Goal: Task Accomplishment & Management: Manage account settings

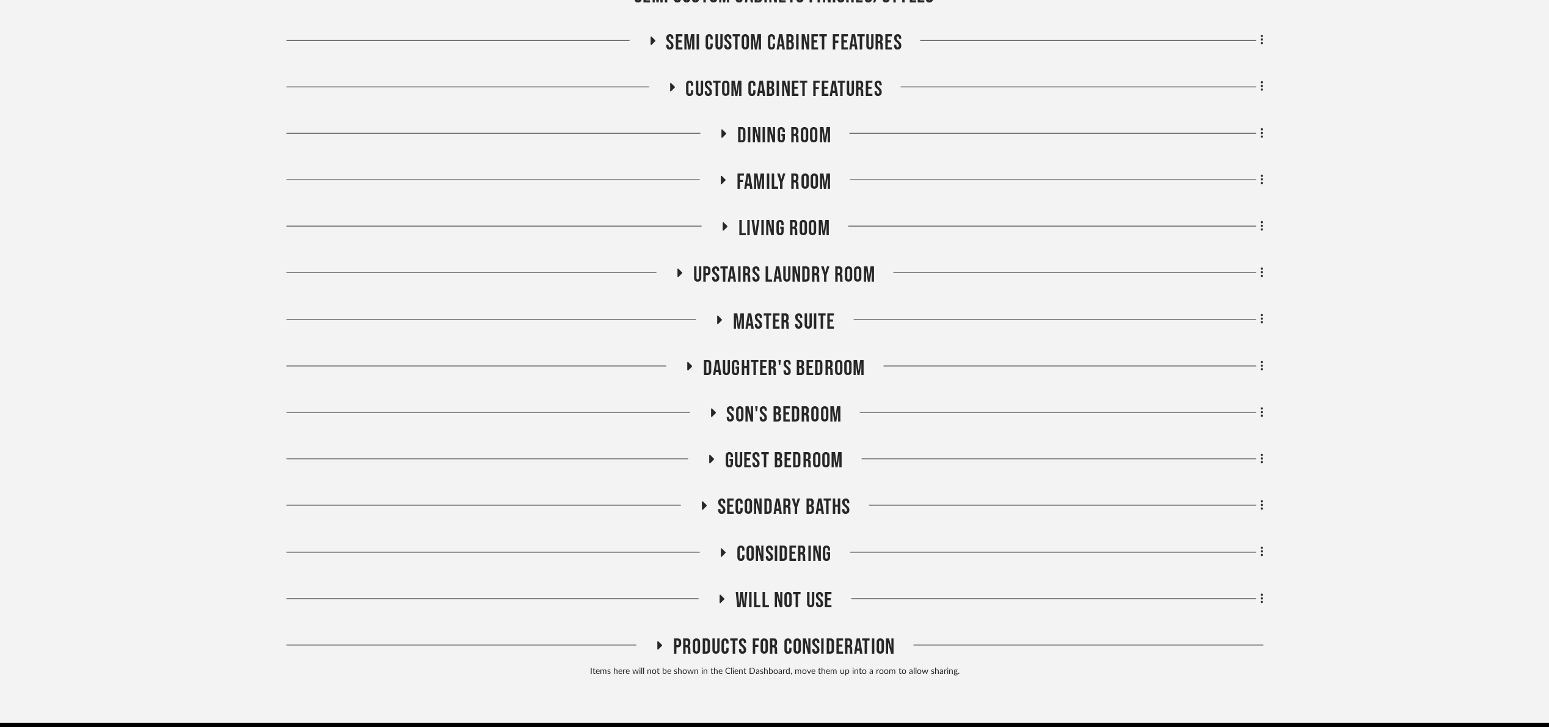
scroll to position [641, 0]
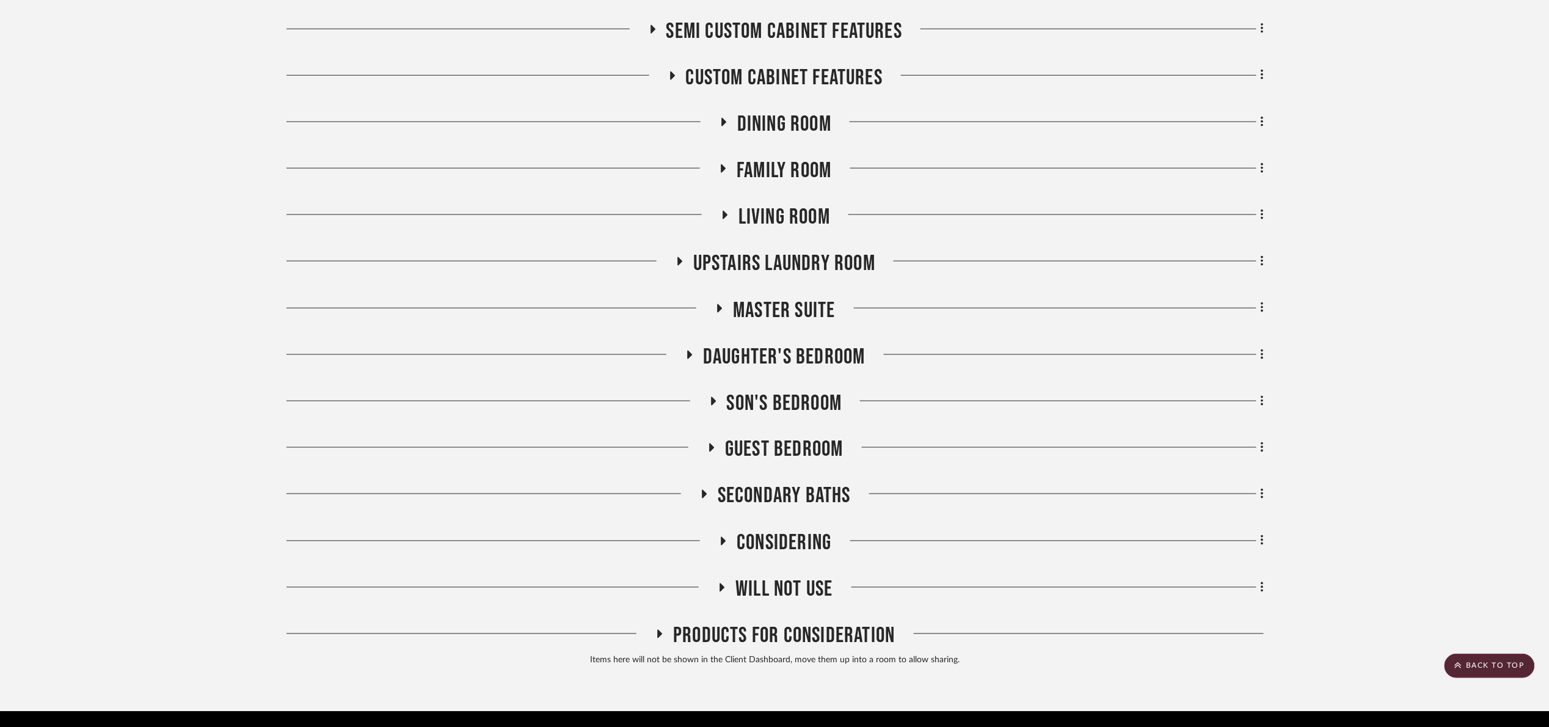
click at [804, 320] on span "Master Suite" at bounding box center [784, 311] width 102 height 26
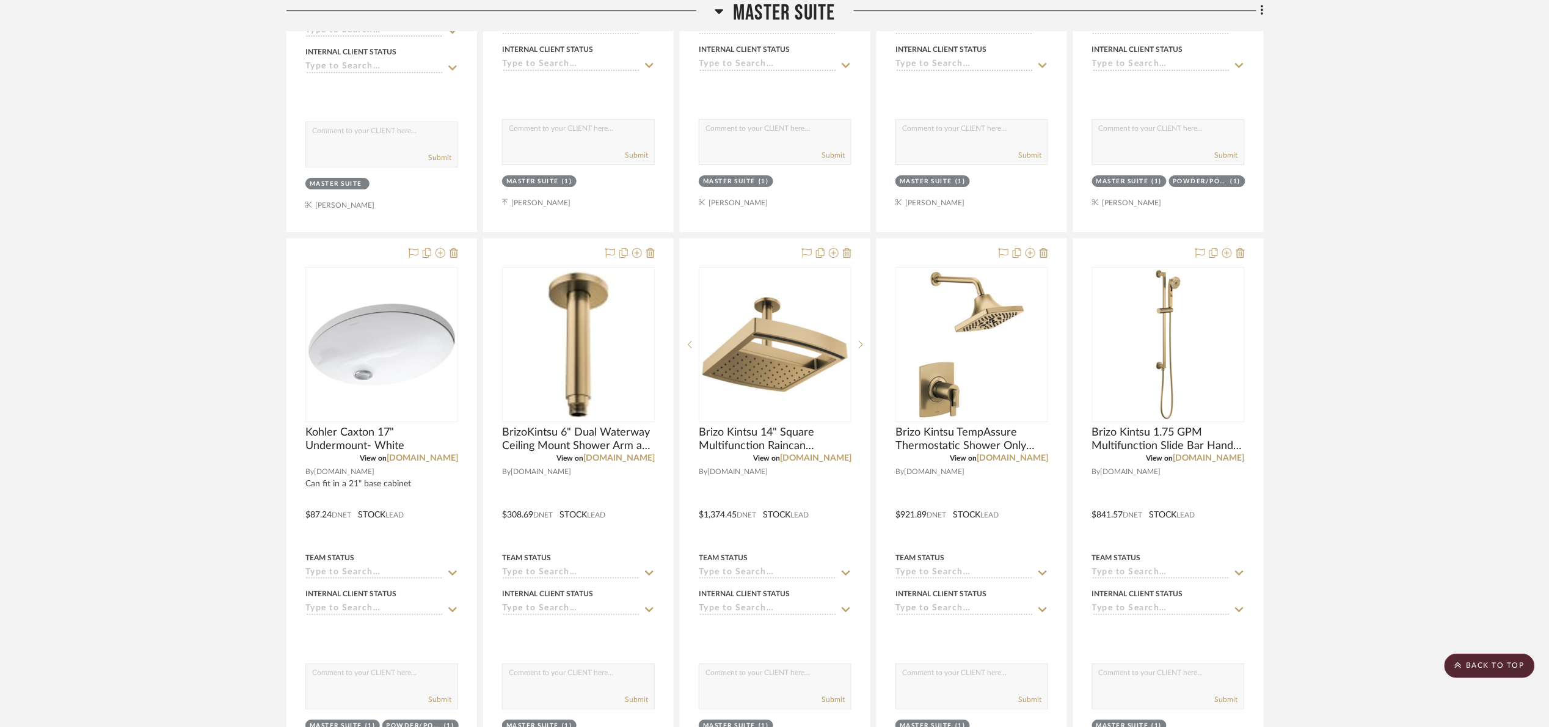
scroll to position [1833, 0]
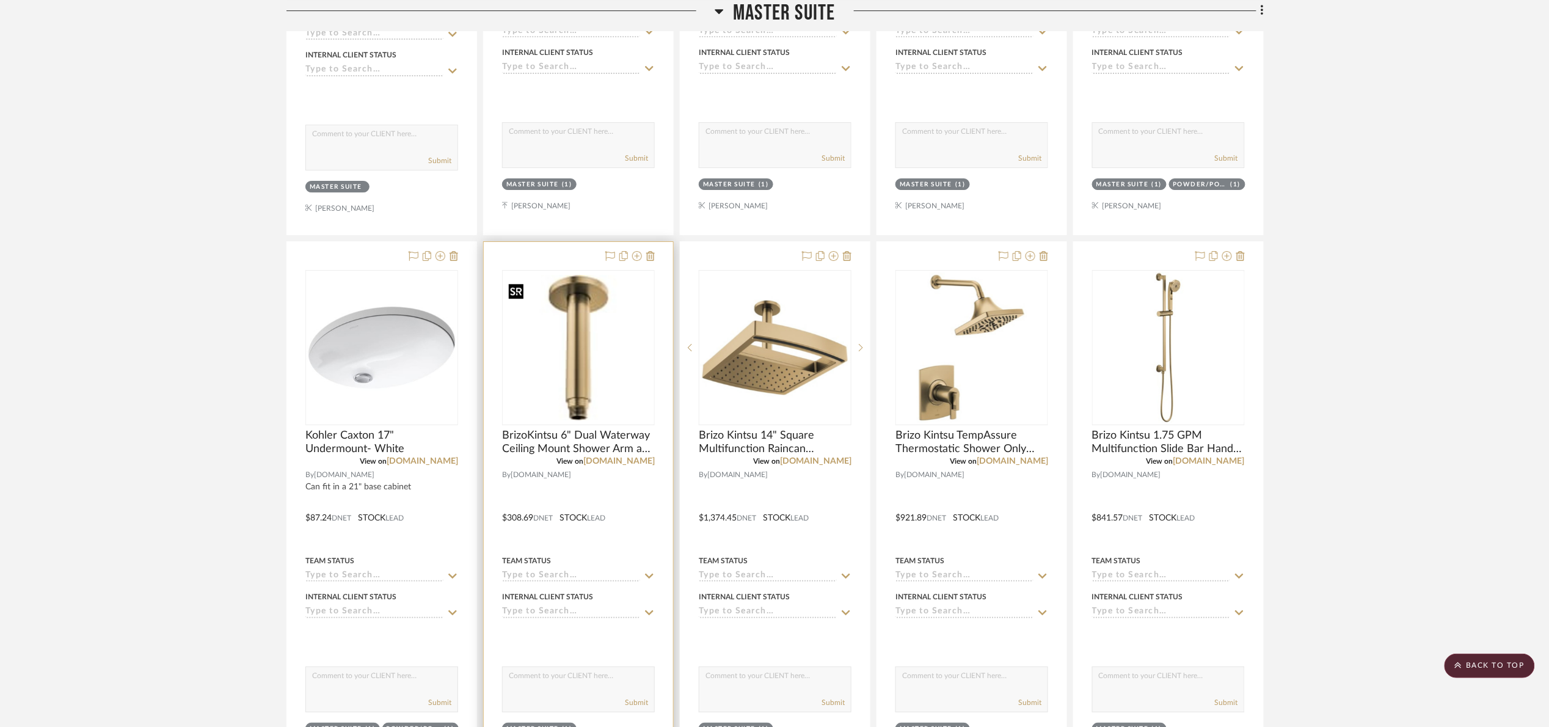
click at [0, 0] on img at bounding box center [0, 0] width 0 height 0
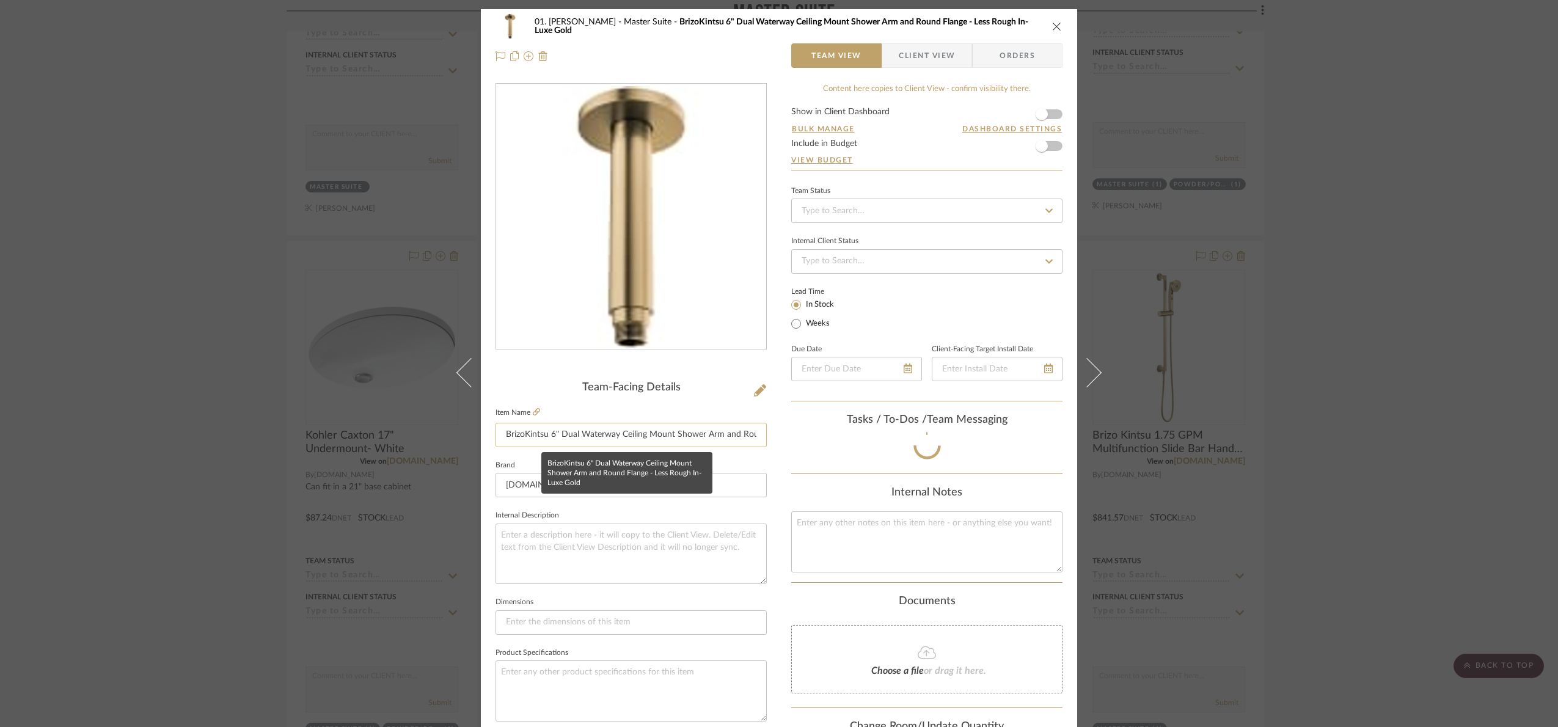
click at [524, 439] on input "BrizoKintsu 6" Dual Waterway Ceiling Mount Shower Arm and Round Flange - Less R…" at bounding box center [630, 435] width 271 height 24
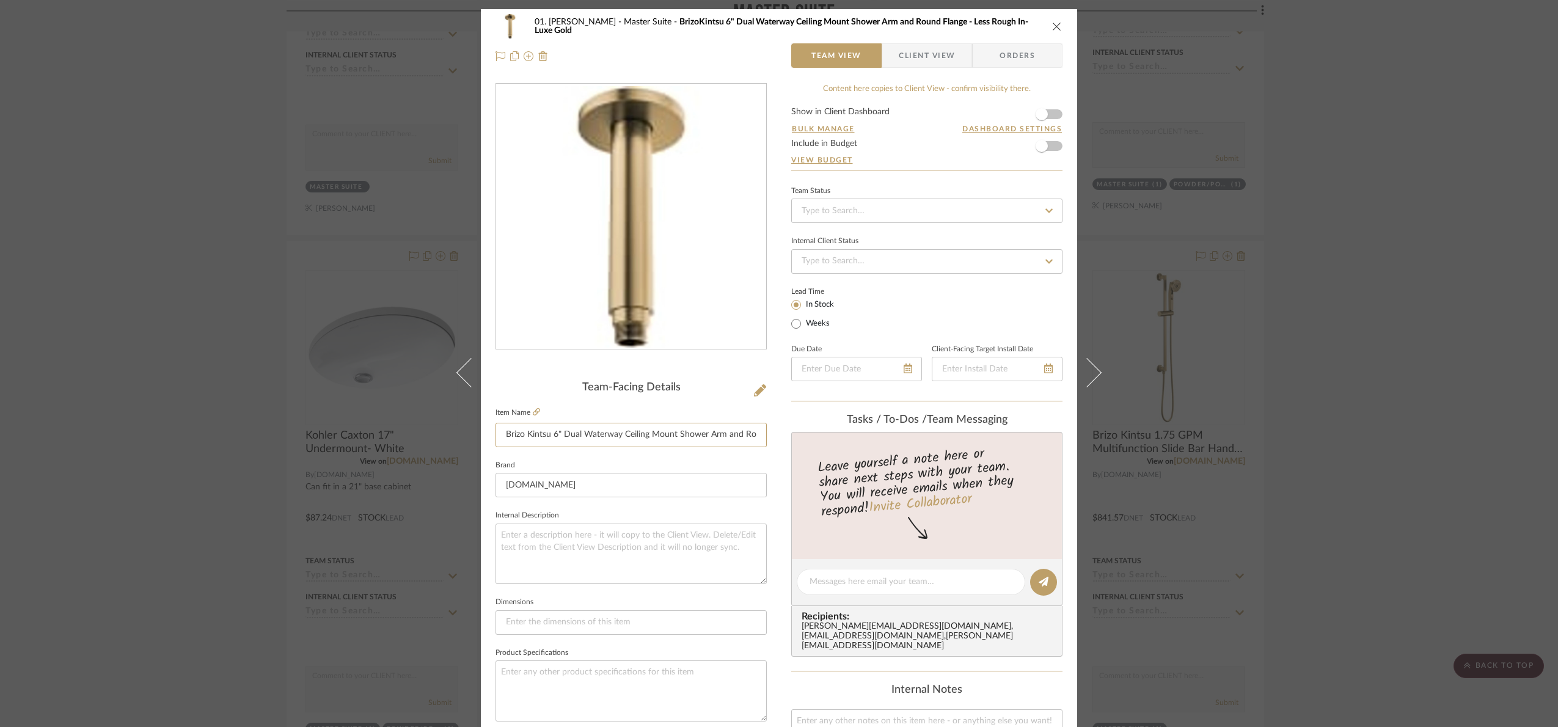
type input "Brizo Kintsu 6" Dual Waterway Ceiling Mount Shower Arm and Round Flange - Less …"
click at [544, 456] on sr-form-field "Item Name Brizo Kintsu 6" Dual Waterway Ceiling Mount Shower Arm and Round Flan…" at bounding box center [630, 430] width 271 height 53
click at [1442, 404] on div "01. Merker Master Suite Brizo Kintsu 6" Dual Waterway Ceiling Mount Shower Arm …" at bounding box center [779, 363] width 1558 height 727
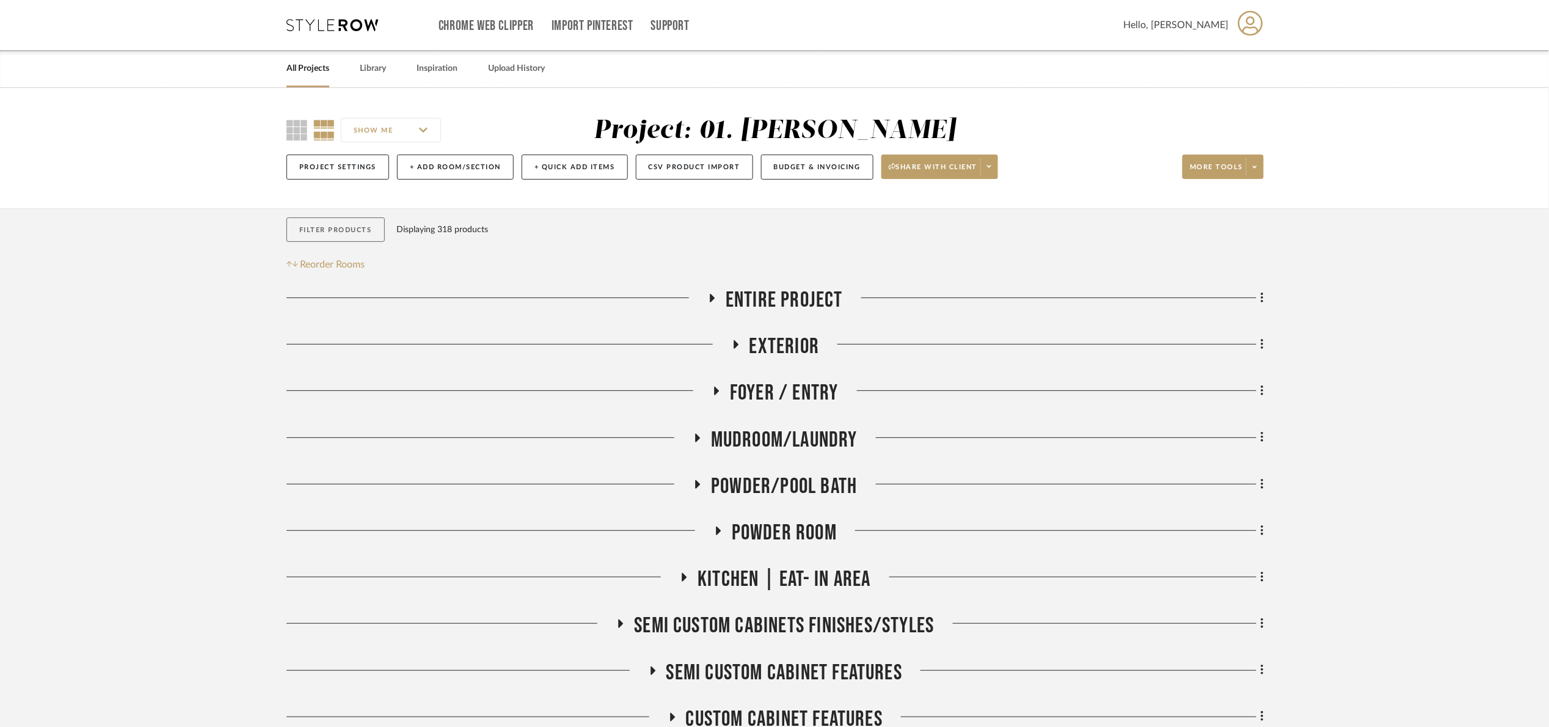
click at [335, 238] on button "Filter Products" at bounding box center [336, 229] width 98 height 25
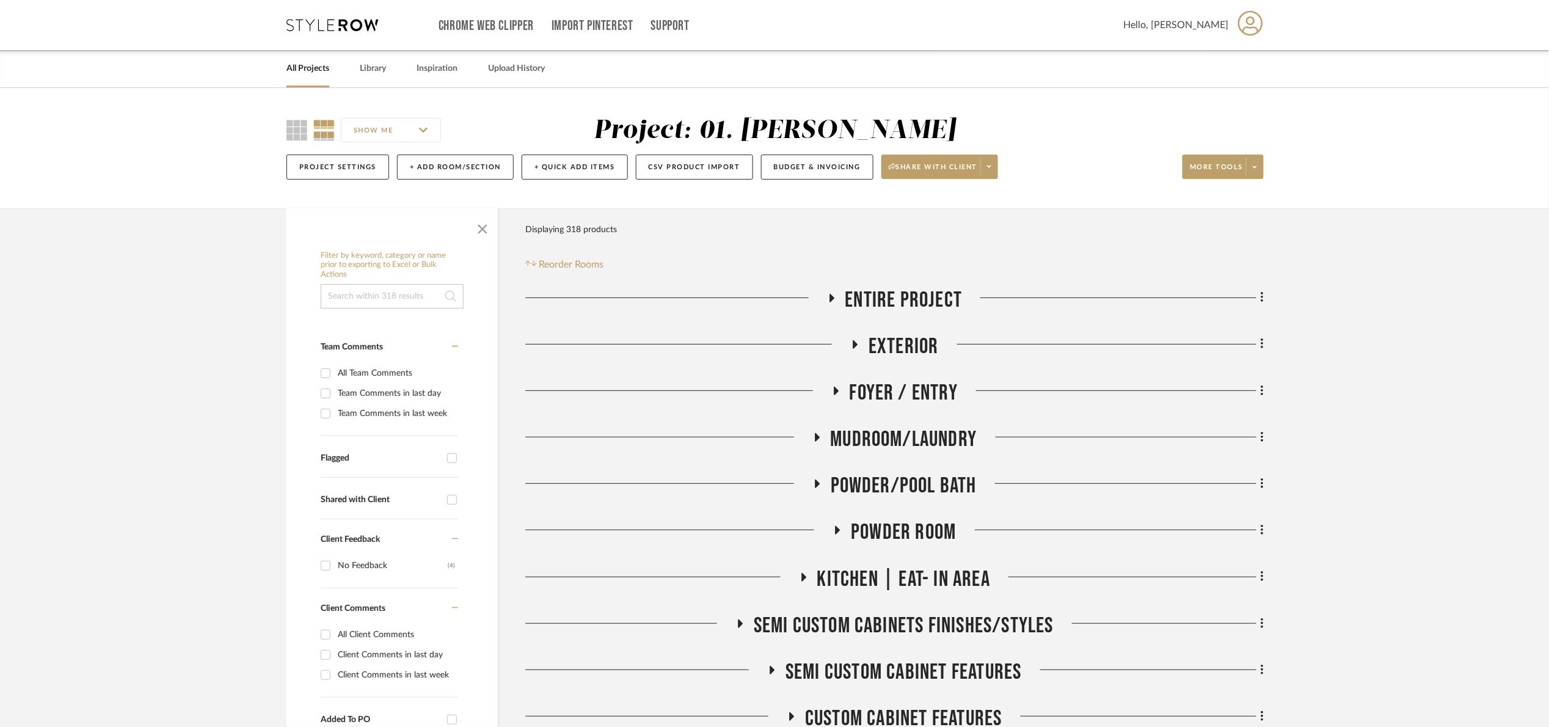
click at [373, 281] on div "Filter by keyword, category or name prior to exporting to Excel or Bulk Actions" at bounding box center [392, 280] width 143 height 58
click at [371, 305] on input at bounding box center [392, 296] width 143 height 24
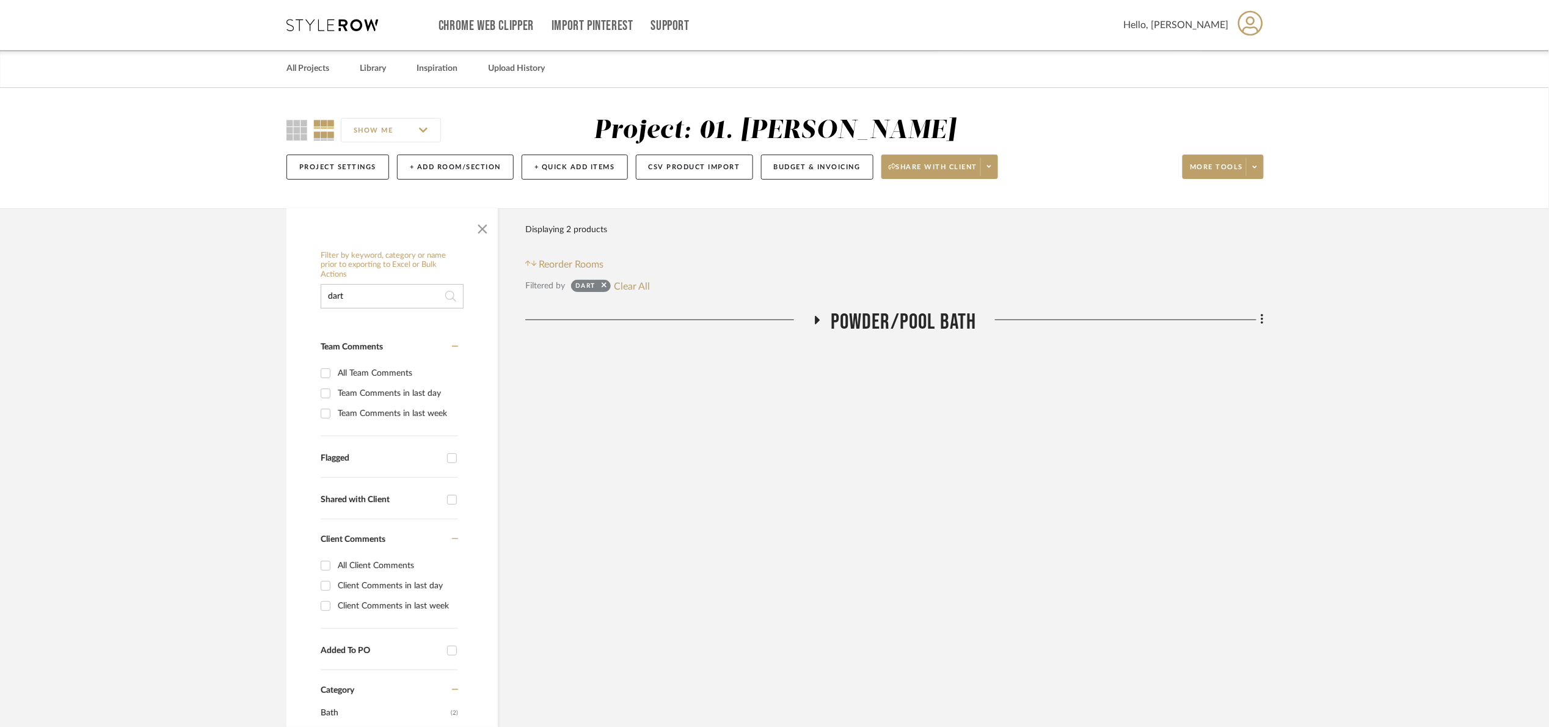
type input "dart"
click at [922, 316] on div "Filter Products Displaying 2 products Reorder Rooms Filtered by dart Clear All …" at bounding box center [894, 730] width 739 height 1045
click at [921, 324] on span "Powder/Pool Bath" at bounding box center [904, 322] width 146 height 26
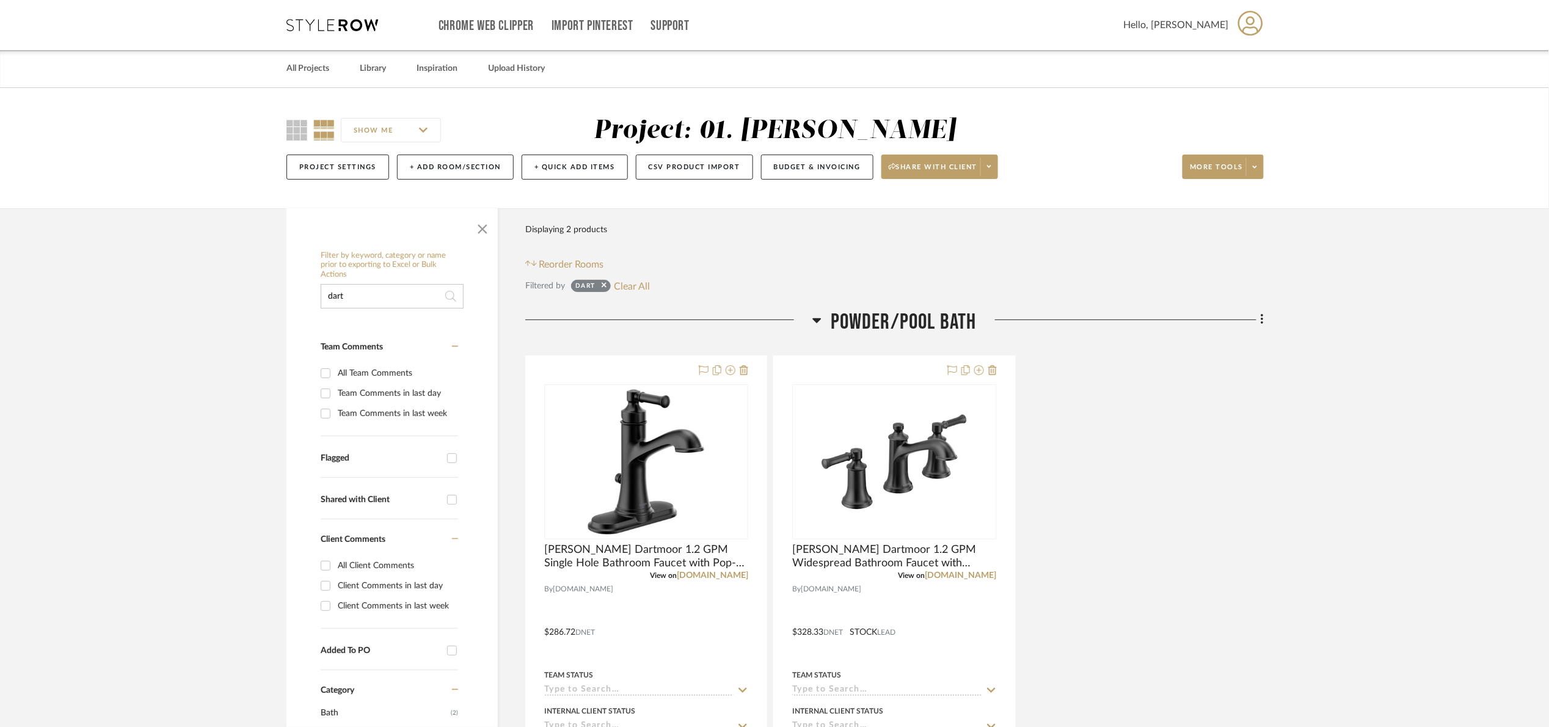
click at [920, 323] on span "Powder/Pool Bath" at bounding box center [904, 322] width 146 height 26
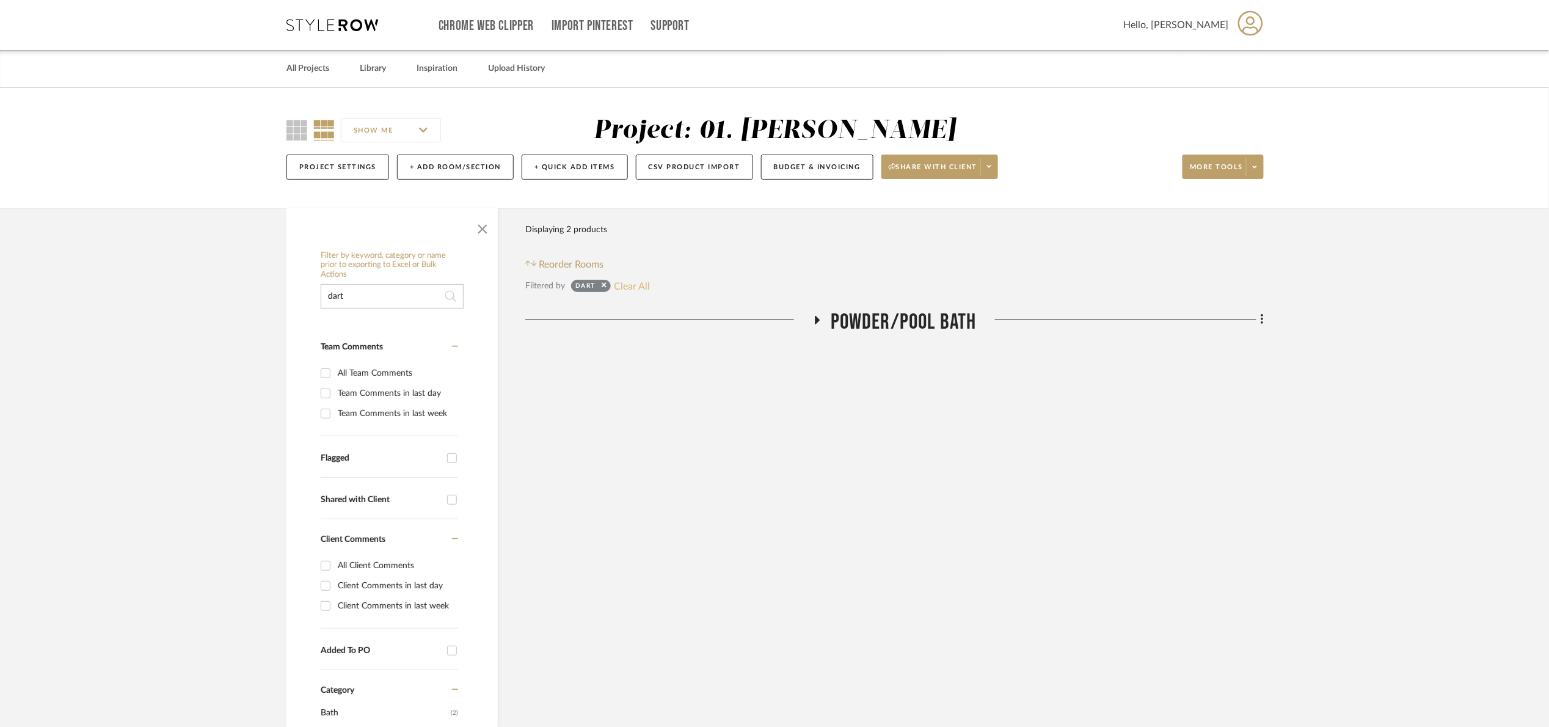
click at [635, 282] on button "Clear All" at bounding box center [632, 286] width 36 height 16
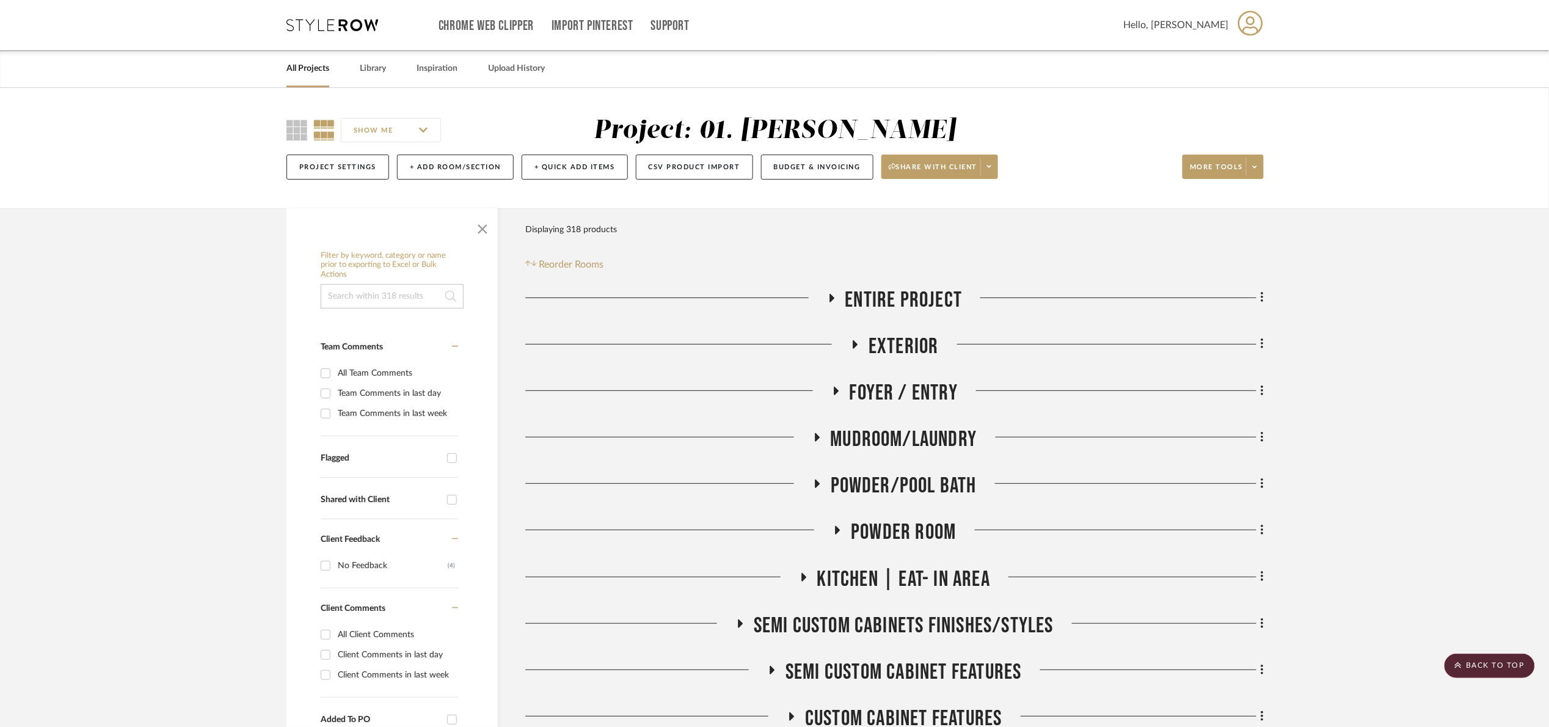
click at [385, 281] on div "Filter by keyword, category or name prior to exporting to Excel or Bulk Actions" at bounding box center [392, 280] width 143 height 58
click at [388, 288] on input at bounding box center [392, 296] width 143 height 24
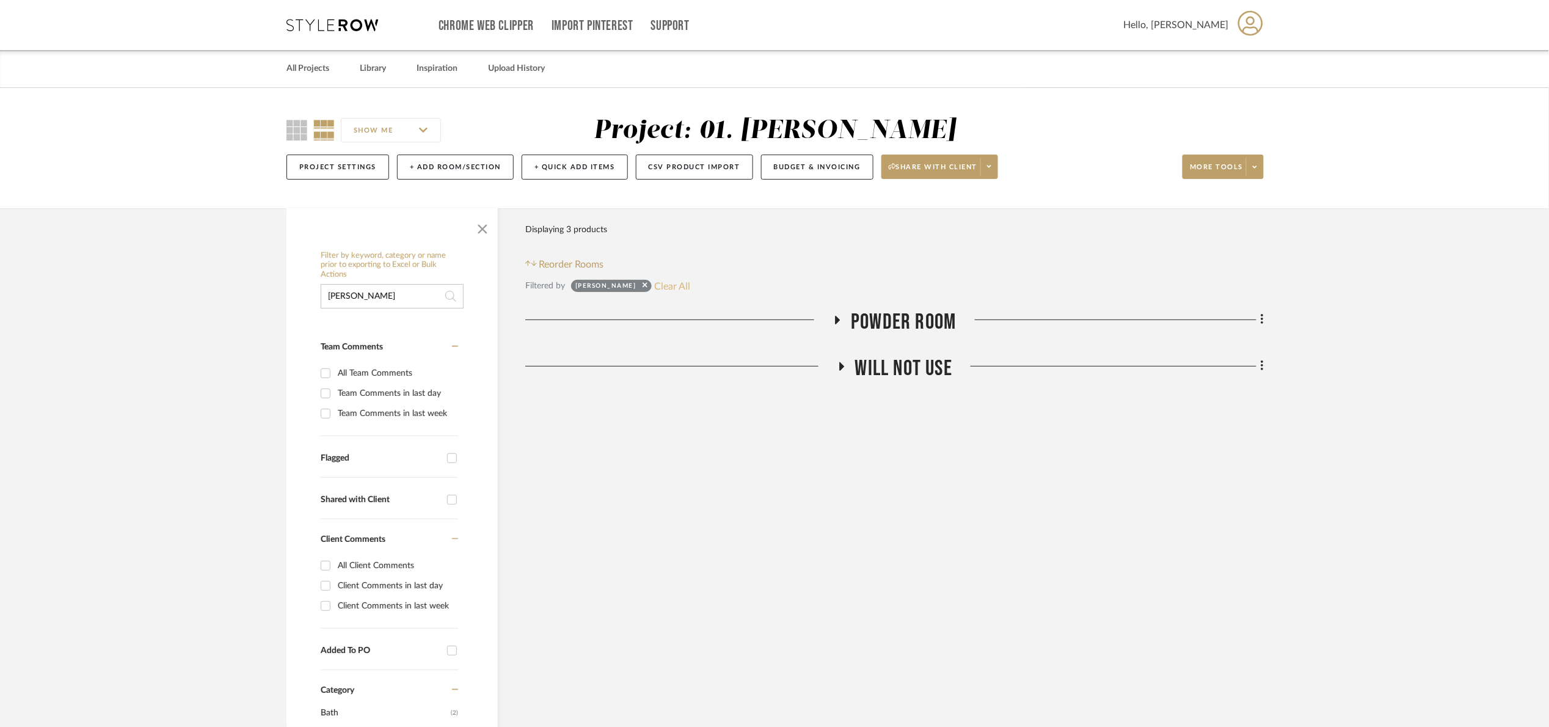
type input "cassidy"
click at [655, 283] on button "Clear All" at bounding box center [673, 286] width 36 height 16
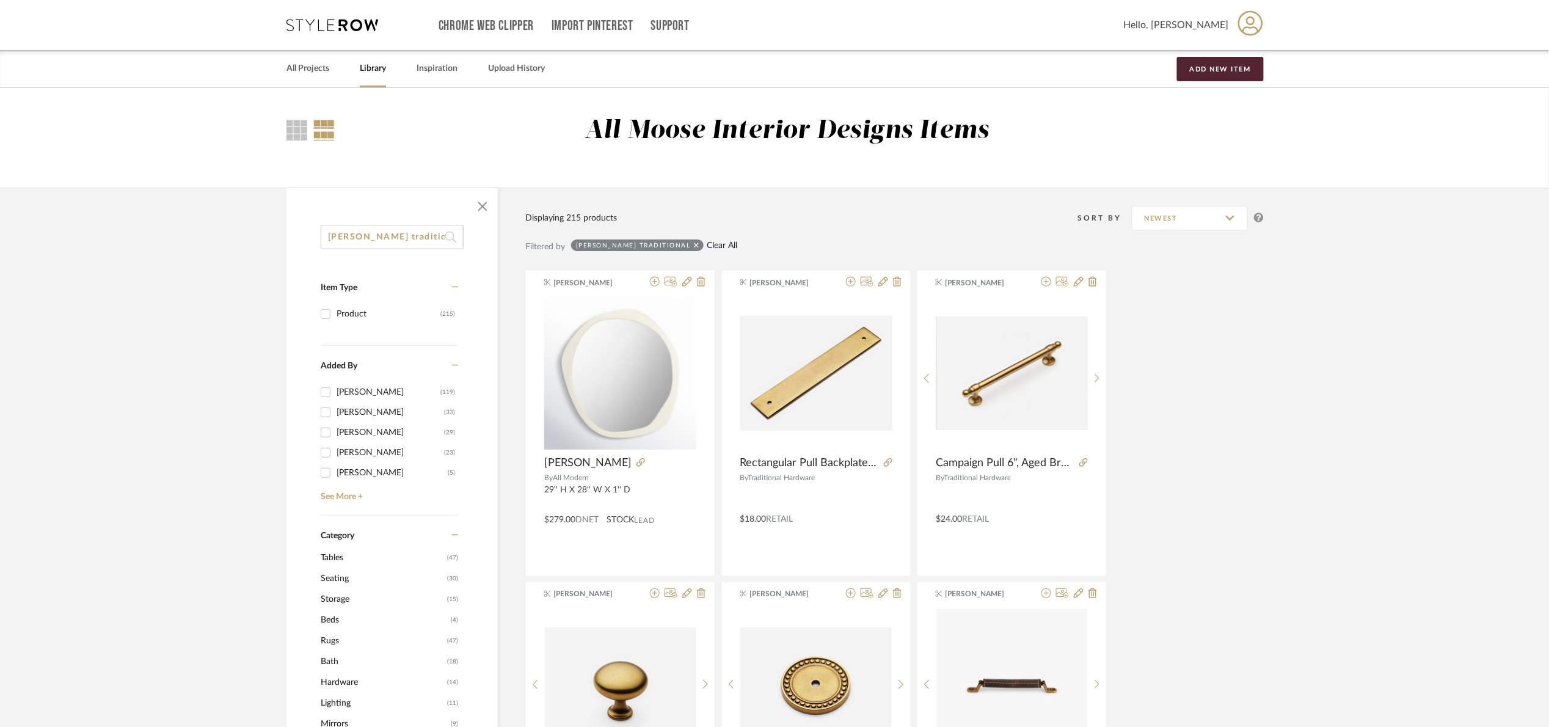
click at [707, 245] on link "Clear All" at bounding box center [722, 246] width 31 height 10
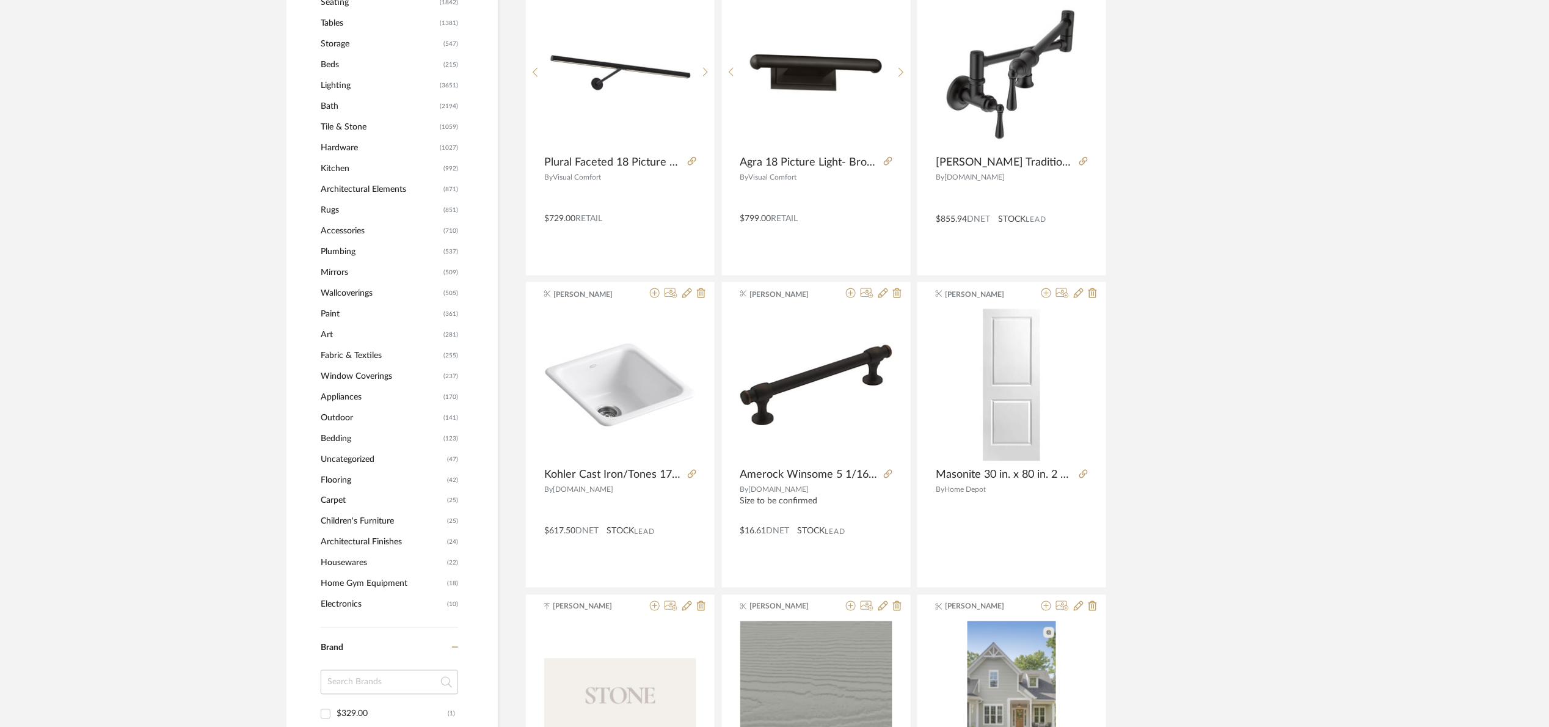
scroll to position [641, 0]
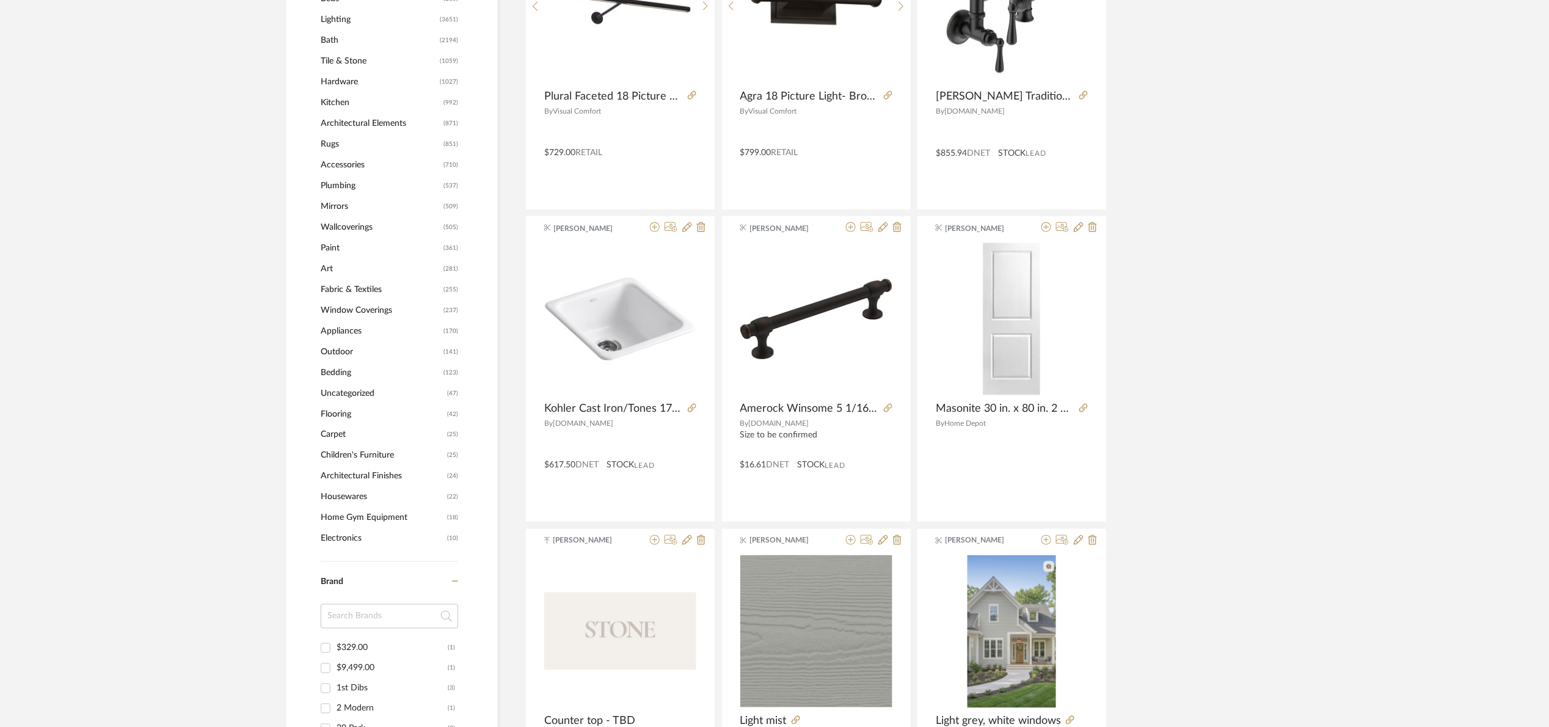
click at [326, 42] on span "Bath" at bounding box center [379, 40] width 116 height 21
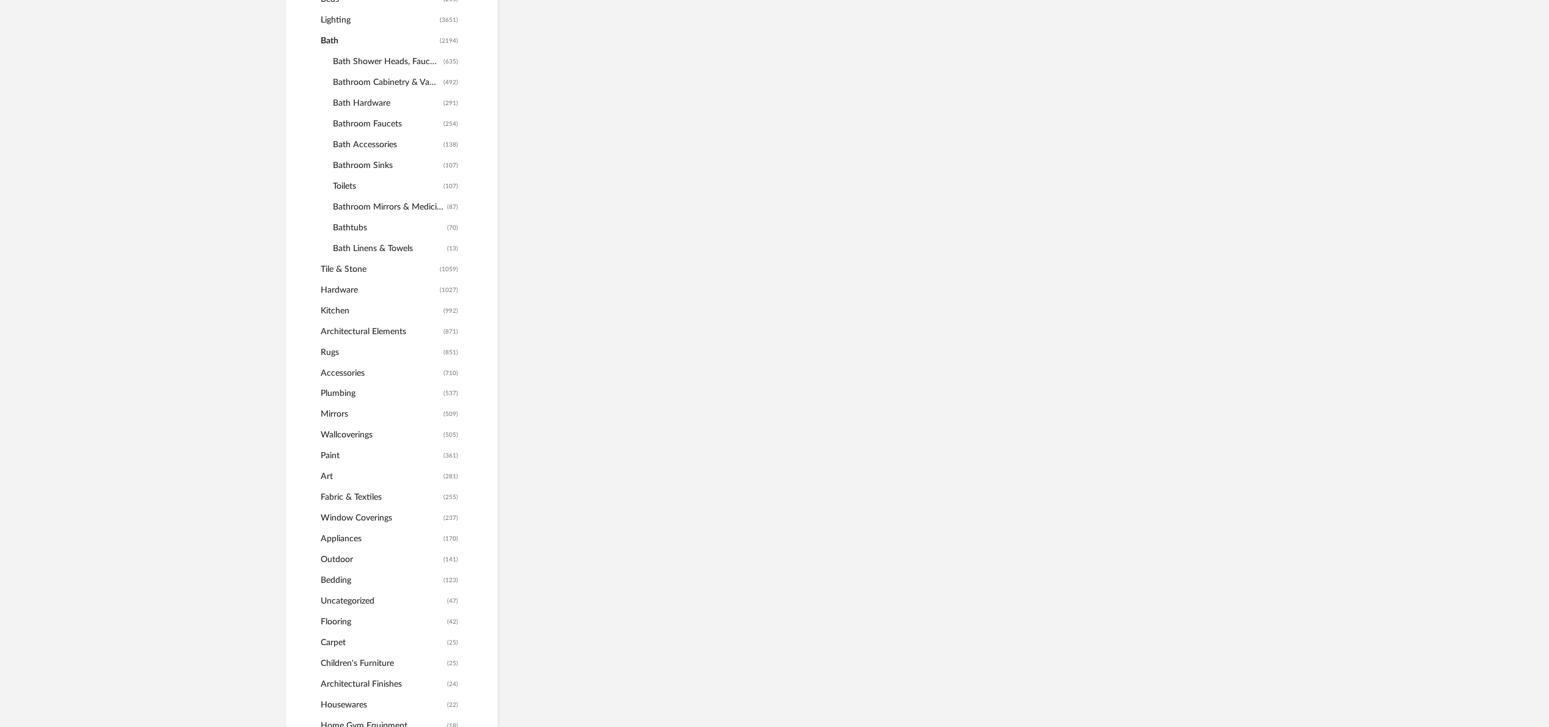
click at [387, 56] on span "Bath Shower Heads, Faucets & Sets" at bounding box center [387, 61] width 108 height 21
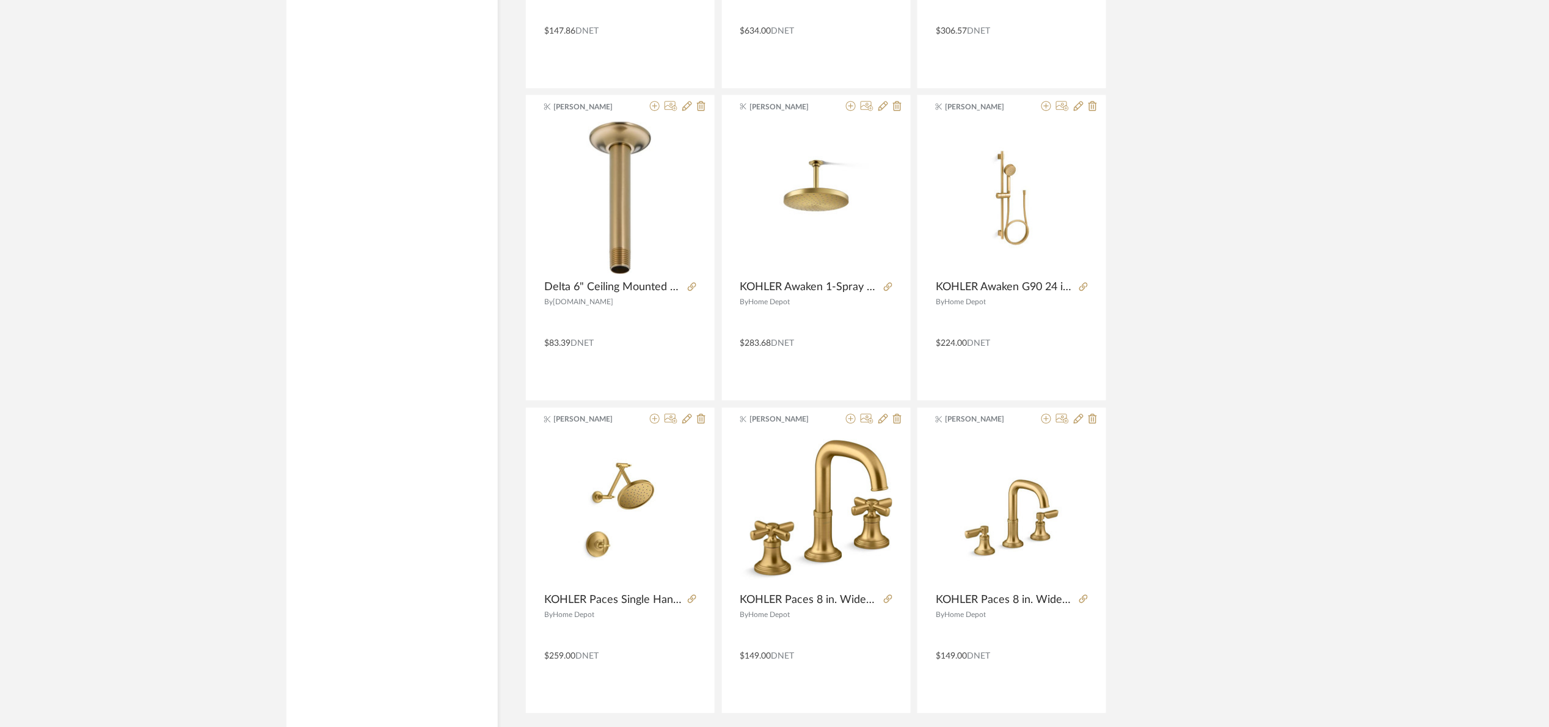
scroll to position [3456, 0]
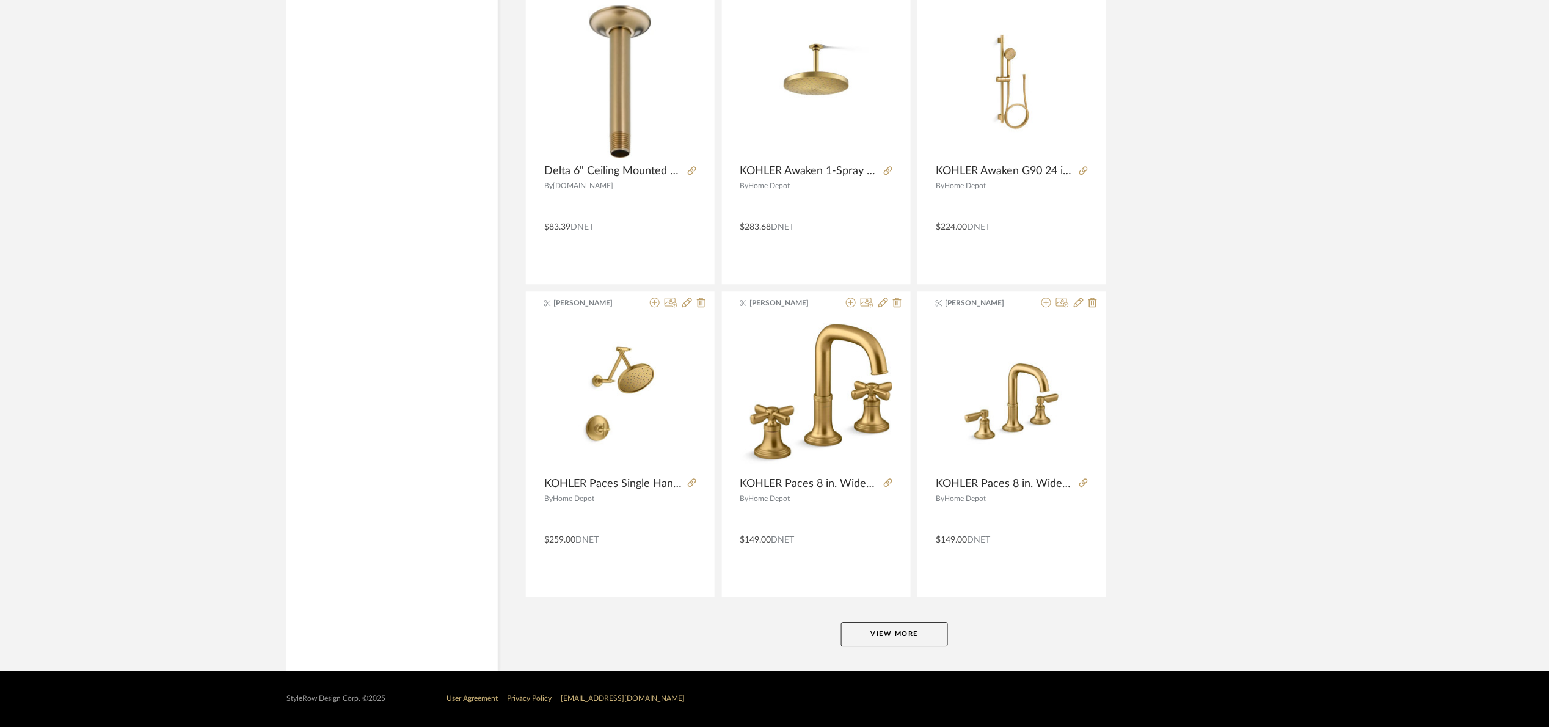
click at [892, 634] on button "View More" at bounding box center [894, 634] width 107 height 24
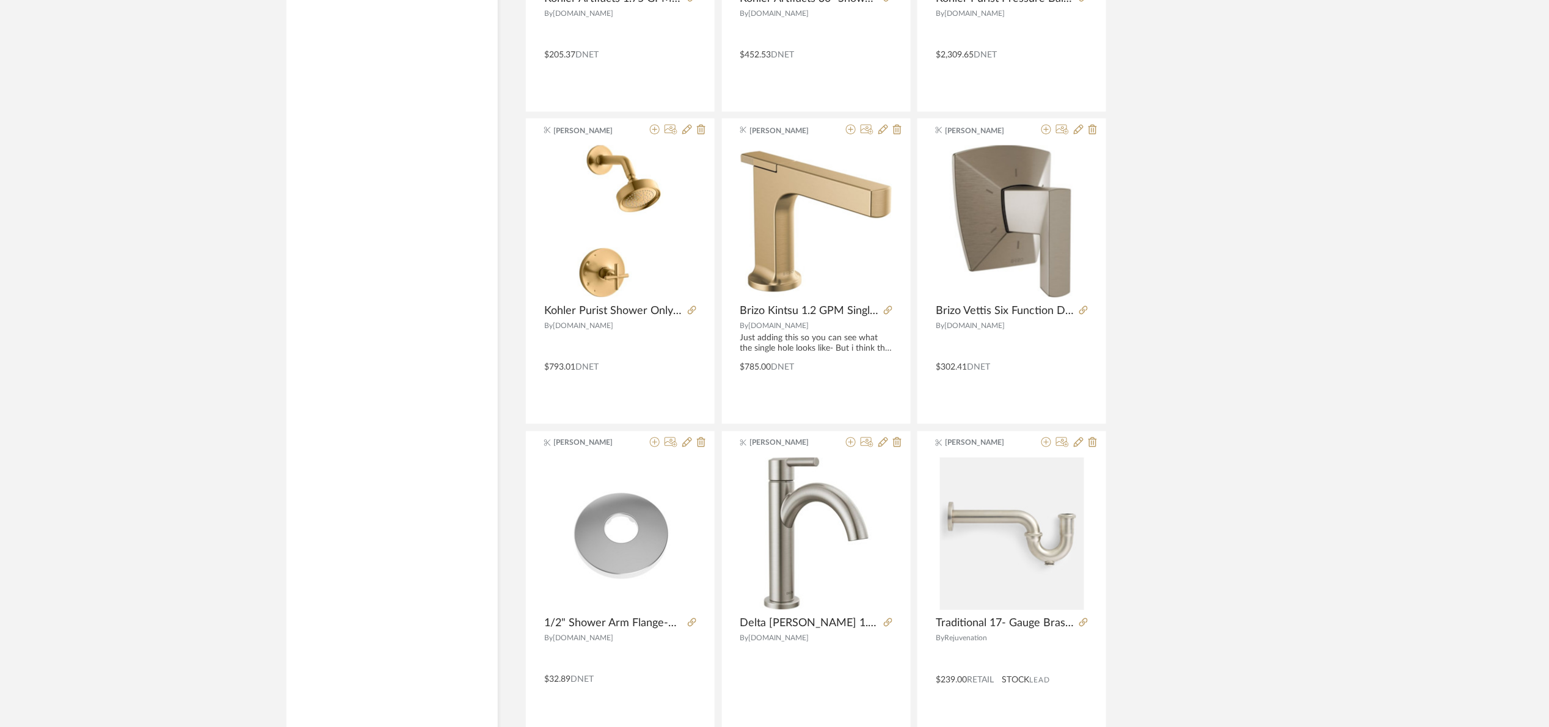
scroll to position [7210, 0]
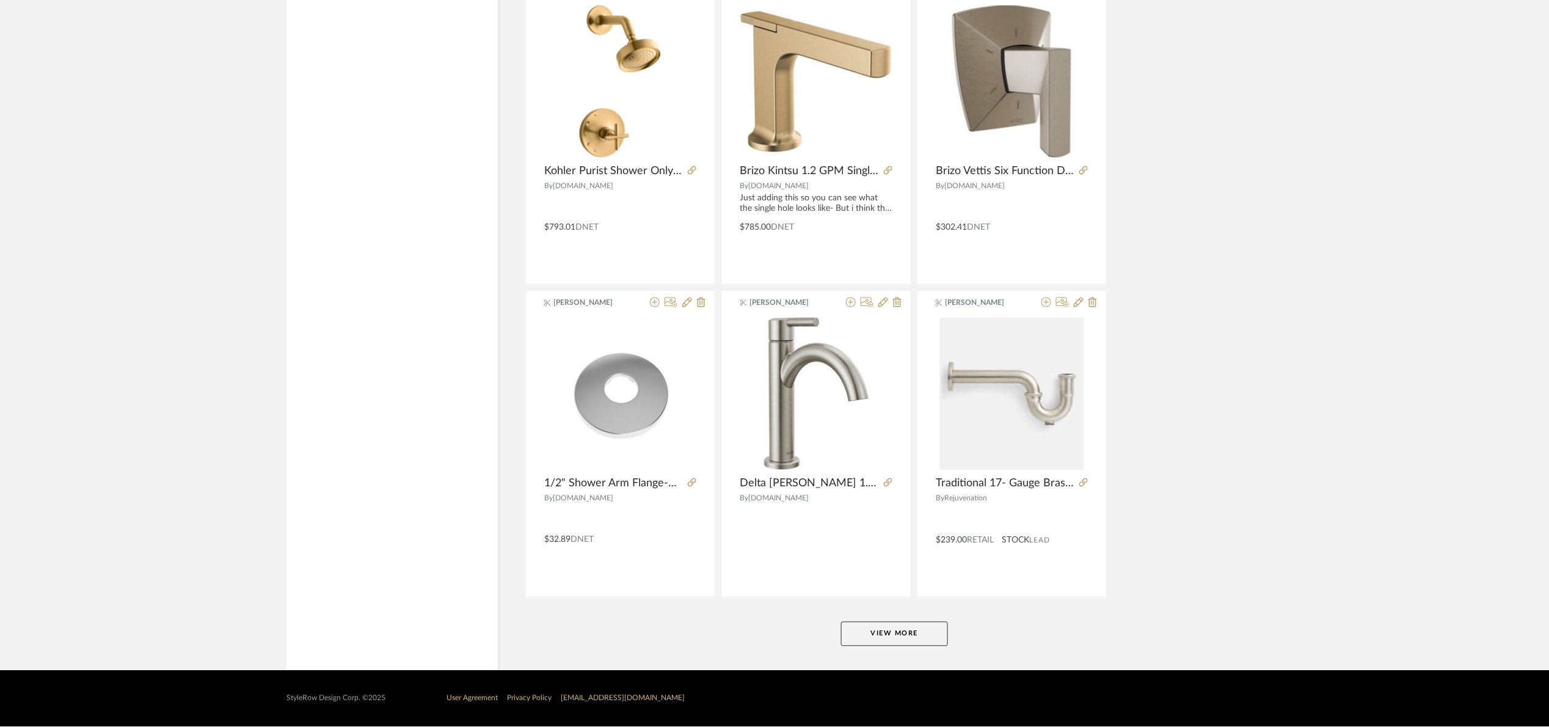
click at [922, 629] on button "View More" at bounding box center [894, 634] width 107 height 24
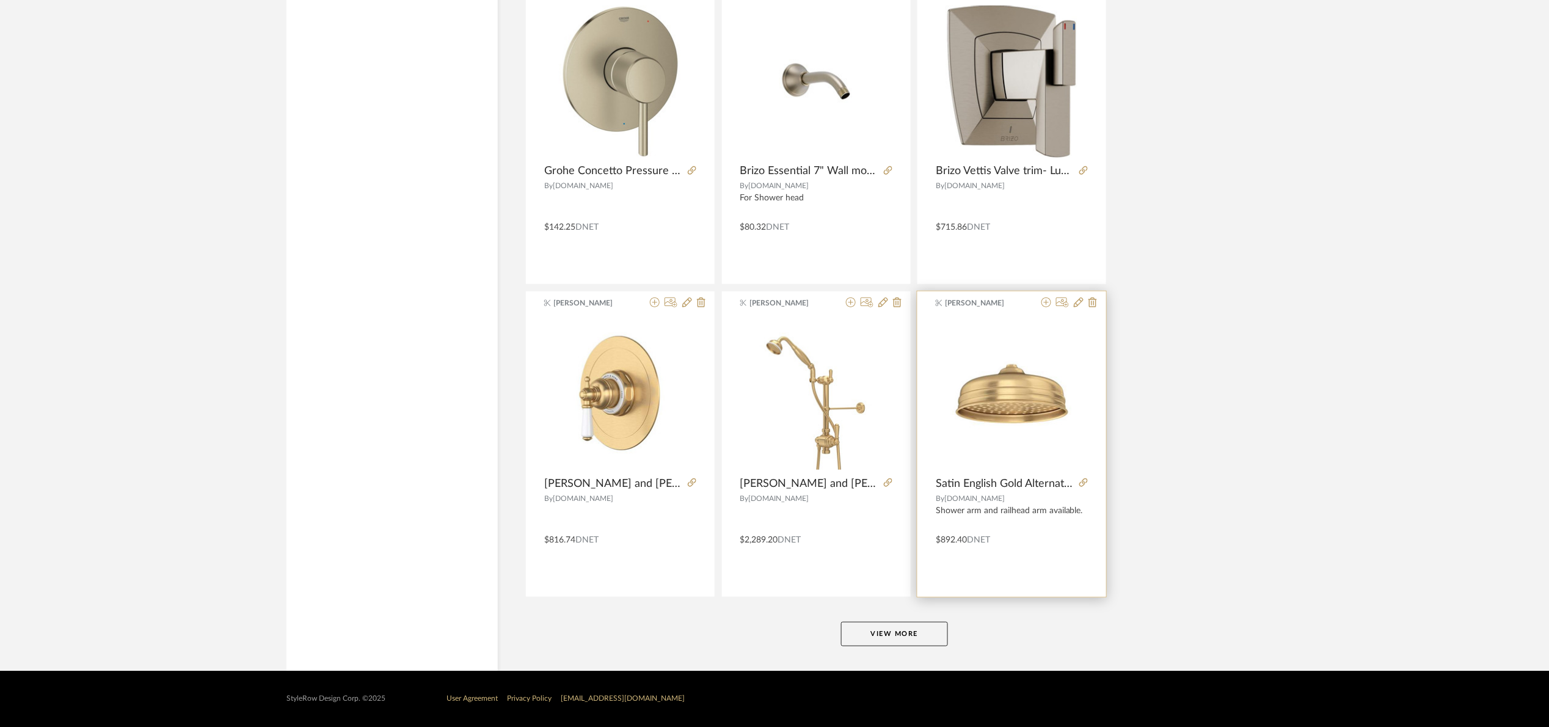
scroll to position [10964, 0]
drag, startPoint x: 928, startPoint y: 629, endPoint x: 1020, endPoint y: 591, distance: 98.9
click at [929, 629] on button "View More" at bounding box center [894, 634] width 107 height 24
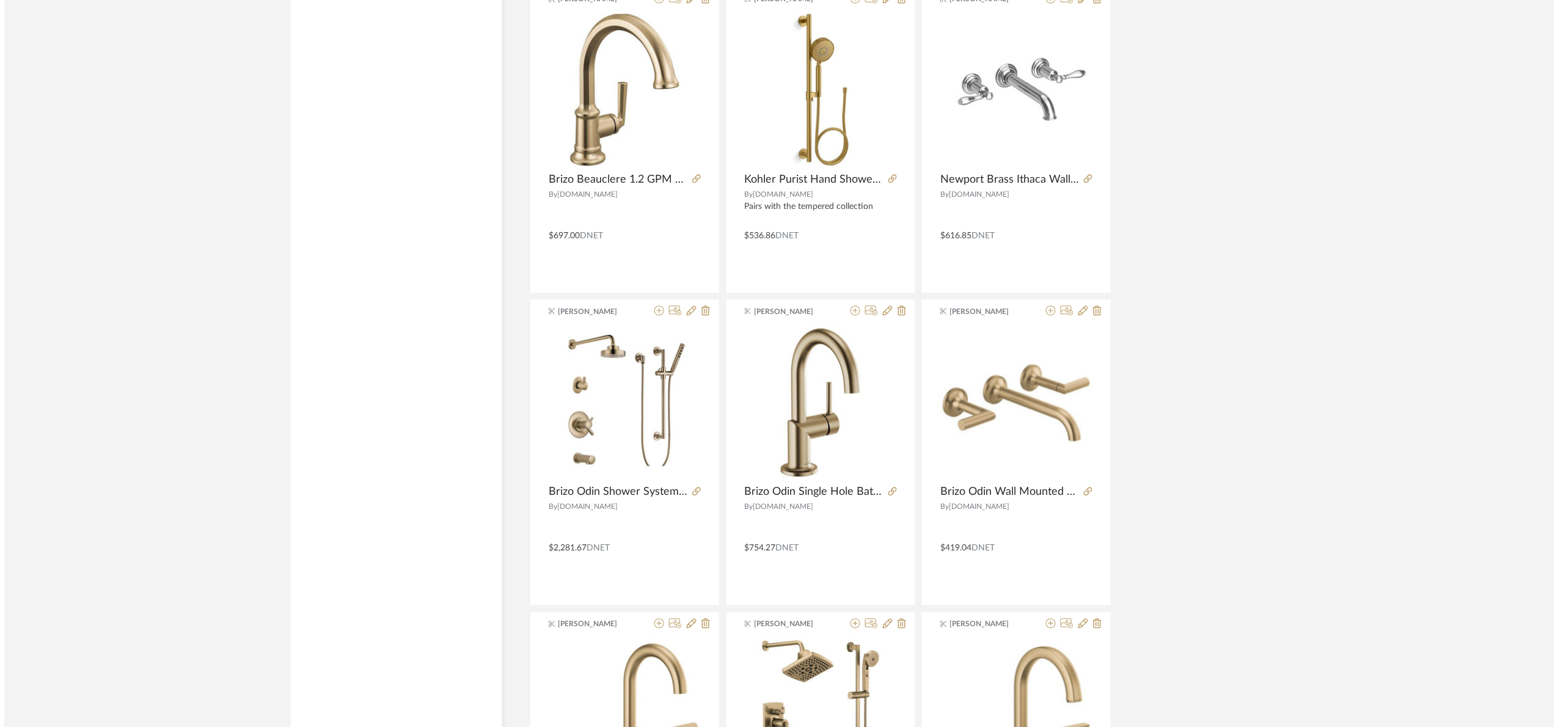
scroll to position [0, 0]
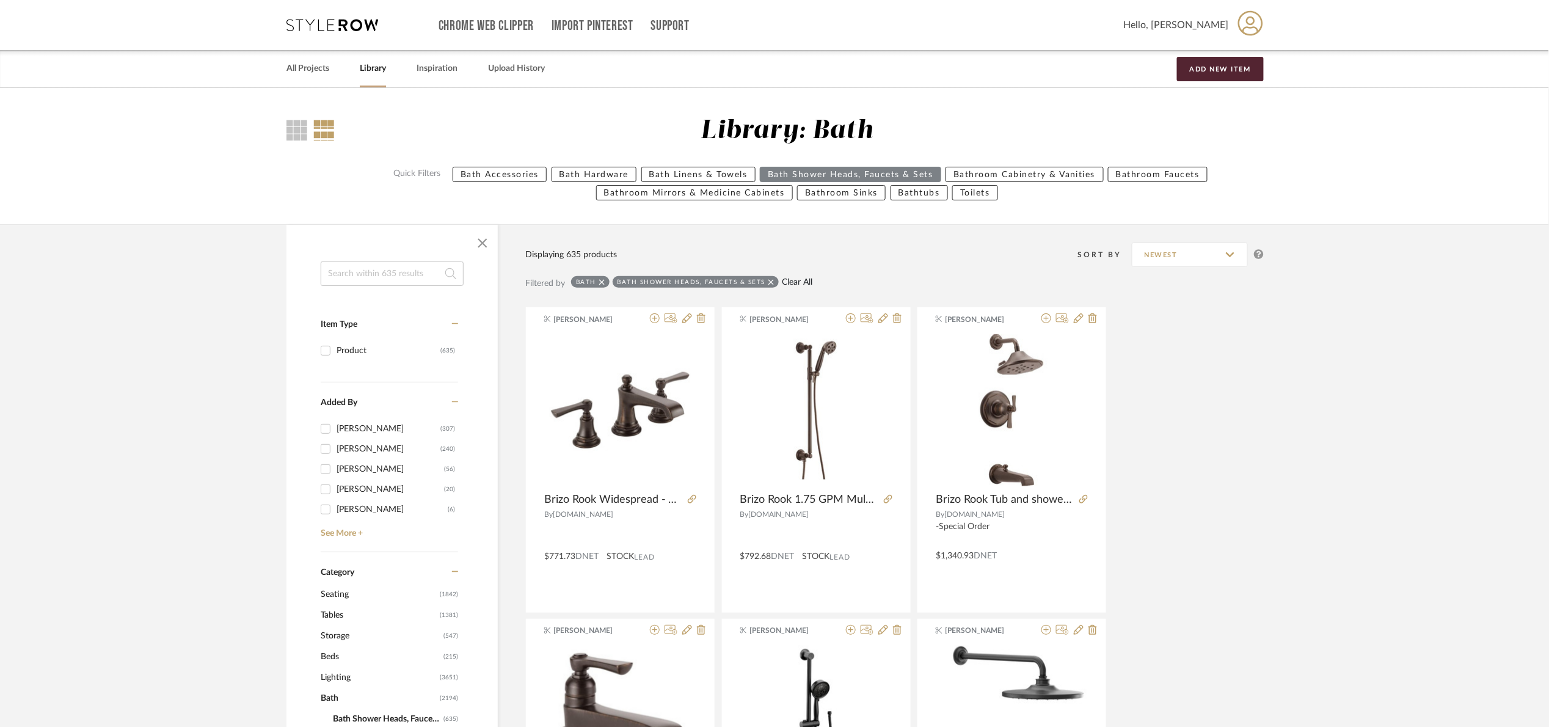
click at [794, 283] on link "Clear All" at bounding box center [797, 282] width 31 height 10
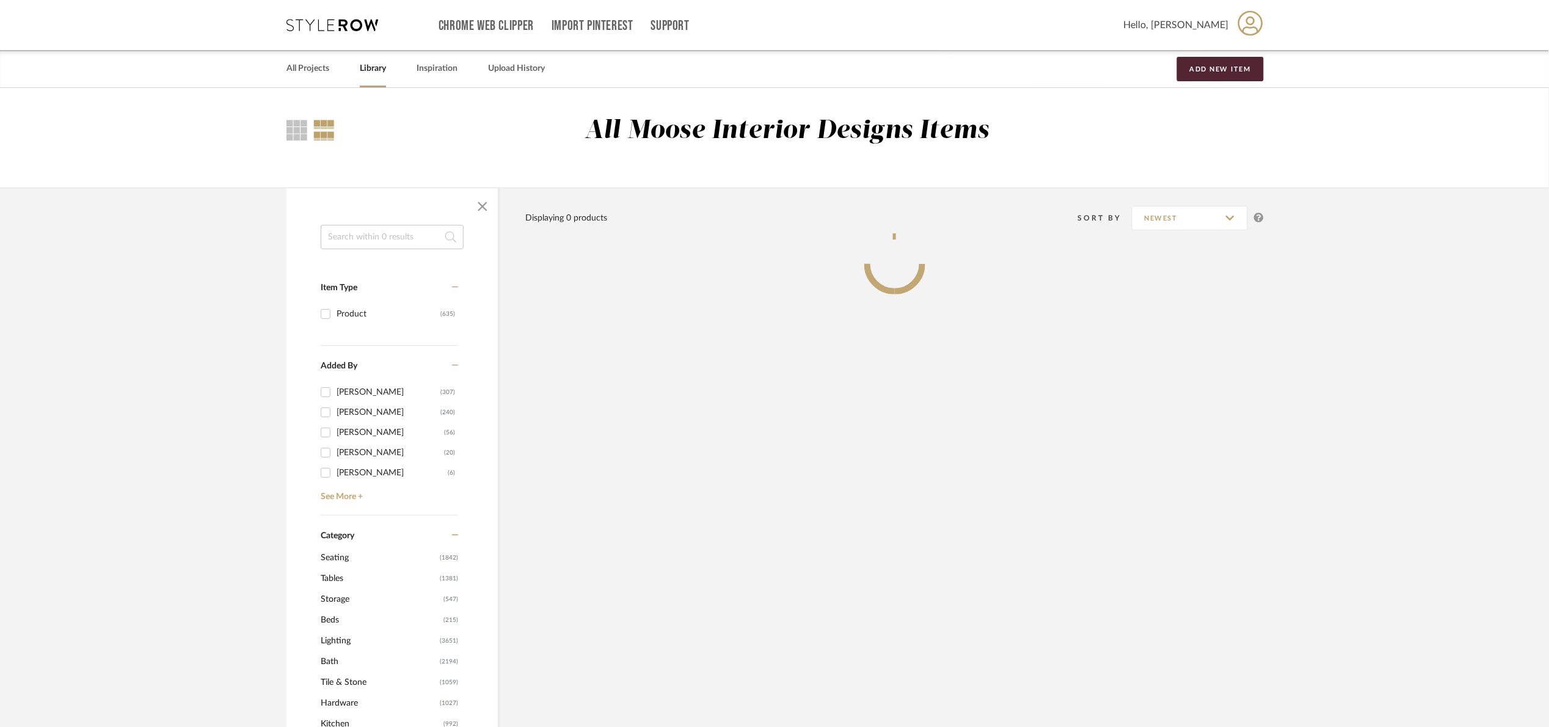
click at [382, 241] on input at bounding box center [392, 237] width 143 height 24
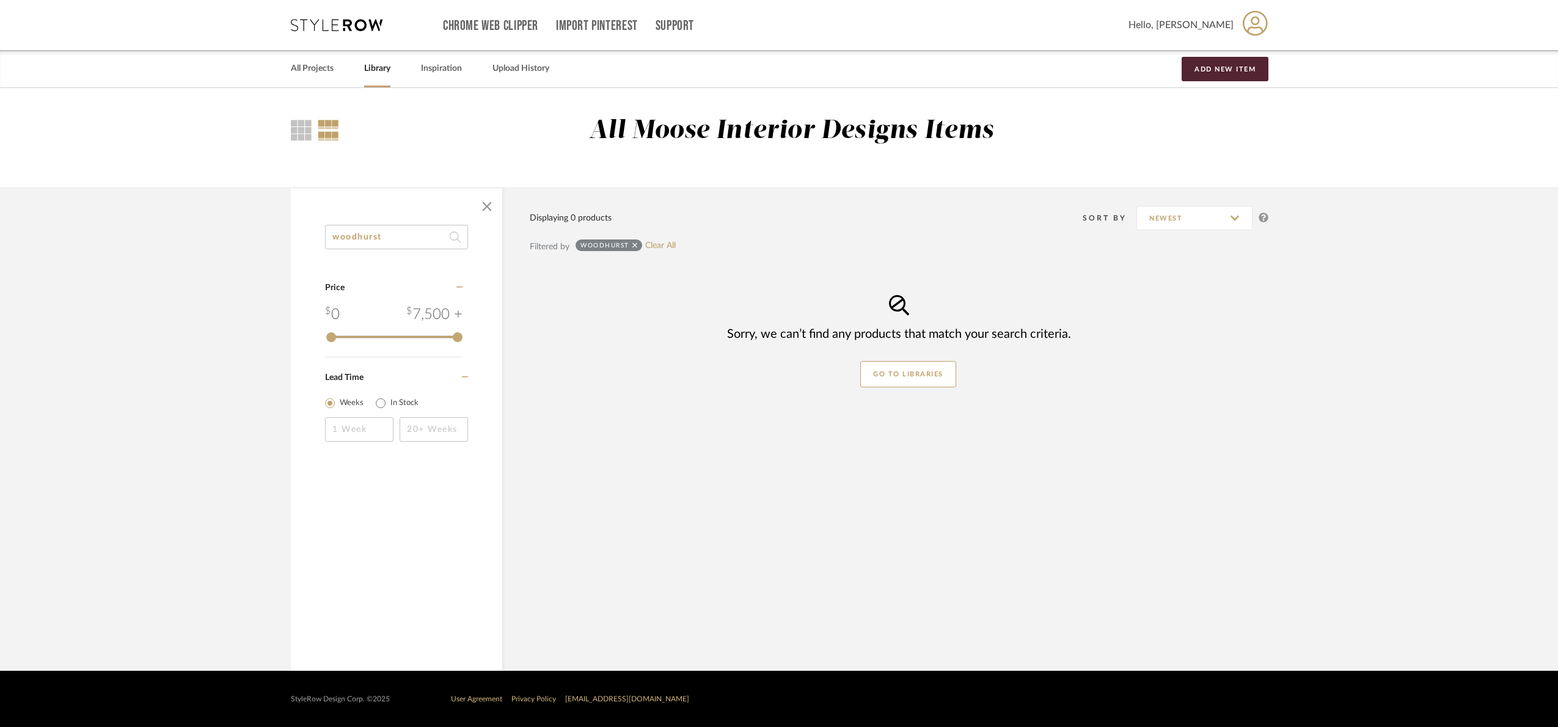
type input "woodhurst"
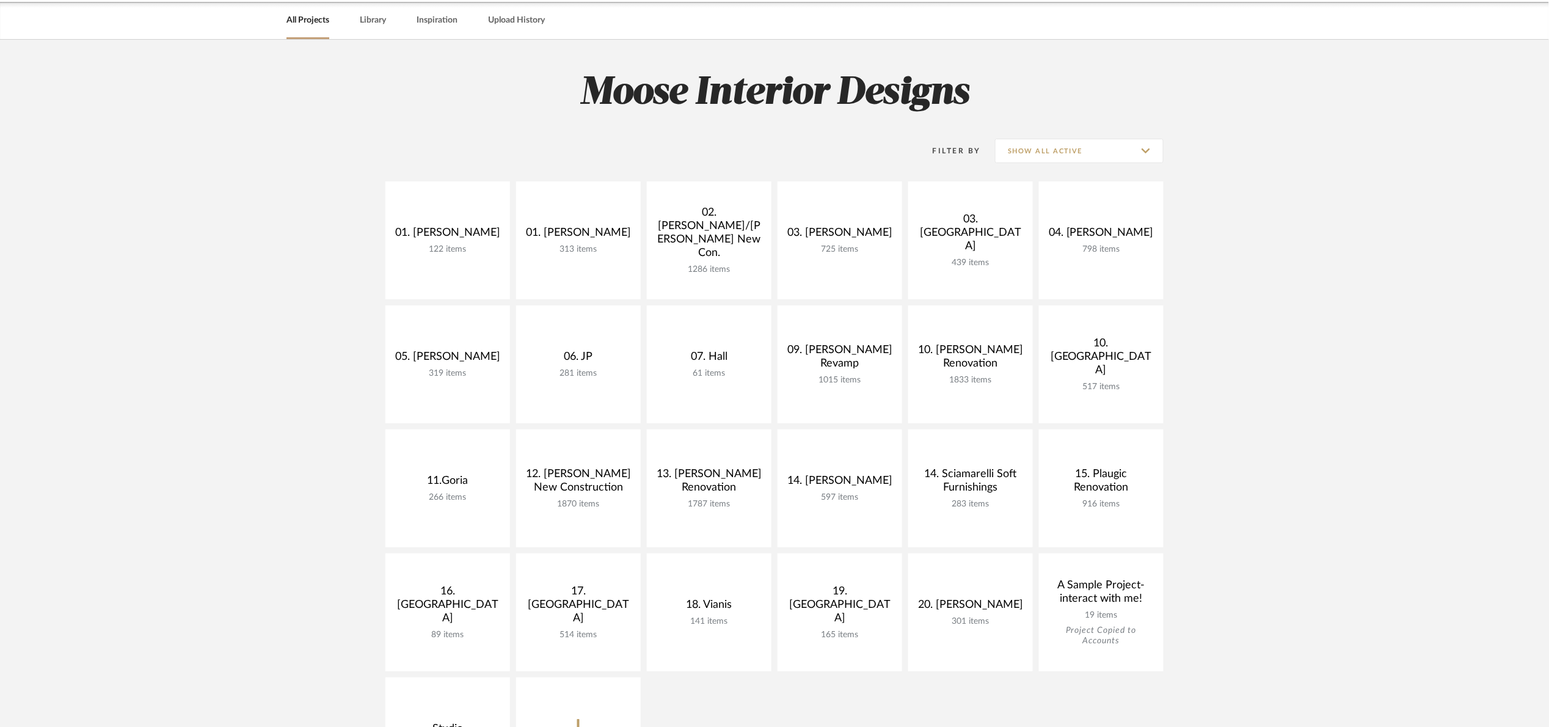
scroll to position [183, 0]
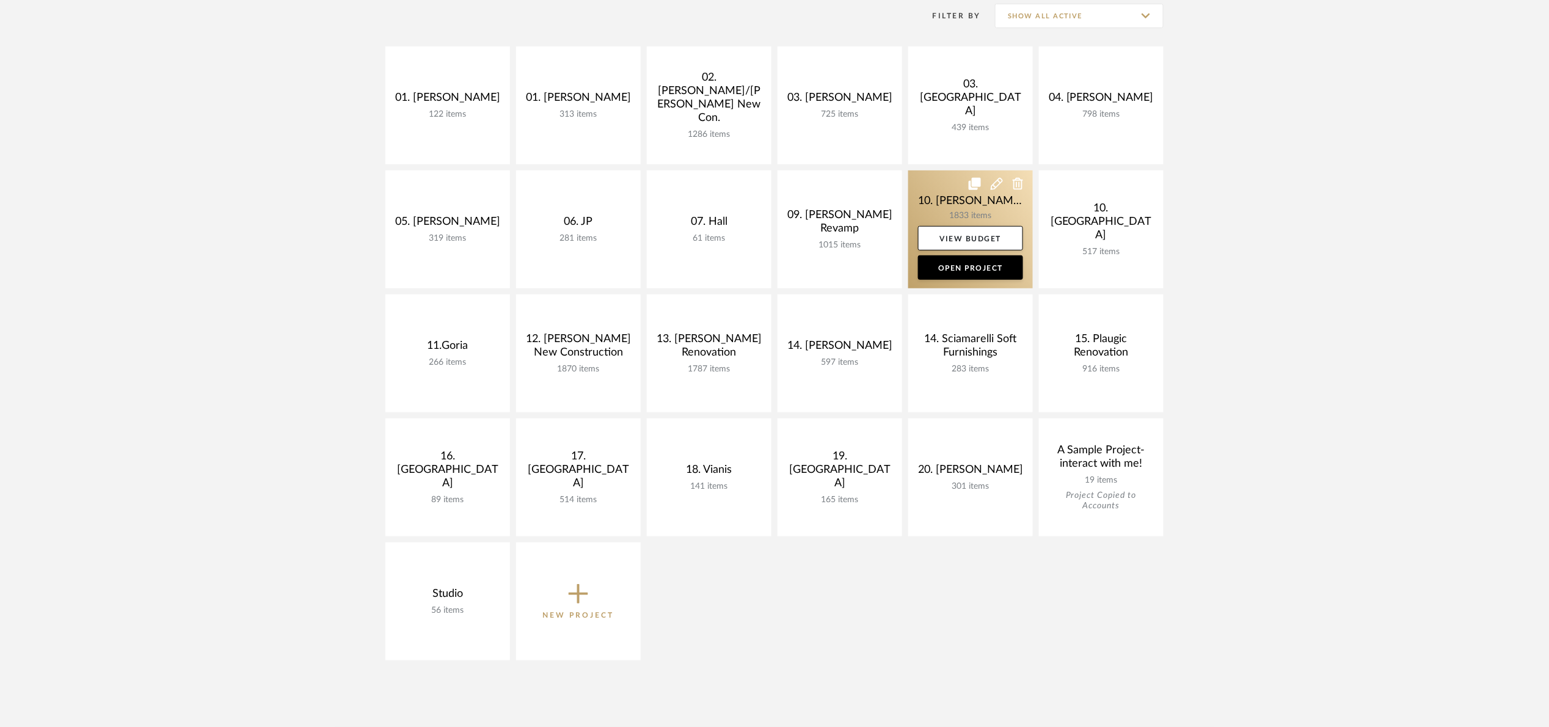
click at [927, 192] on link at bounding box center [970, 229] width 125 height 118
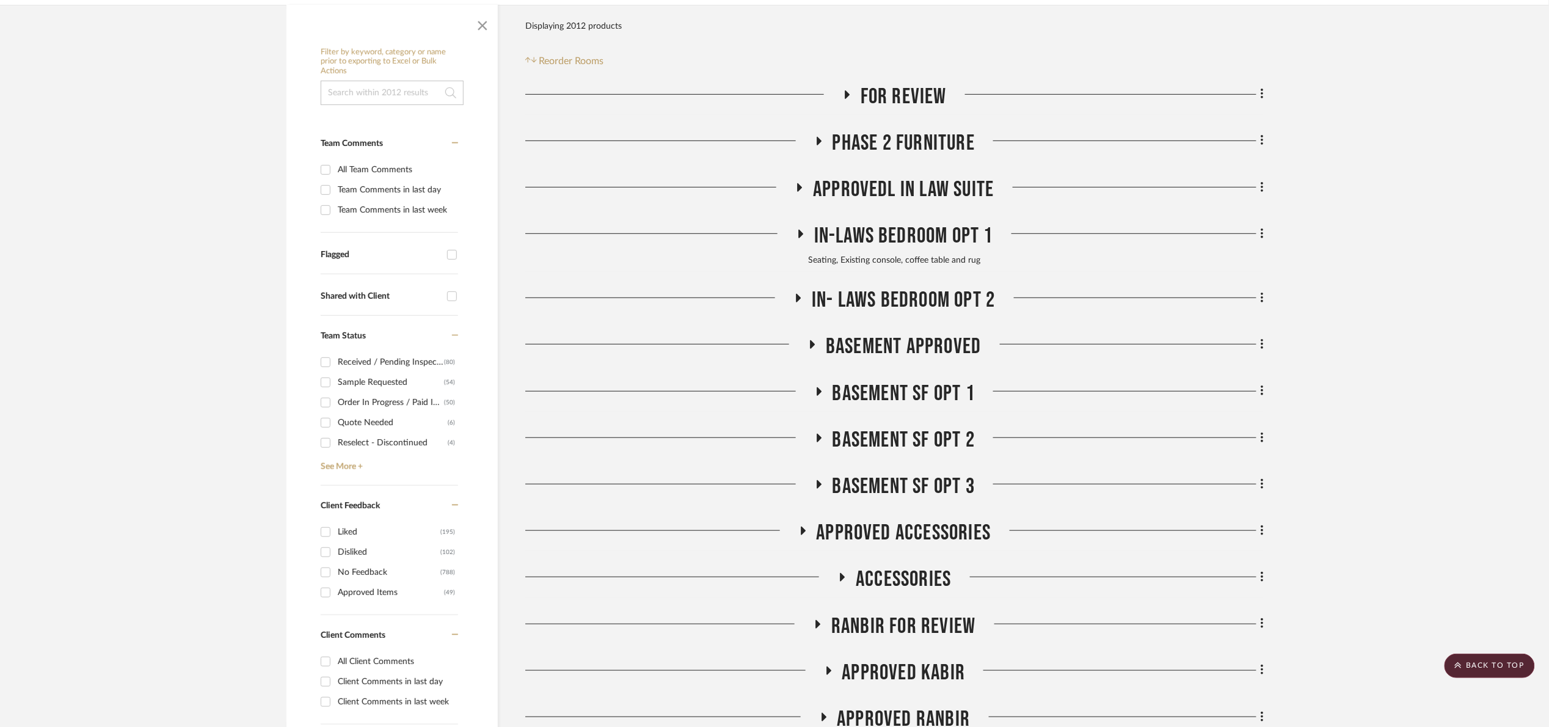
scroll to position [92, 0]
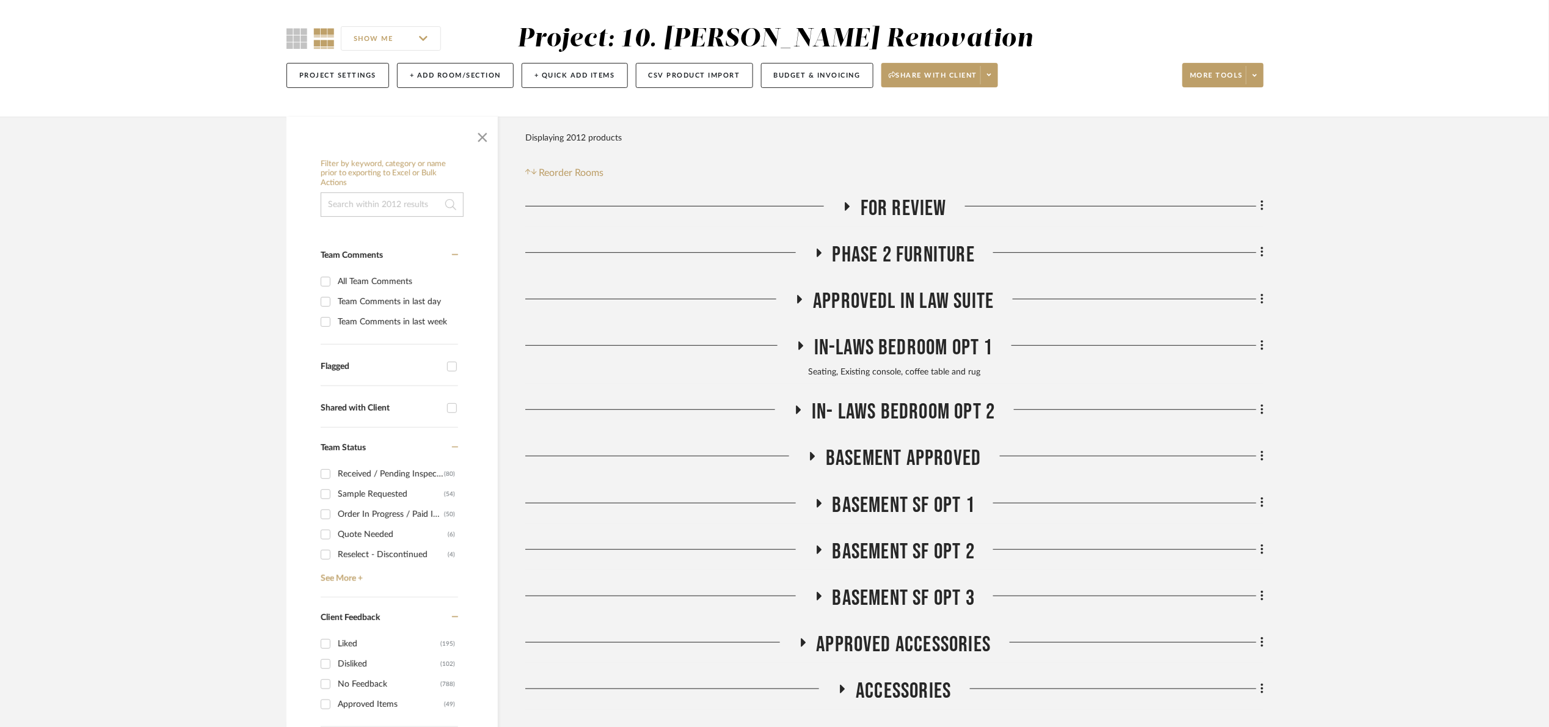
click at [905, 211] on span "For Review" at bounding box center [904, 208] width 86 height 26
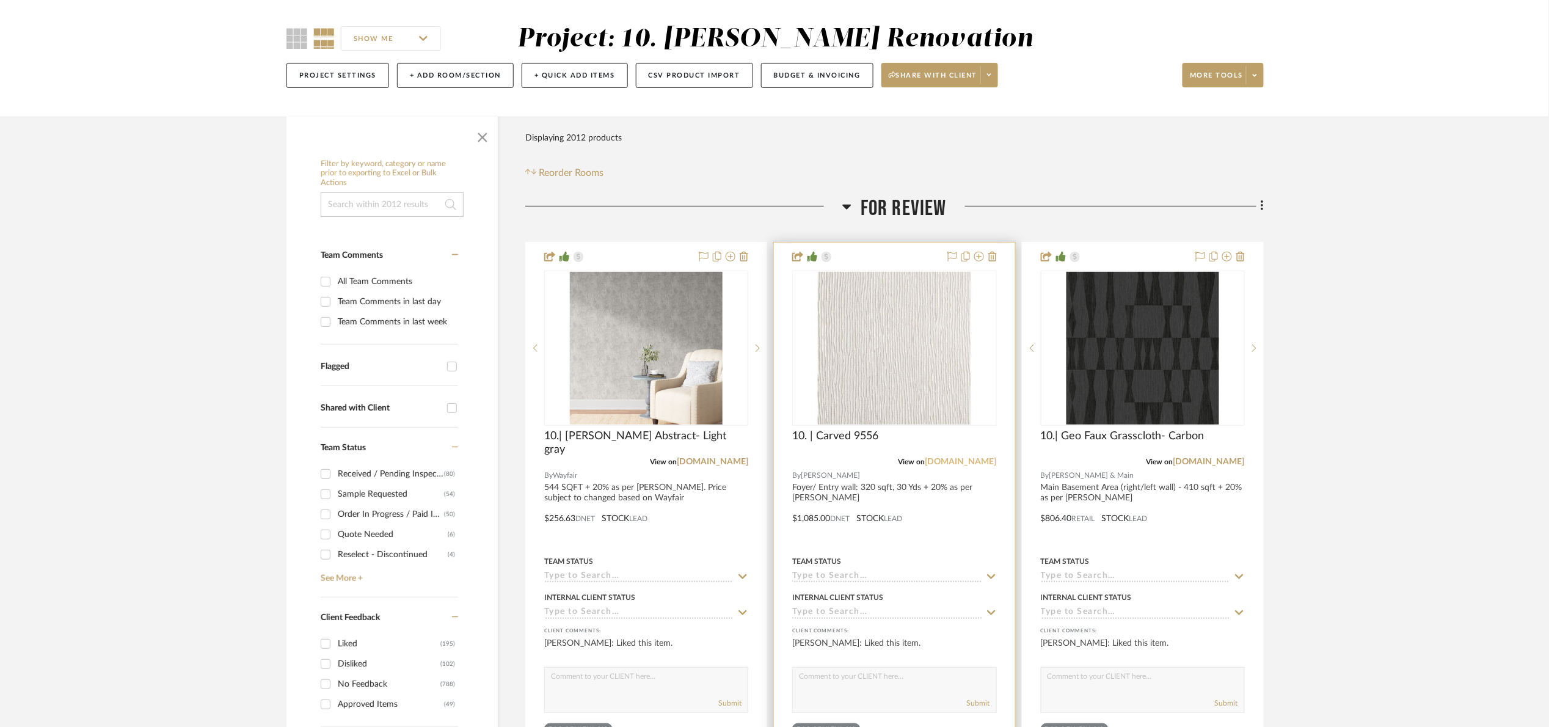
click at [954, 459] on link "phillipjeffries.com" at bounding box center [961, 462] width 71 height 9
click at [899, 379] on img "0" at bounding box center [894, 348] width 153 height 153
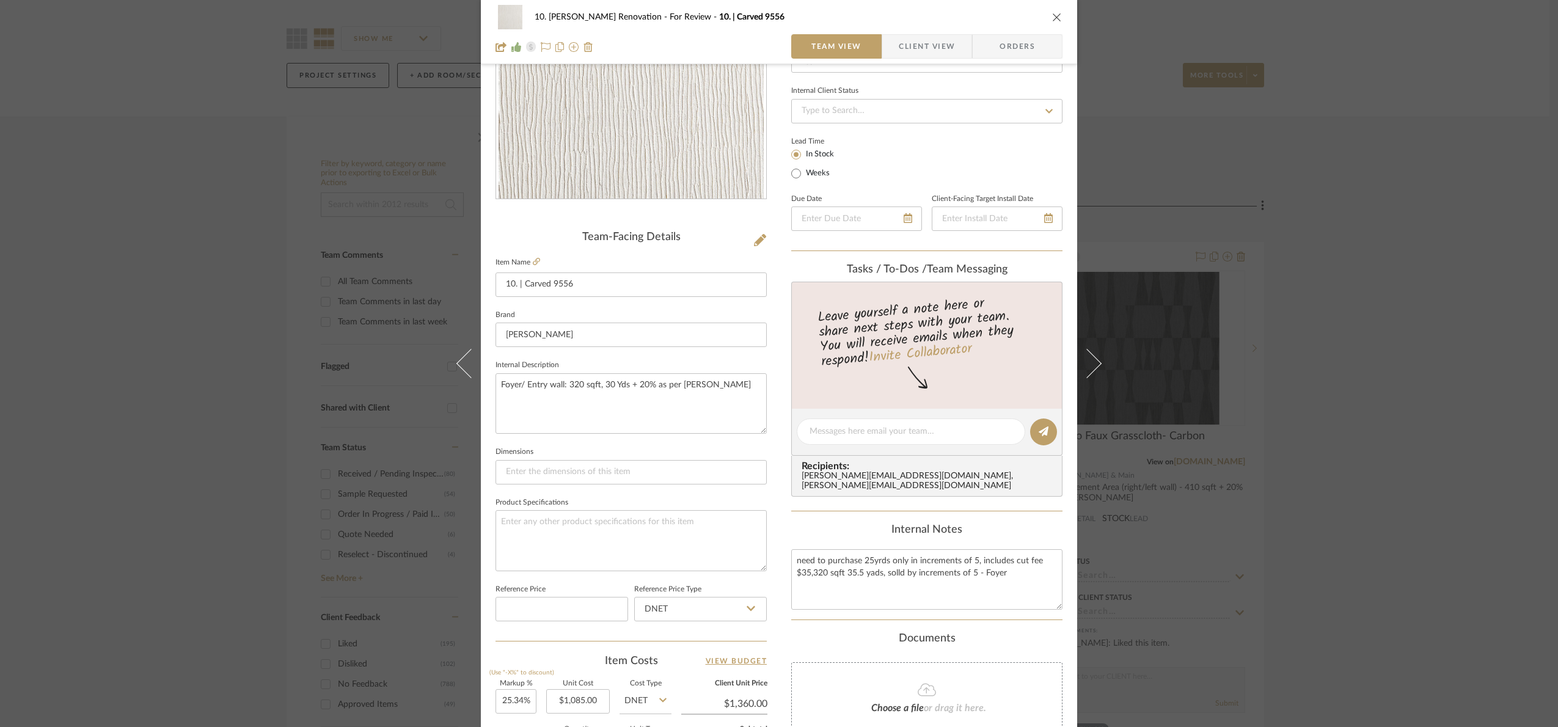
scroll to position [412, 0]
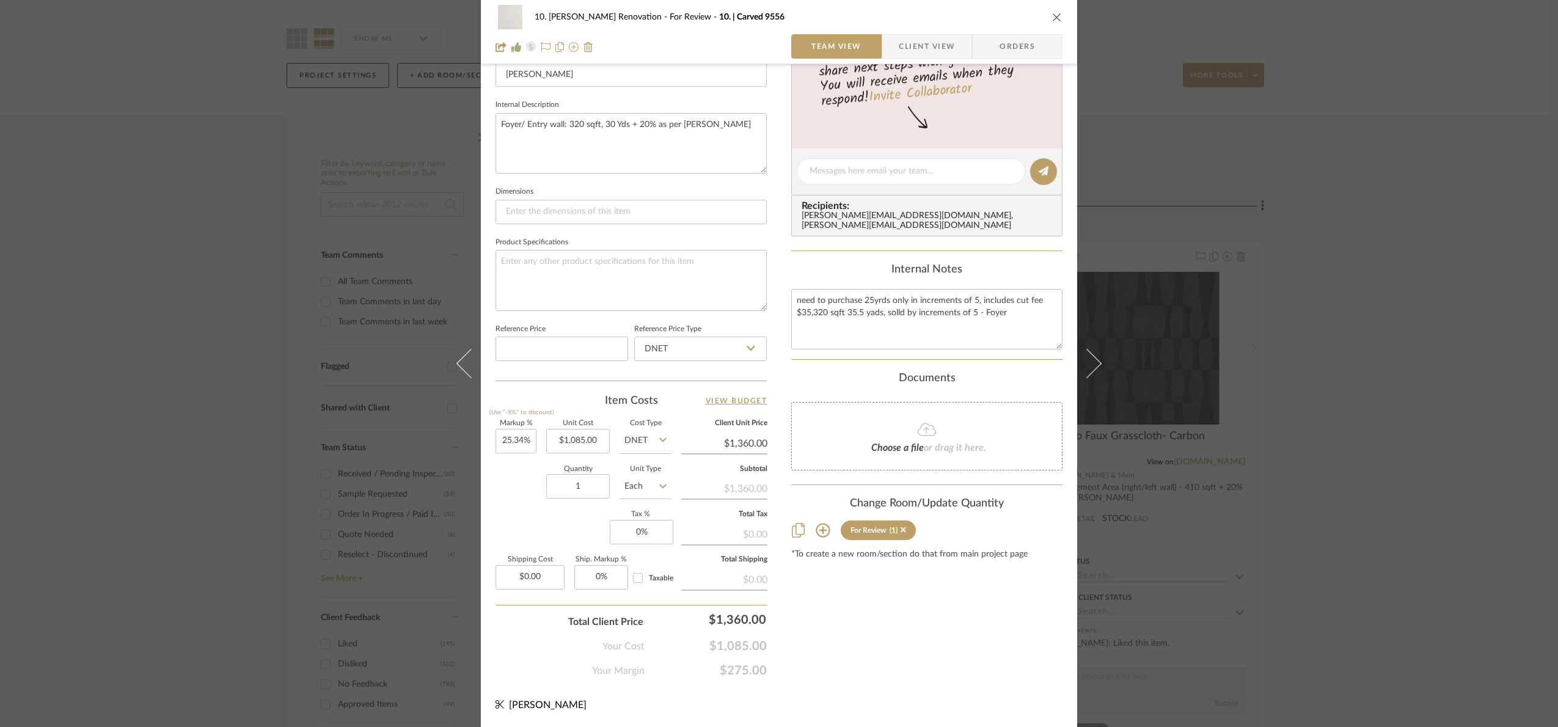
click at [1210, 272] on div "10. Patel Renovation For Review 10. | Carved 9556 Team View Client View Orders …" at bounding box center [779, 363] width 1558 height 727
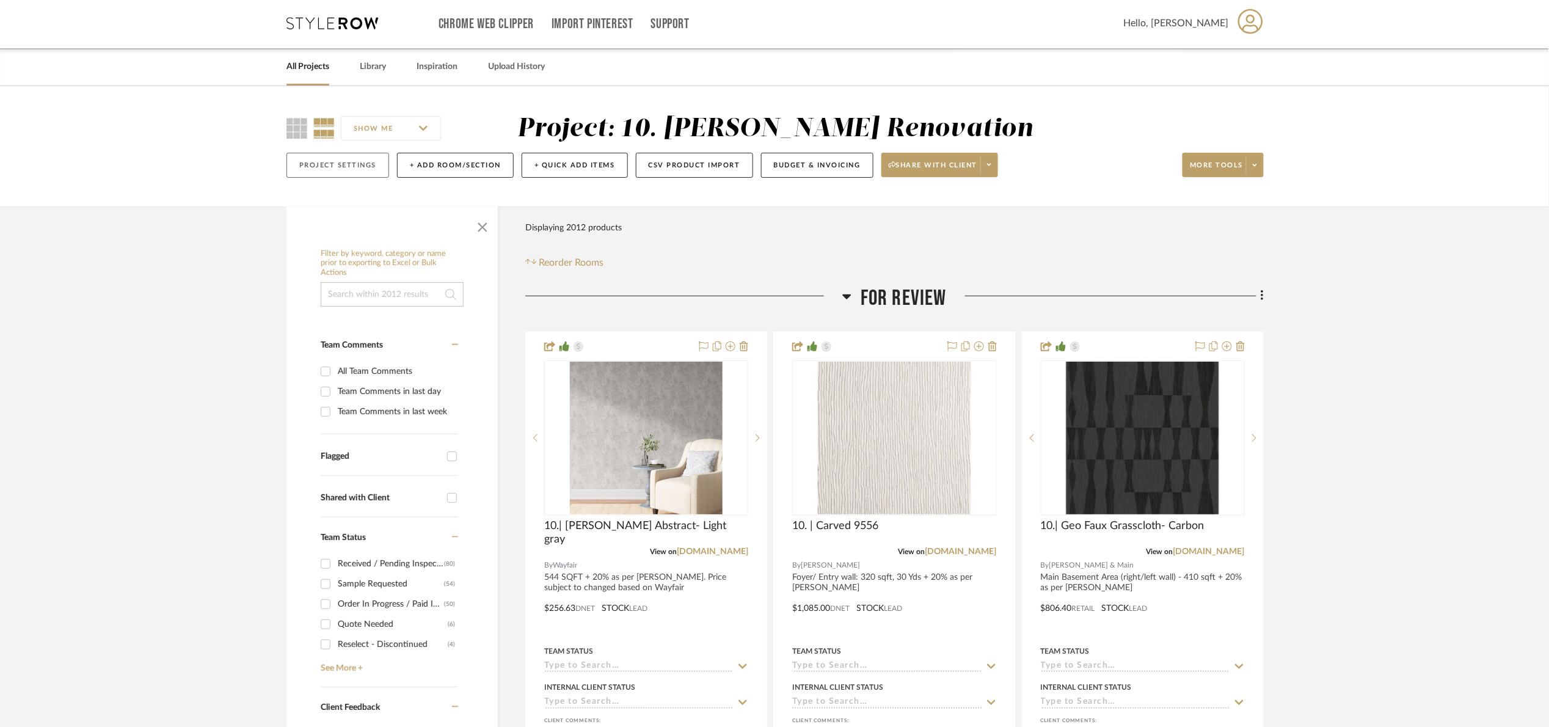
scroll to position [0, 0]
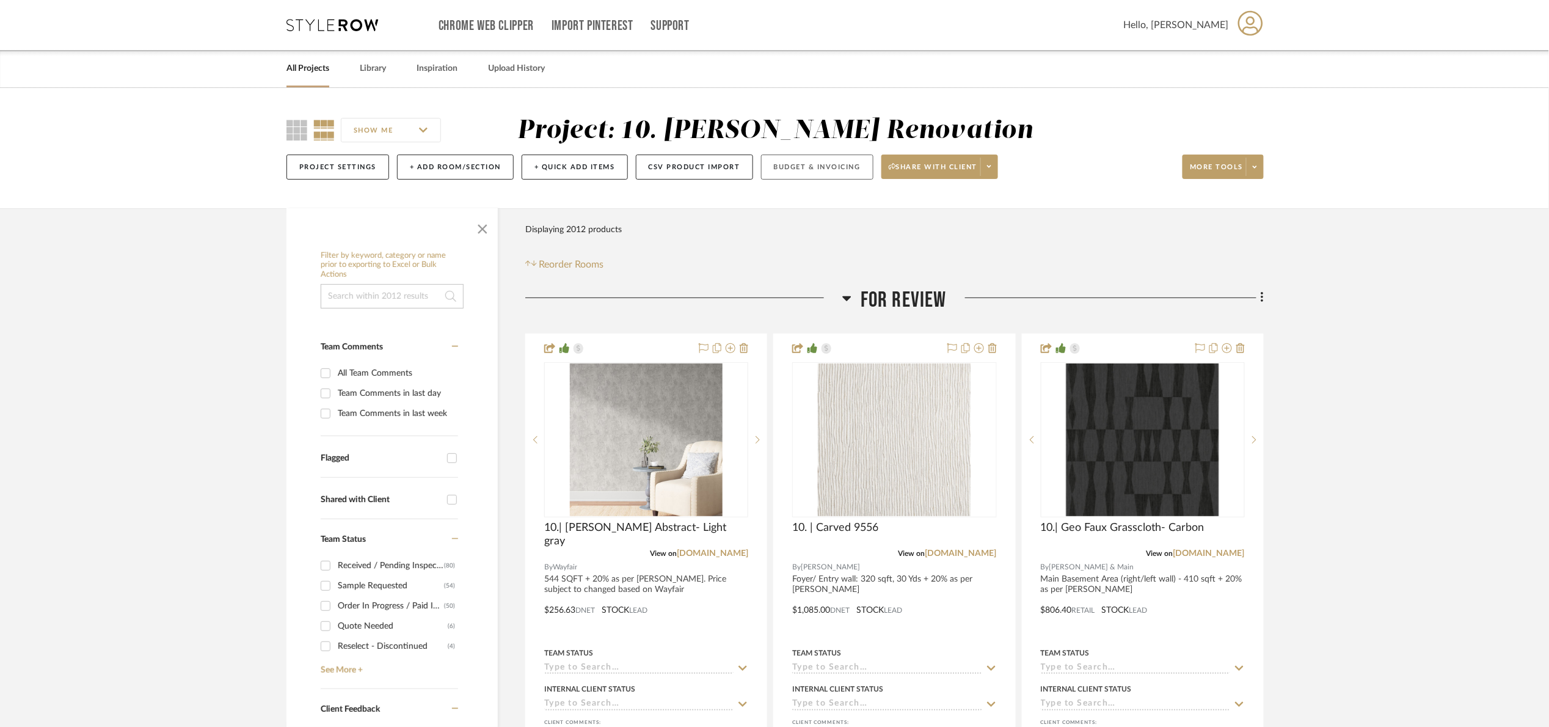
click at [821, 168] on button "Budget & Invoicing" at bounding box center [817, 167] width 112 height 25
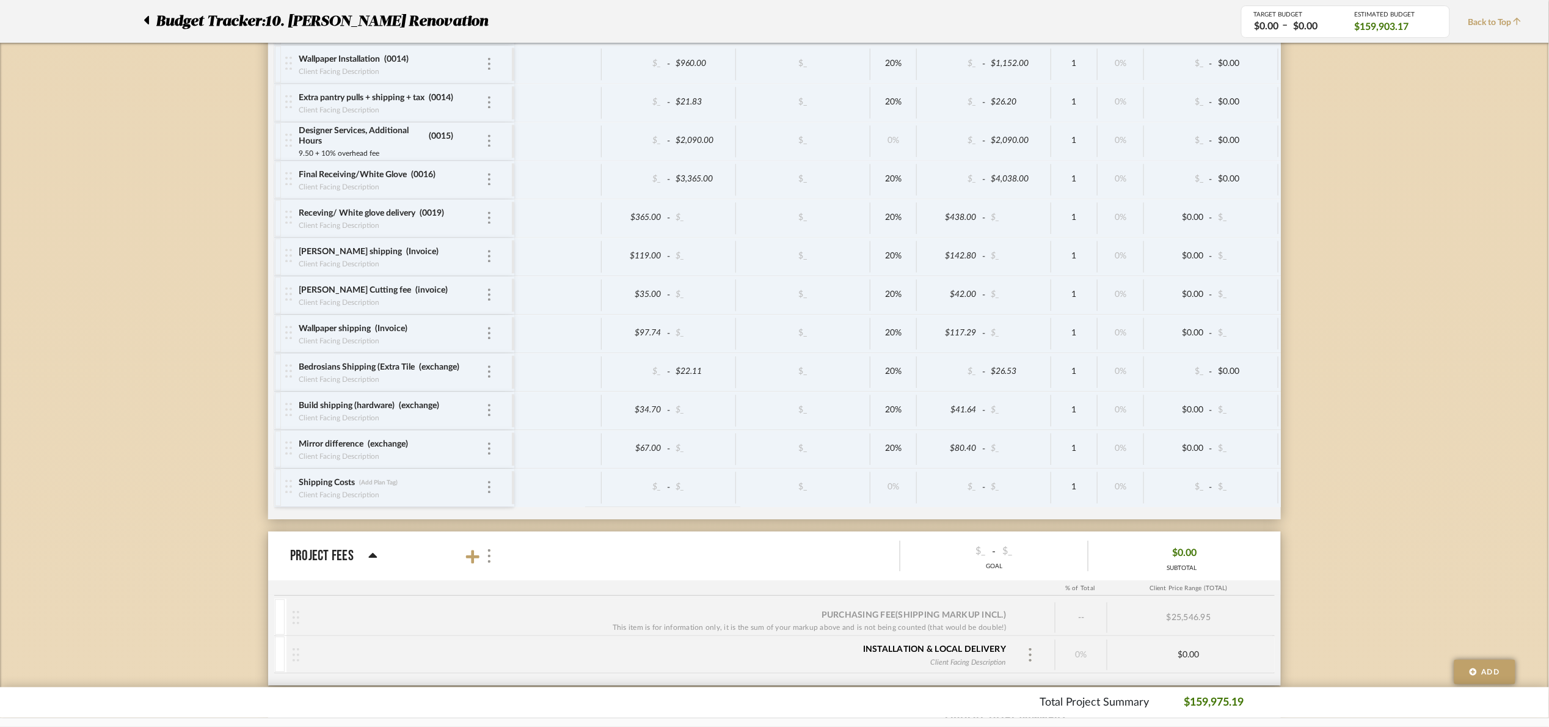
scroll to position [8224, 0]
type input "Free"
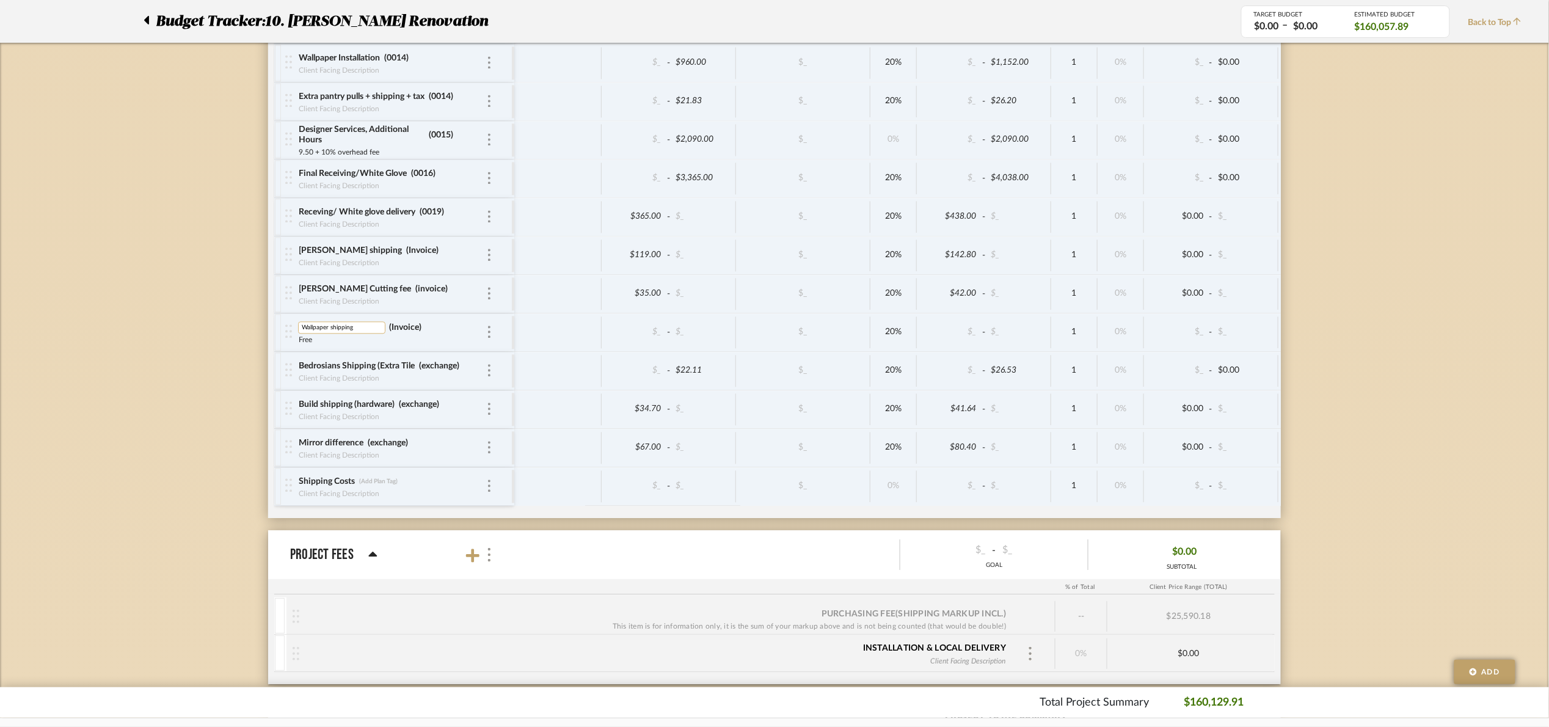
click at [302, 334] on input "Wallpaper shipping" at bounding box center [341, 327] width 87 height 12
type input "Wayfair Wallpaper shipping"
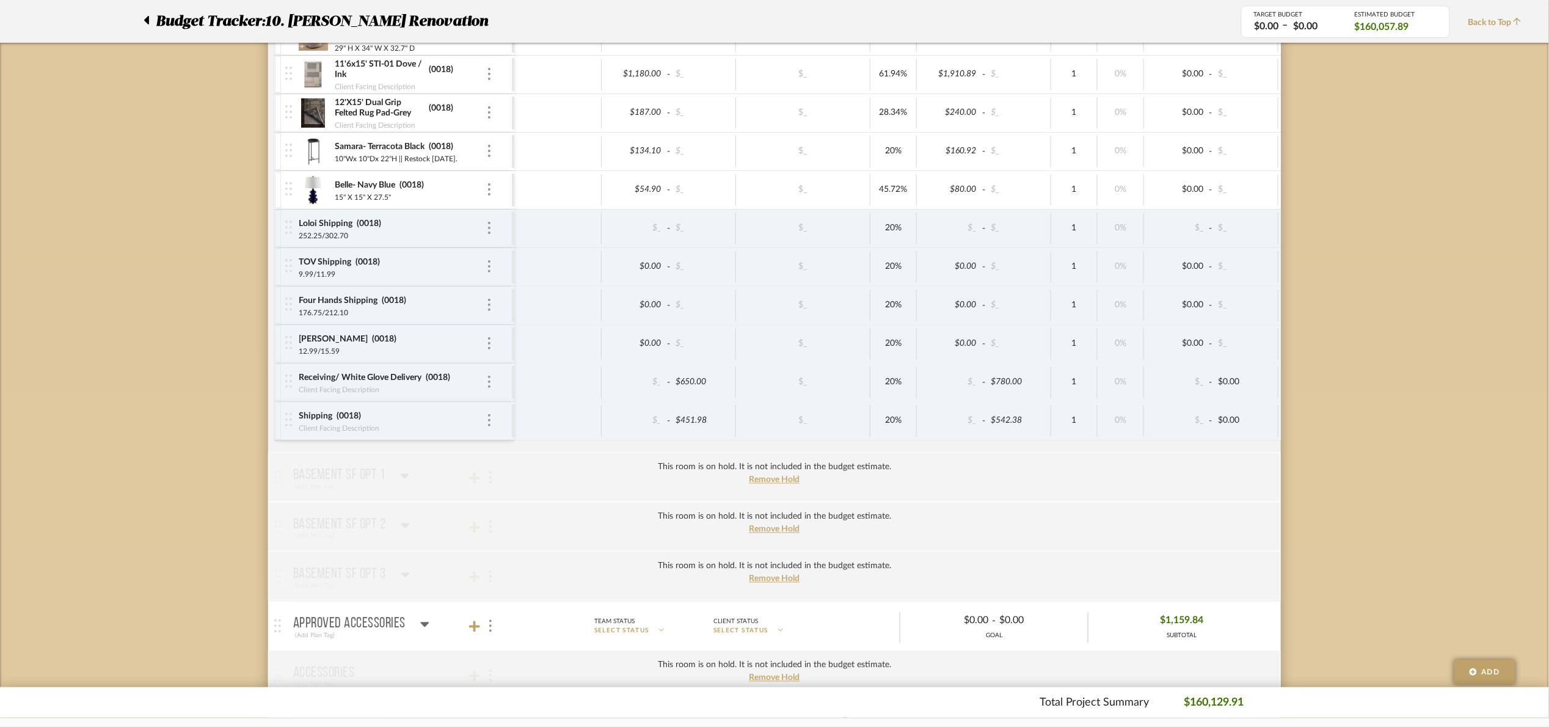
scroll to position [1008, 0]
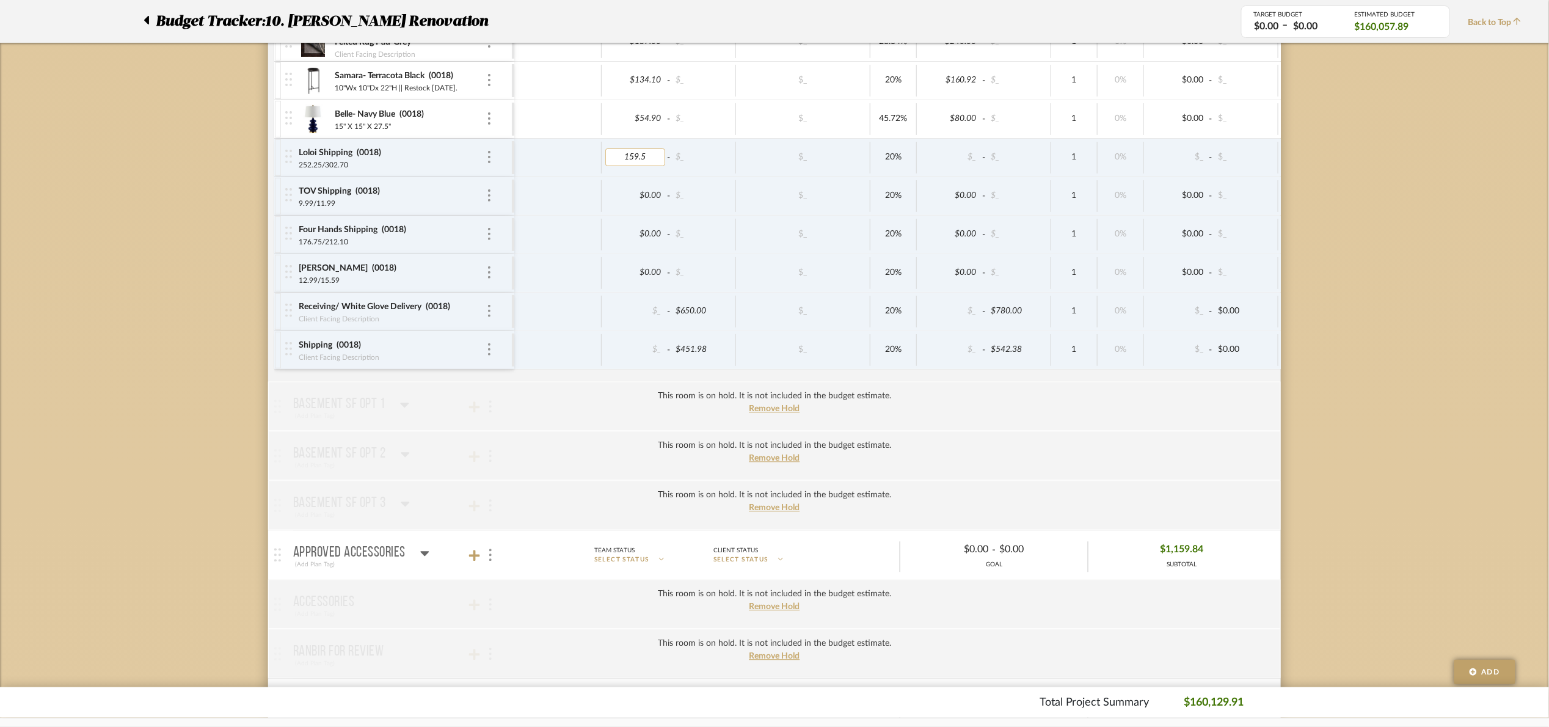
type input "159.52"
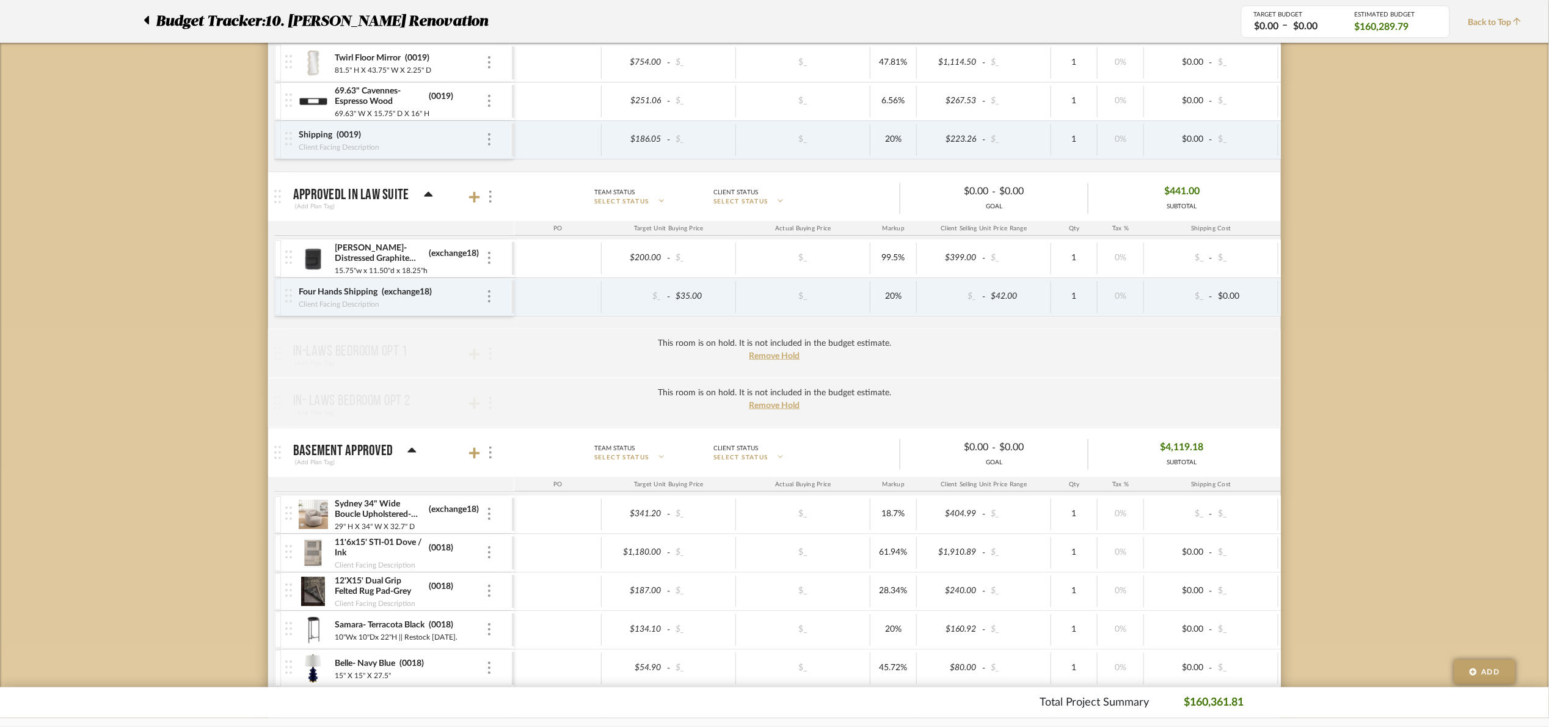
scroll to position [458, 0]
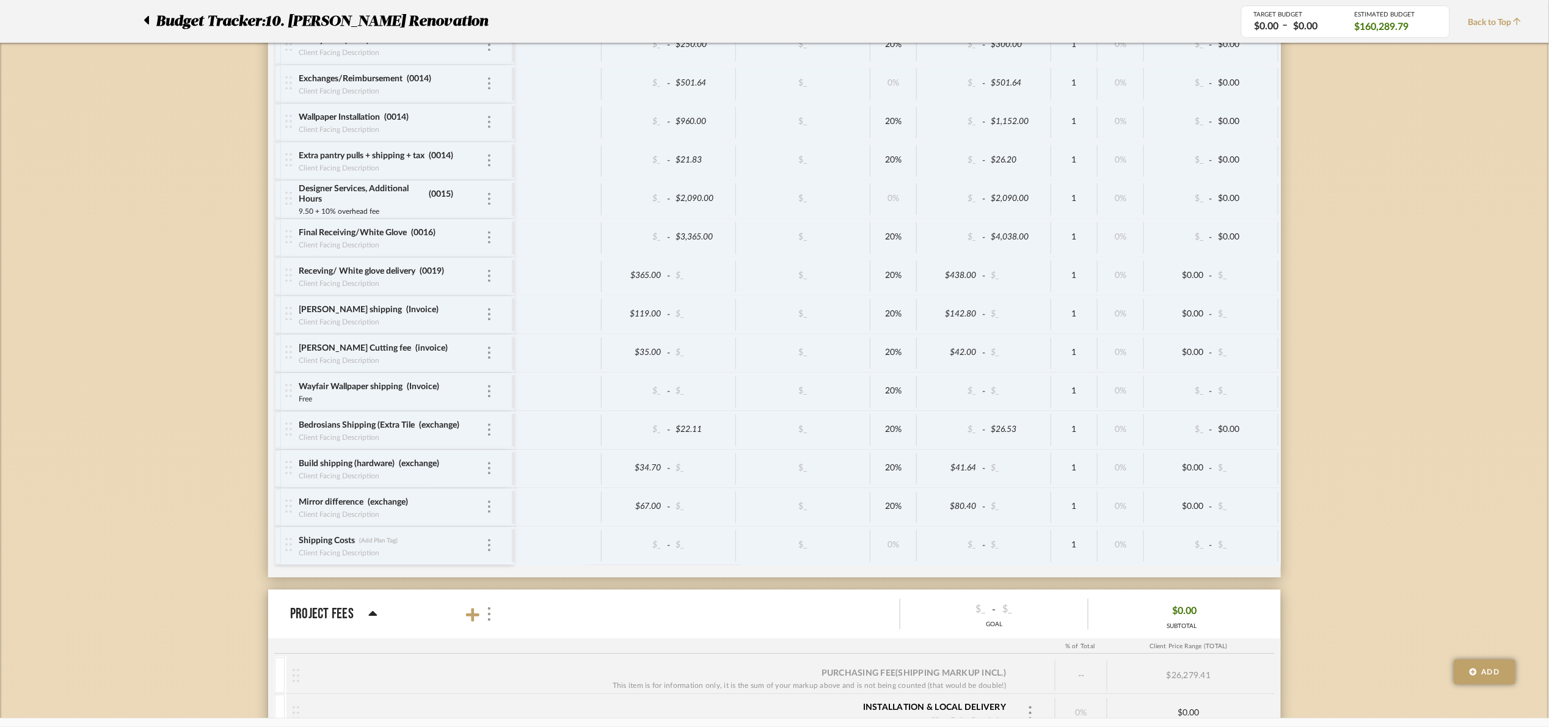
scroll to position [8124, 0]
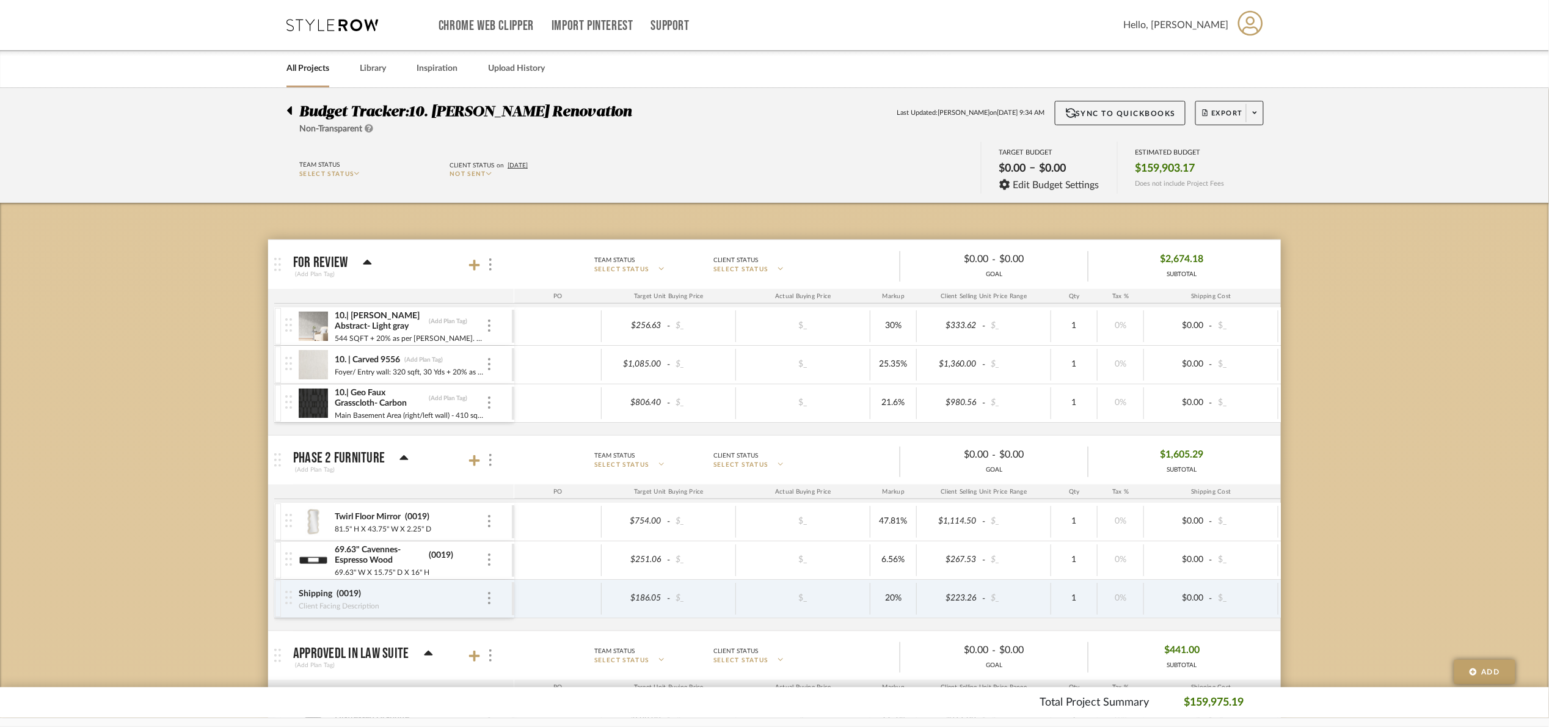
click at [290, 106] on icon at bounding box center [289, 110] width 5 height 15
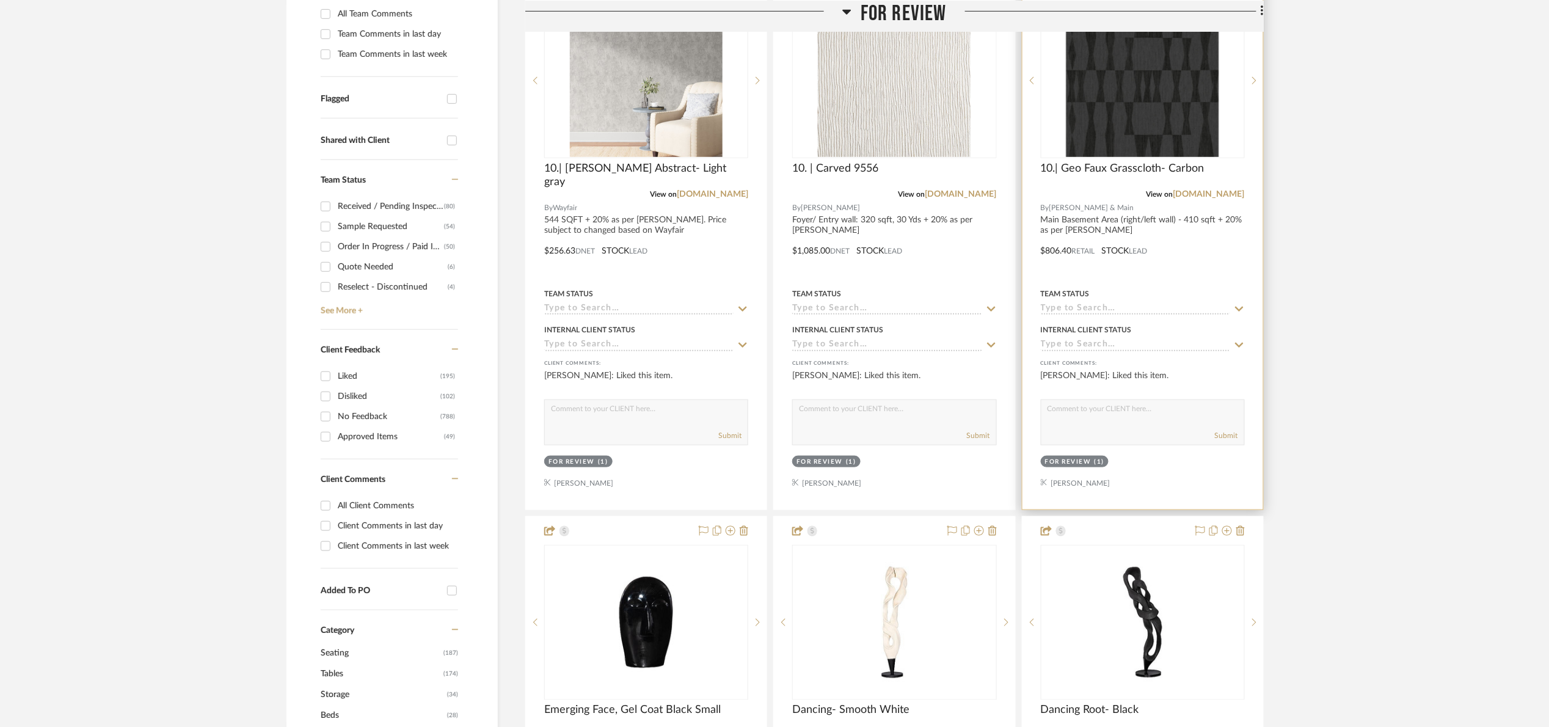
scroll to position [367, 0]
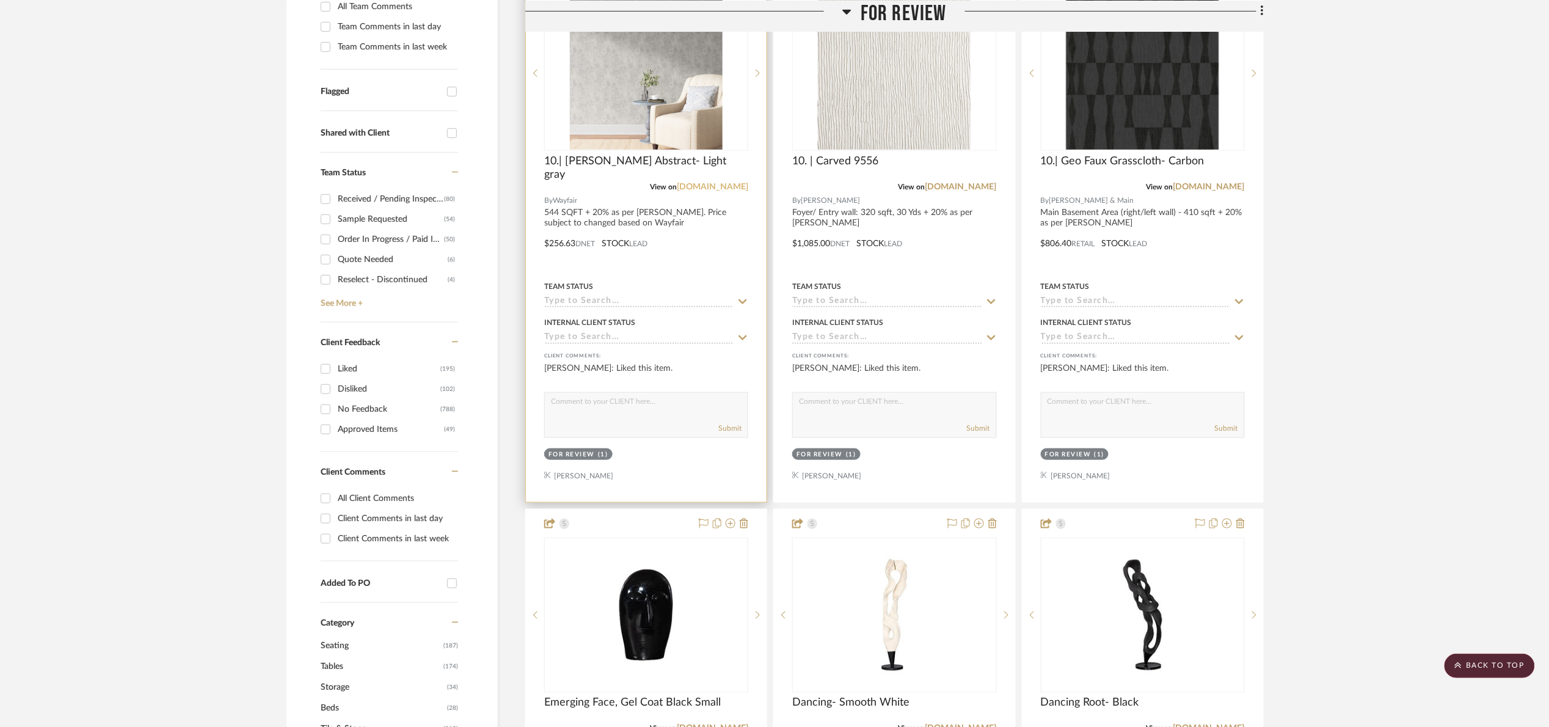
click at [724, 186] on link "wayfair.com" at bounding box center [712, 187] width 71 height 9
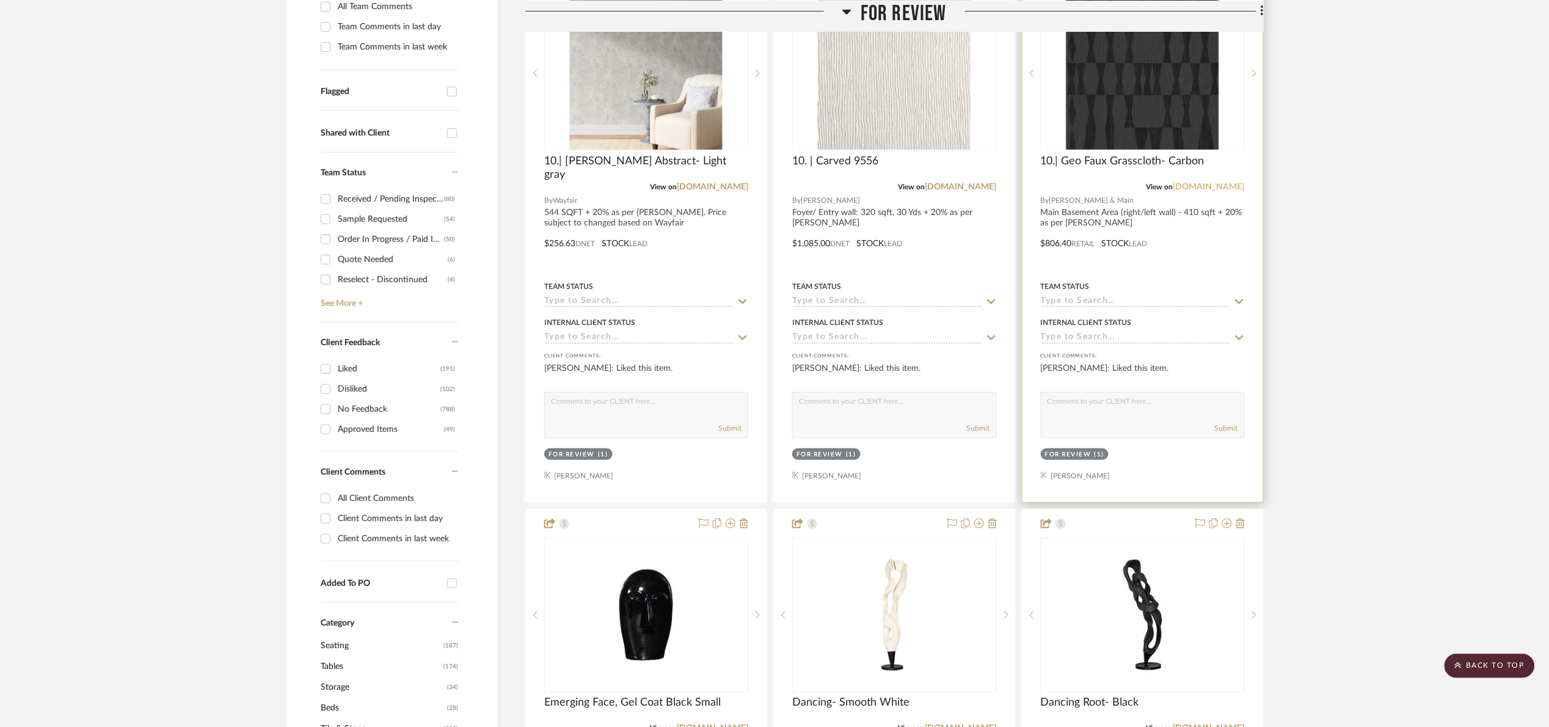
click at [1197, 185] on link "jossandmain.com" at bounding box center [1209, 187] width 71 height 9
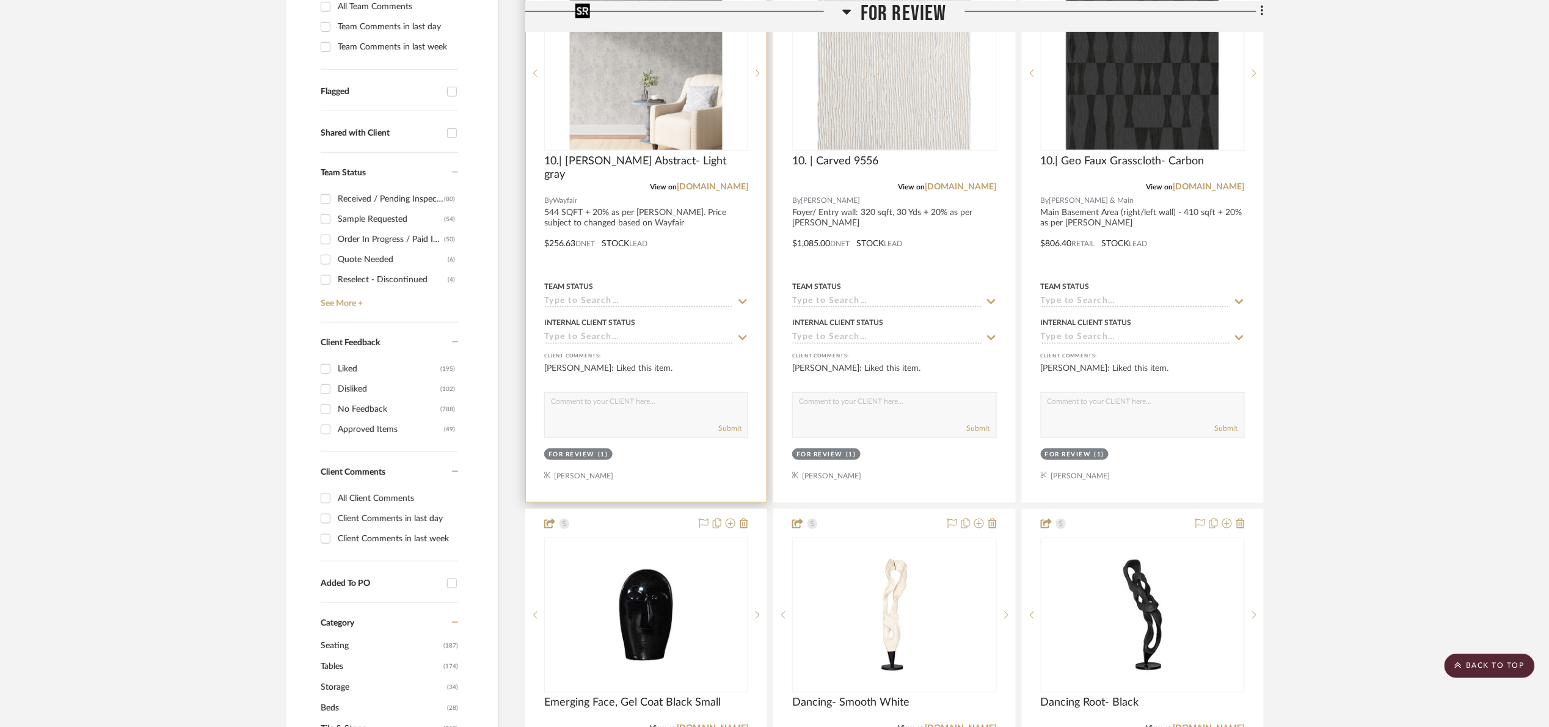
click at [670, 112] on img "0" at bounding box center [646, 73] width 153 height 153
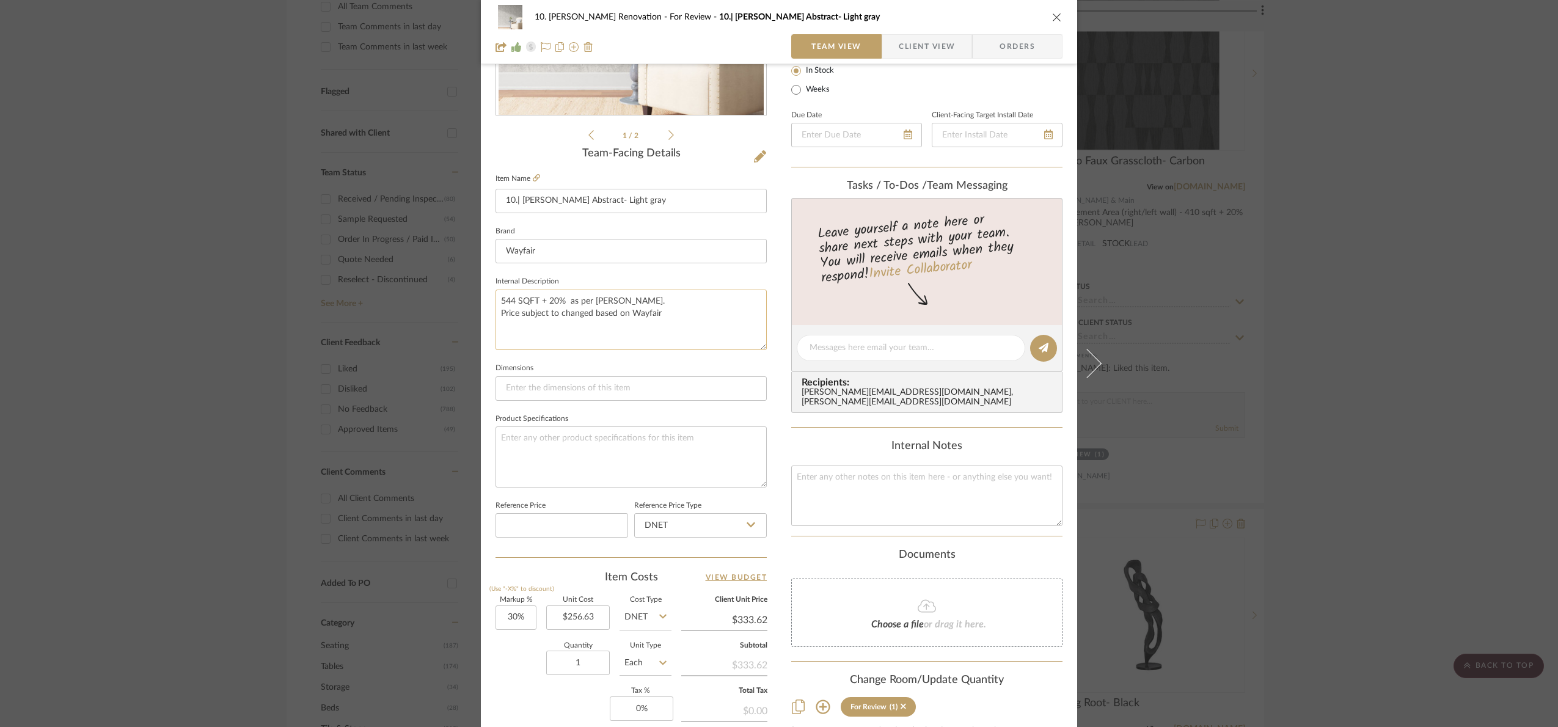
scroll to position [412, 0]
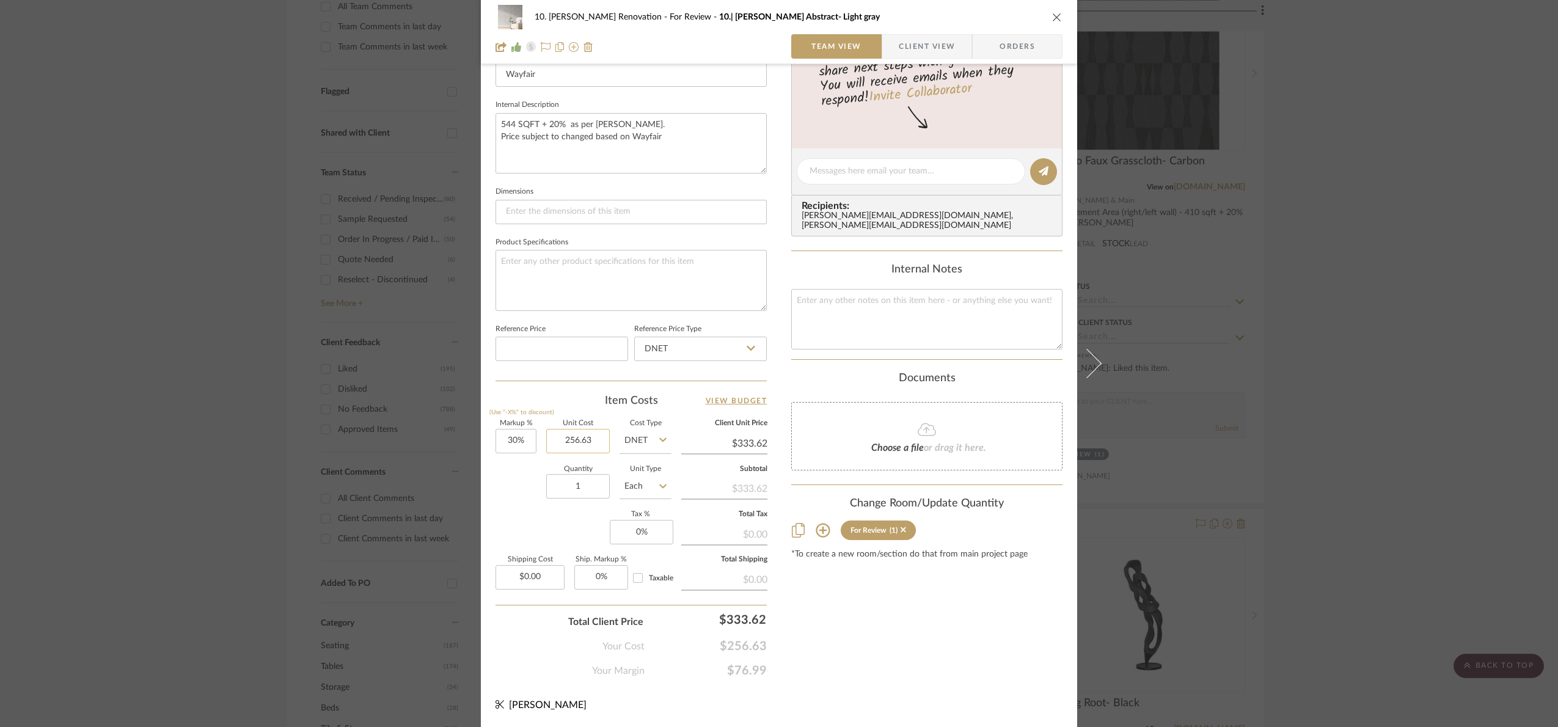
click at [591, 431] on input "256.63" at bounding box center [578, 441] width 64 height 24
click at [588, 445] on input "256.63" at bounding box center [578, 441] width 64 height 24
type input "$465.87"
click at [887, 684] on div "10. Patel Renovation For Review 10.| Gioia Abstract- Light gray Team View Clien…" at bounding box center [779, 163] width 596 height 1128
type input "$605.63"
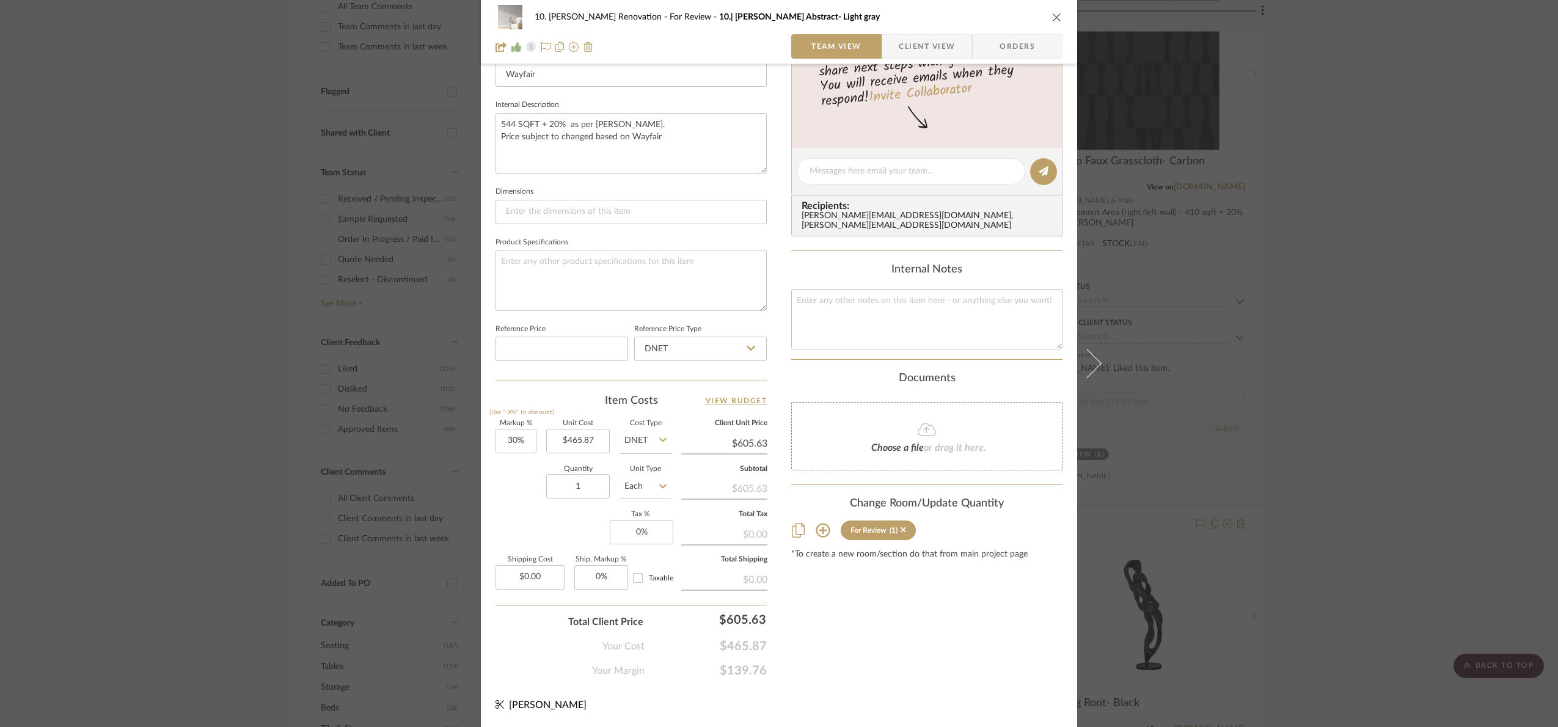
click at [1344, 347] on div "10. Patel Renovation For Review 10.| Gioia Abstract- Light gray Team View Clien…" at bounding box center [779, 363] width 1558 height 727
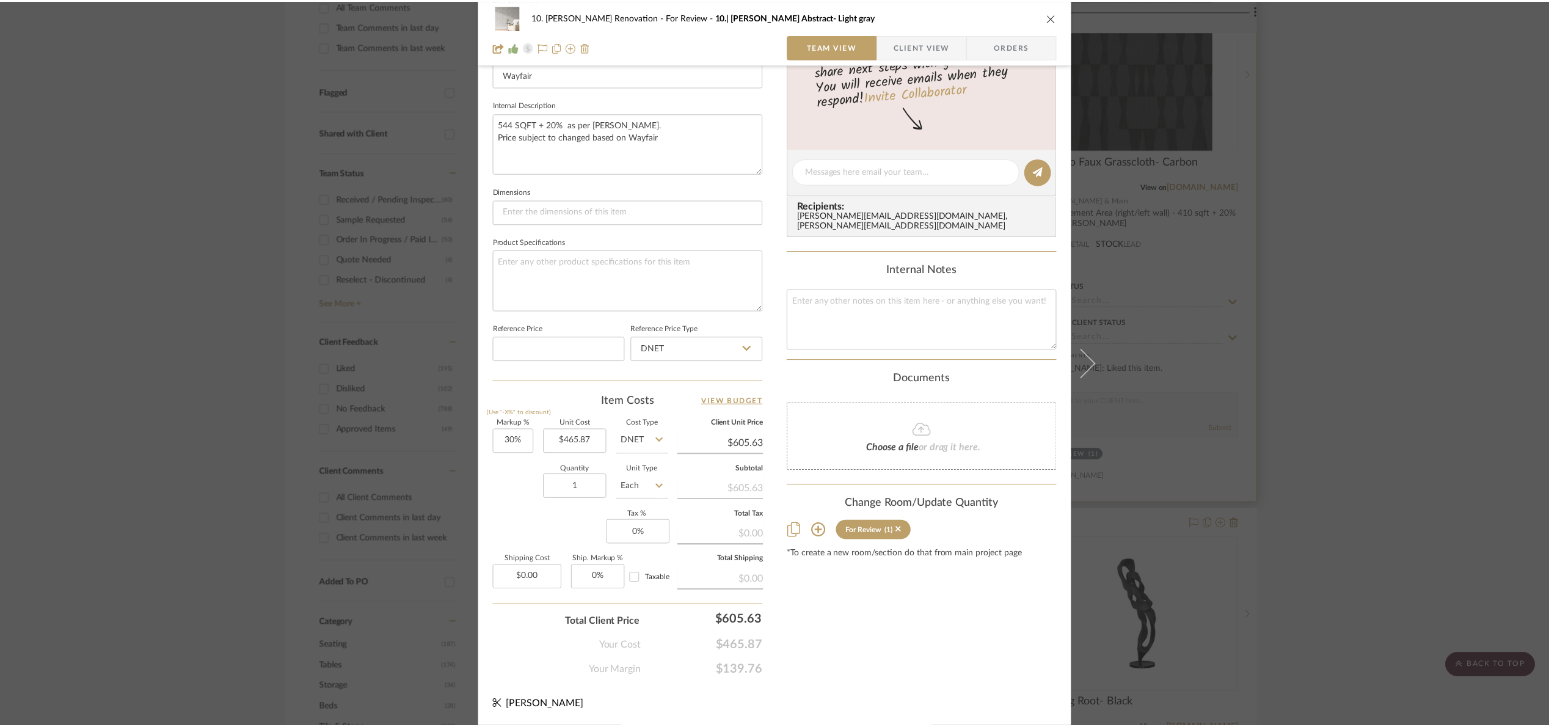
scroll to position [367, 0]
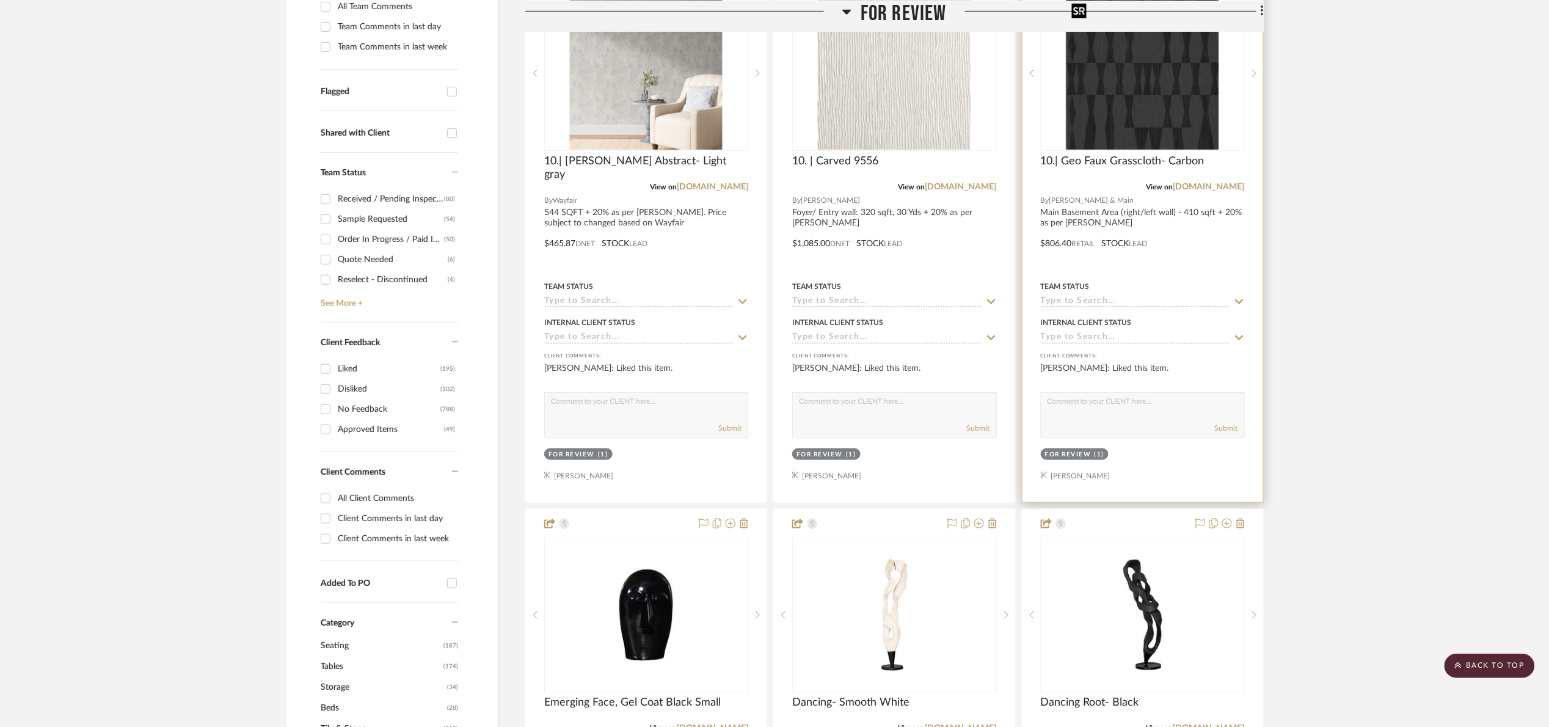
click at [1150, 109] on img "0" at bounding box center [1143, 73] width 153 height 153
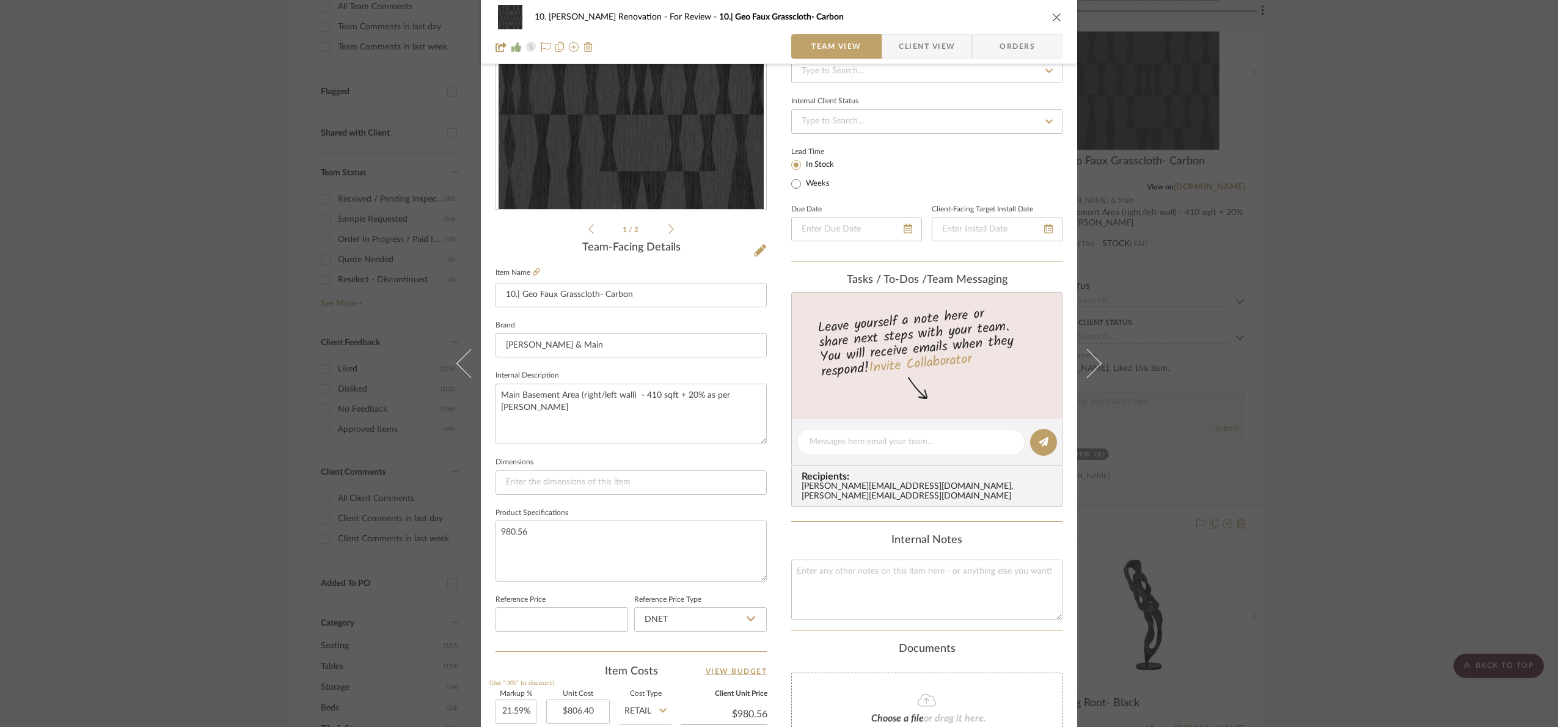
scroll to position [412, 0]
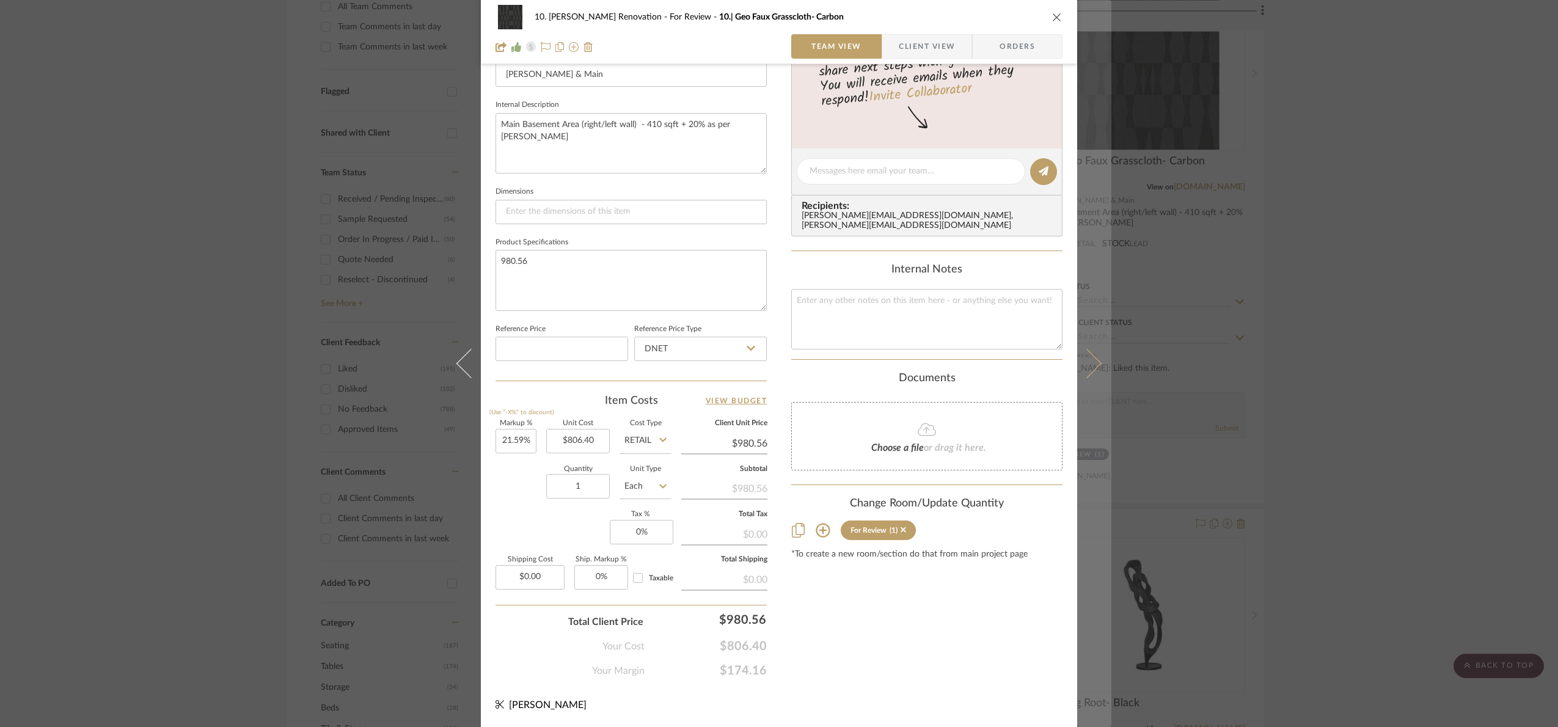
drag, startPoint x: 1247, startPoint y: 417, endPoint x: 1083, endPoint y: 42, distance: 409.5
click at [1229, 359] on div "10. Patel Renovation For Review 10.| Geo Faux Grasscloth- Carbon Team View Clie…" at bounding box center [779, 363] width 1558 height 727
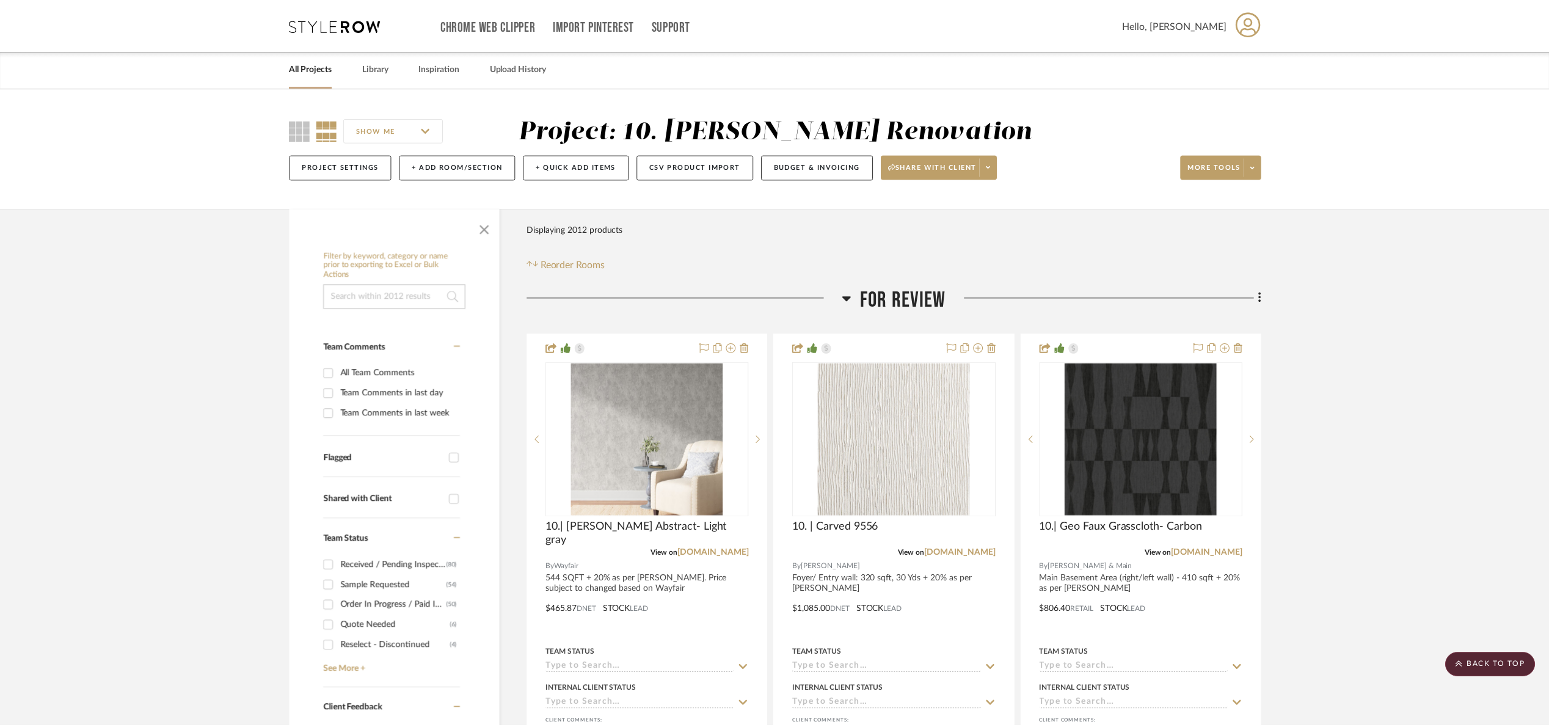
scroll to position [367, 0]
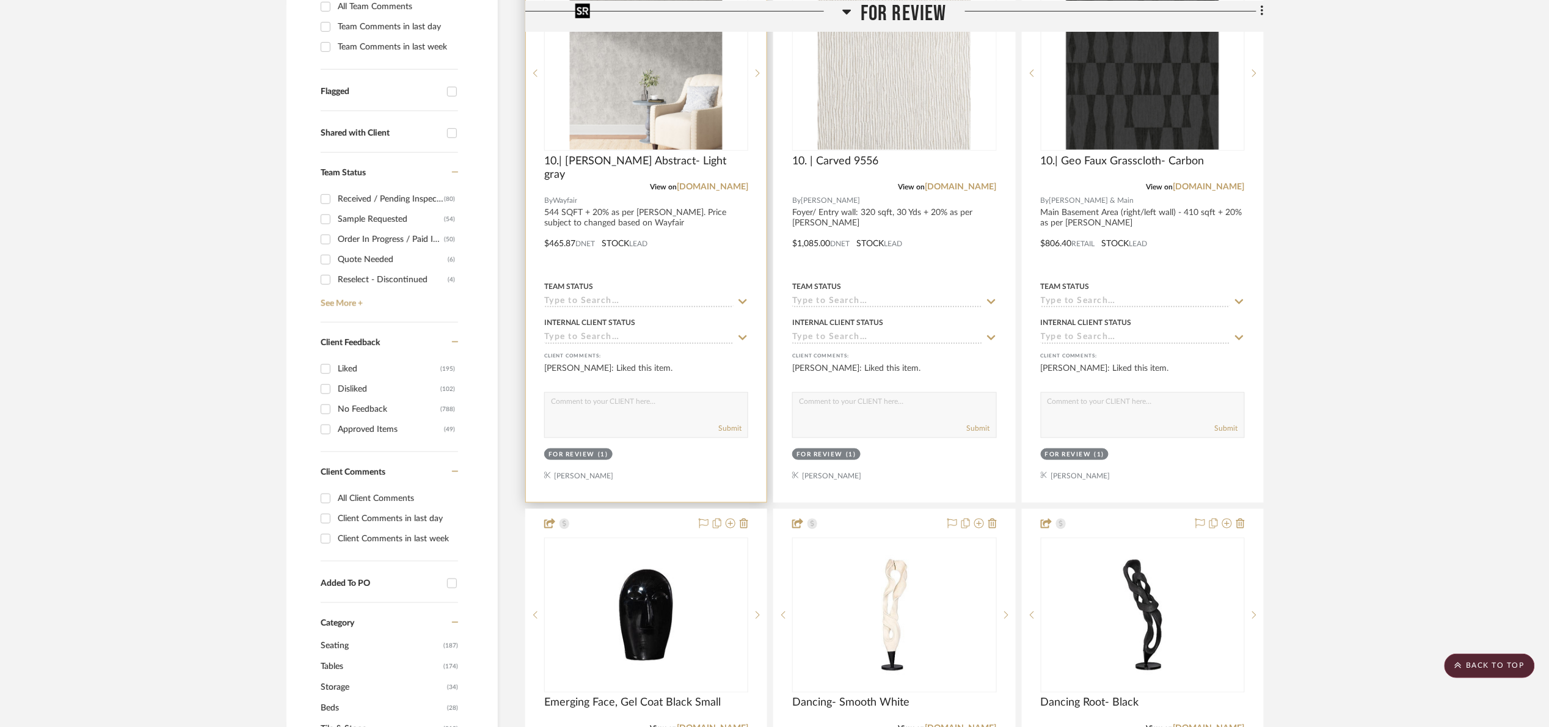
click at [709, 114] on img "0" at bounding box center [646, 73] width 153 height 153
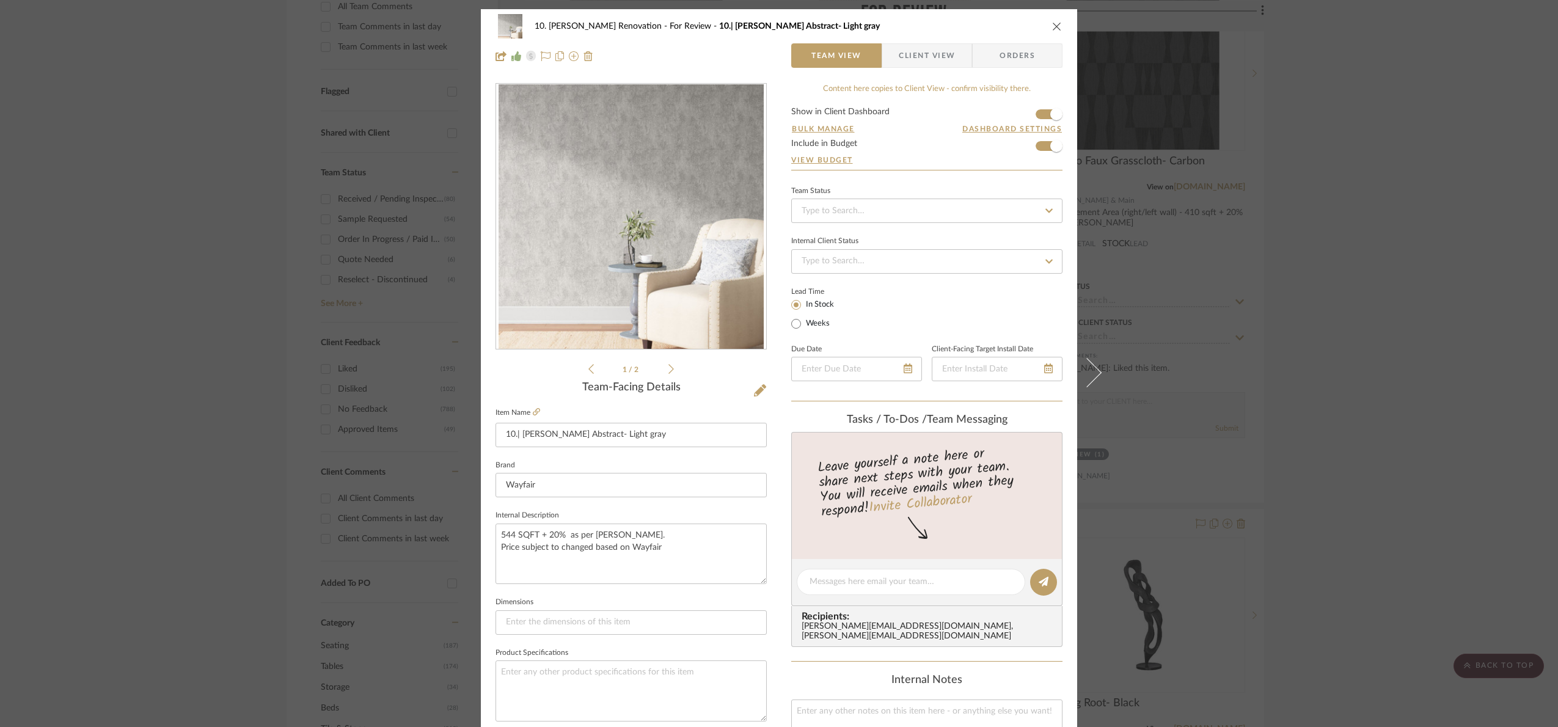
scroll to position [412, 0]
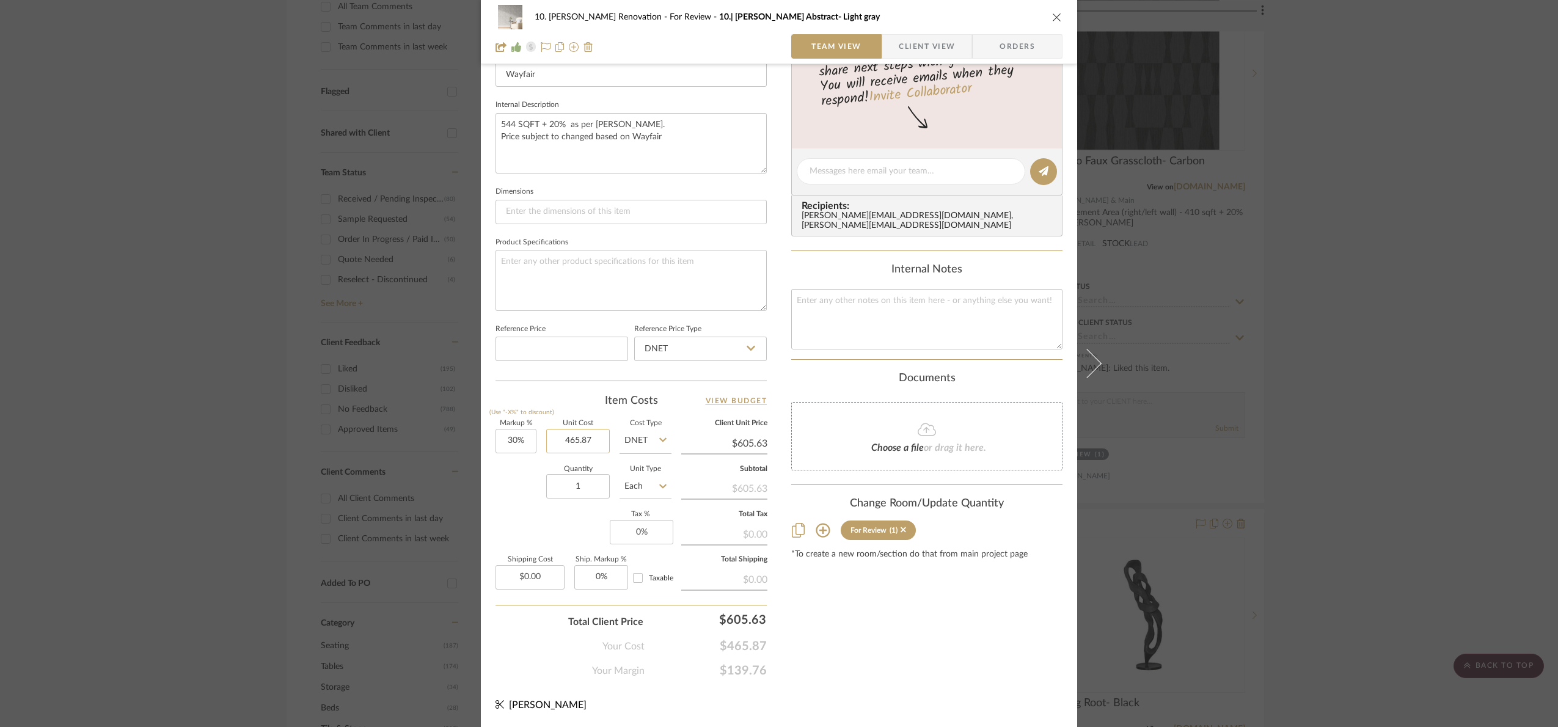
click at [594, 440] on input "465.87" at bounding box center [578, 441] width 64 height 24
type input "$467.87"
click at [892, 676] on div "Content here copies to Client View - confirm visibility there. Show in Client D…" at bounding box center [926, 176] width 271 height 1006
type input "$608.23"
drag, startPoint x: 719, startPoint y: 615, endPoint x: 788, endPoint y: 605, distance: 69.7
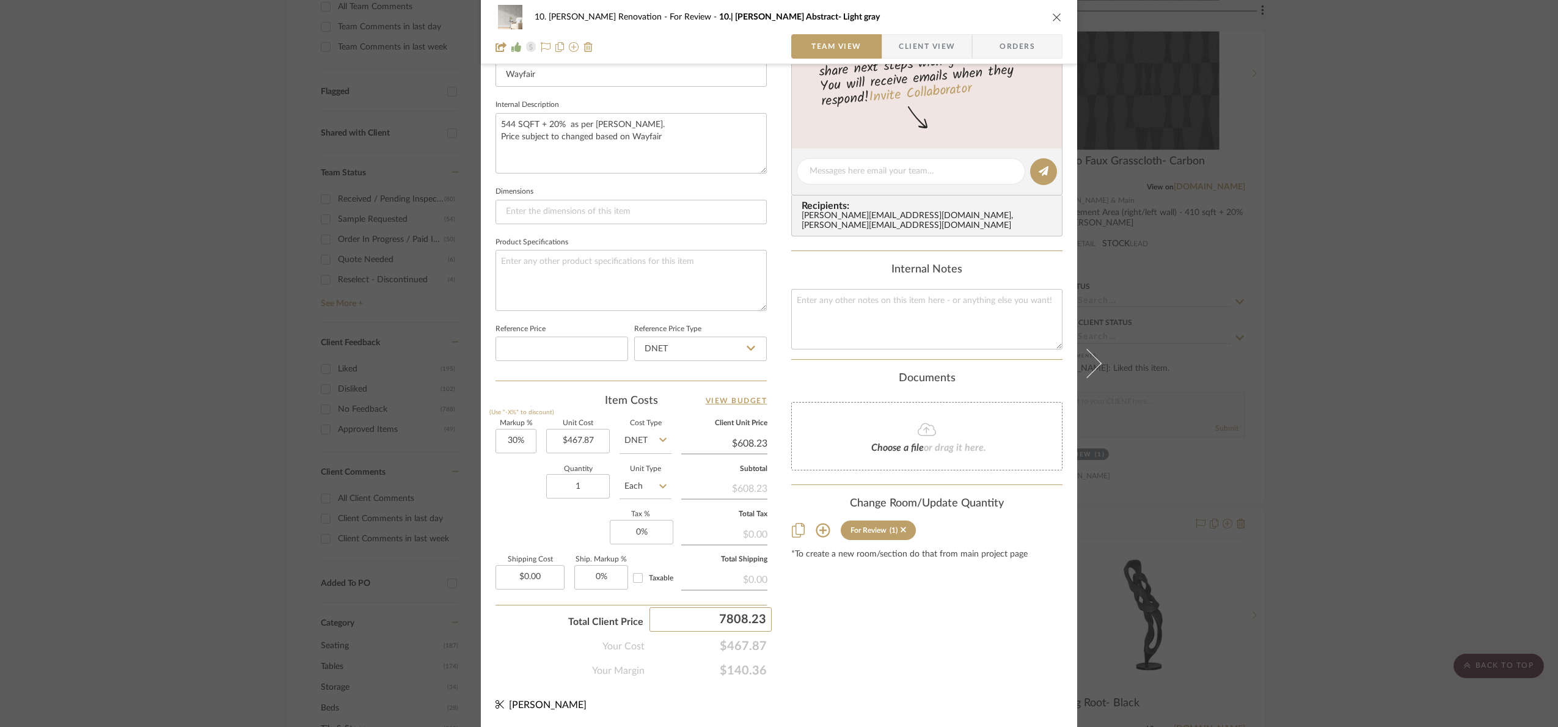
click at [792, 607] on div "10. Patel Renovation For Review 10.| Gioia Abstract- Light gray Team View Clien…" at bounding box center [779, 163] width 596 height 1128
type input "780"
click at [795, 615] on div "Content here copies to Client View - confirm visibility there. Show in Client D…" at bounding box center [926, 176] width 271 height 1006
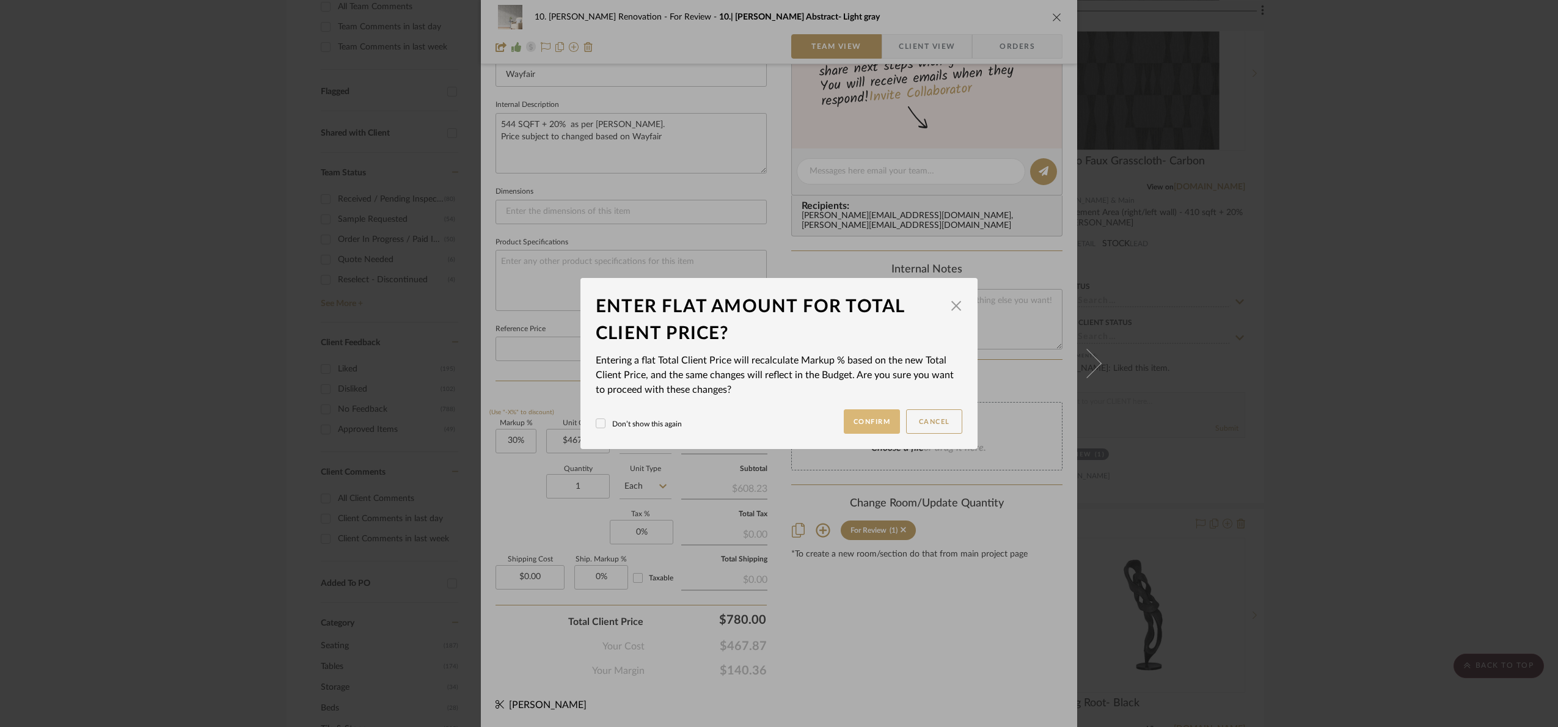
click at [856, 415] on button "Confirm" at bounding box center [872, 421] width 57 height 24
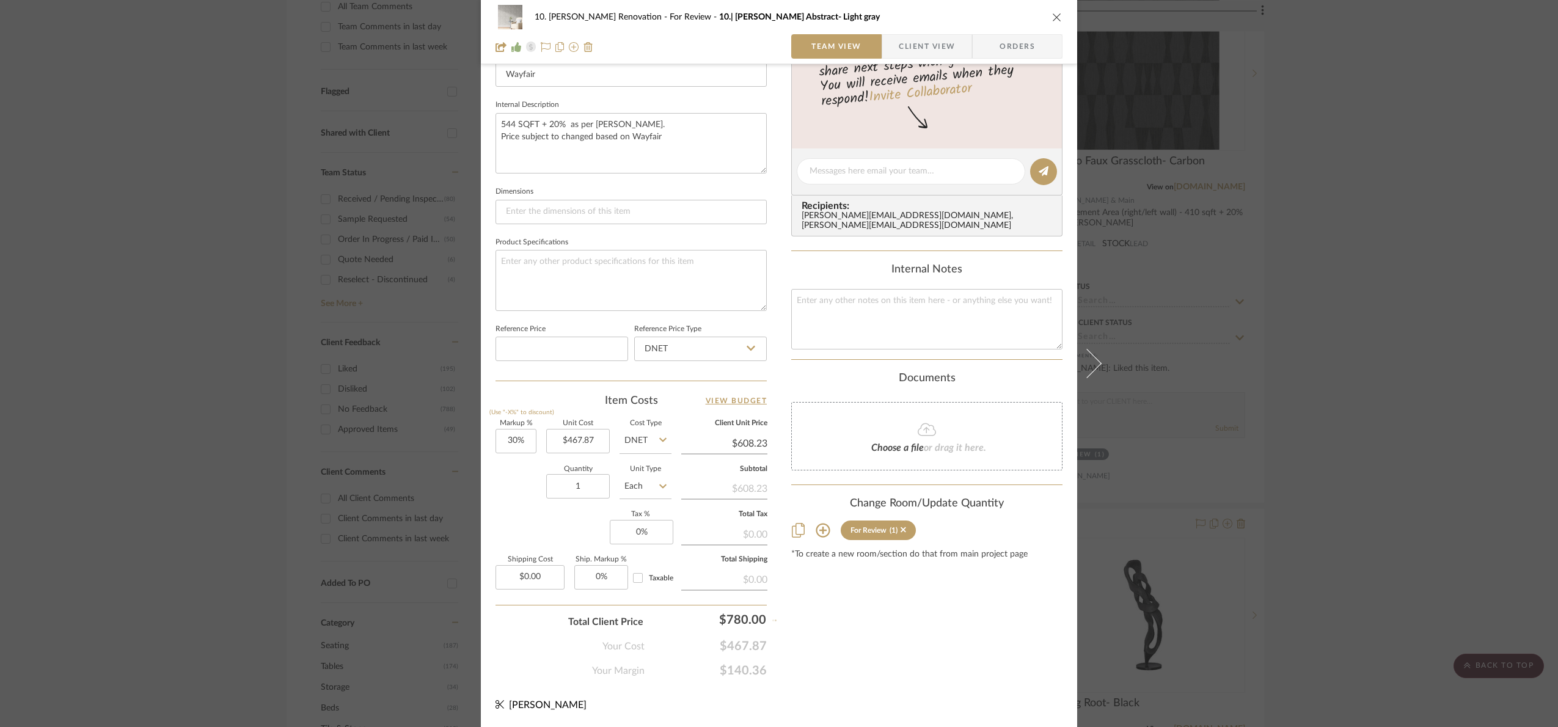
type input "66.71%"
type input "$780.00"
click at [1363, 460] on div "10. Patel Renovation For Review 10.| Gioia Abstract- Light gray Team View Clien…" at bounding box center [779, 363] width 1558 height 727
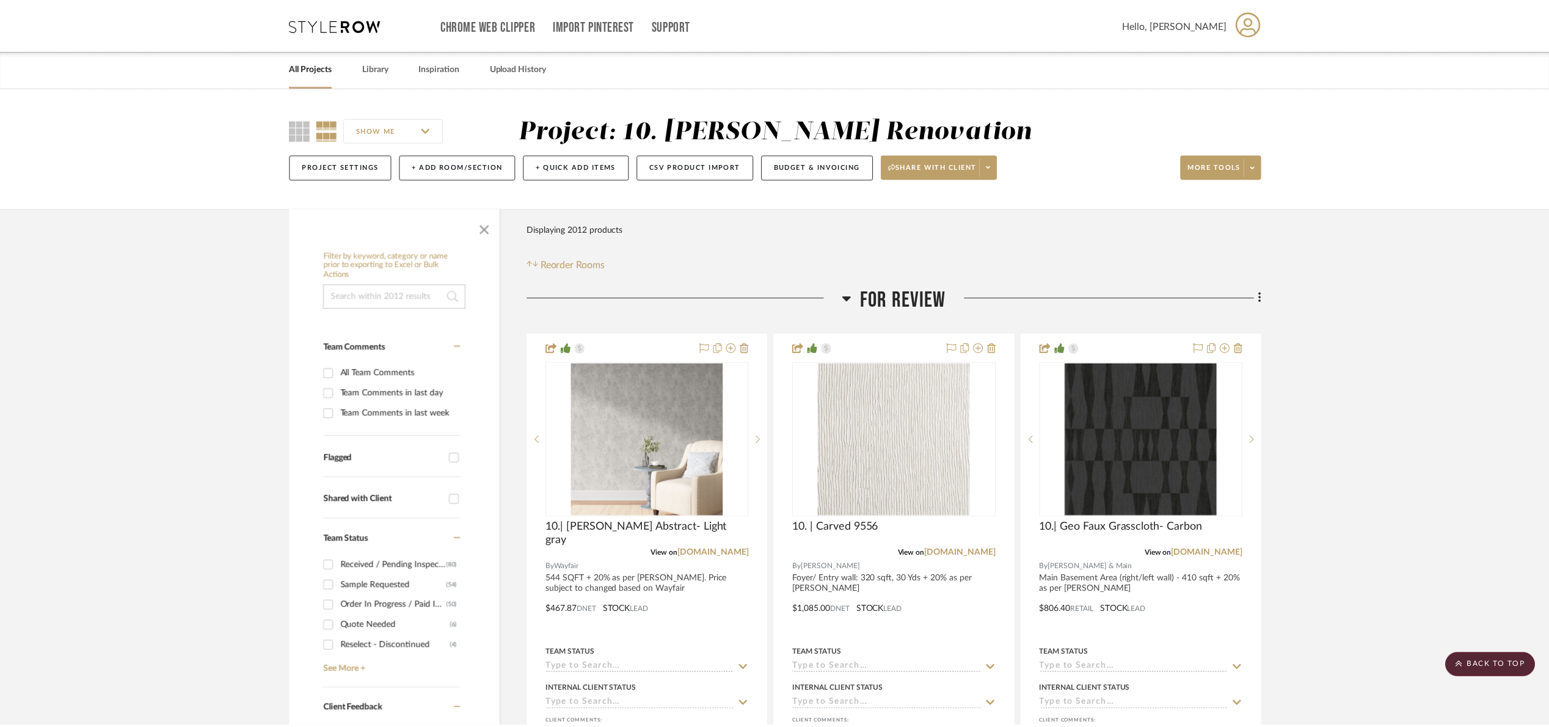
scroll to position [367, 0]
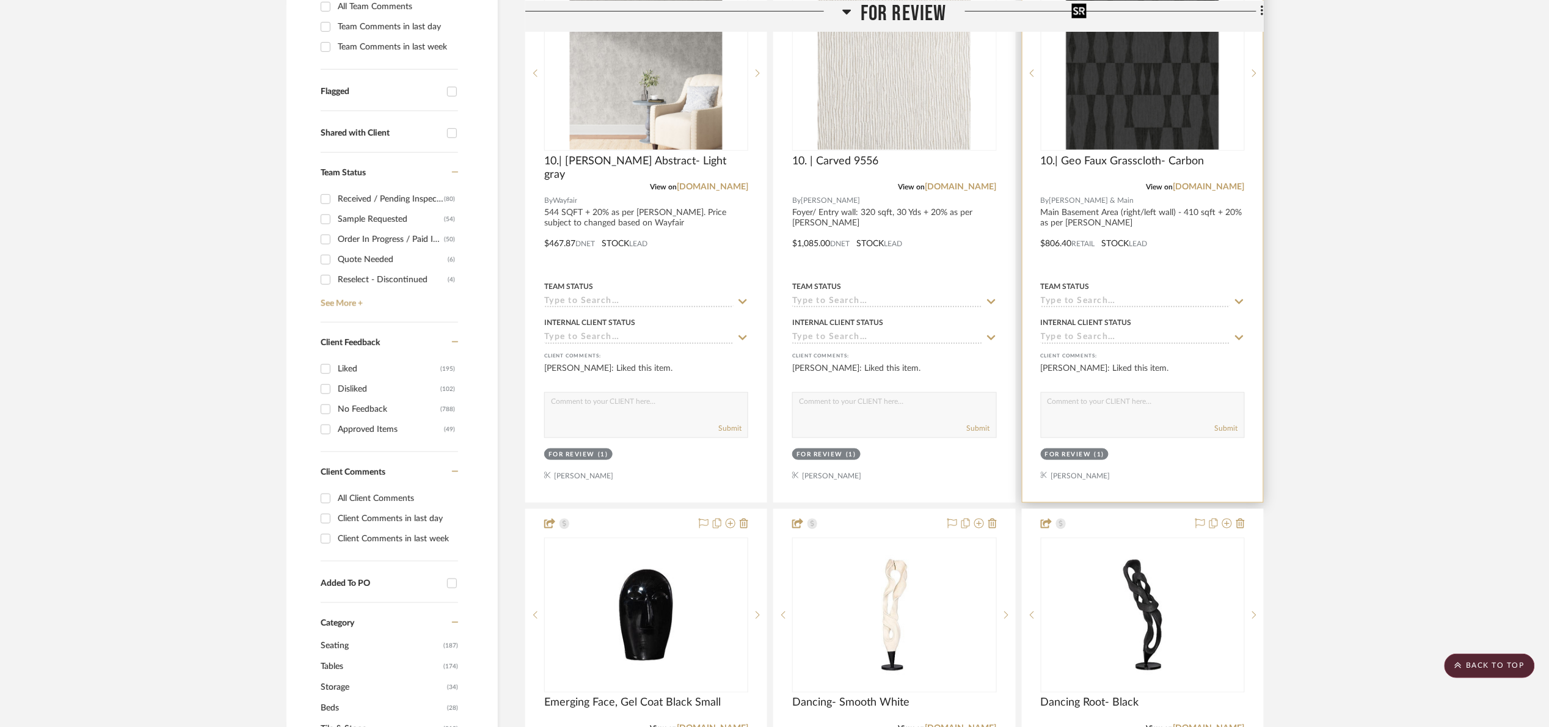
click at [1118, 104] on img "0" at bounding box center [1143, 73] width 153 height 153
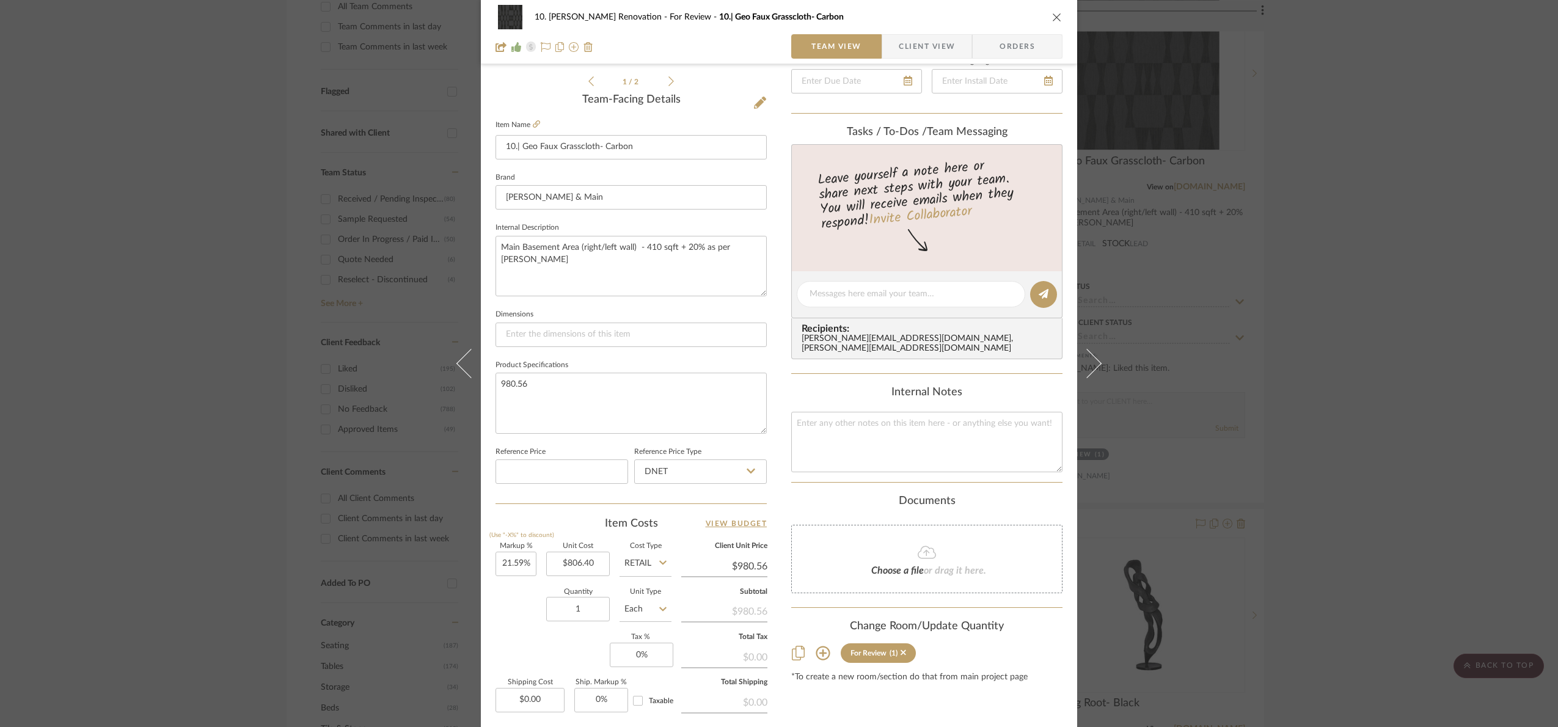
scroll to position [228, 0]
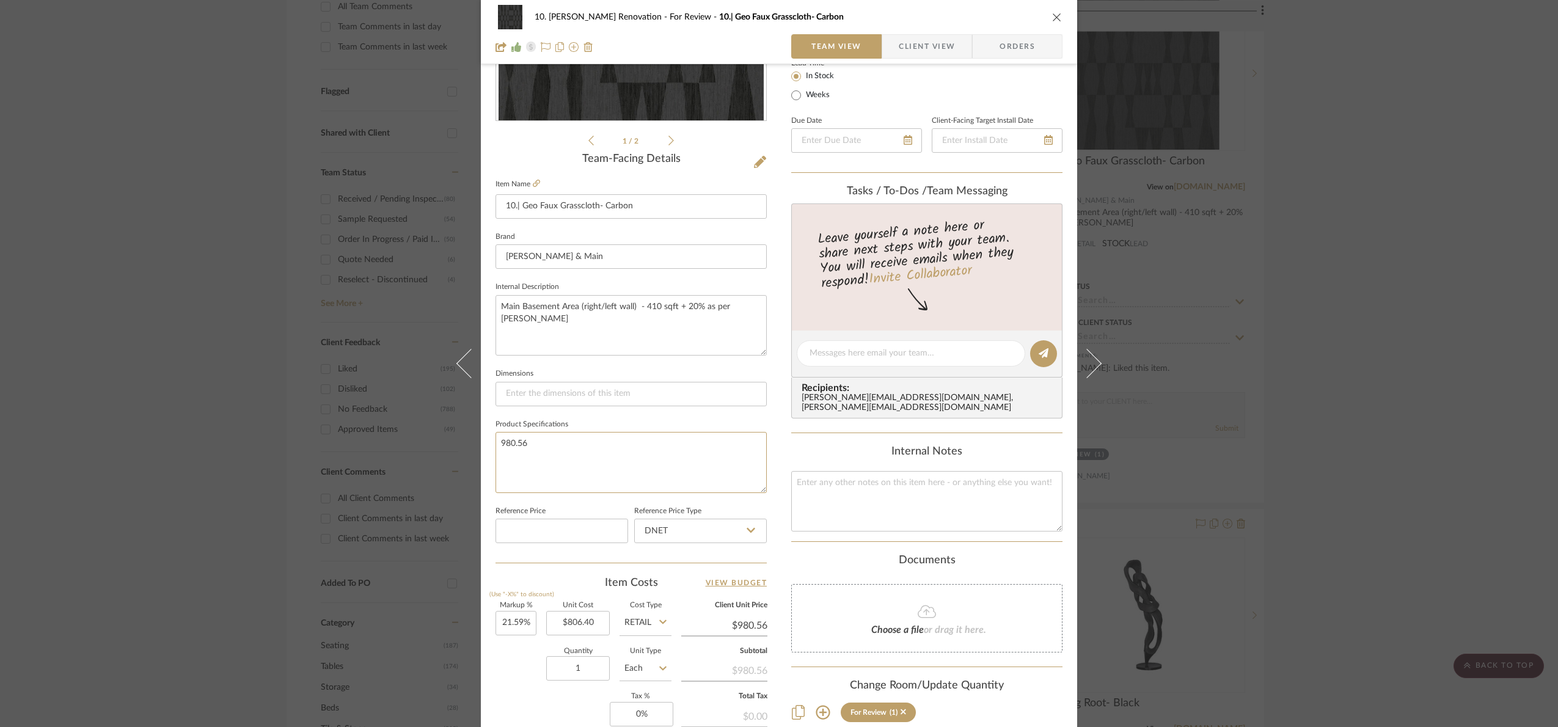
drag, startPoint x: 616, startPoint y: 450, endPoint x: 354, endPoint y: 434, distance: 262.0
click at [354, 434] on div "10. Patel Renovation For Review 10.| Geo Faux Grasscloth- Carbon Team View Clie…" at bounding box center [779, 363] width 1558 height 727
click at [880, 458] on div "Internal Notes" at bounding box center [926, 451] width 271 height 13
click at [867, 491] on textarea at bounding box center [926, 501] width 271 height 60
paste textarea "980.56"
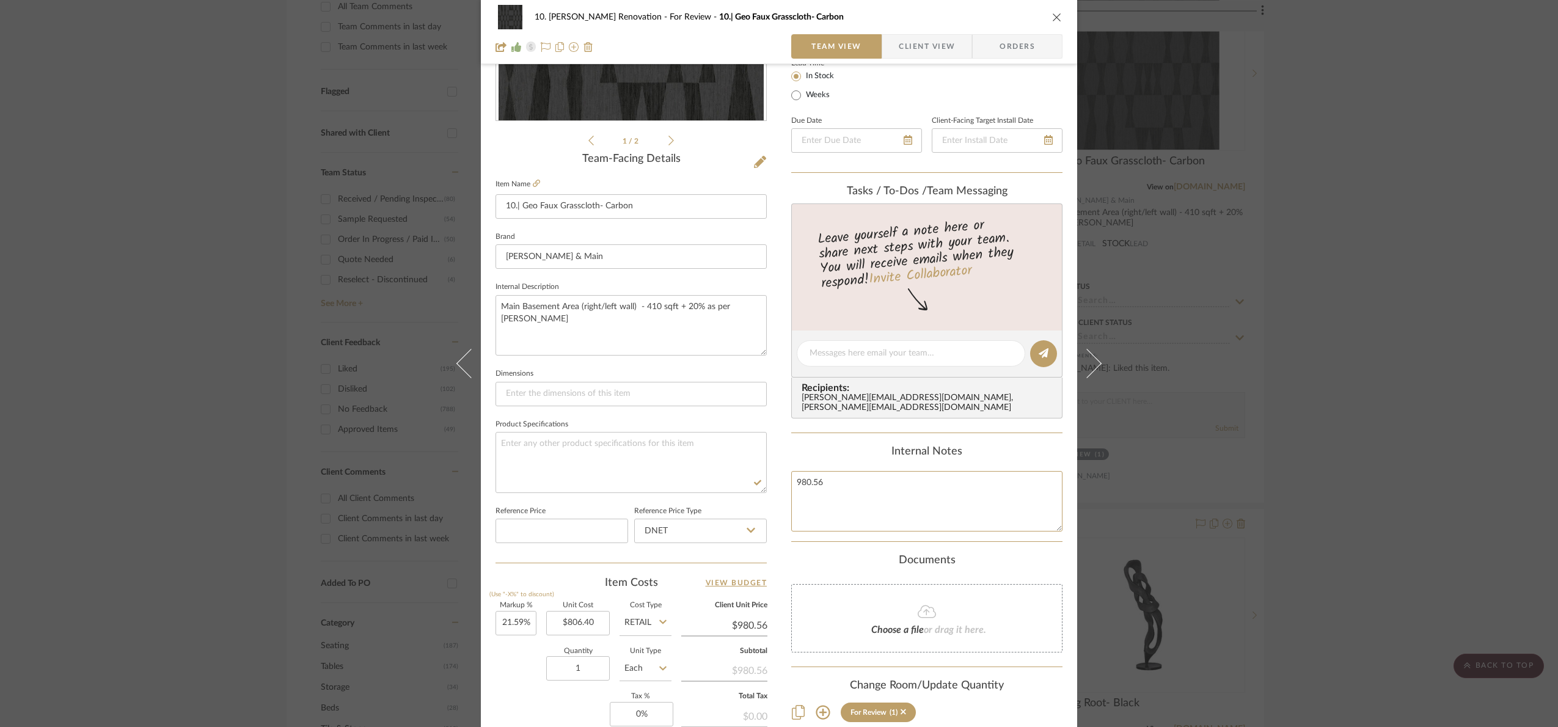
type textarea "980.56"
drag, startPoint x: 825, startPoint y: 450, endPoint x: 1061, endPoint y: 474, distance: 236.4
click at [825, 450] on div "Internal Notes" at bounding box center [926, 451] width 271 height 13
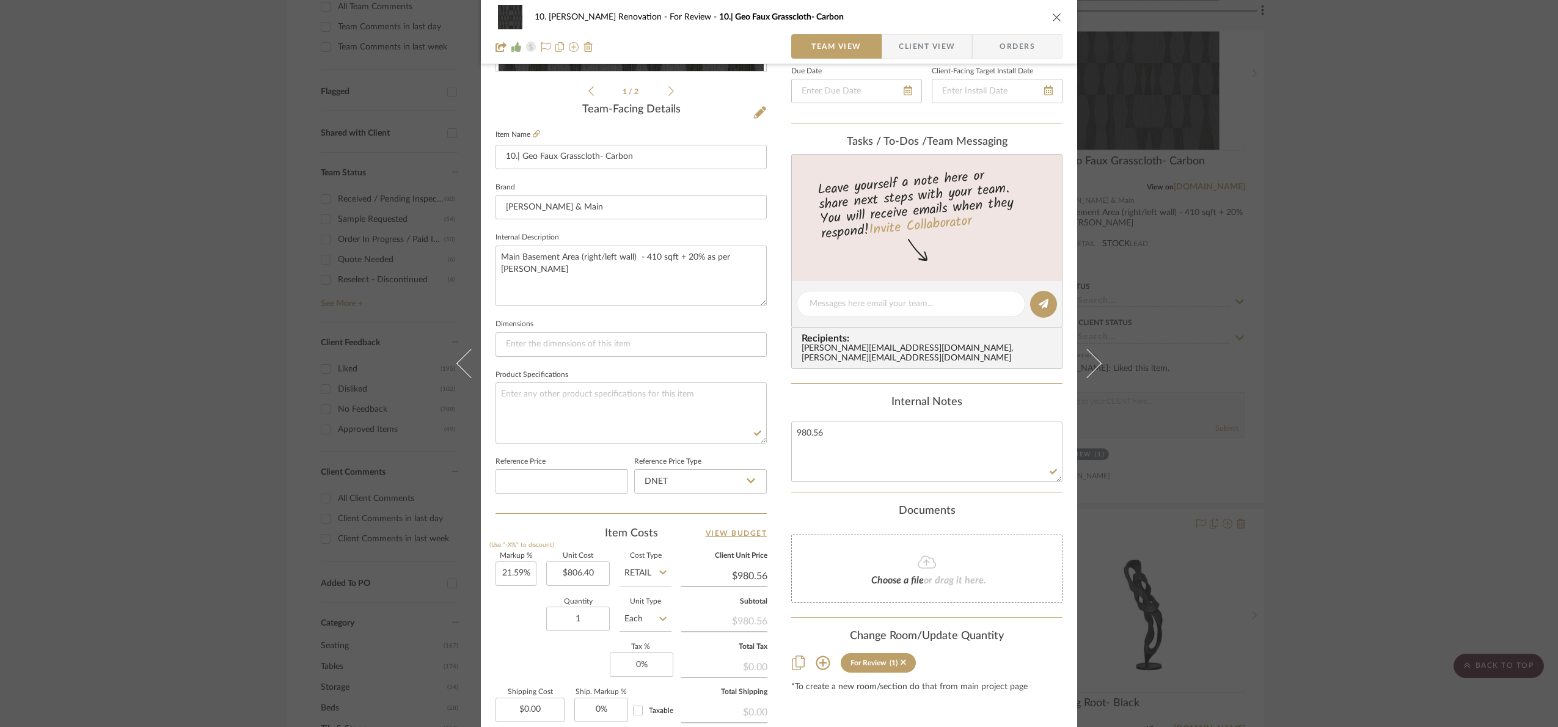
scroll to position [412, 0]
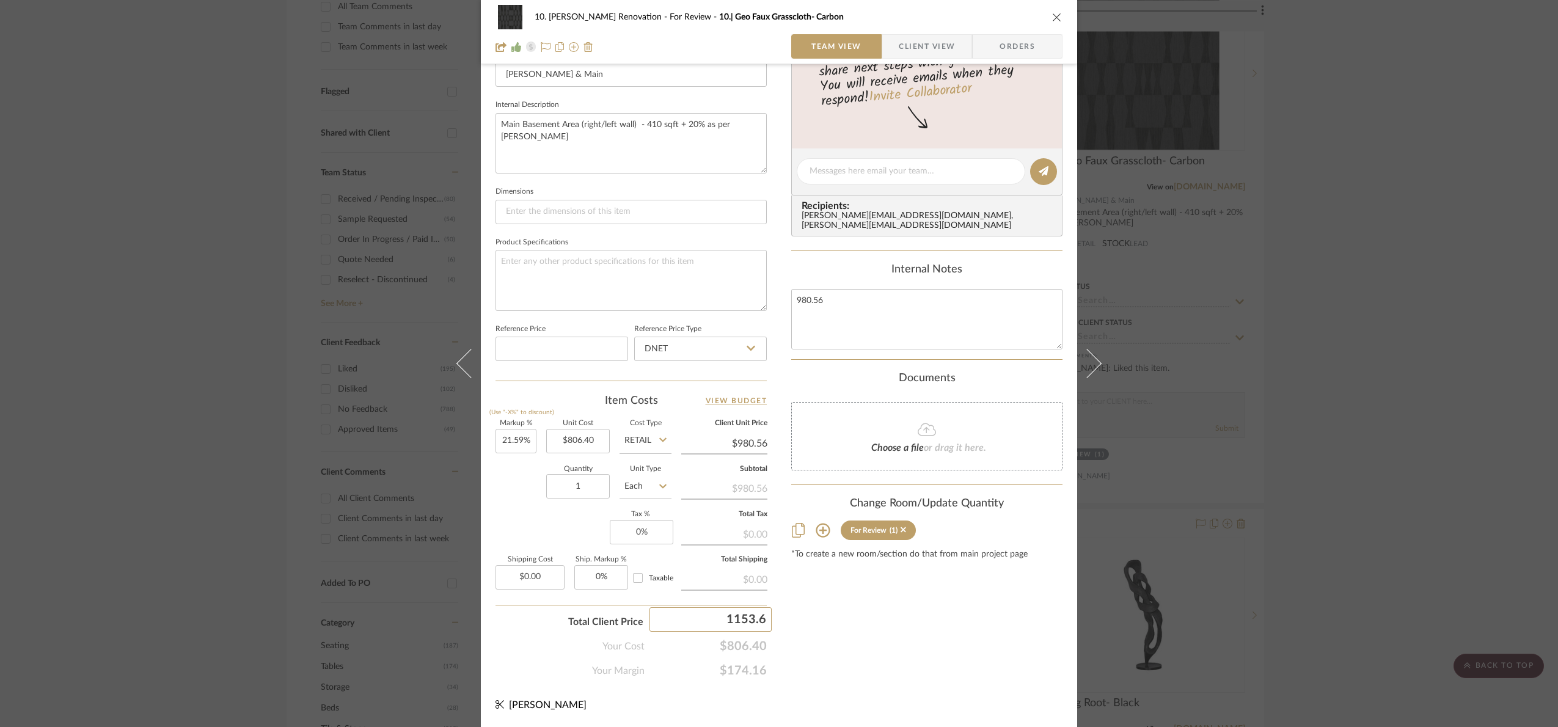
type input "1153.60"
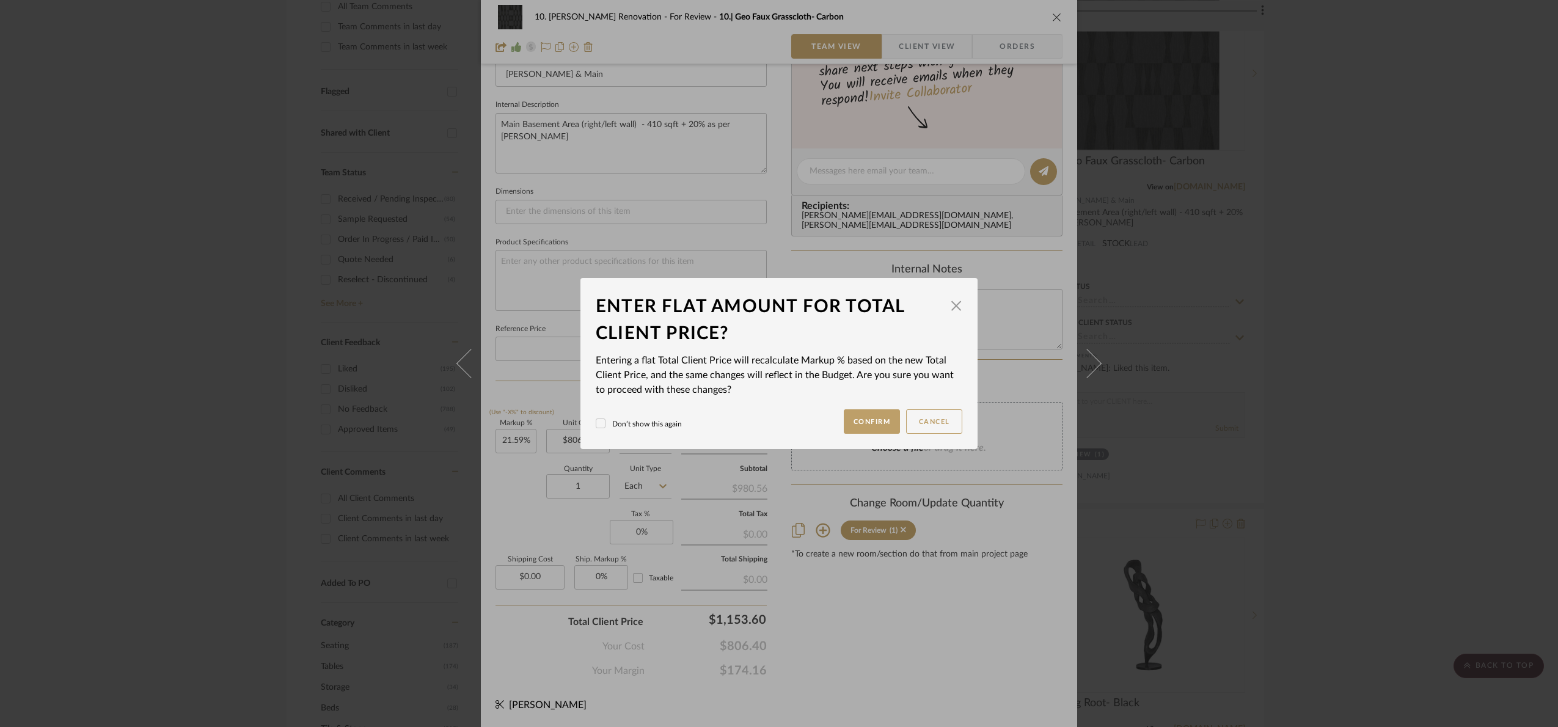
click at [838, 649] on div "10. Patel Renovation For Review 10.| Geo Faux Grasscloth- Carbon Team View Clie…" at bounding box center [779, 363] width 1558 height 727
click at [875, 431] on button "Confirm" at bounding box center [872, 421] width 57 height 24
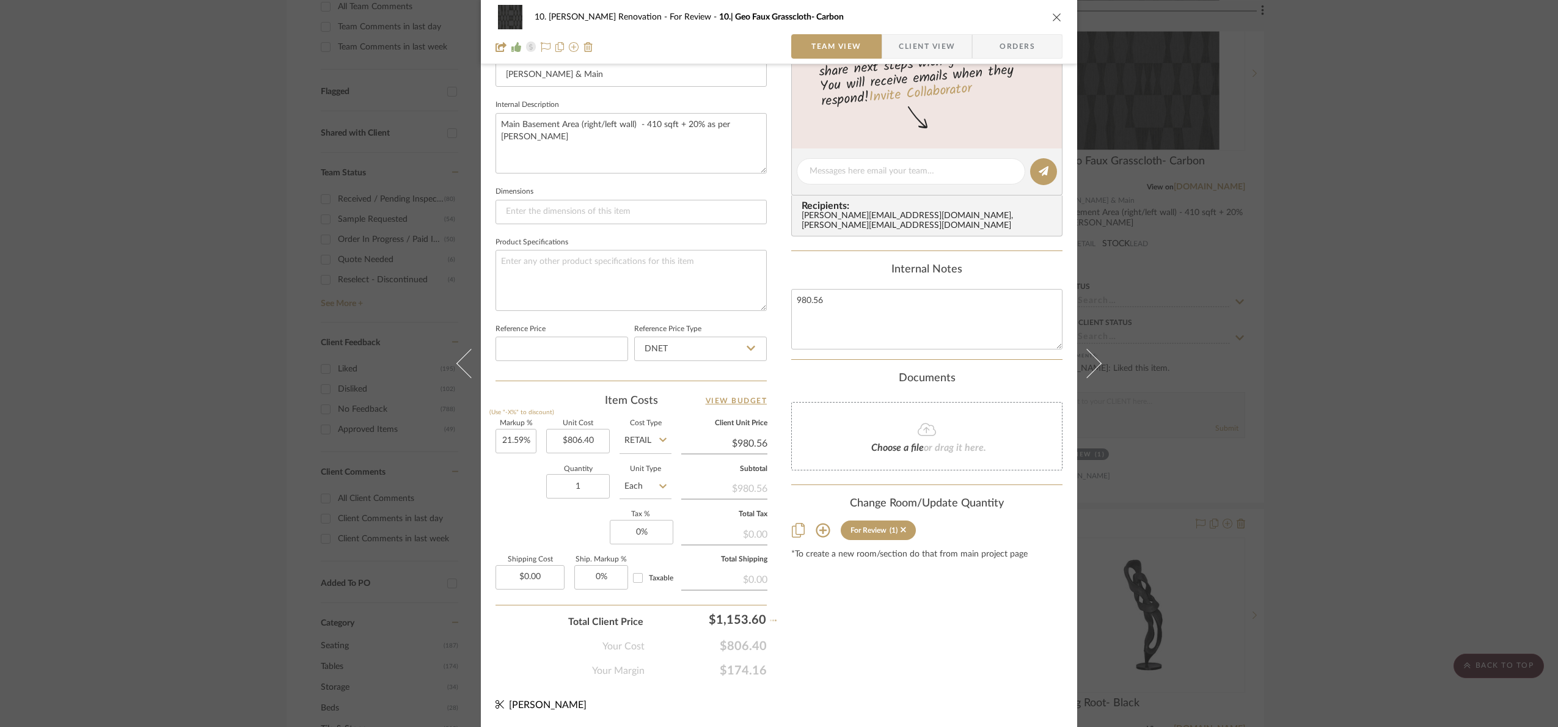
type input "43.05%"
type input "$1,153.60"
click at [1386, 421] on div "10. Patel Renovation For Review 10.| Geo Faux Grasscloth- Carbon Team View Clie…" at bounding box center [779, 363] width 1558 height 727
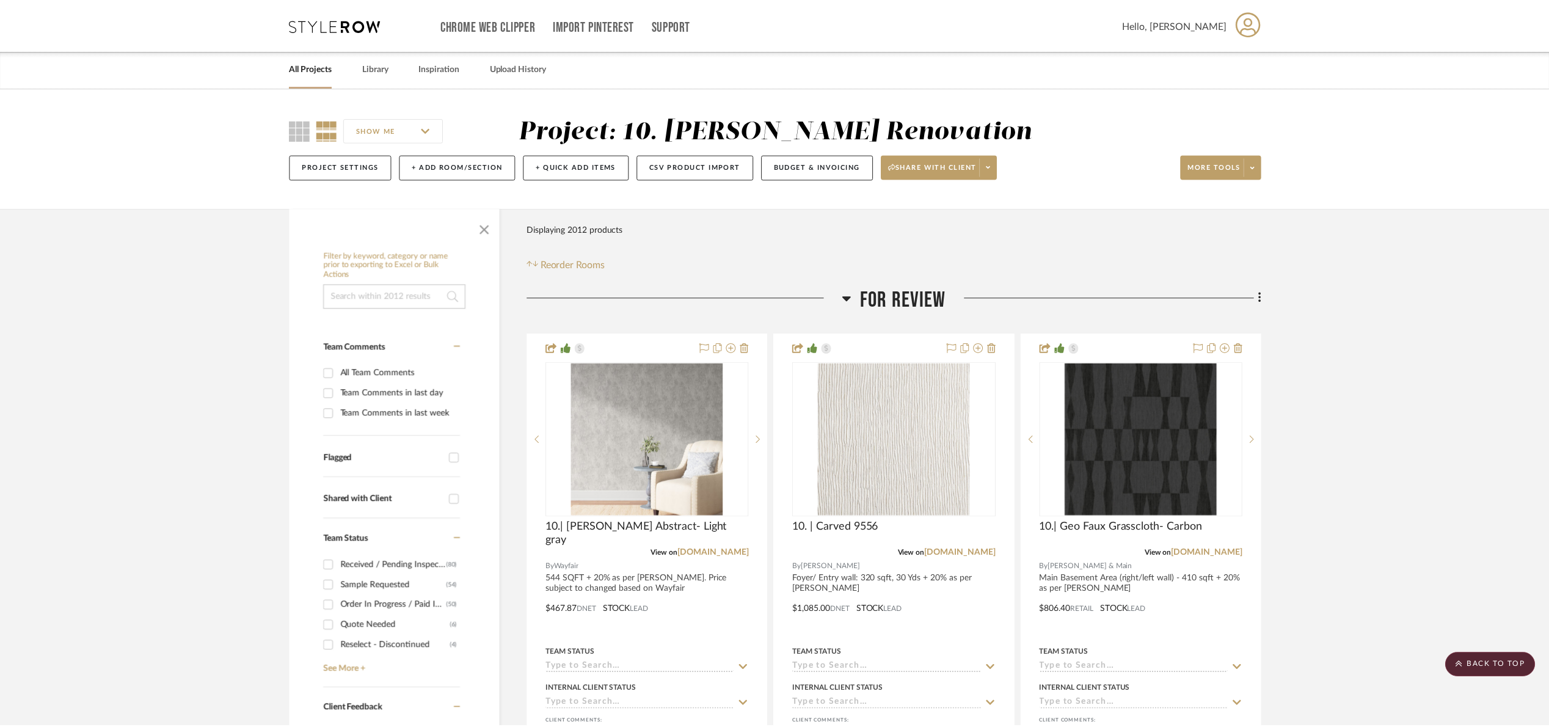
scroll to position [367, 0]
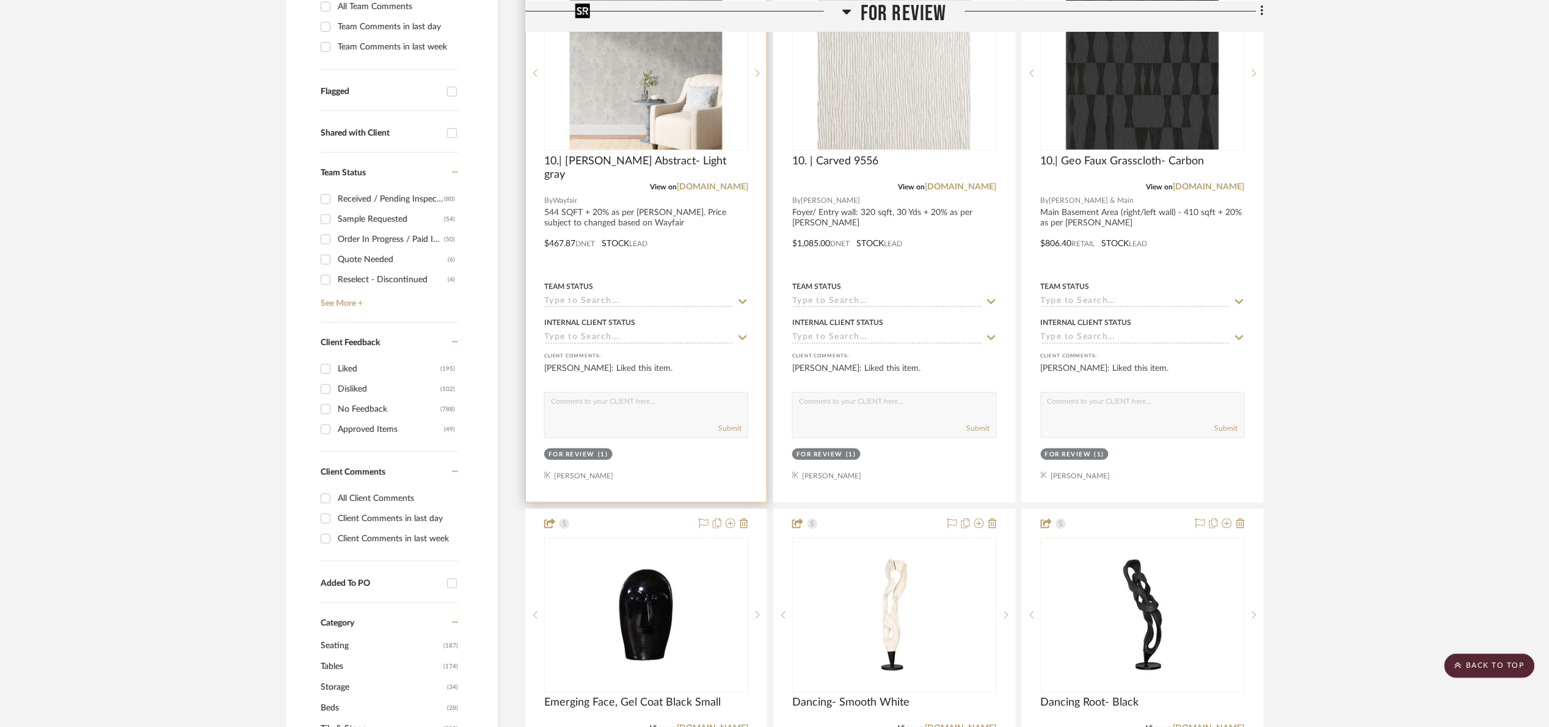
click at [687, 123] on img "0" at bounding box center [646, 73] width 153 height 153
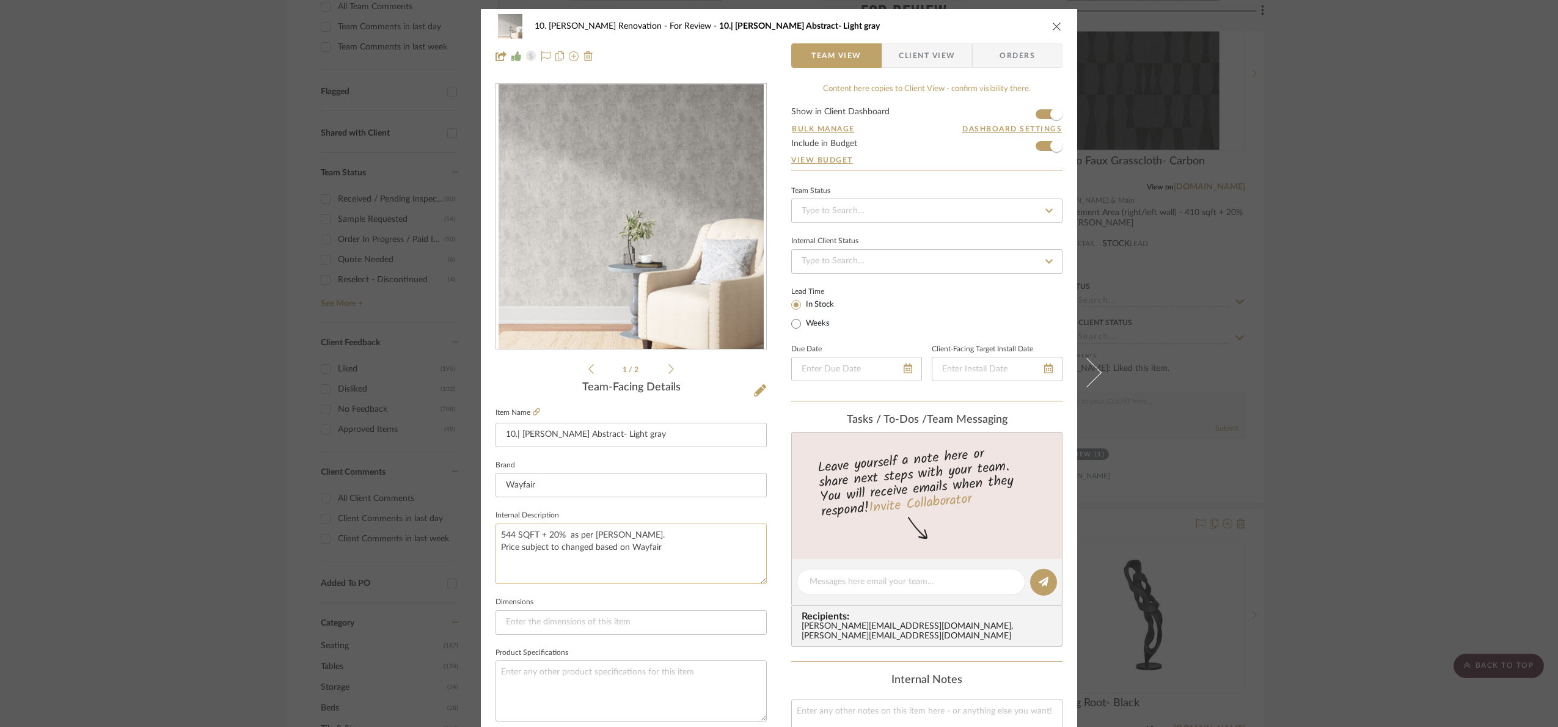
drag, startPoint x: 670, startPoint y: 555, endPoint x: 498, endPoint y: 553, distance: 172.3
click at [498, 553] on textarea "544 SQFT + 20% as per Marcos. Price subject to changed based on Wayfair" at bounding box center [630, 554] width 271 height 60
drag, startPoint x: 1318, startPoint y: 337, endPoint x: 1153, endPoint y: 122, distance: 271.5
click at [1298, 304] on div "10. Patel Renovation For Review 10.| Gioia Abstract- Light gray Team View Clien…" at bounding box center [779, 363] width 1558 height 727
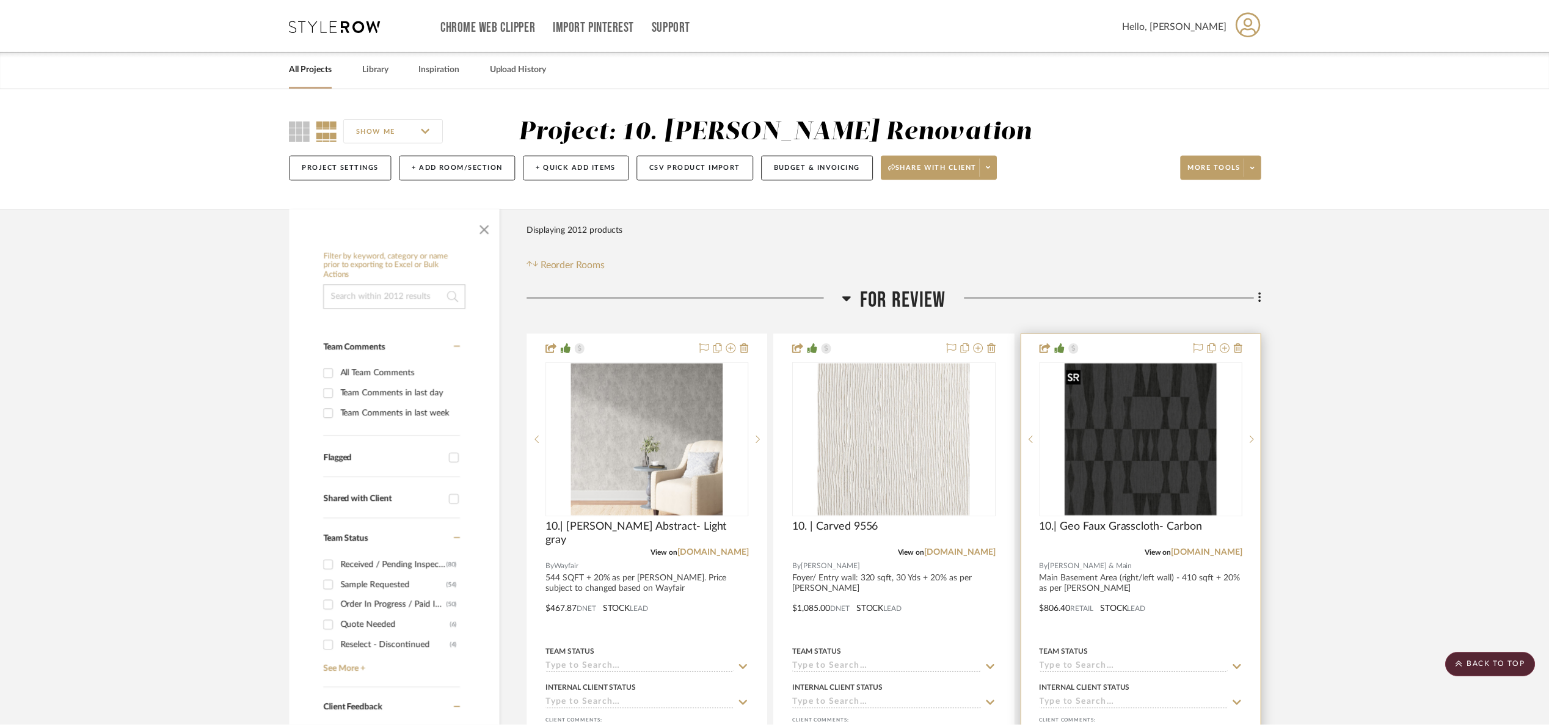
scroll to position [367, 0]
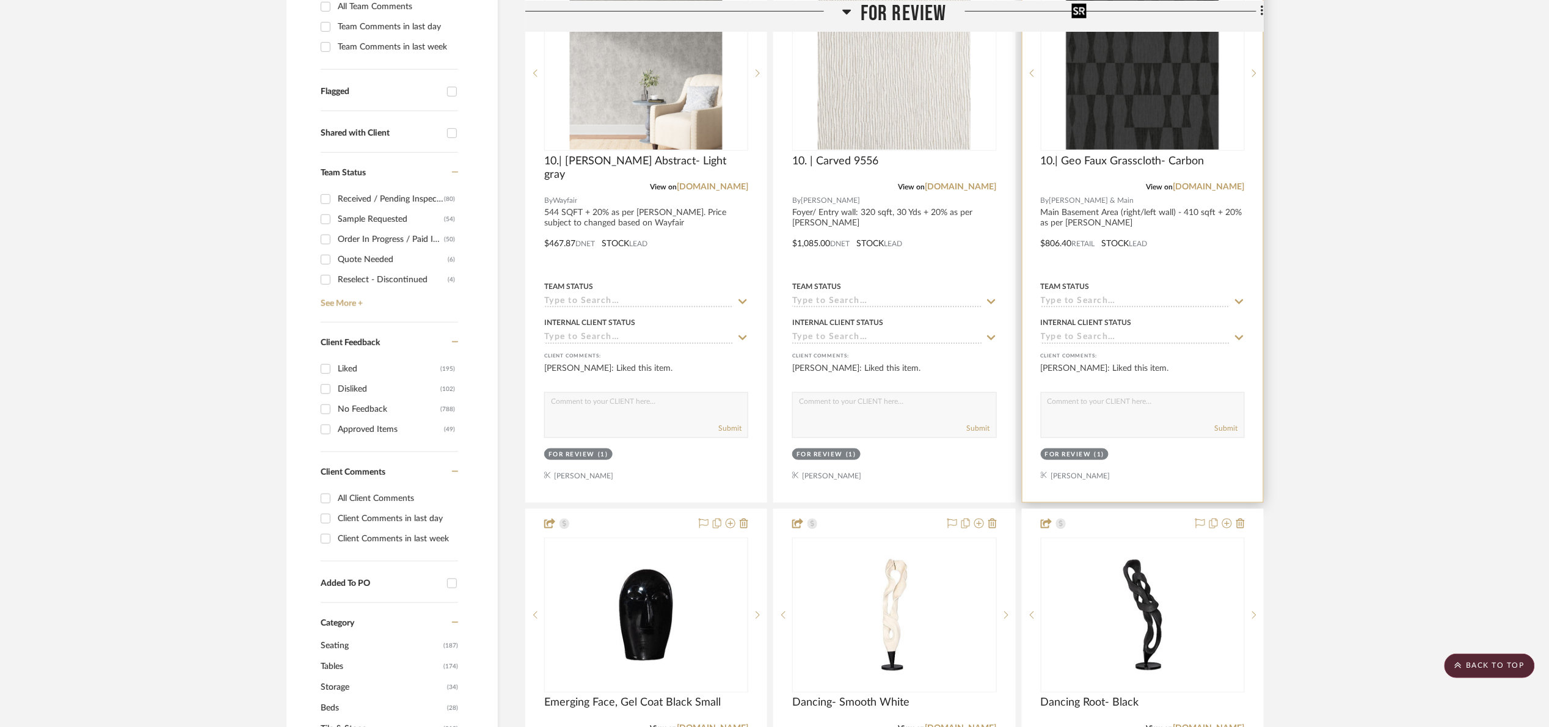
click at [1143, 104] on img "0" at bounding box center [1143, 73] width 153 height 153
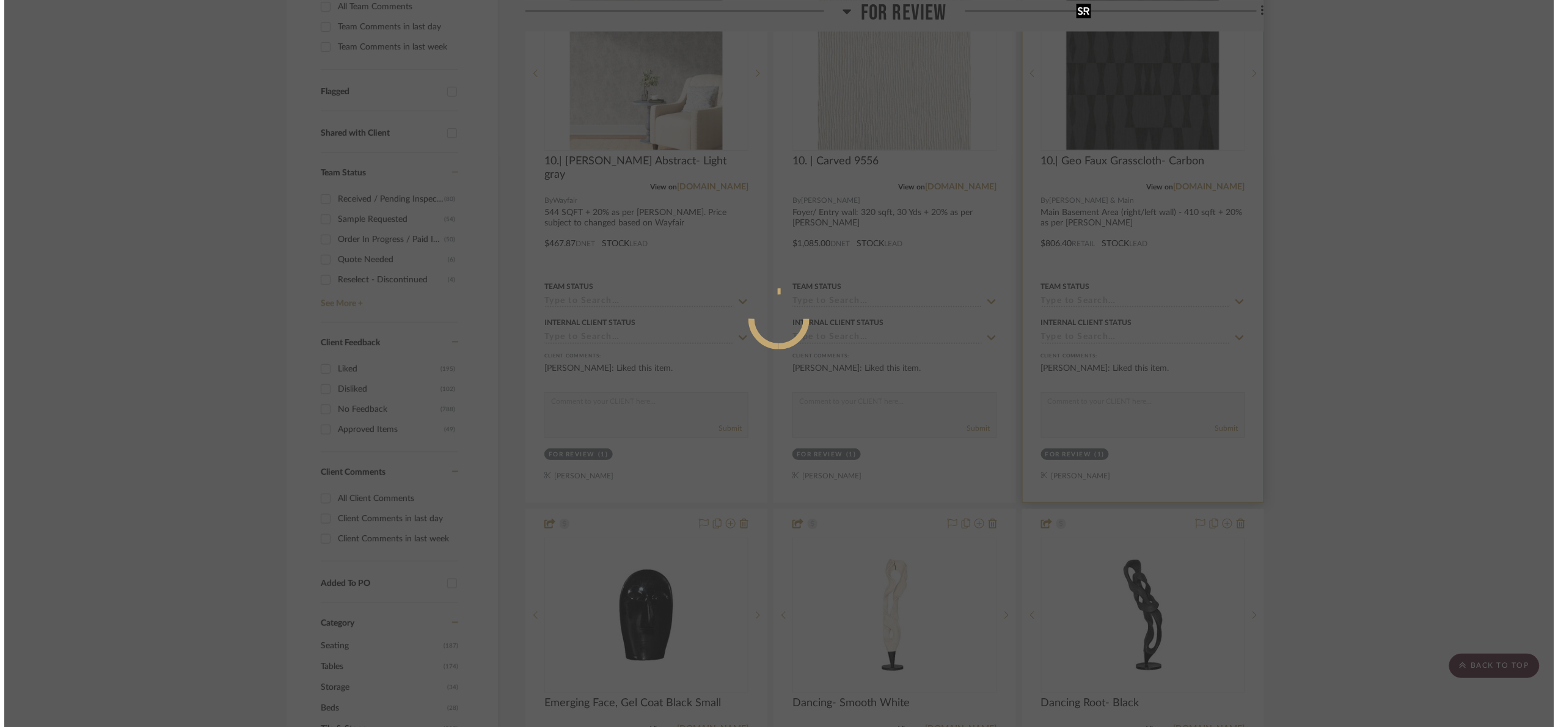
scroll to position [0, 0]
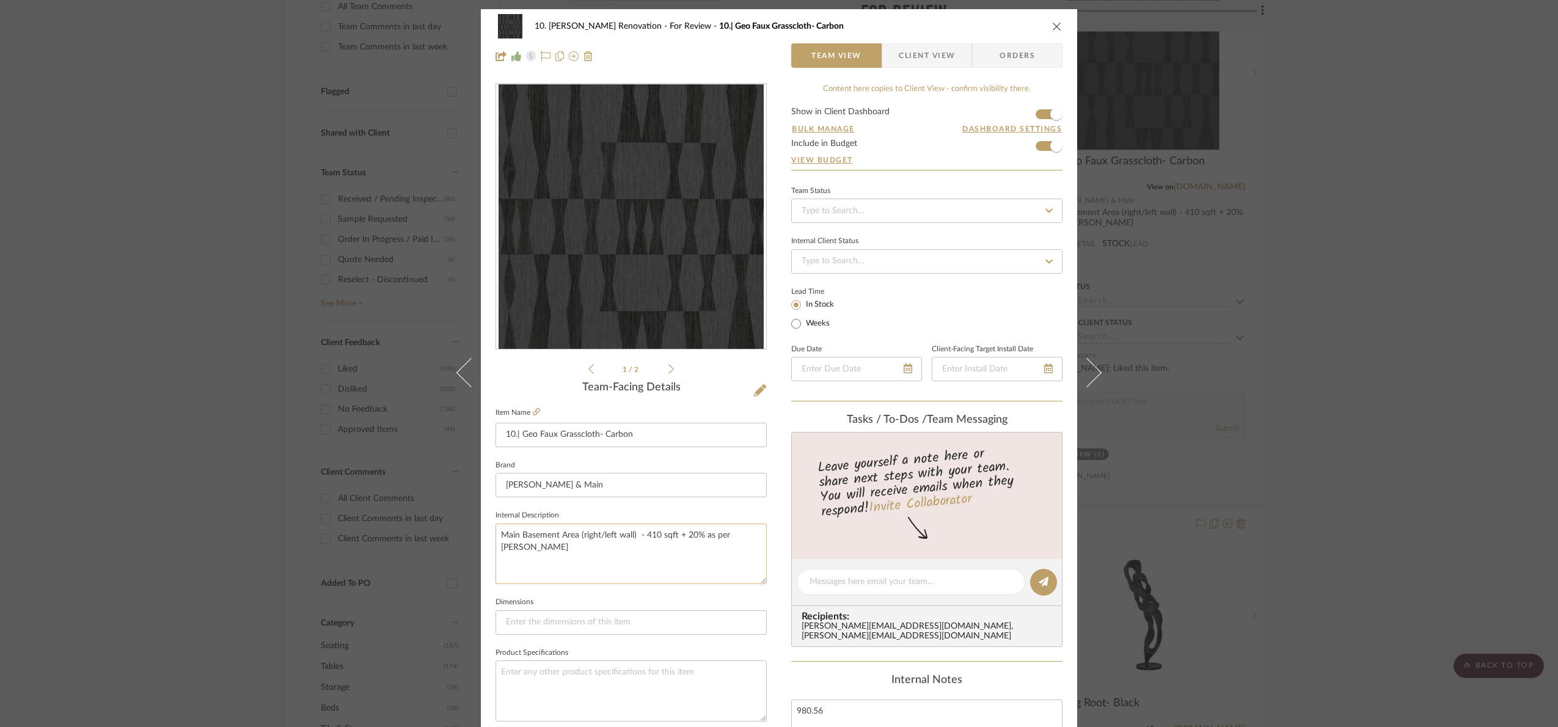
click at [642, 574] on textarea "Main Basement Area (right/left wall) - 410 sqft + 20% as per [PERSON_NAME]" at bounding box center [630, 554] width 271 height 60
click at [1287, 503] on div "10. Patel Renovation For Review 10.| Geo Faux Grasscloth- Carbon Team View Clie…" at bounding box center [779, 363] width 1558 height 727
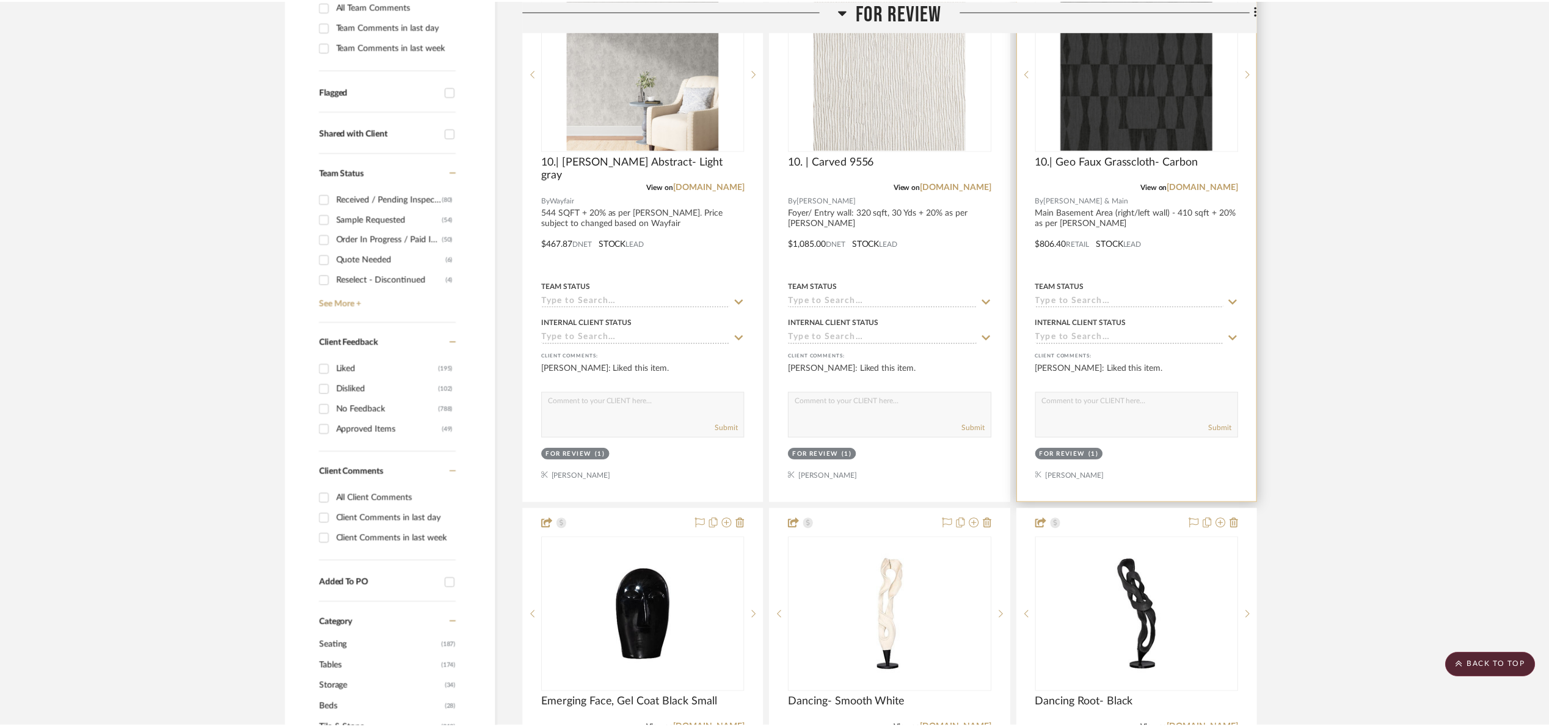
scroll to position [367, 0]
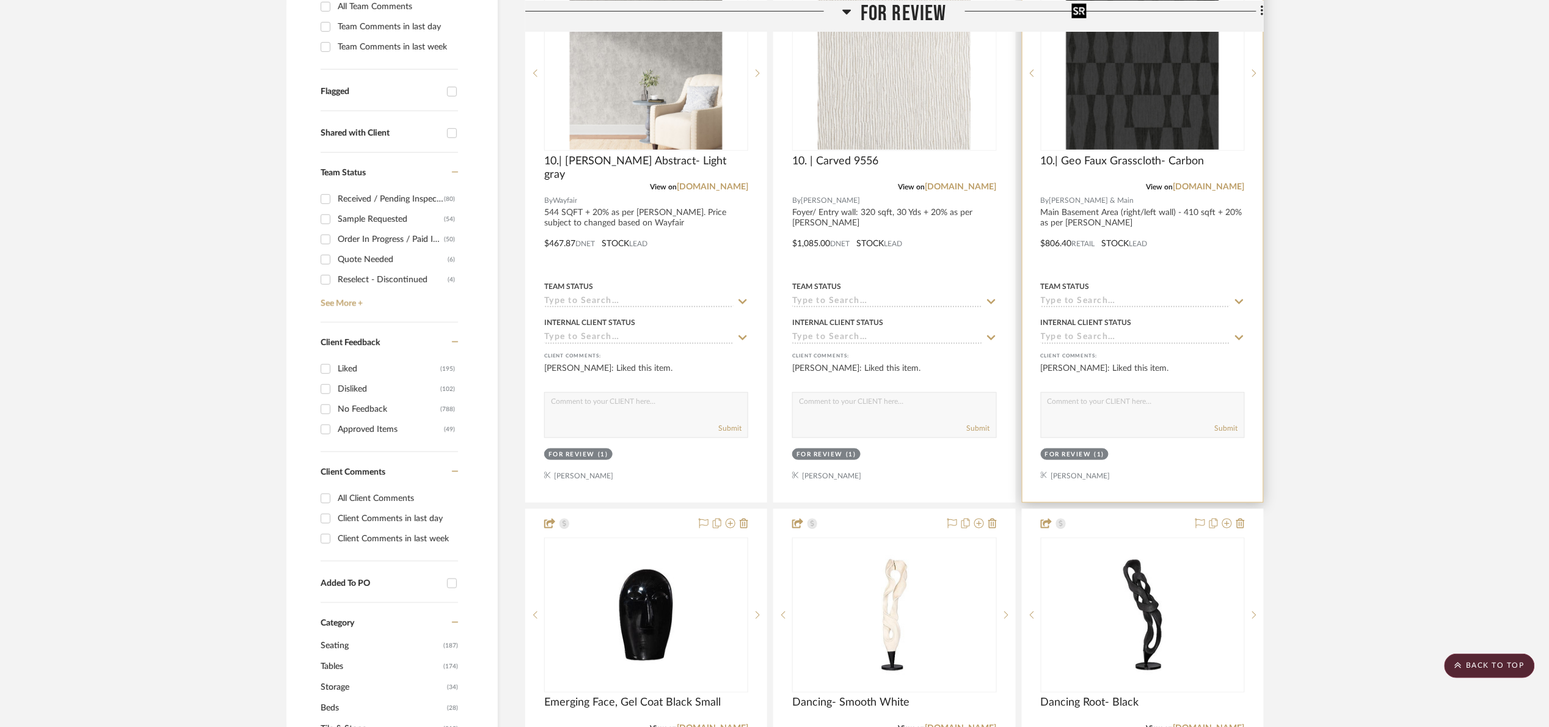
click at [1188, 111] on img "0" at bounding box center [1143, 73] width 153 height 153
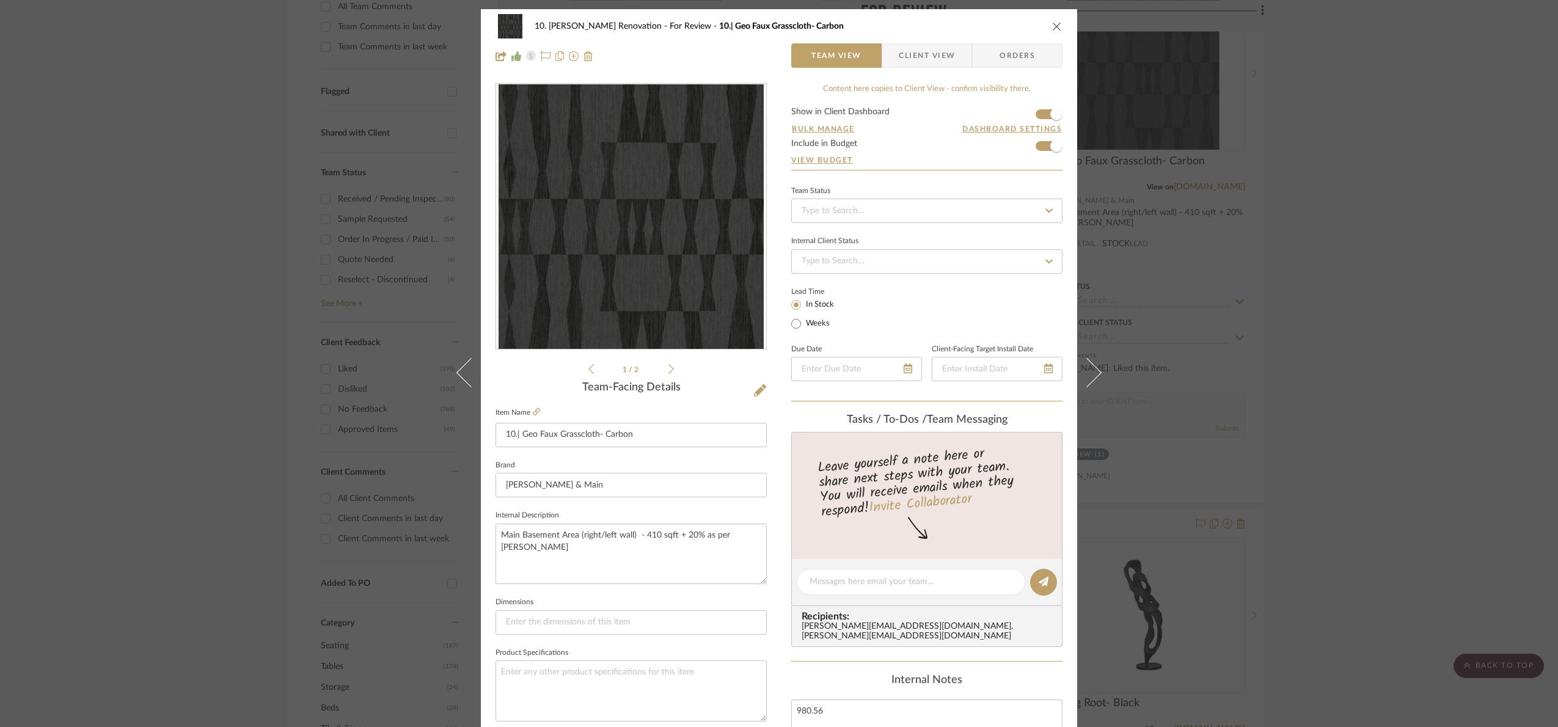
scroll to position [412, 0]
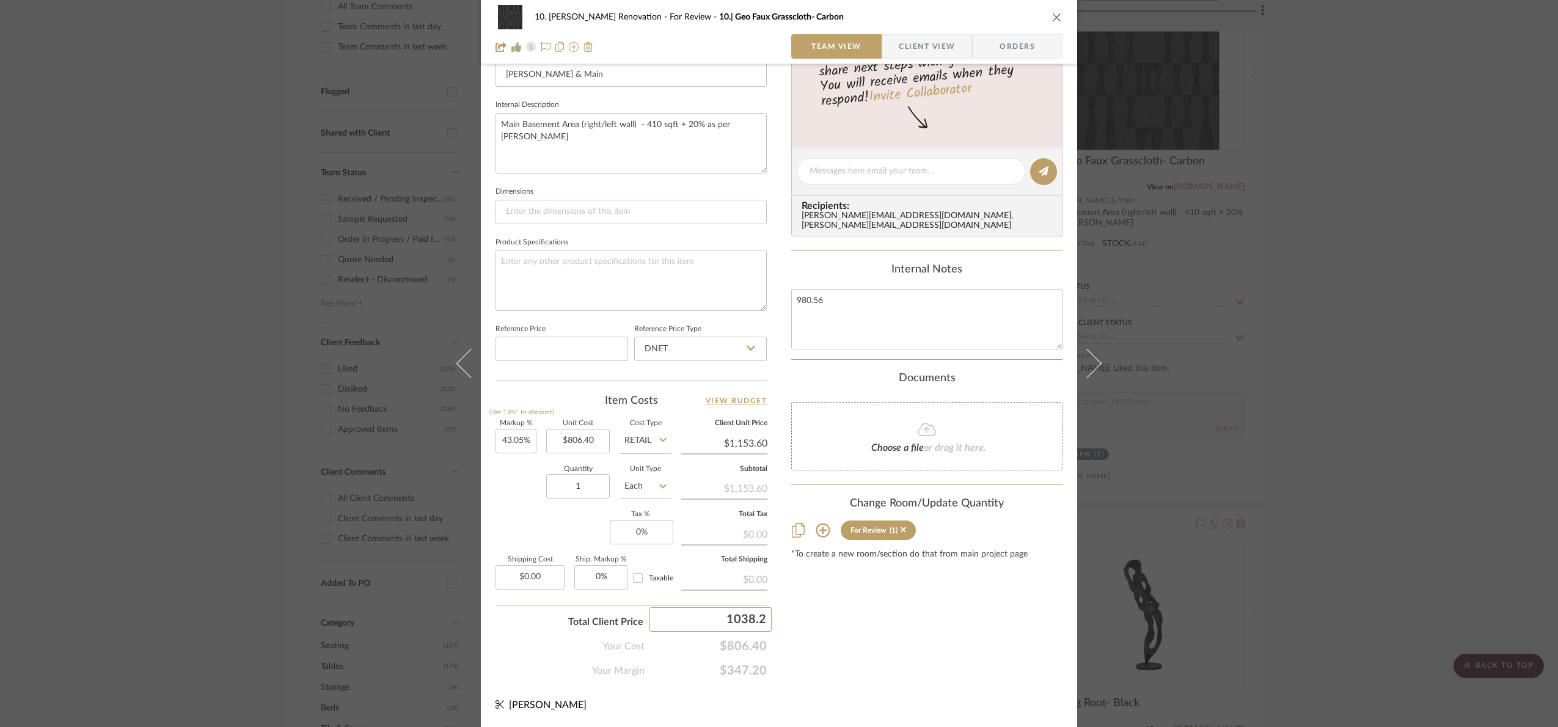
type input "1038.24"
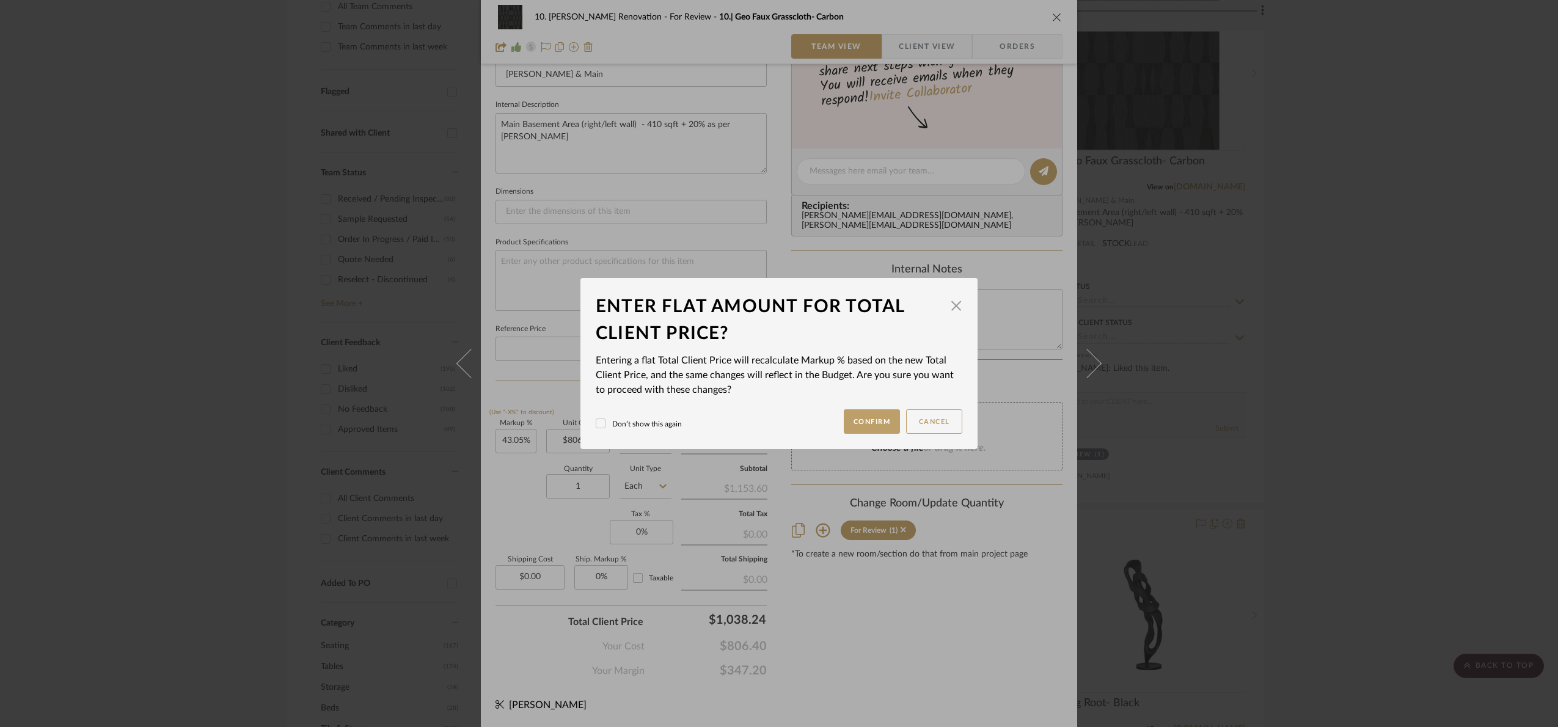
click at [893, 643] on div "10. Patel Renovation For Review 10.| Geo Faux Grasscloth- Carbon Team View Clie…" at bounding box center [779, 363] width 1558 height 727
click at [865, 431] on button "Confirm" at bounding box center [872, 421] width 57 height 24
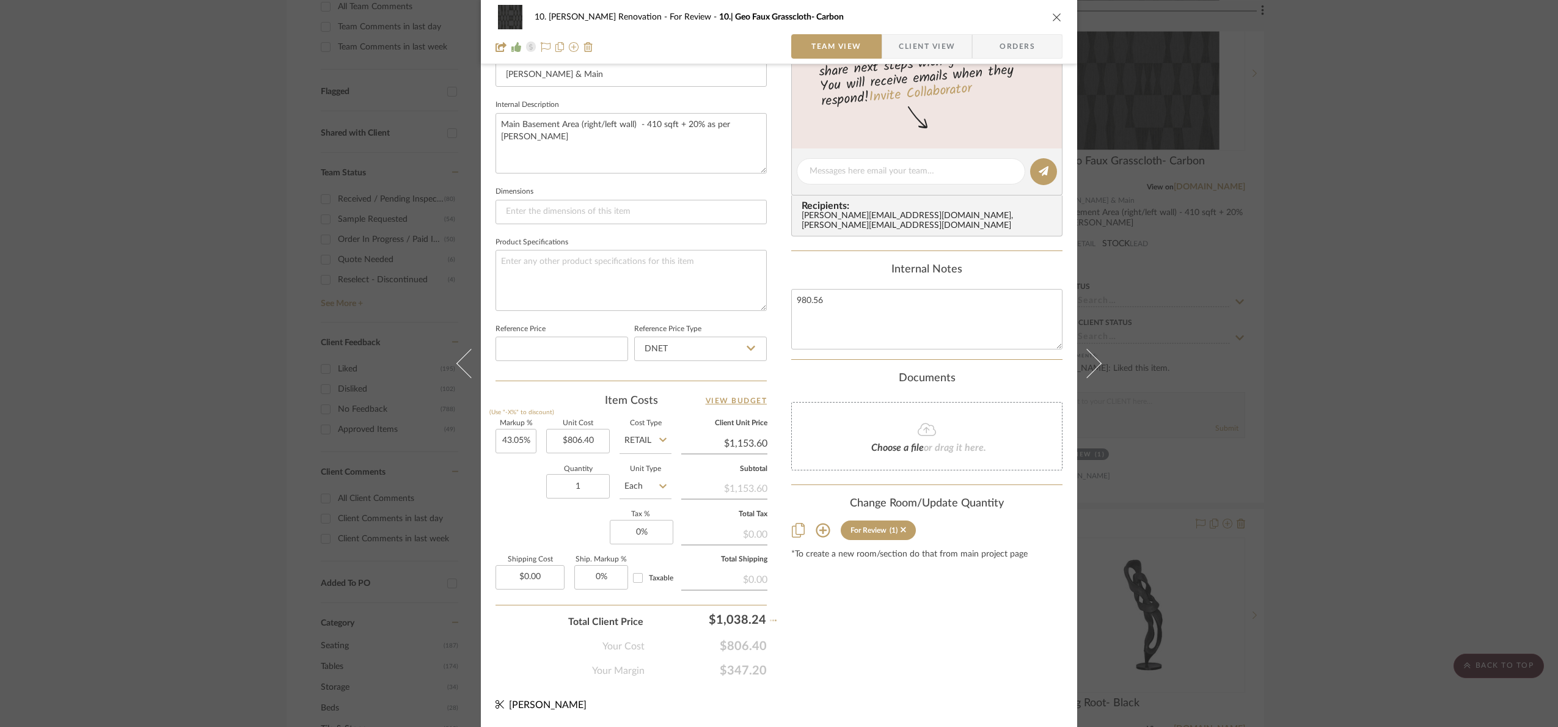
type input "28.75%"
type input "$1,038.24"
click at [1428, 428] on div "10. Patel Renovation For Review 10.| Geo Faux Grasscloth- Carbon Team View Clie…" at bounding box center [779, 363] width 1558 height 727
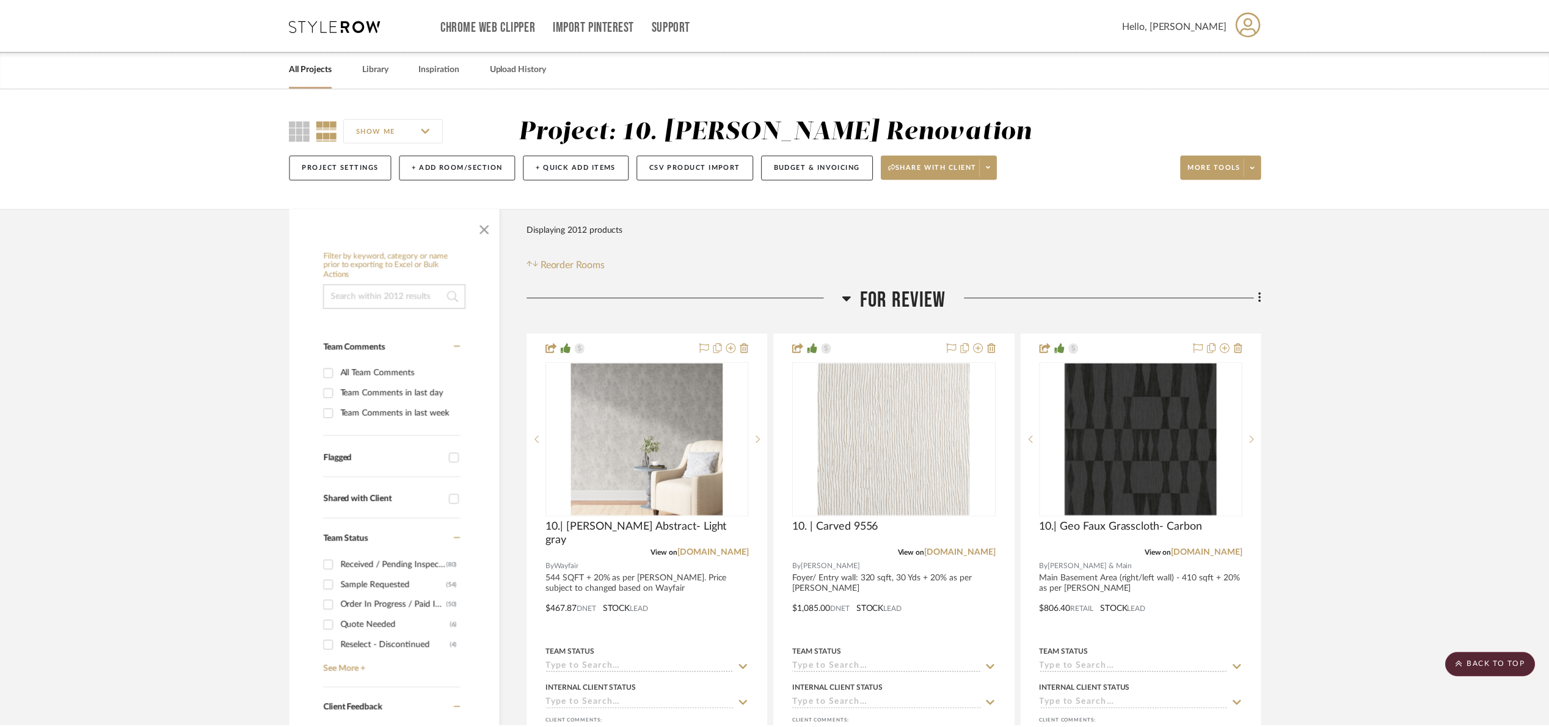
scroll to position [367, 0]
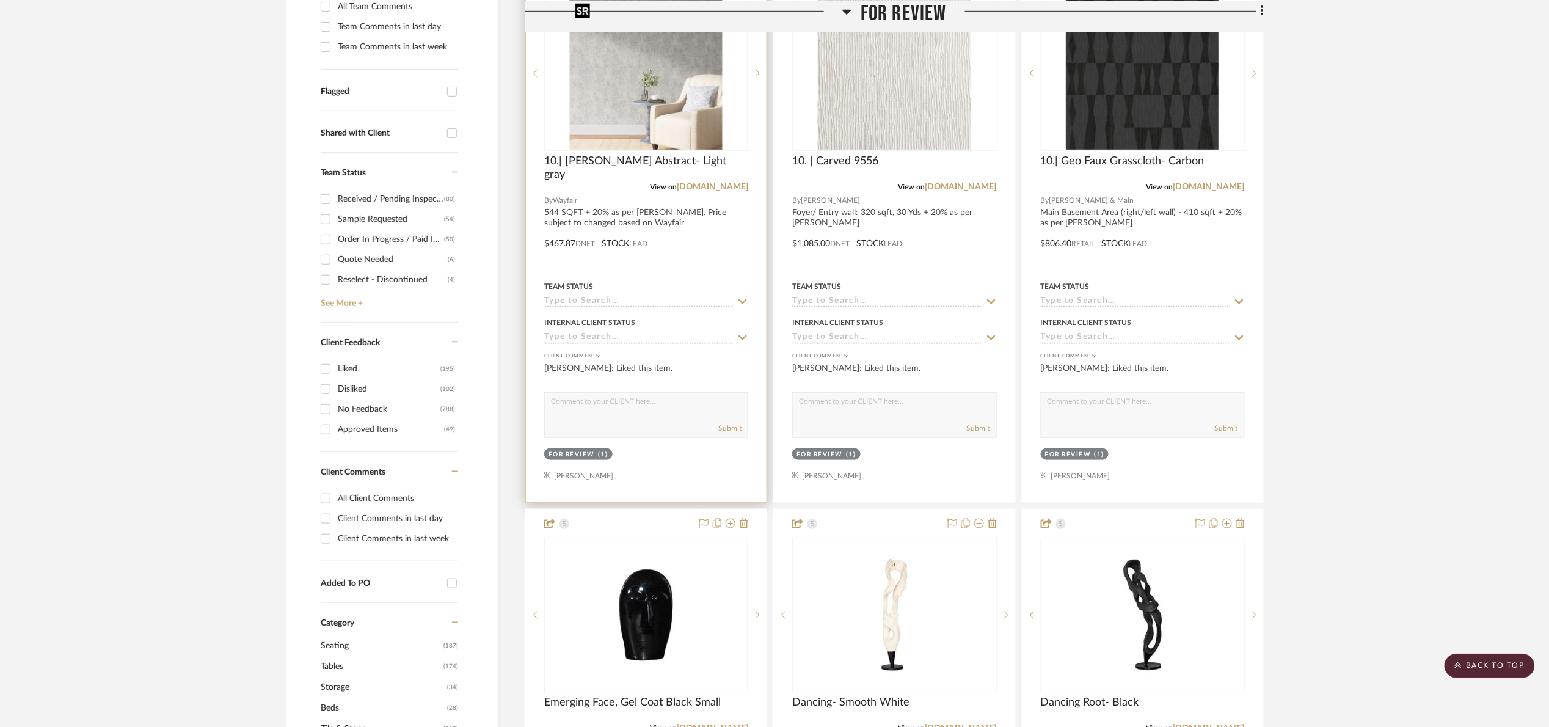
click at [595, 126] on img "0" at bounding box center [646, 73] width 153 height 153
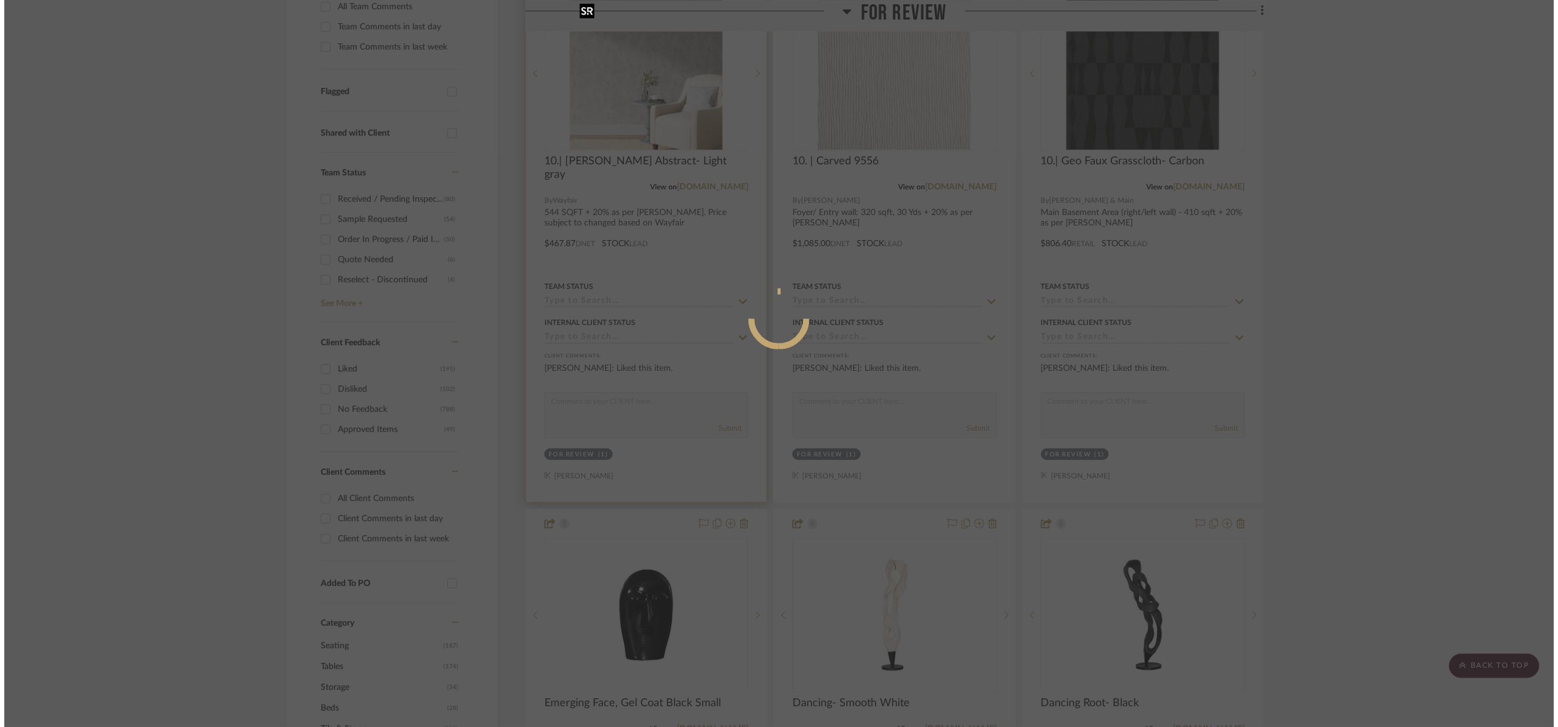
scroll to position [0, 0]
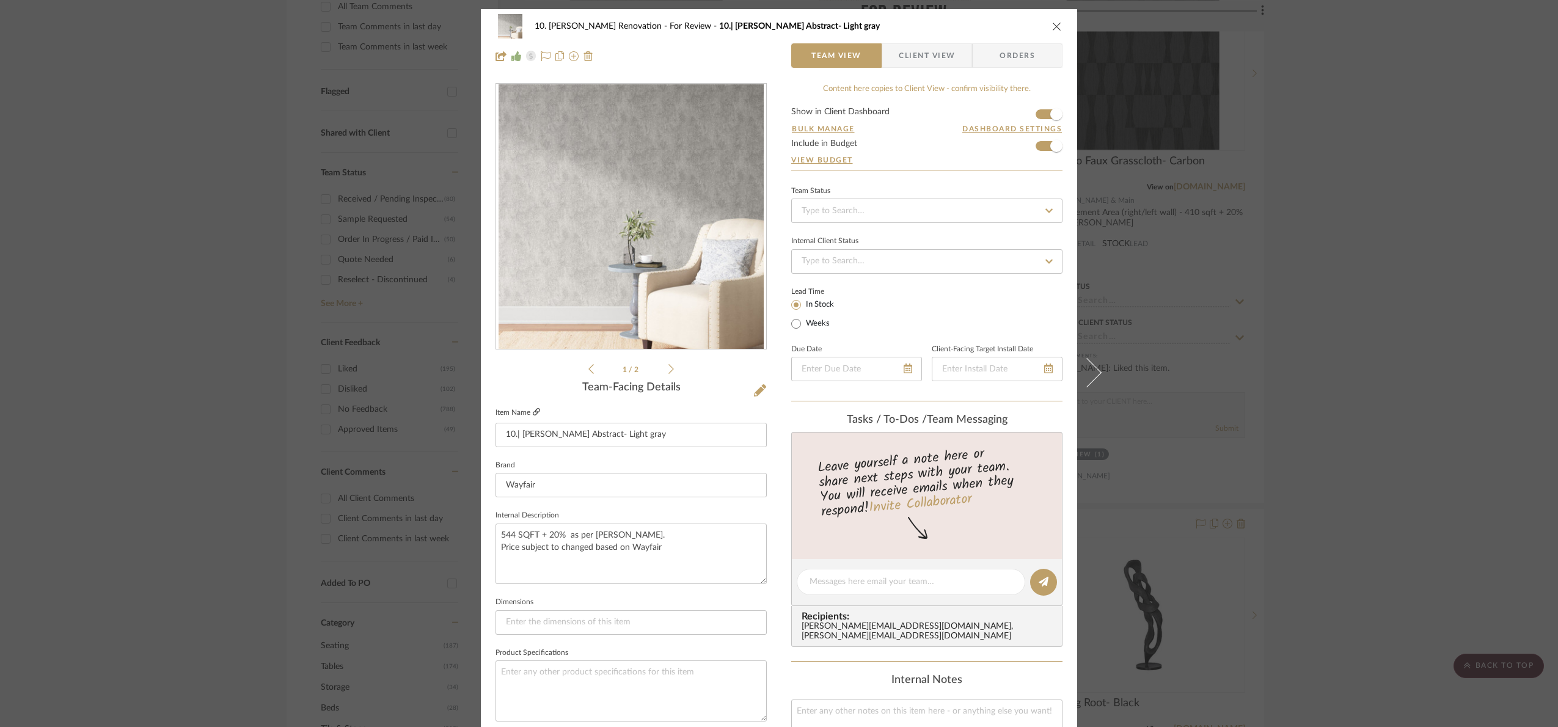
click at [535, 412] on icon at bounding box center [536, 411] width 7 height 7
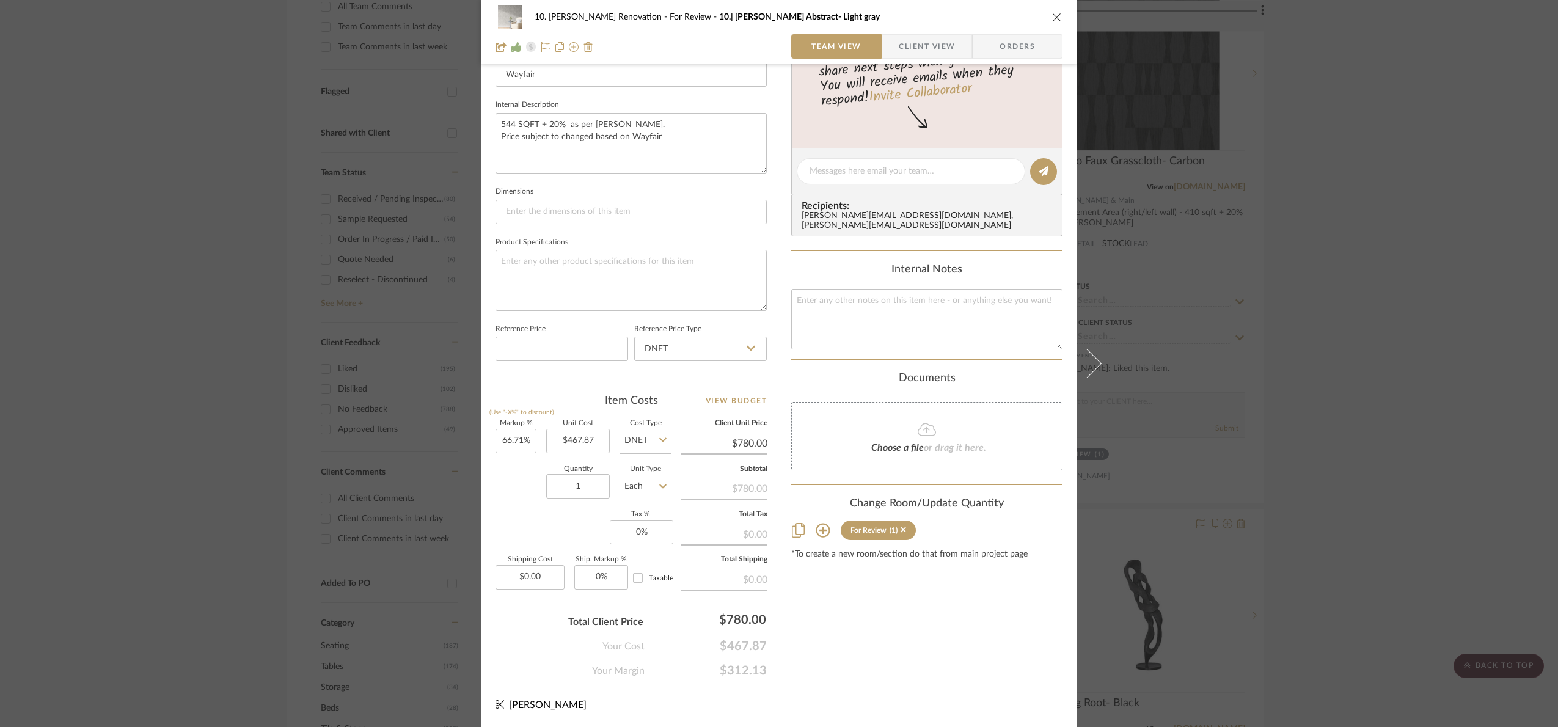
click at [1420, 404] on div "10. Patel Renovation For Review 10.| Gioia Abstract- Light gray Team View Clien…" at bounding box center [779, 363] width 1558 height 727
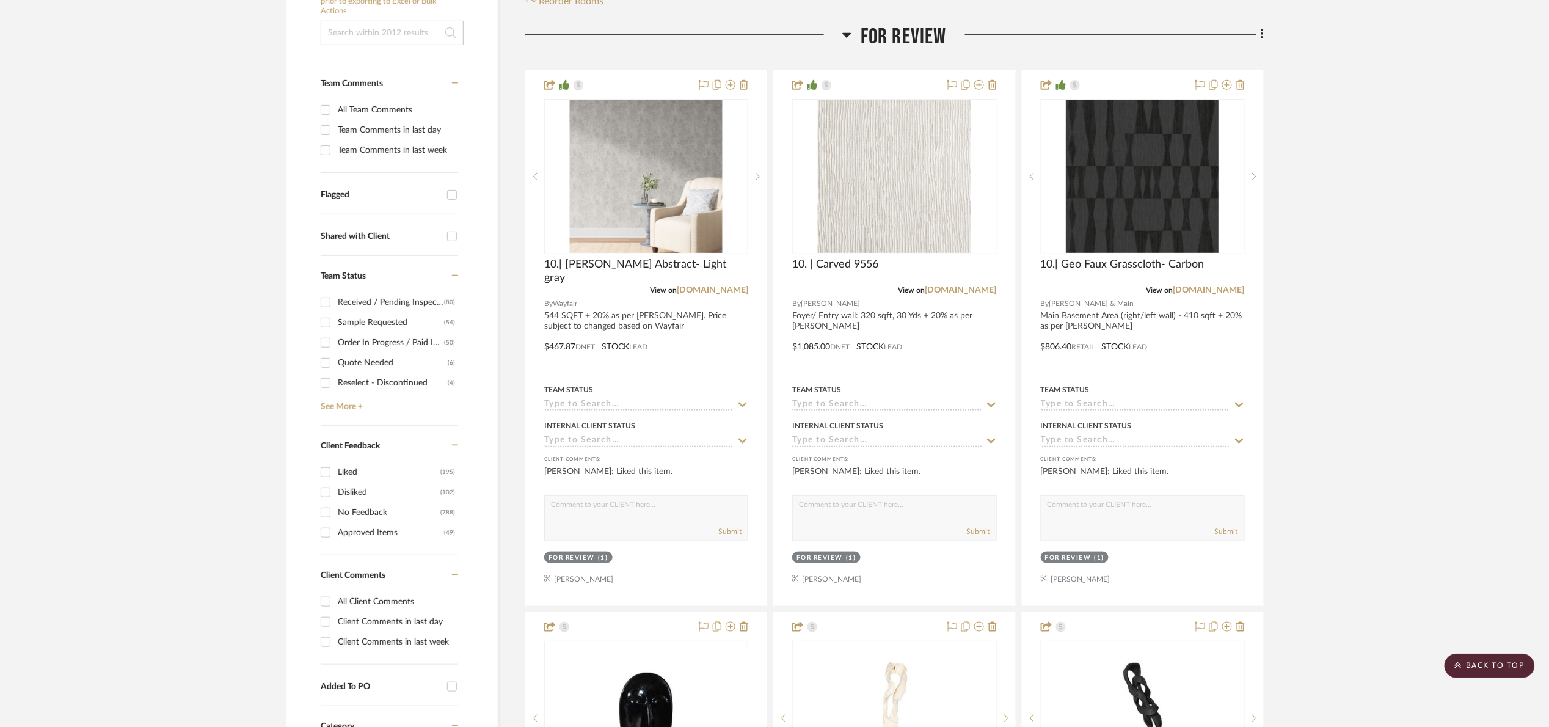
scroll to position [183, 0]
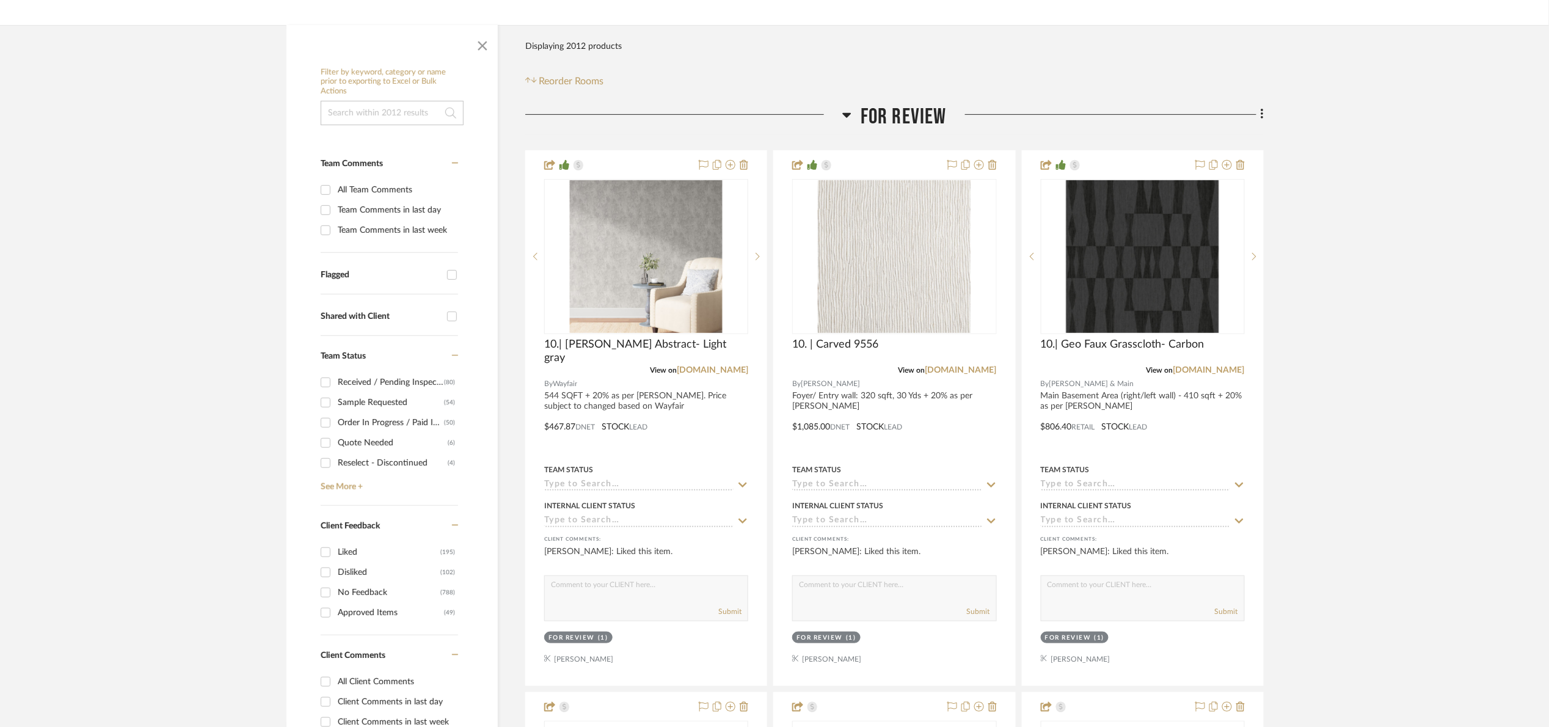
click at [926, 110] on span "For Review" at bounding box center [904, 117] width 86 height 26
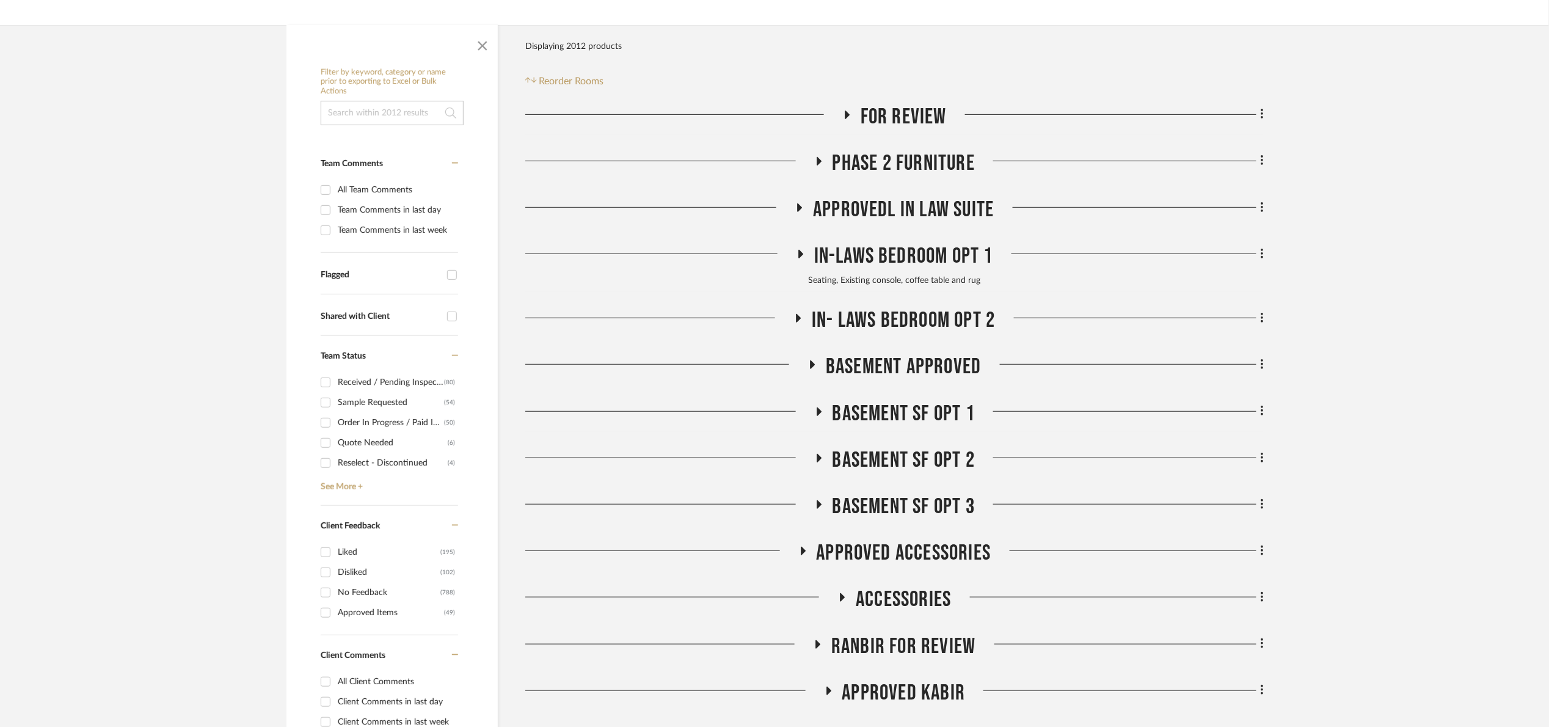
click at [908, 265] on span "In-Laws Bedroom Opt 1" at bounding box center [903, 256] width 179 height 26
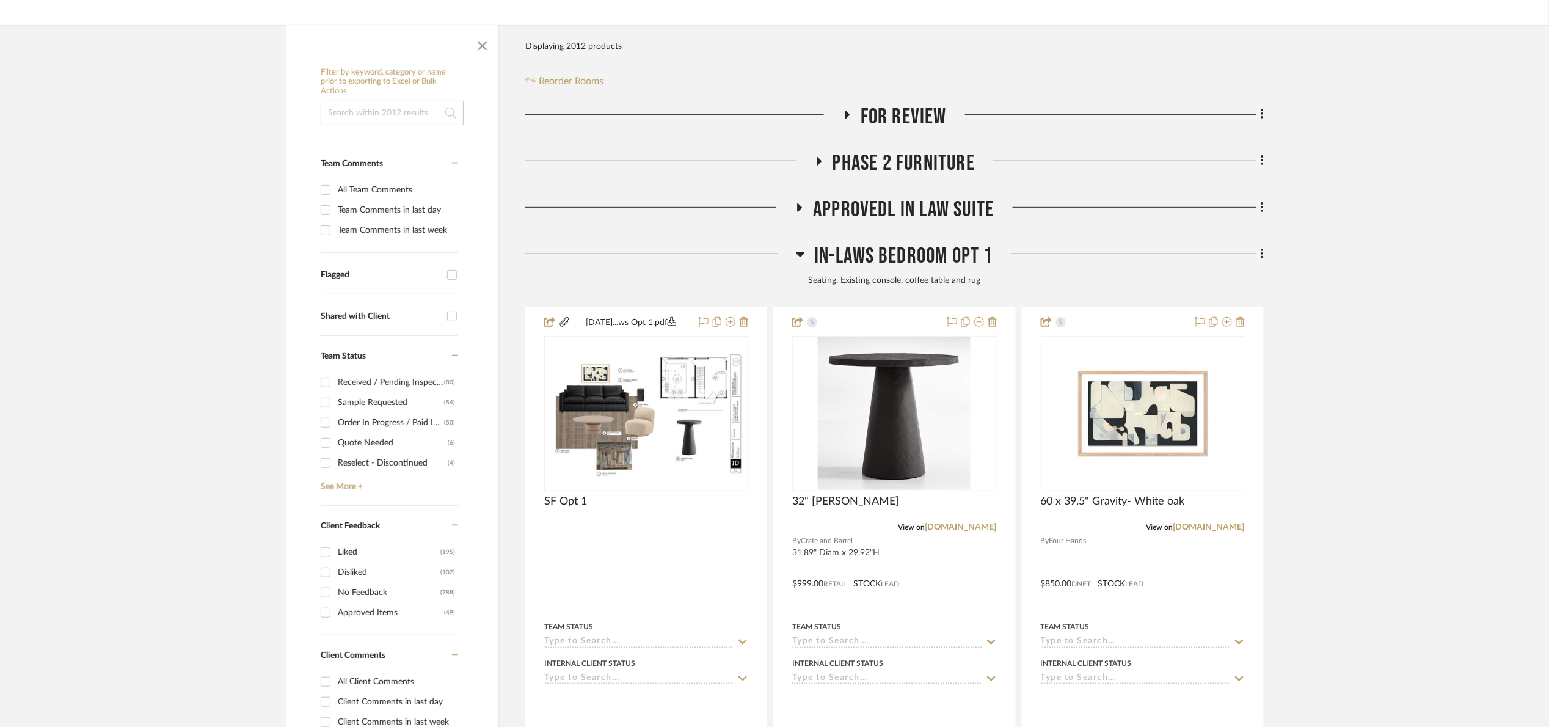
click at [939, 260] on span "In-Laws Bedroom Opt 1" at bounding box center [903, 256] width 179 height 26
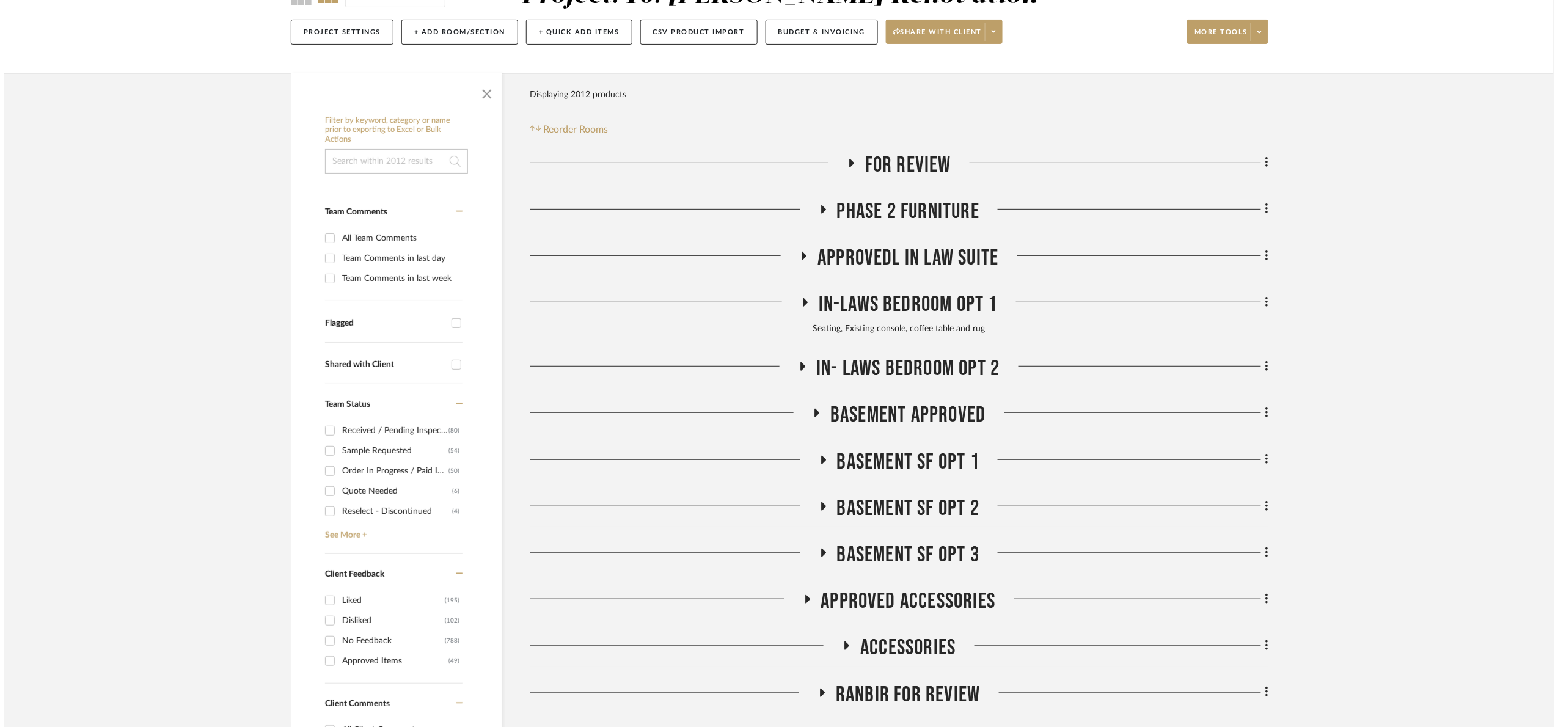
scroll to position [0, 0]
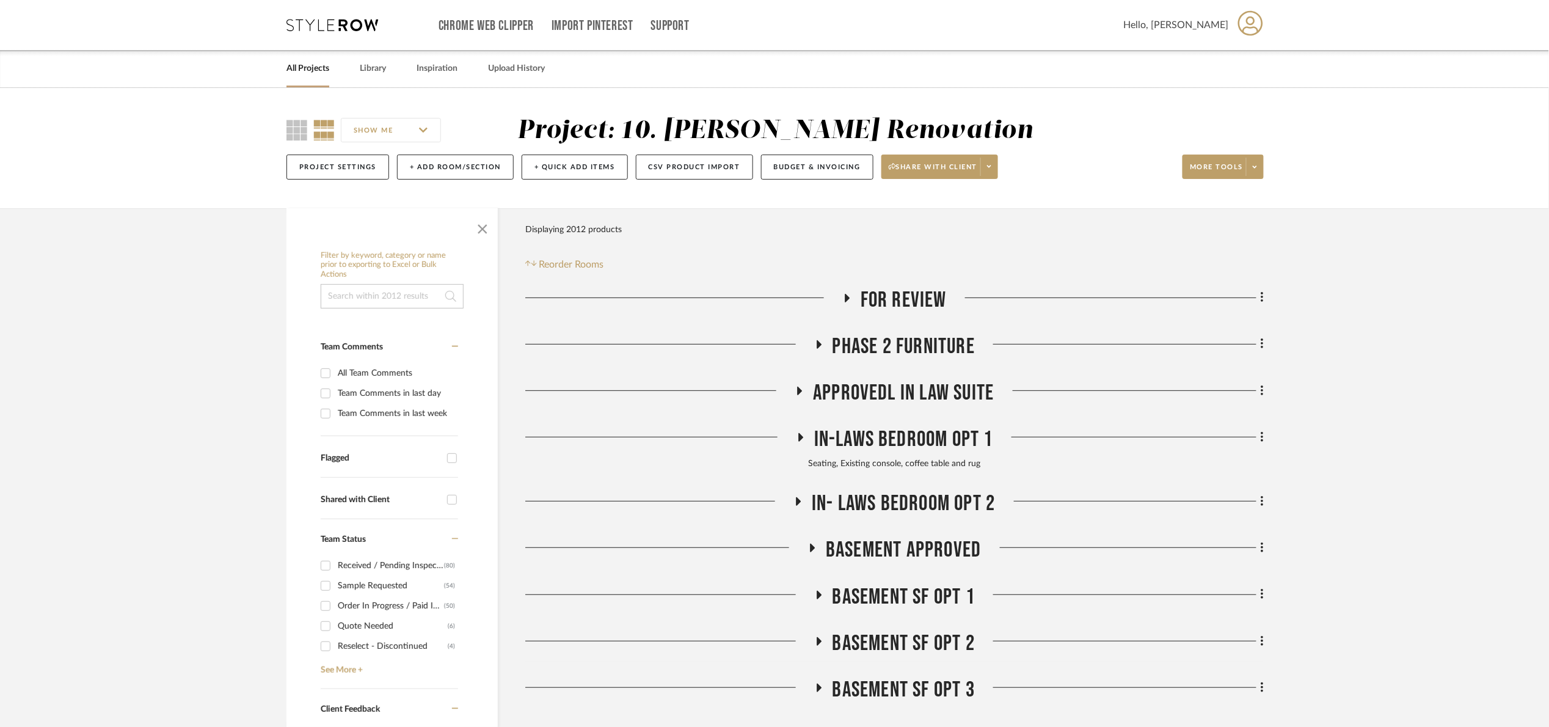
click at [885, 395] on span "Approvedl In Law Suite" at bounding box center [903, 393] width 181 height 26
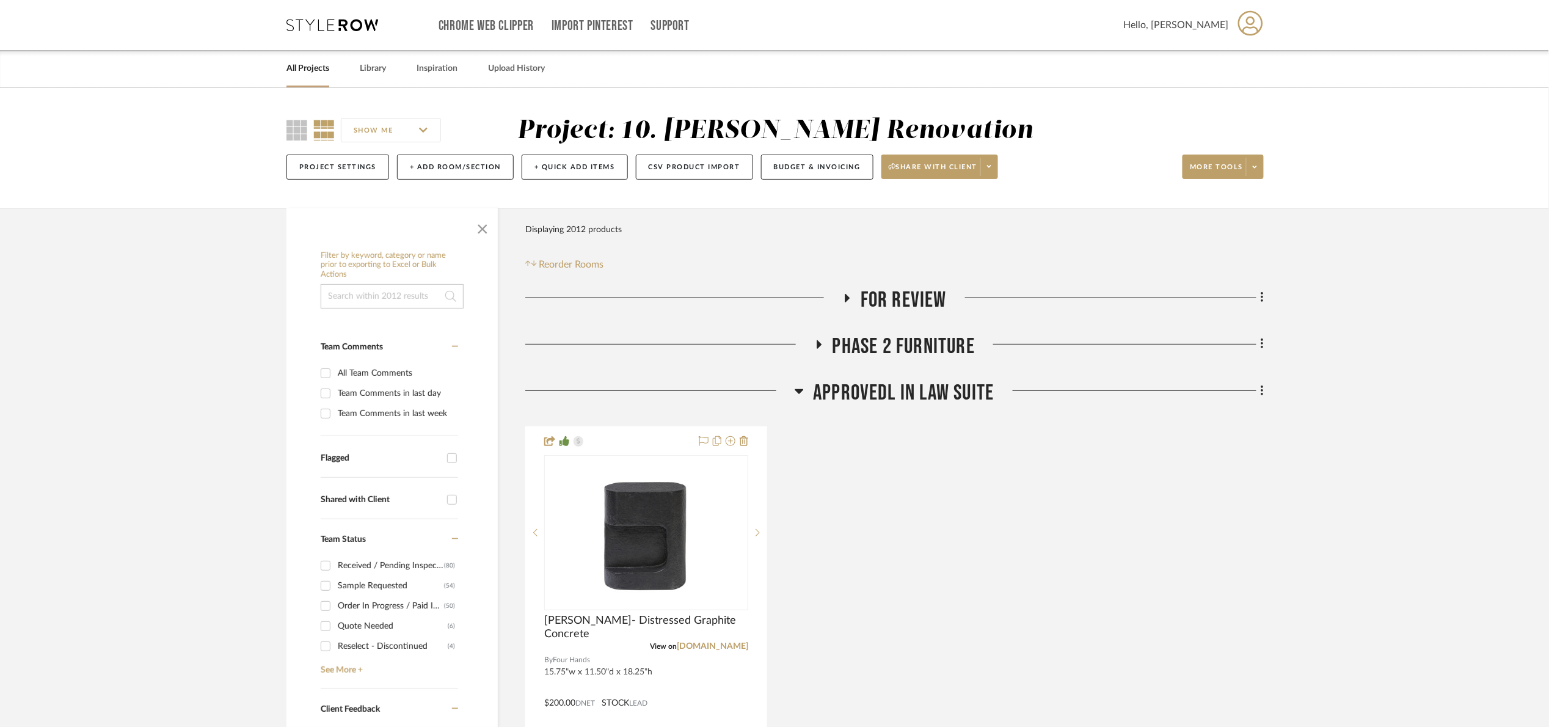
click at [885, 395] on span "Approvedl In Law Suite" at bounding box center [903, 393] width 181 height 26
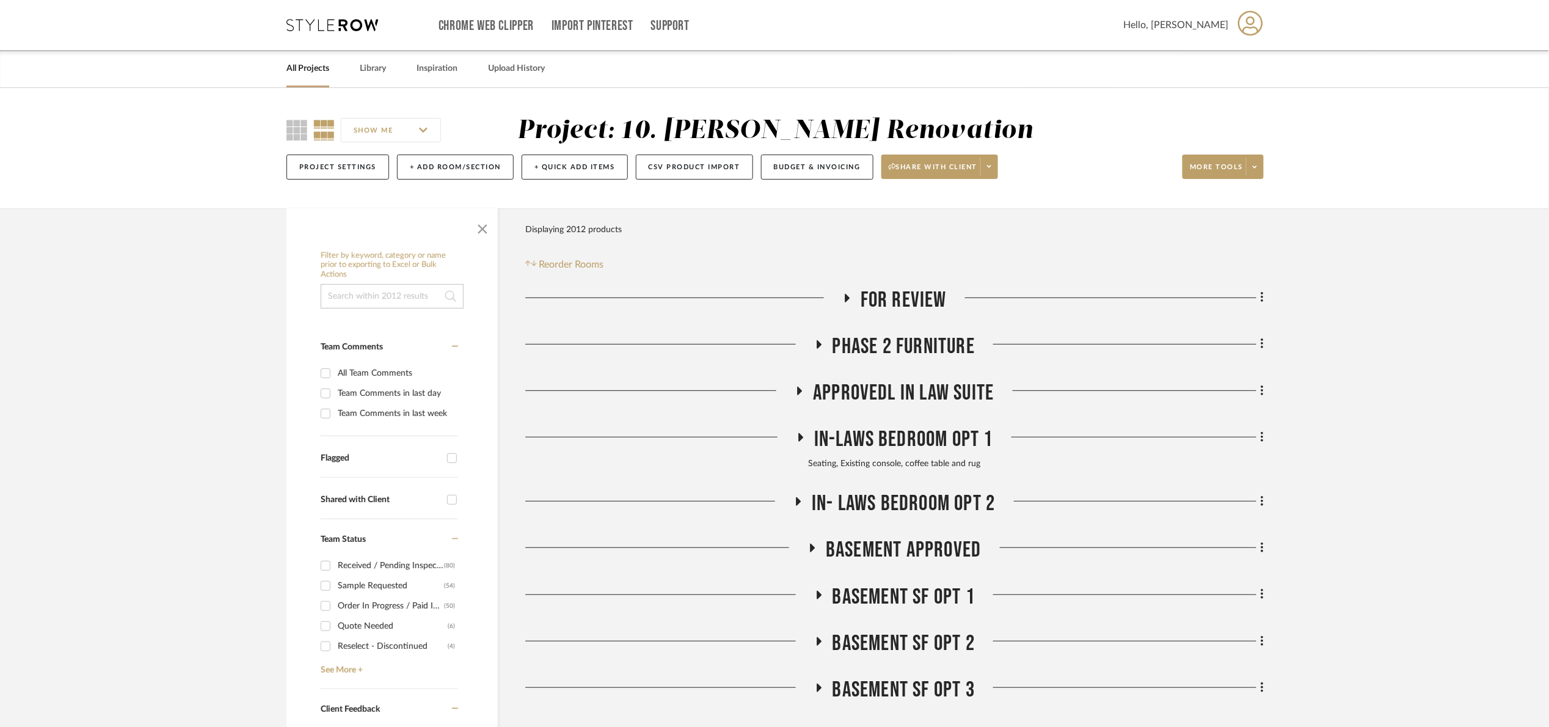
click at [894, 444] on span "In-Laws Bedroom Opt 1" at bounding box center [903, 439] width 179 height 26
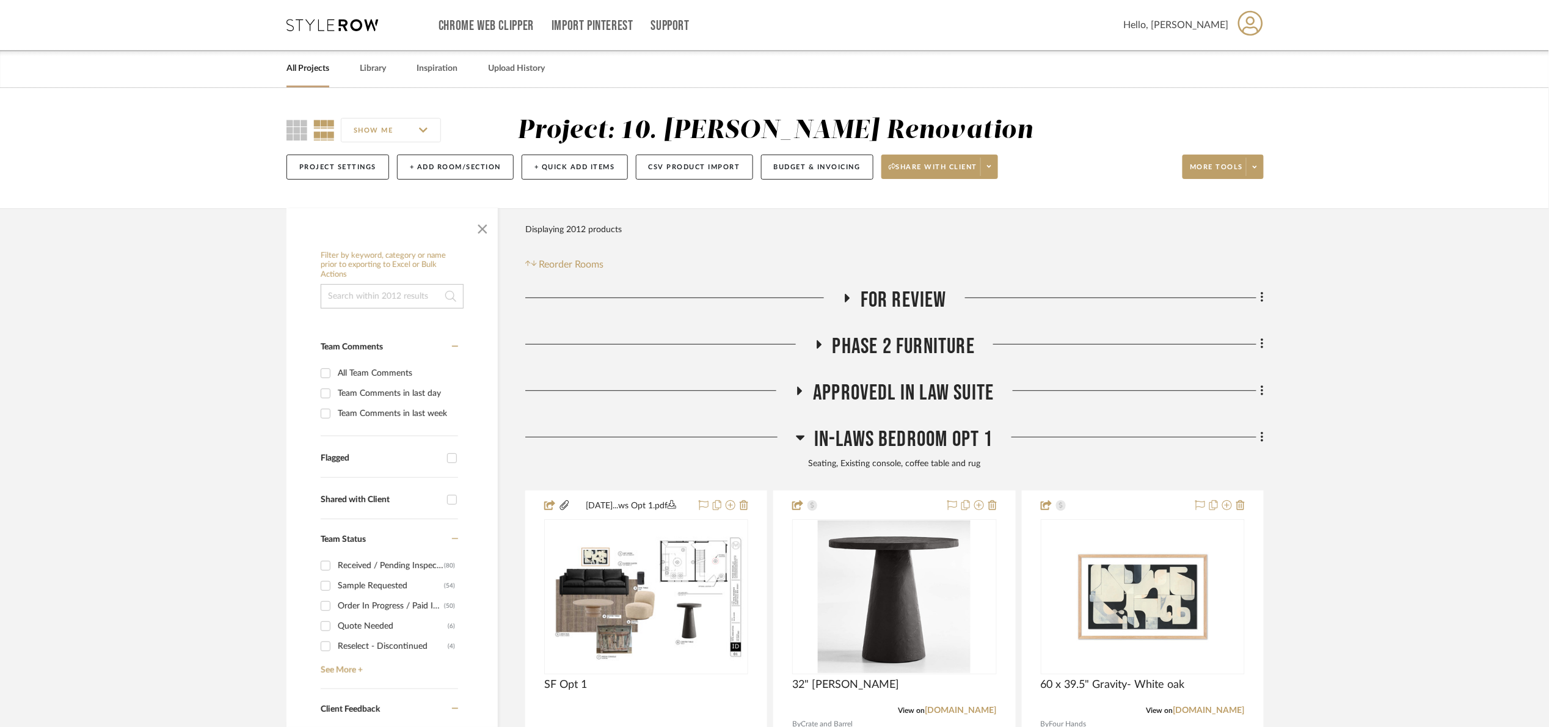
click at [887, 443] on span "In-Laws Bedroom Opt 1" at bounding box center [903, 439] width 179 height 26
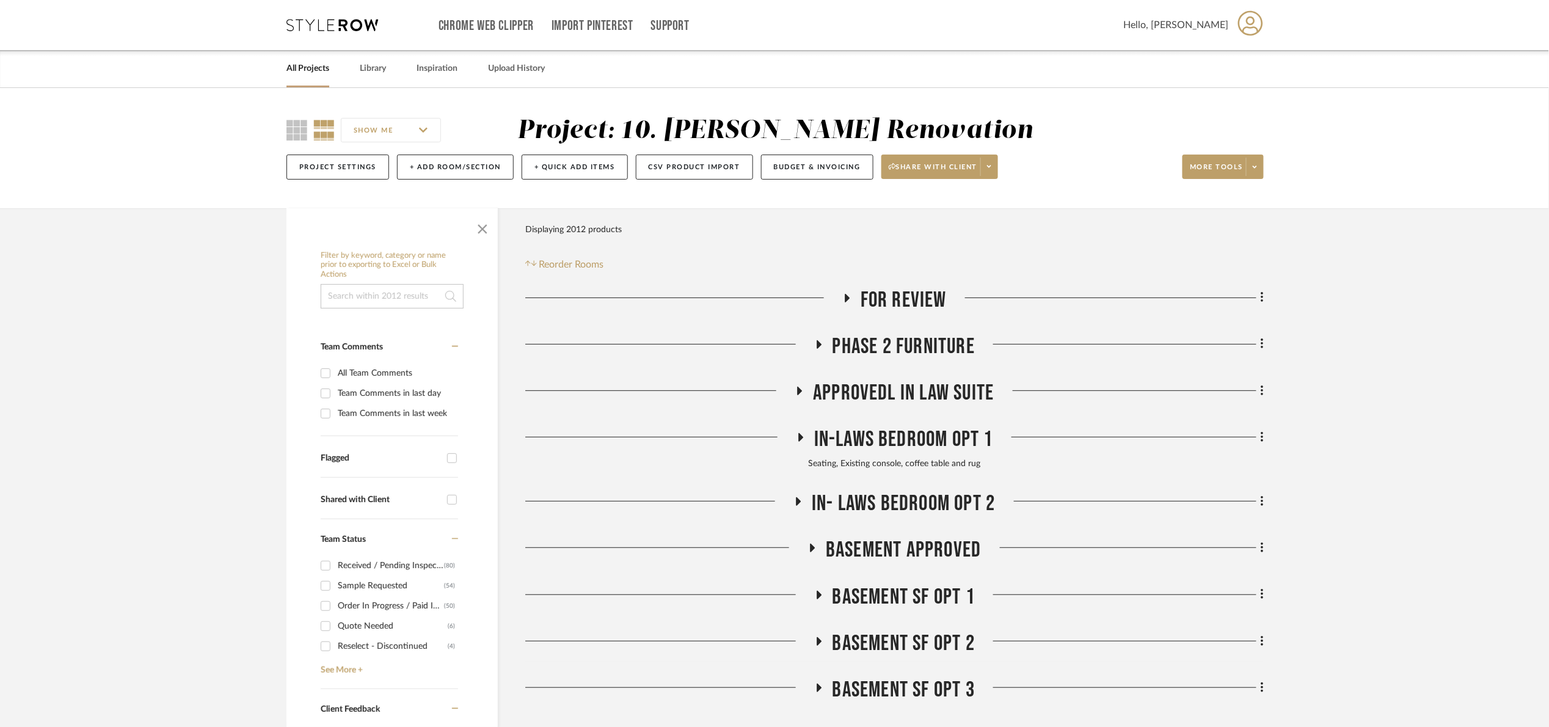
click at [376, 283] on div "Filter by keyword, category or name prior to exporting to Excel or Bulk Actions" at bounding box center [392, 280] width 143 height 58
click at [370, 304] on input at bounding box center [392, 296] width 143 height 24
type input "sydney"
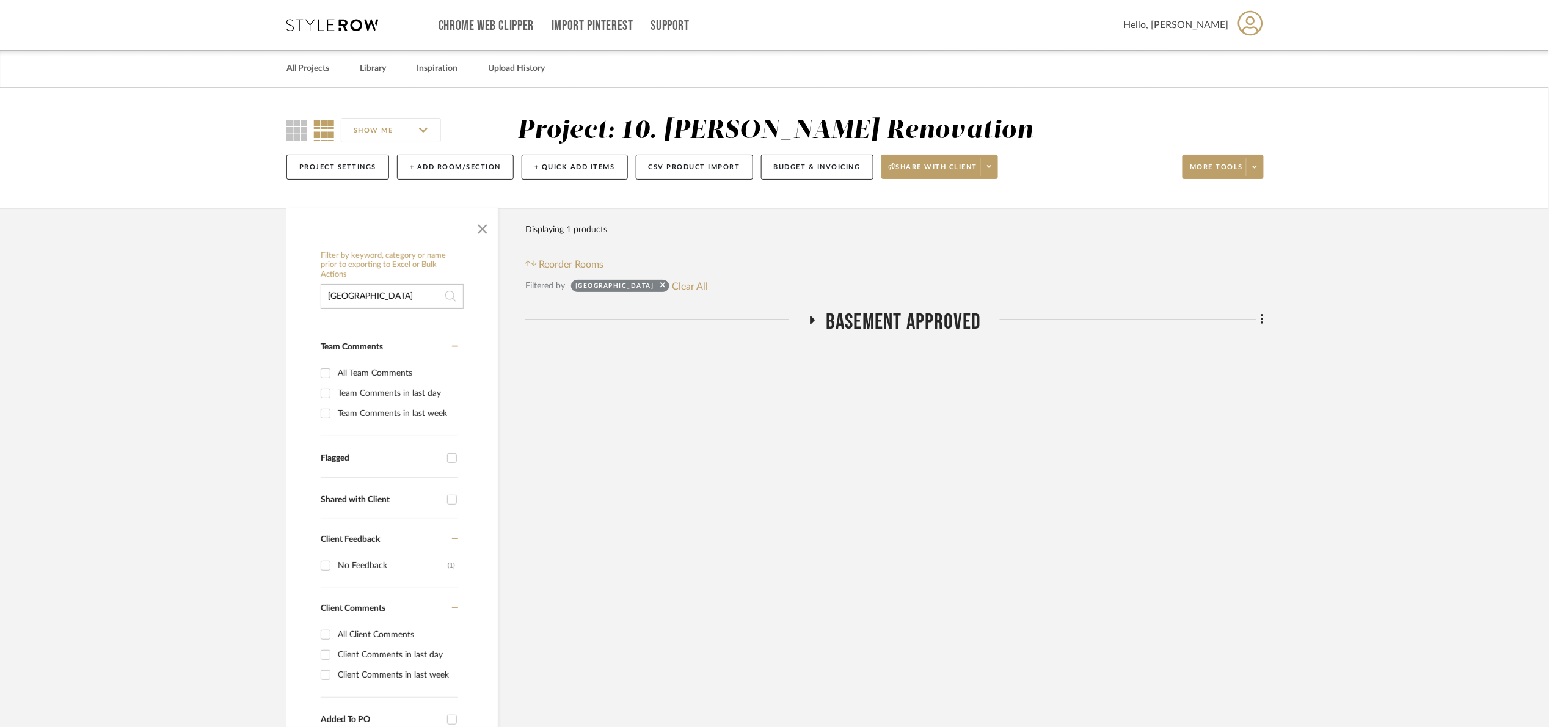
click at [883, 315] on span "Basement APPROVED" at bounding box center [903, 322] width 155 height 26
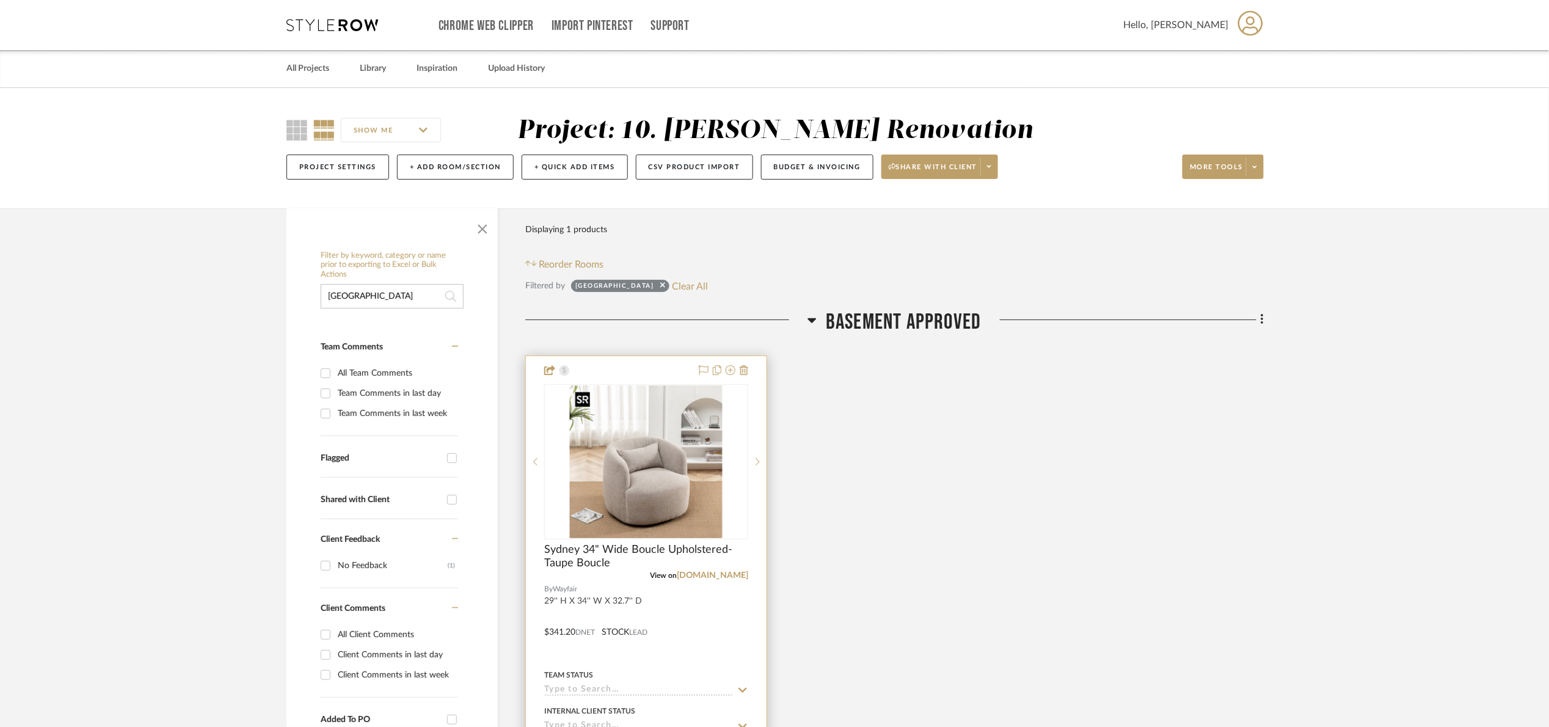
click at [0, 0] on img at bounding box center [0, 0] width 0 height 0
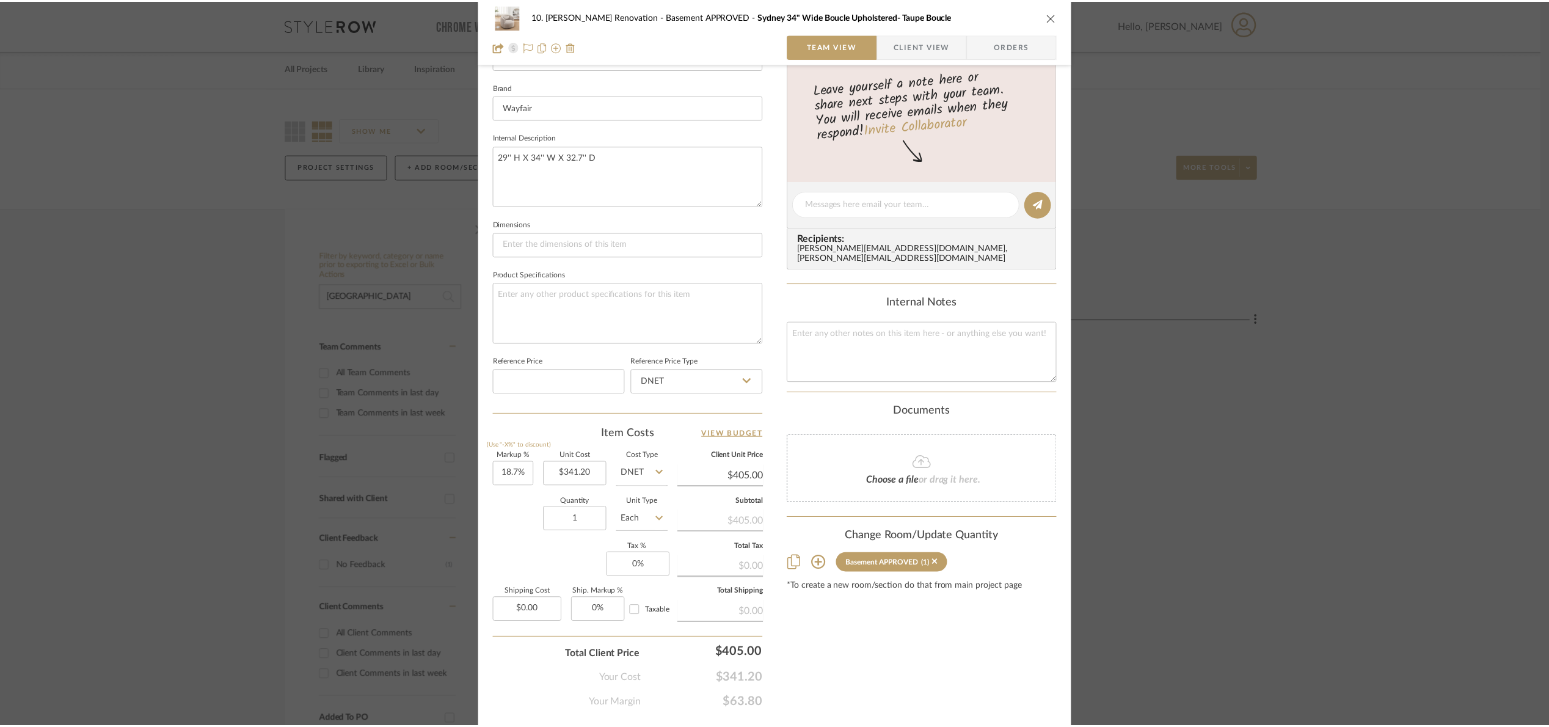
scroll to position [412, 0]
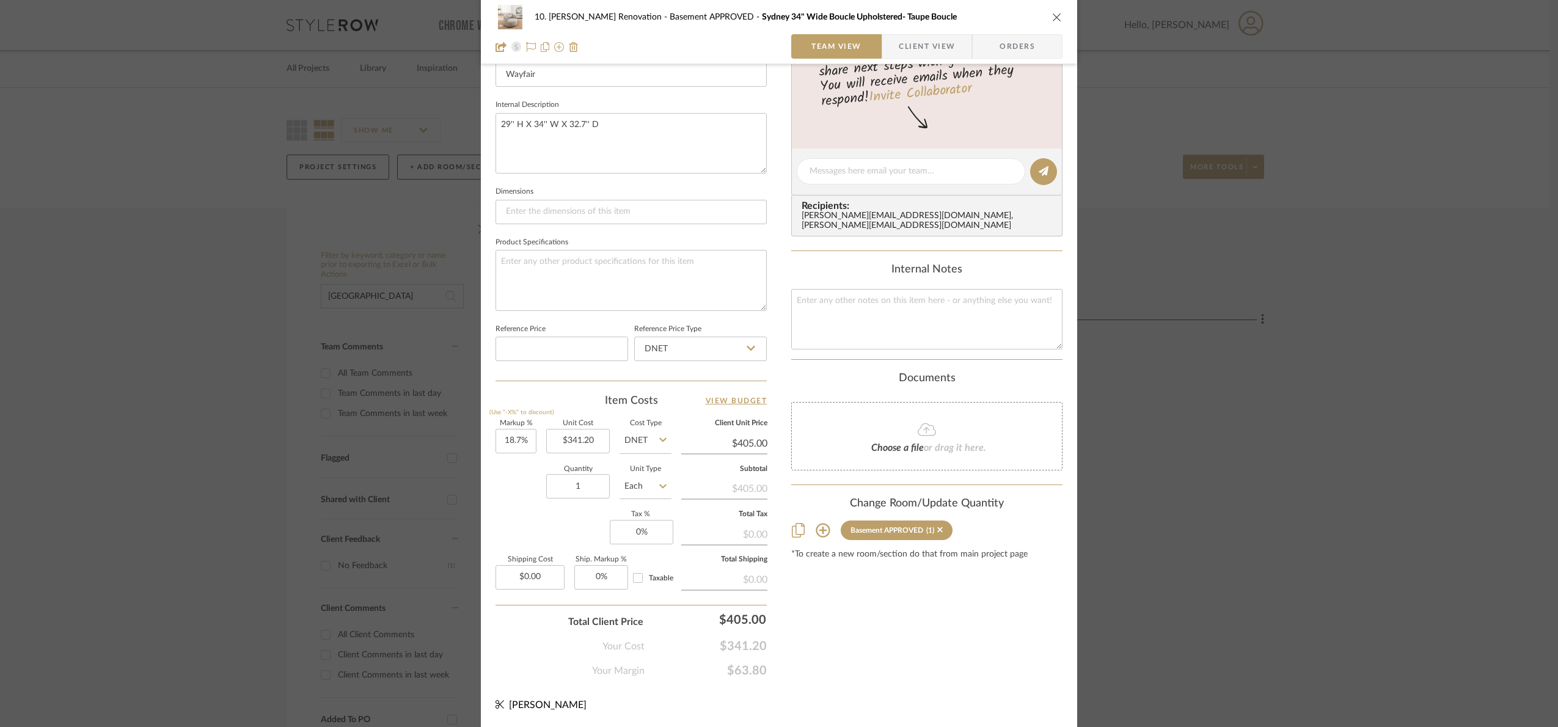
click at [1272, 508] on div "10. Patel Renovation Basement APPROVED Sydney 34" Wide Boucle Upholstered- Taup…" at bounding box center [779, 363] width 1558 height 727
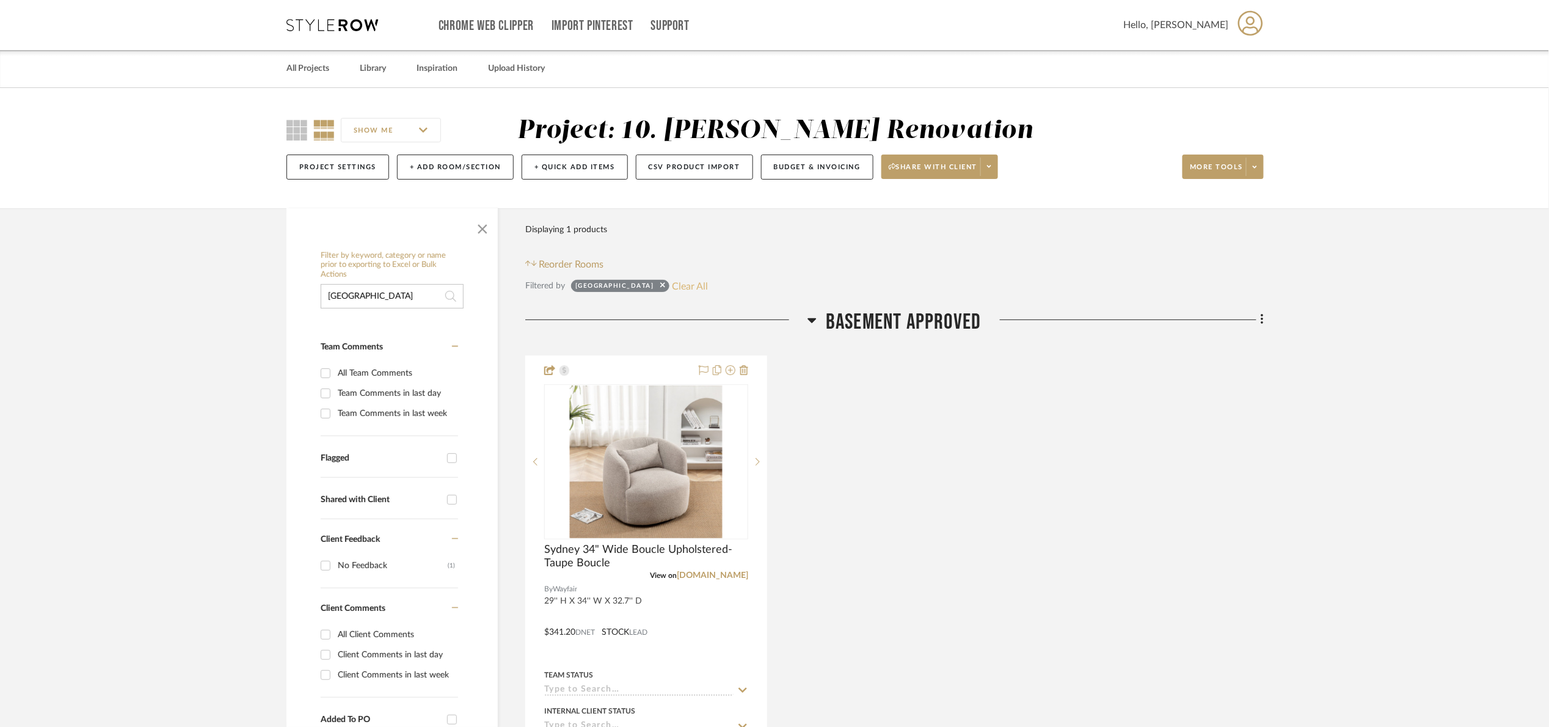
click at [673, 282] on button "Clear All" at bounding box center [691, 286] width 36 height 16
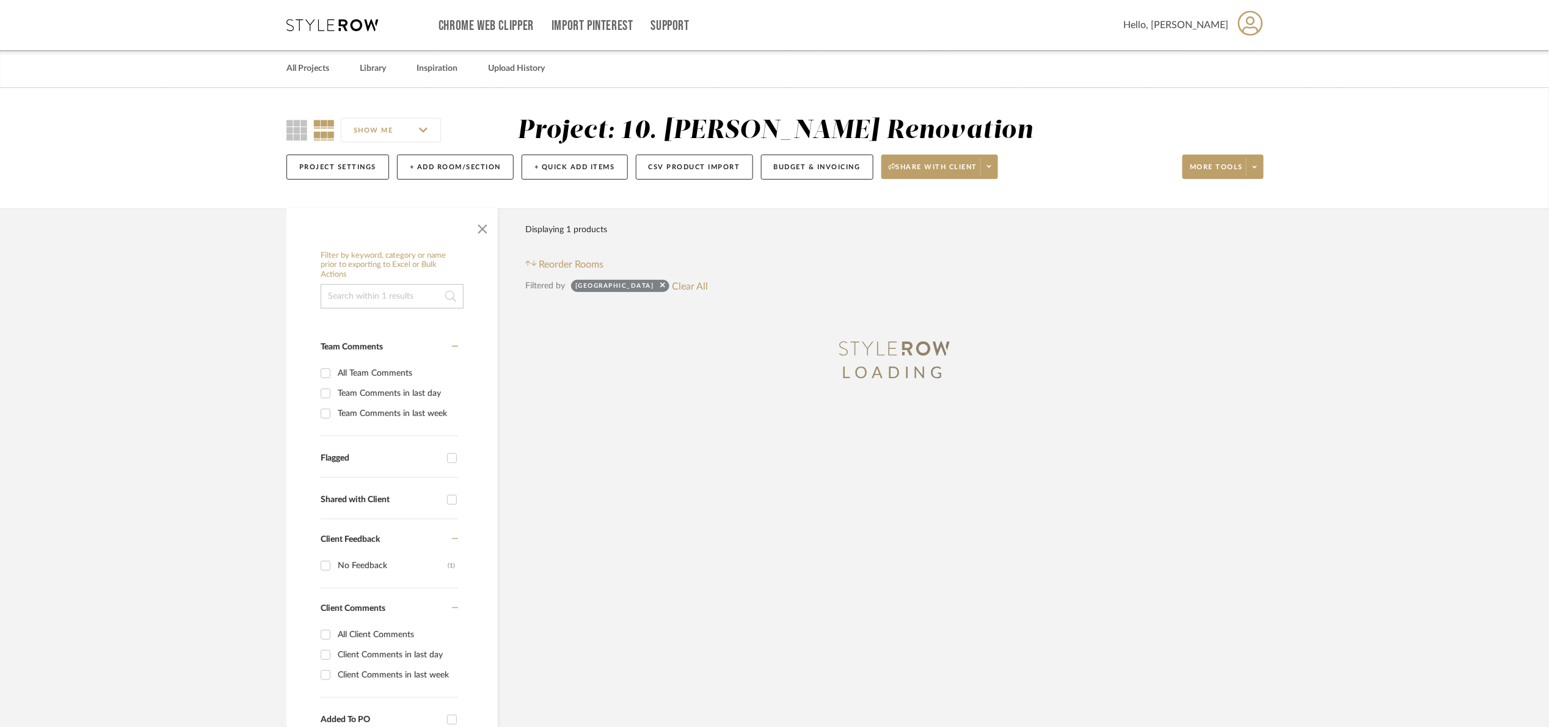
click at [390, 290] on input at bounding box center [392, 296] width 143 height 24
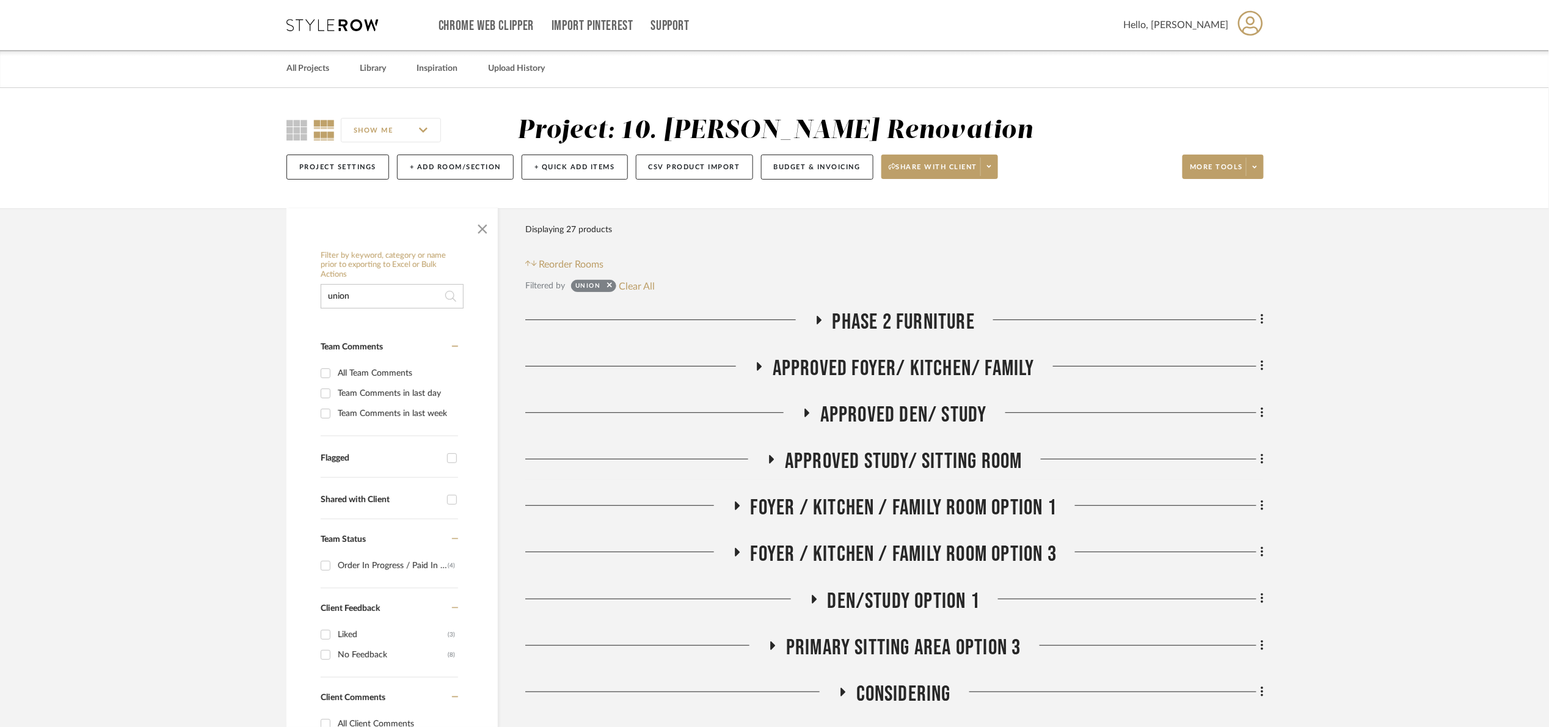
type input "union"
click at [903, 374] on span "Approved Foyer/ Kitchen/ Family" at bounding box center [904, 369] width 262 height 26
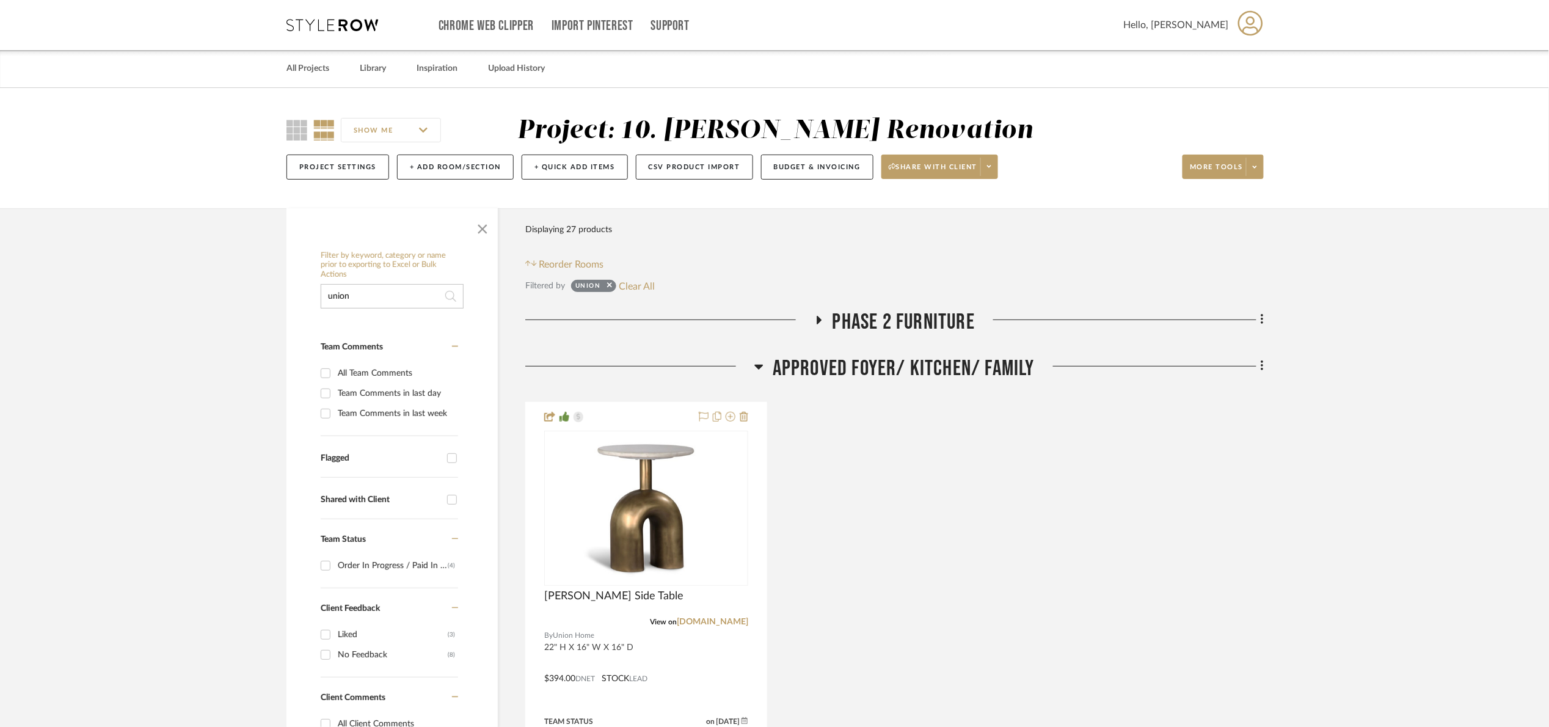
click at [902, 373] on span "Approved Foyer/ Kitchen/ Family" at bounding box center [904, 369] width 262 height 26
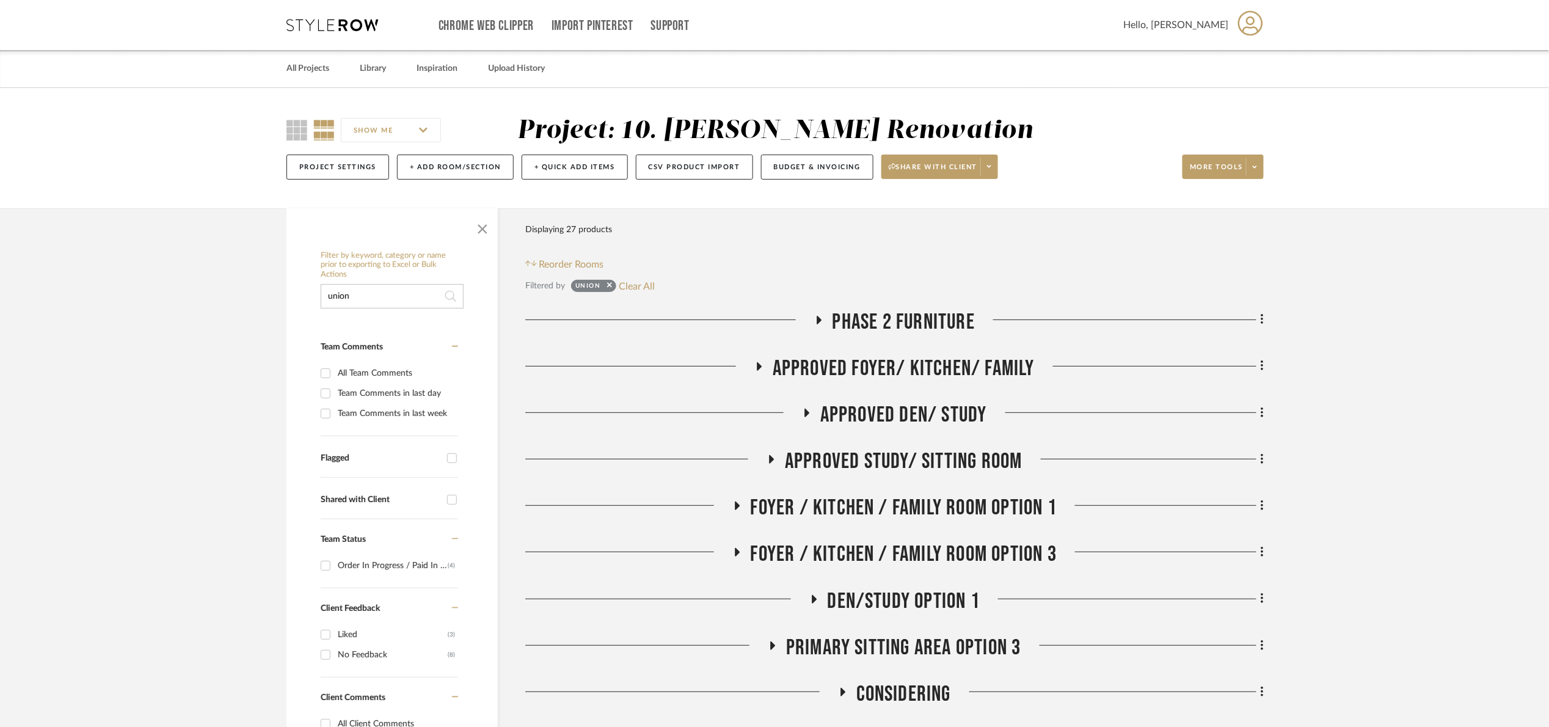
click at [885, 422] on span "Approved Den/ Study" at bounding box center [903, 415] width 167 height 26
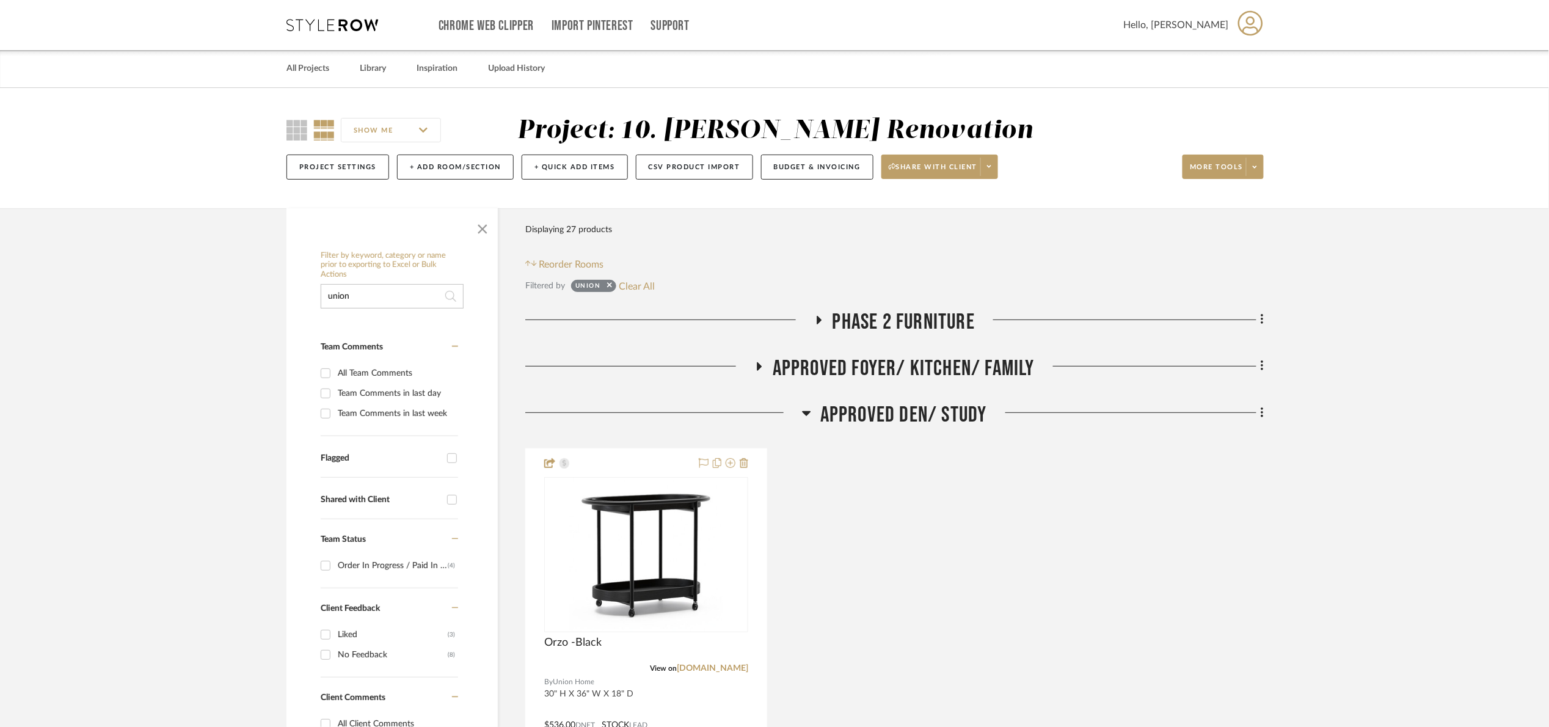
click at [888, 419] on span "Approved Den/ Study" at bounding box center [903, 415] width 167 height 26
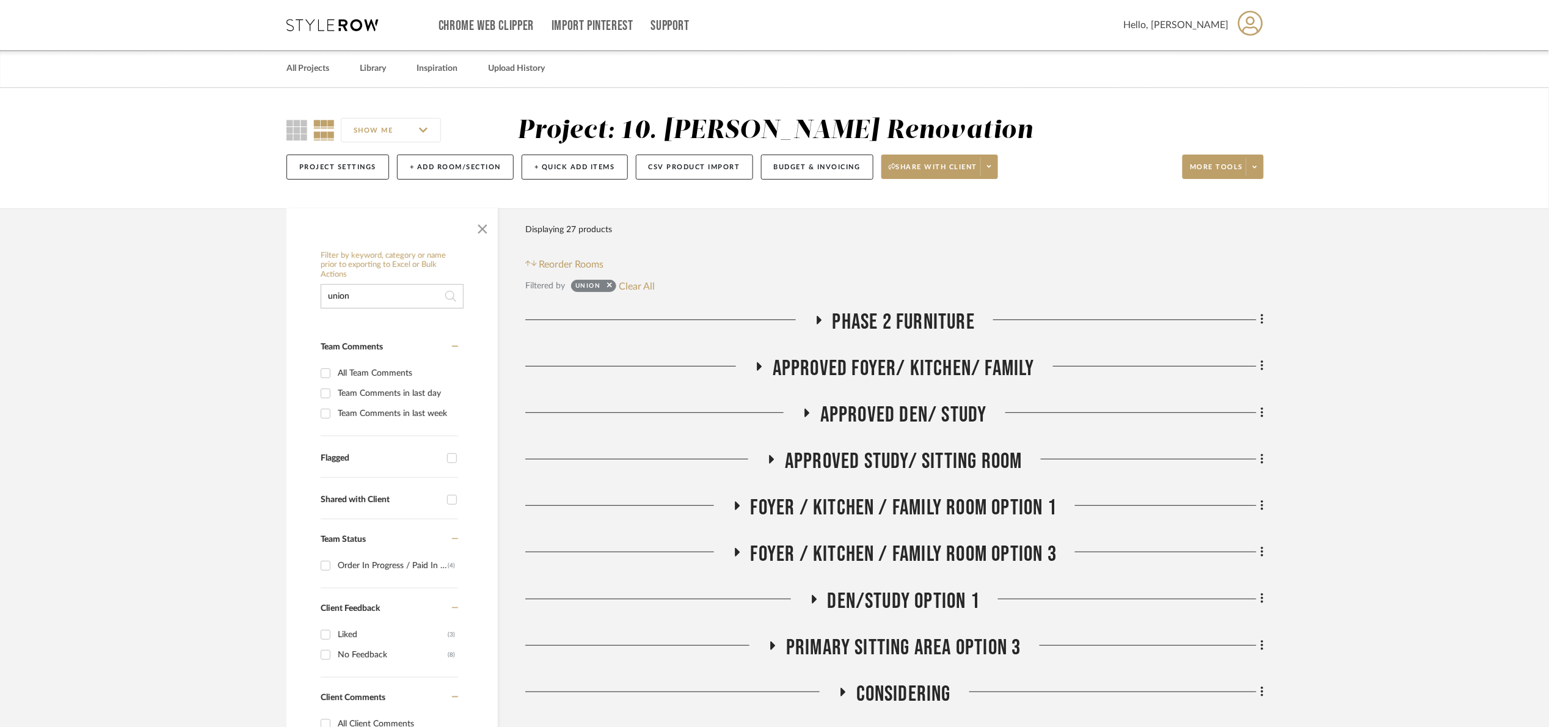
click at [909, 471] on span "Approved Study/ Sitting Room" at bounding box center [904, 461] width 238 height 26
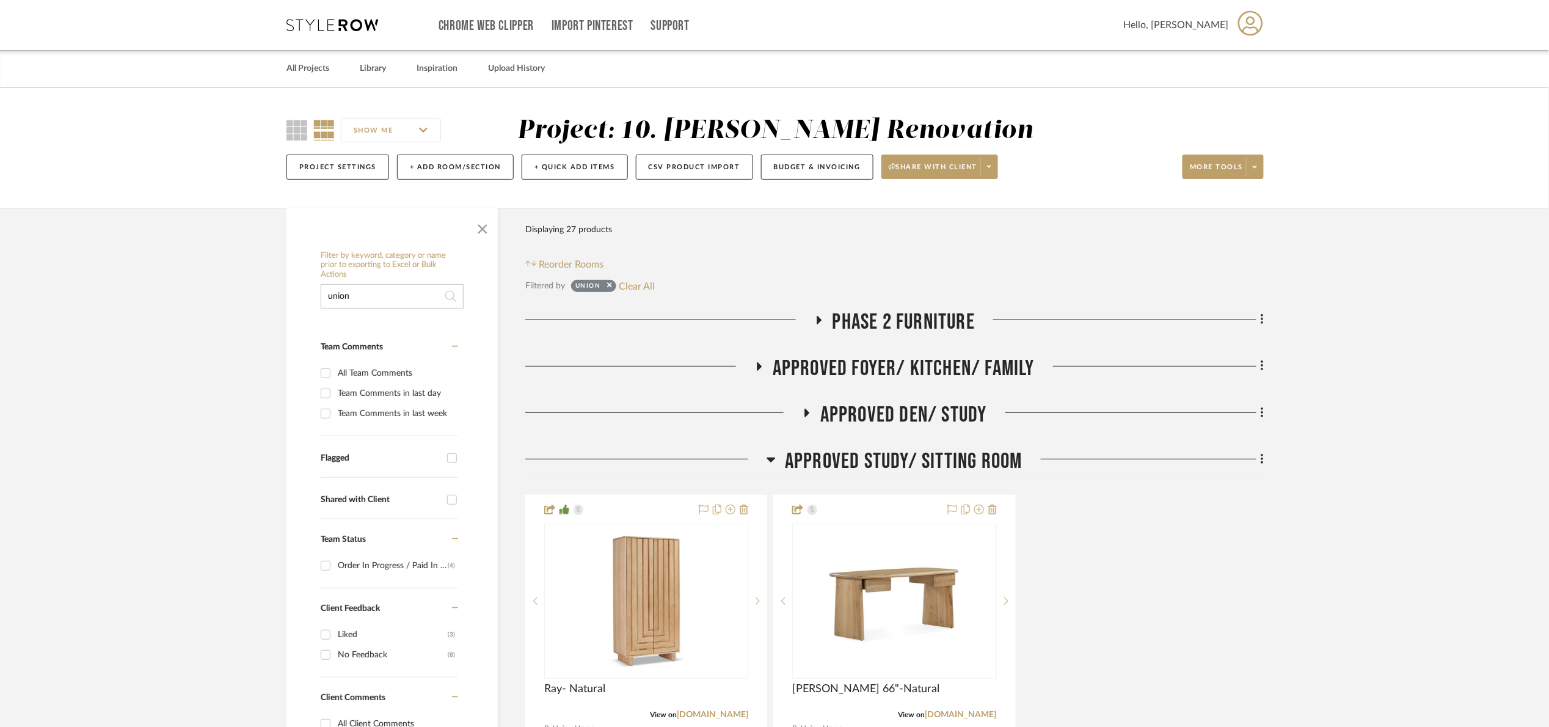
click at [905, 458] on span "Approved Study/ Sitting Room" at bounding box center [904, 461] width 238 height 26
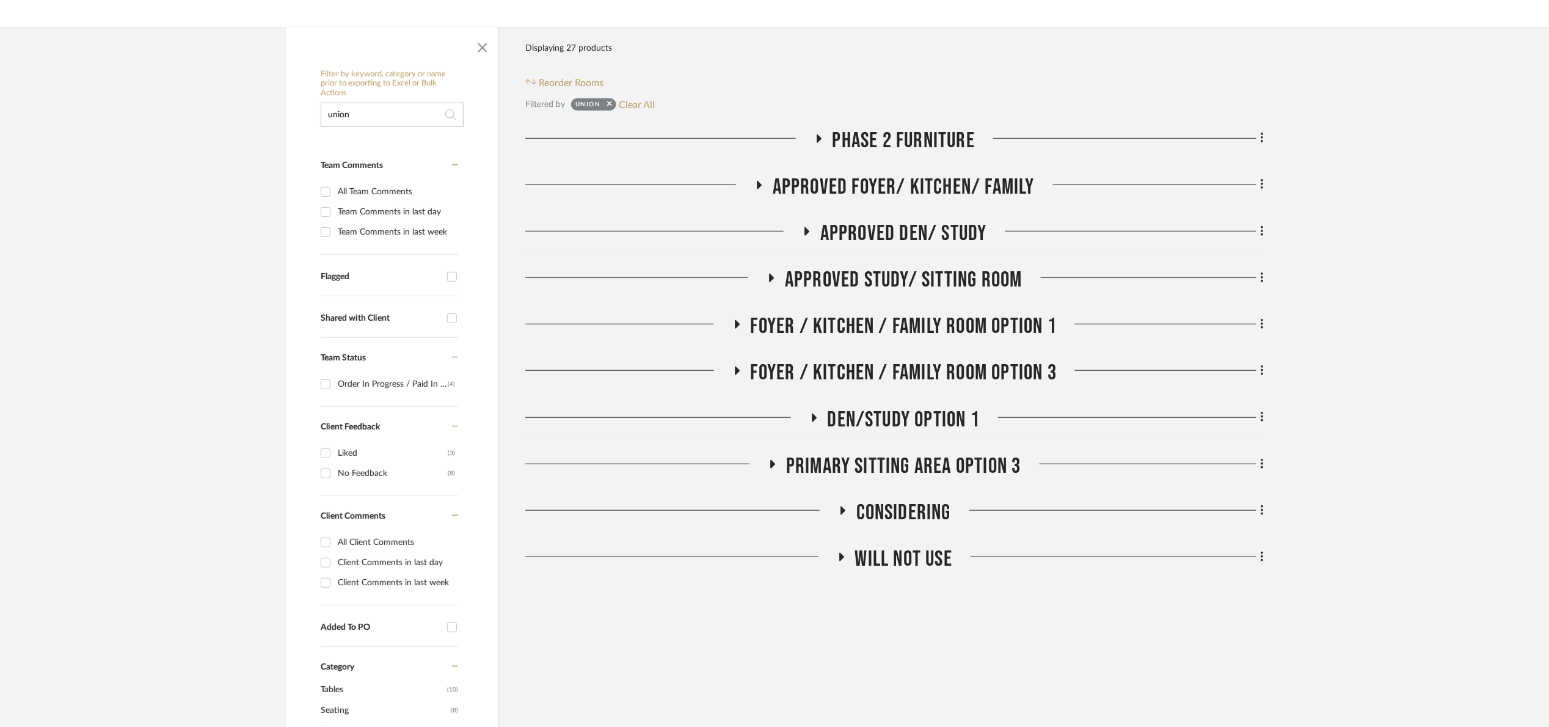
scroll to position [183, 0]
drag, startPoint x: 922, startPoint y: 319, endPoint x: 914, endPoint y: 315, distance: 9.0
click at [920, 319] on span "Foyer / Kitchen / Family Room Option 1" at bounding box center [904, 325] width 307 height 26
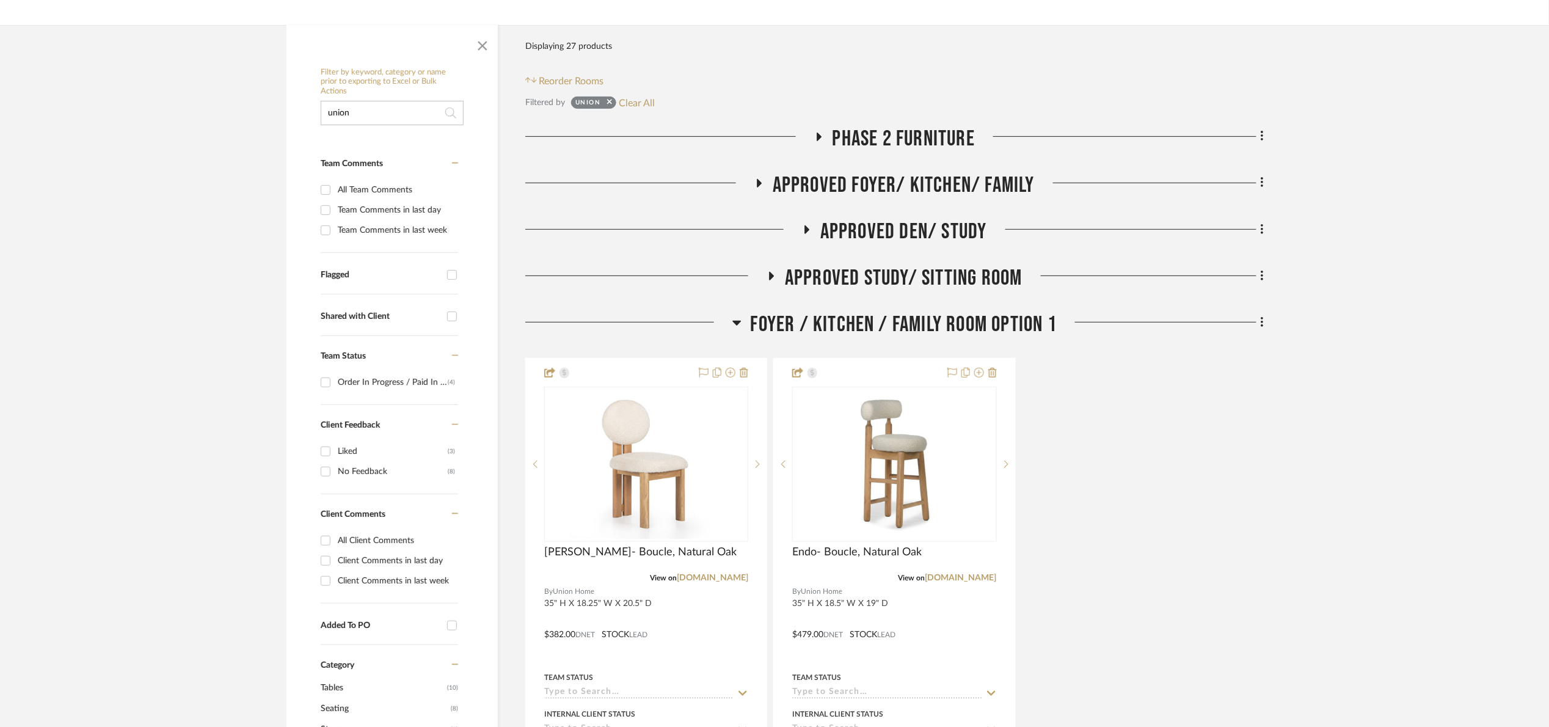
click at [914, 326] on span "Foyer / Kitchen / Family Room Option 1" at bounding box center [904, 325] width 307 height 26
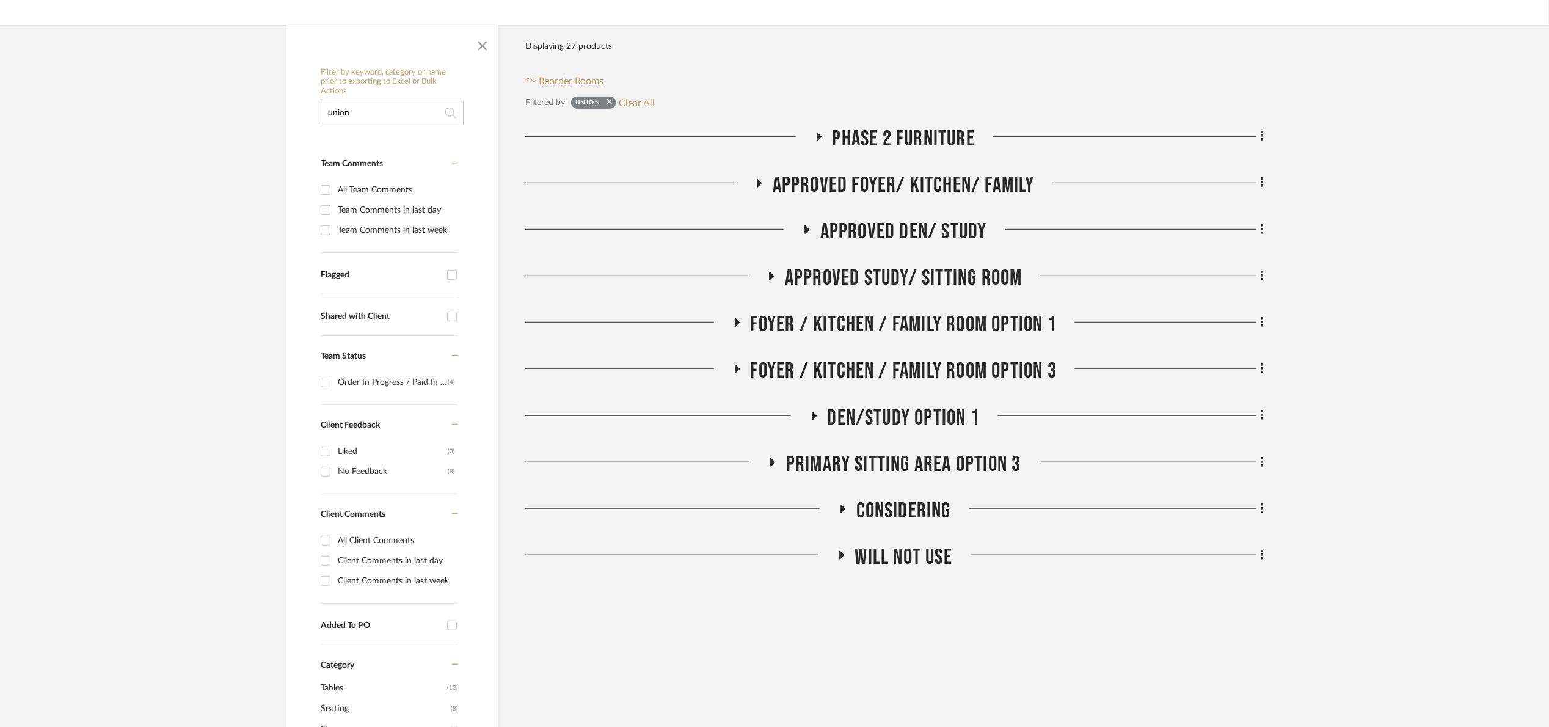
click at [907, 144] on span "Phase 2 Furniture" at bounding box center [904, 139] width 142 height 26
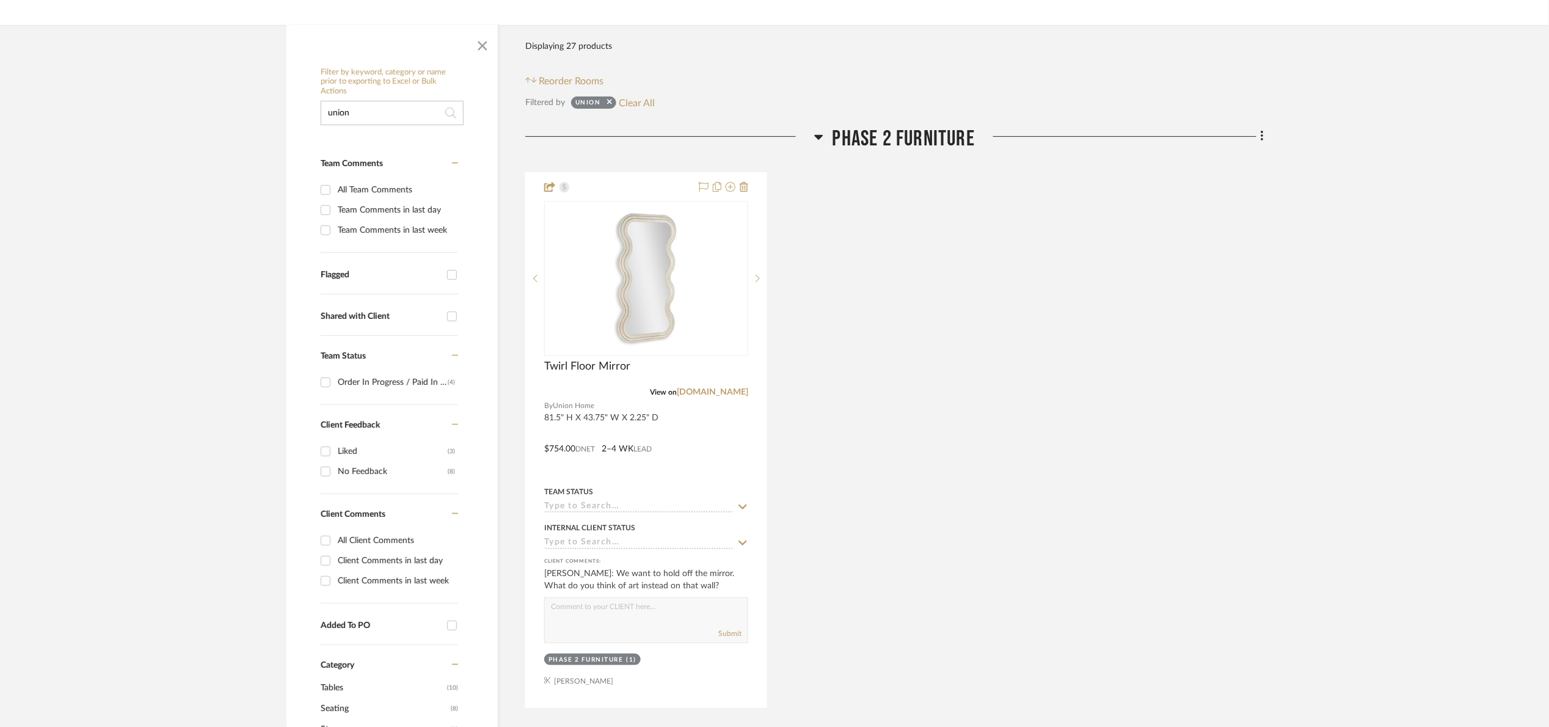
click at [896, 146] on span "Phase 2 Furniture" at bounding box center [904, 139] width 142 height 26
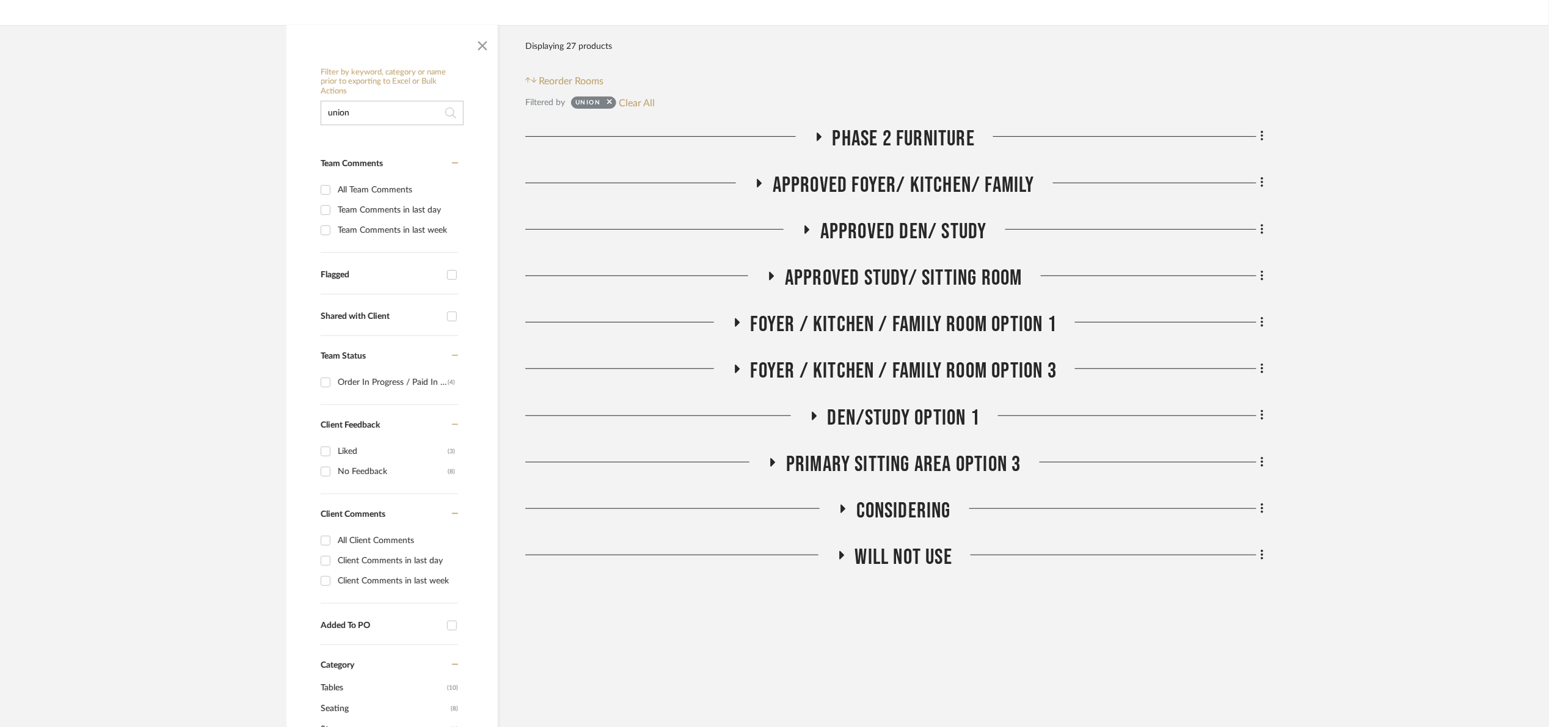
click at [896, 145] on span "Phase 2 Furniture" at bounding box center [904, 139] width 142 height 26
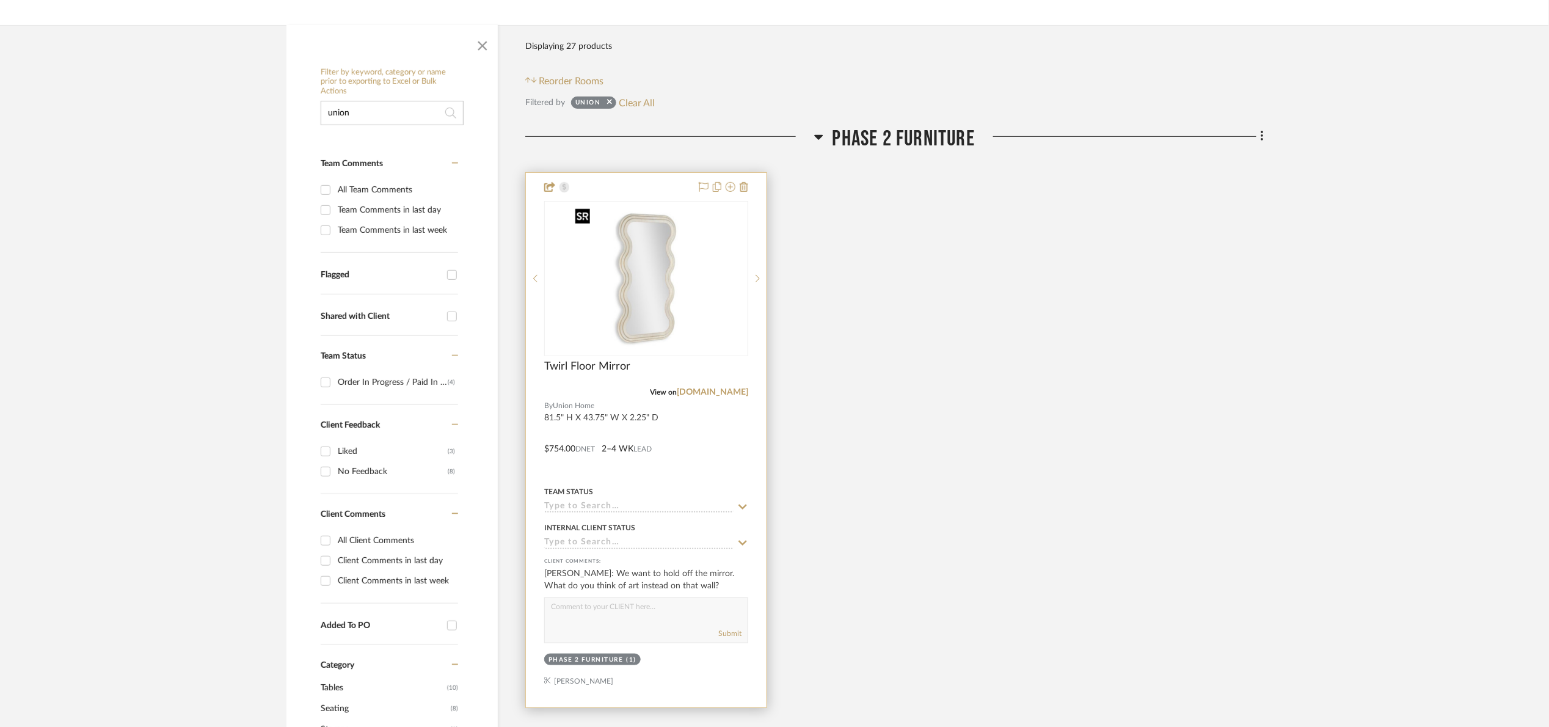
click at [0, 0] on img at bounding box center [0, 0] width 0 height 0
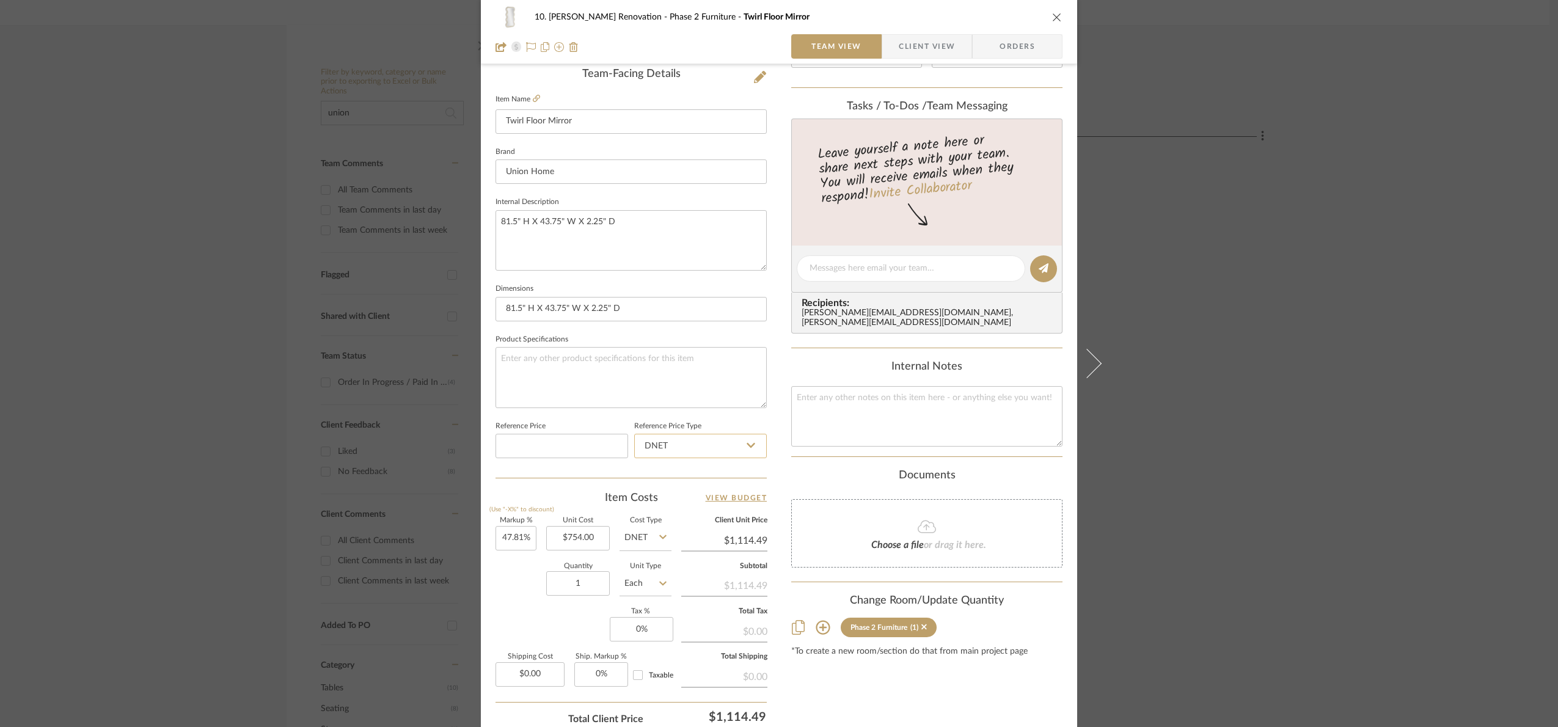
scroll to position [412, 0]
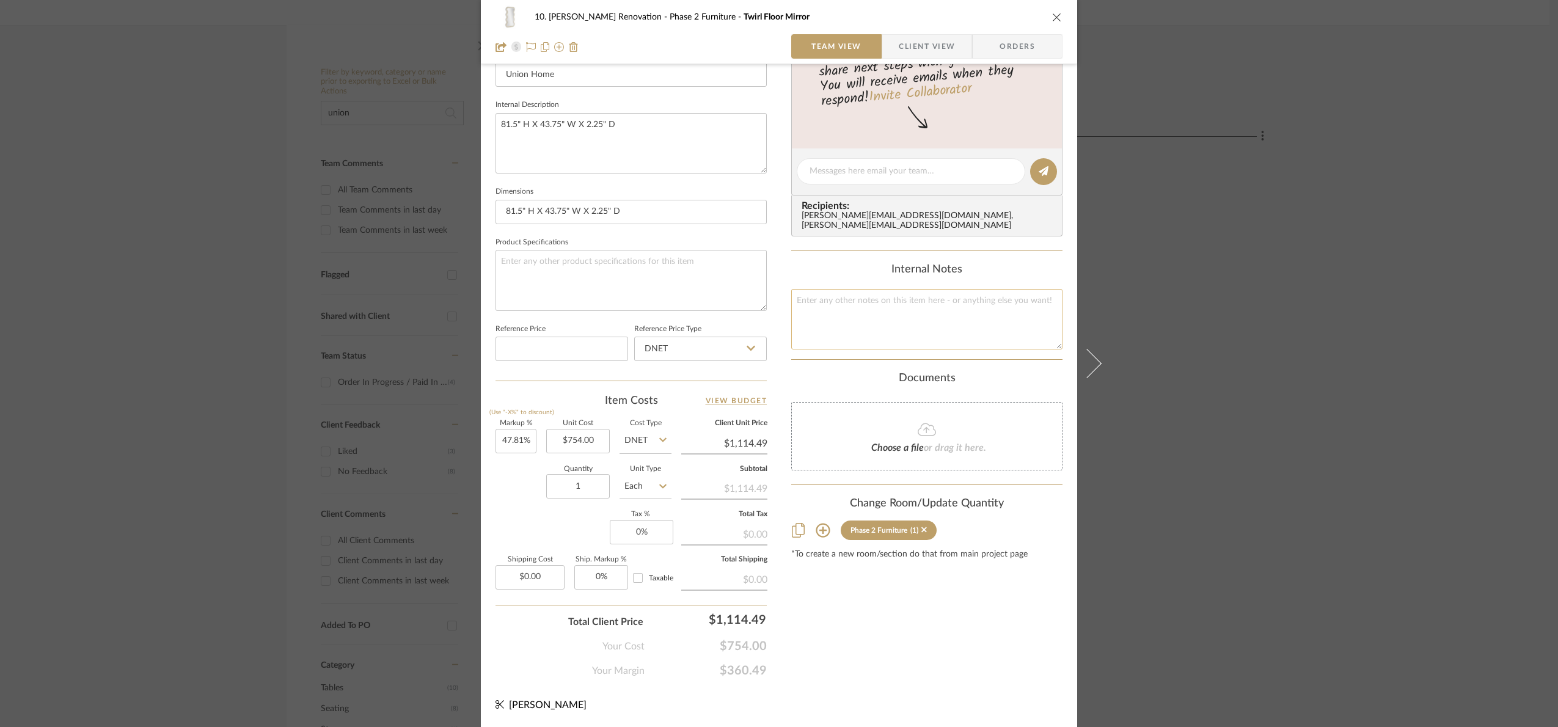
click at [888, 317] on textarea at bounding box center [926, 319] width 271 height 60
type textarea "754/1114.49"
click at [922, 652] on div "Content here copies to Client View - confirm visibility there. Show in Client D…" at bounding box center [926, 176] width 271 height 1006
click at [586, 444] on input "754.00" at bounding box center [578, 441] width 64 height 24
type input "$821.00"
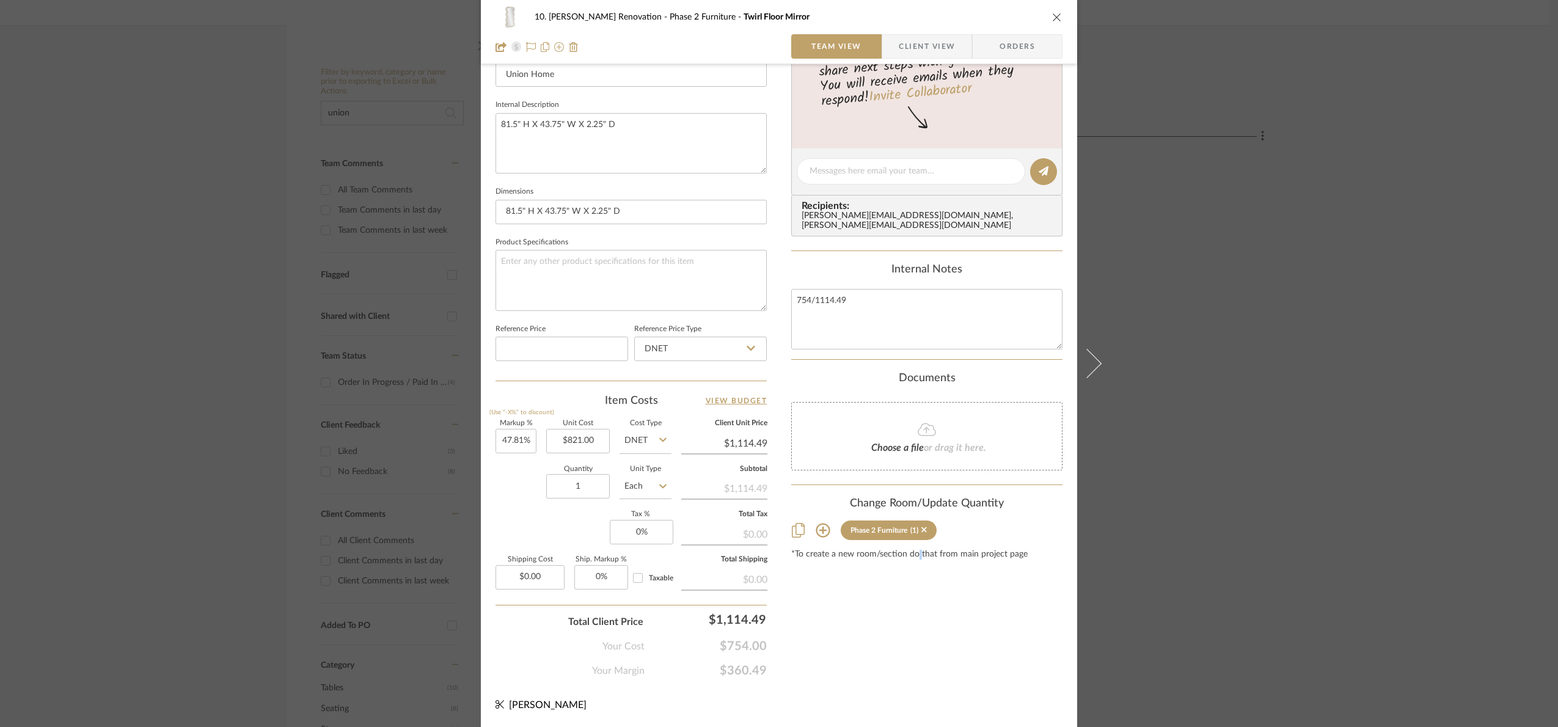
click at [915, 677] on div "Content here copies to Client View - confirm visibility there. Show in Client D…" at bounding box center [926, 176] width 271 height 1006
type input "$1,213.52"
type input "1114.49"
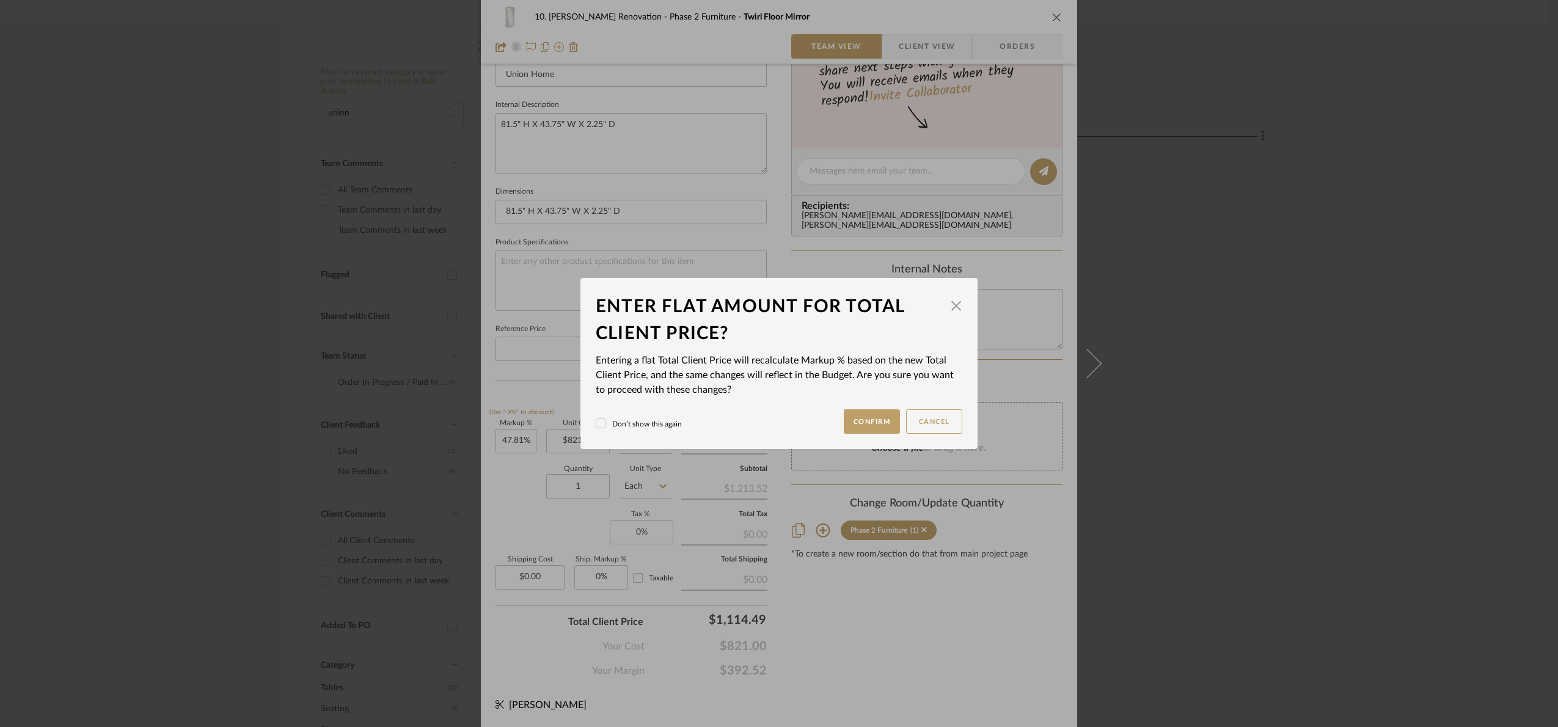
click at [895, 640] on div "10. Patel Renovation Phase 2 Furniture Twirl Floor Mirror Team View Client View…" at bounding box center [779, 363] width 1558 height 727
click at [858, 424] on button "Confirm" at bounding box center [872, 421] width 57 height 24
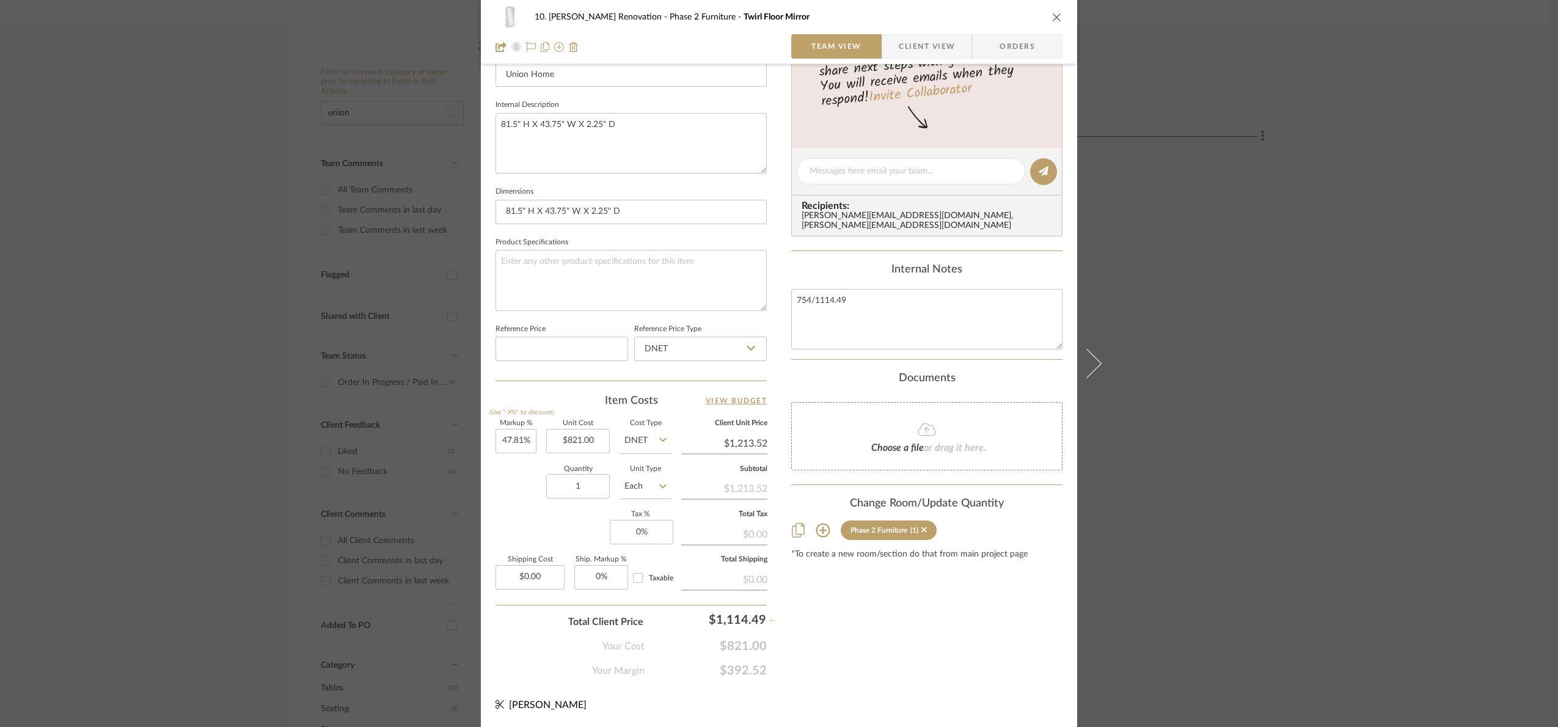
type input "35.74%"
type input "$1,114.49"
click at [587, 445] on input "821.00" at bounding box center [578, 441] width 64 height 24
type input "$754.00"
click at [929, 663] on div "Content here copies to Client View - confirm visibility there. Show in Client D…" at bounding box center [926, 176] width 271 height 1006
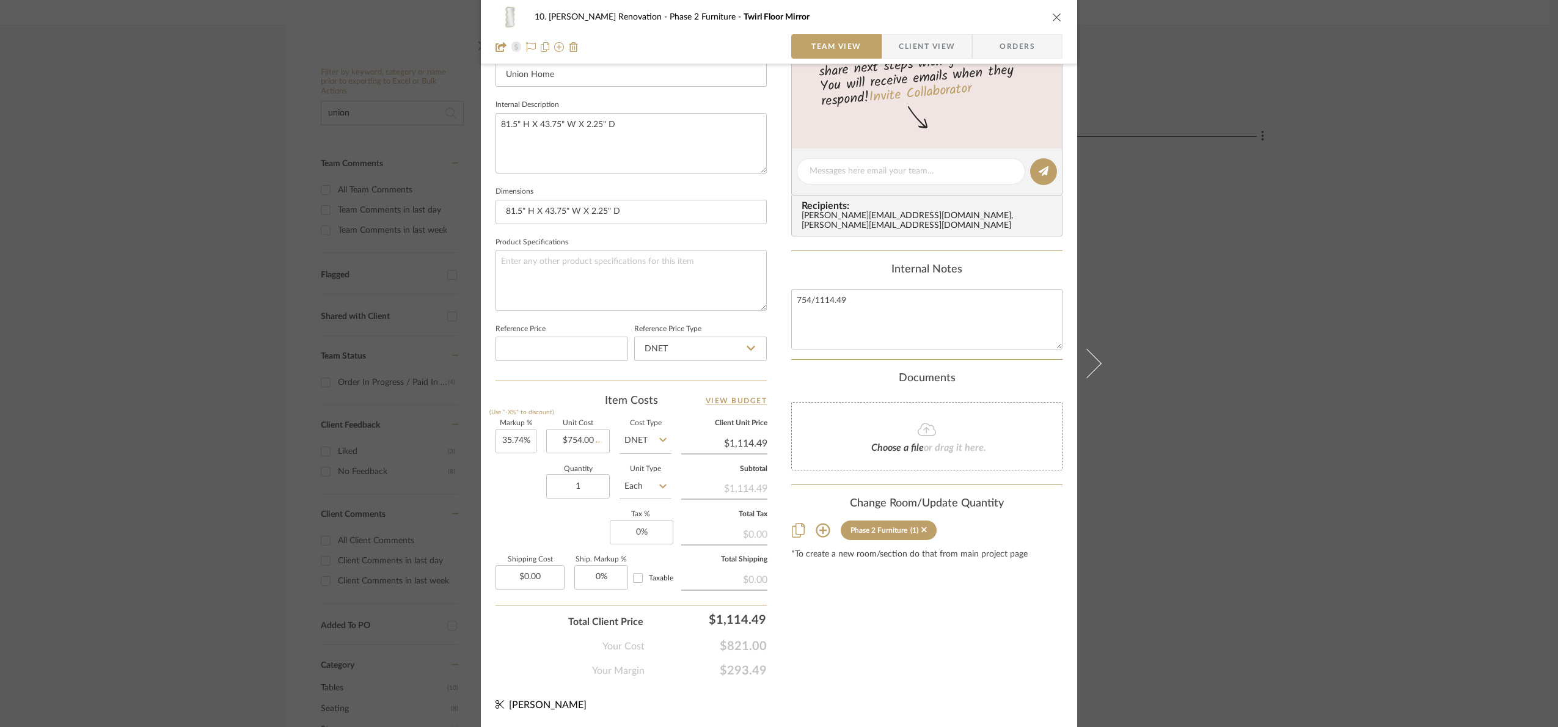
type input "47.81%"
click at [1335, 524] on div "10. Patel Renovation Phase 2 Furniture Twirl Floor Mirror Team View Client View…" at bounding box center [779, 363] width 1558 height 727
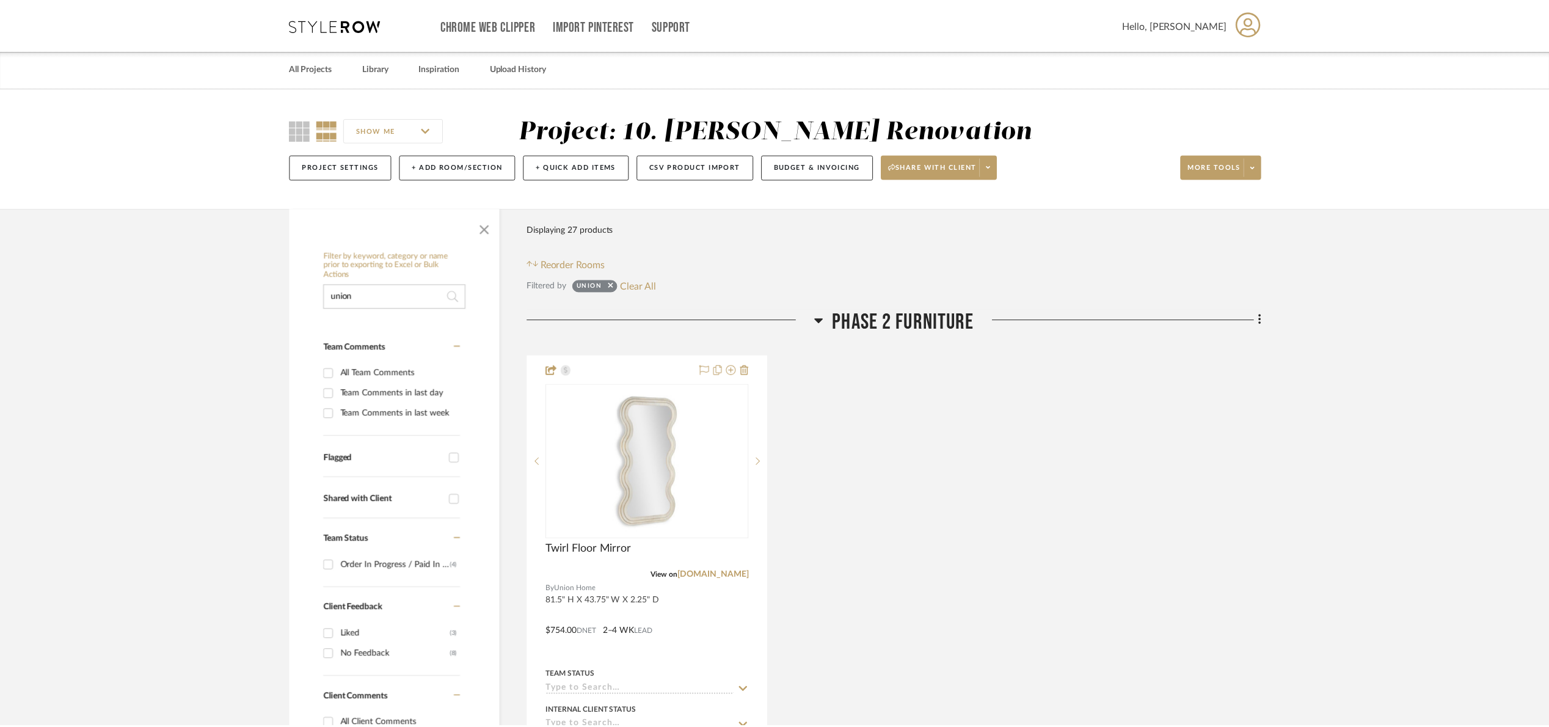
scroll to position [183, 0]
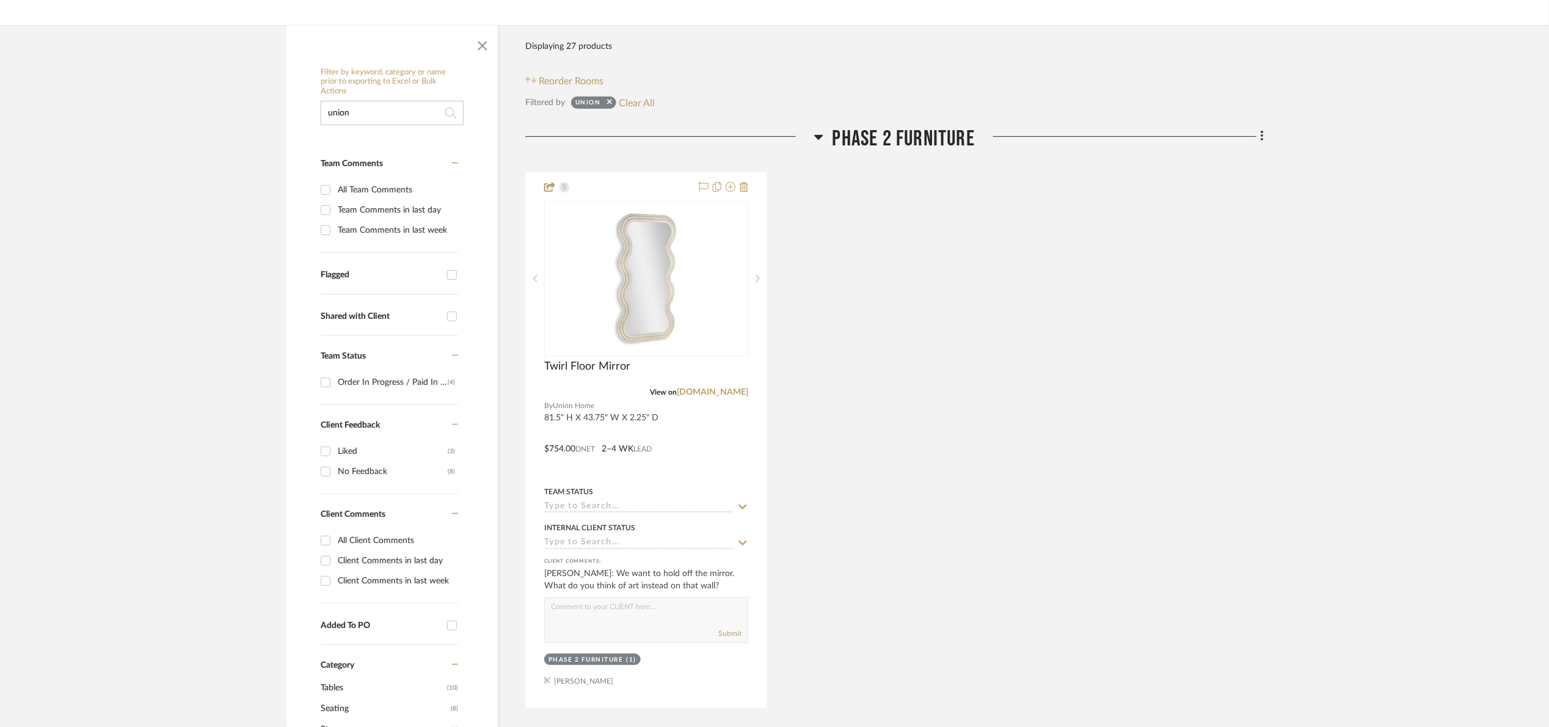
click at [935, 144] on span "Phase 2 Furniture" at bounding box center [904, 139] width 142 height 26
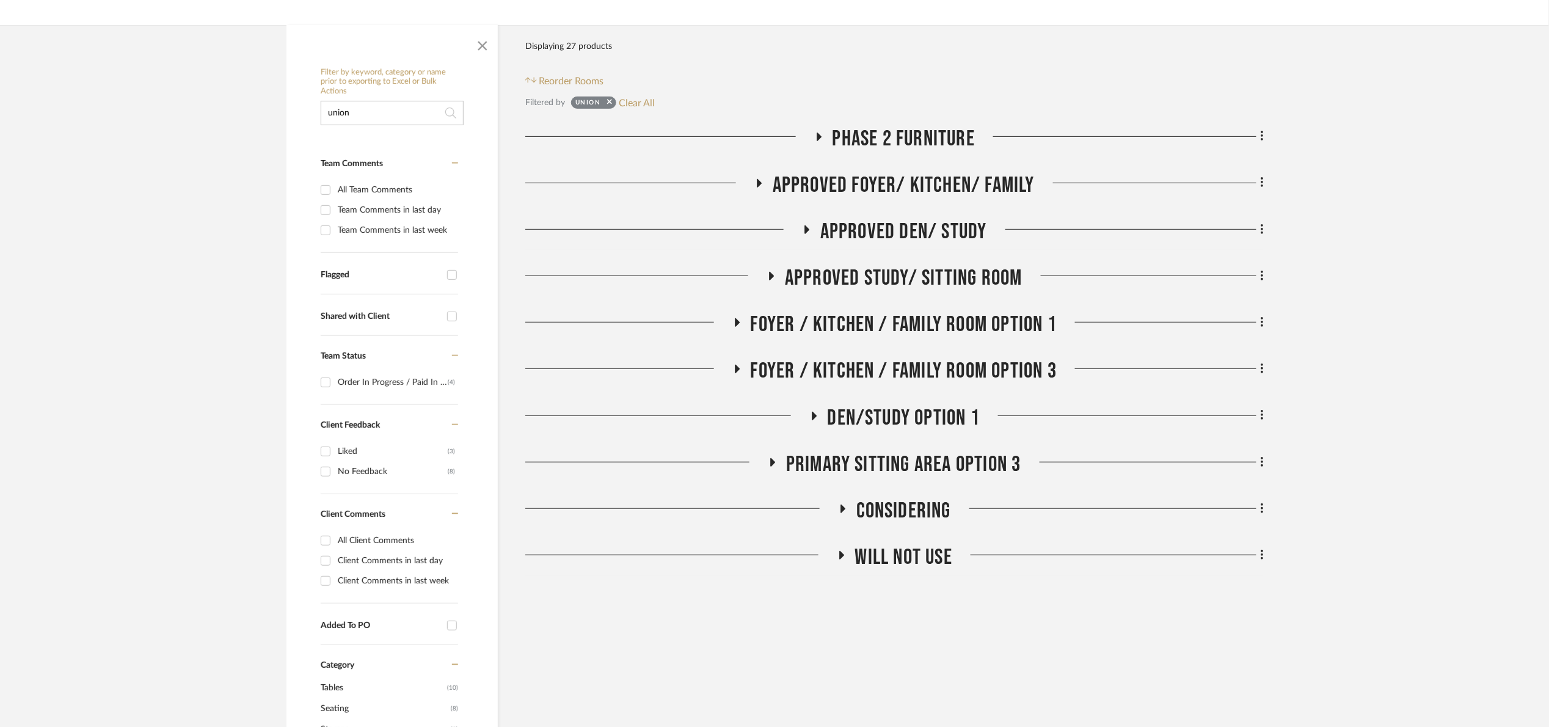
click at [909, 134] on span "Phase 2 Furniture" at bounding box center [904, 139] width 142 height 26
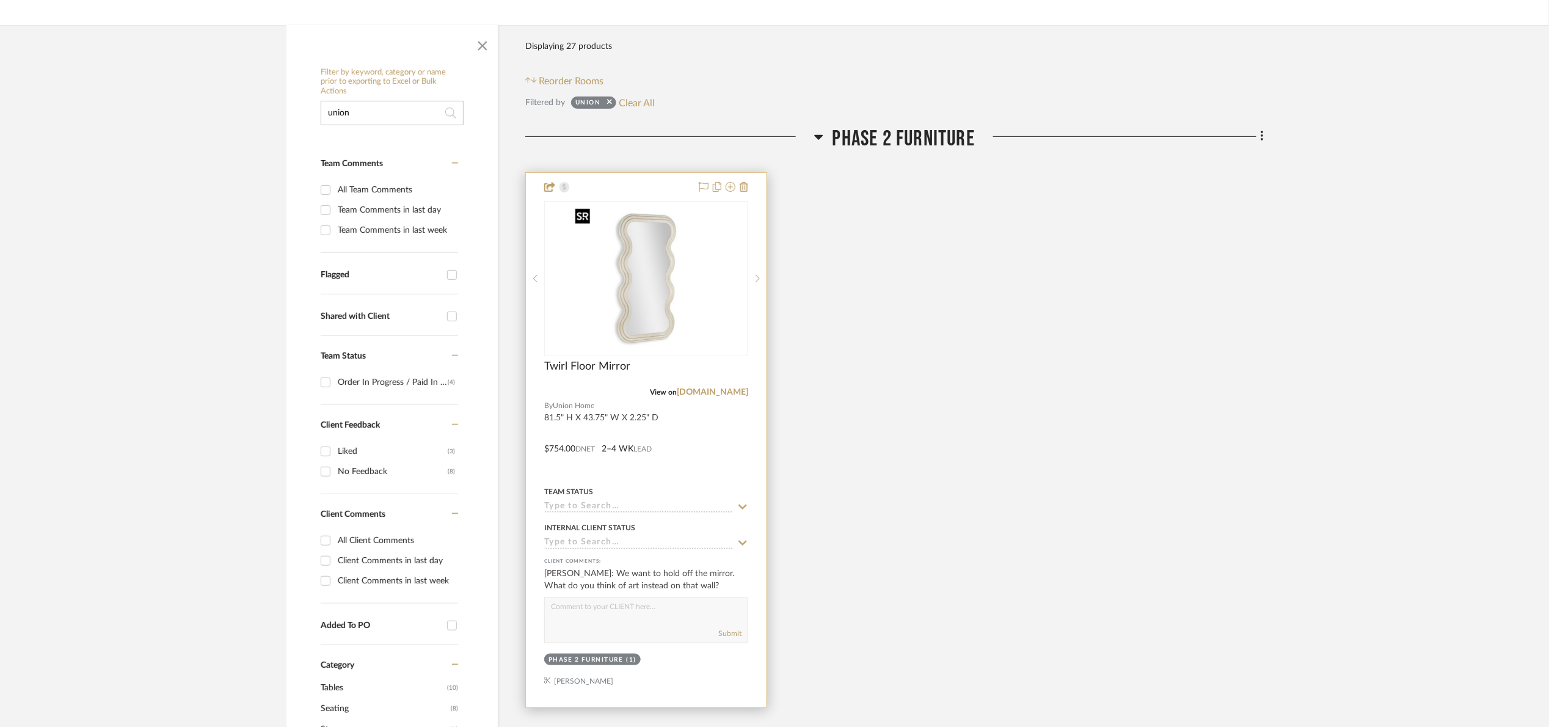
click at [0, 0] on img at bounding box center [0, 0] width 0 height 0
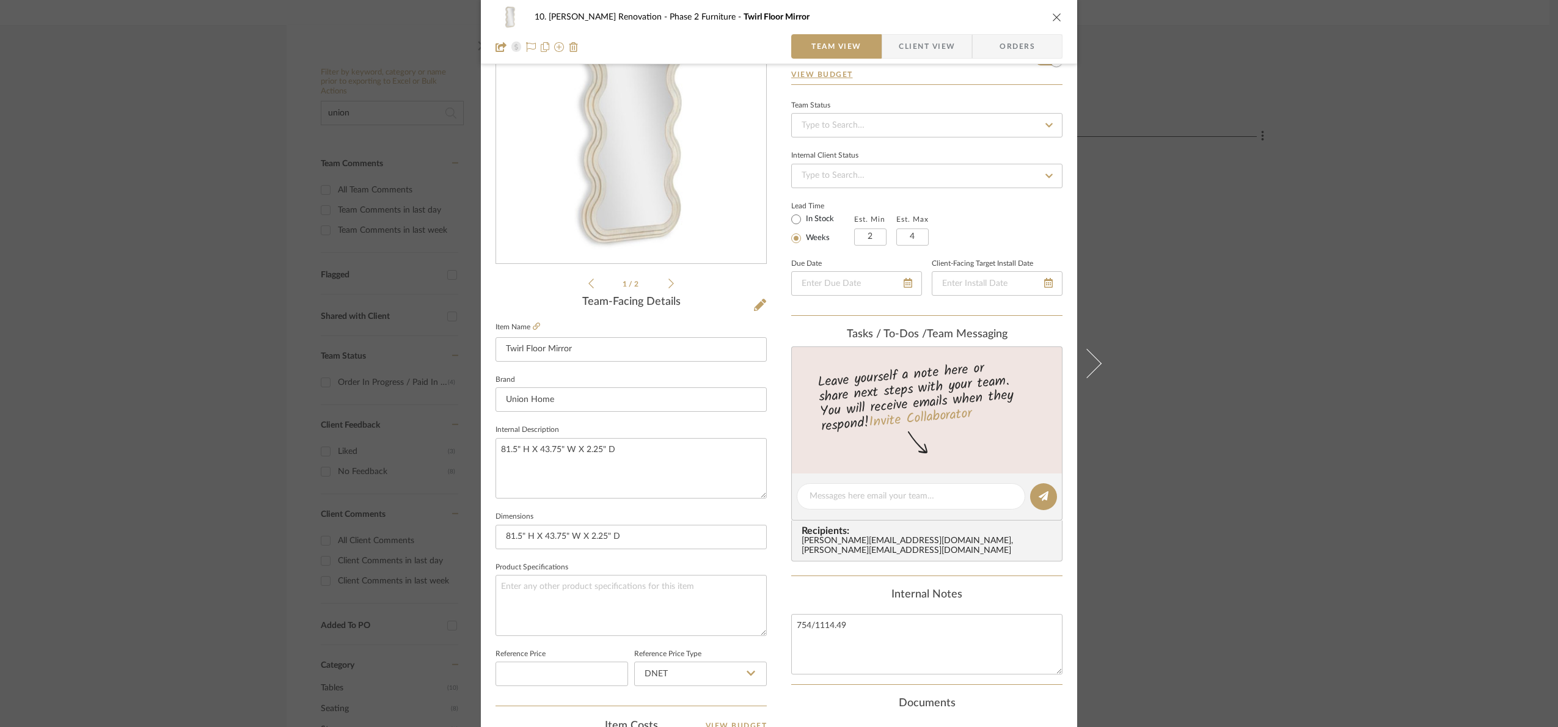
scroll to position [412, 0]
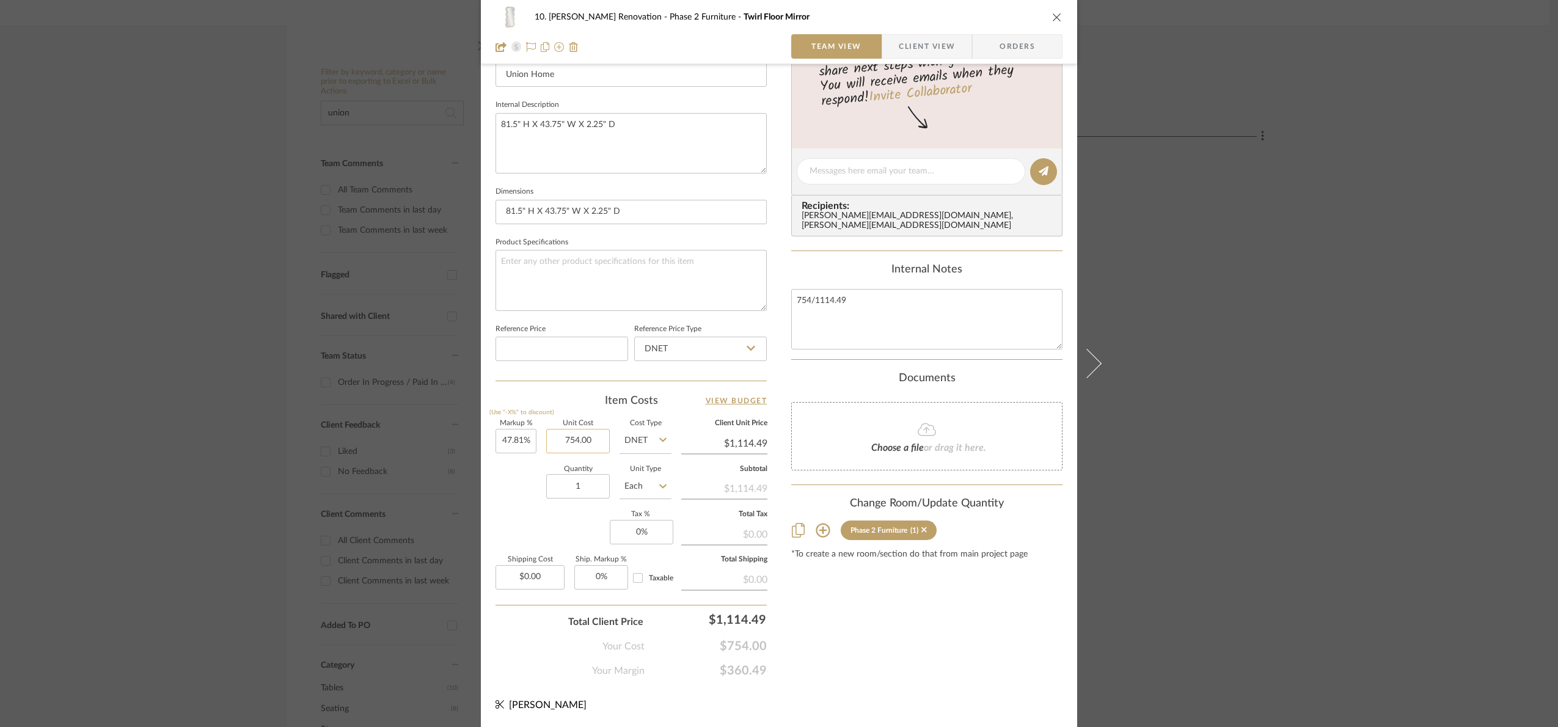
click at [582, 447] on input "754.00" at bounding box center [578, 441] width 64 height 24
click at [596, 440] on input "754.00" at bounding box center [578, 441] width 64 height 24
type input "$821.00"
click at [812, 663] on div "Content here copies to Client View - confirm visibility there. Show in Client D…" at bounding box center [926, 176] width 271 height 1006
click at [513, 433] on input "35.74" at bounding box center [515, 441] width 41 height 24
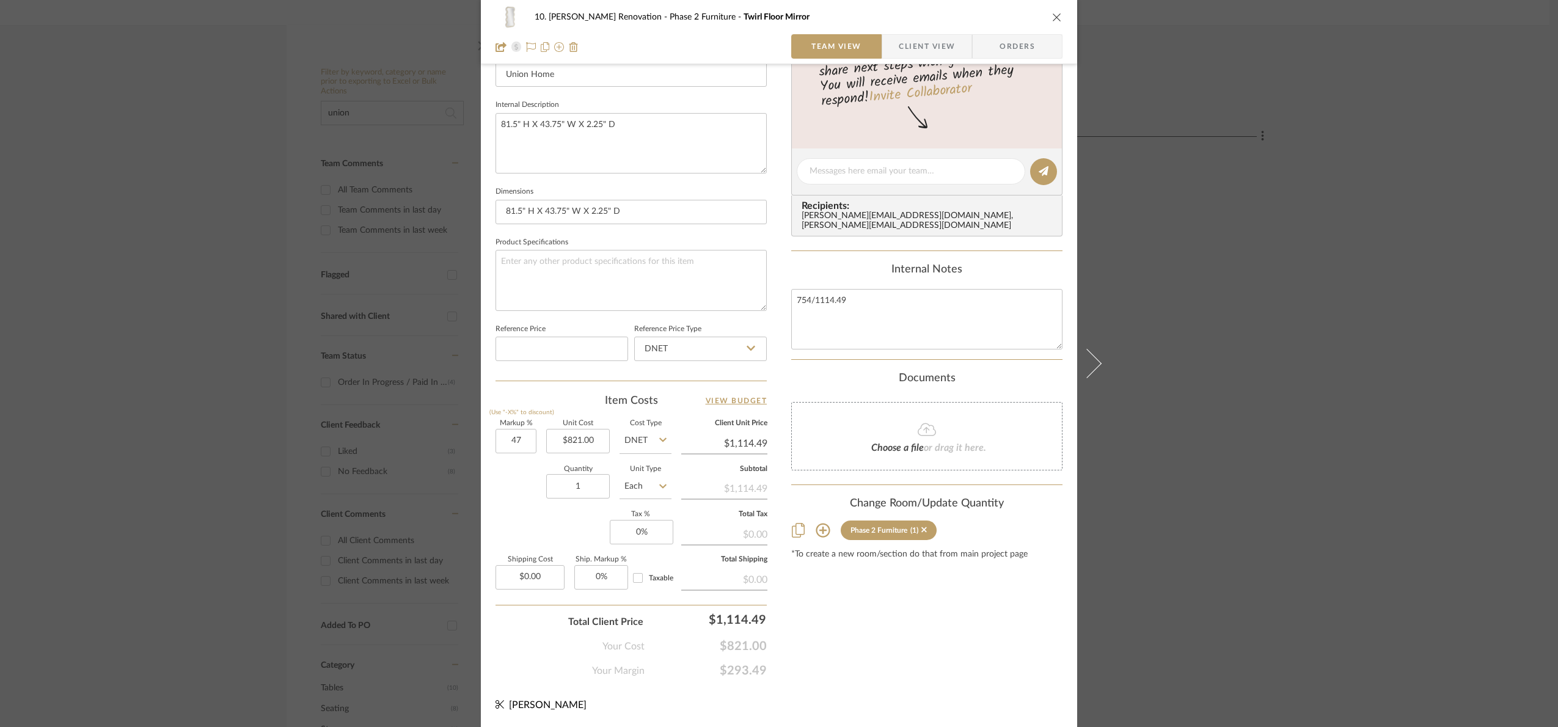
type input "47%"
click at [897, 657] on div "Content here copies to Client View - confirm visibility there. Show in Client D…" at bounding box center [926, 176] width 271 height 1006
type input "$1,206.87"
type input "1114.49"
click at [974, 638] on div "10. Patel Renovation Phase 2 Furniture Twirl Floor Mirror Team View Client View…" at bounding box center [779, 363] width 1558 height 727
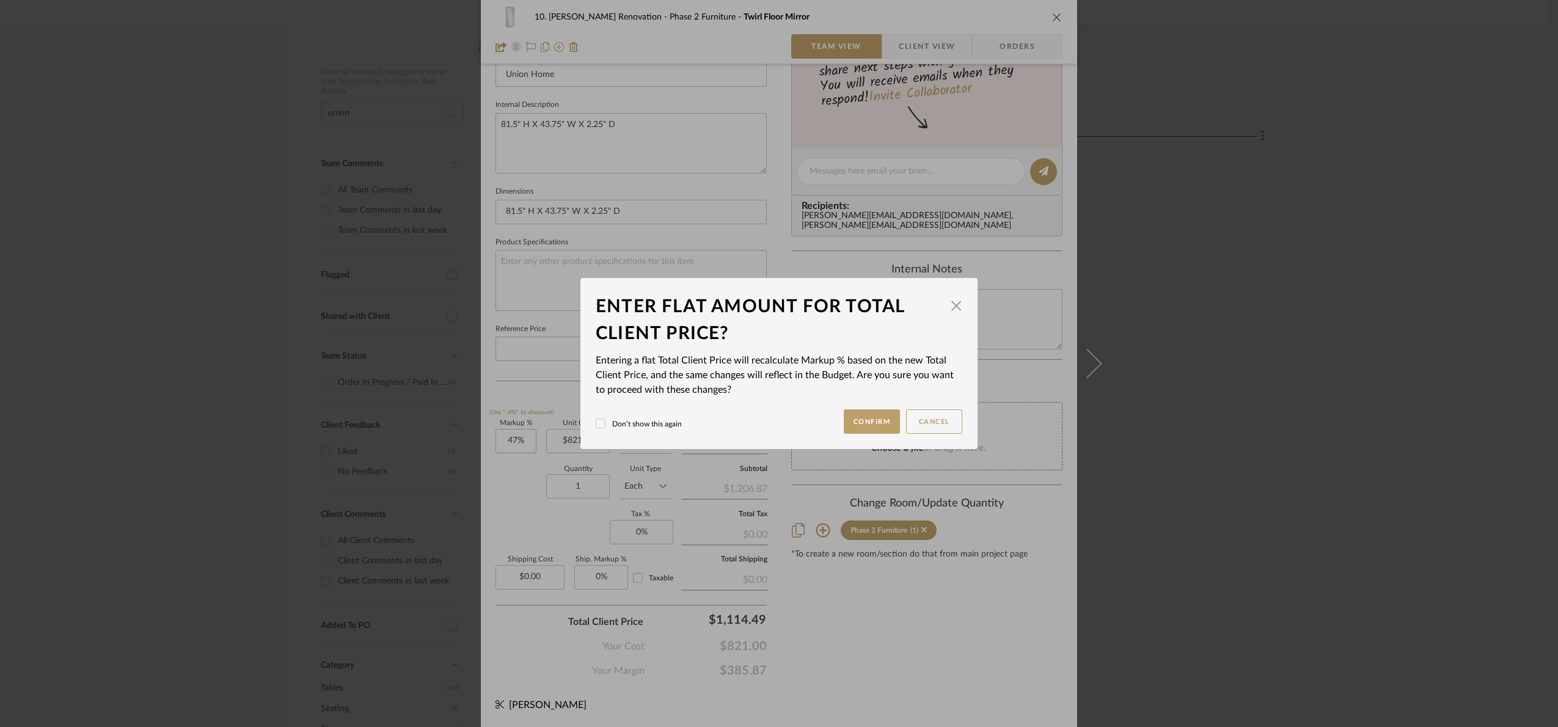
drag, startPoint x: 858, startPoint y: 424, endPoint x: 751, endPoint y: 434, distance: 106.8
click at [853, 422] on button "Confirm" at bounding box center [872, 421] width 57 height 24
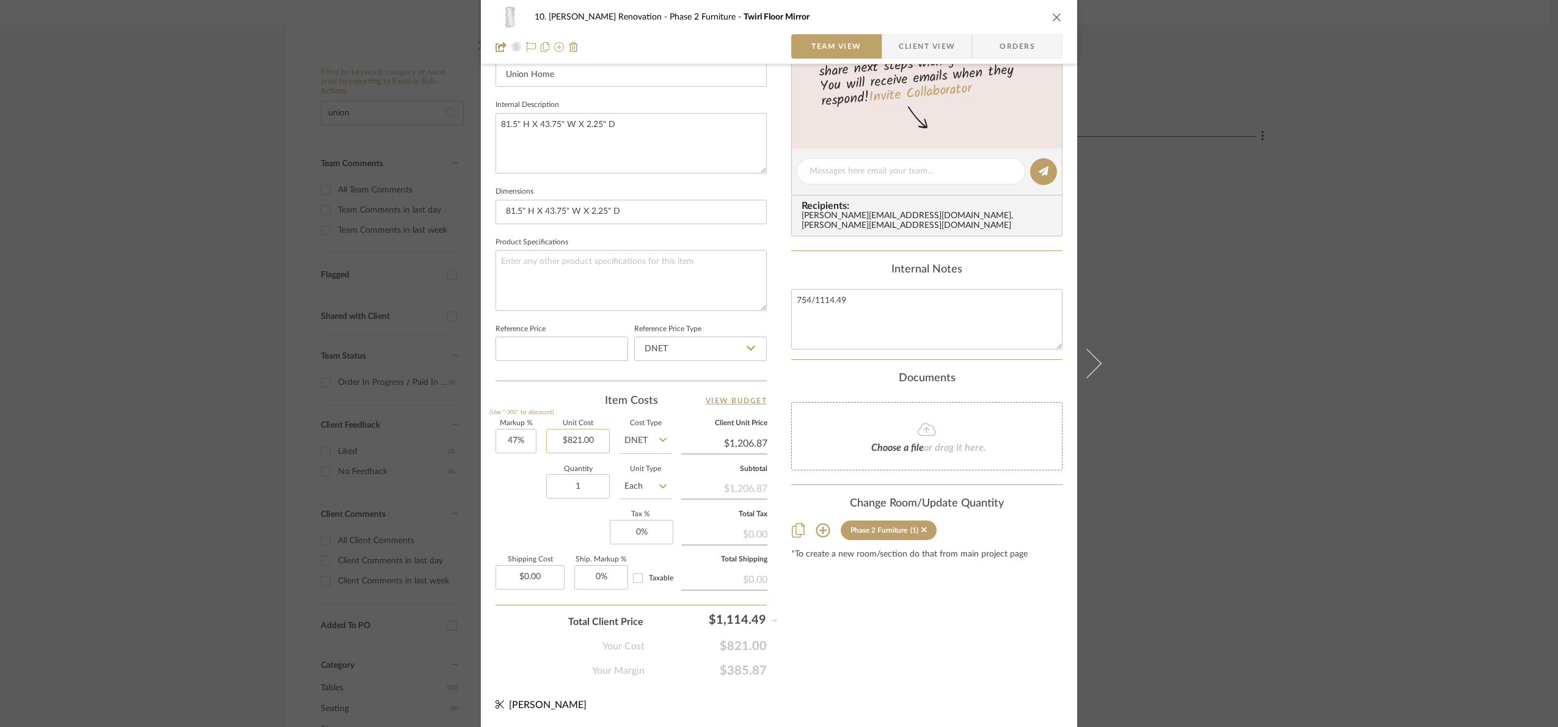
type input "35.74%"
type input "$1,114.49"
click at [564, 434] on input "821.00" at bounding box center [578, 441] width 64 height 24
type input "$754.00"
click at [957, 631] on div "Content here copies to Client View - confirm visibility there. Show in Client D…" at bounding box center [926, 176] width 271 height 1006
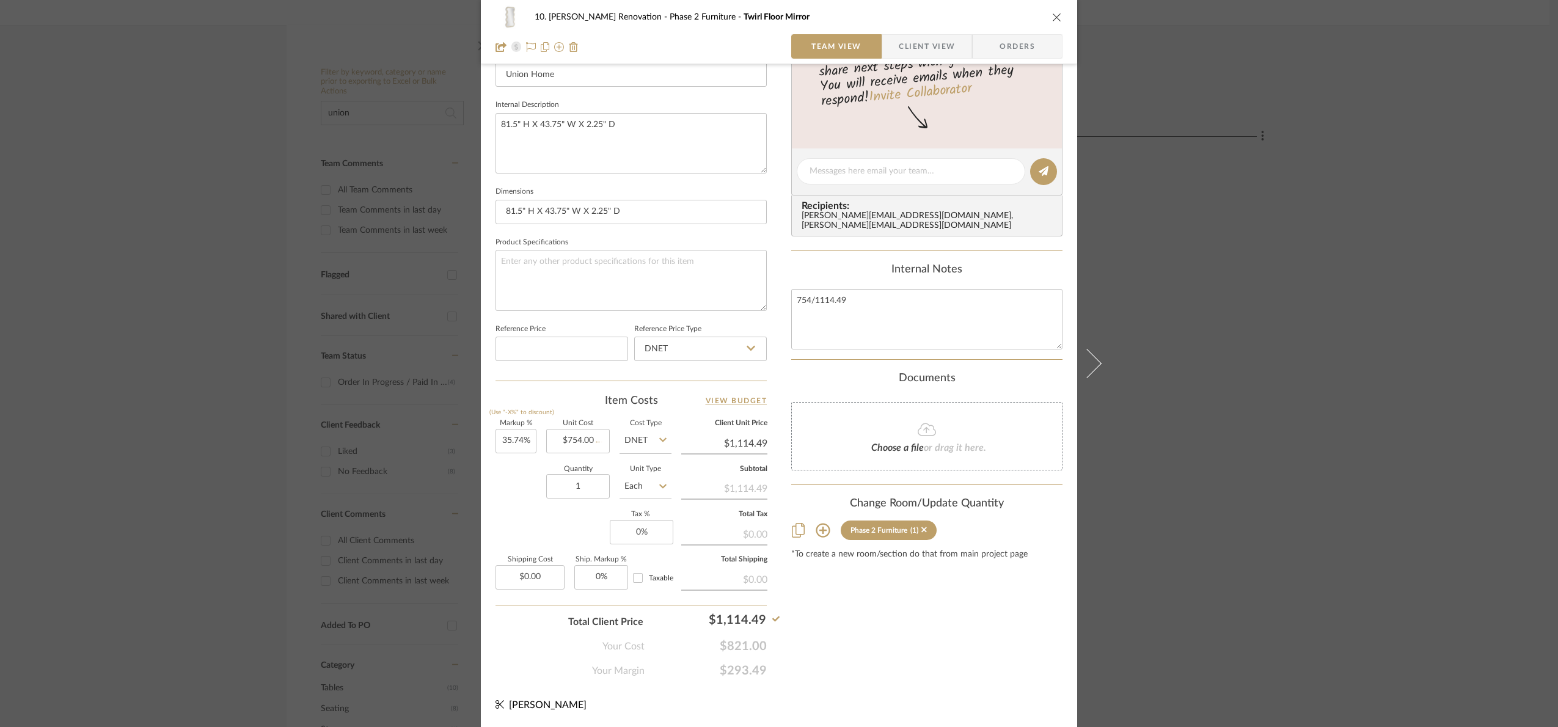
type input "47.81%"
drag, startPoint x: 1496, startPoint y: 279, endPoint x: 1432, endPoint y: 235, distance: 77.4
click at [1495, 279] on div "10. Patel Renovation Phase 2 Furniture Twirl Floor Mirror Team View Client View…" at bounding box center [779, 363] width 1558 height 727
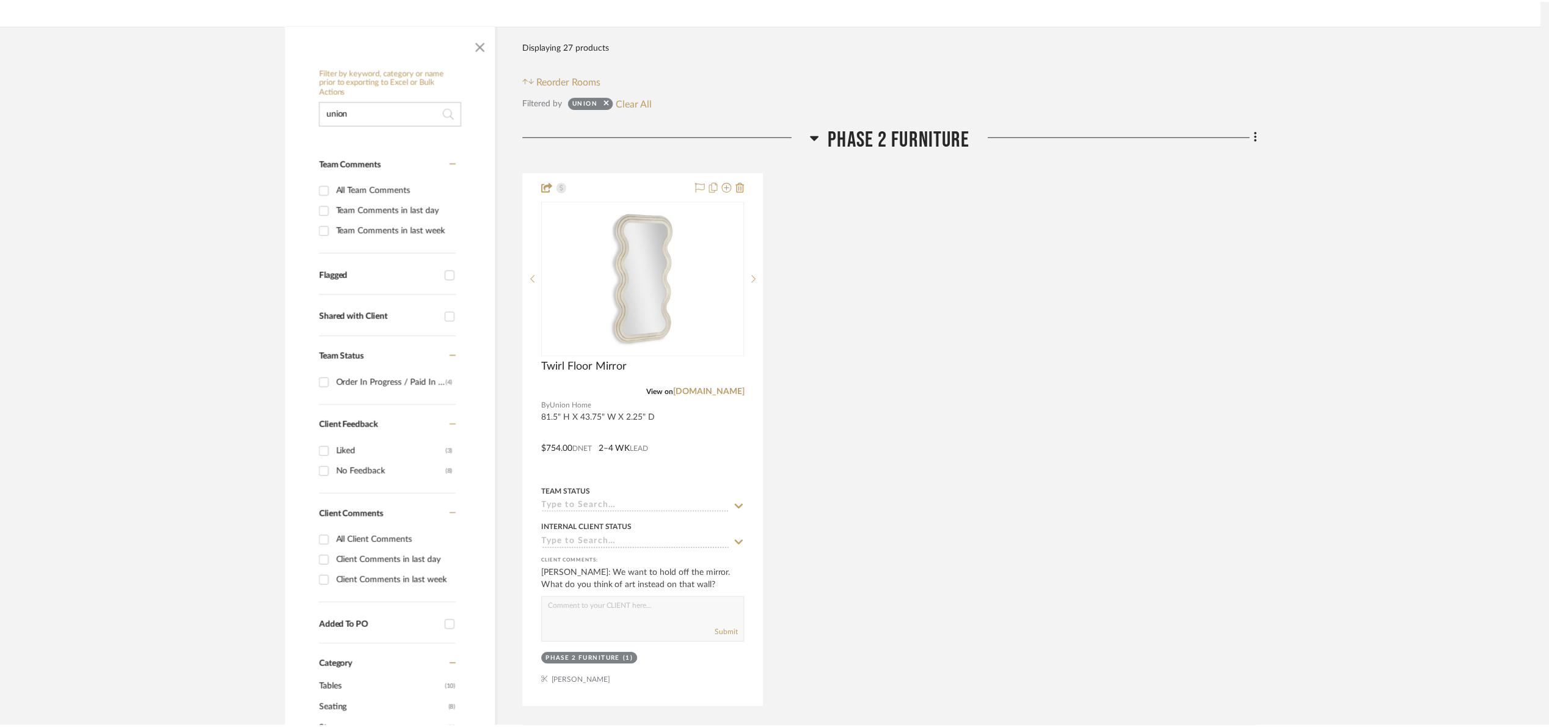
scroll to position [183, 0]
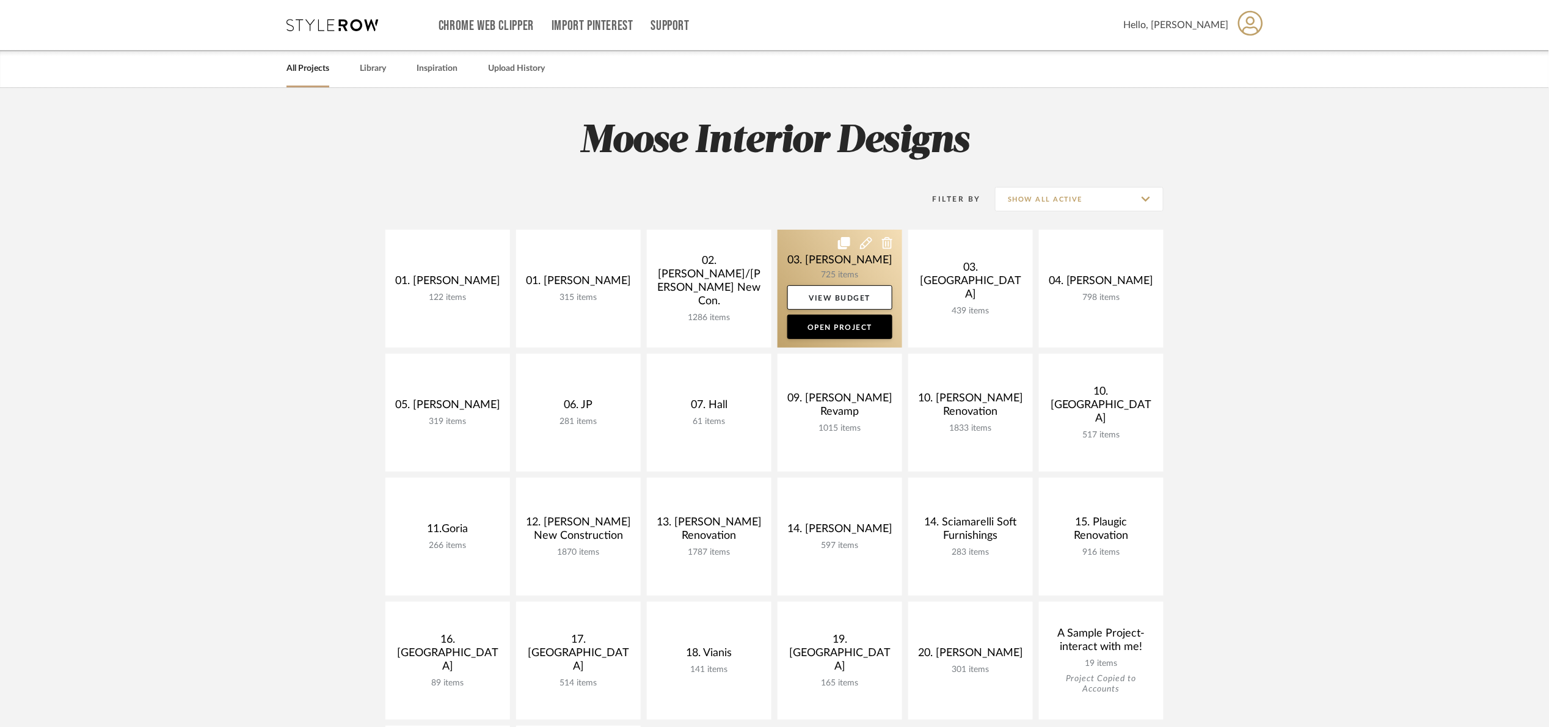
click at [801, 260] on link at bounding box center [840, 289] width 125 height 118
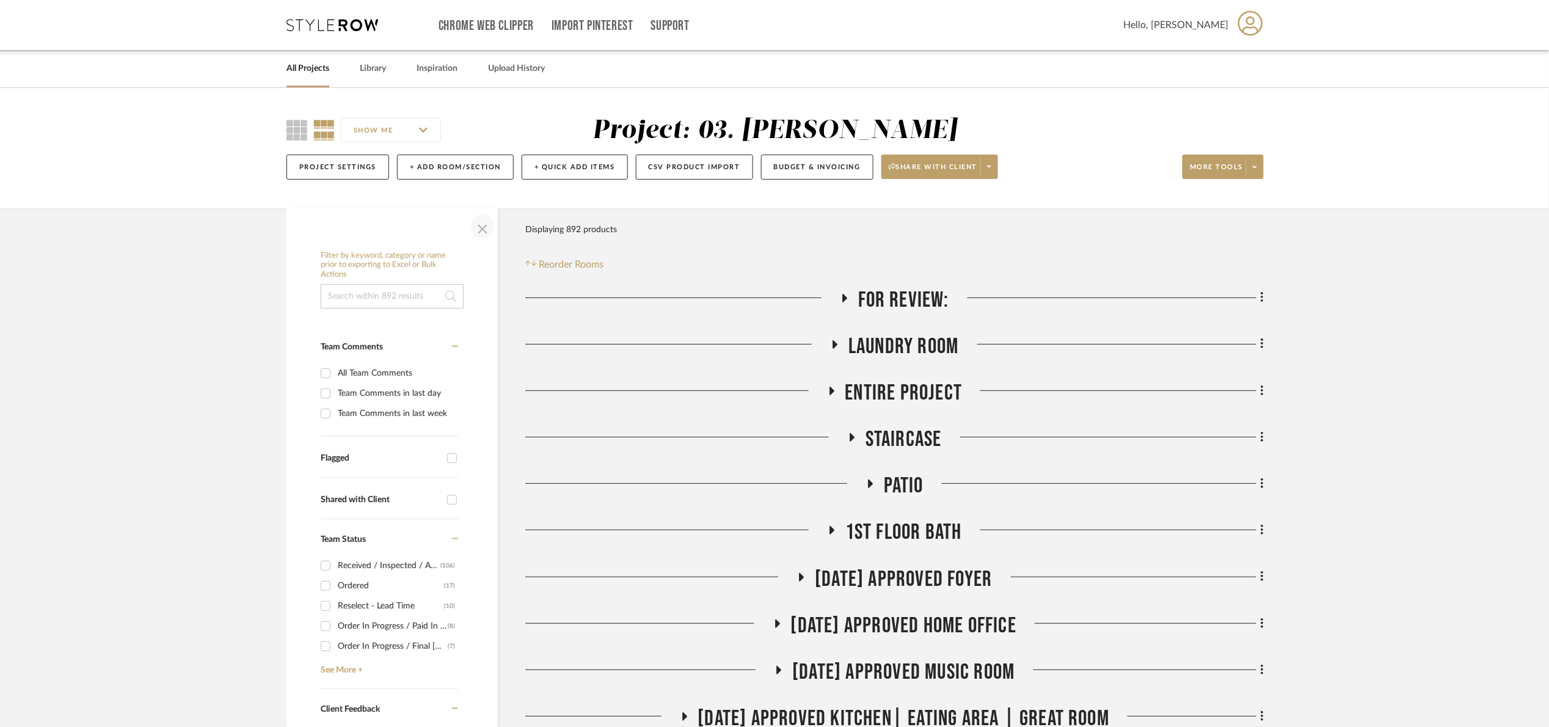
click at [494, 228] on span "button" at bounding box center [482, 226] width 29 height 29
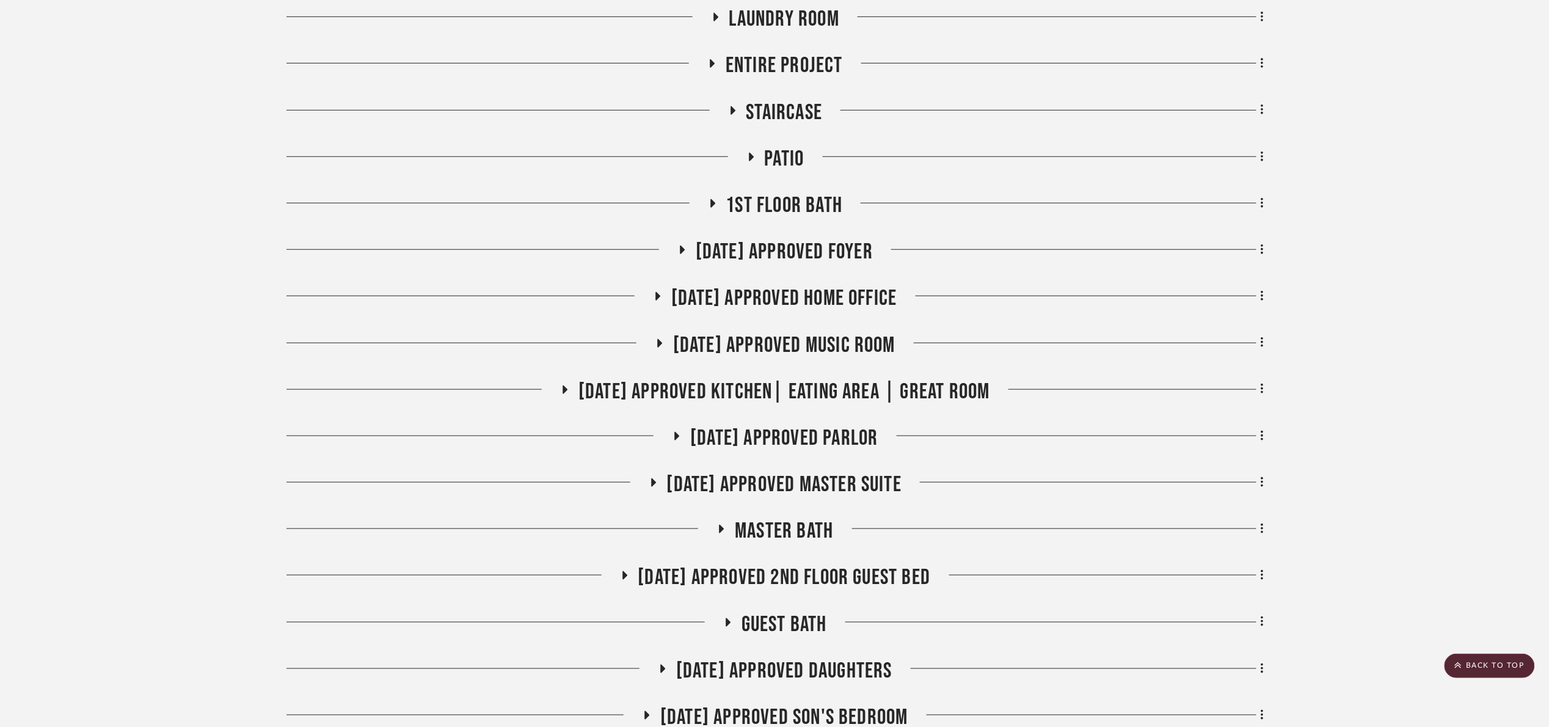
scroll to position [458, 0]
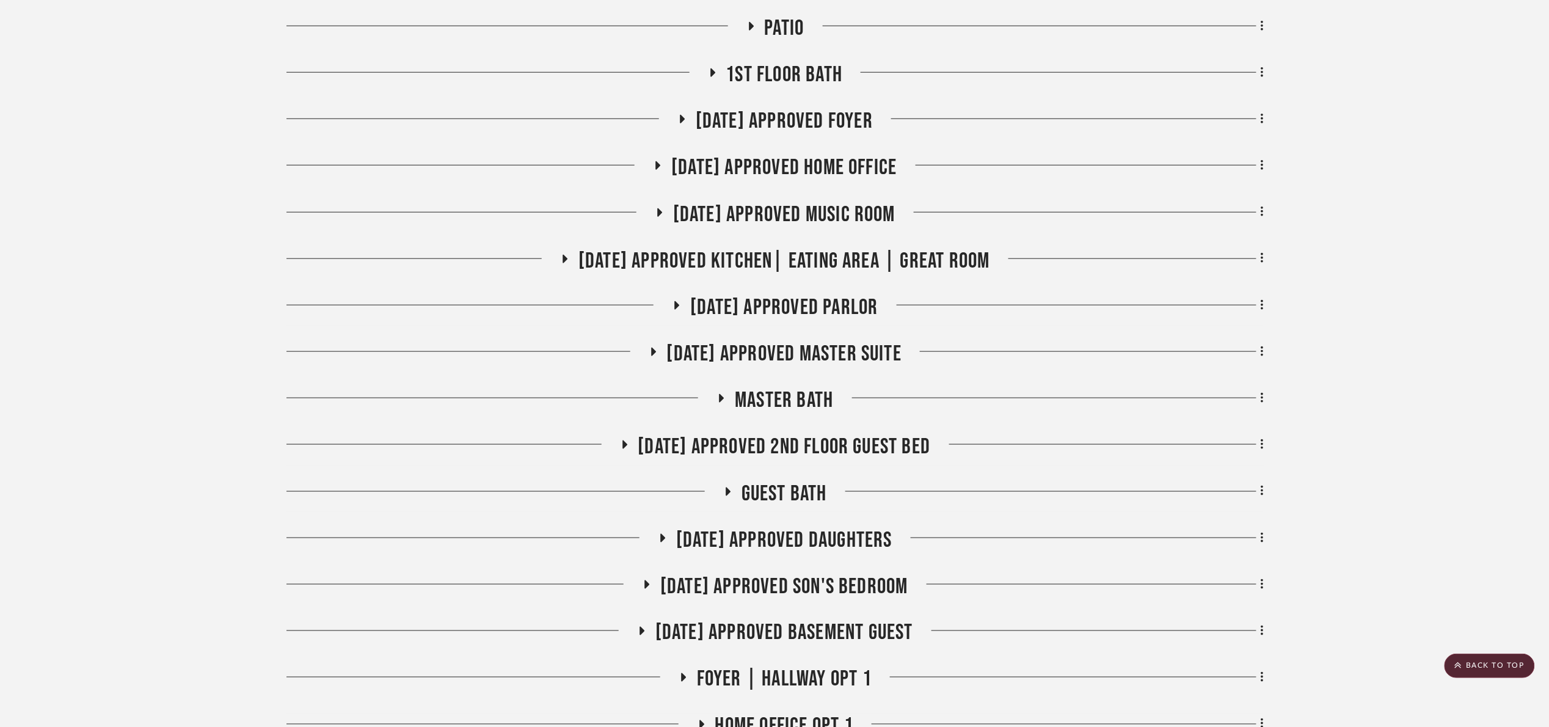
click at [845, 535] on span "[DATE] Approved Daughters" at bounding box center [784, 540] width 216 height 26
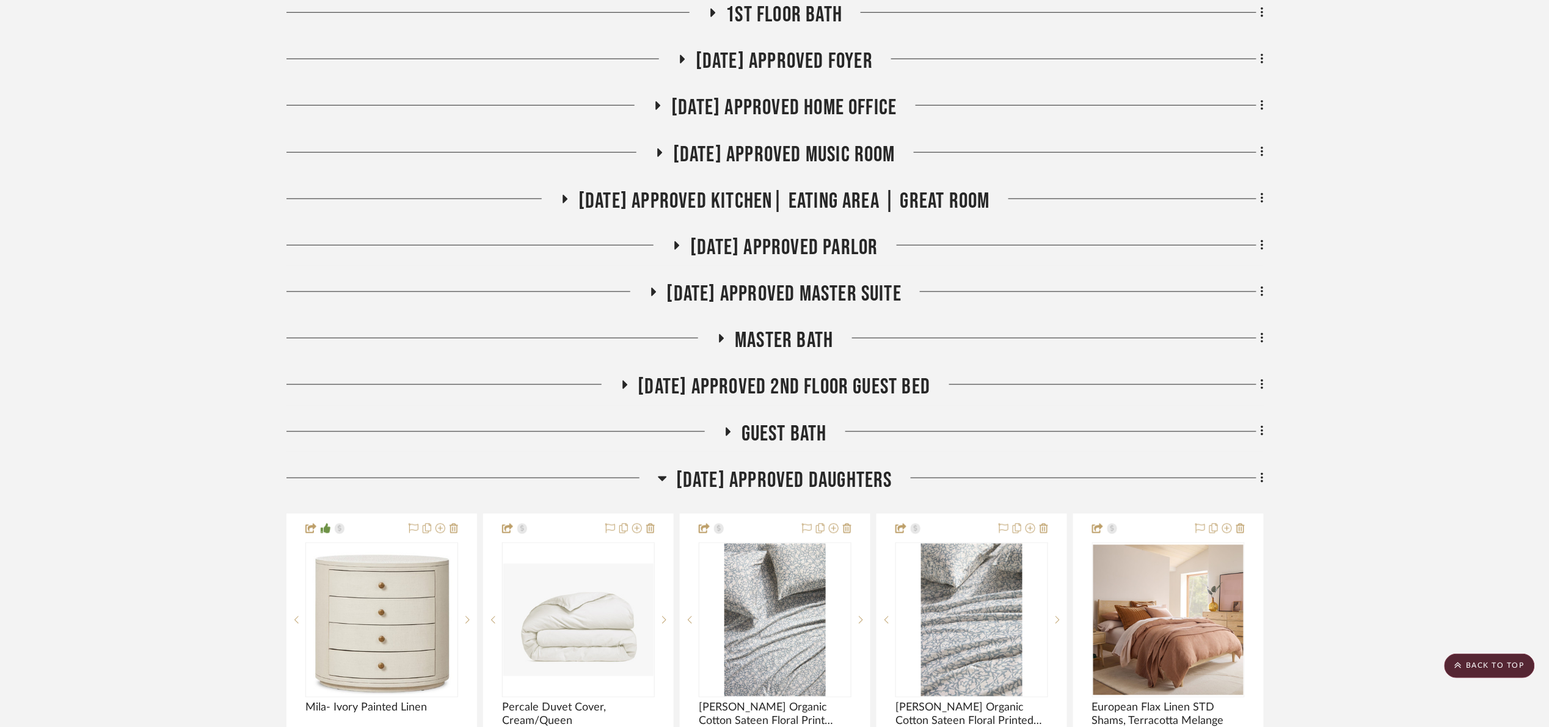
scroll to position [733, 0]
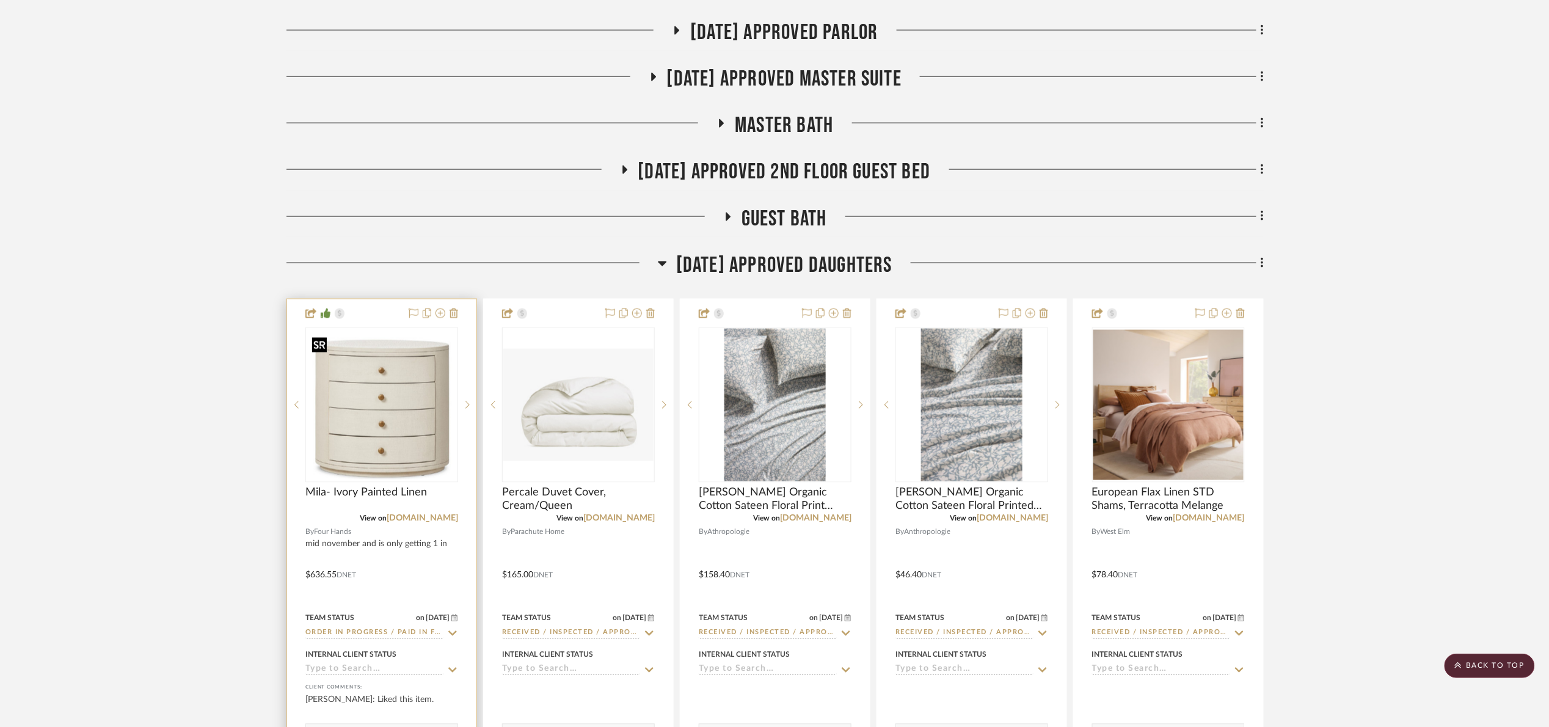
click at [0, 0] on img at bounding box center [0, 0] width 0 height 0
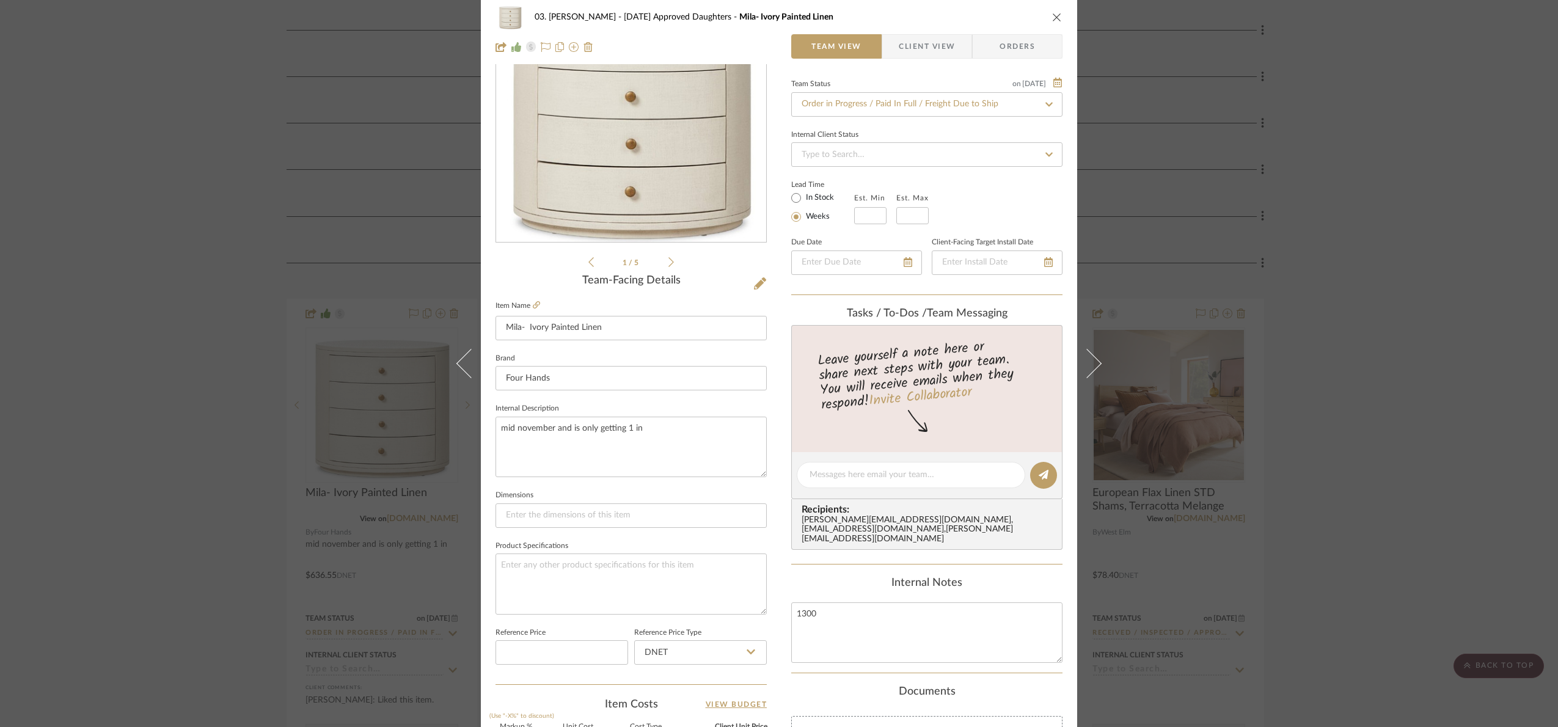
scroll to position [412, 0]
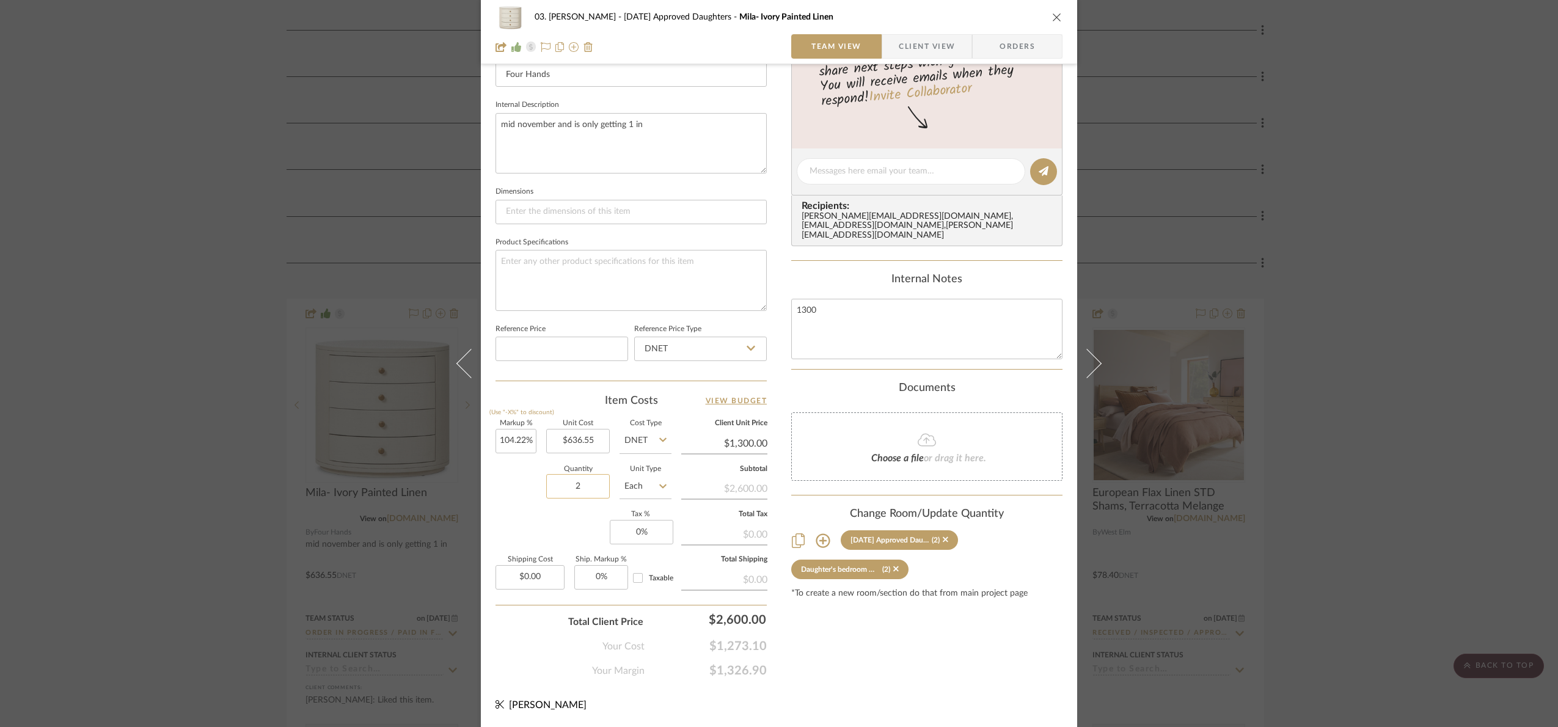
click at [572, 486] on input "2" at bounding box center [578, 486] width 64 height 24
type input "1"
click at [568, 525] on div "Markup % (Use "-X%" to discount) 104.22% Unit Cost $636.55 Cost Type DNET Clien…" at bounding box center [630, 509] width 271 height 178
click at [585, 448] on input "636.55" at bounding box center [578, 441] width 64 height 24
type input "$636.55"
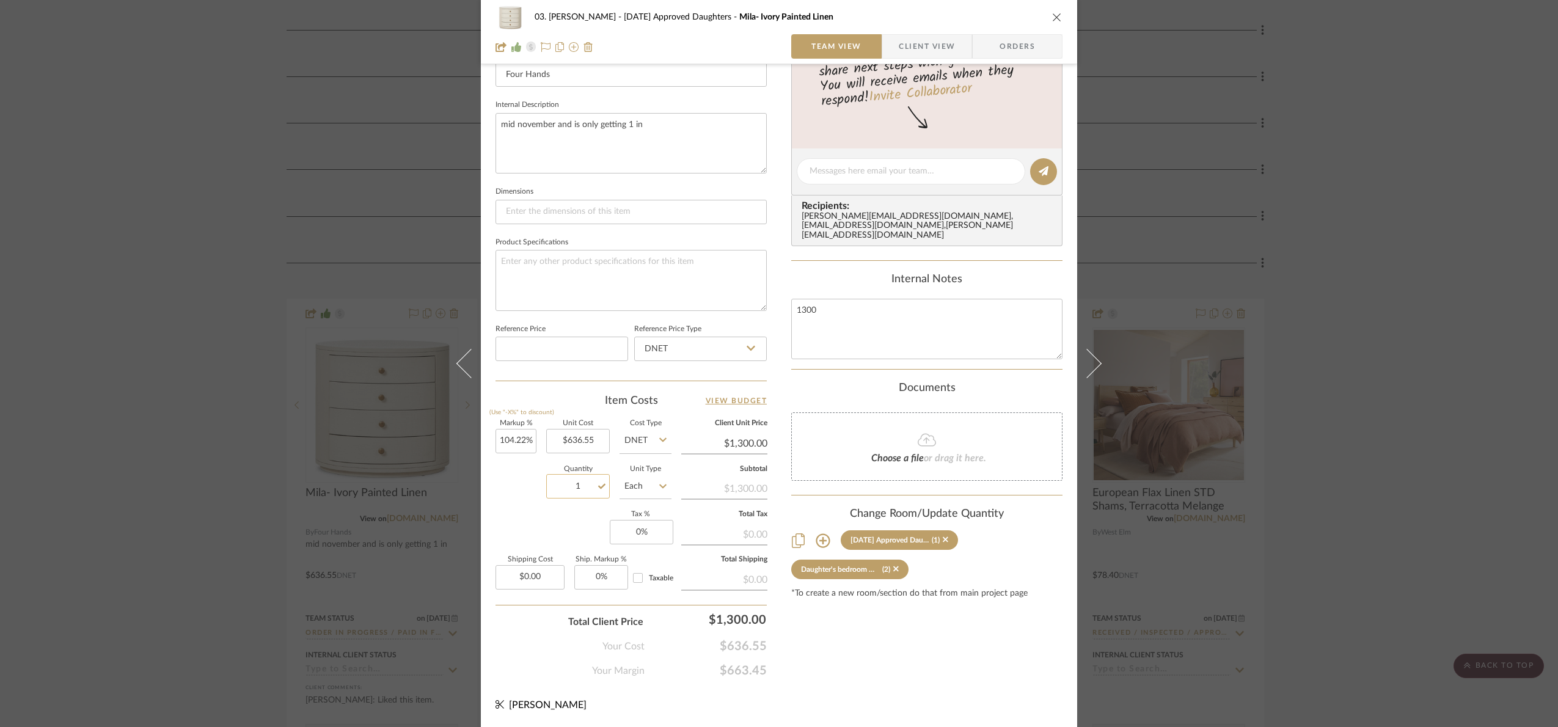
click at [588, 495] on input "1" at bounding box center [578, 486] width 64 height 24
type input "2"
click at [583, 517] on div "Markup % (Use "-X%" to discount) 104.22% Unit Cost $636.55 Cost Type DNET Clien…" at bounding box center [630, 509] width 271 height 178
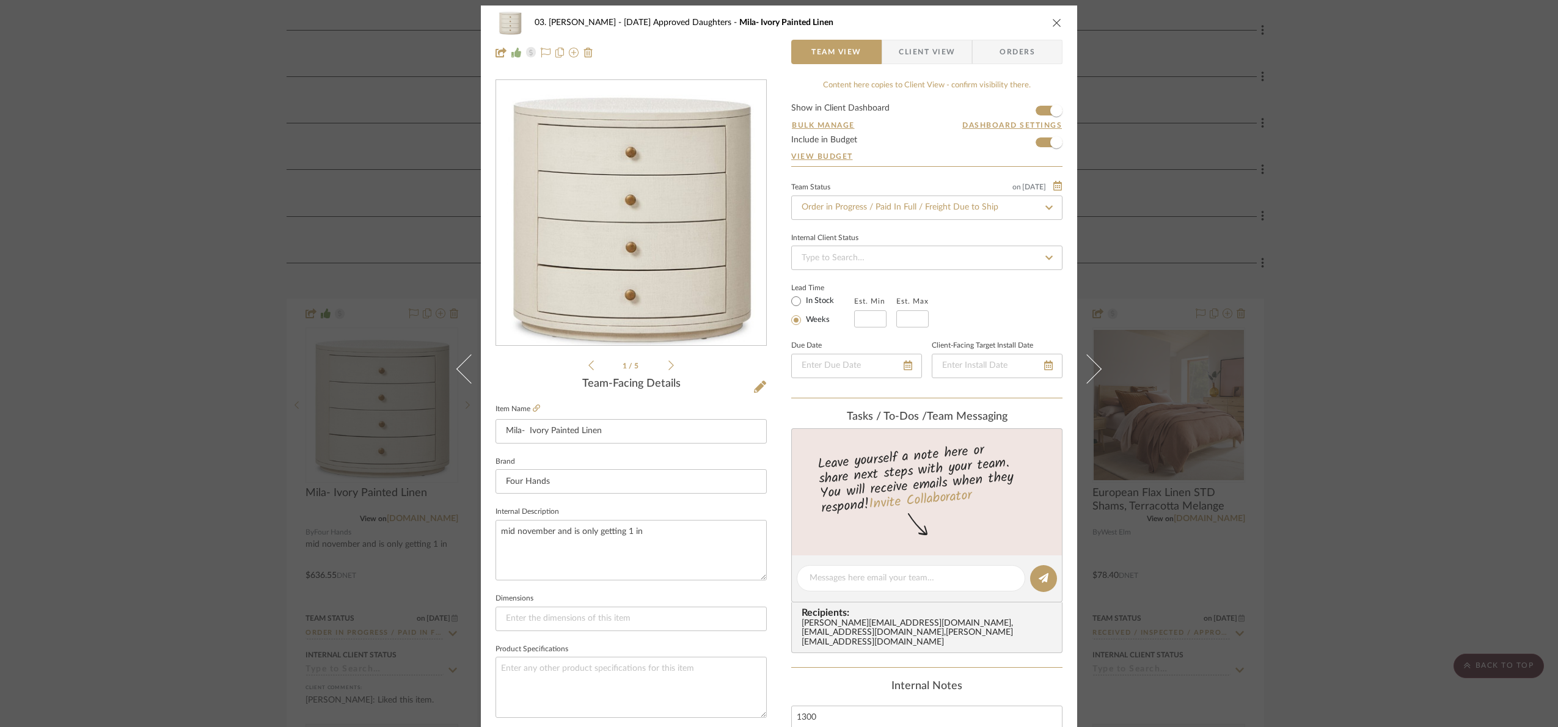
scroll to position [0, 0]
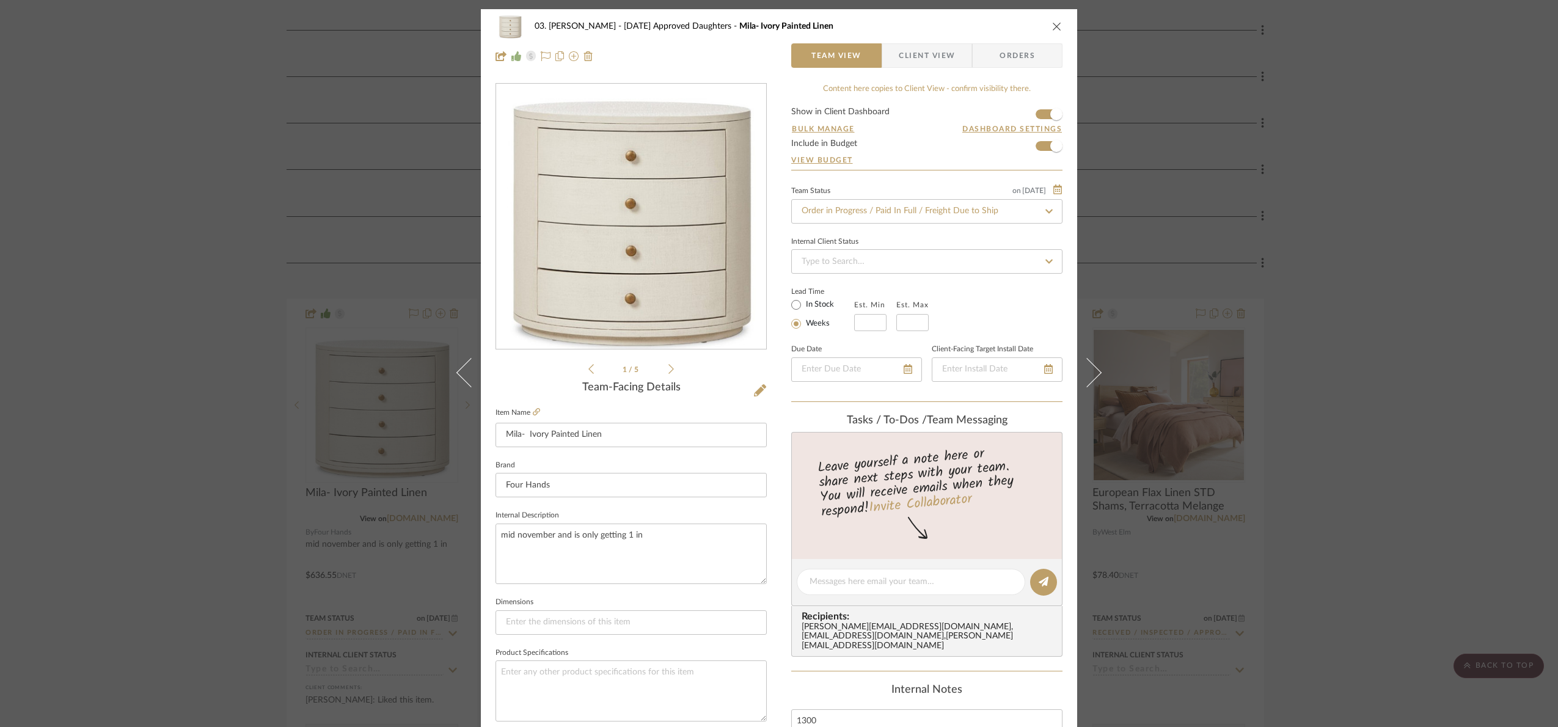
click at [1334, 266] on div "03. [PERSON_NAME] [DATE] Approved Daughters Mila- Ivory Painted Linen Team View…" at bounding box center [779, 363] width 1558 height 727
click at [1414, 230] on div "03. [PERSON_NAME] [DATE] Approved Daughters Mila- Ivory Painted Linen Team View…" at bounding box center [779, 363] width 1558 height 727
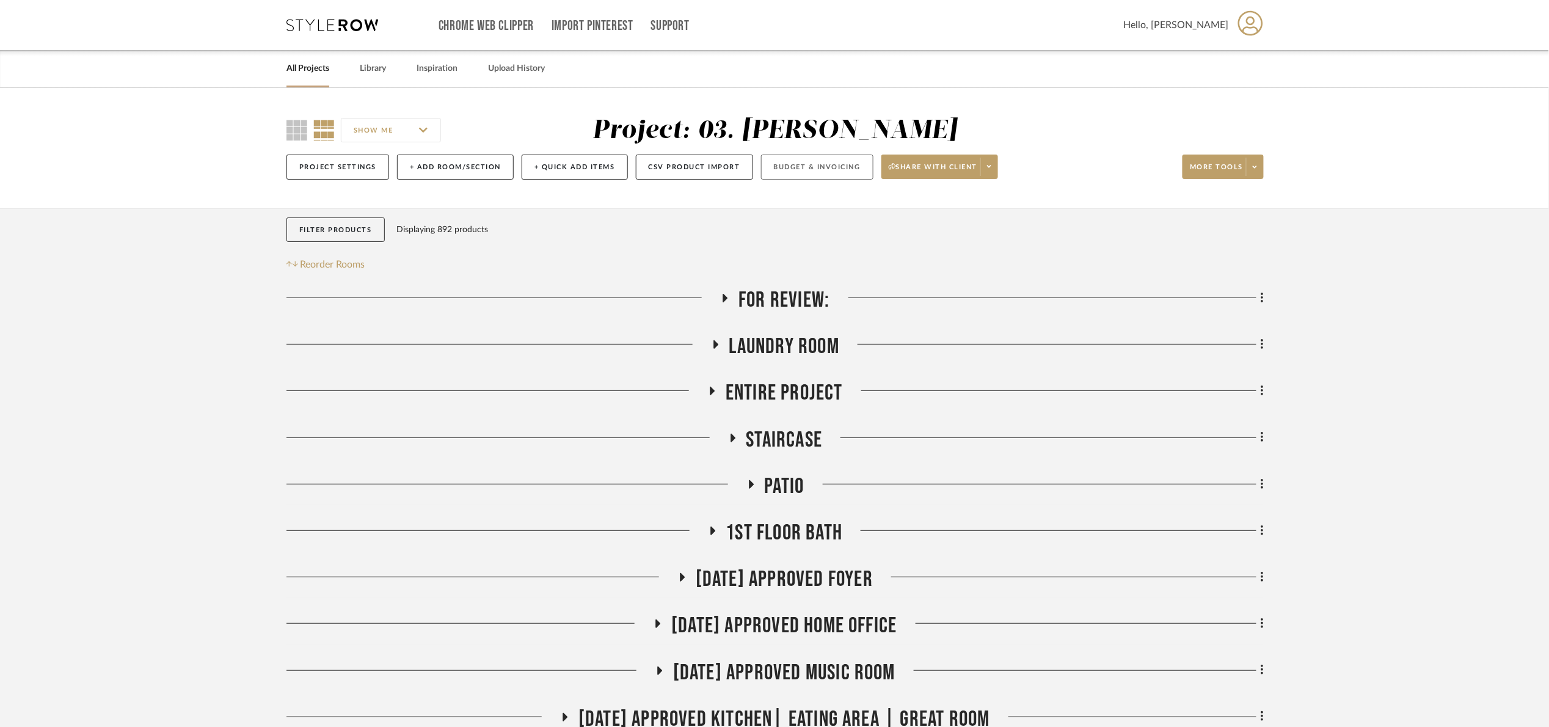
click at [811, 167] on button "Budget & Invoicing" at bounding box center [817, 167] width 112 height 25
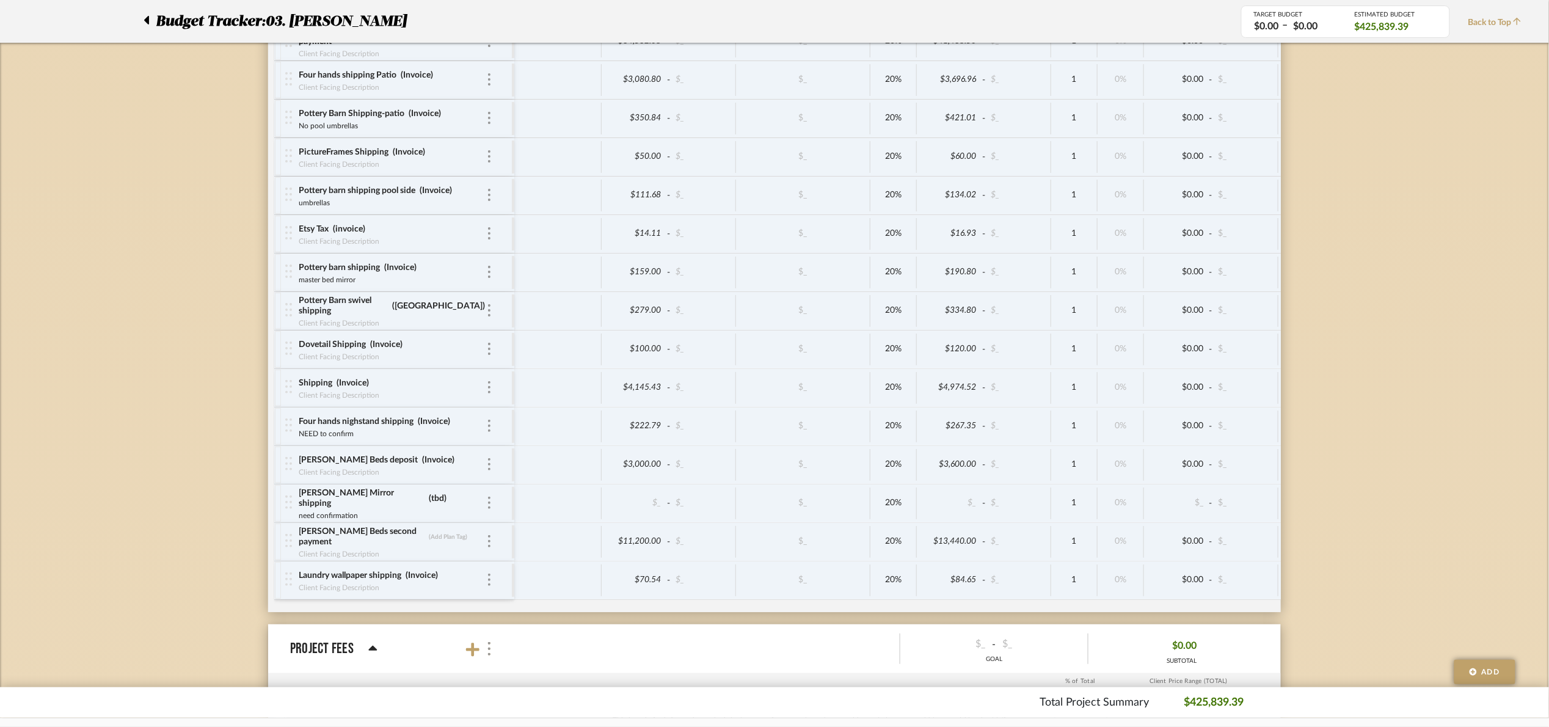
scroll to position [6391, 0]
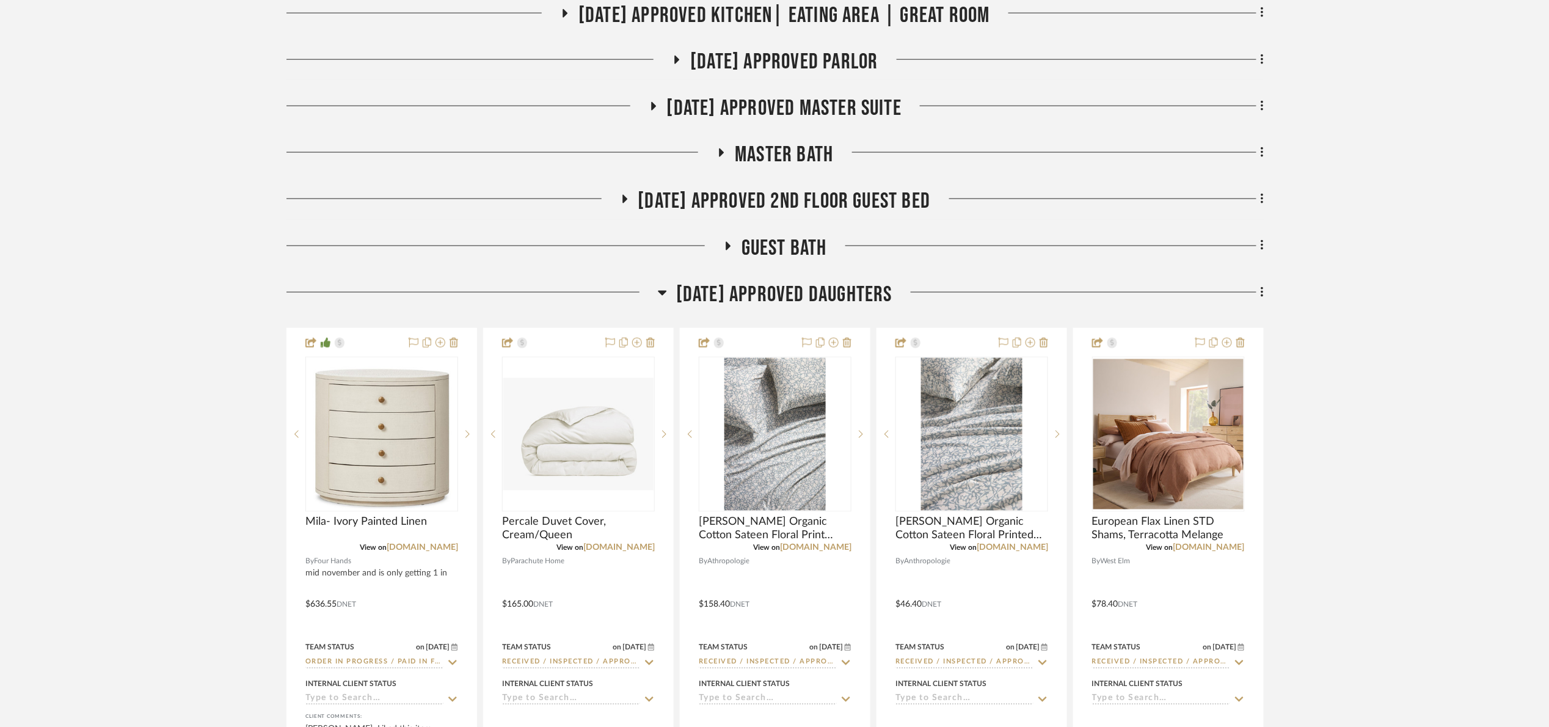
scroll to position [733, 0]
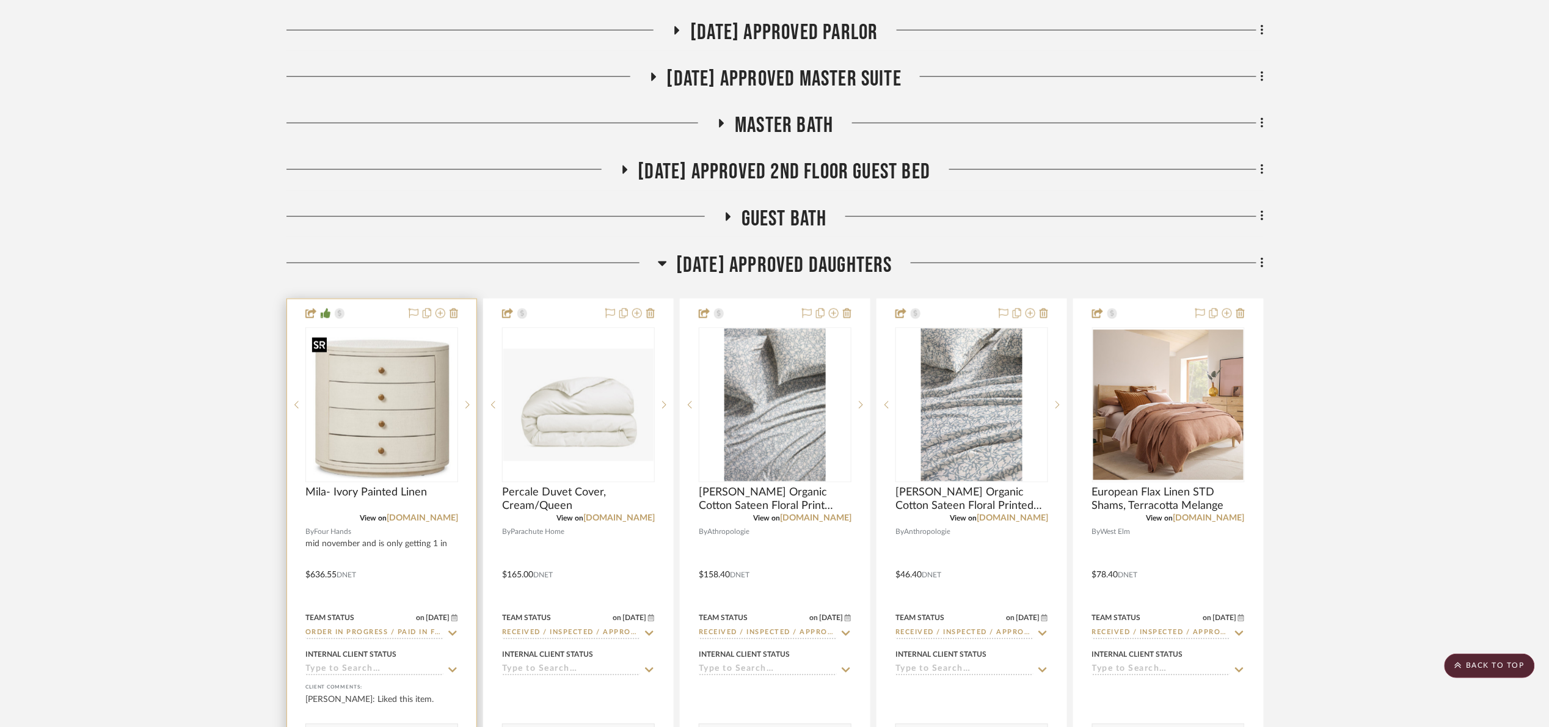
click at [0, 0] on img at bounding box center [0, 0] width 0 height 0
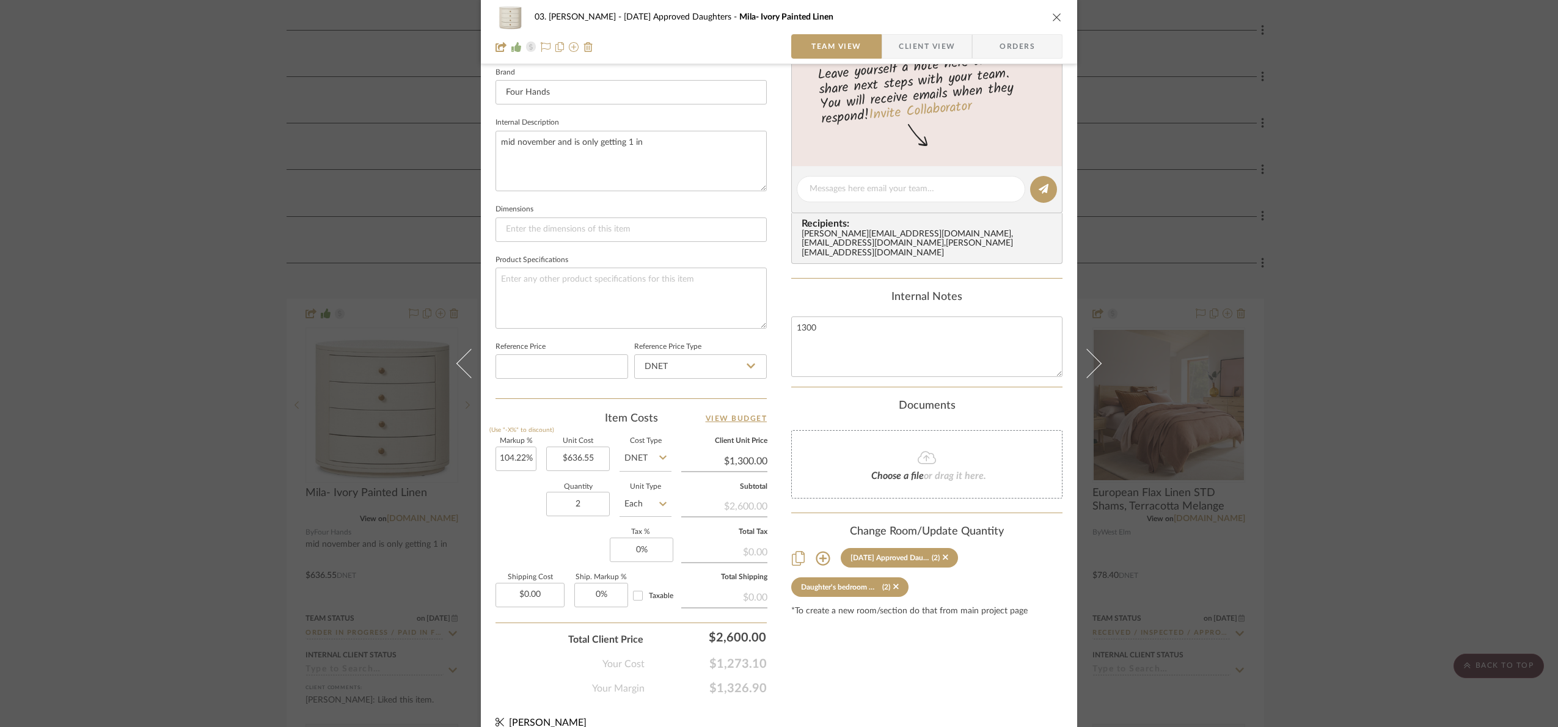
scroll to position [412, 0]
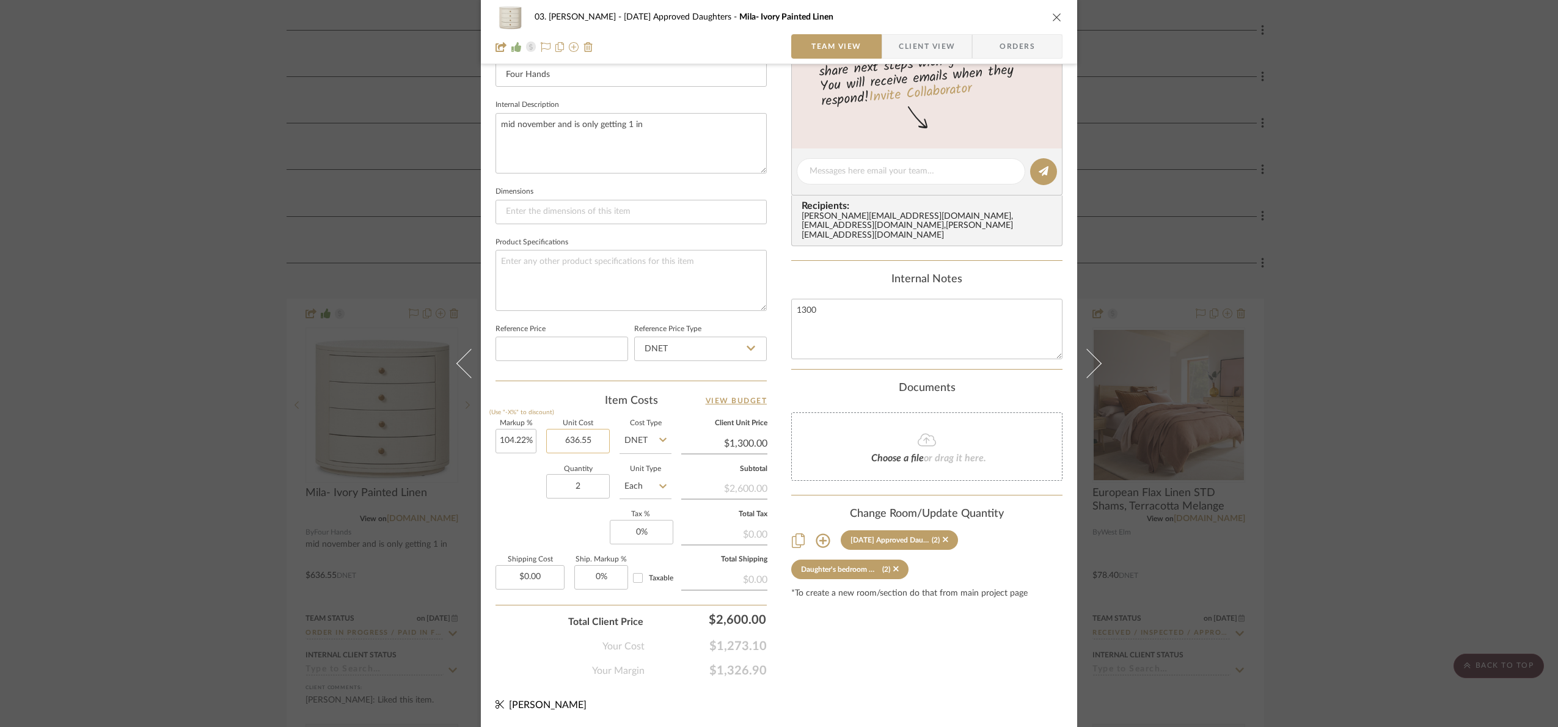
click at [581, 443] on input "636.55" at bounding box center [578, 441] width 64 height 24
type input "$636.55"
drag, startPoint x: 932, startPoint y: 327, endPoint x: 745, endPoint y: 314, distance: 188.0
click at [745, 314] on div "03. [PERSON_NAME] [DATE] Approved Daughters Mila- Ivory Painted Linen Team View…" at bounding box center [779, 163] width 596 height 1128
type textarea "2600"
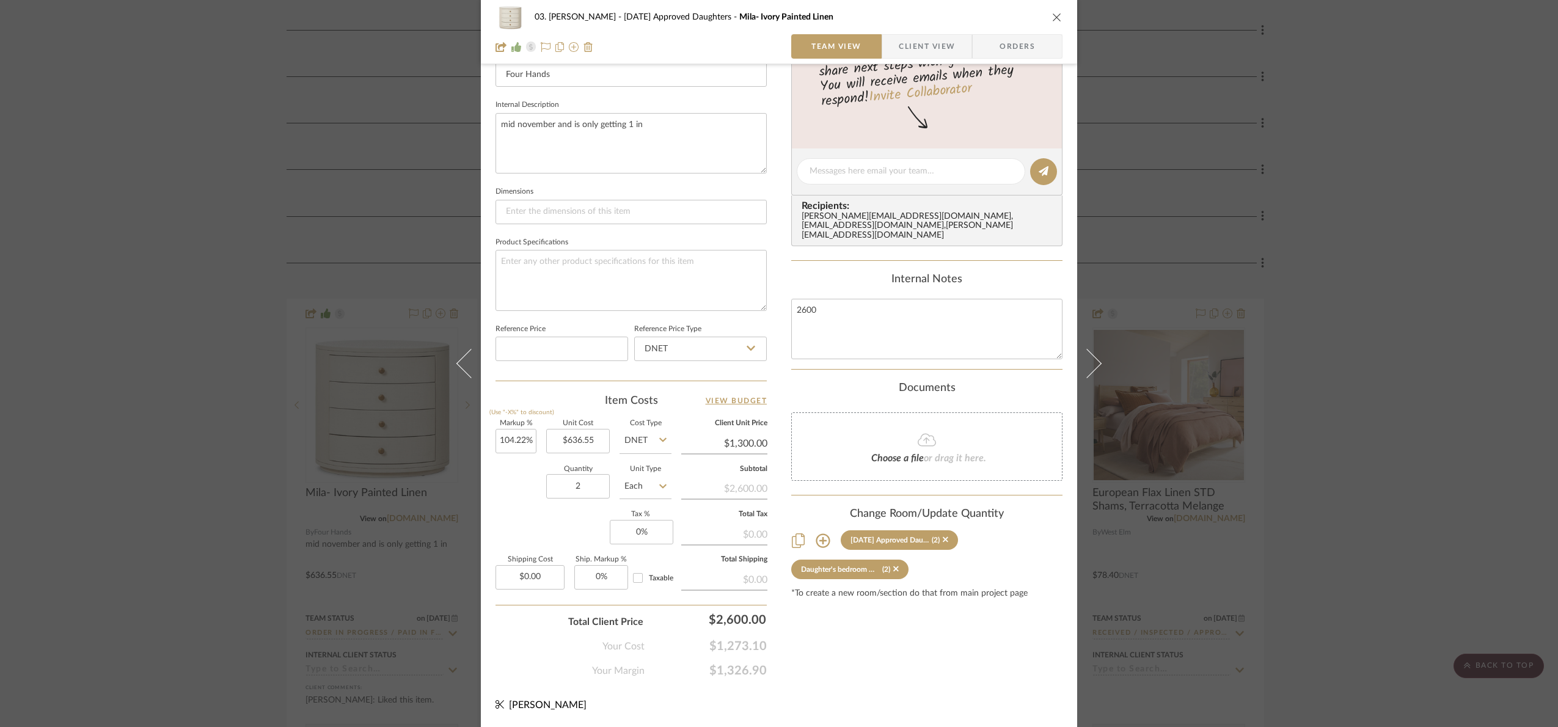
click at [867, 679] on div "03. [PERSON_NAME] [DATE] Approved Daughters Mila- Ivory Painted Linen Team View…" at bounding box center [779, 163] width 596 height 1128
click at [575, 488] on input "2" at bounding box center [578, 486] width 64 height 24
type input "1"
click at [568, 541] on div "Markup % (Use "-X%" to discount) 104.22% Unit Cost $636.55 Cost Type DNET Clien…" at bounding box center [630, 509] width 271 height 178
click at [570, 449] on input "636.55" at bounding box center [578, 441] width 64 height 24
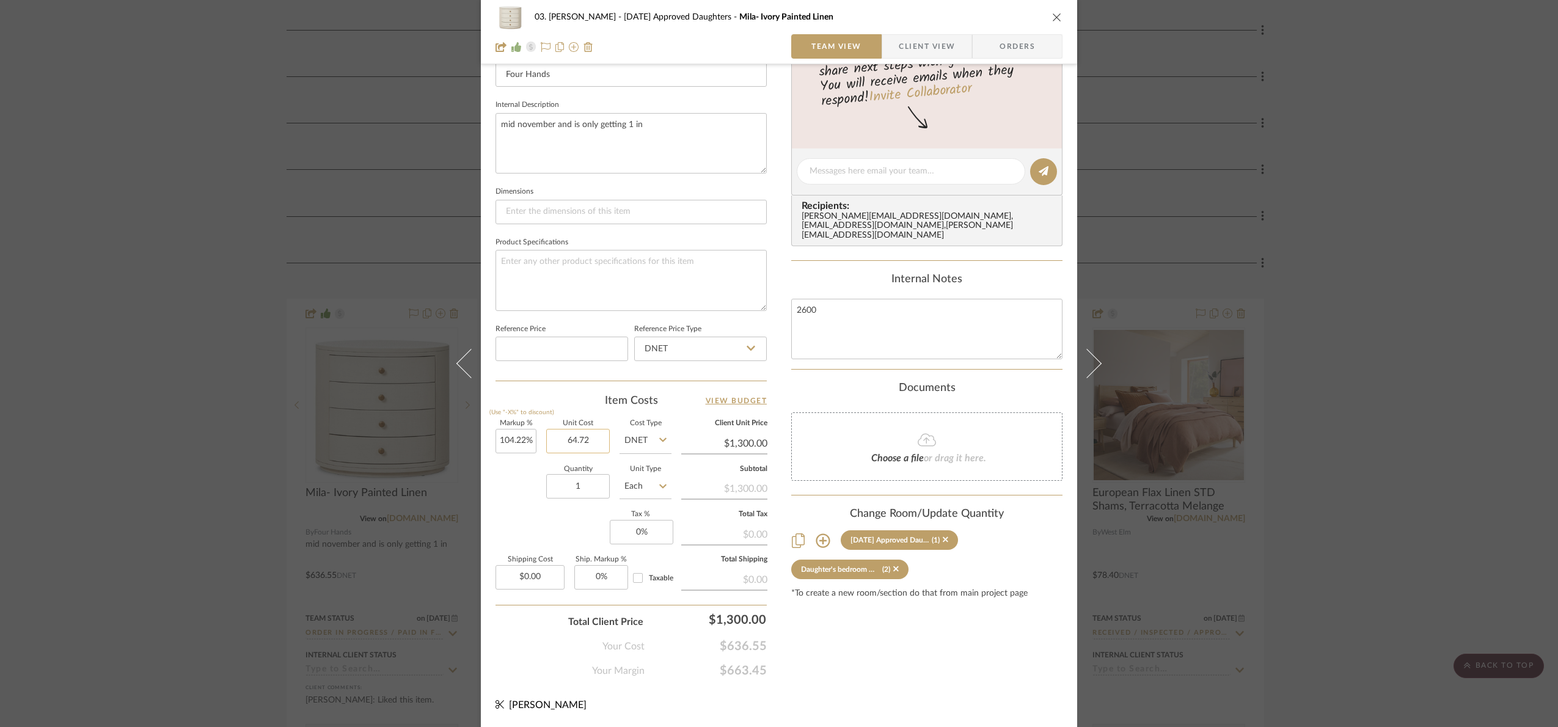
click at [566, 437] on input "64.72" at bounding box center [578, 441] width 64 height 24
type input "$604.72"
click at [521, 497] on div "Quantity 1 Unit Type Each" at bounding box center [583, 487] width 176 height 43
type input "114.97%"
click at [581, 483] on input "1" at bounding box center [578, 486] width 64 height 24
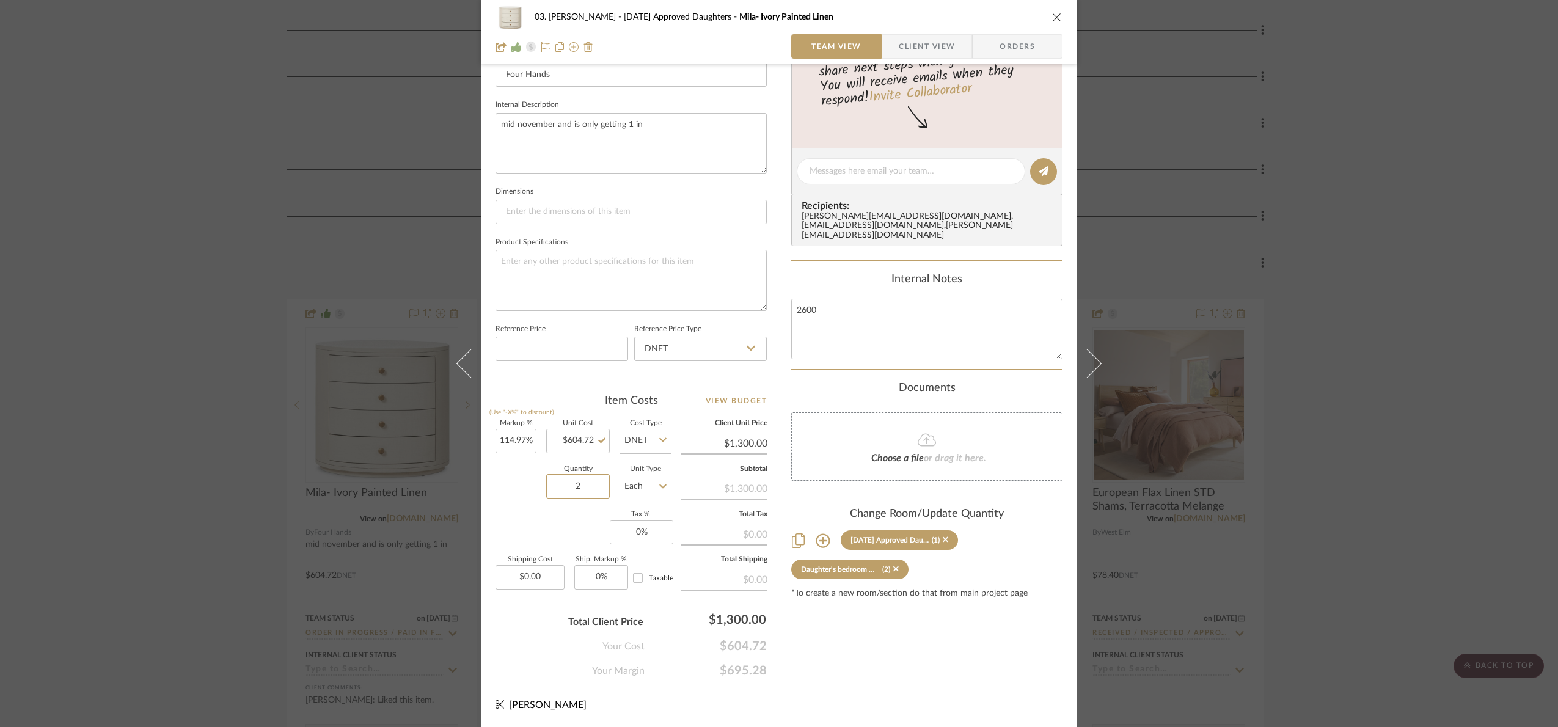
type input "2"
click at [869, 666] on div "Content here copies to Client View - confirm visibility there. Show in Client D…" at bounding box center [926, 176] width 271 height 1006
click at [1420, 354] on div "03. [PERSON_NAME] [DATE] Approved Daughters Mila- Ivory Painted Linen Team View…" at bounding box center [779, 363] width 1558 height 727
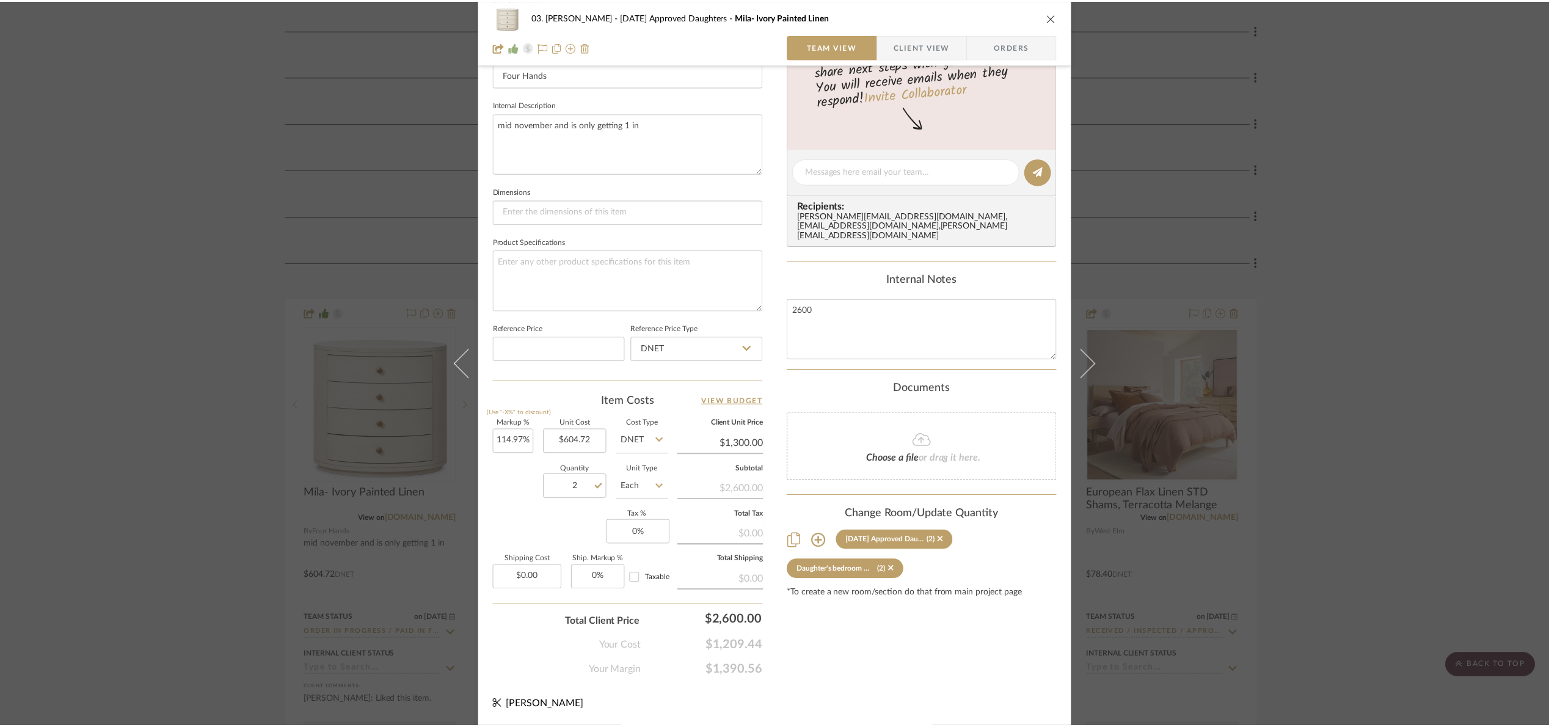
scroll to position [733, 0]
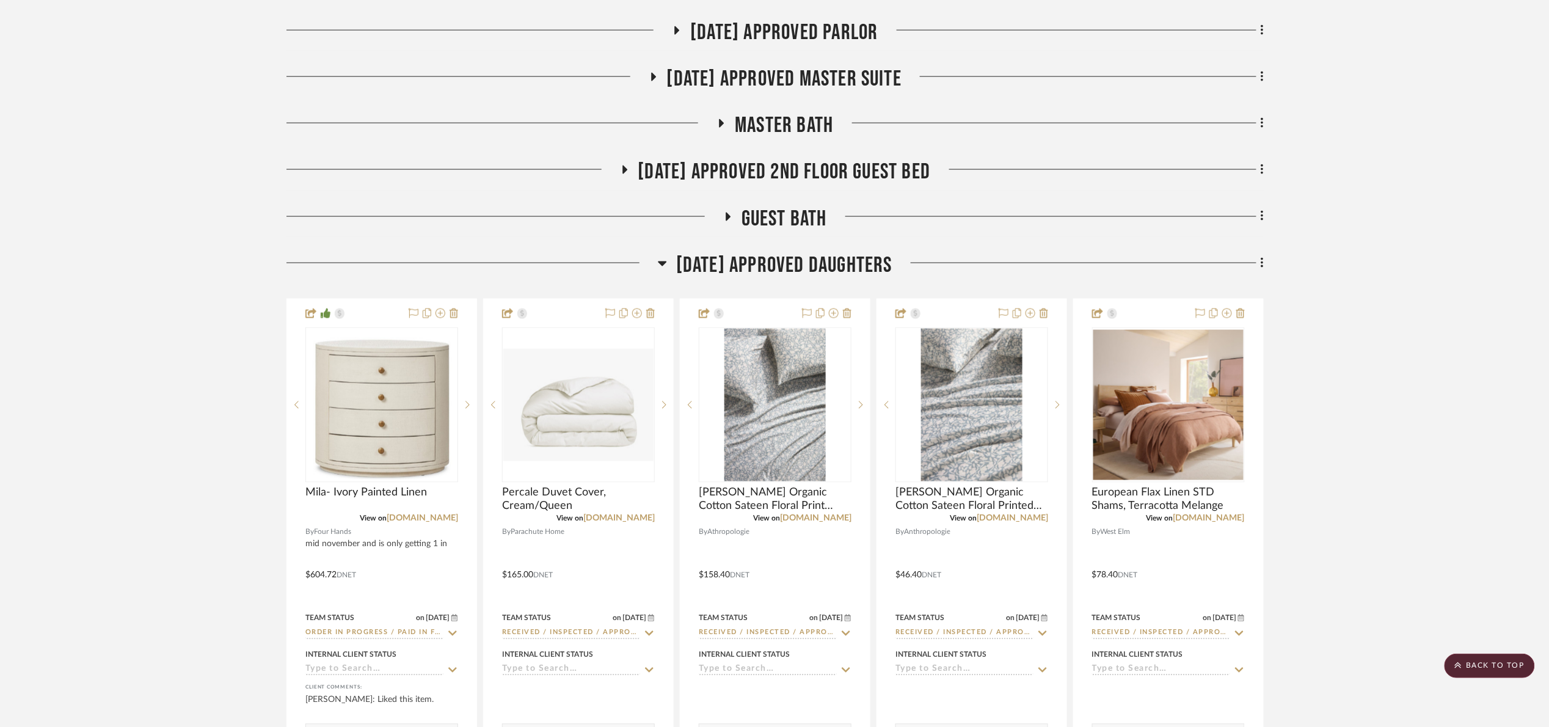
click at [706, 267] on span "[DATE] Approved Daughters" at bounding box center [784, 265] width 216 height 26
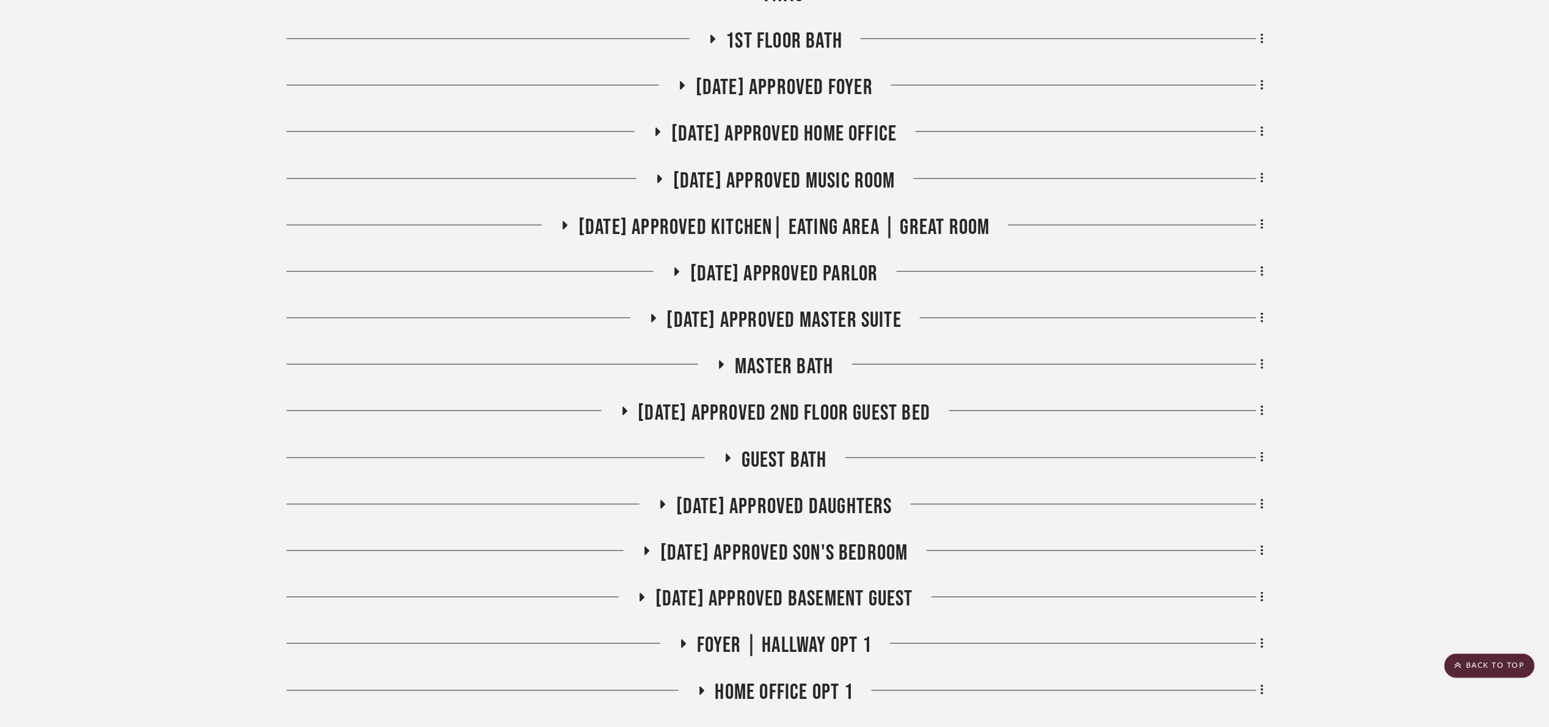
scroll to position [458, 0]
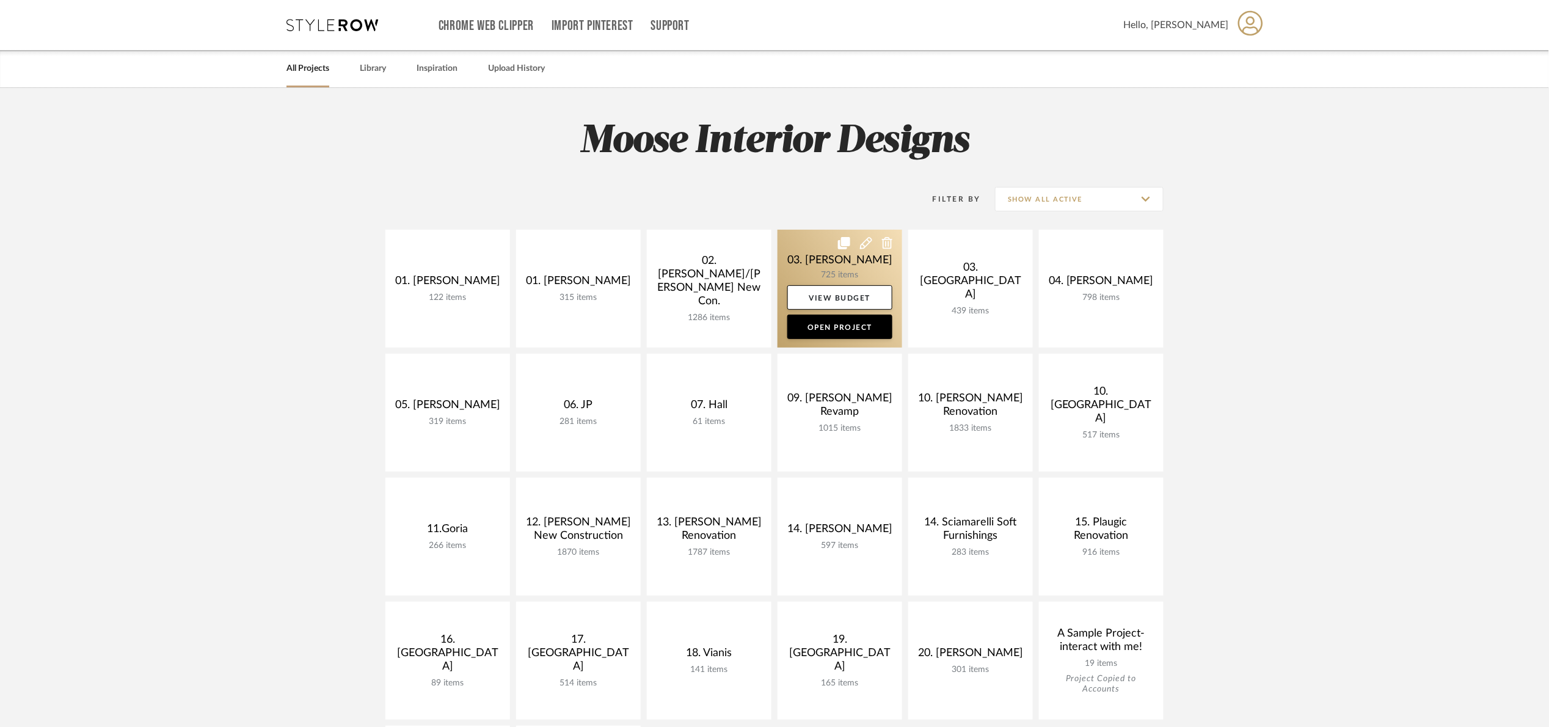
click at [806, 271] on link at bounding box center [840, 289] width 125 height 118
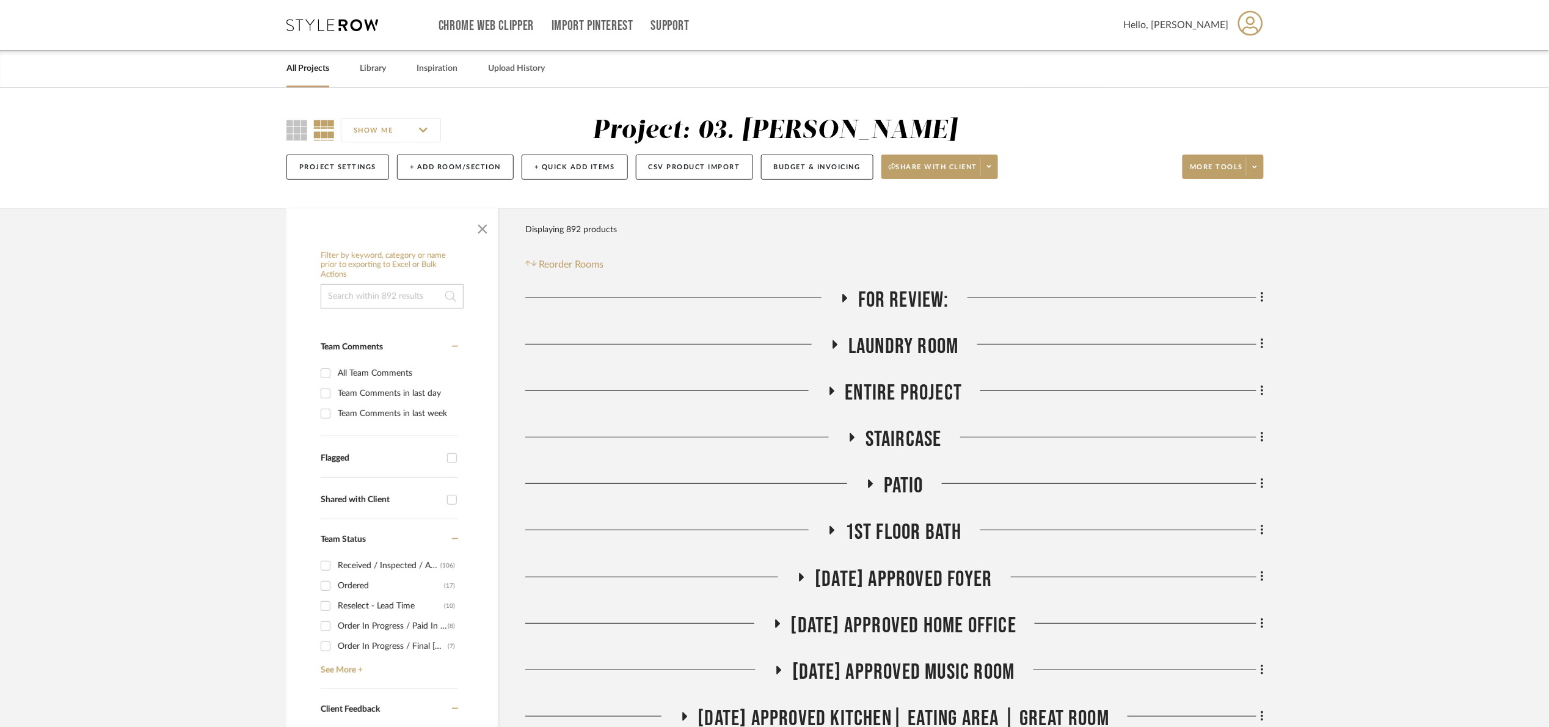
click at [883, 297] on span "For Review:" at bounding box center [903, 300] width 91 height 26
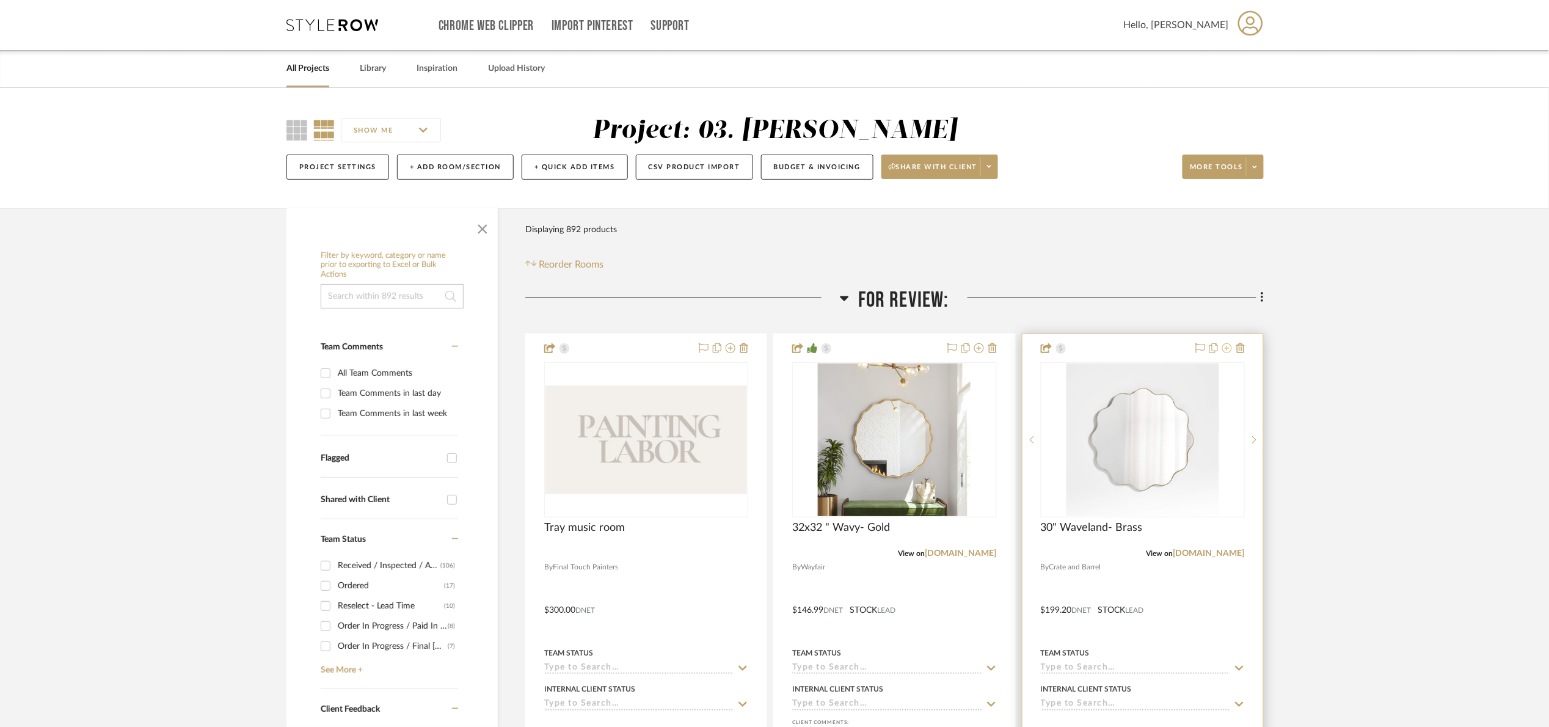
click at [1231, 345] on icon at bounding box center [1227, 348] width 10 height 10
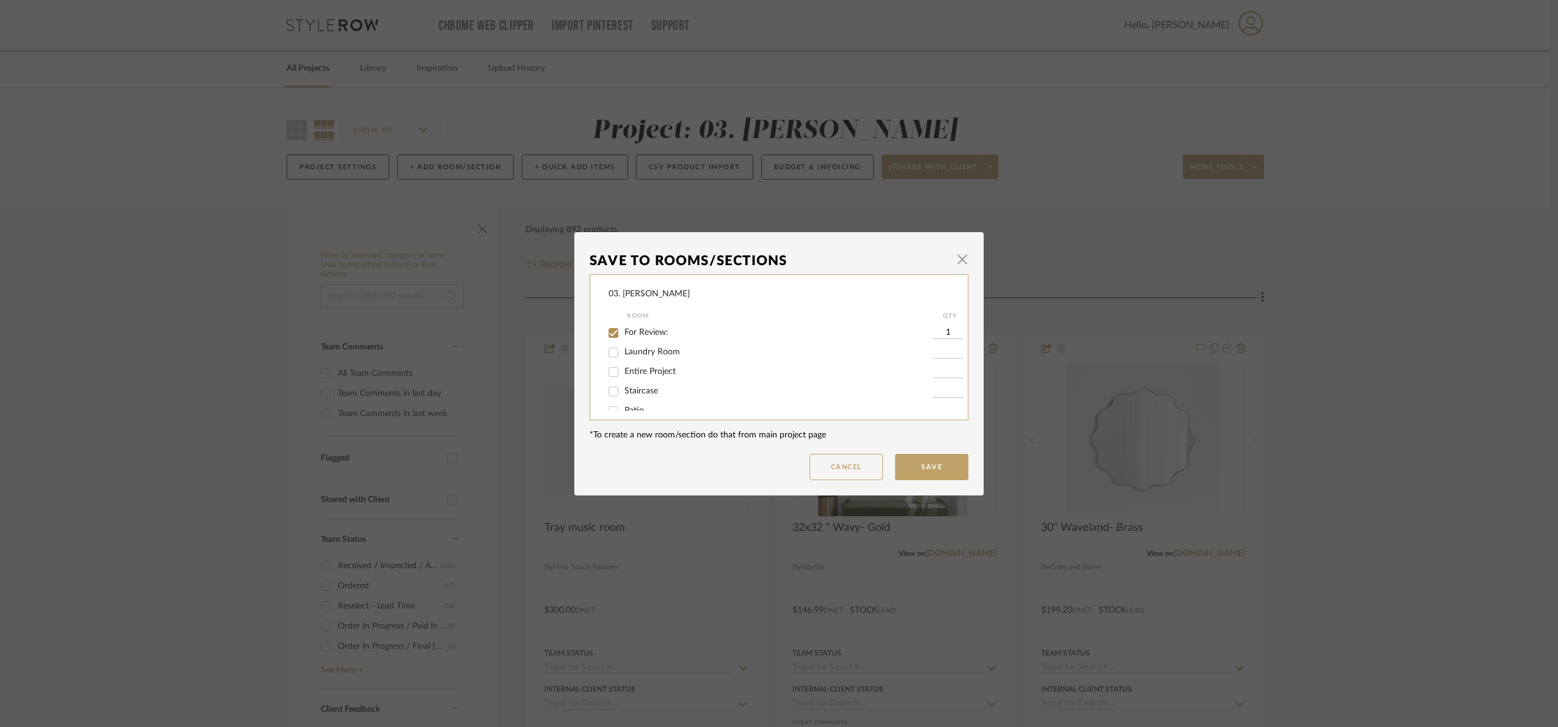
click at [632, 333] on span "For Review:" at bounding box center [646, 332] width 44 height 9
click at [623, 333] on input "For Review:" at bounding box center [614, 333] width 20 height 20
checkbox input "false"
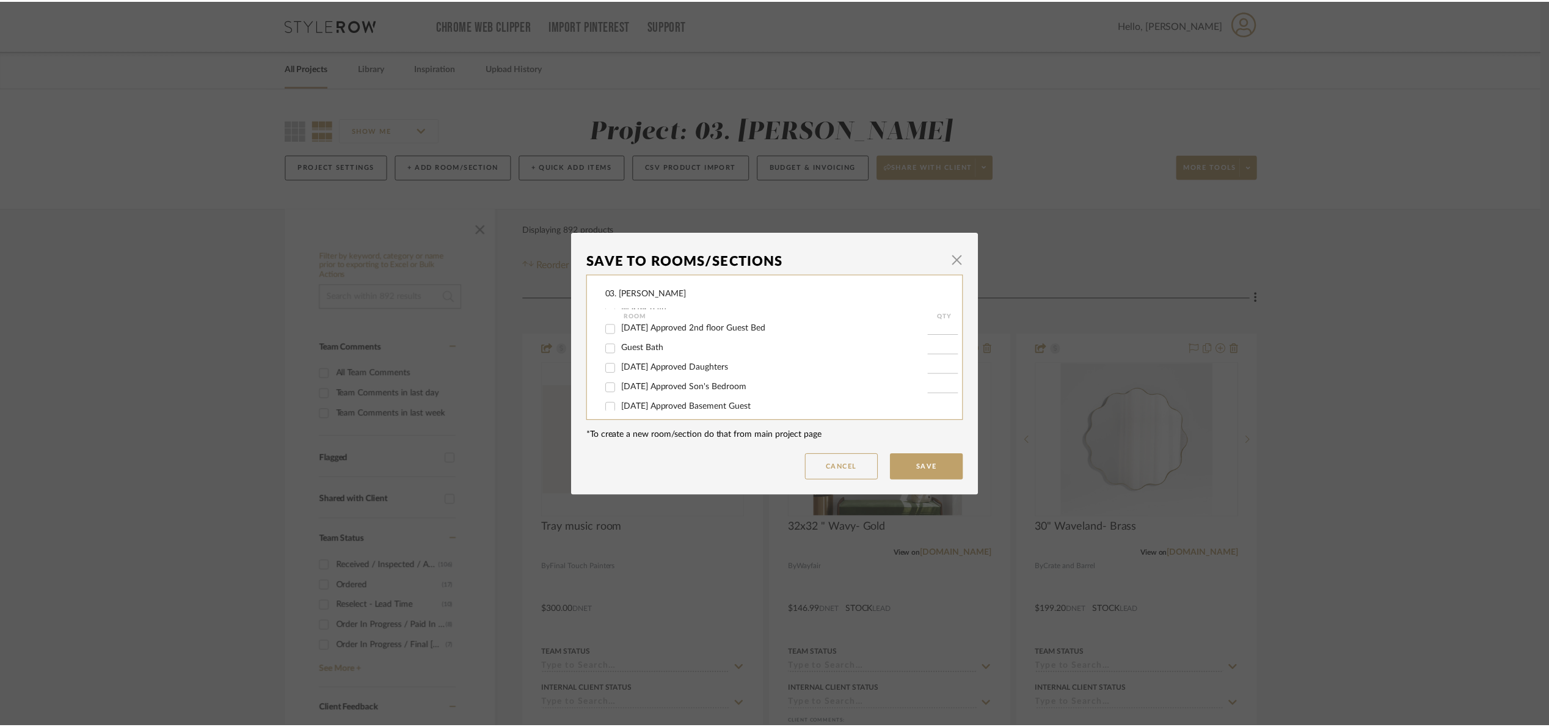
scroll to position [697, 0]
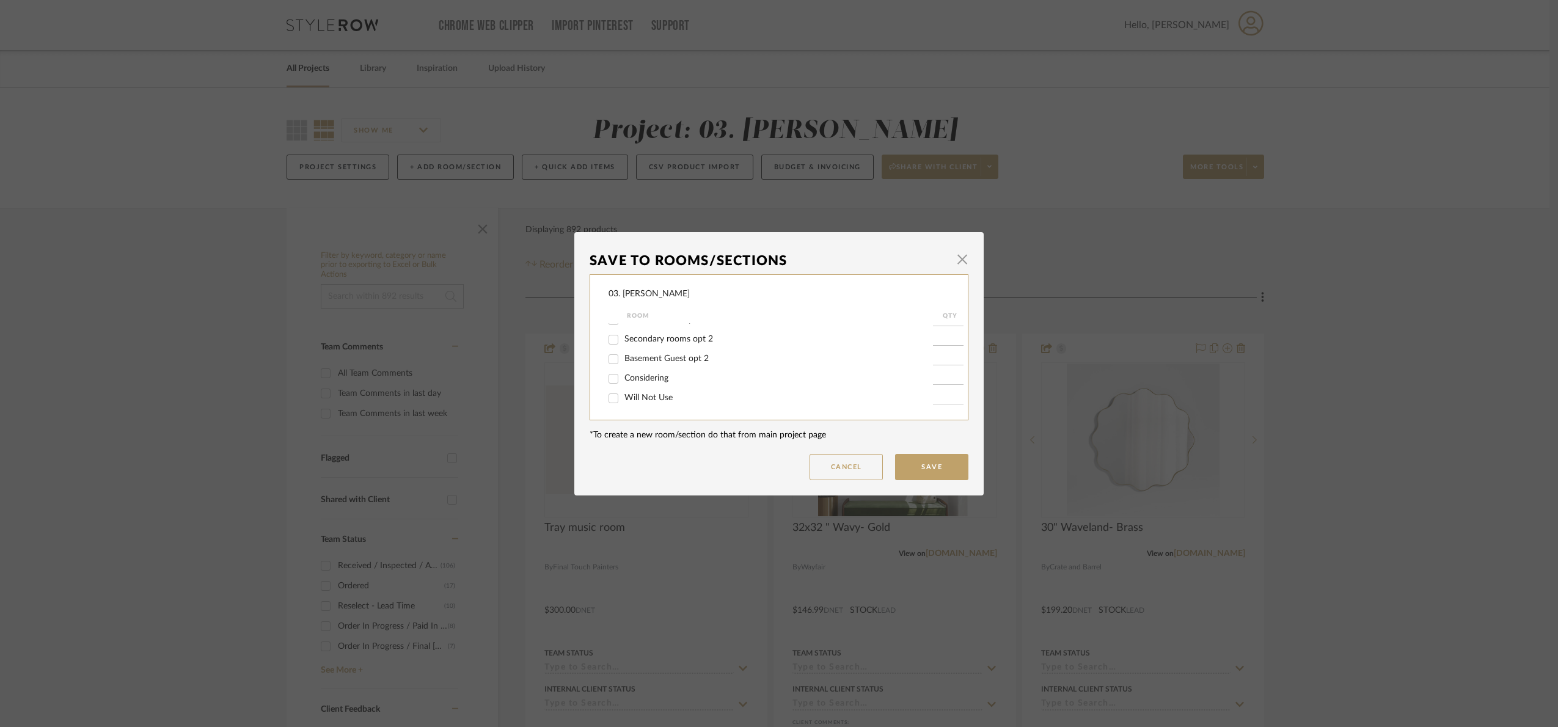
click at [642, 400] on span "Will Not Use" at bounding box center [648, 397] width 48 height 9
click at [623, 400] on input "Will Not Use" at bounding box center [614, 399] width 20 height 20
checkbox input "true"
type input "1"
click at [940, 464] on button "Save" at bounding box center [931, 467] width 73 height 26
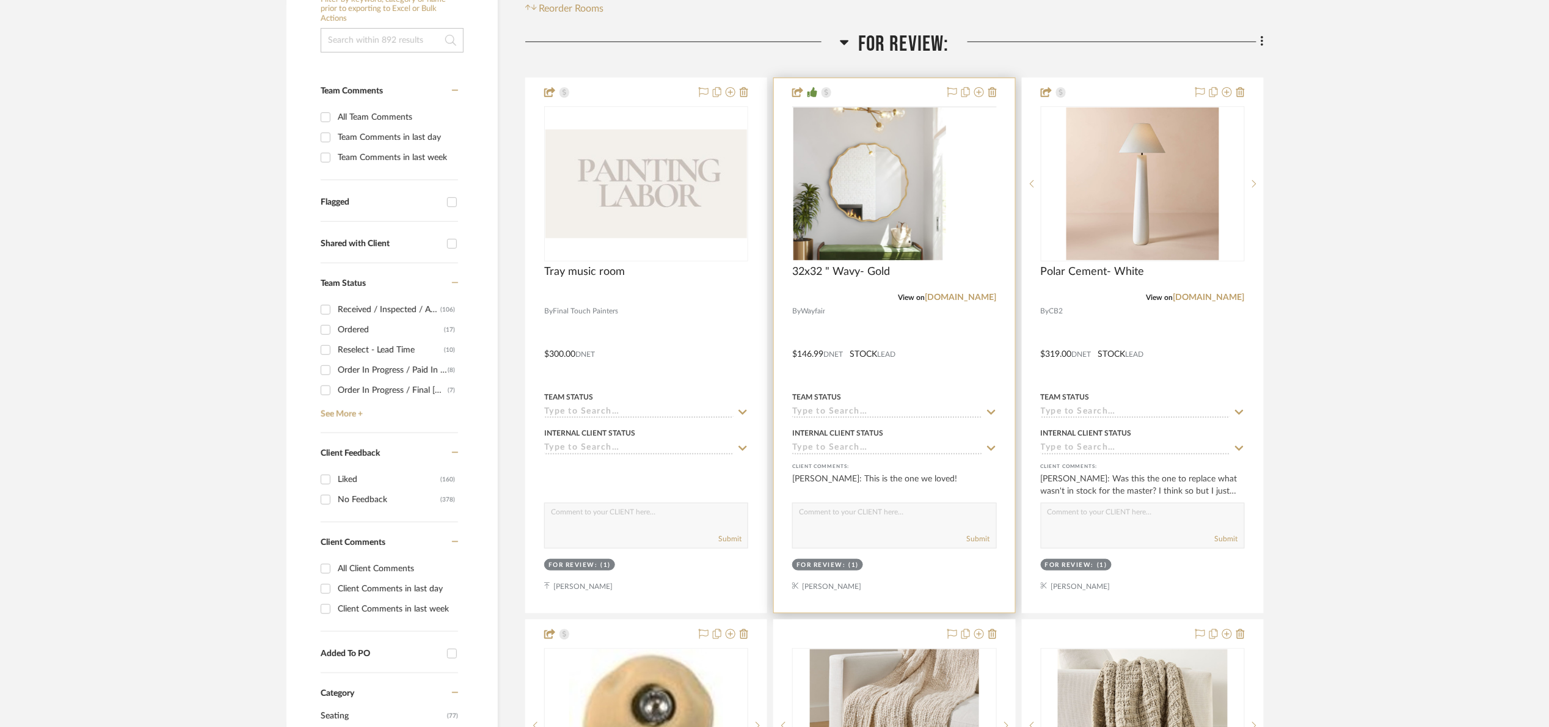
scroll to position [275, 0]
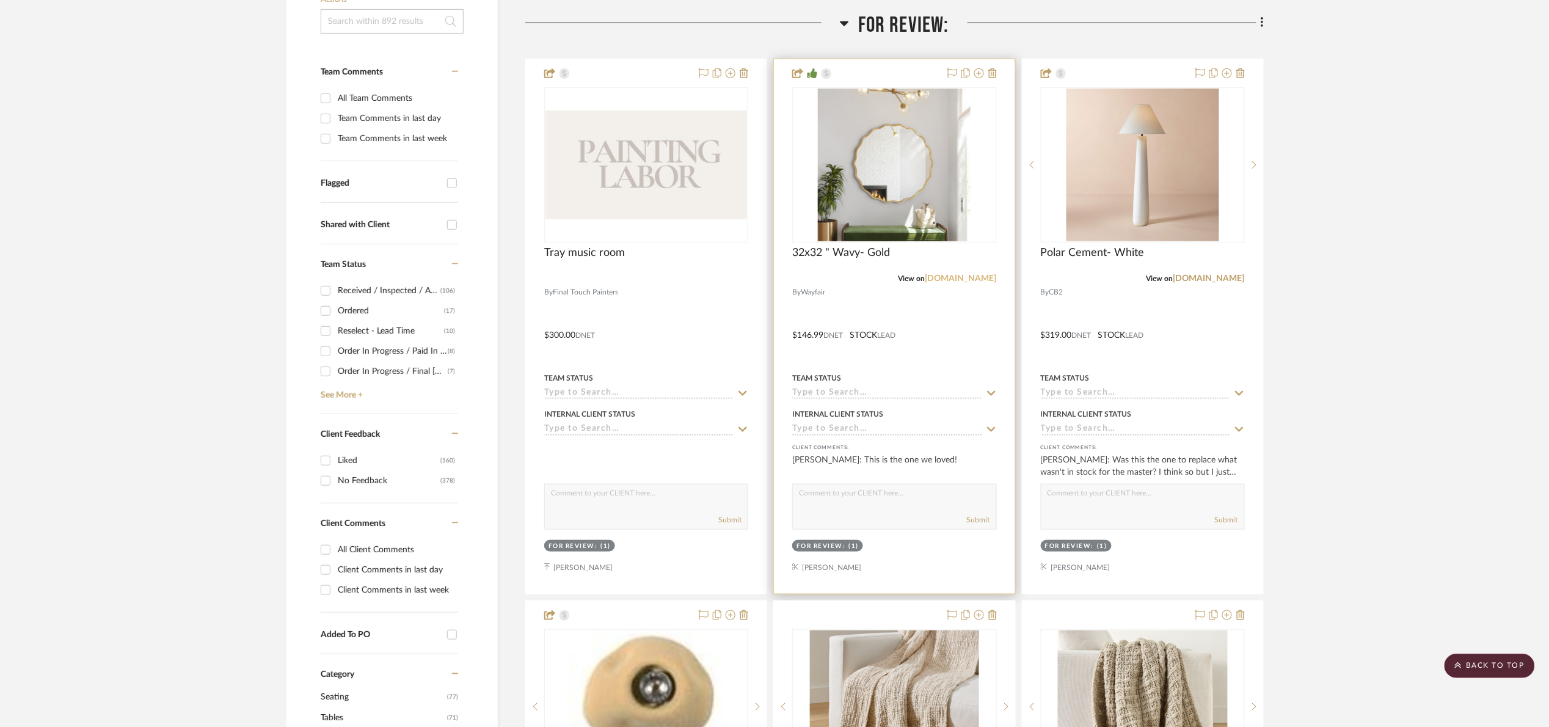
click at [974, 276] on link "[DOMAIN_NAME]" at bounding box center [961, 278] width 71 height 9
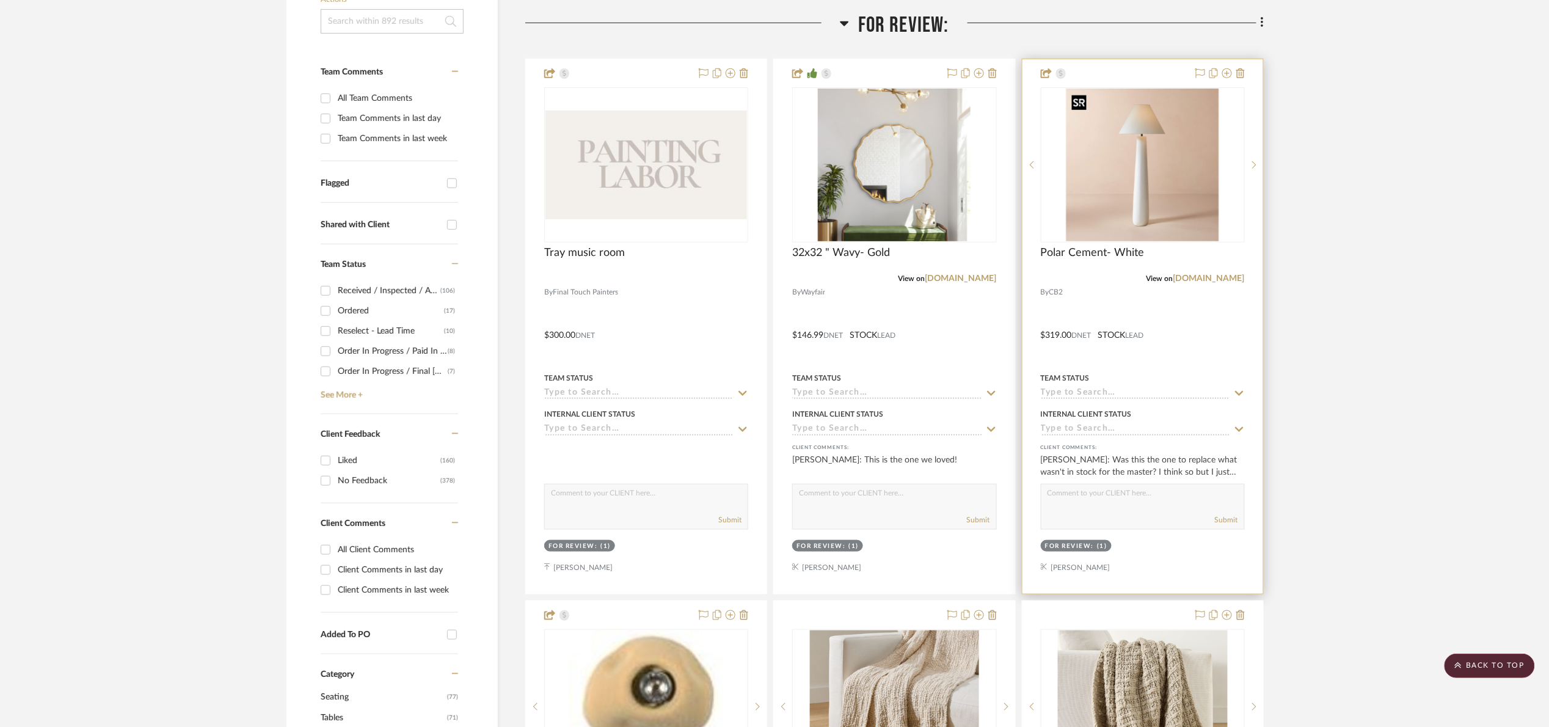
click at [1155, 204] on img "0" at bounding box center [1143, 165] width 153 height 153
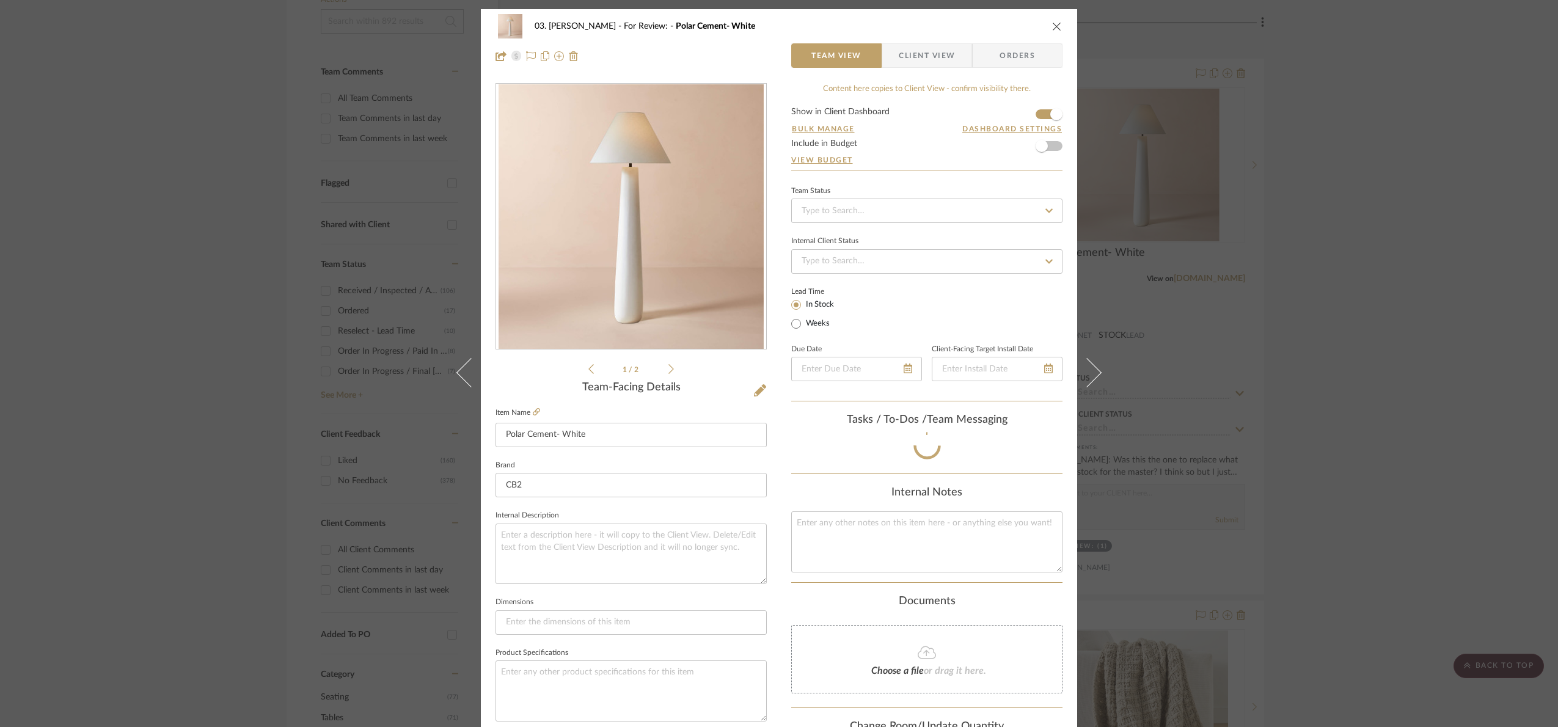
click at [935, 46] on span "Client View" at bounding box center [927, 55] width 56 height 24
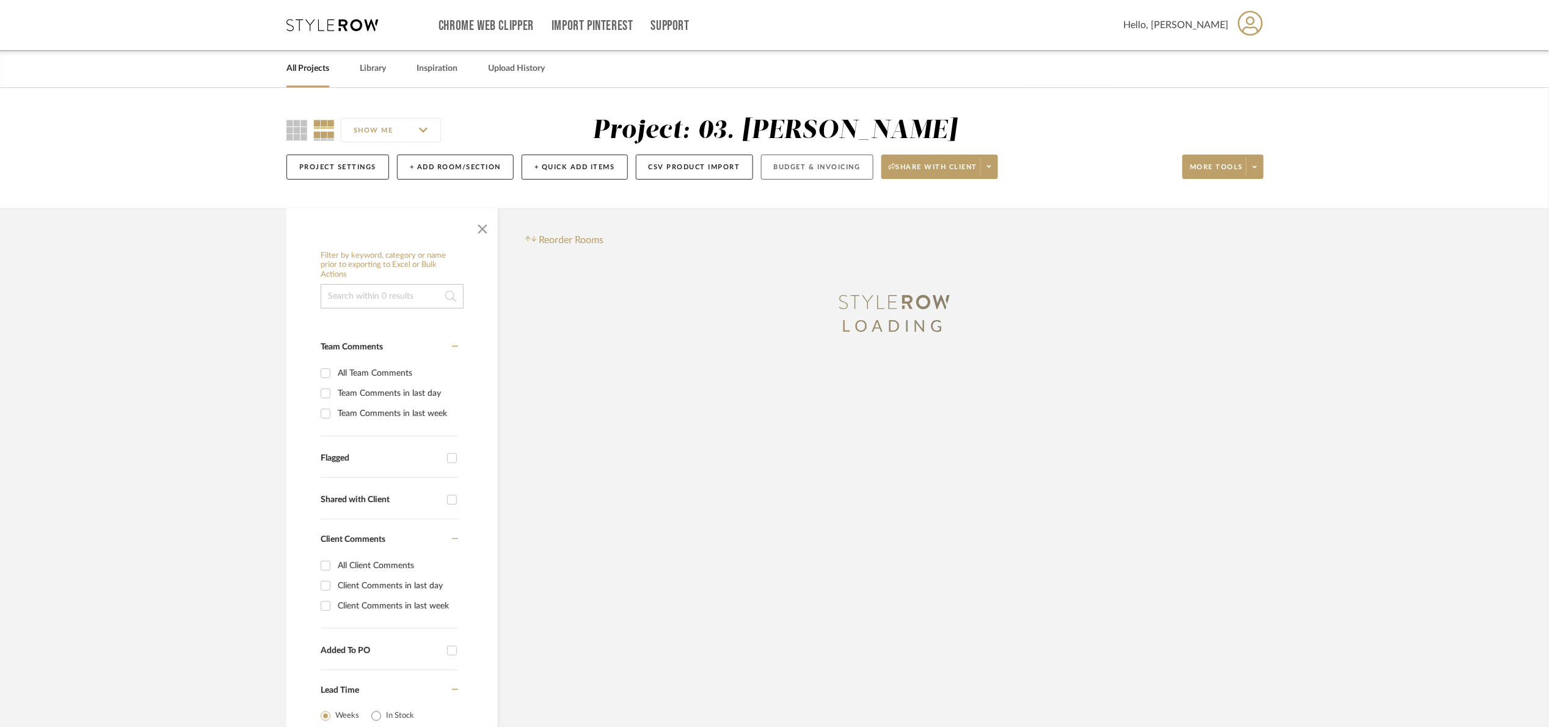
click at [827, 173] on button "Budget & Invoicing" at bounding box center [817, 167] width 112 height 25
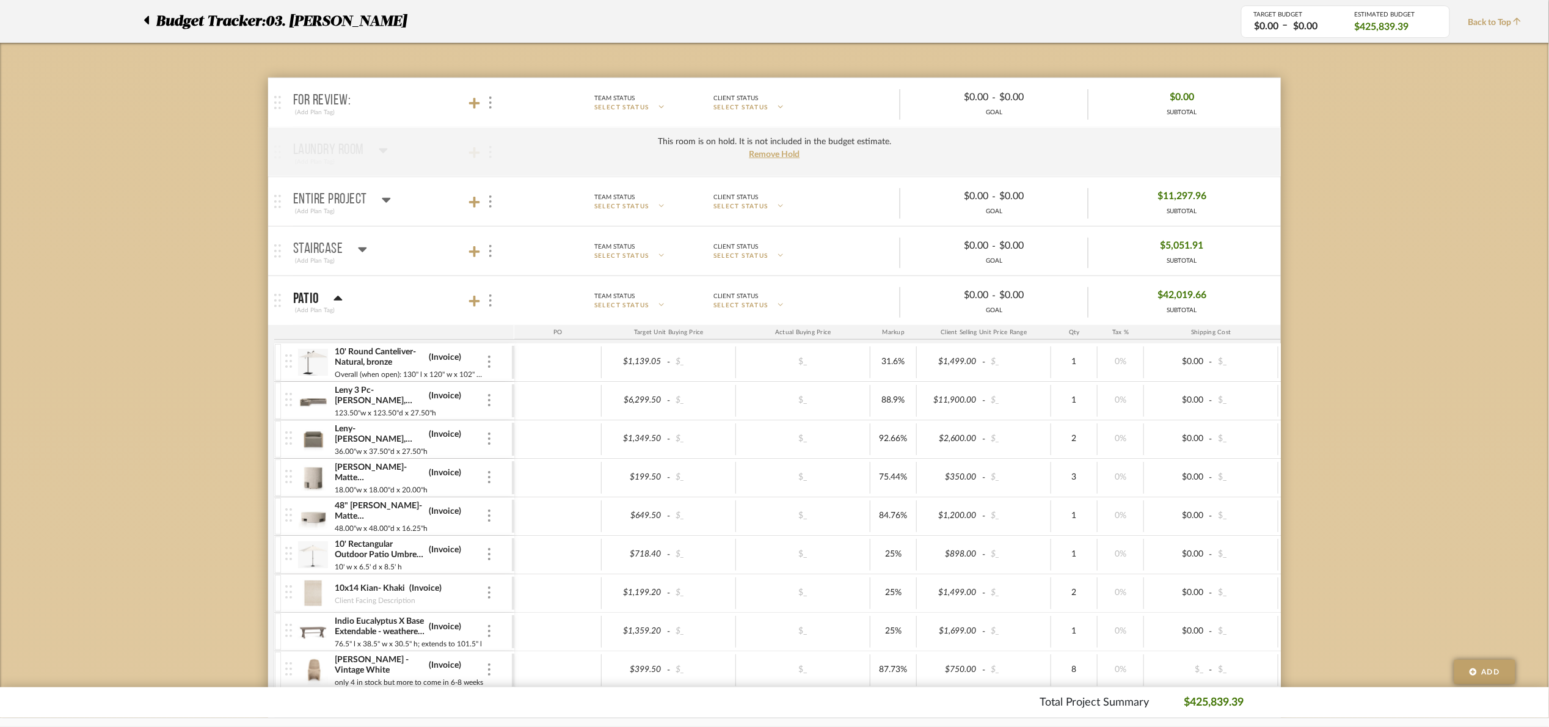
scroll to position [183, 0]
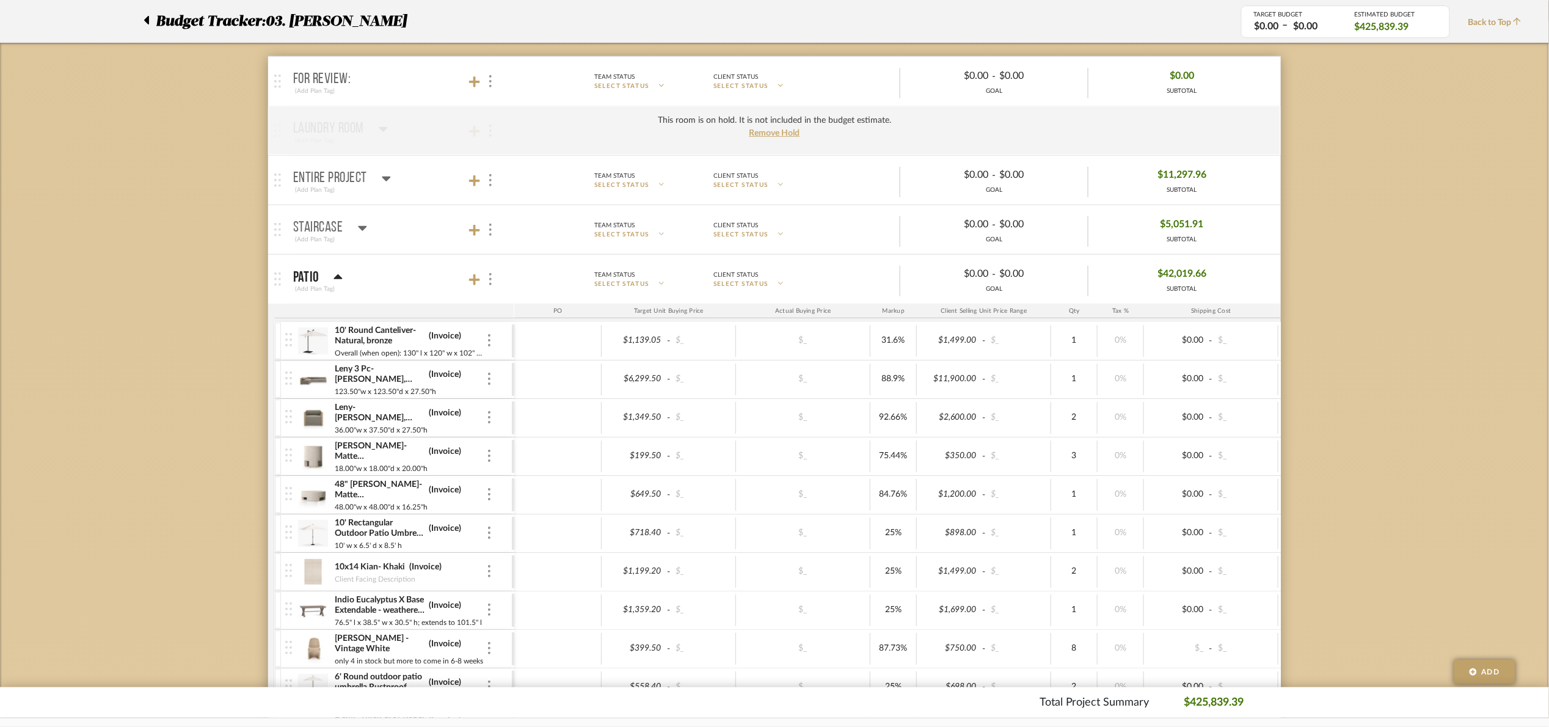
click at [400, 90] on mat-panel-title "For Review: (Add Plan Tag)" at bounding box center [400, 82] width 215 height 30
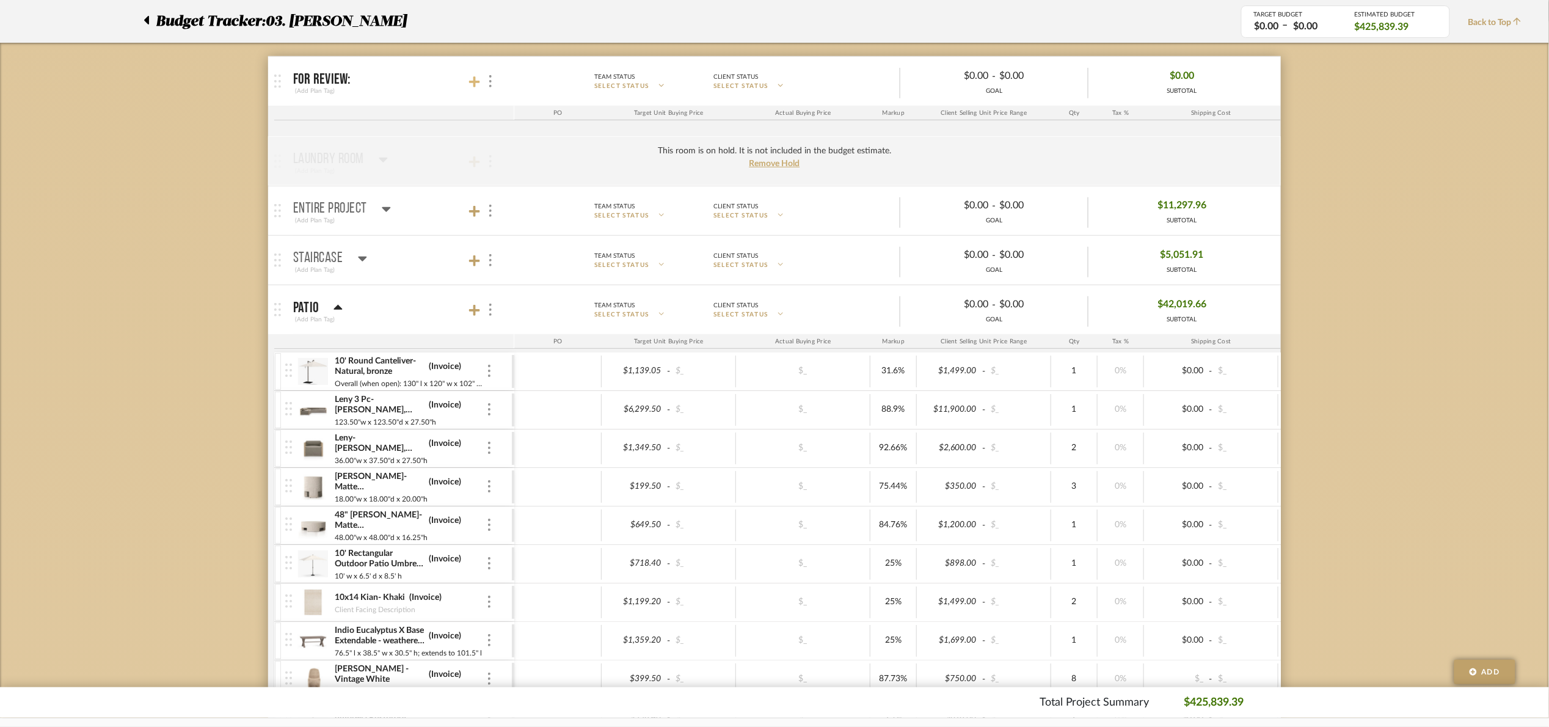
click at [473, 84] on icon at bounding box center [474, 82] width 11 height 12
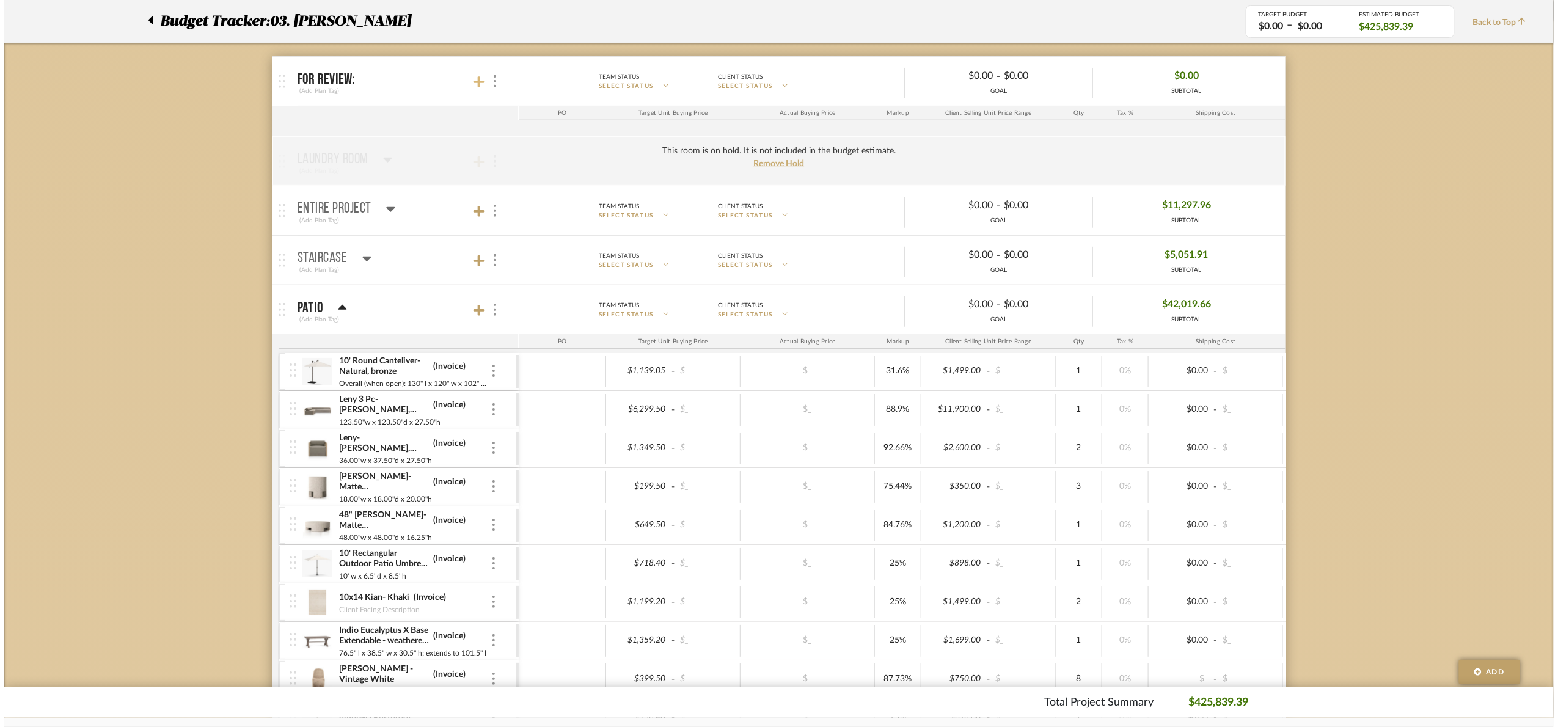
scroll to position [0, 0]
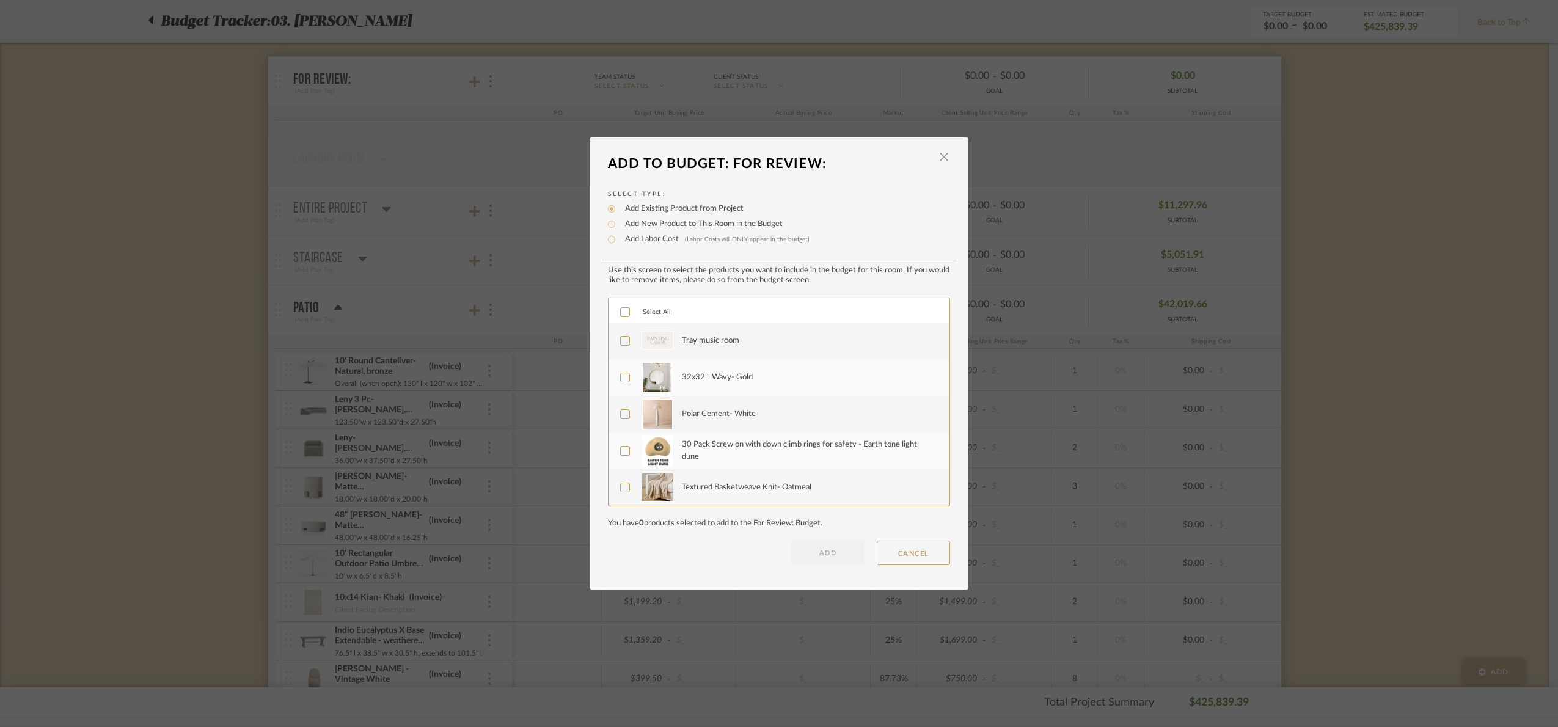
click at [686, 339] on div "Tray music room" at bounding box center [710, 341] width 57 height 12
click at [692, 378] on div "32x32 " Wavy- Gold" at bounding box center [717, 377] width 71 height 12
click at [823, 555] on button "ADD" at bounding box center [827, 553] width 73 height 24
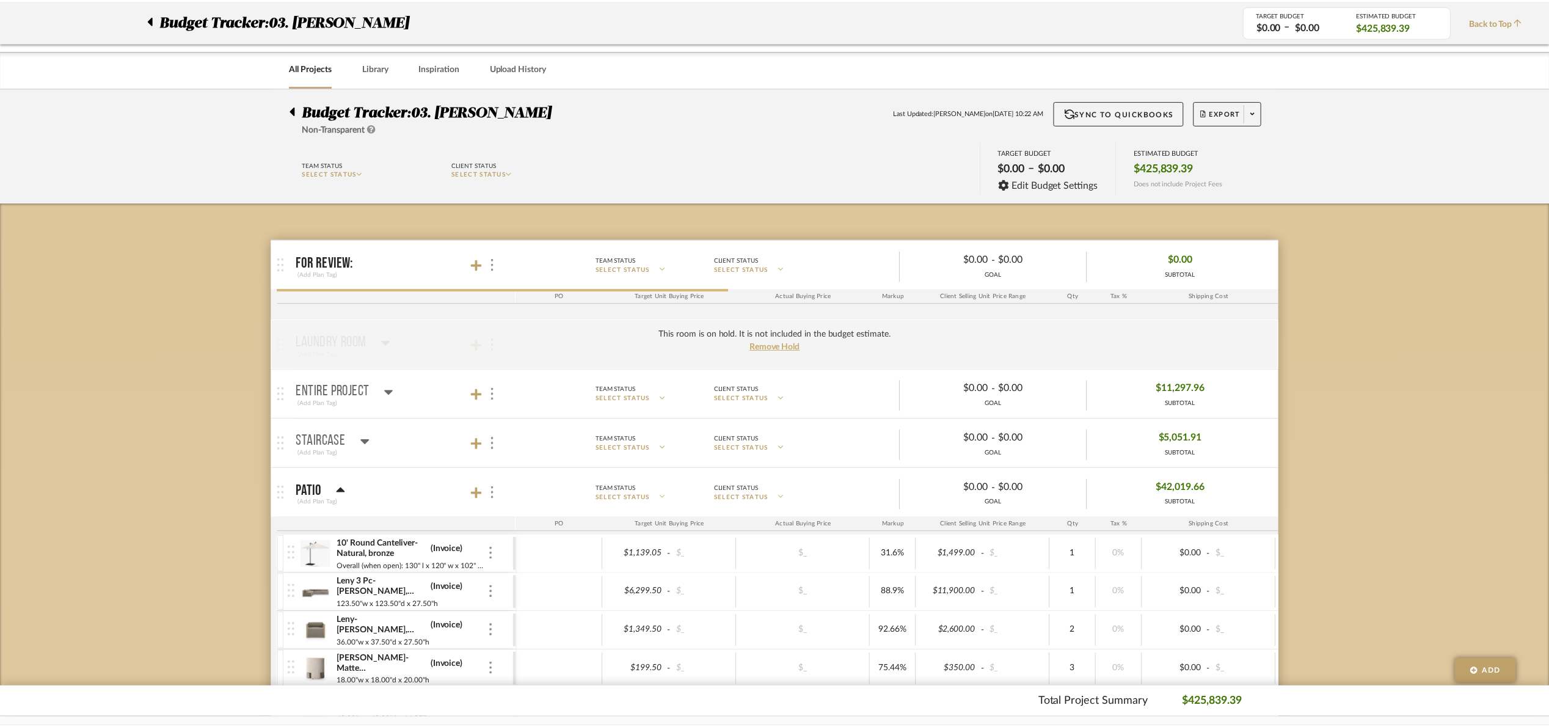
scroll to position [183, 0]
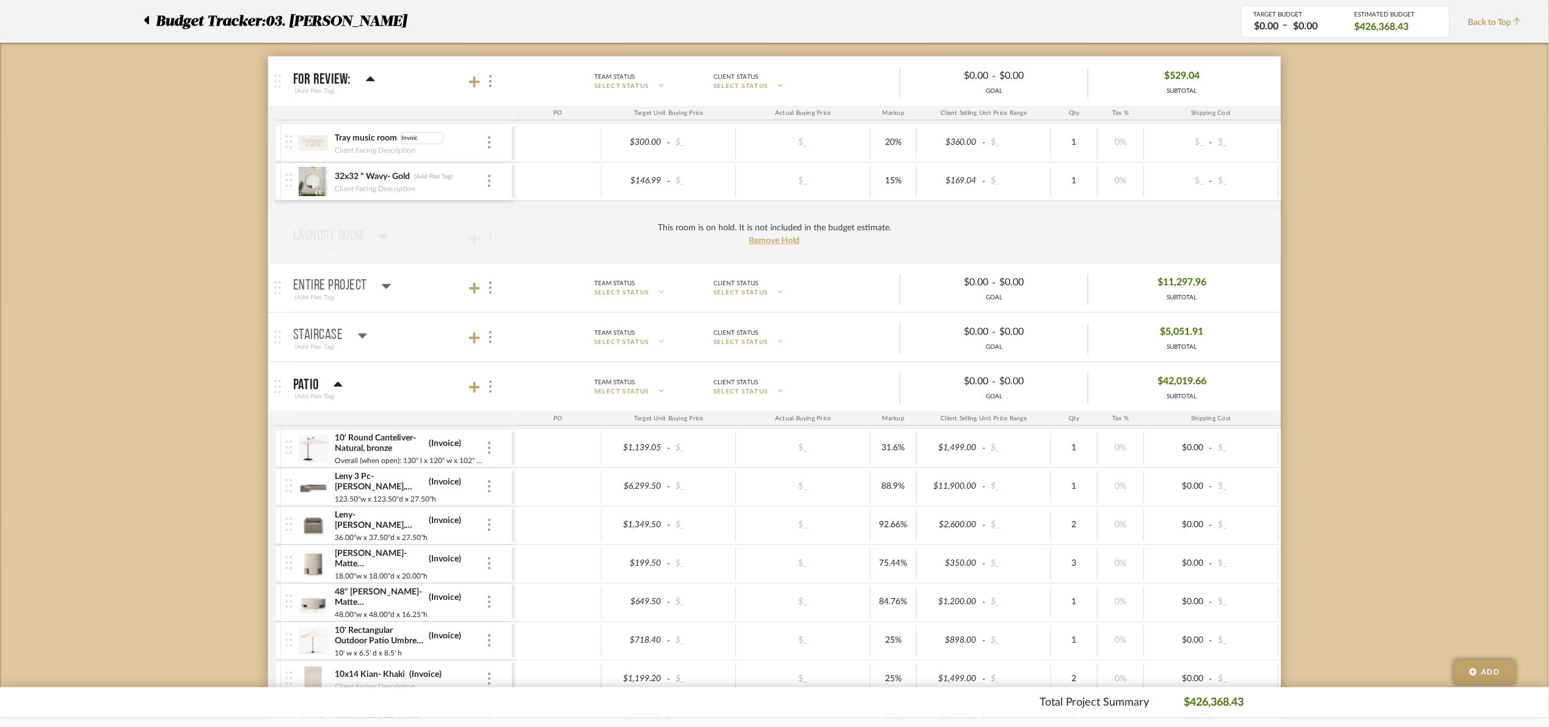
type input "Invoice"
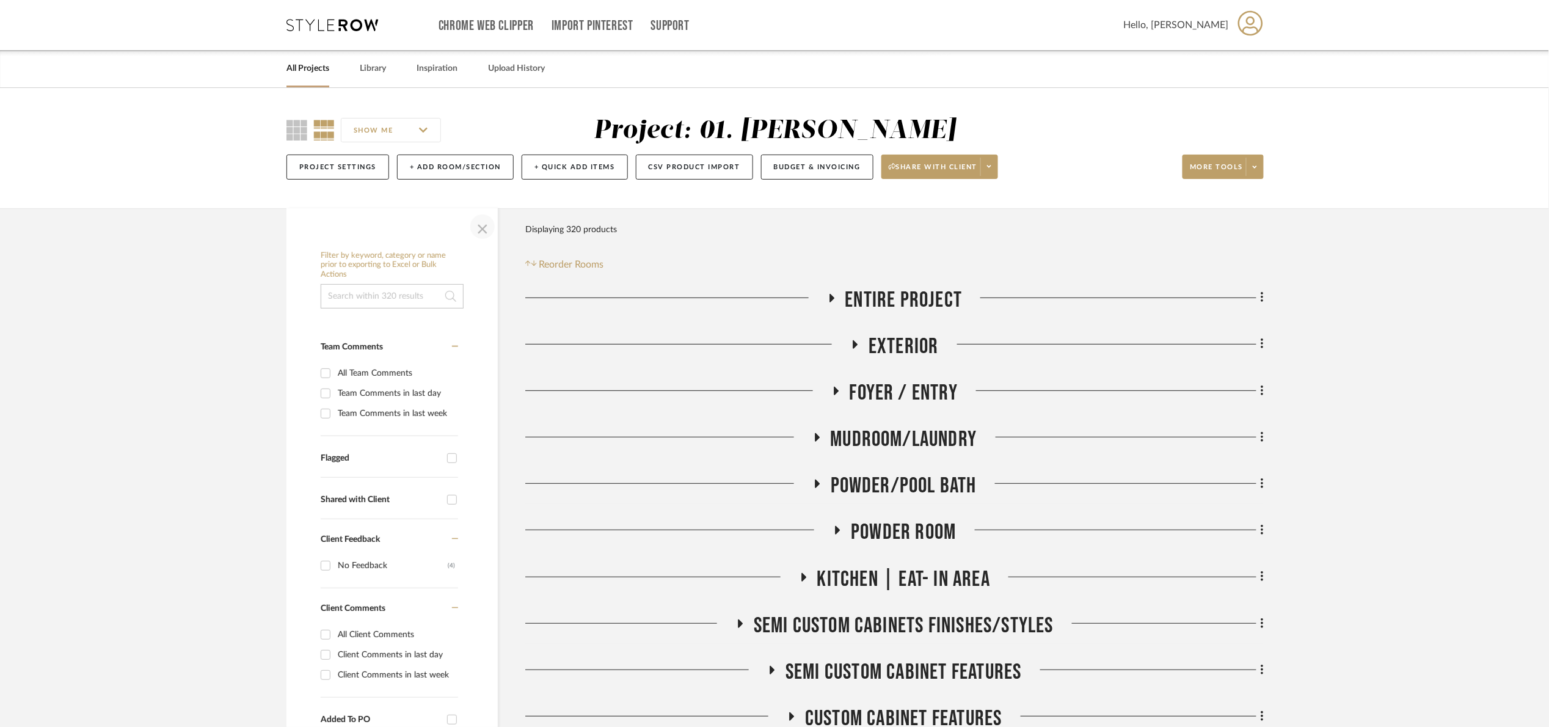
click at [495, 228] on span "button" at bounding box center [482, 226] width 29 height 29
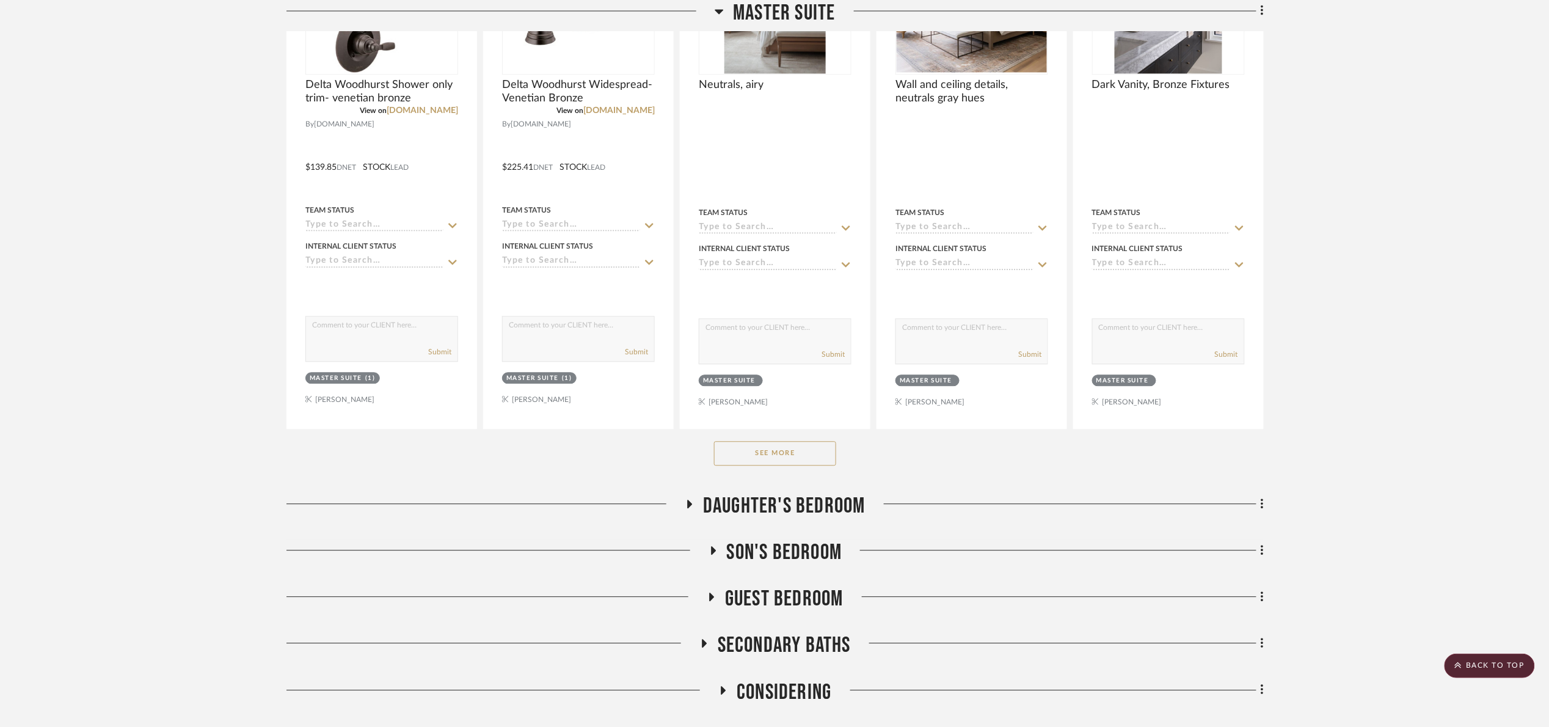
scroll to position [1191, 0]
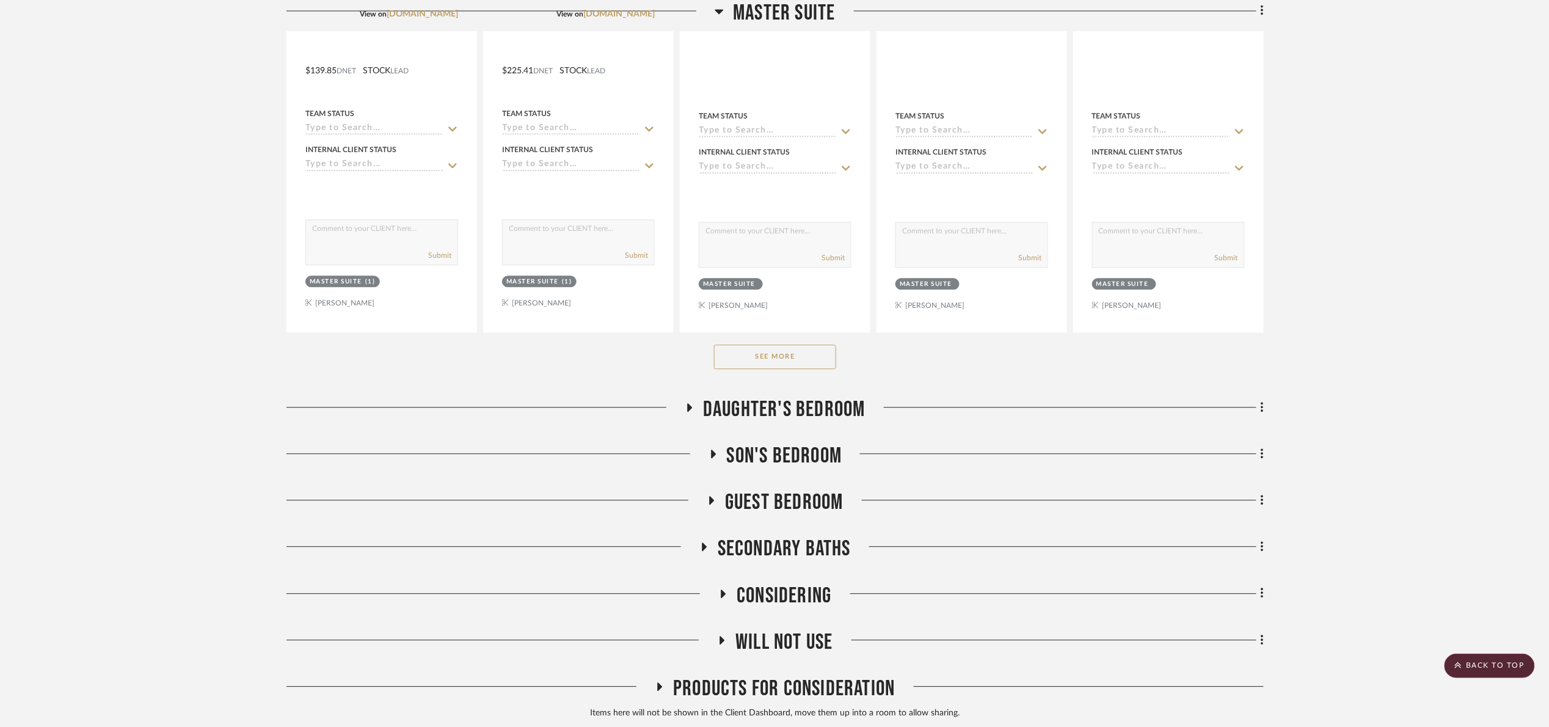
click at [786, 360] on button "See More" at bounding box center [775, 357] width 122 height 24
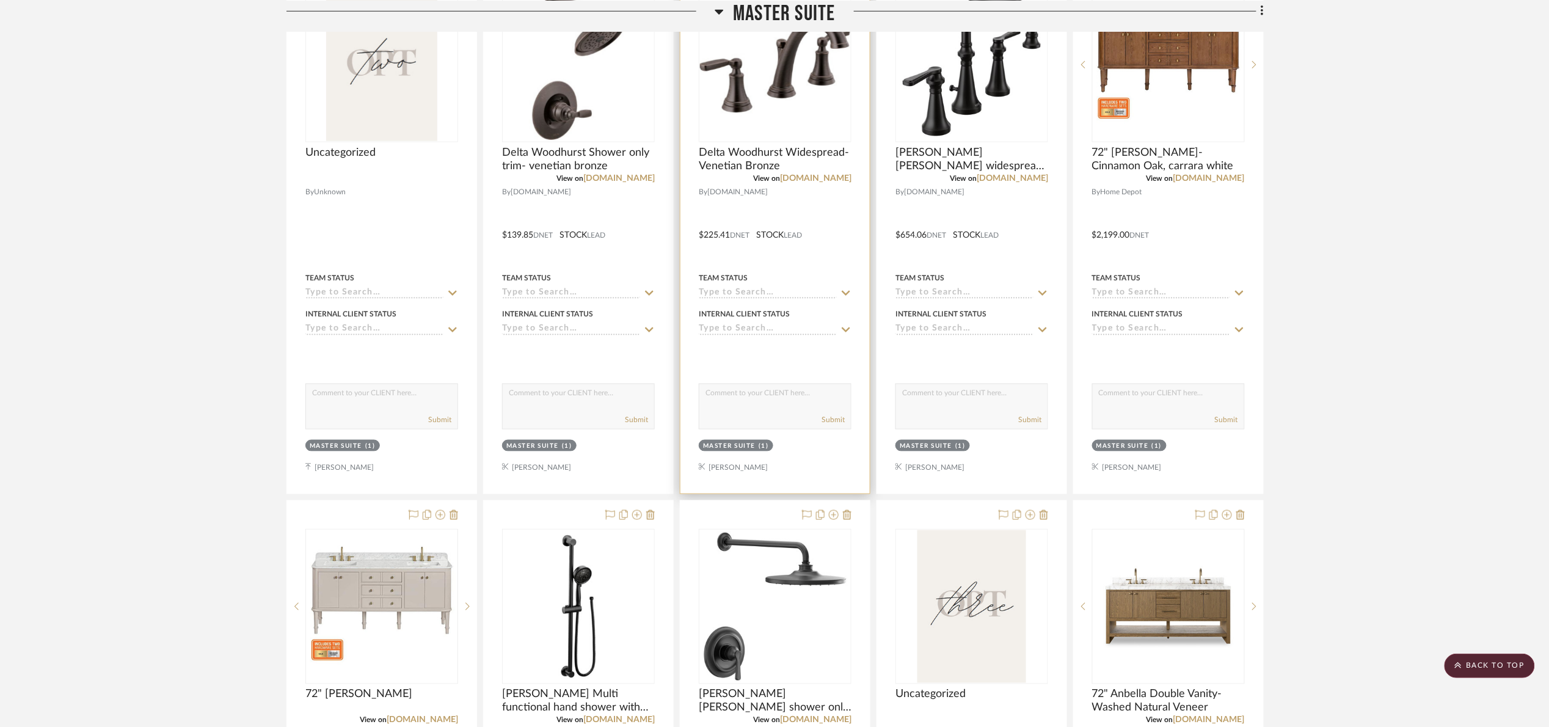
scroll to position [2749, 0]
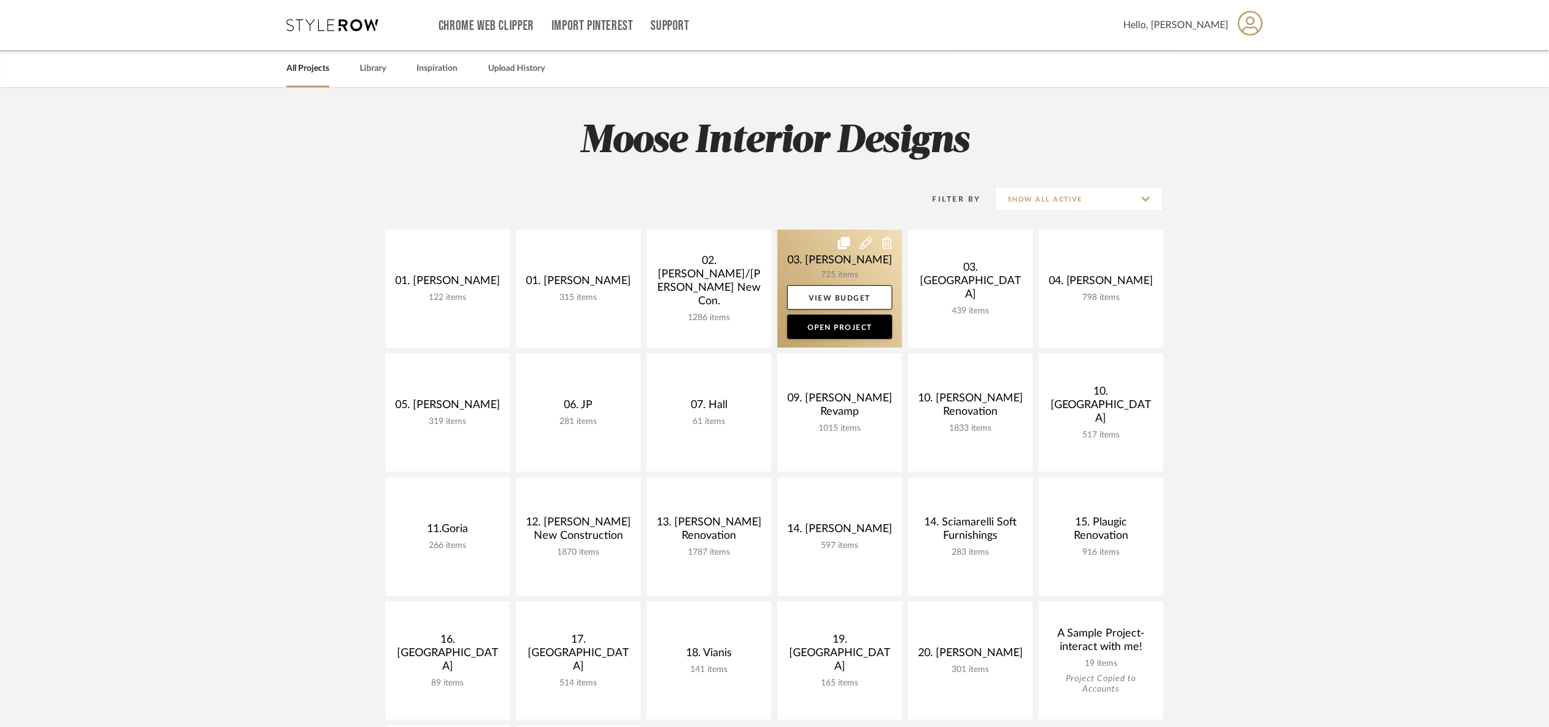
click at [808, 270] on link at bounding box center [840, 289] width 125 height 118
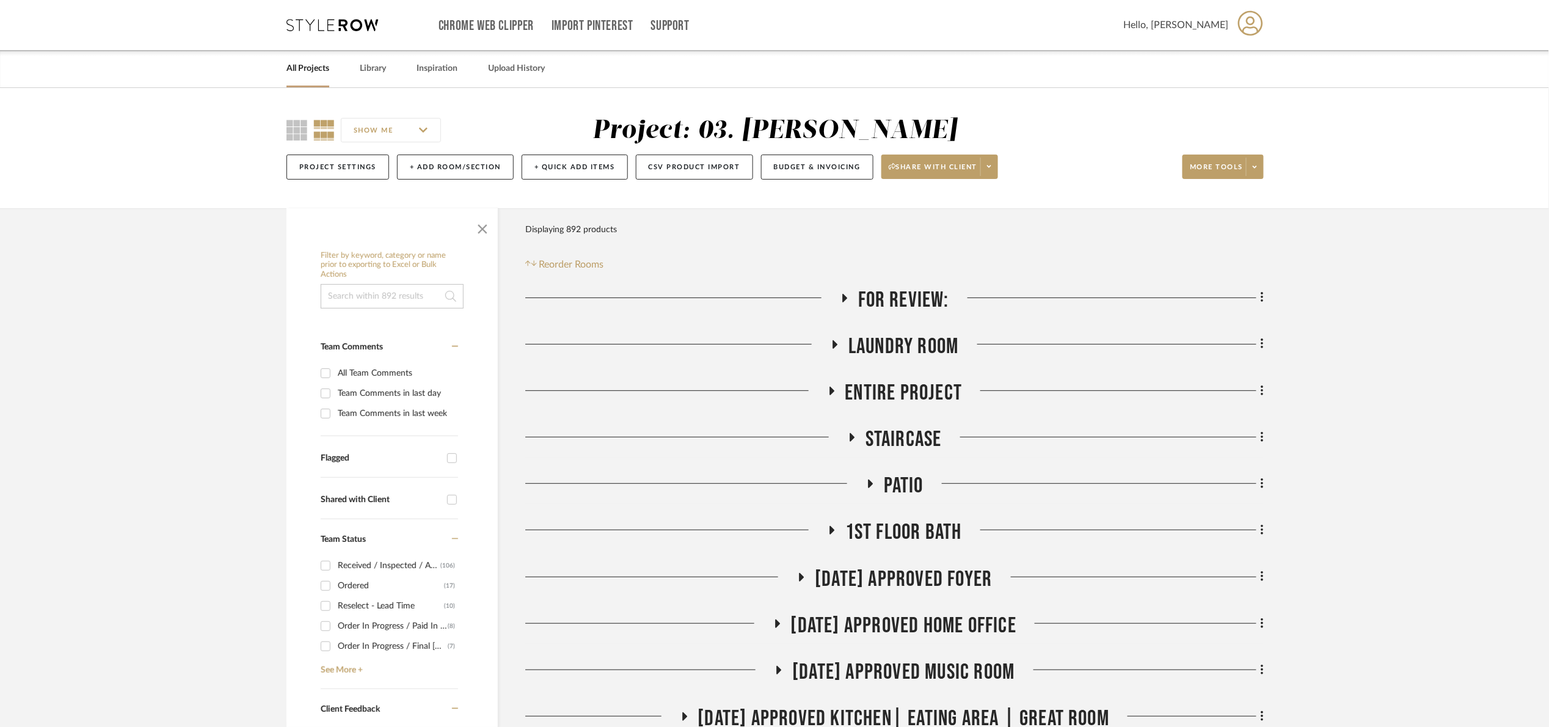
drag, startPoint x: 477, startPoint y: 228, endPoint x: 674, endPoint y: 356, distance: 235.9
click at [477, 228] on span "button" at bounding box center [482, 226] width 29 height 29
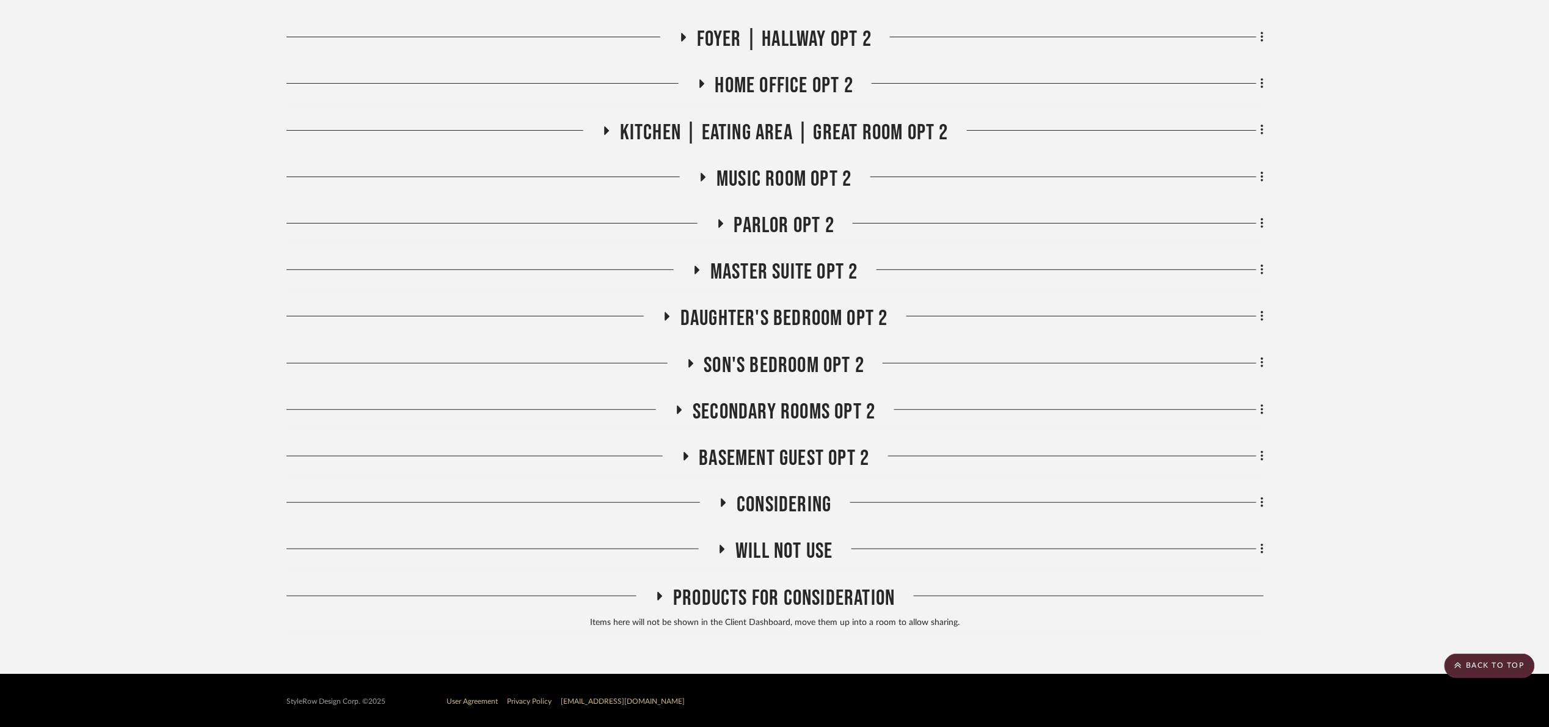
scroll to position [2168, 0]
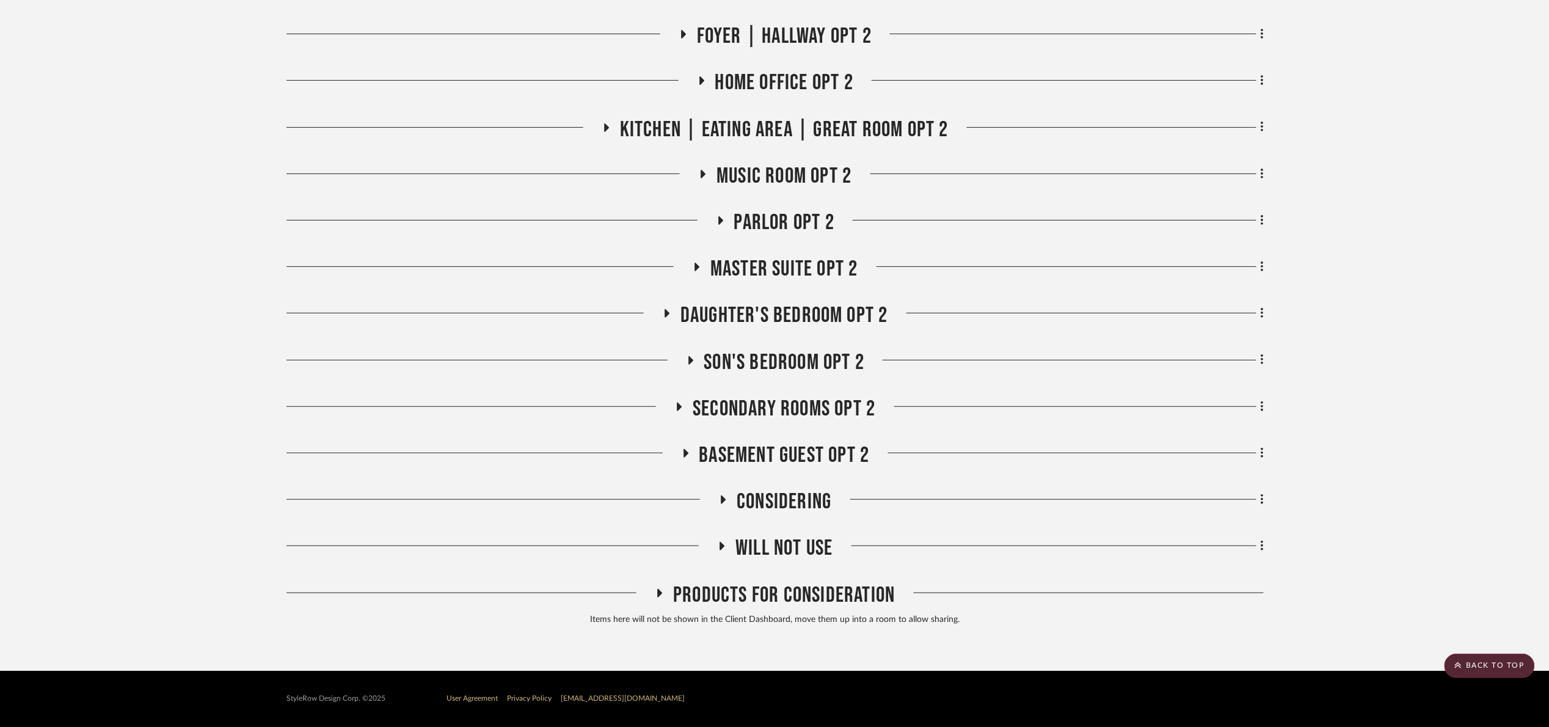
click at [794, 540] on span "Will Not Use" at bounding box center [784, 548] width 97 height 26
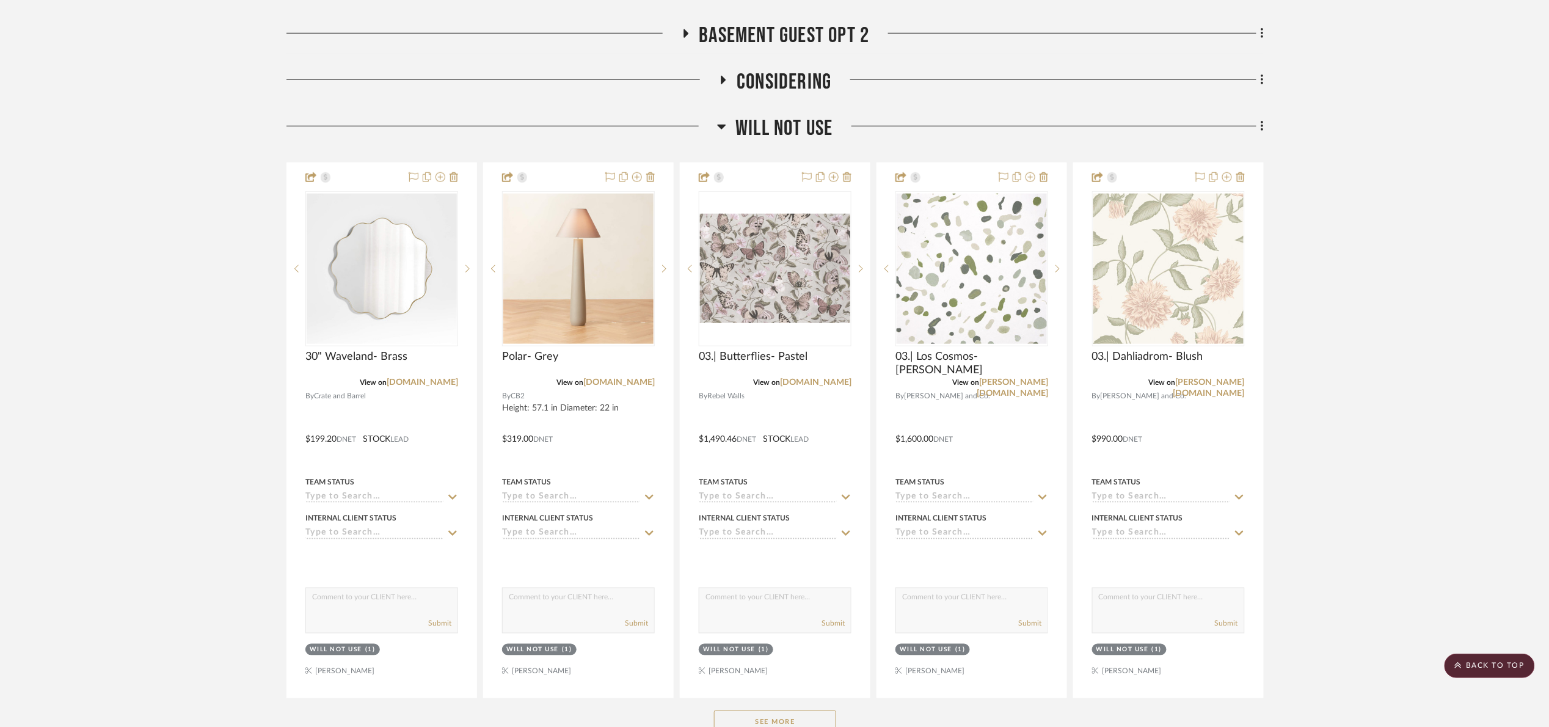
scroll to position [2626, 0]
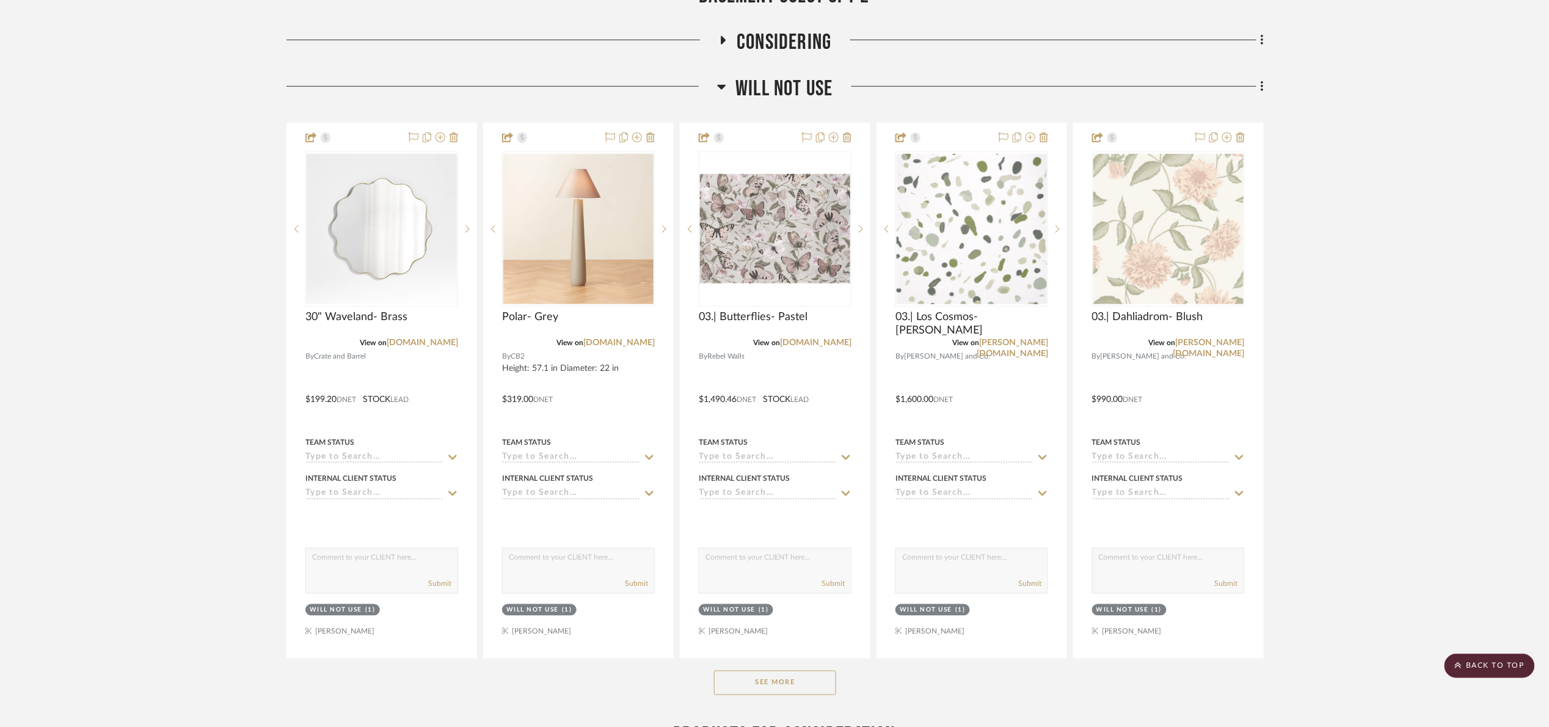
click at [801, 689] on button "See More" at bounding box center [775, 683] width 122 height 24
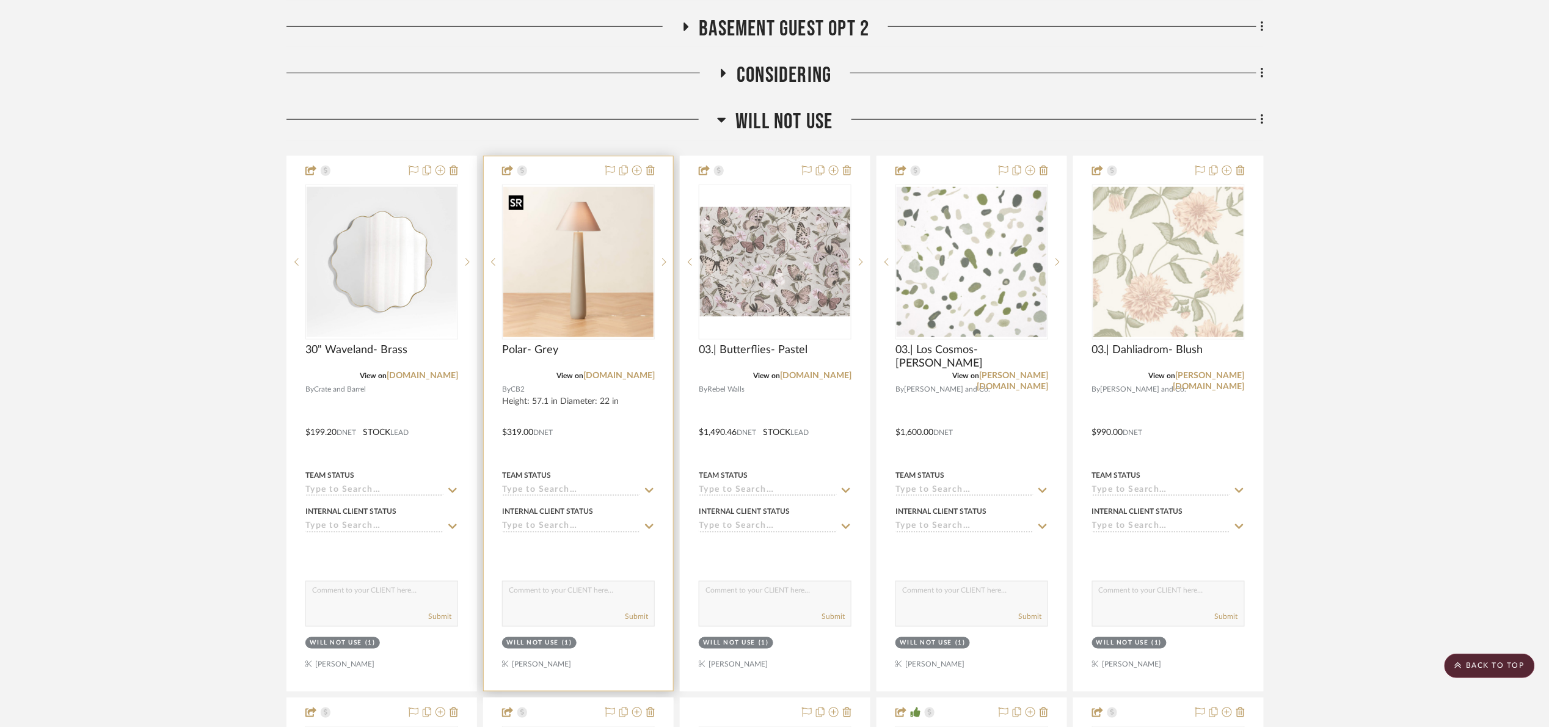
scroll to position [2586, 0]
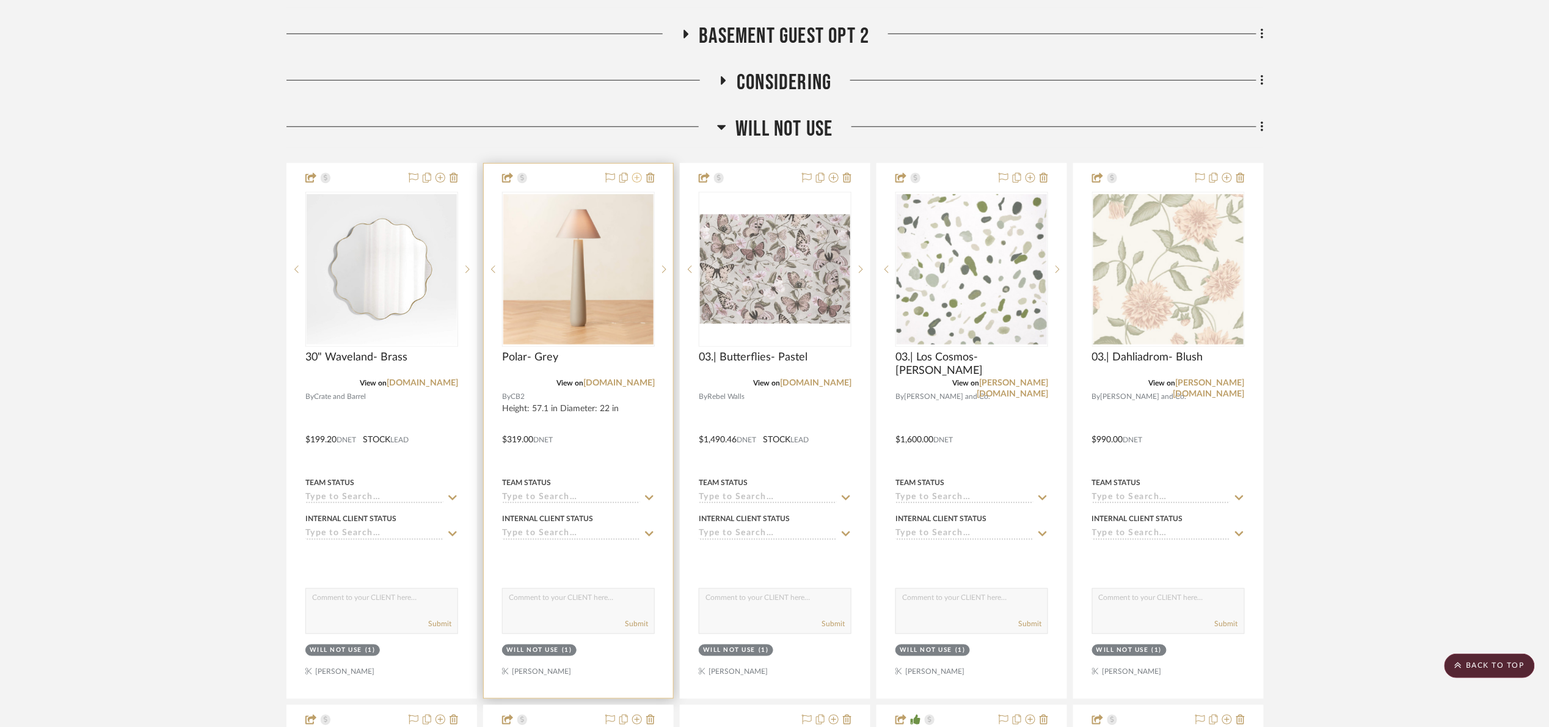
click at [637, 181] on icon at bounding box center [637, 178] width 10 height 10
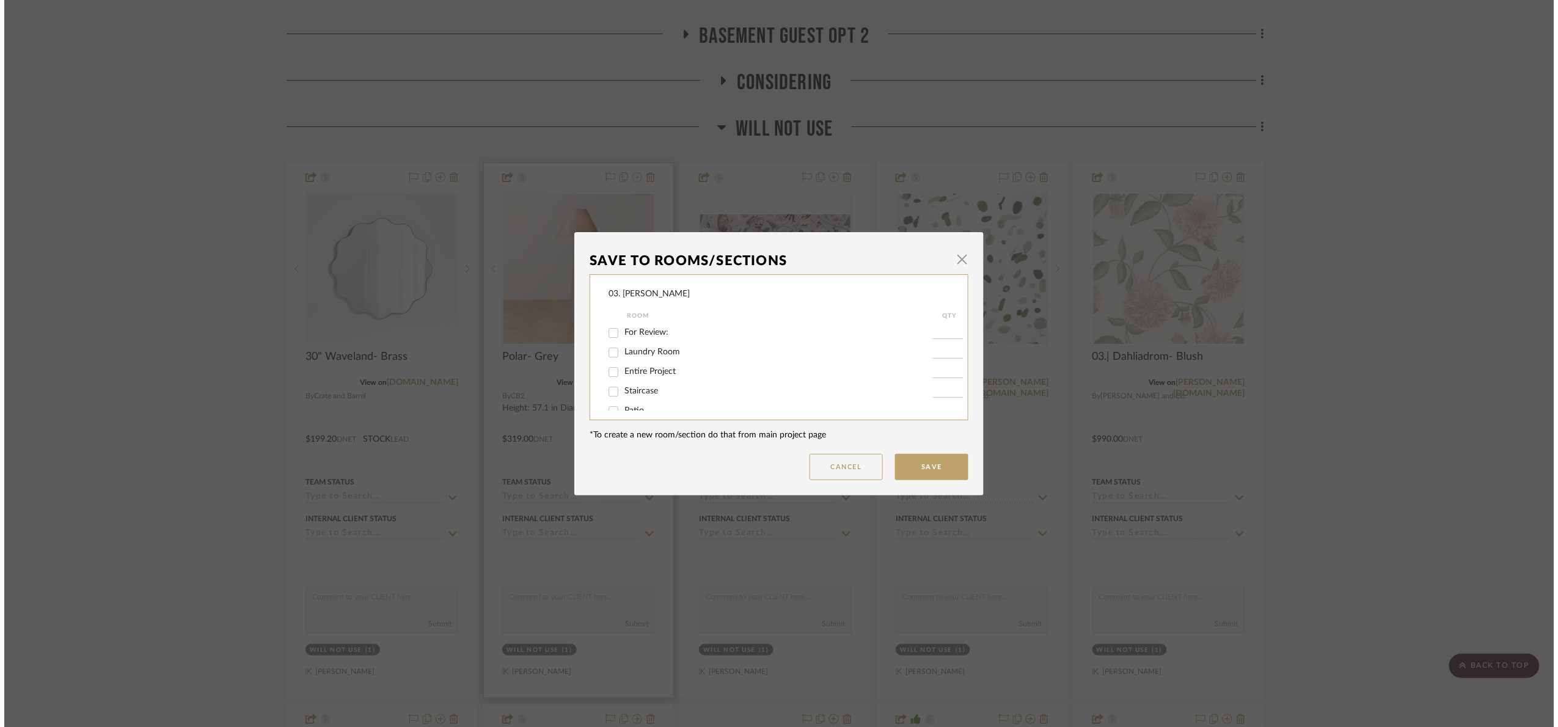
scroll to position [0, 0]
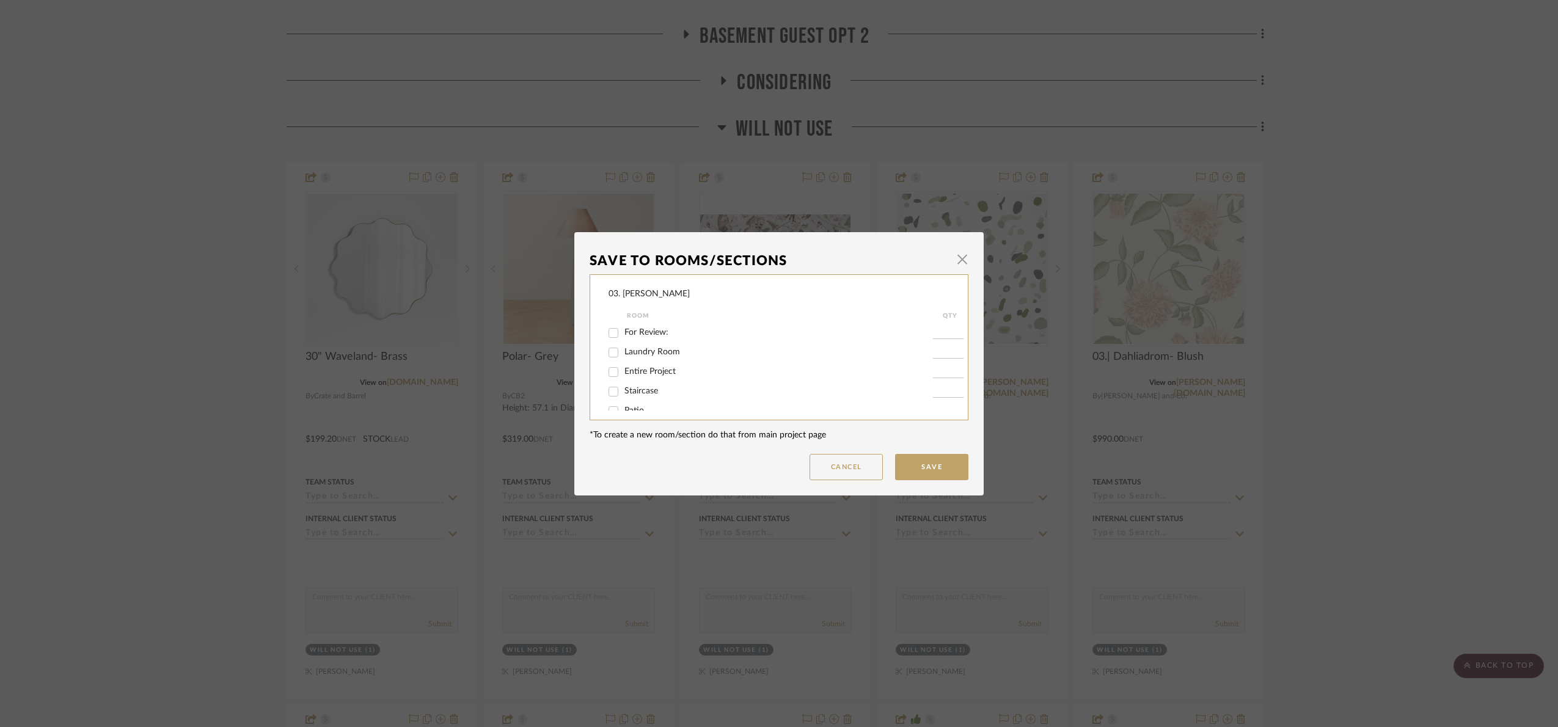
click at [639, 330] on span "For Review:" at bounding box center [646, 332] width 44 height 9
click at [623, 330] on input "For Review:" at bounding box center [614, 333] width 20 height 20
checkbox input "true"
type input "1"
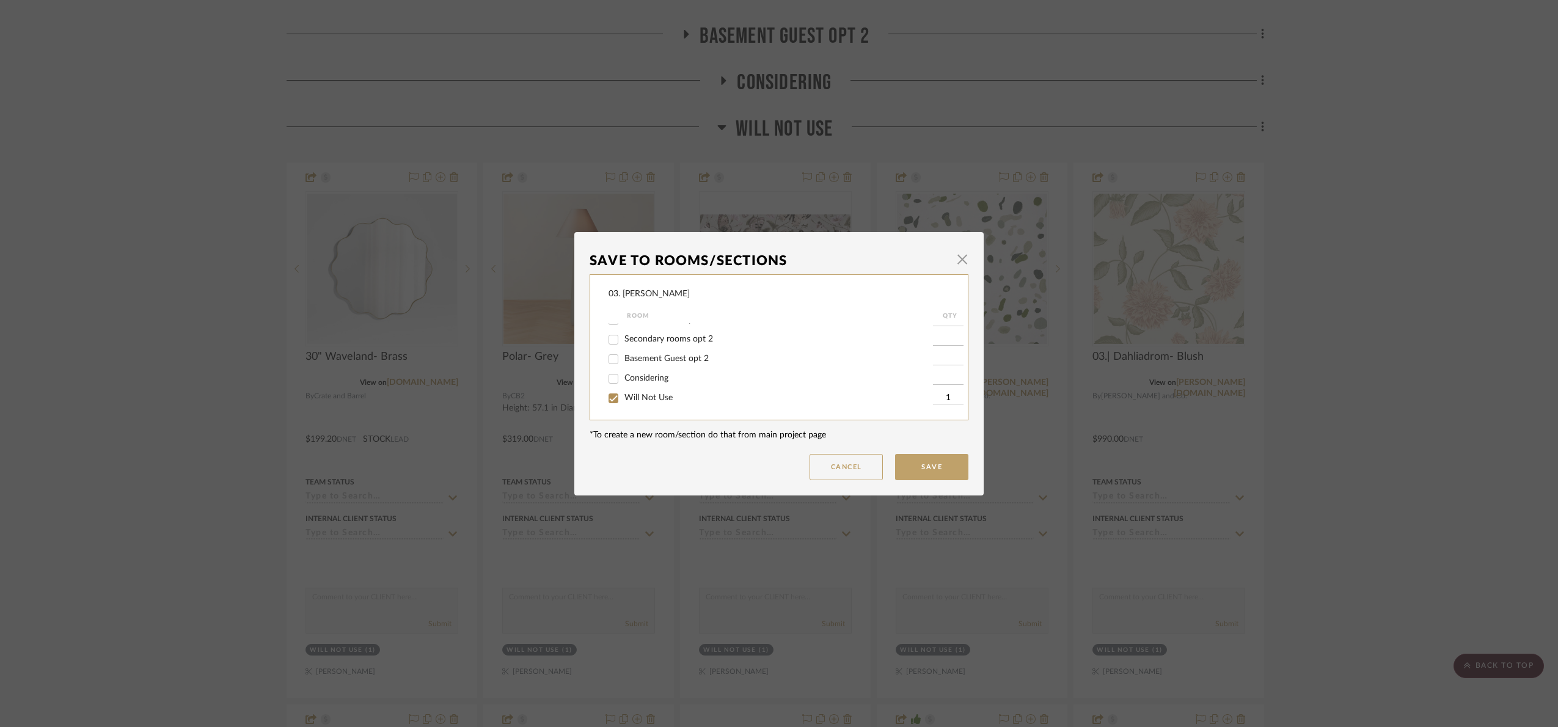
click at [643, 403] on div "Will Not Use" at bounding box center [770, 399] width 324 height 20
click at [640, 395] on span "Will Not Use" at bounding box center [648, 397] width 48 height 9
click at [623, 395] on input "Will Not Use" at bounding box center [614, 399] width 20 height 20
checkbox input "false"
click at [946, 472] on button "Save" at bounding box center [931, 467] width 73 height 26
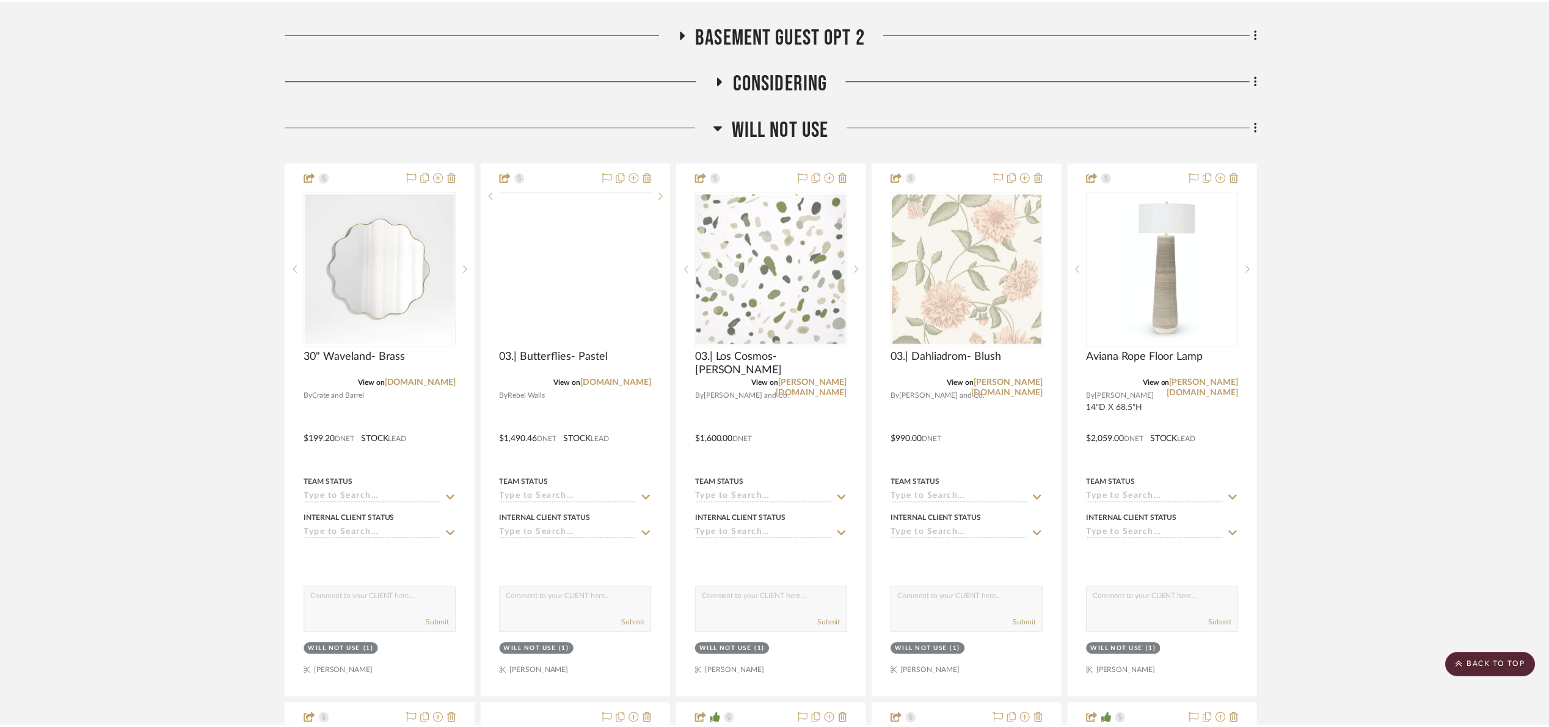
scroll to position [2586, 0]
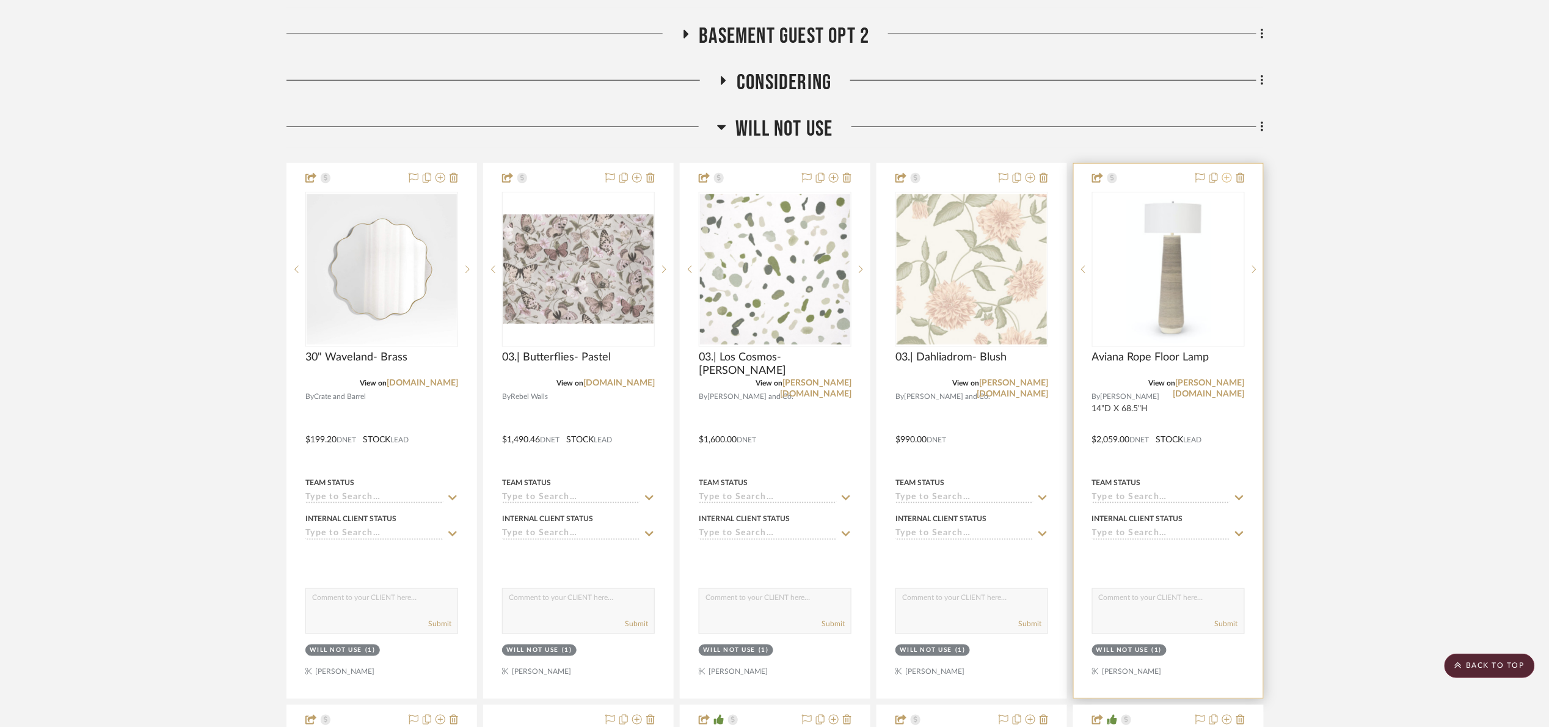
click at [1227, 179] on icon at bounding box center [1227, 178] width 10 height 10
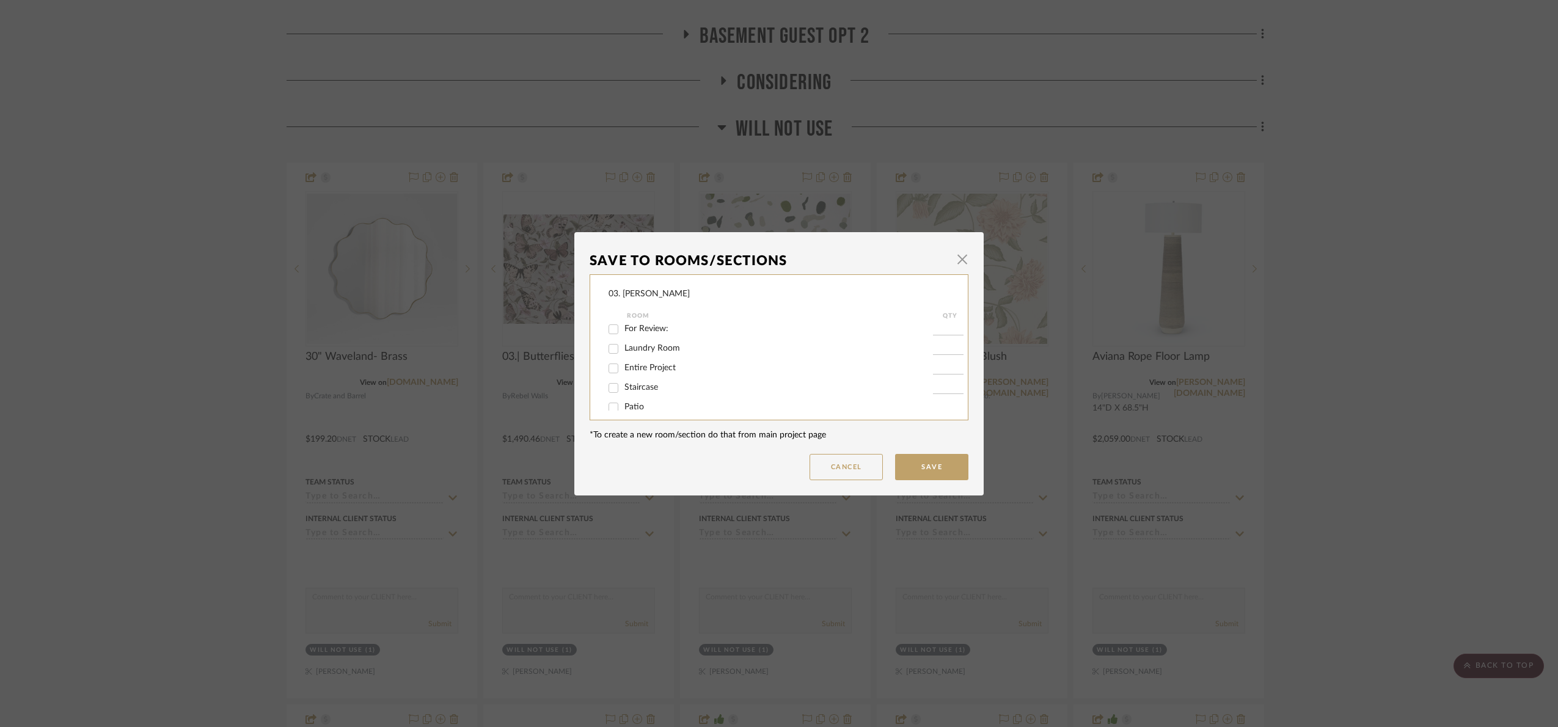
scroll to position [0, 0]
click at [640, 328] on span "For Review:" at bounding box center [646, 332] width 44 height 9
click at [623, 328] on input "For Review:" at bounding box center [614, 333] width 20 height 20
checkbox input "true"
type input "1"
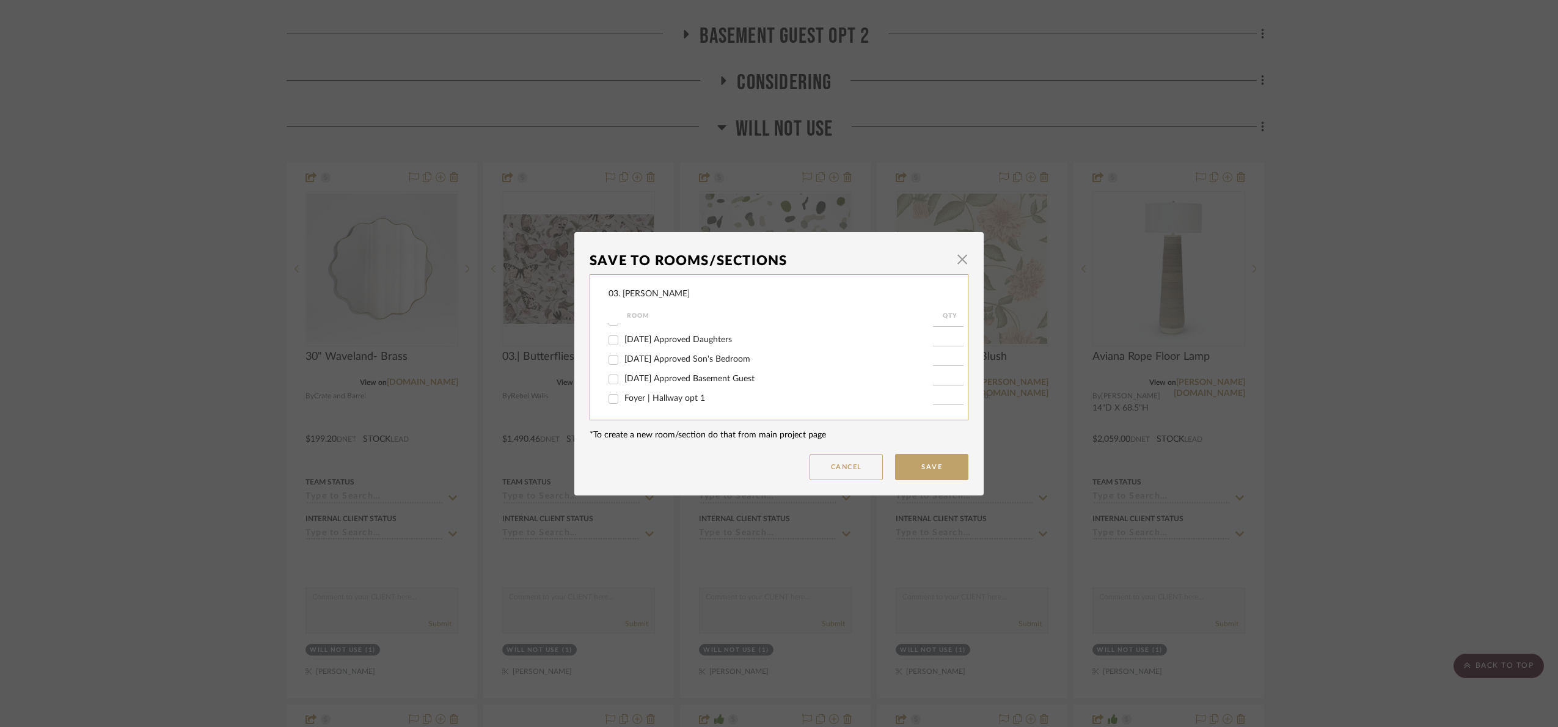
scroll to position [697, 0]
drag, startPoint x: 642, startPoint y: 401, endPoint x: 651, endPoint y: 404, distance: 9.1
click at [643, 401] on span "Will Not Use" at bounding box center [648, 397] width 48 height 9
click at [623, 401] on input "Will Not Use" at bounding box center [614, 399] width 20 height 20
checkbox input "false"
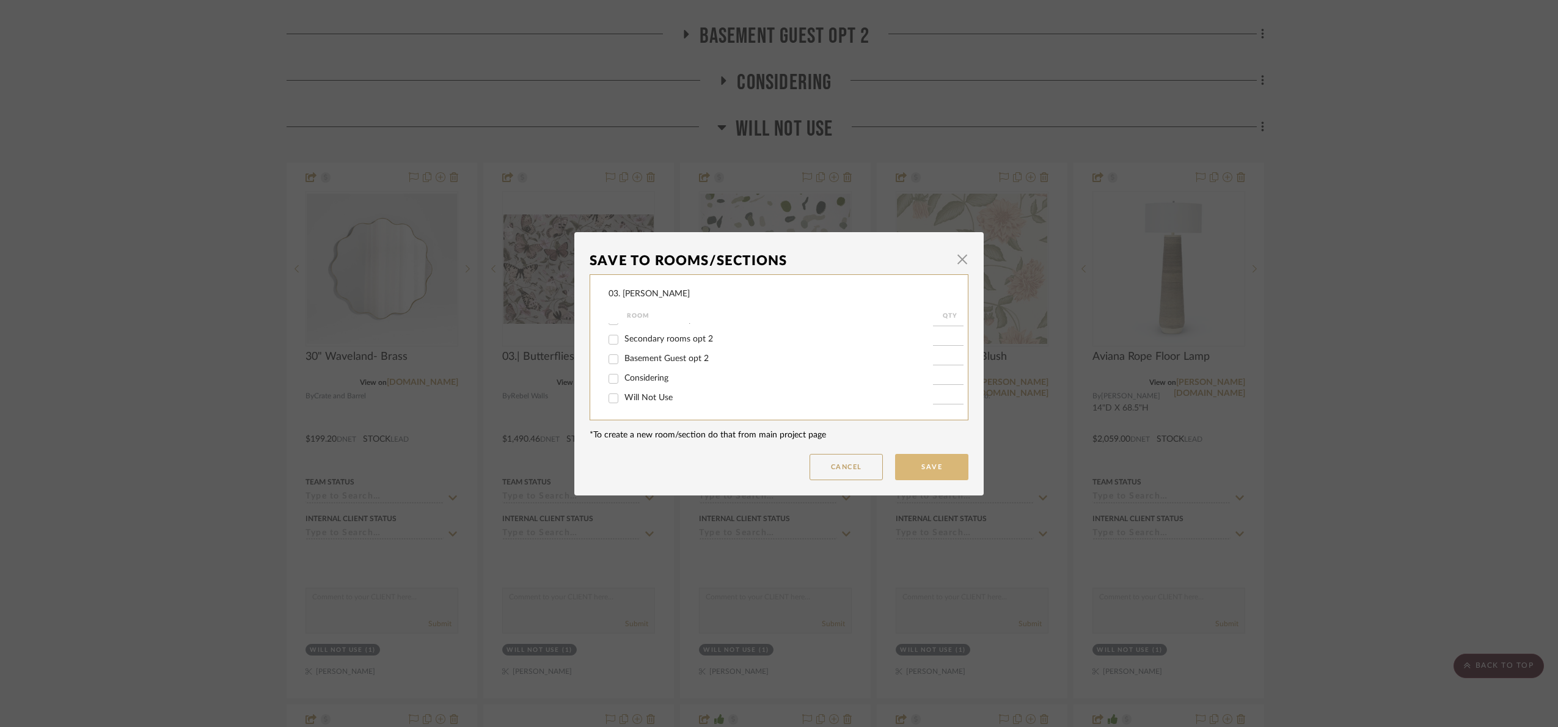
click at [918, 466] on button "Save" at bounding box center [931, 467] width 73 height 26
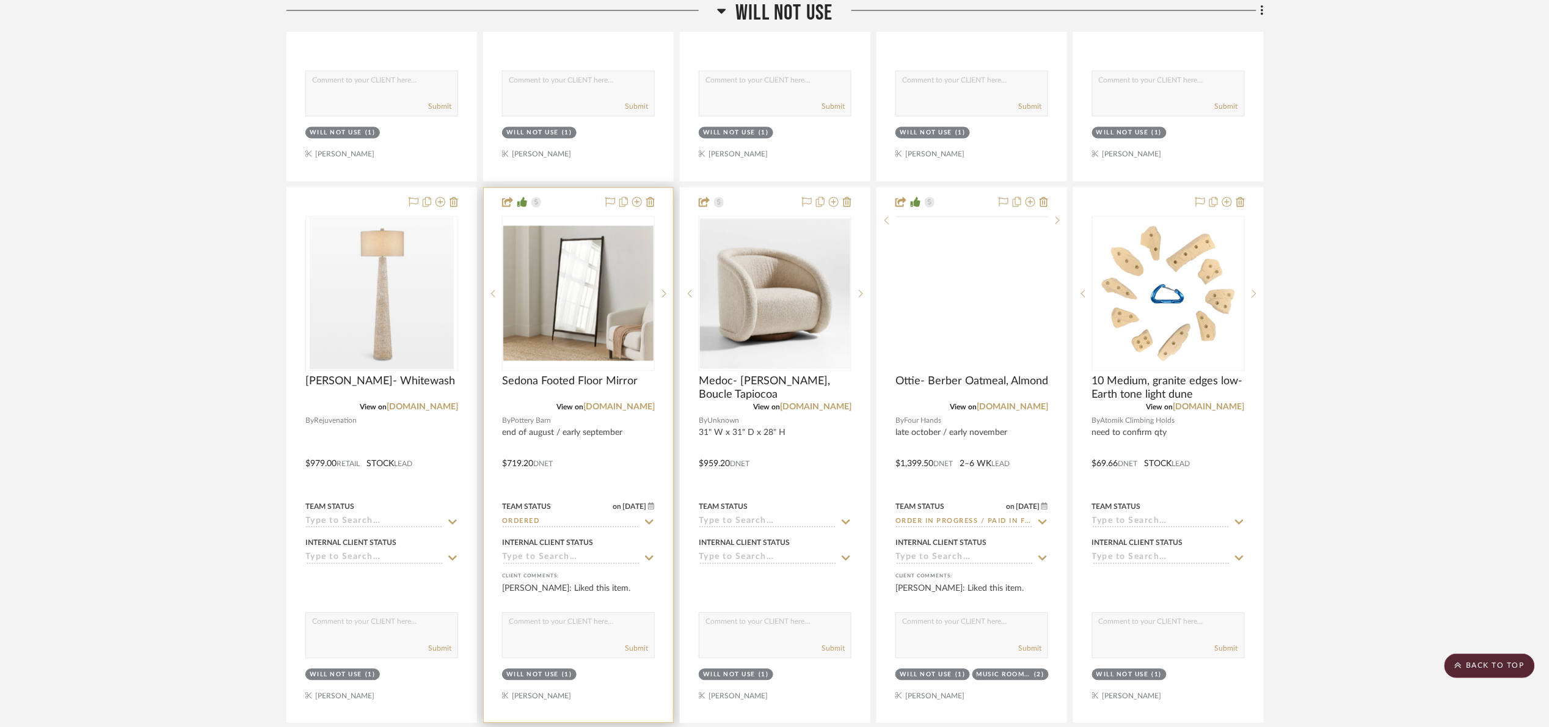
scroll to position [3136, 0]
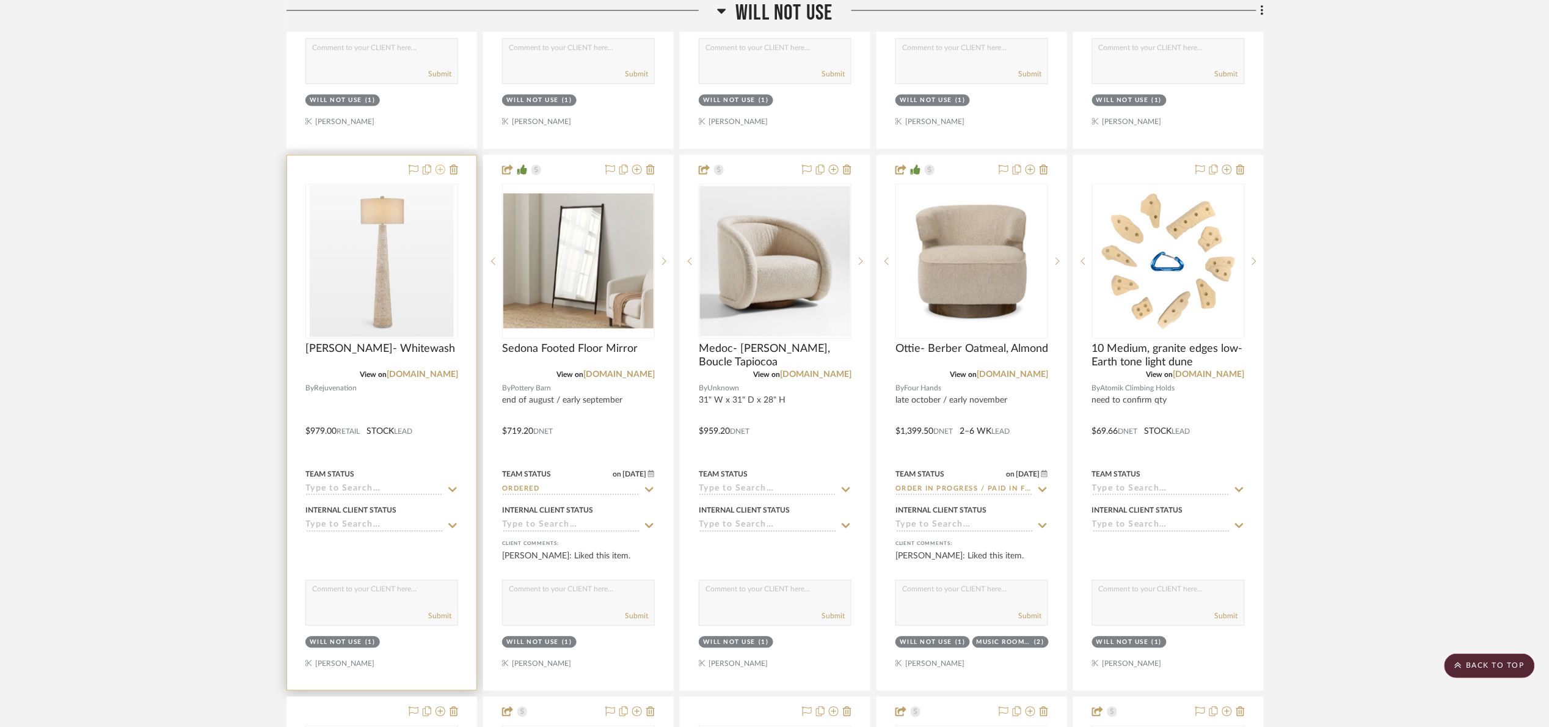
click at [439, 175] on icon at bounding box center [441, 170] width 10 height 10
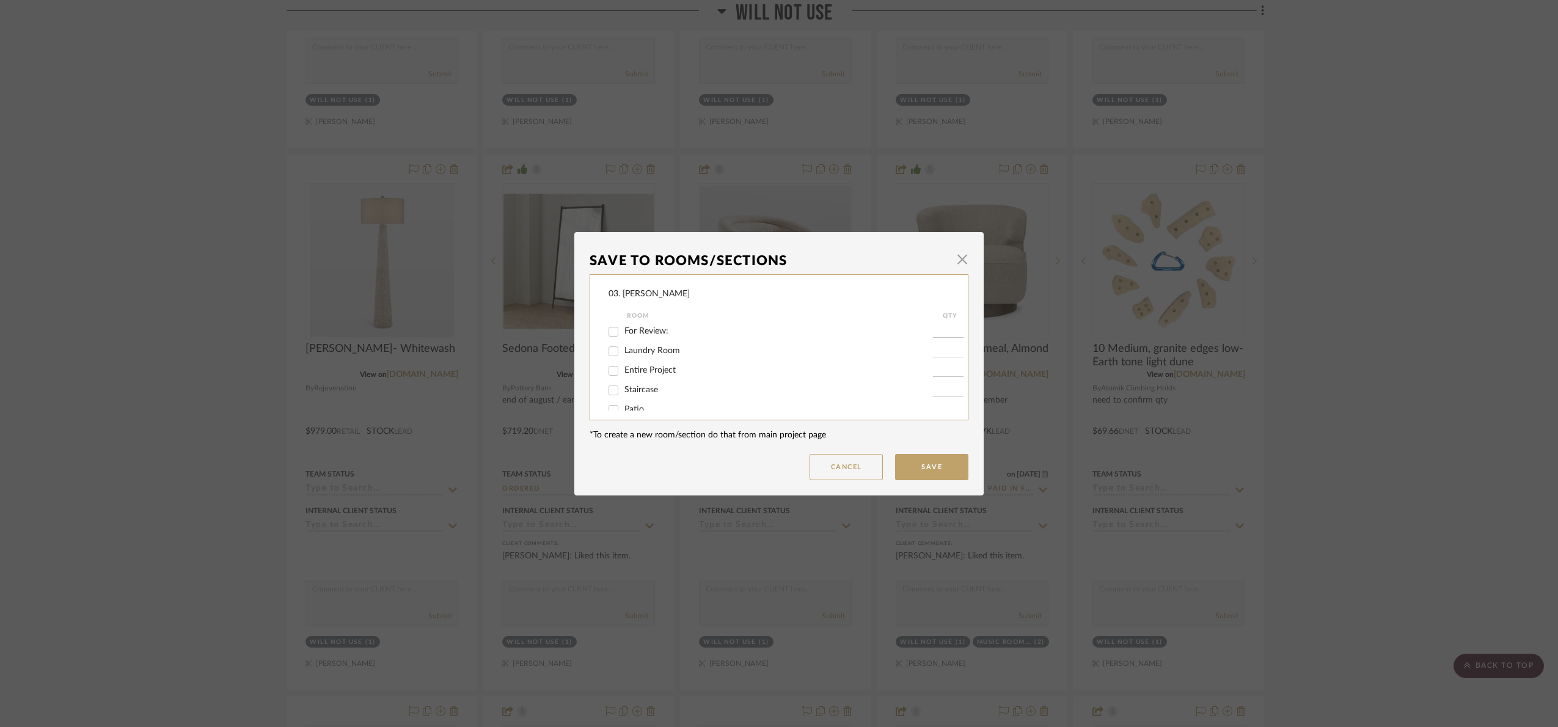
scroll to position [0, 0]
click at [630, 325] on div "For Review:" at bounding box center [770, 333] width 324 height 20
click at [630, 327] on label "For Review:" at bounding box center [778, 332] width 309 height 10
click at [623, 327] on input "For Review:" at bounding box center [614, 333] width 20 height 20
checkbox input "true"
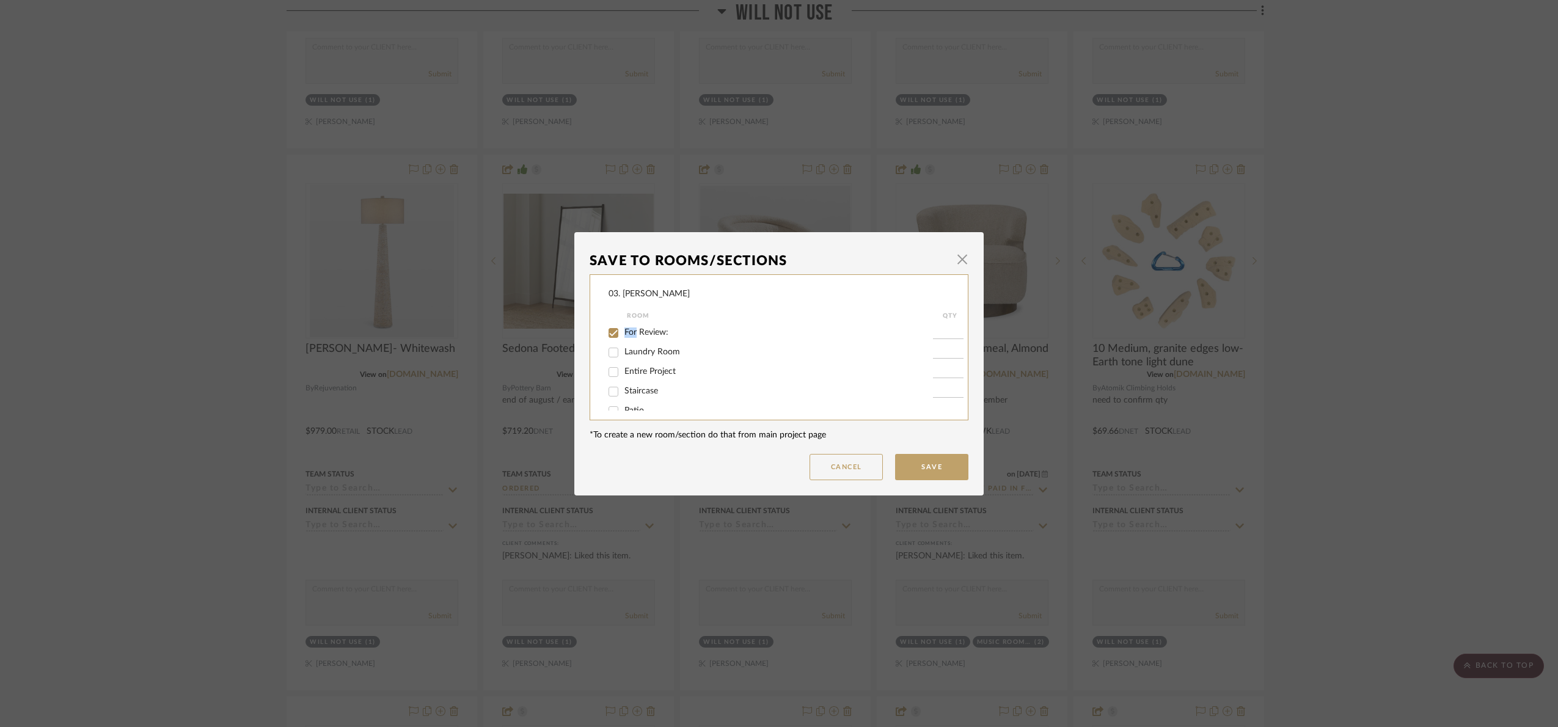
type input "1"
click at [632, 394] on span "Will Not Use" at bounding box center [648, 397] width 48 height 9
click at [623, 394] on input "Will Not Use" at bounding box center [614, 399] width 20 height 20
checkbox input "false"
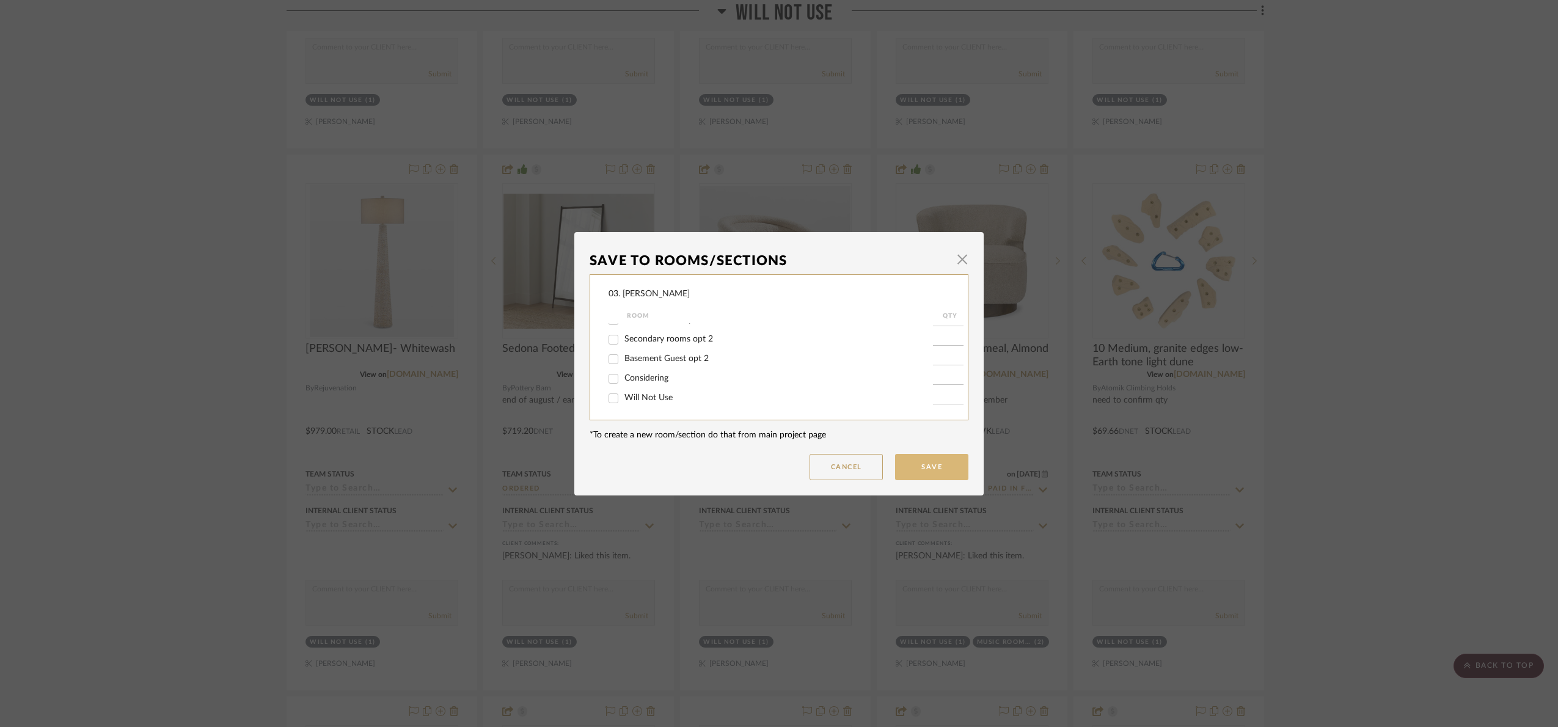
click at [939, 478] on button "Save" at bounding box center [931, 467] width 73 height 26
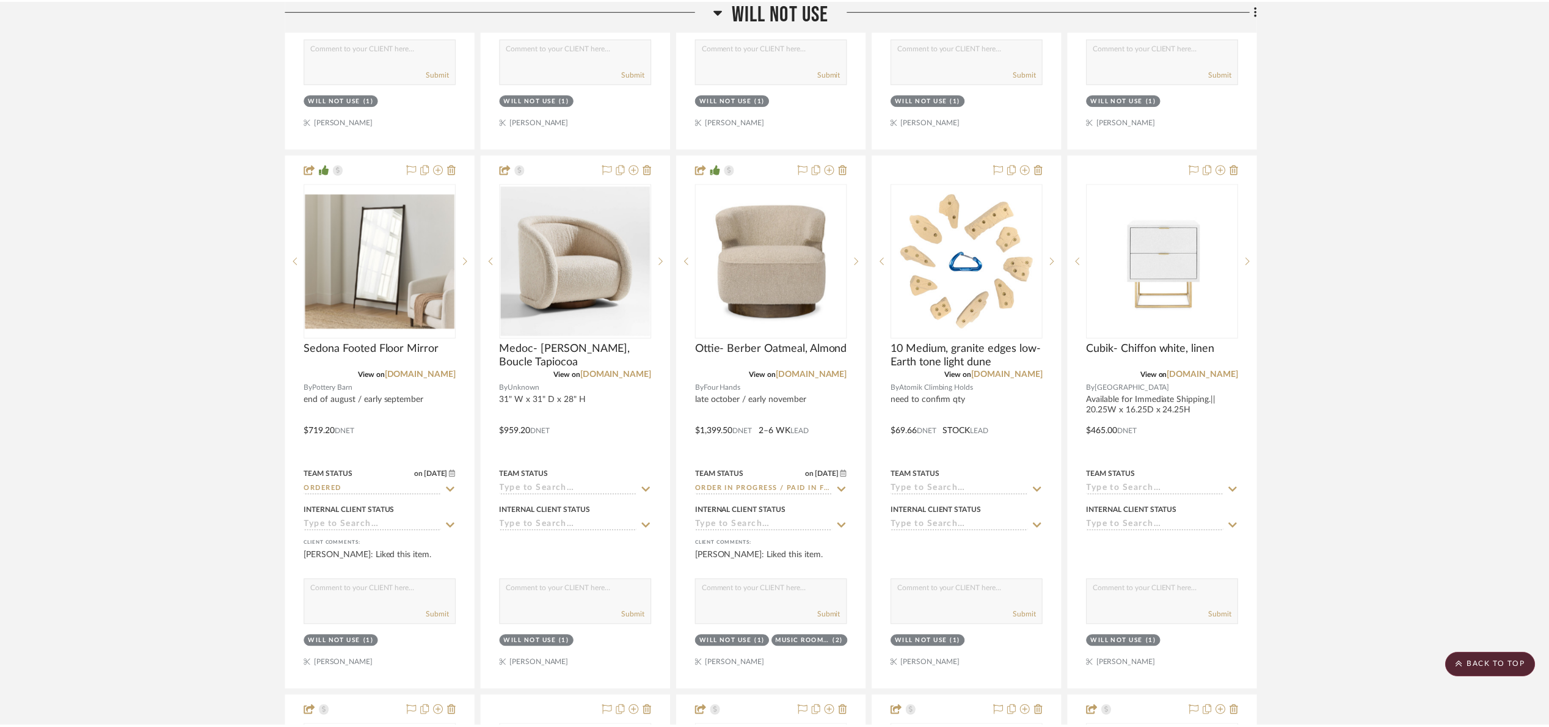
scroll to position [3136, 0]
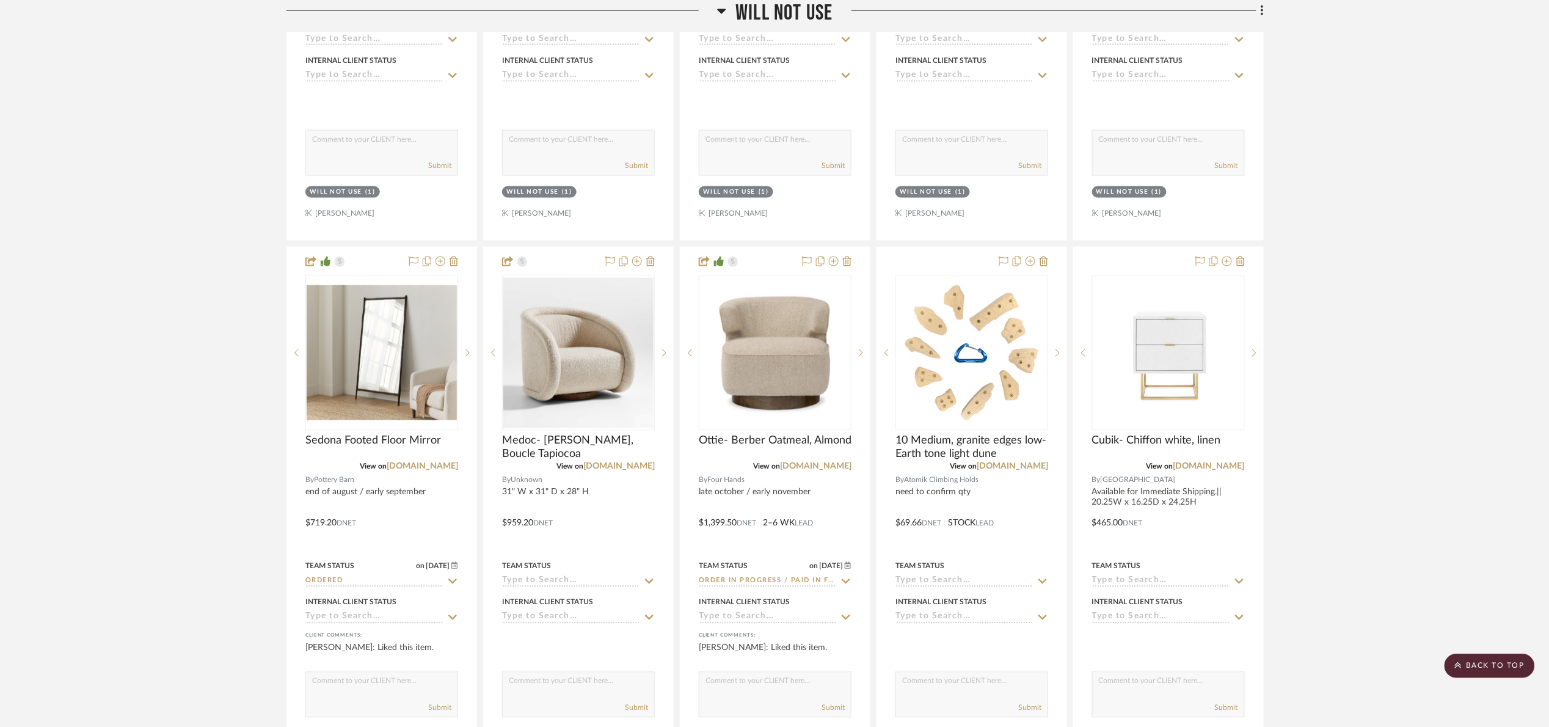
click at [778, 22] on span "Will Not Use" at bounding box center [784, 13] width 97 height 26
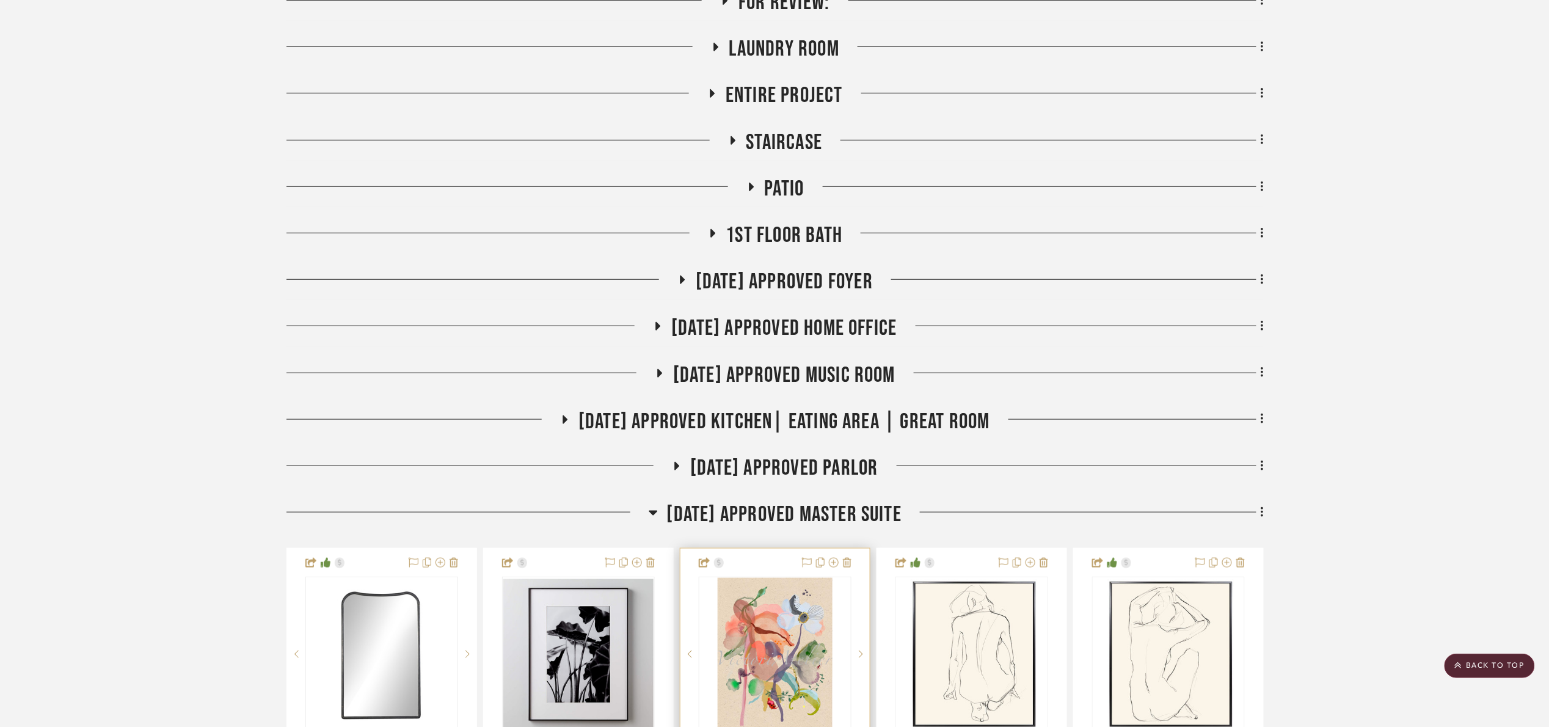
scroll to position [60, 0]
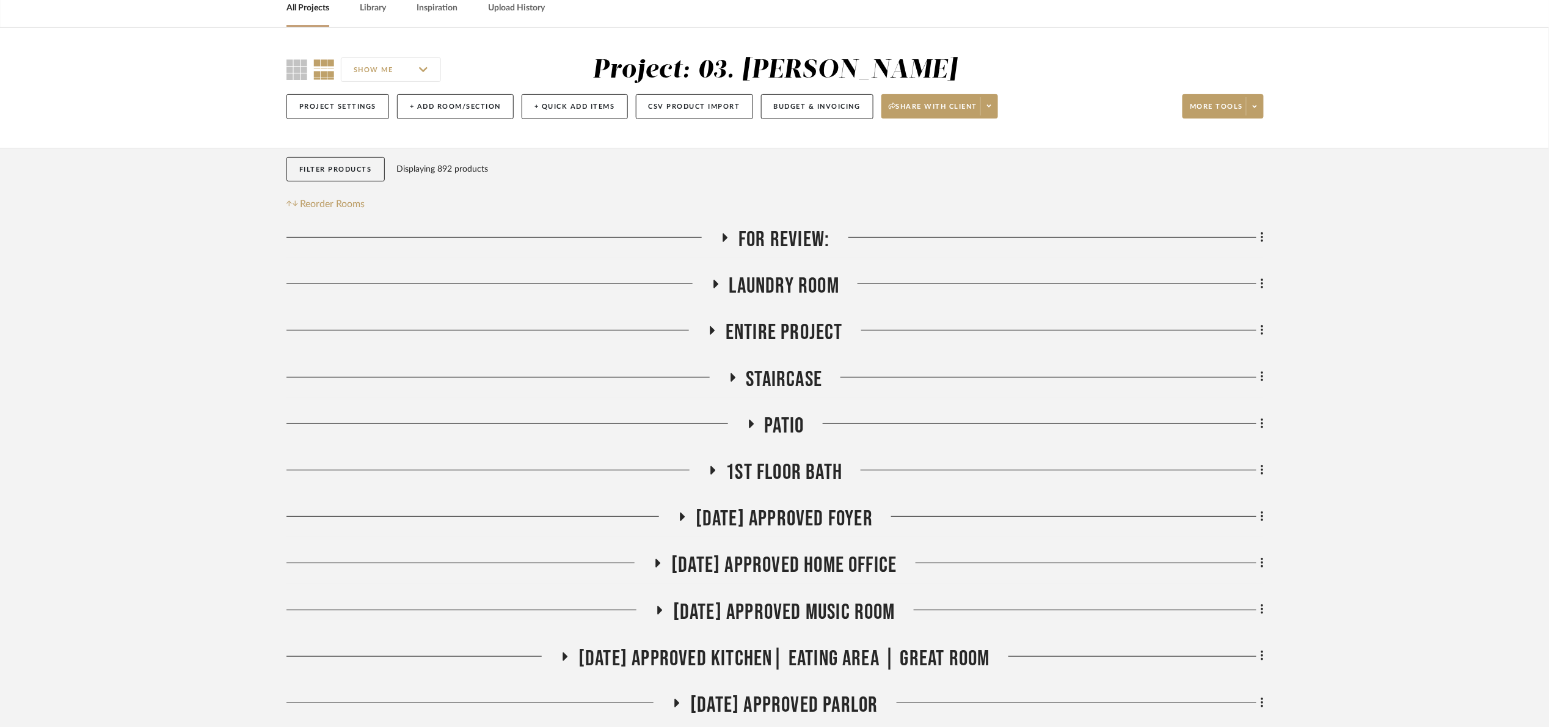
click at [799, 245] on span "For Review:" at bounding box center [784, 240] width 91 height 26
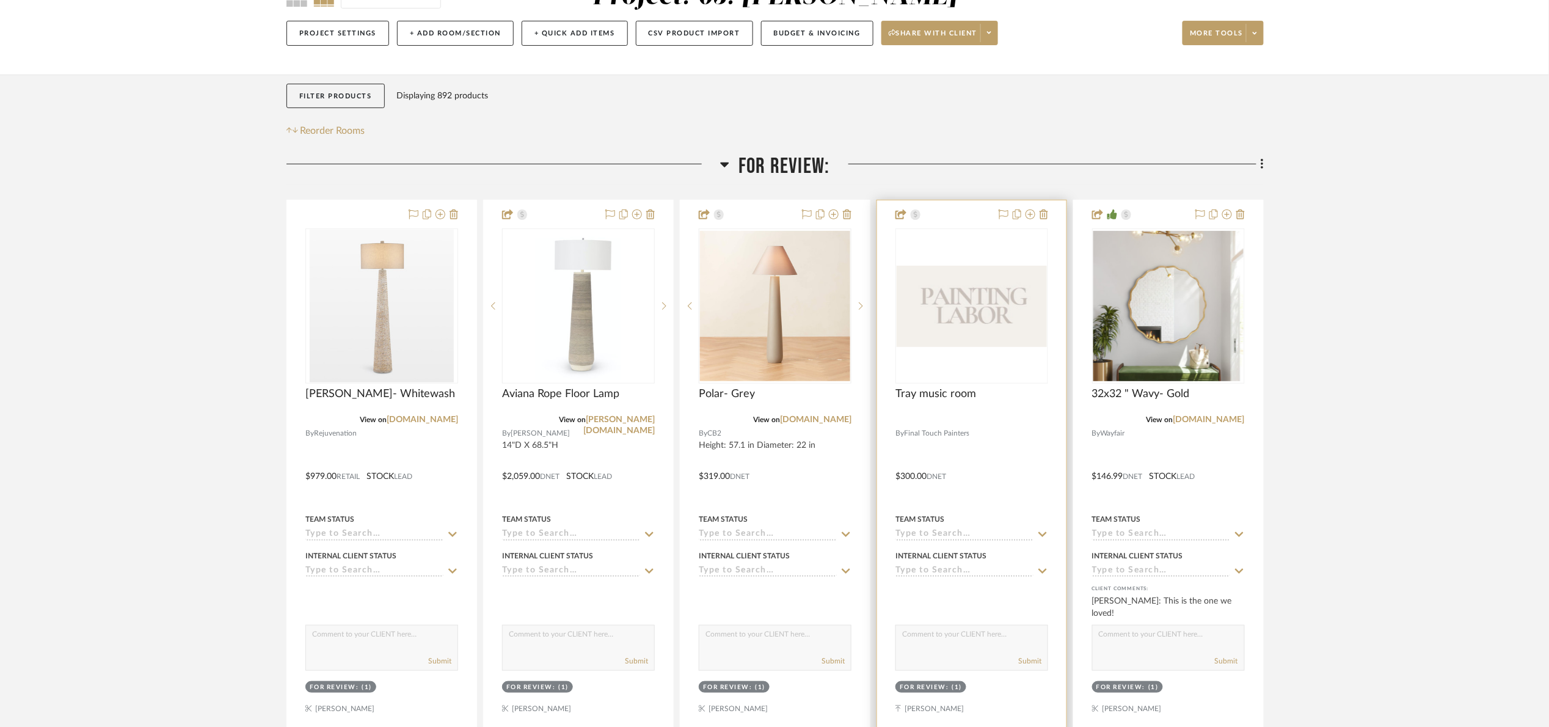
scroll to position [427, 0]
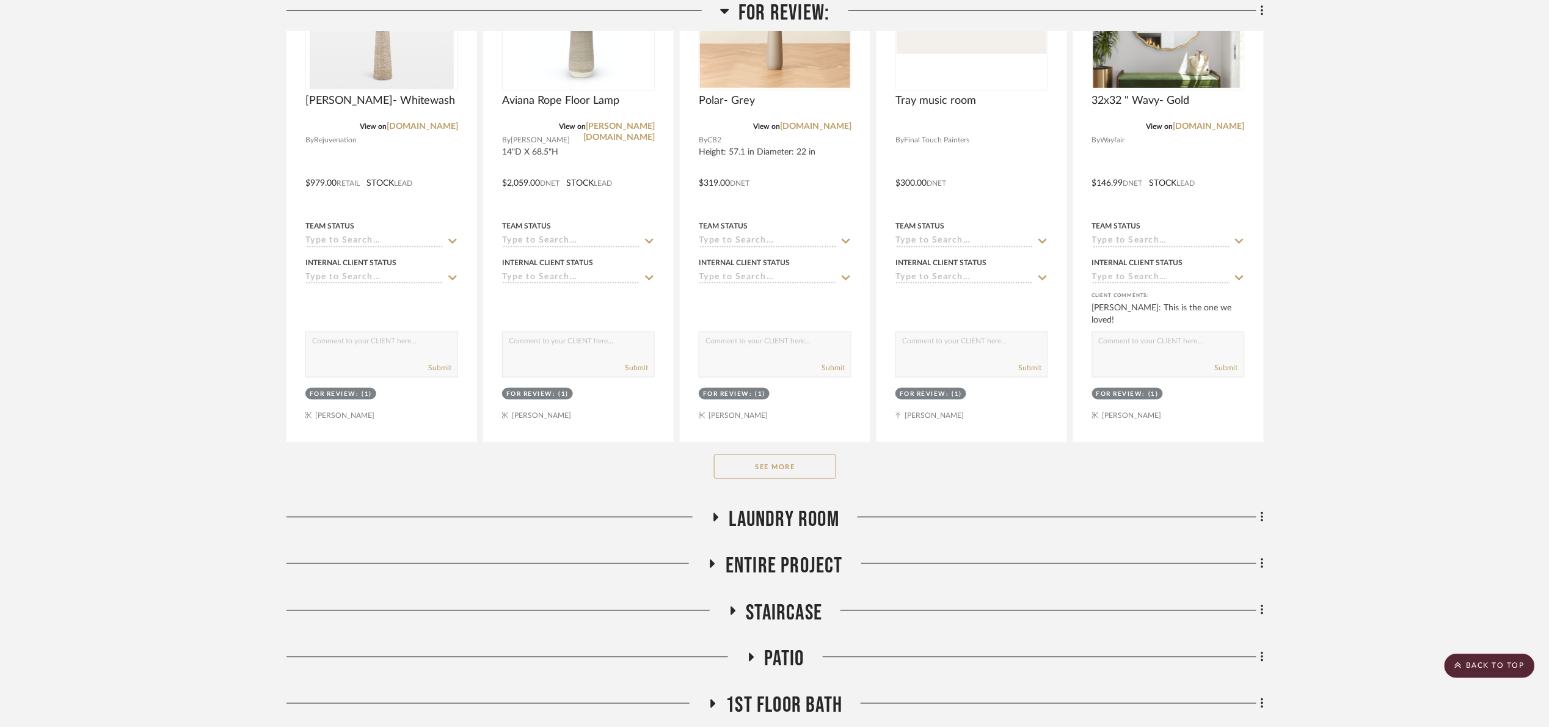
click at [731, 466] on button "See More" at bounding box center [775, 467] width 122 height 24
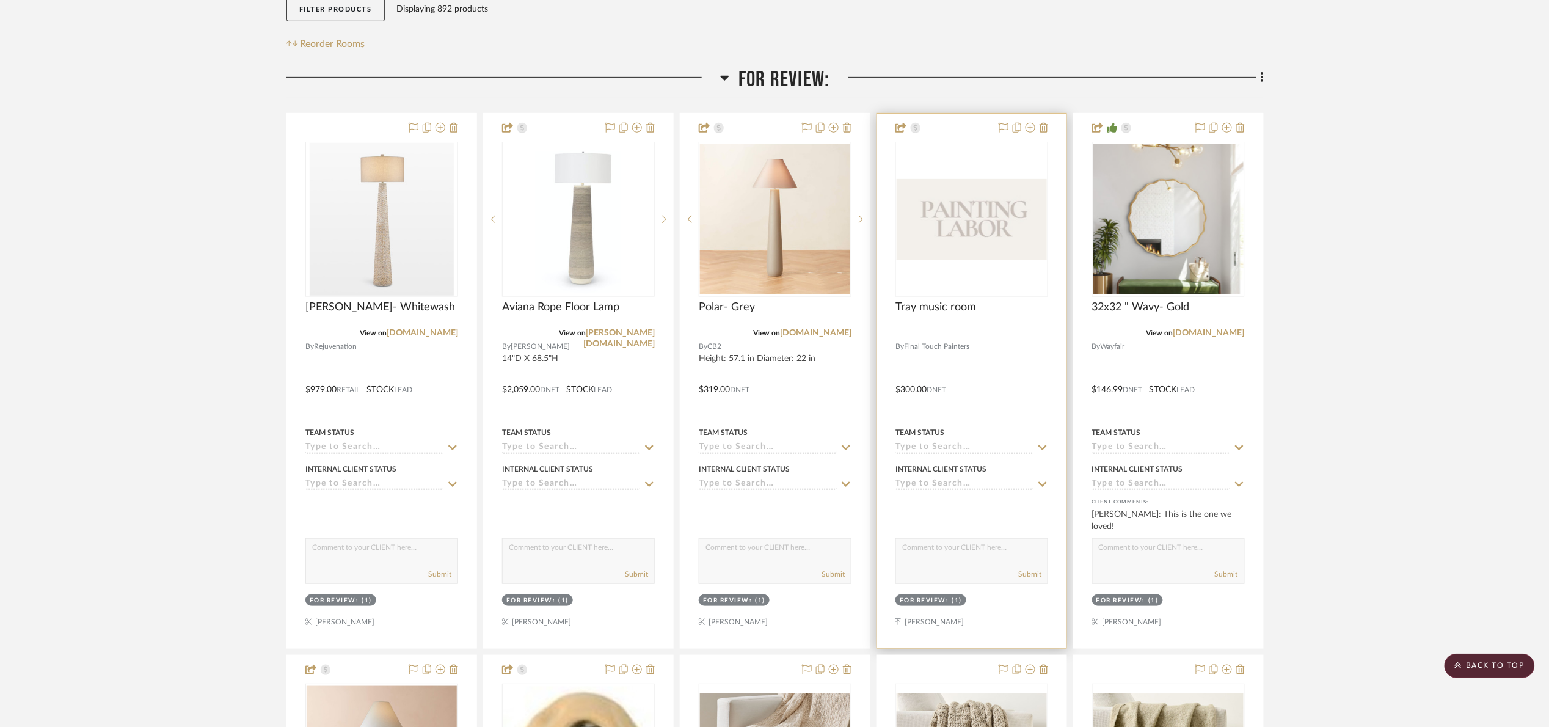
scroll to position [152, 0]
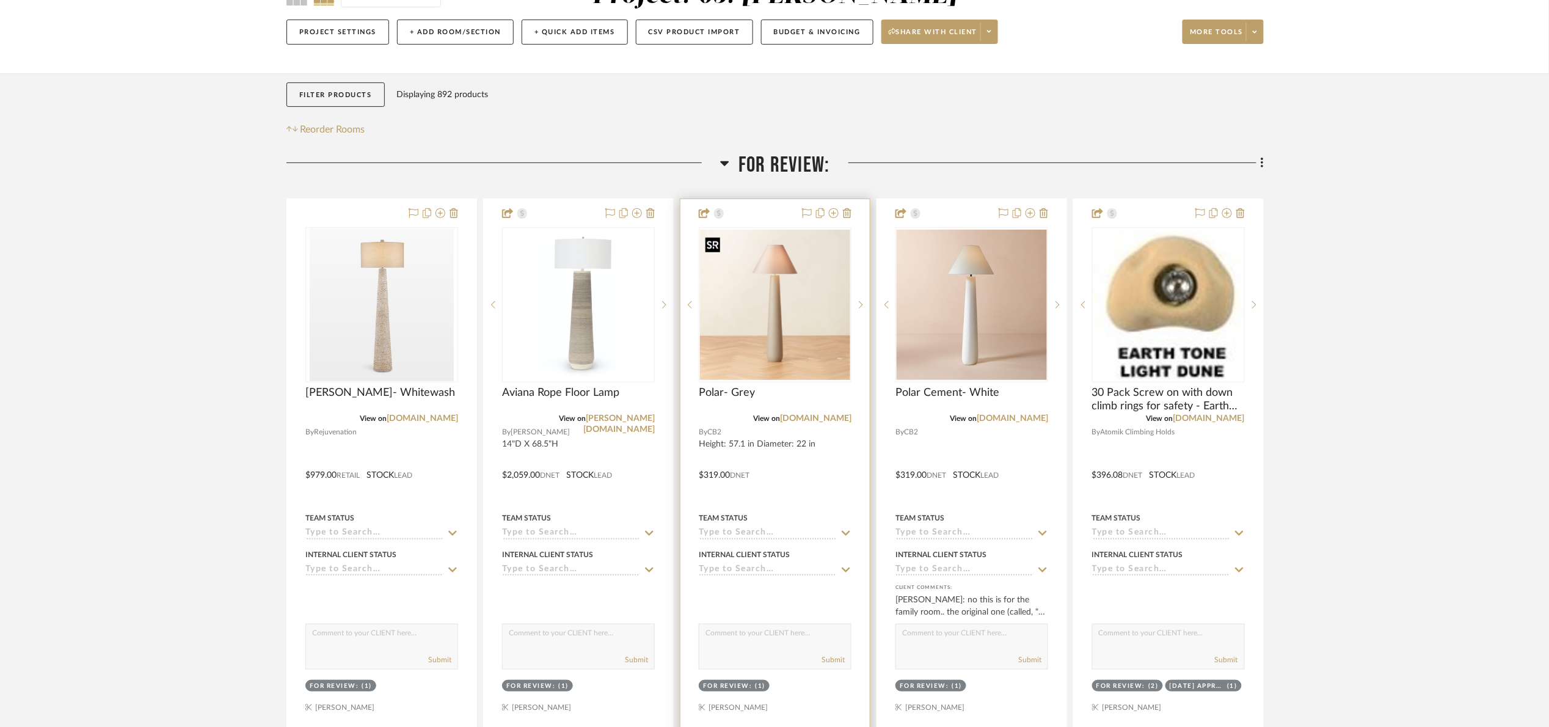
scroll to position [183, 0]
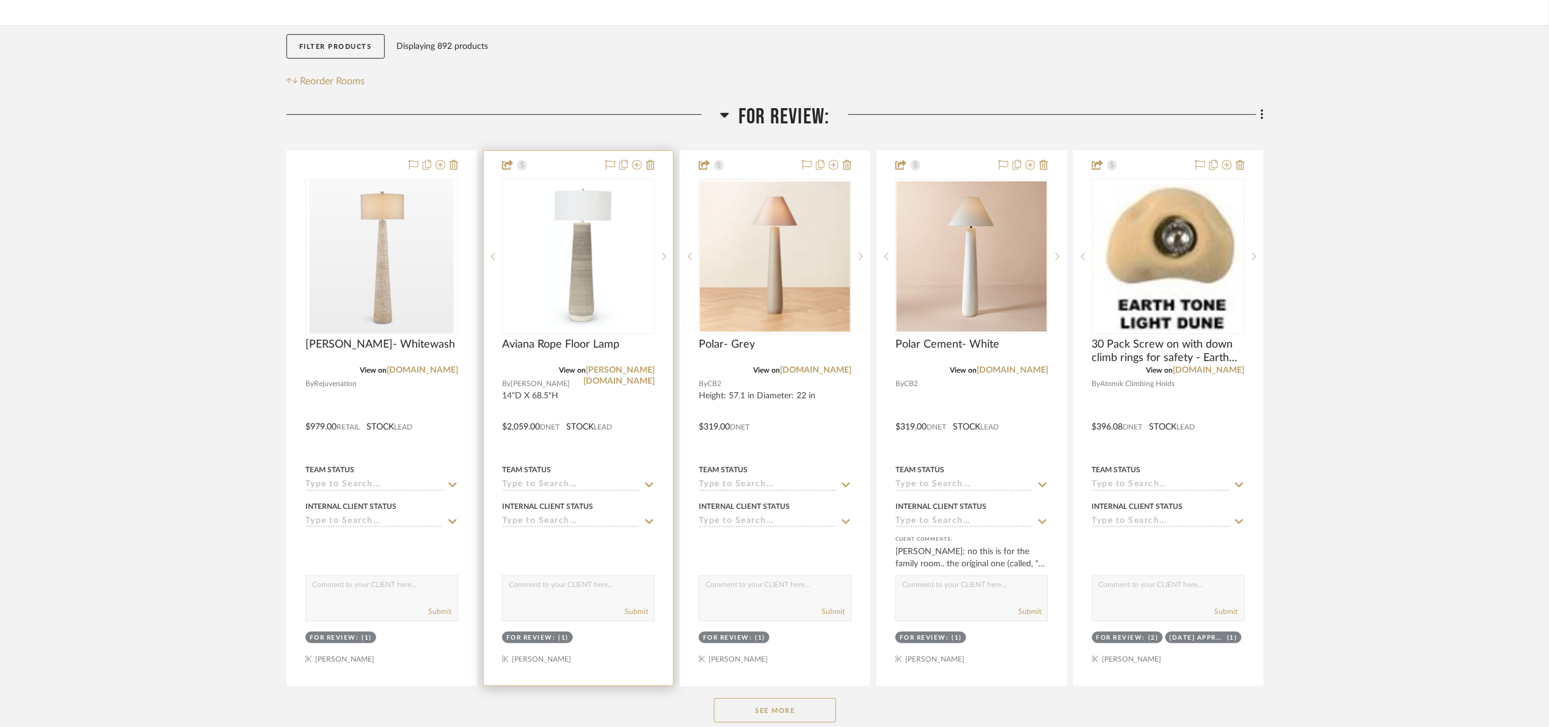
click at [0, 0] on img at bounding box center [0, 0] width 0 height 0
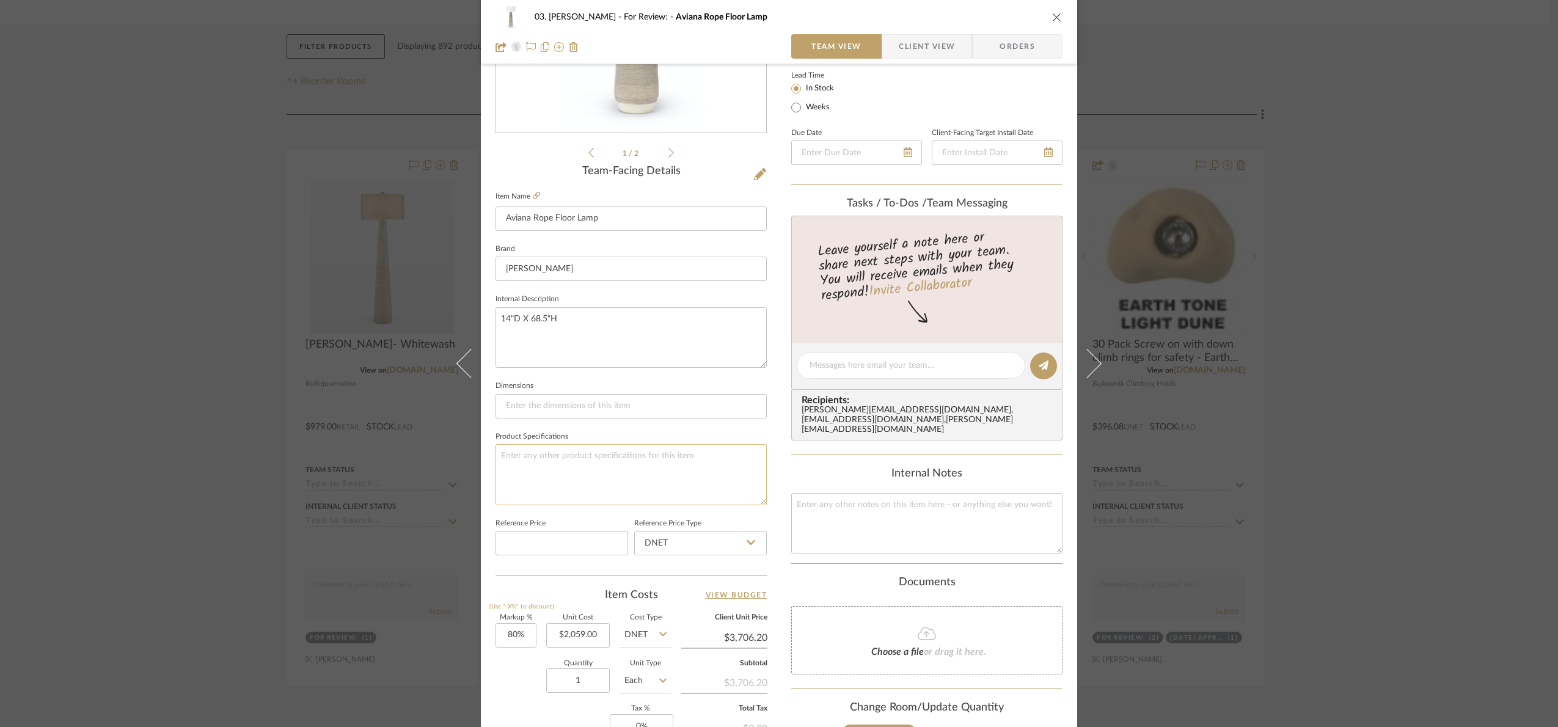
scroll to position [412, 0]
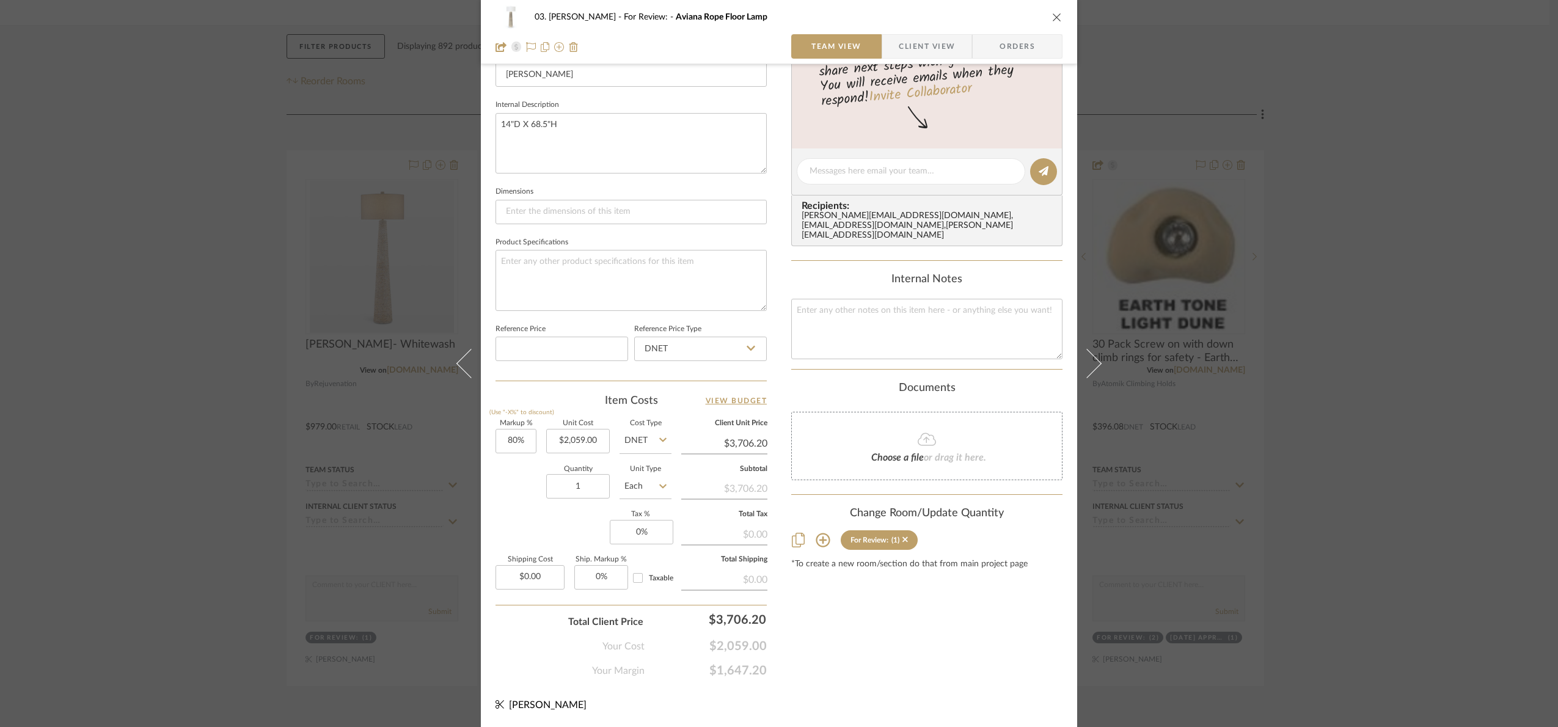
drag, startPoint x: 1405, startPoint y: 389, endPoint x: 1391, endPoint y: 376, distance: 18.6
click at [1408, 389] on div "03. Jennifer For Review: Aviana Rope Floor Lamp Team View Client View Orders 1 …" at bounding box center [779, 363] width 1558 height 727
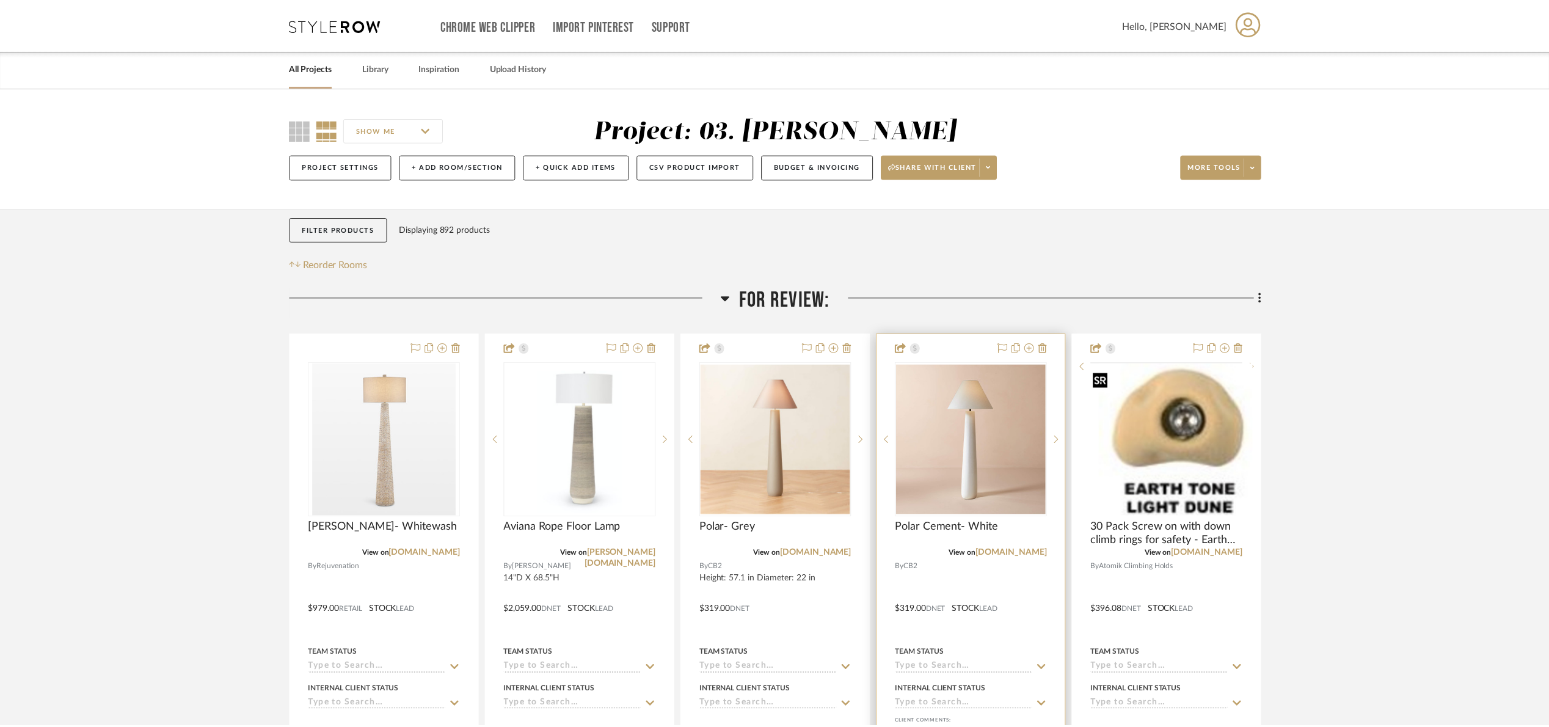
scroll to position [183, 0]
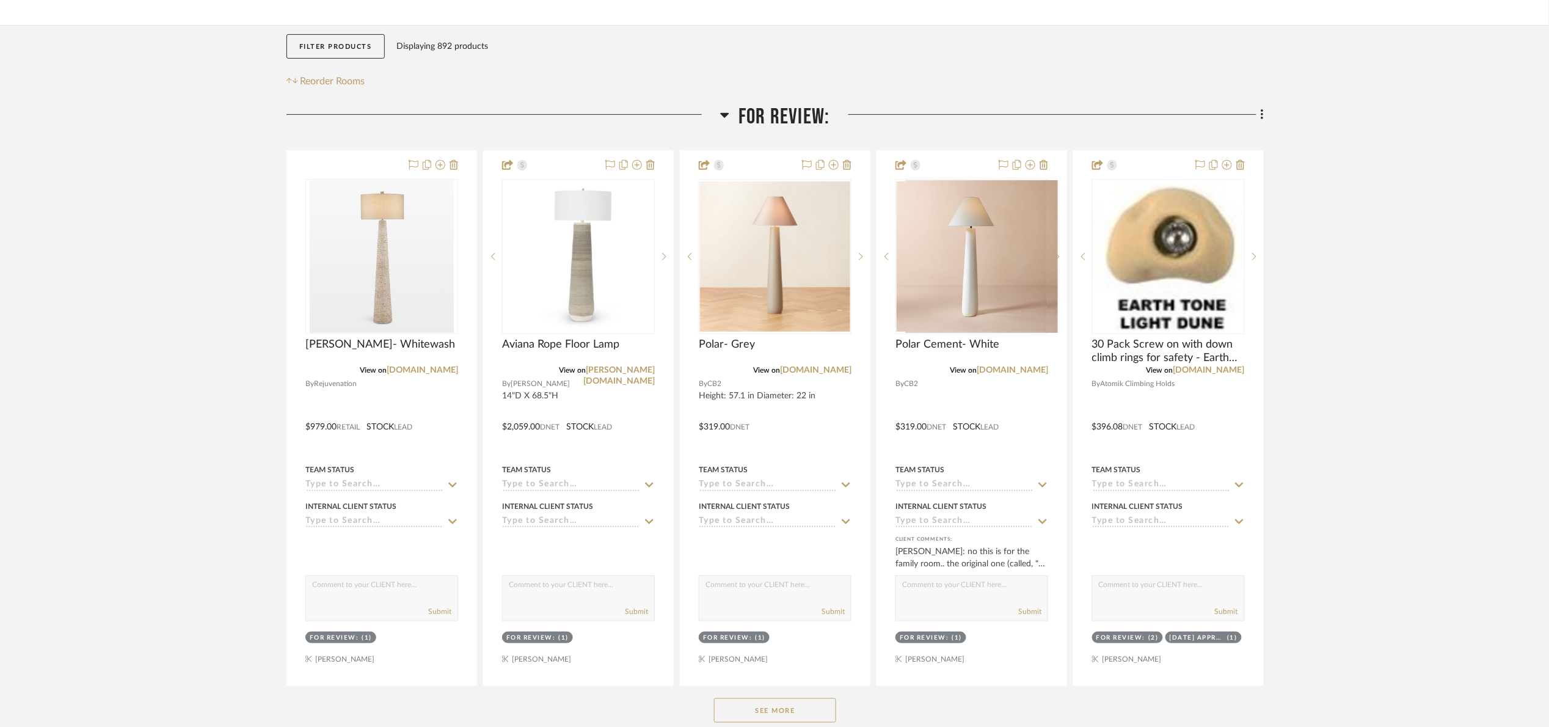
click at [791, 114] on span "For Review:" at bounding box center [784, 117] width 91 height 26
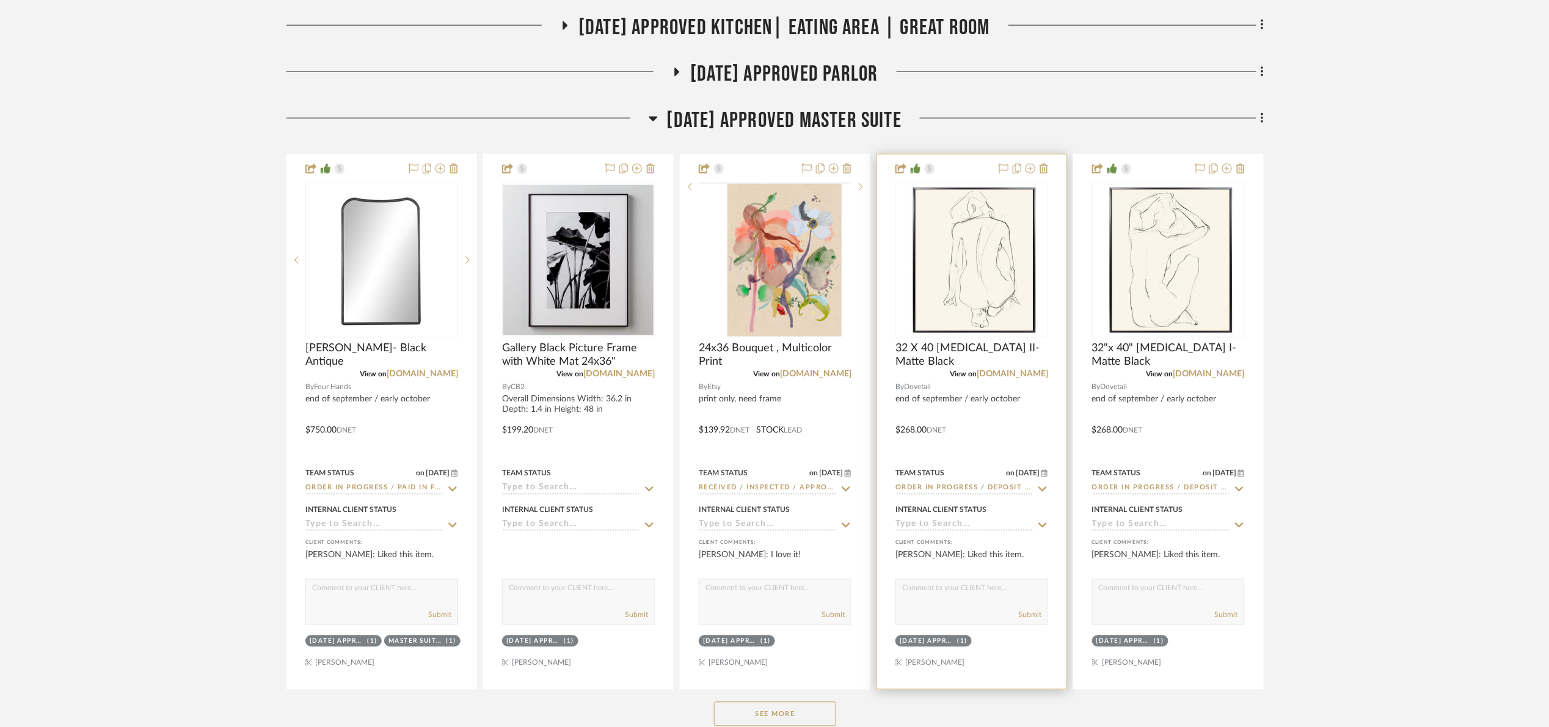
scroll to position [733, 0]
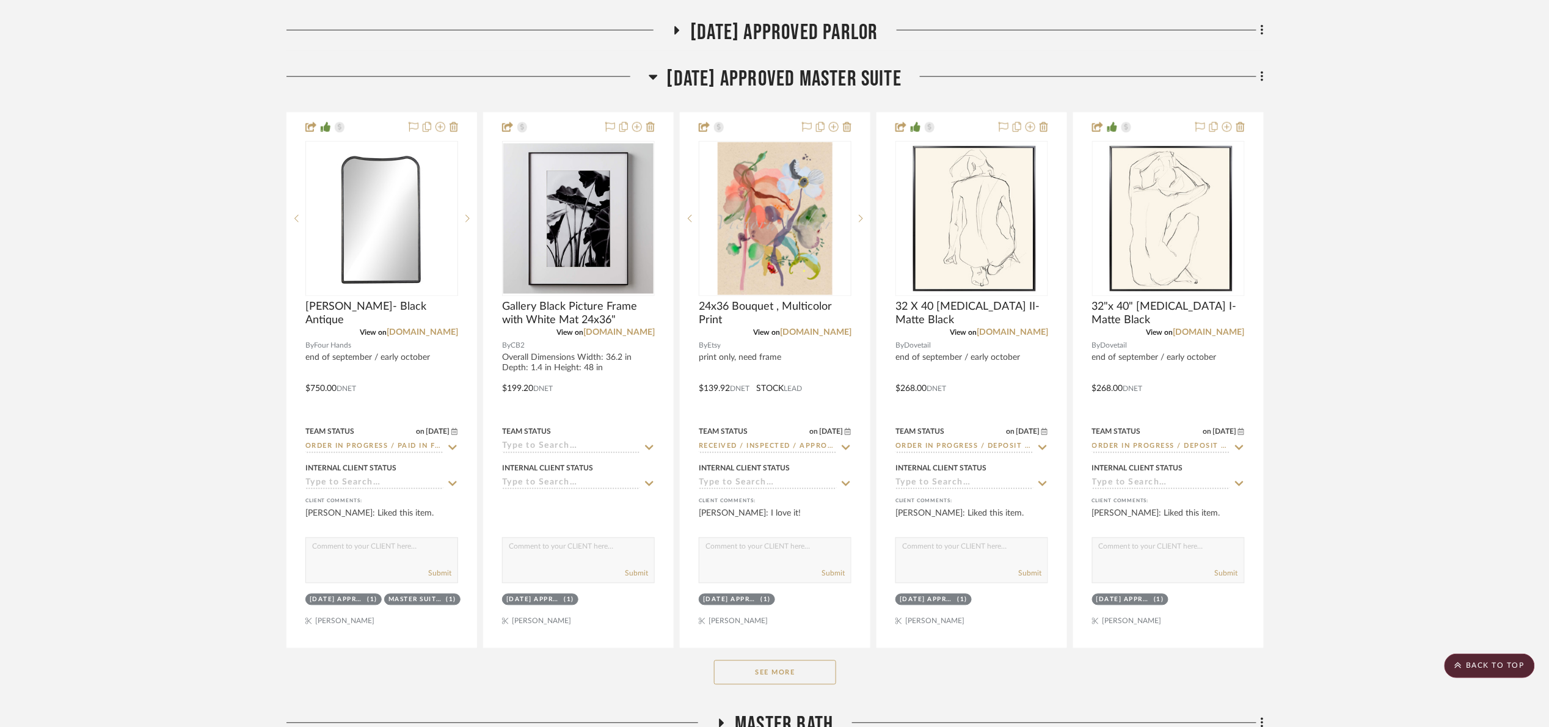
click at [754, 73] on span "07.02.25 Approved Master Suite" at bounding box center [784, 79] width 235 height 26
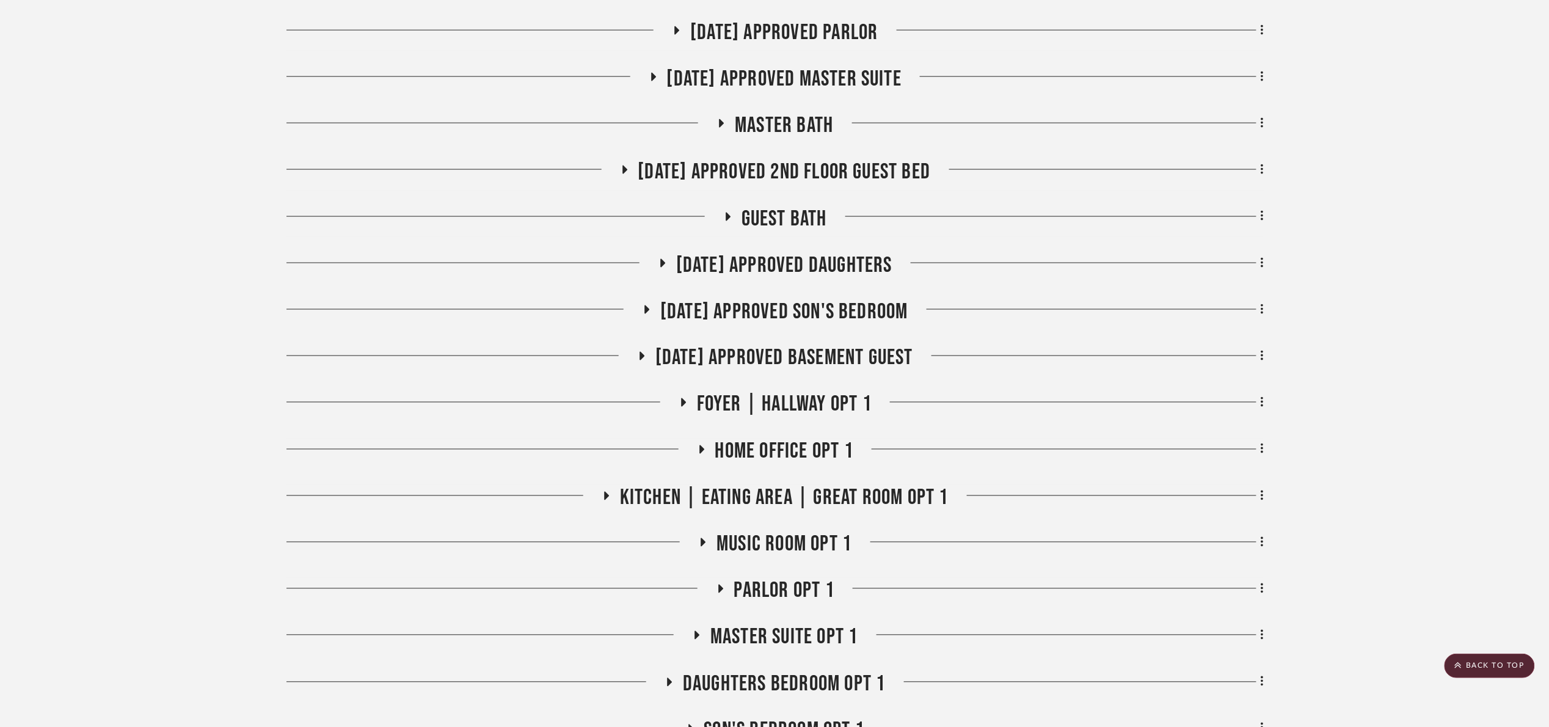
click at [833, 278] on span "07.02.25 Approved Daughters" at bounding box center [784, 265] width 216 height 26
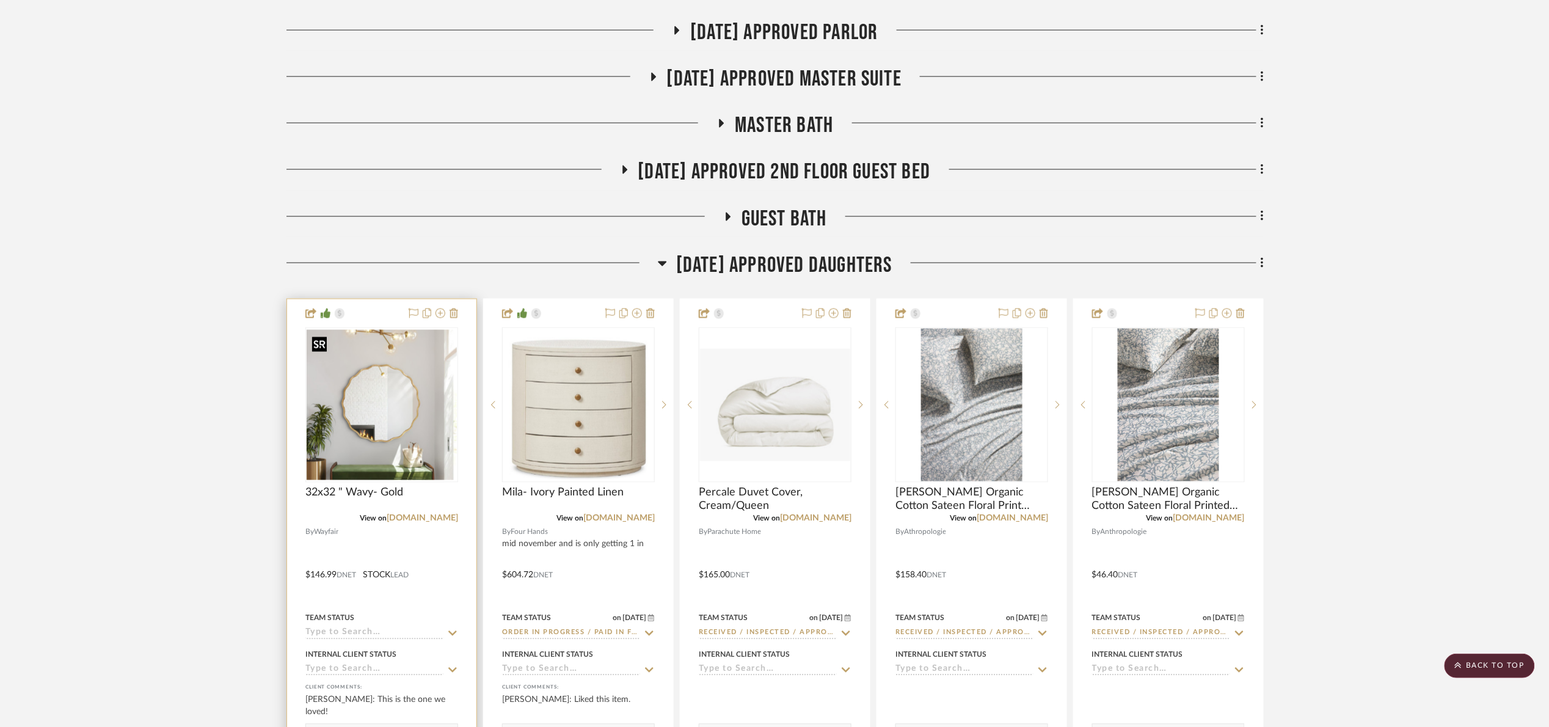
click at [400, 428] on img "0" at bounding box center [382, 405] width 150 height 150
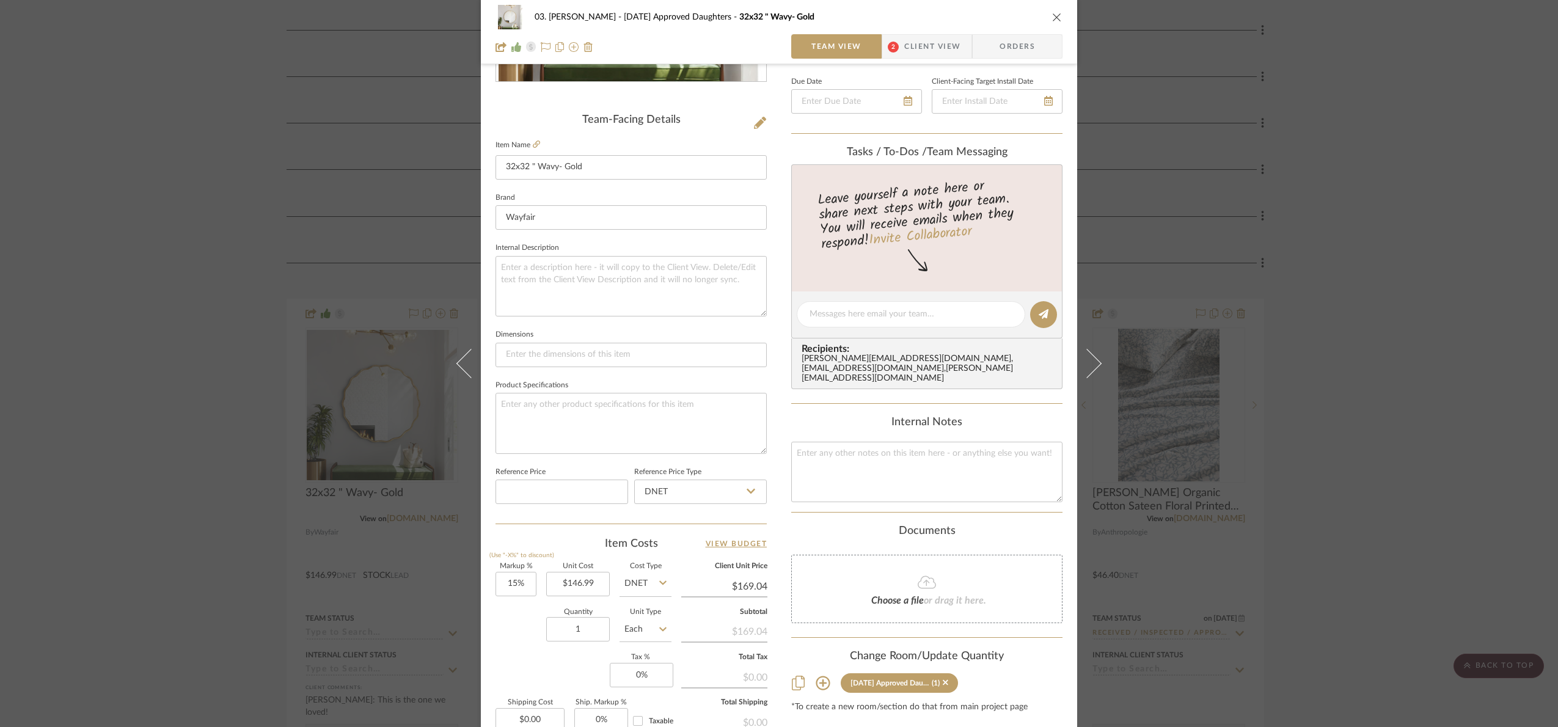
scroll to position [45, 0]
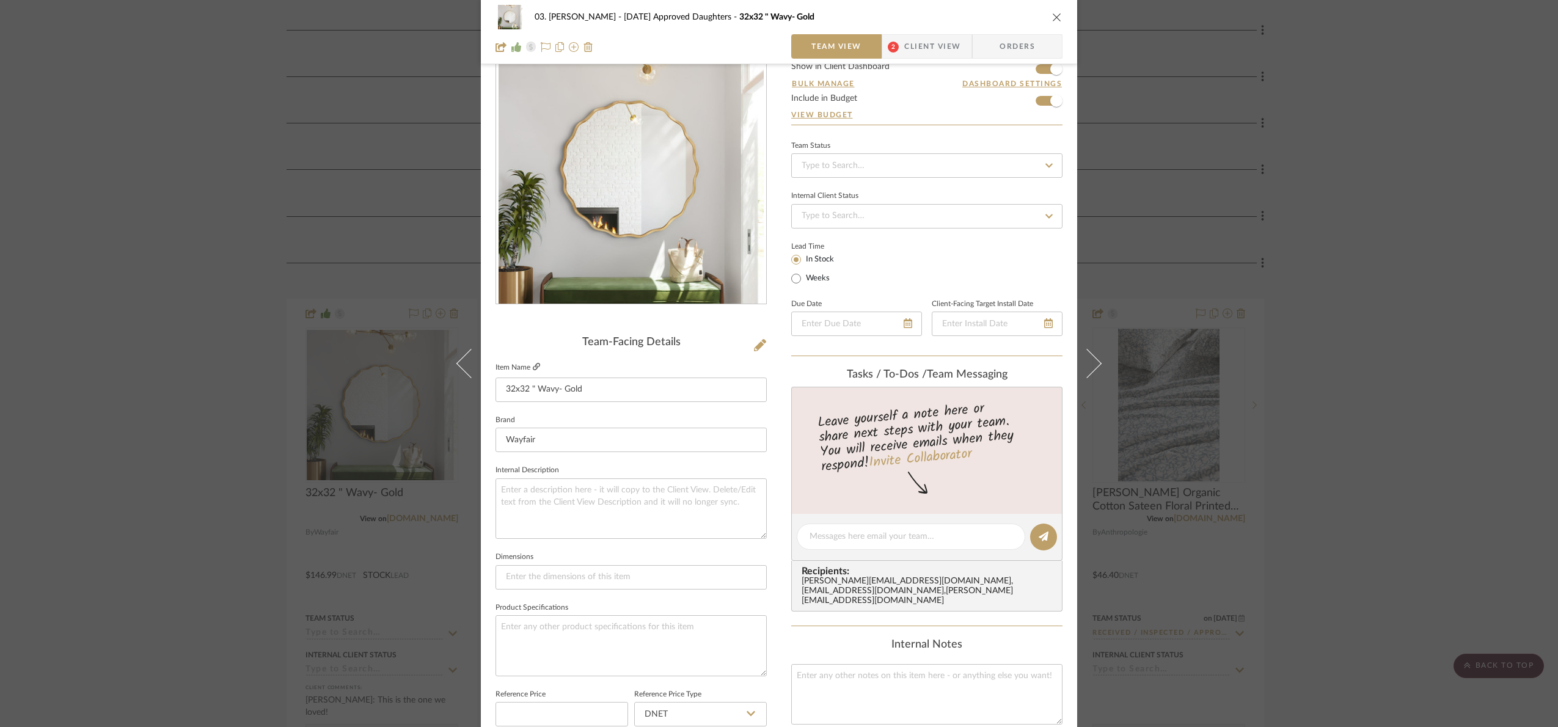
click at [533, 367] on icon at bounding box center [536, 366] width 7 height 7
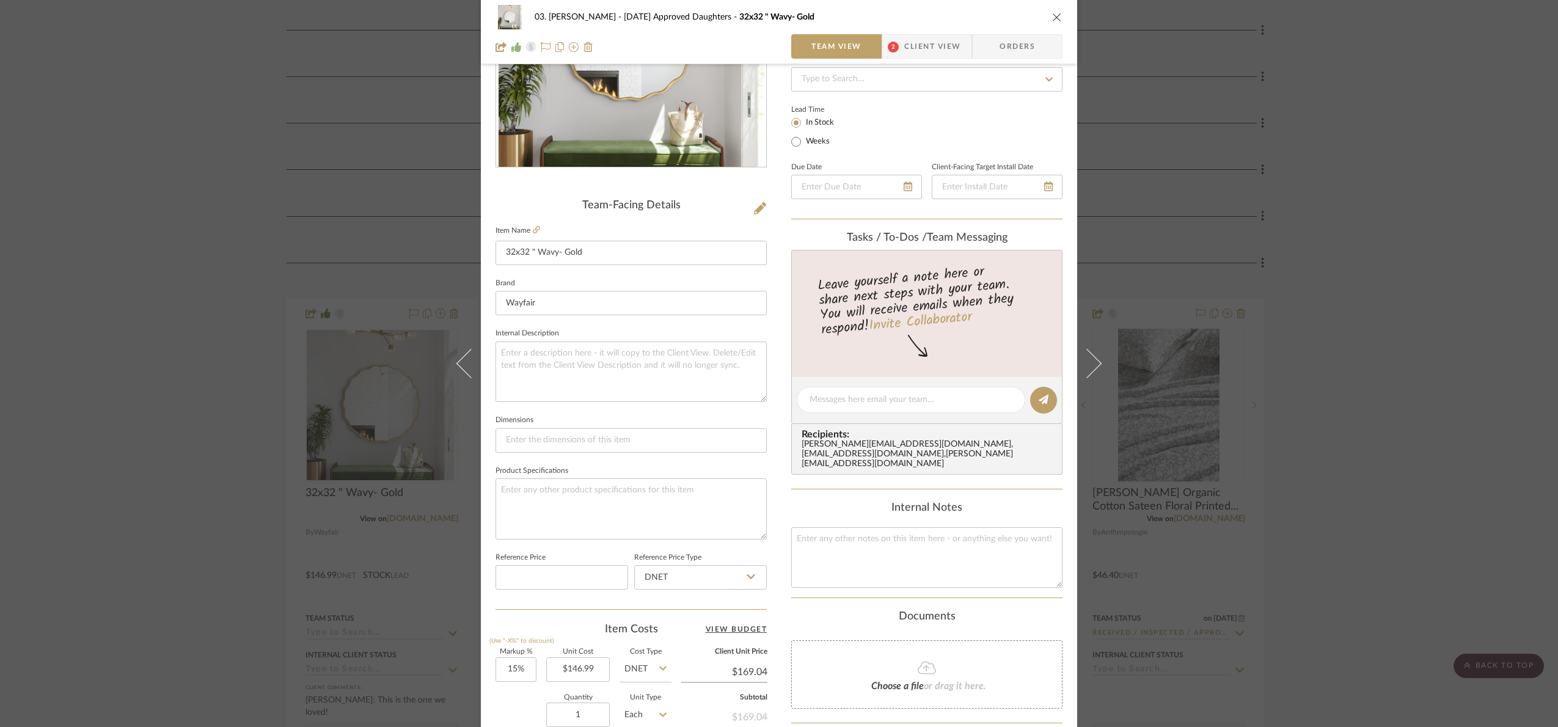
scroll to position [412, 0]
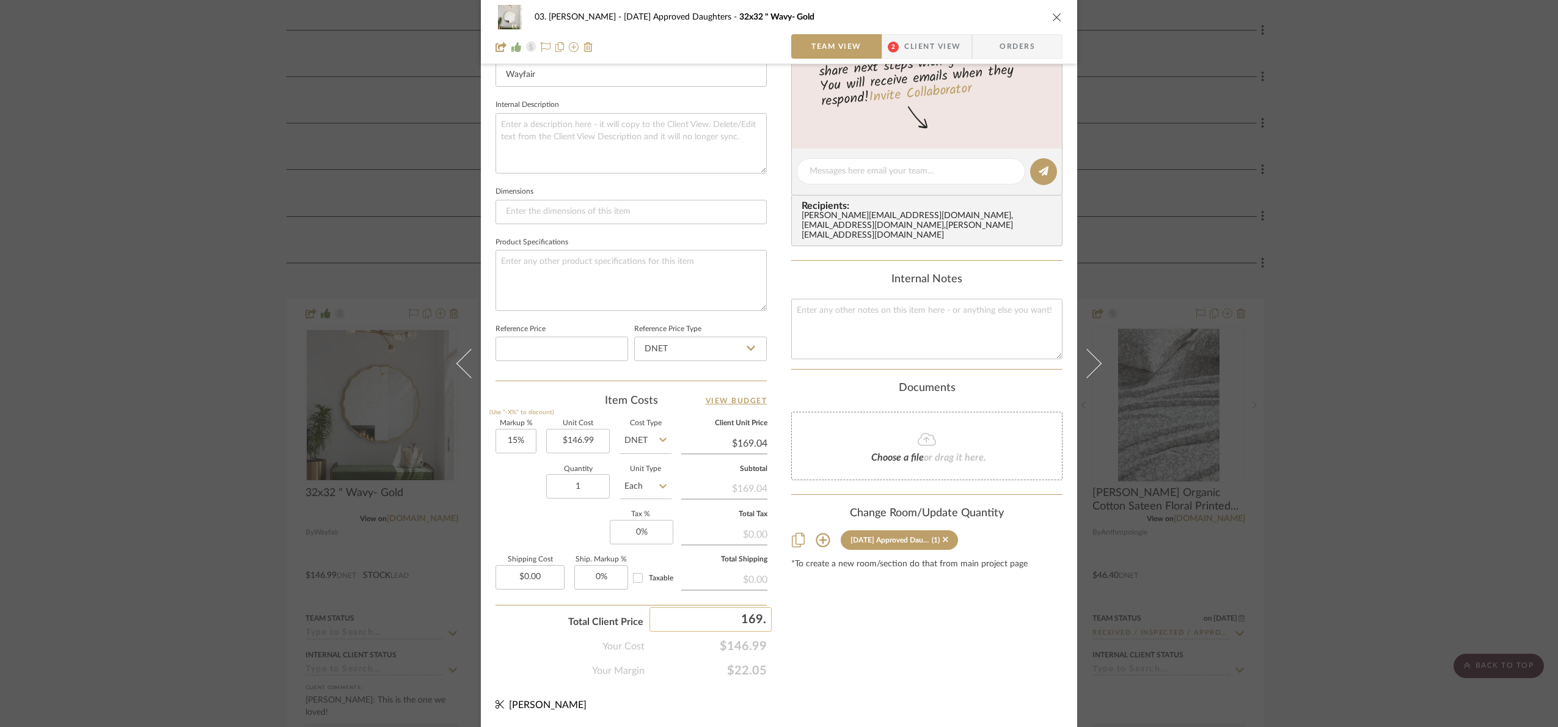
type input "169.04"
click at [898, 678] on div "Content here copies to Client View - confirm visibility there. Show in Client D…" at bounding box center [926, 176] width 271 height 1006
click at [768, 626] on div "03. Jennifer 07.02.25 Approved Daughters 32x32 " Wavy- Gold Team View 2 Client …" at bounding box center [779, 163] width 596 height 1128
click at [848, 349] on textarea at bounding box center [926, 329] width 271 height 60
paste textarea "169.04"
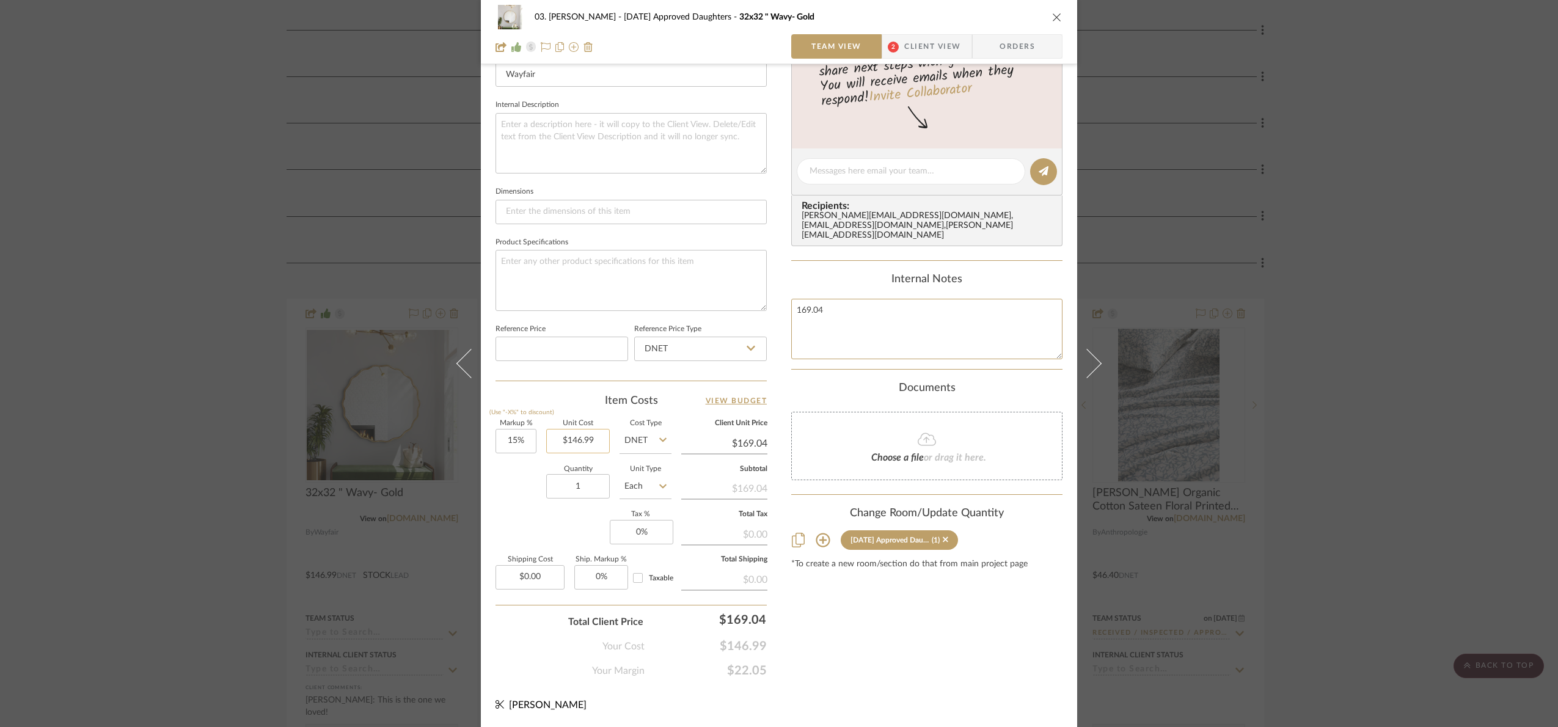
type textarea "169.04"
type input "146.99"
click at [568, 448] on input "146.99" at bounding box center [578, 441] width 64 height 24
type input "$138.99"
click at [871, 621] on div "Content here copies to Client View - confirm visibility there. Show in Client D…" at bounding box center [926, 176] width 271 height 1006
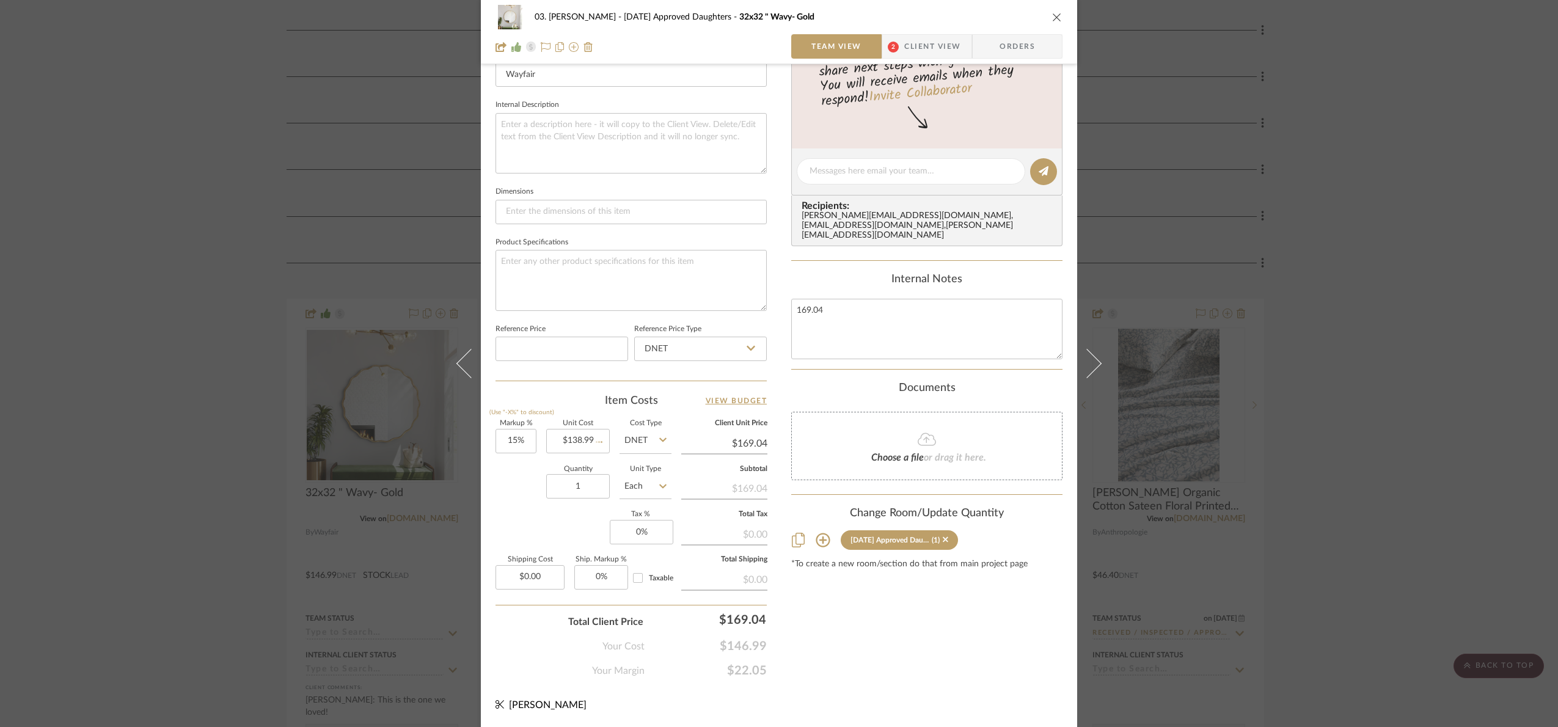
type input "$159.84"
type input "169.04"
click at [869, 667] on div "Content here copies to Client View - confirm visibility there. Show in Client D…" at bounding box center [926, 176] width 271 height 1006
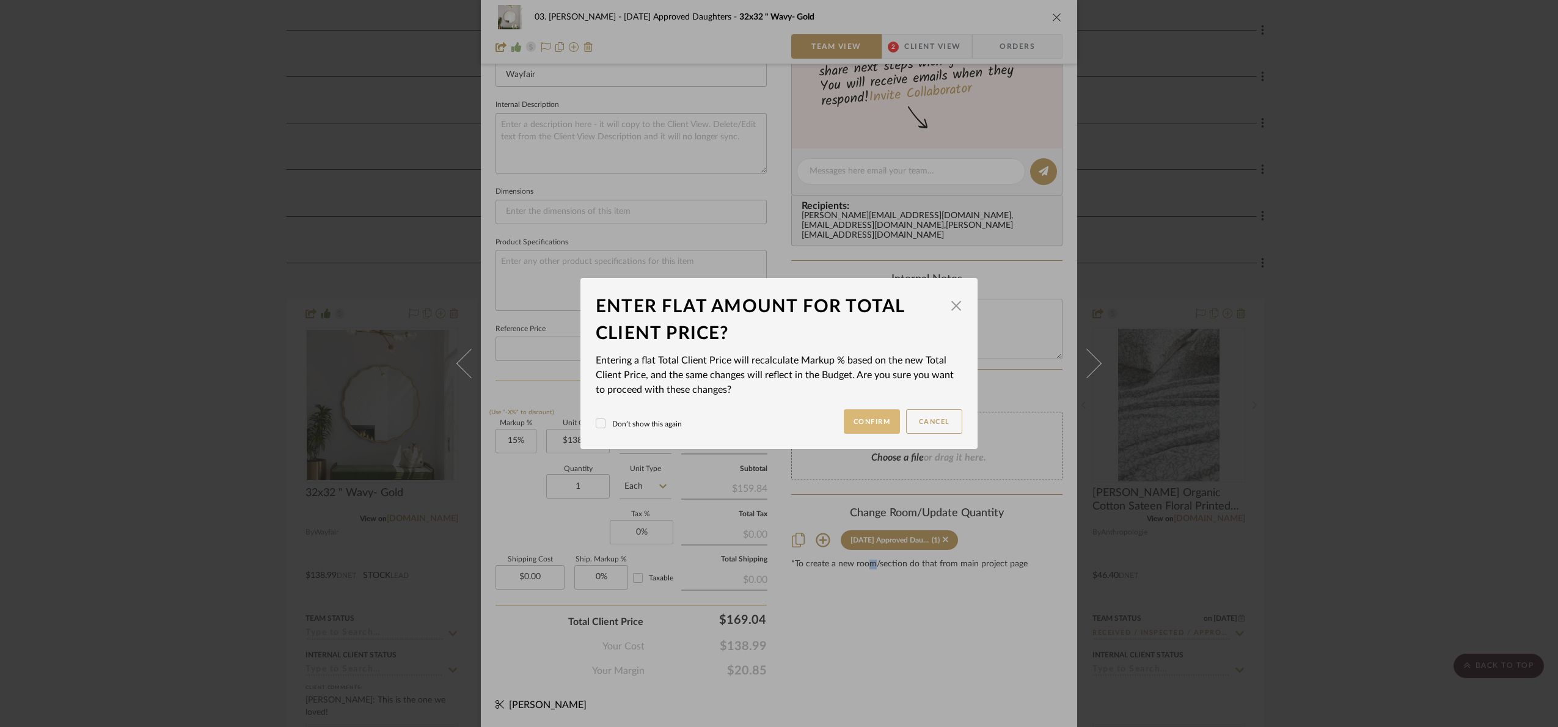
drag, startPoint x: 861, startPoint y: 412, endPoint x: 994, endPoint y: 487, distance: 153.2
click at [861, 413] on button "Confirm" at bounding box center [872, 421] width 57 height 24
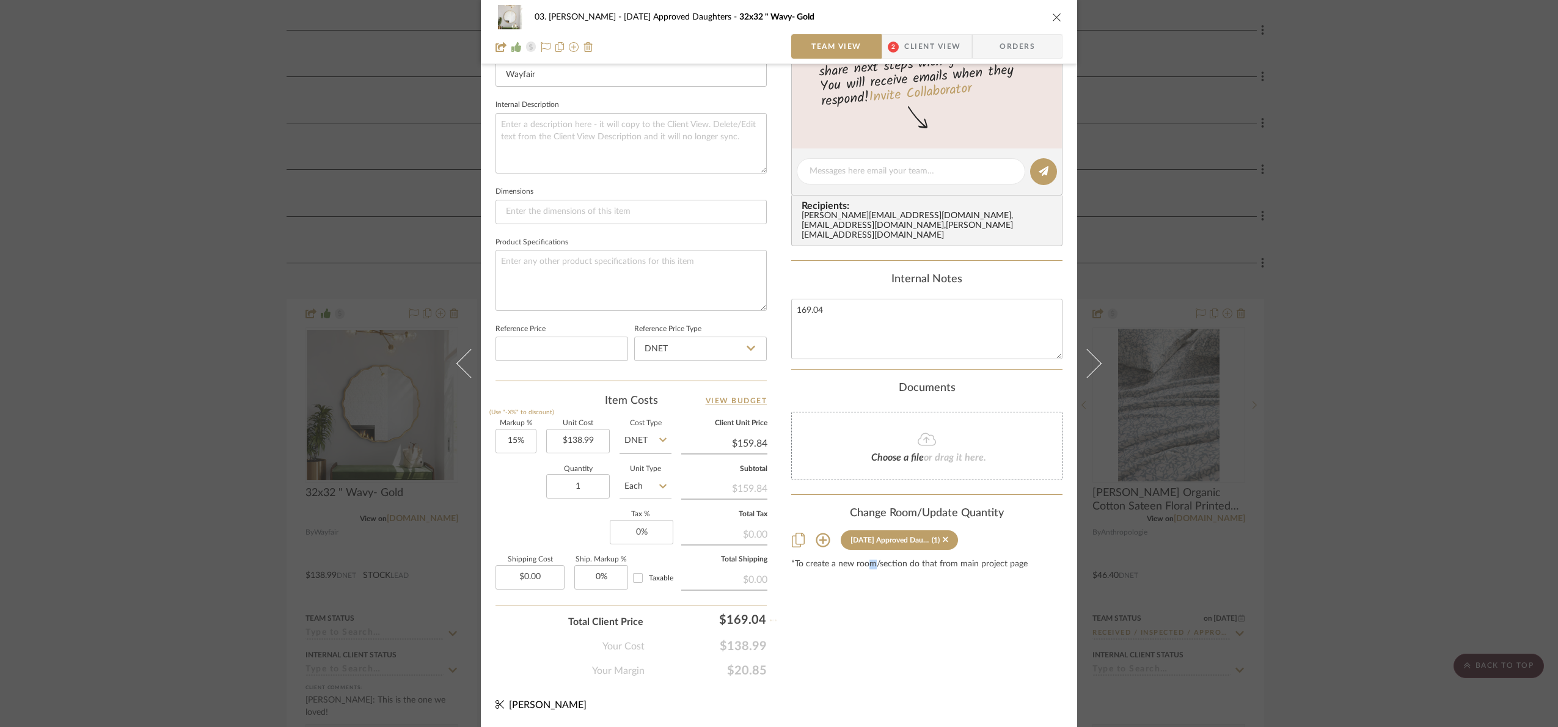
type input "21.62%"
type input "$169.04"
click at [1432, 494] on div "03. Jennifer 07.02.25 Approved Daughters 32x32 " Wavy- Gold Team View 2 Client …" at bounding box center [779, 363] width 1558 height 727
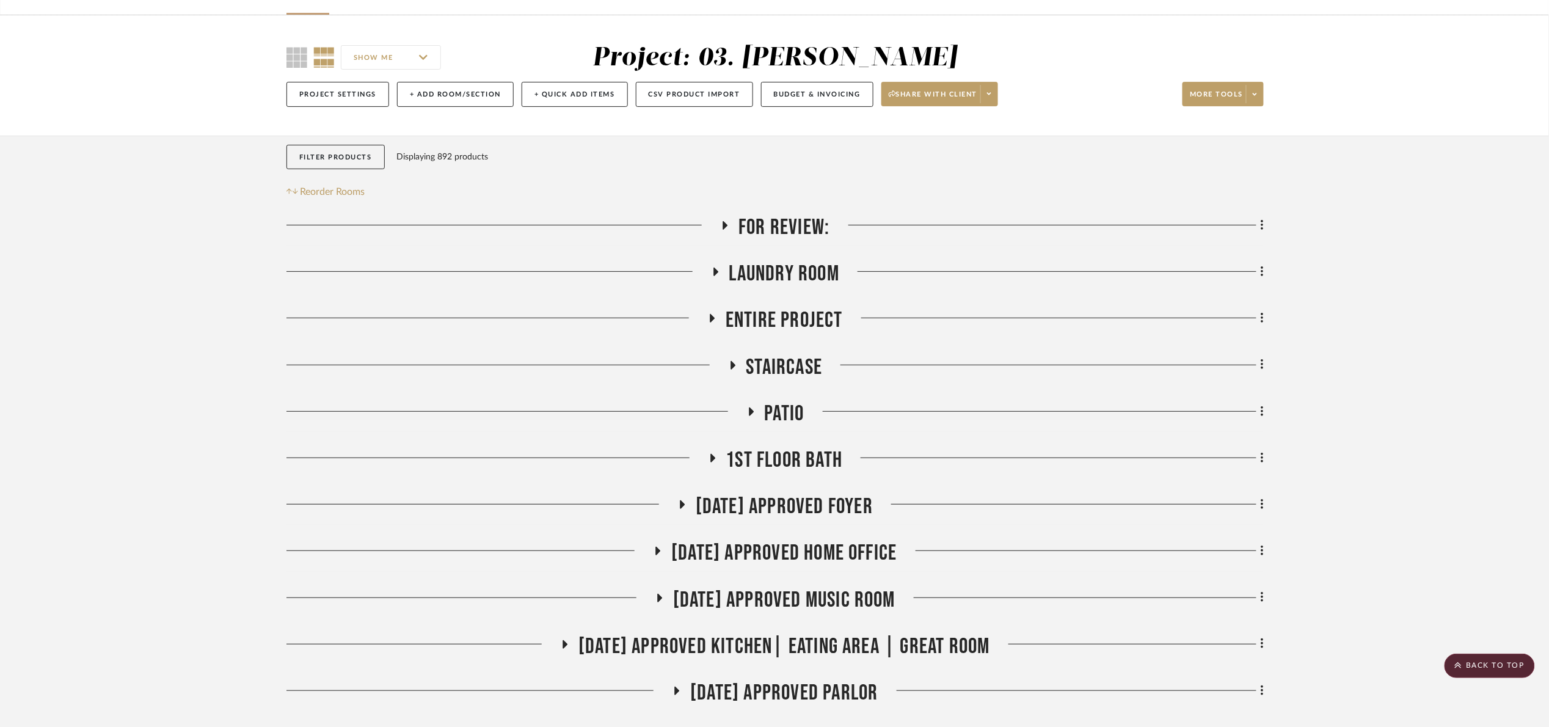
scroll to position [0, 0]
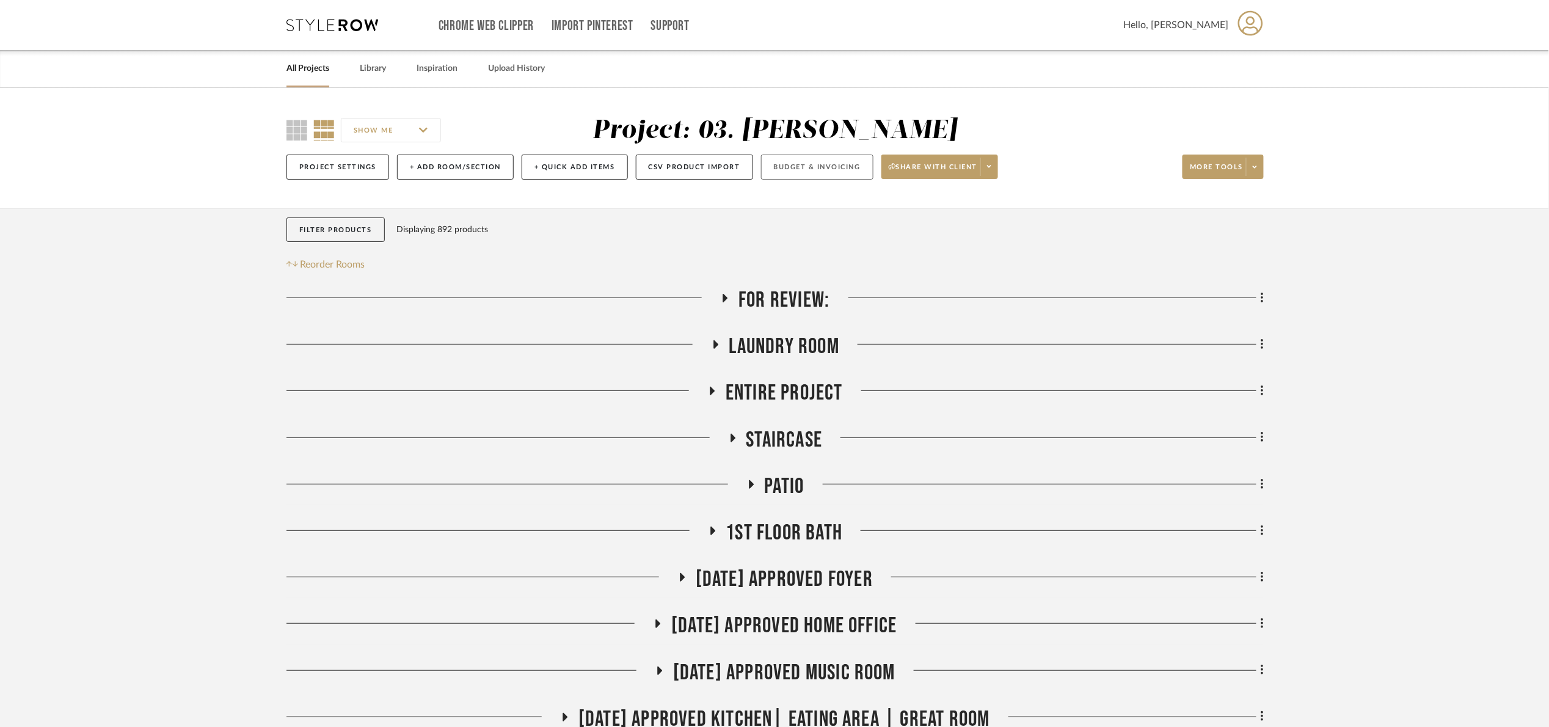
click at [851, 164] on button "Budget & Invoicing" at bounding box center [817, 167] width 112 height 25
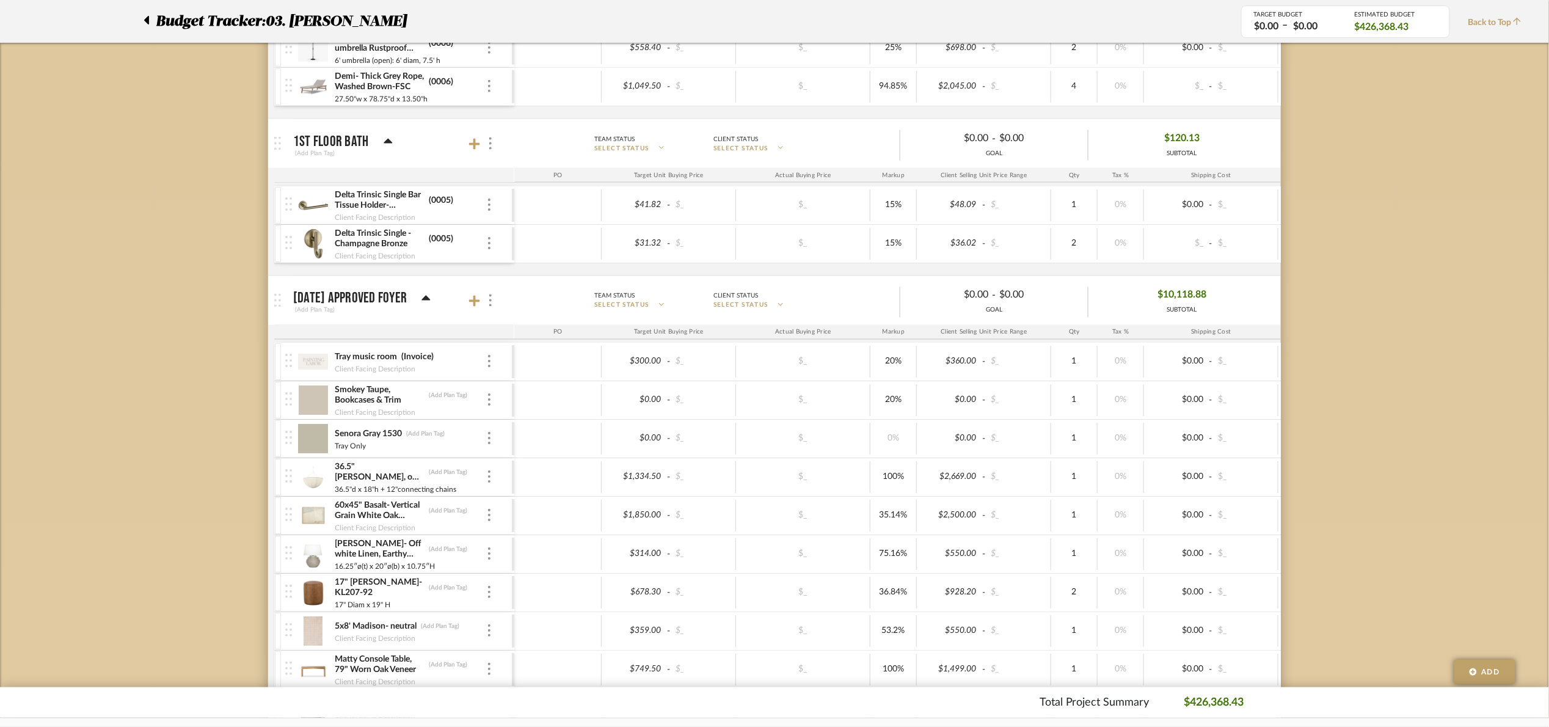
scroll to position [803, 0]
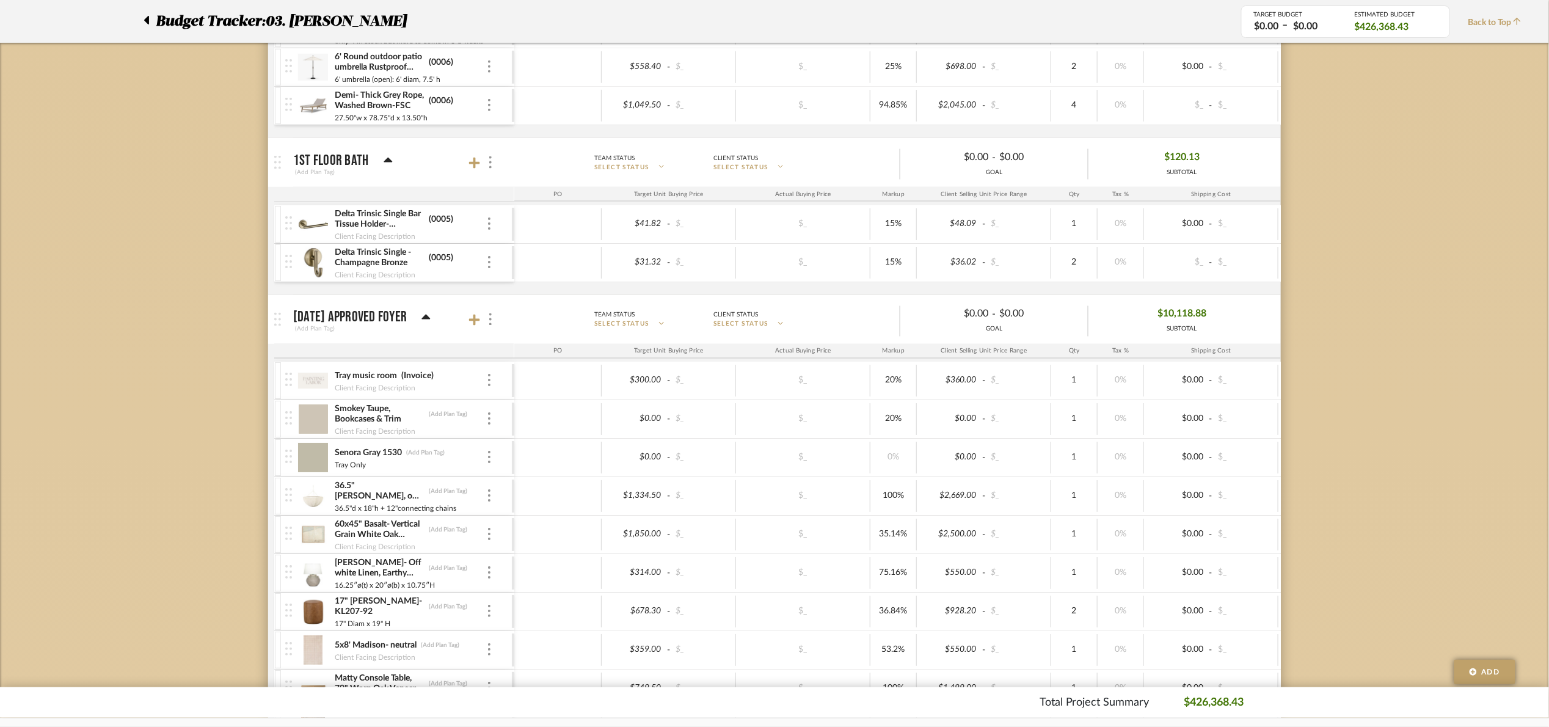
click at [431, 320] on icon at bounding box center [426, 317] width 9 height 5
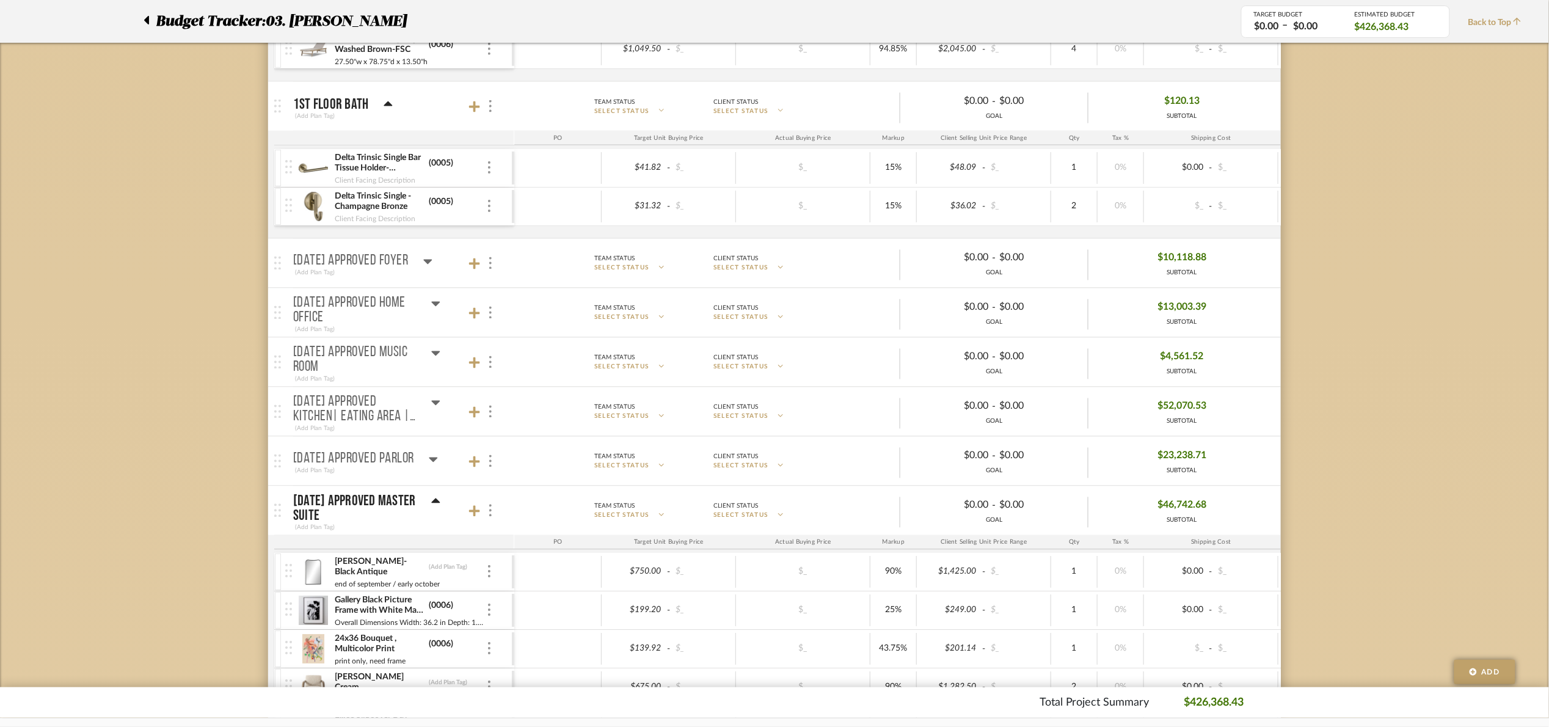
scroll to position [895, 0]
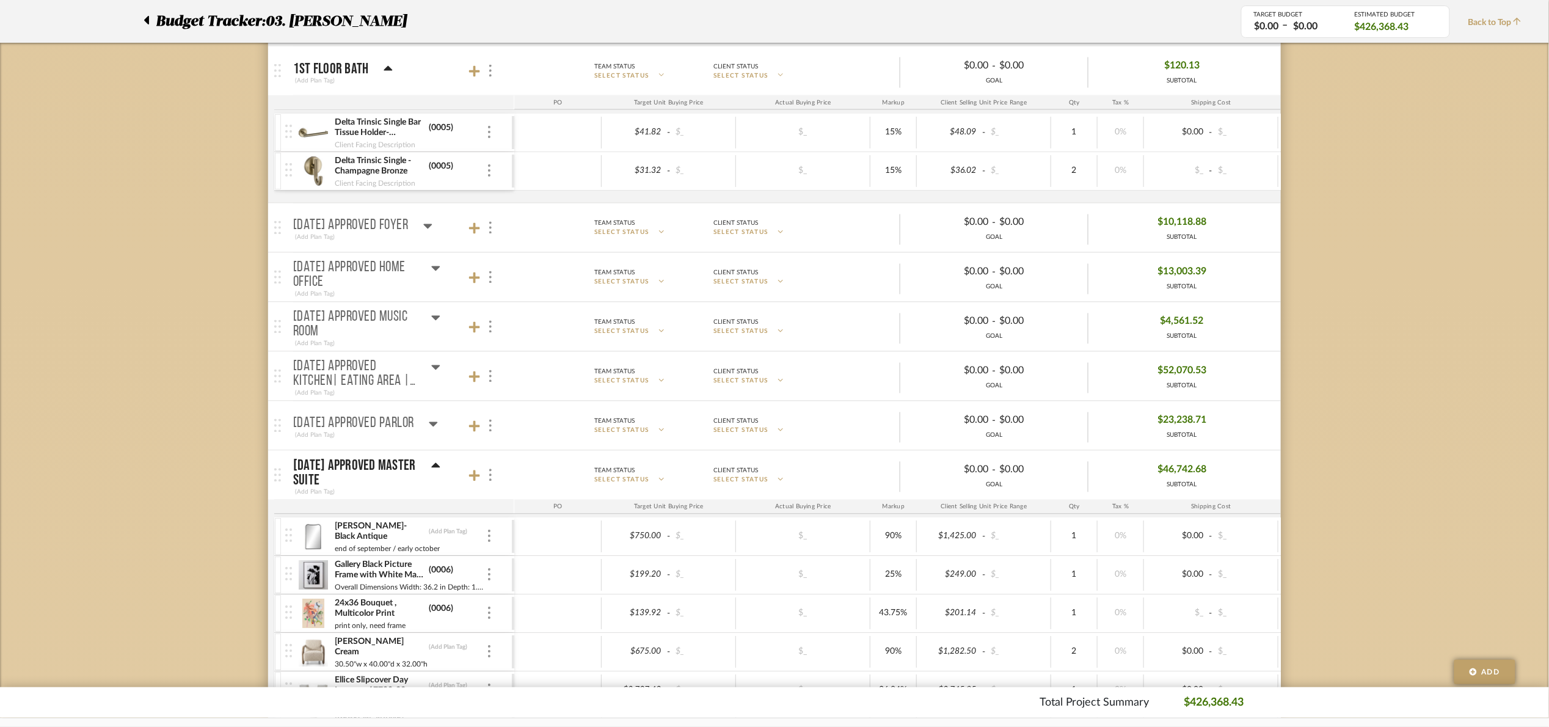
click at [435, 478] on div "07.02.25 Approved Master Suite" at bounding box center [366, 473] width 147 height 29
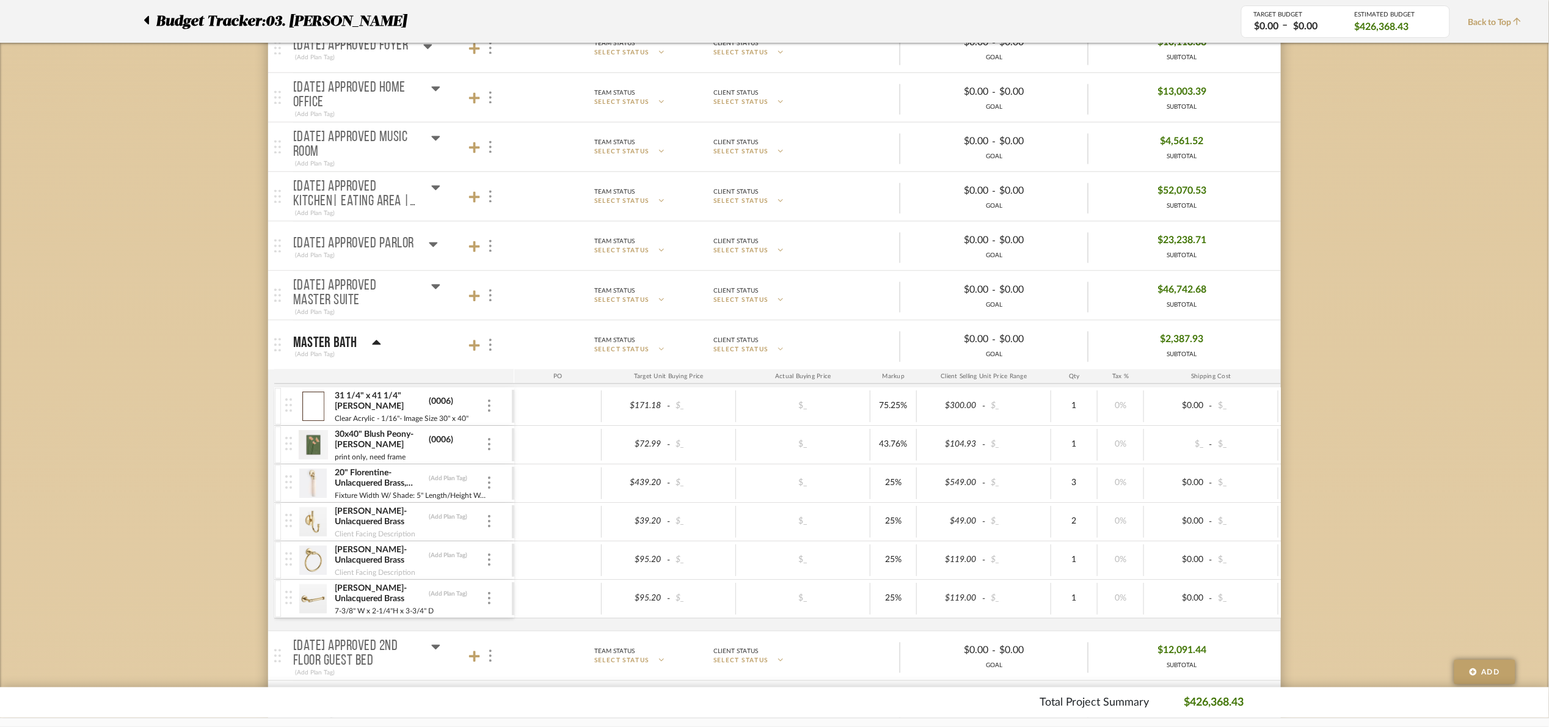
scroll to position [1078, 0]
click at [382, 340] on mat-panel-title "Master bath (Add Plan Tag)" at bounding box center [400, 342] width 215 height 30
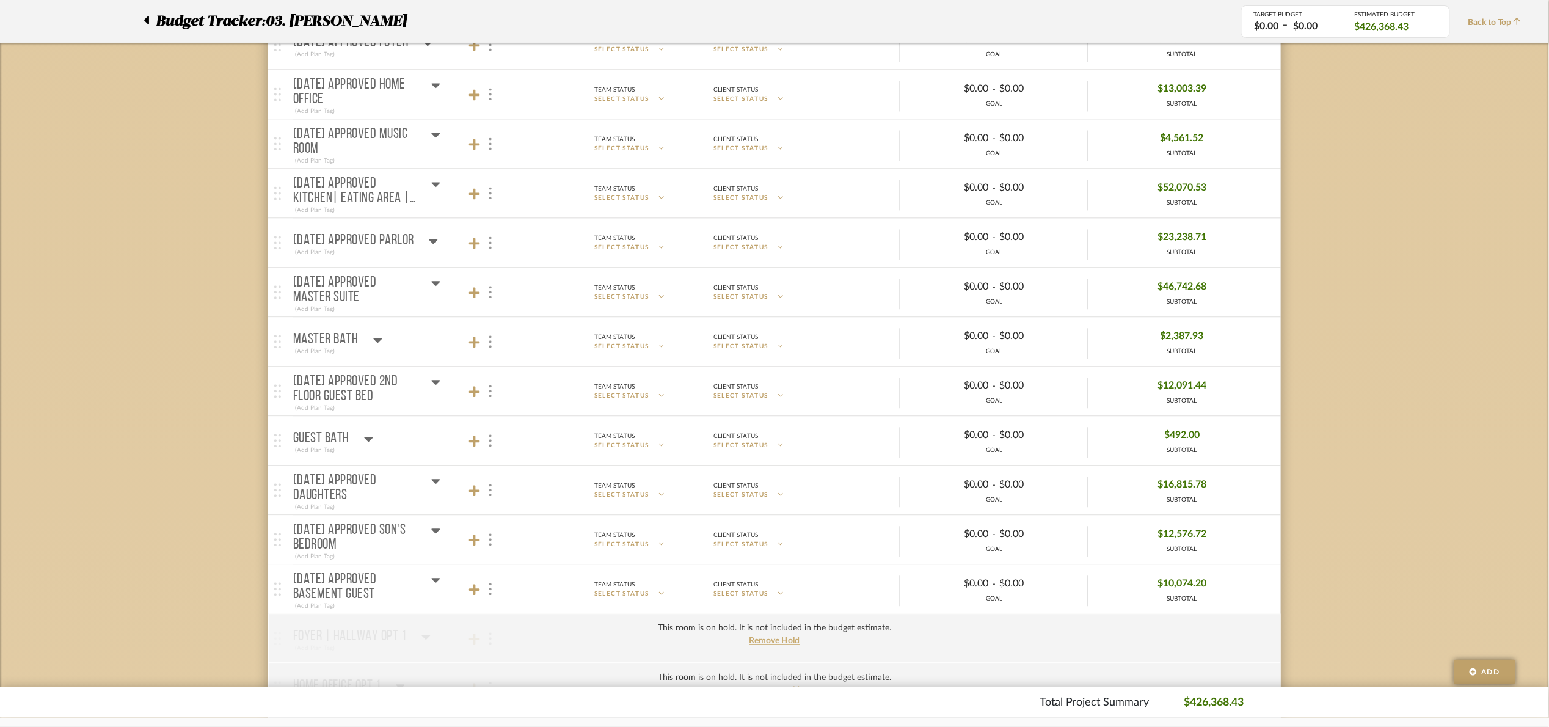
click at [430, 500] on div "07.02.25 Approved Daughters" at bounding box center [366, 487] width 147 height 29
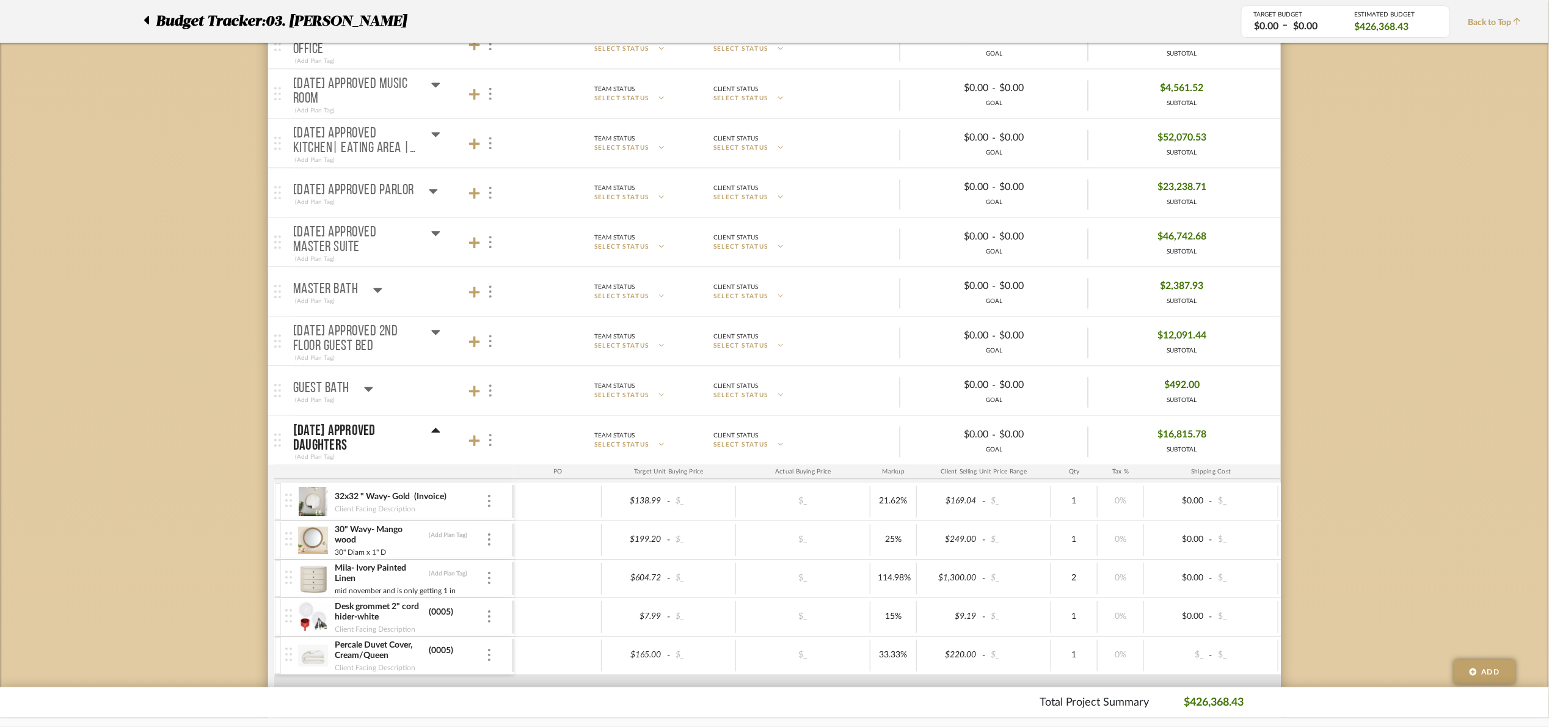
scroll to position [1353, 0]
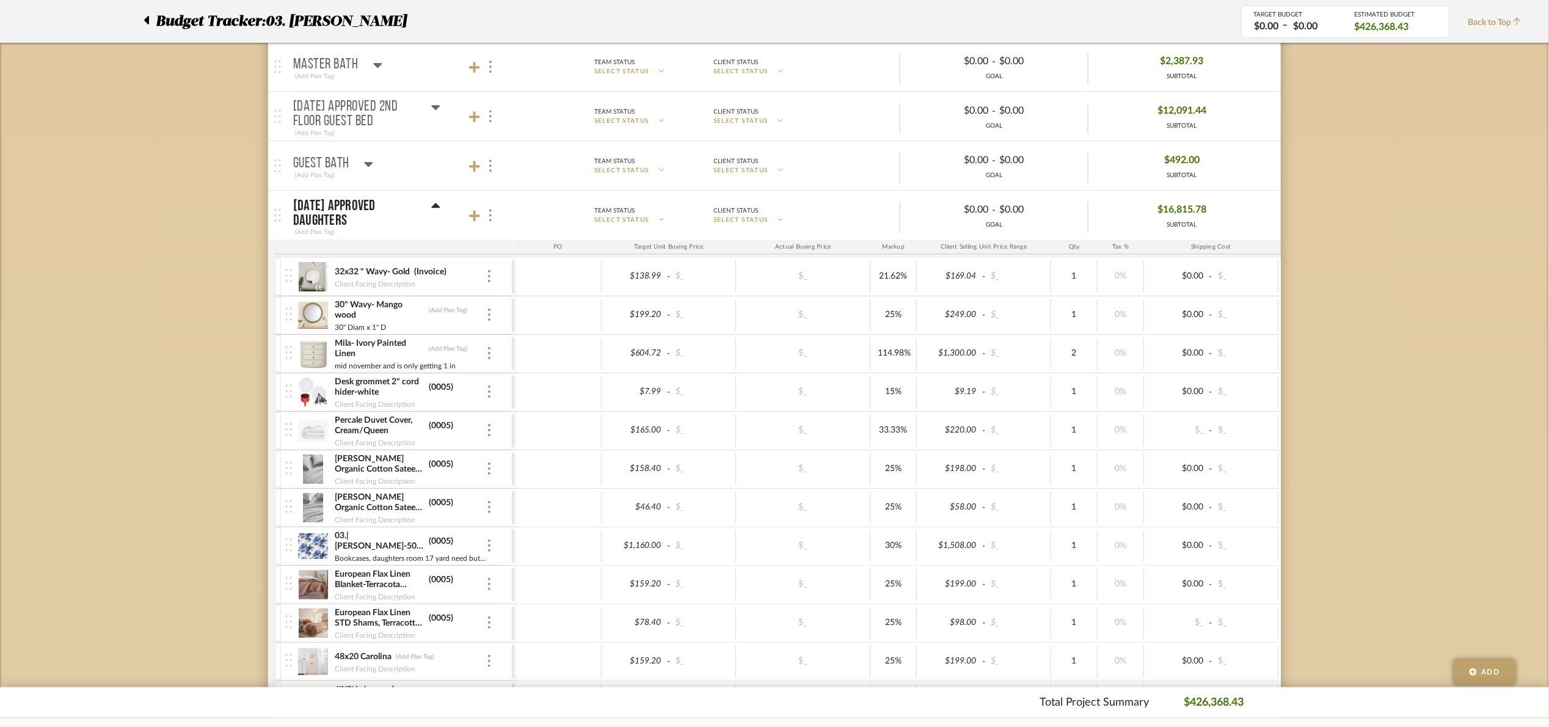
click at [306, 280] on img at bounding box center [313, 276] width 30 height 29
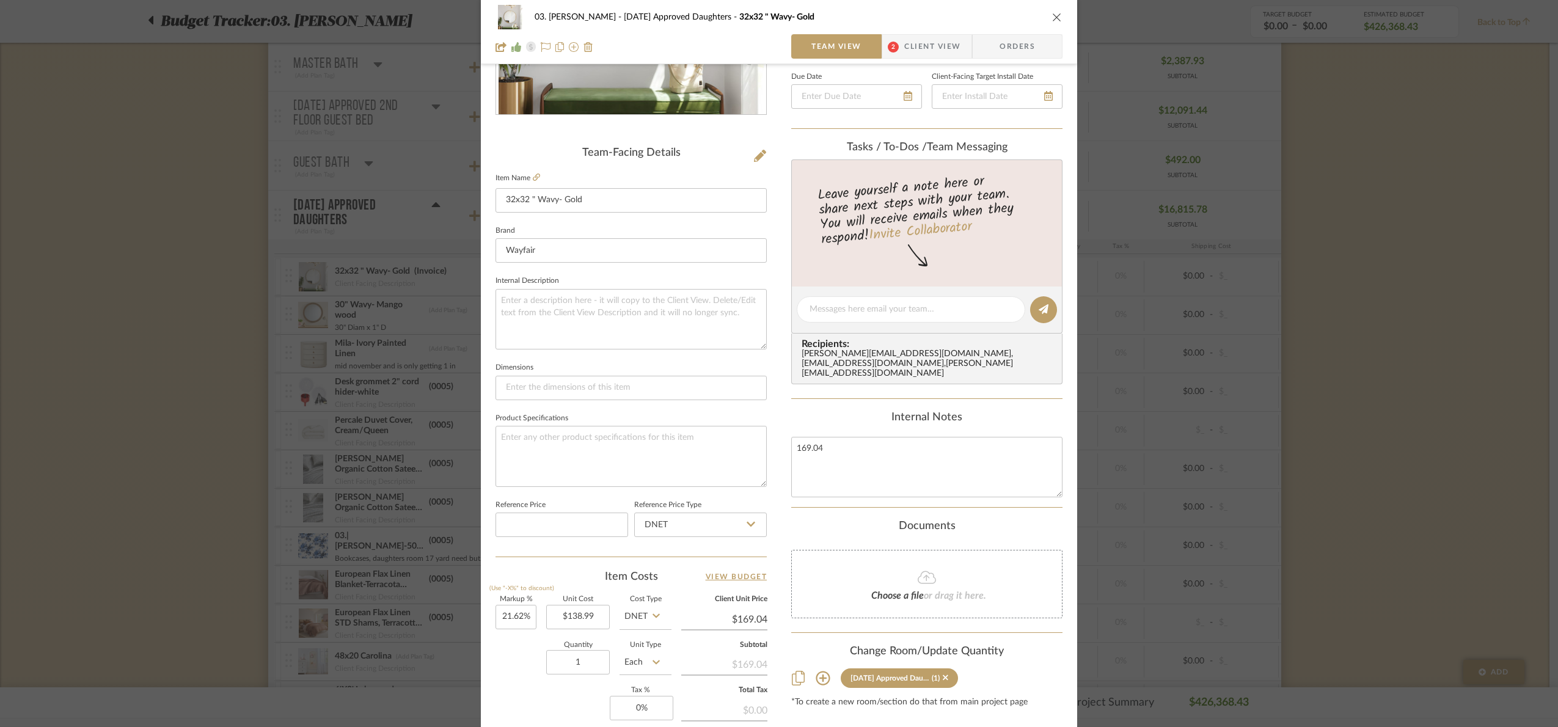
scroll to position [183, 0]
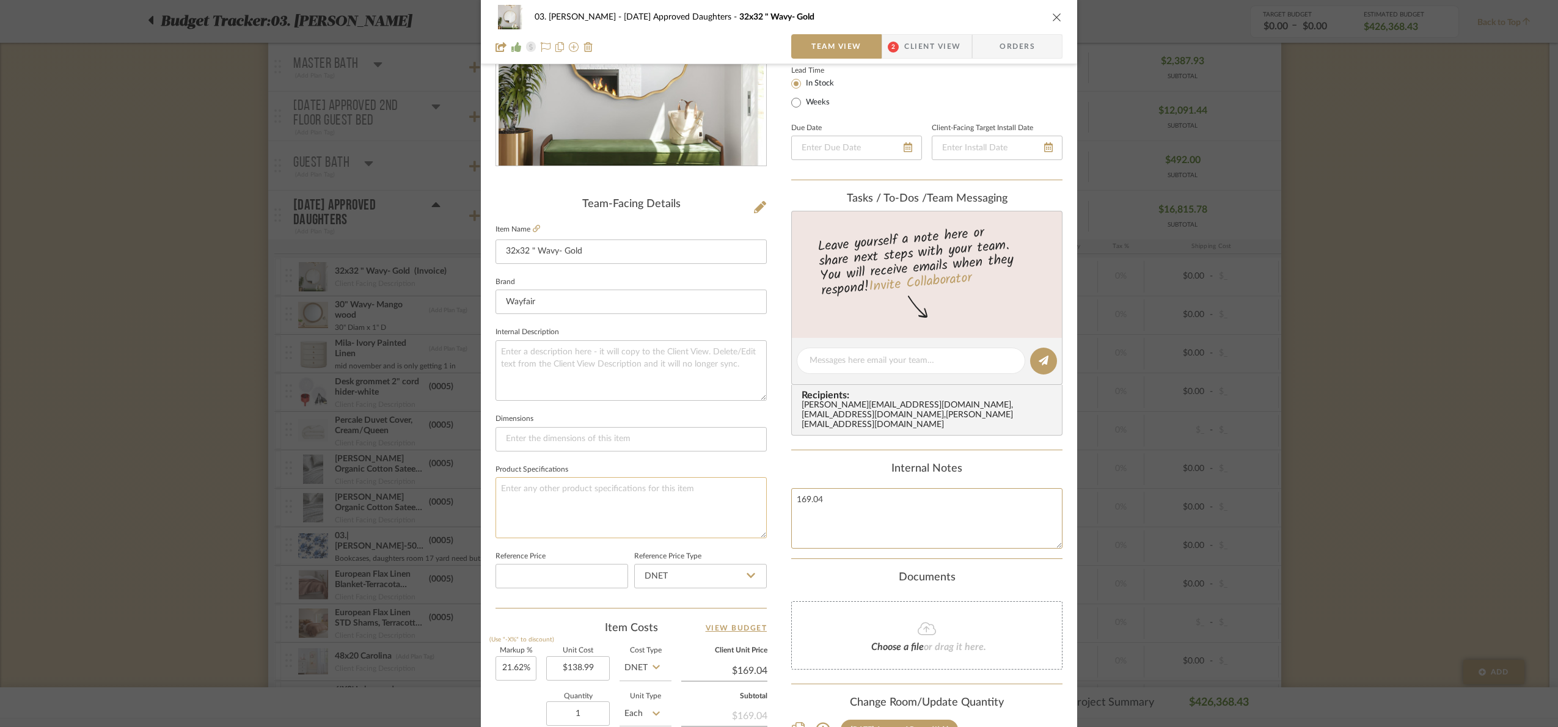
click at [731, 506] on div "03. Jennifer 07.02.25 Approved Daughters 32x32 " Wavy- Gold Team View 2 Client …" at bounding box center [779, 390] width 596 height 1128
click at [820, 478] on div "Internal Notes" at bounding box center [926, 505] width 271 height 86
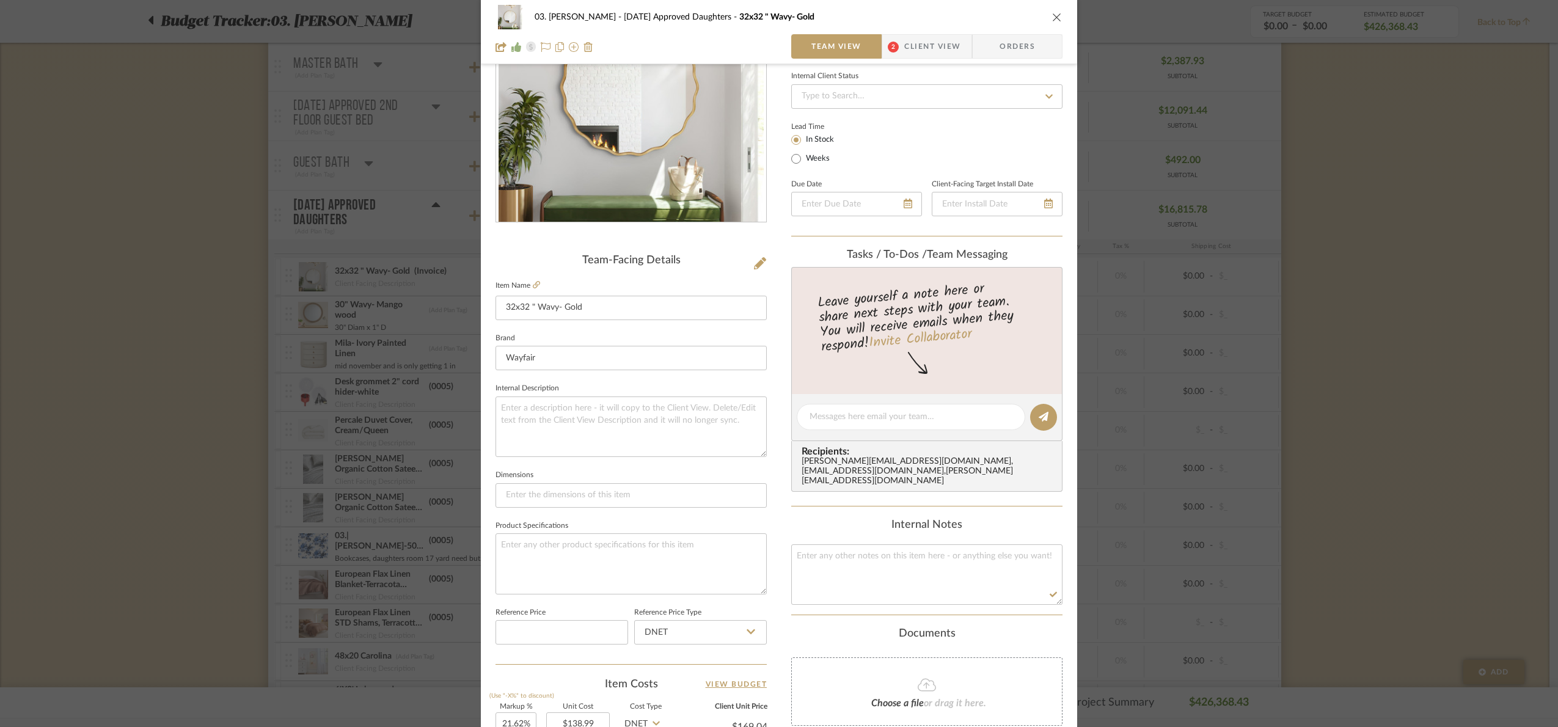
scroll to position [0, 0]
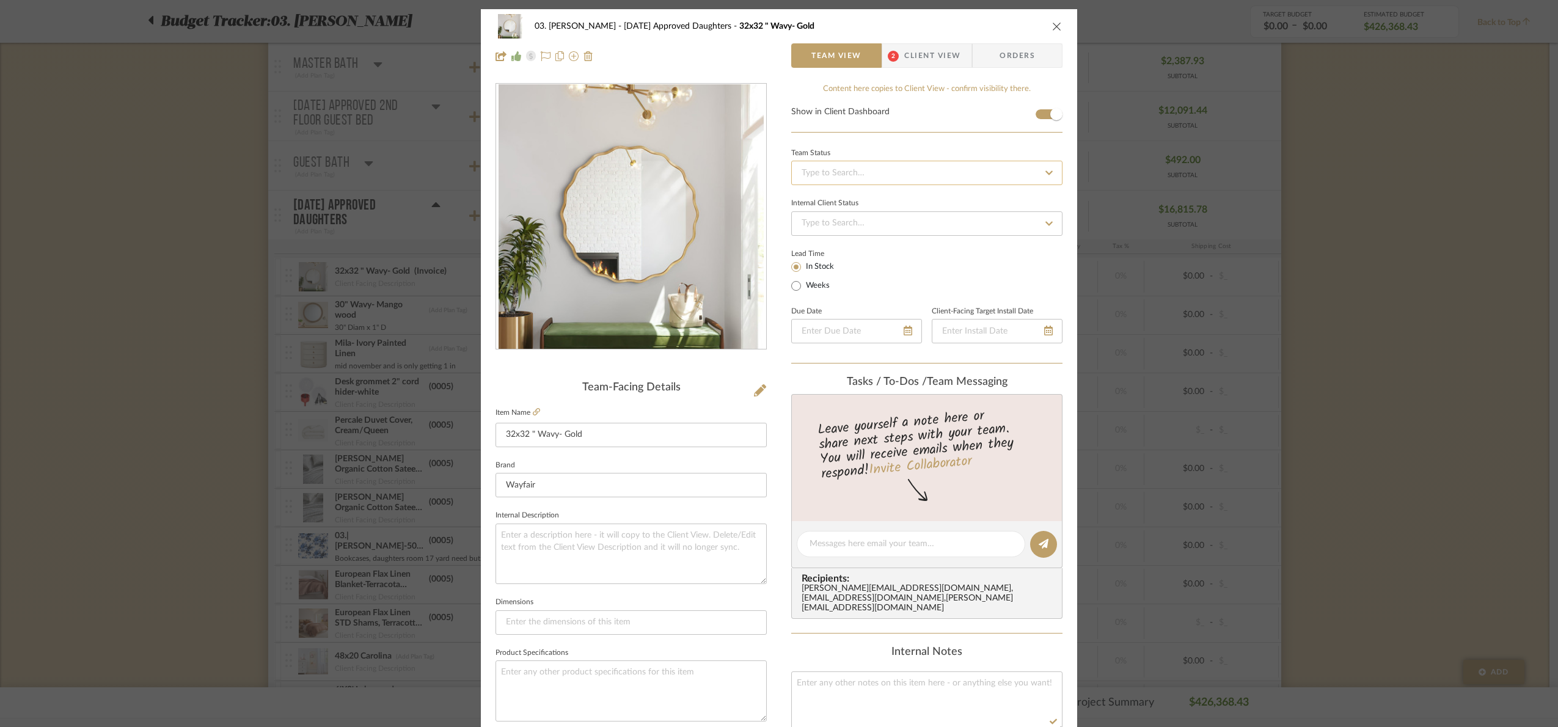
click at [820, 172] on input at bounding box center [926, 173] width 271 height 24
click at [845, 230] on div "Ordered" at bounding box center [922, 237] width 270 height 31
type input "9/9/2025"
type input "Ordered"
click at [858, 149] on div "Team Status on 9/9/2025" at bounding box center [926, 152] width 271 height 10
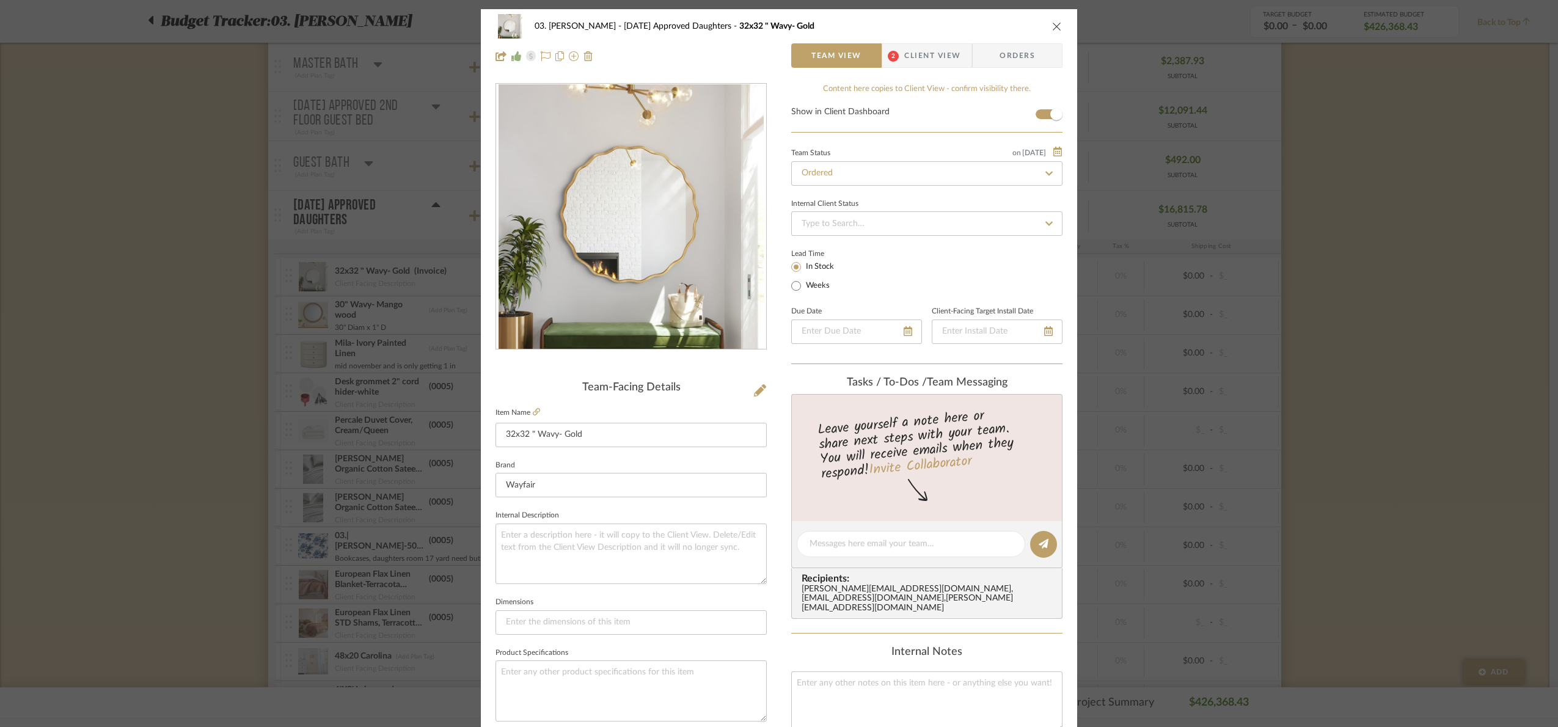
drag, startPoint x: 1383, startPoint y: 297, endPoint x: 1111, endPoint y: 20, distance: 387.9
click at [1386, 297] on div "03. Jennifer 07.02.25 Approved Daughters 32x32 " Wavy- Gold Team View 2 Client …" at bounding box center [779, 363] width 1558 height 727
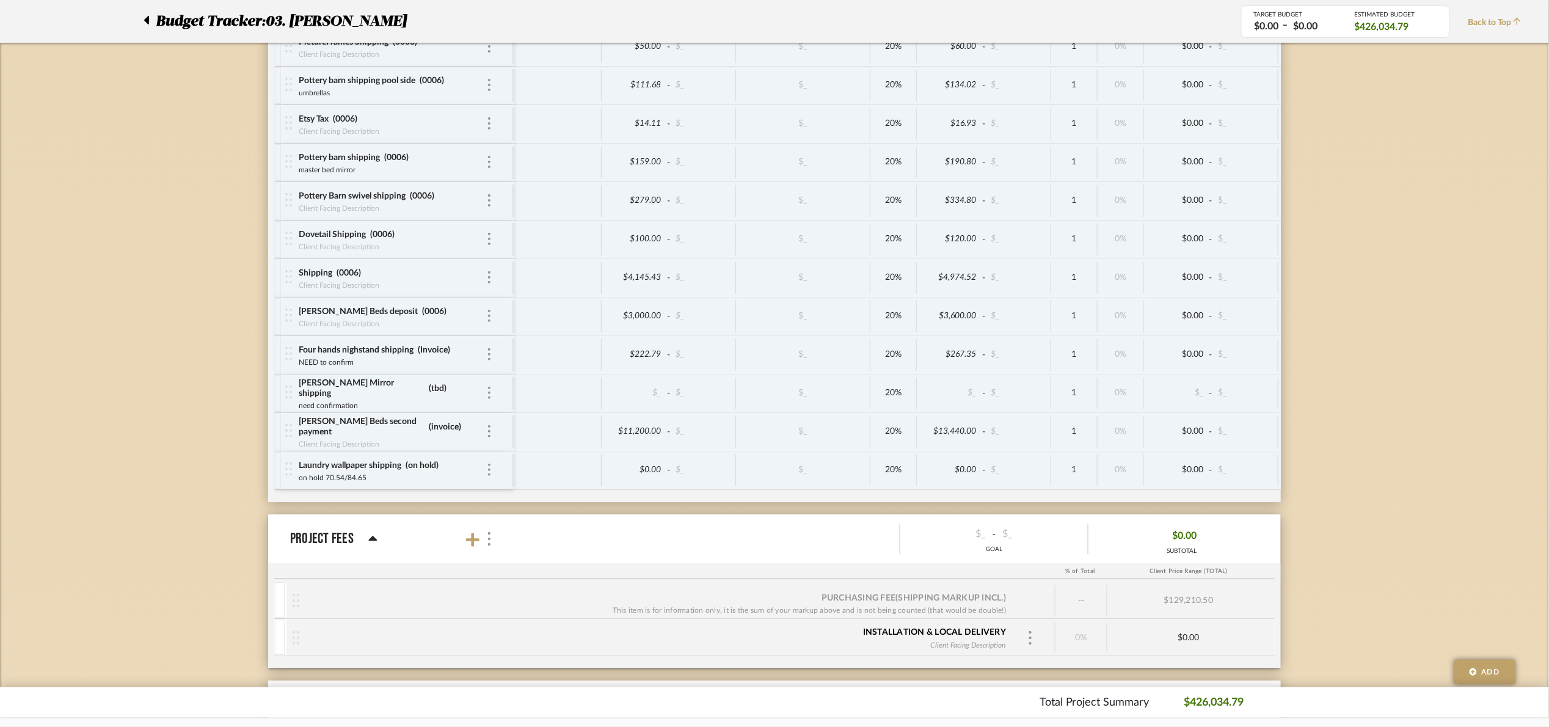
scroll to position [5911, 0]
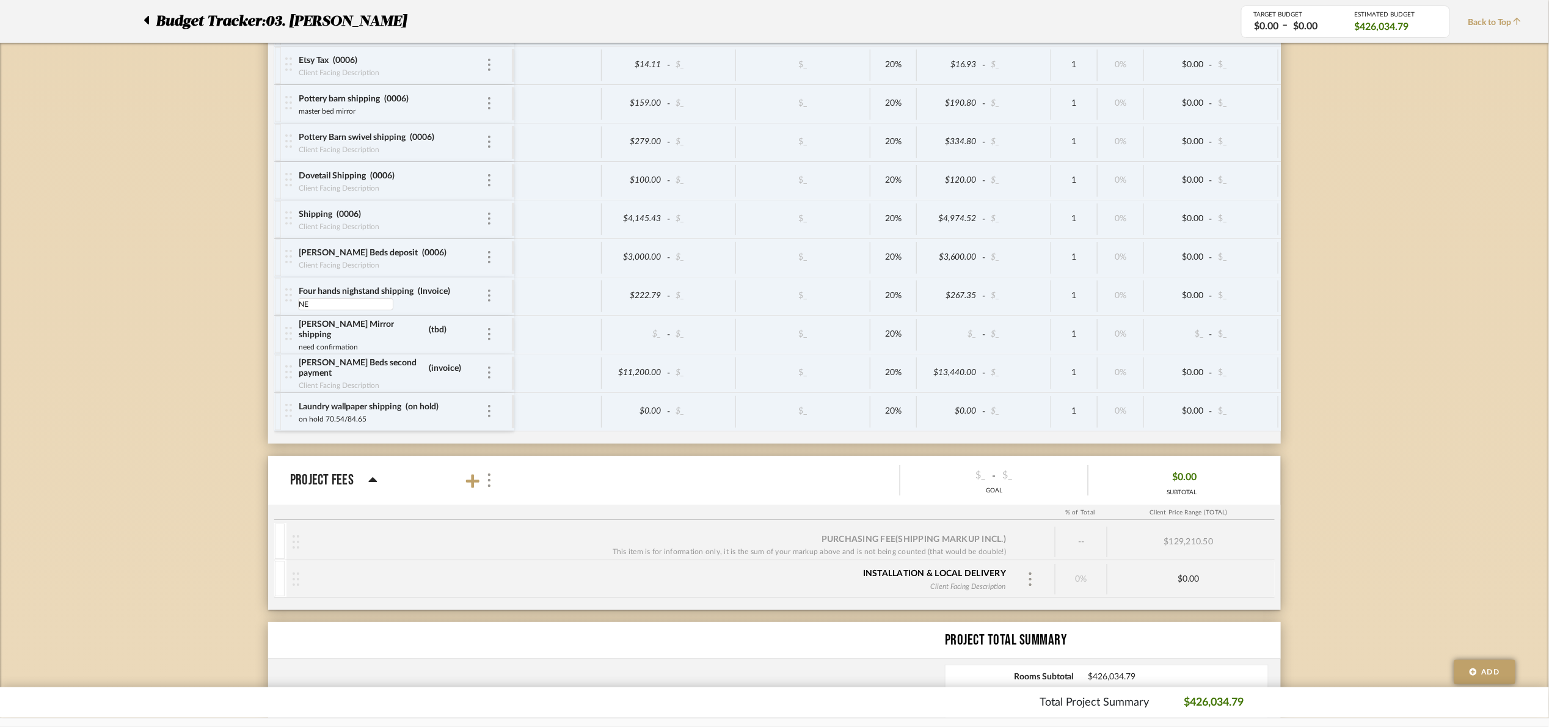
type input "N"
click at [493, 315] on div "Four hands nighstand shipping (Invoice) Client Facing Description" at bounding box center [398, 296] width 227 height 38
click at [484, 298] on div "Four hands nighstand shipping (Invoice)" at bounding box center [392, 292] width 188 height 12
click at [486, 303] on div at bounding box center [489, 296] width 6 height 13
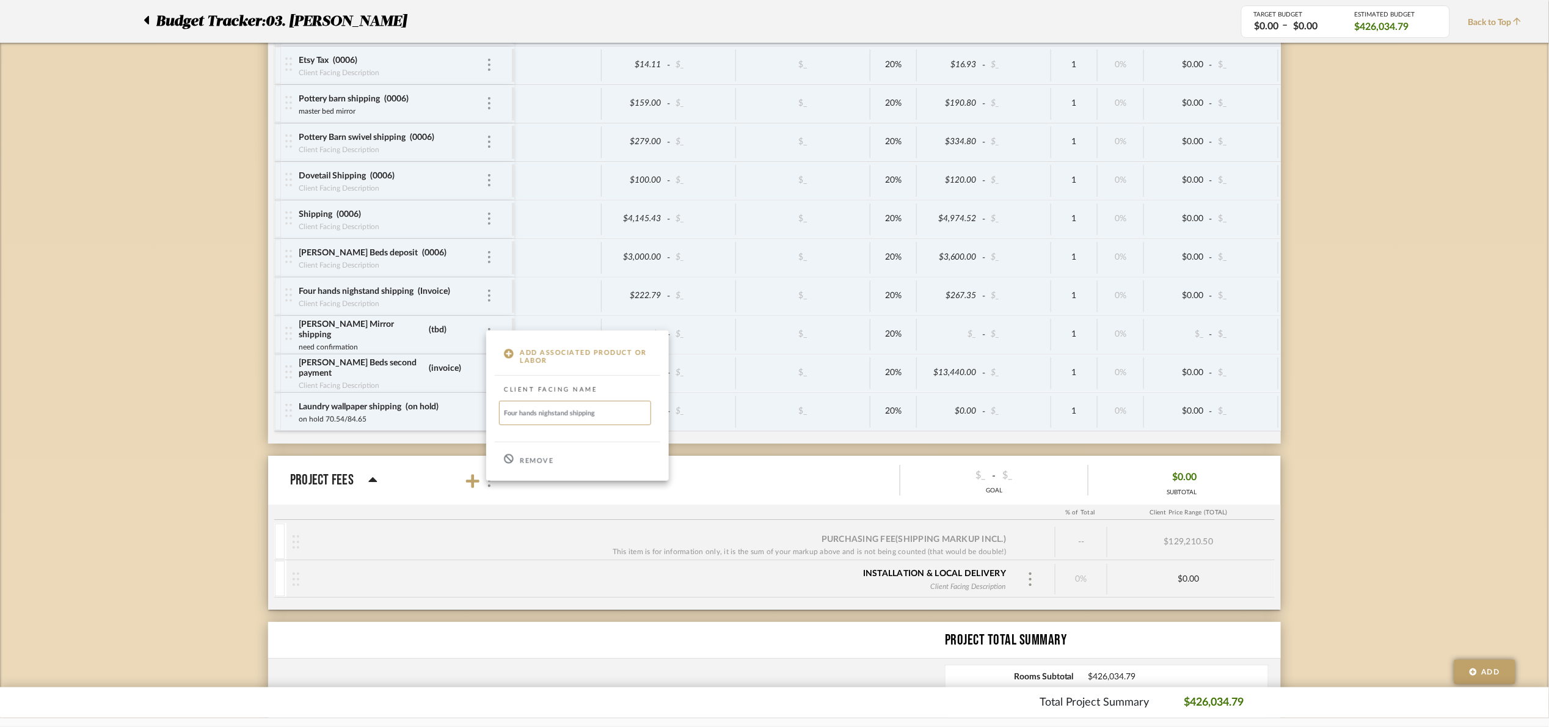
click at [534, 461] on p "Remove" at bounding box center [537, 461] width 34 height 9
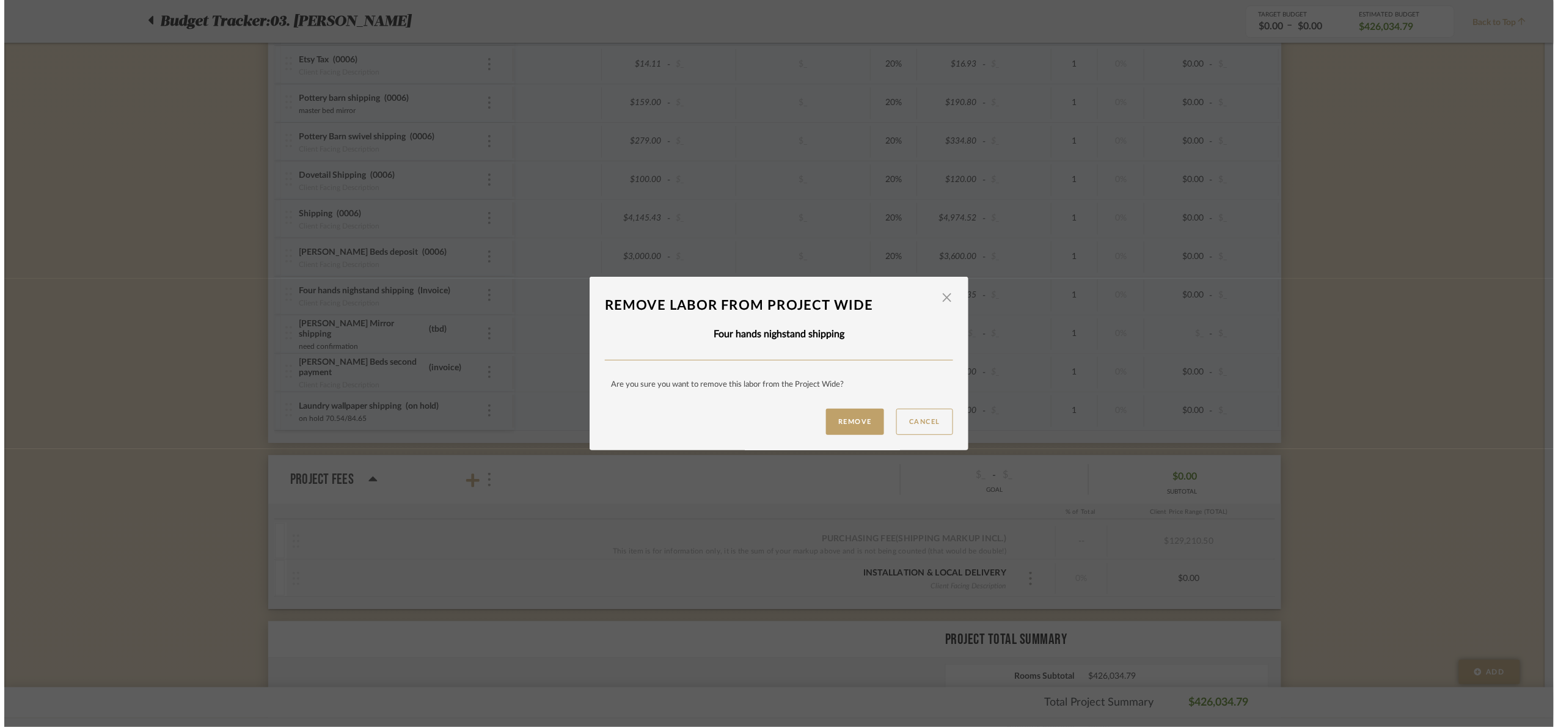
scroll to position [0, 0]
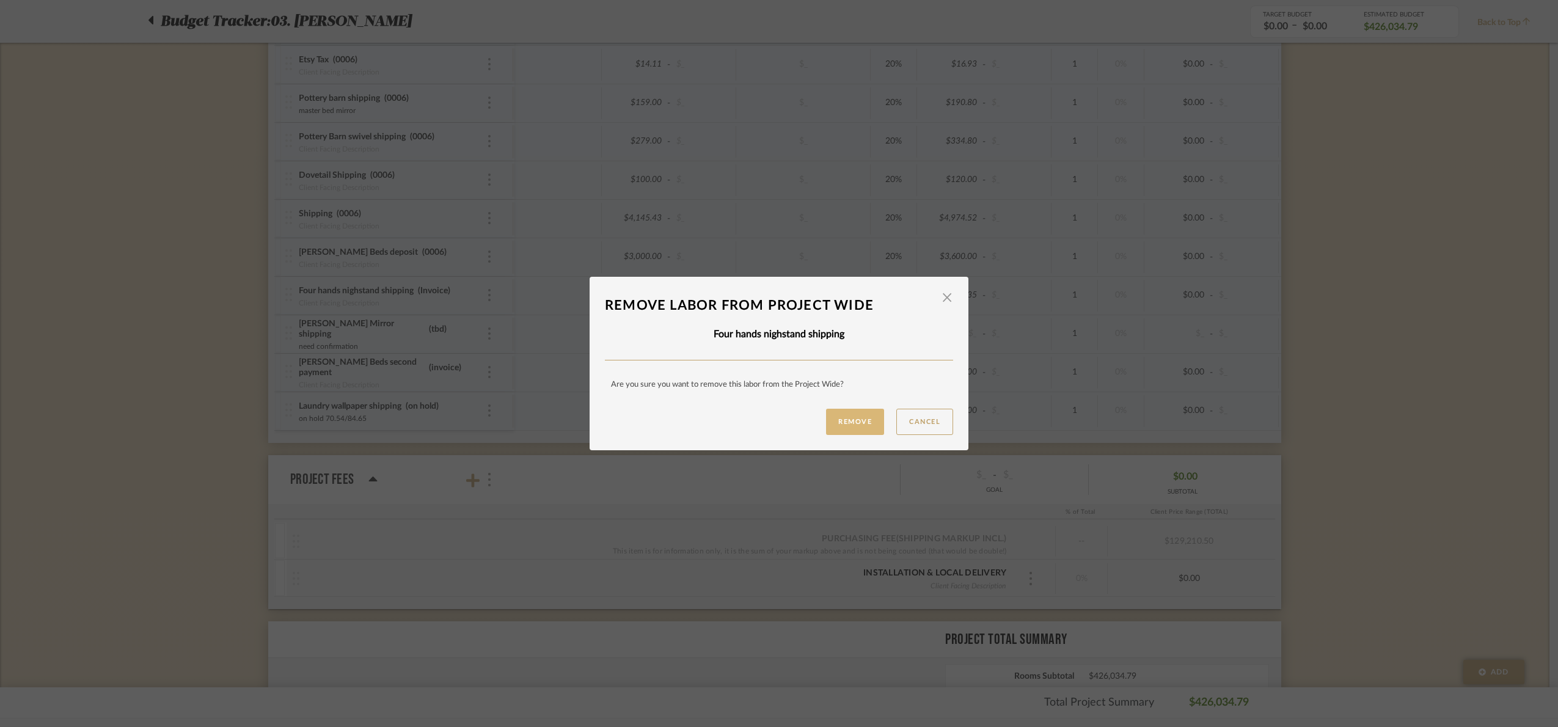
click at [827, 417] on button "Remove" at bounding box center [855, 422] width 58 height 26
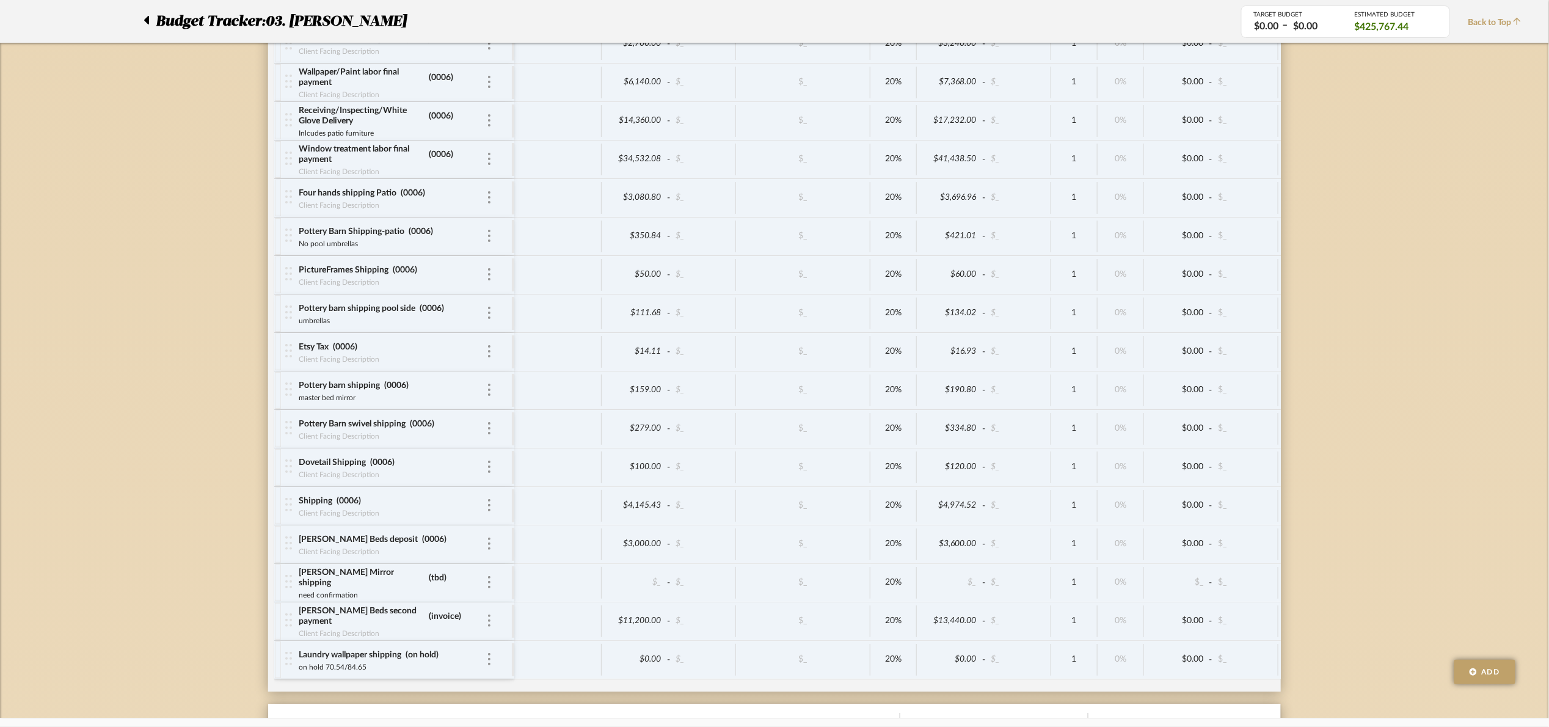
scroll to position [5598, 0]
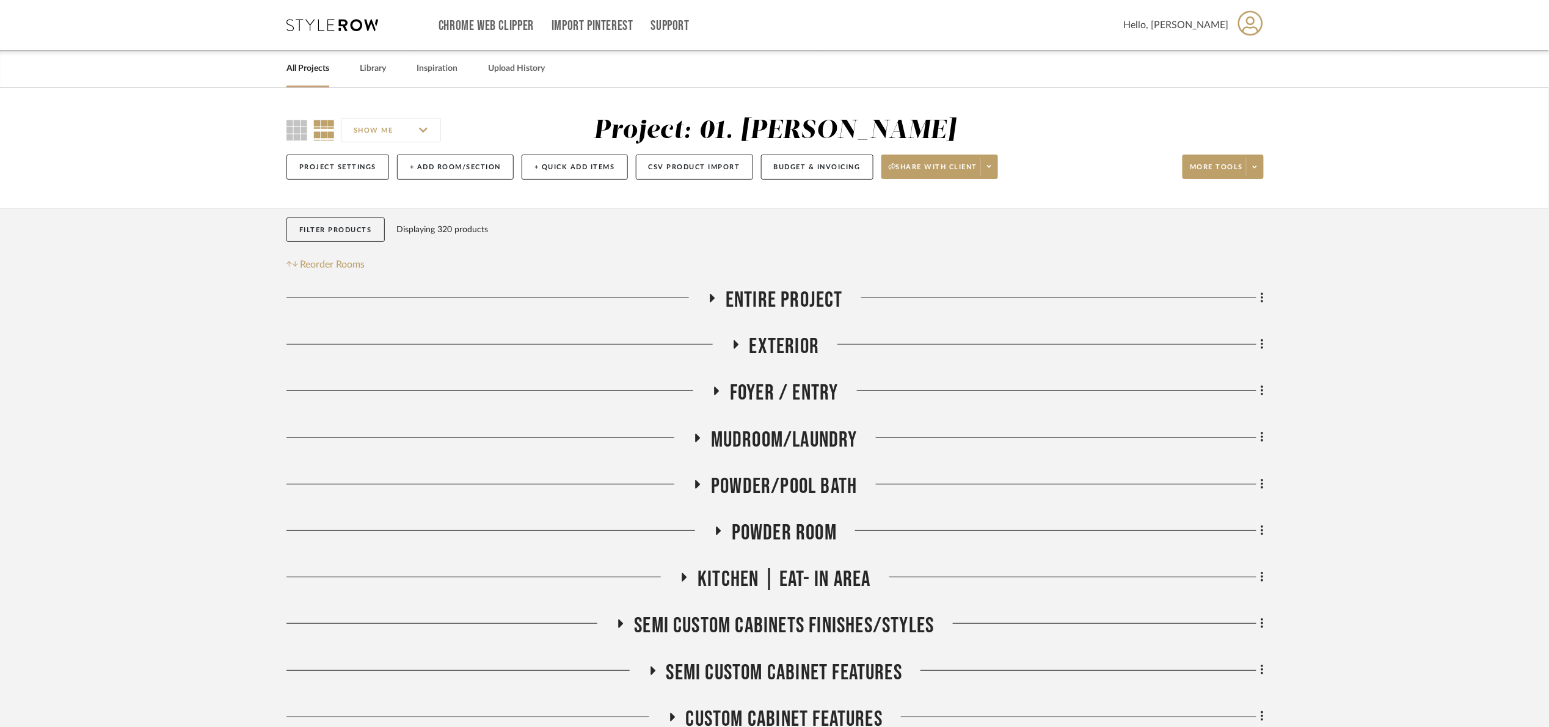
click at [328, 243] on div "Filter Products Displaying 320 products Reorder Rooms" at bounding box center [388, 244] width 202 height 55
click at [318, 227] on button "Filter Products" at bounding box center [336, 229] width 98 height 25
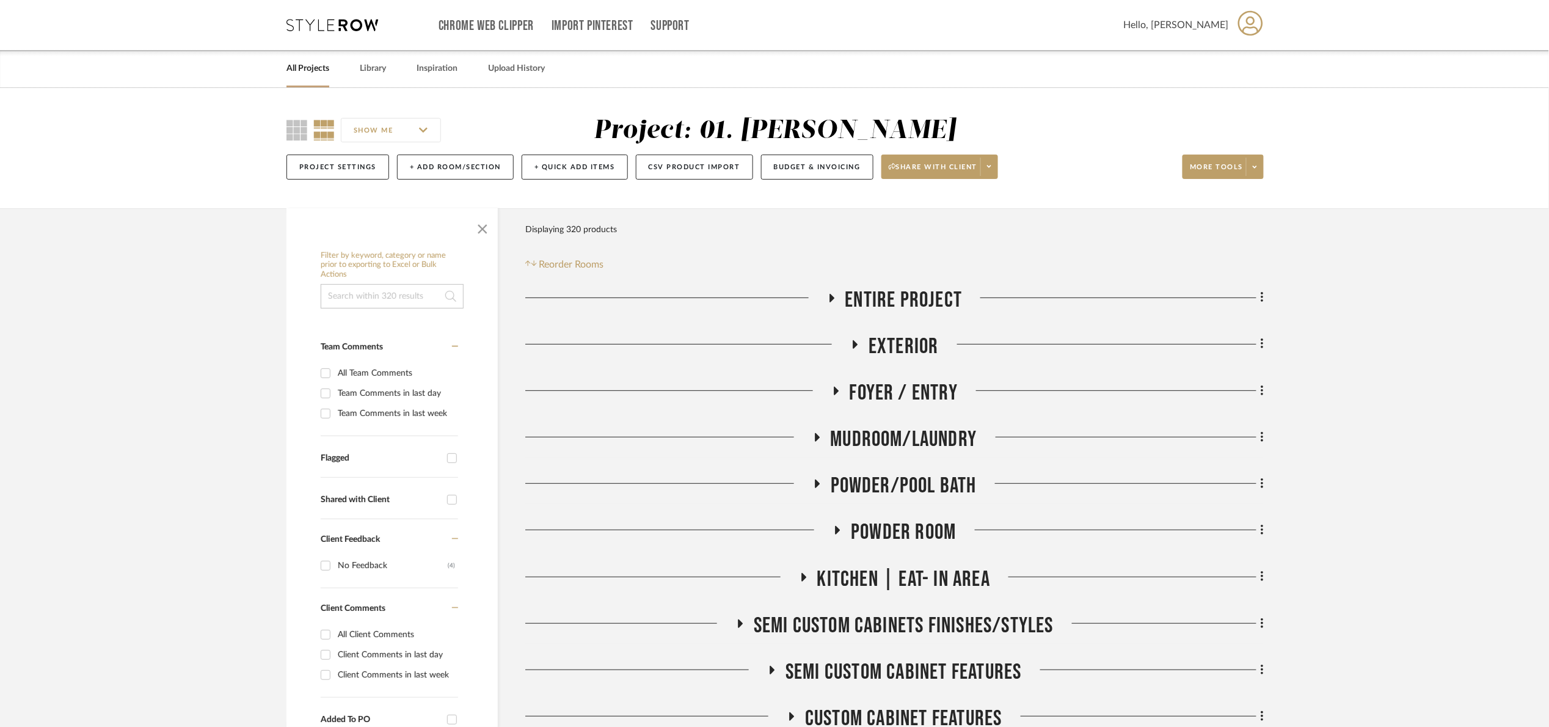
click at [351, 307] on input at bounding box center [392, 296] width 143 height 24
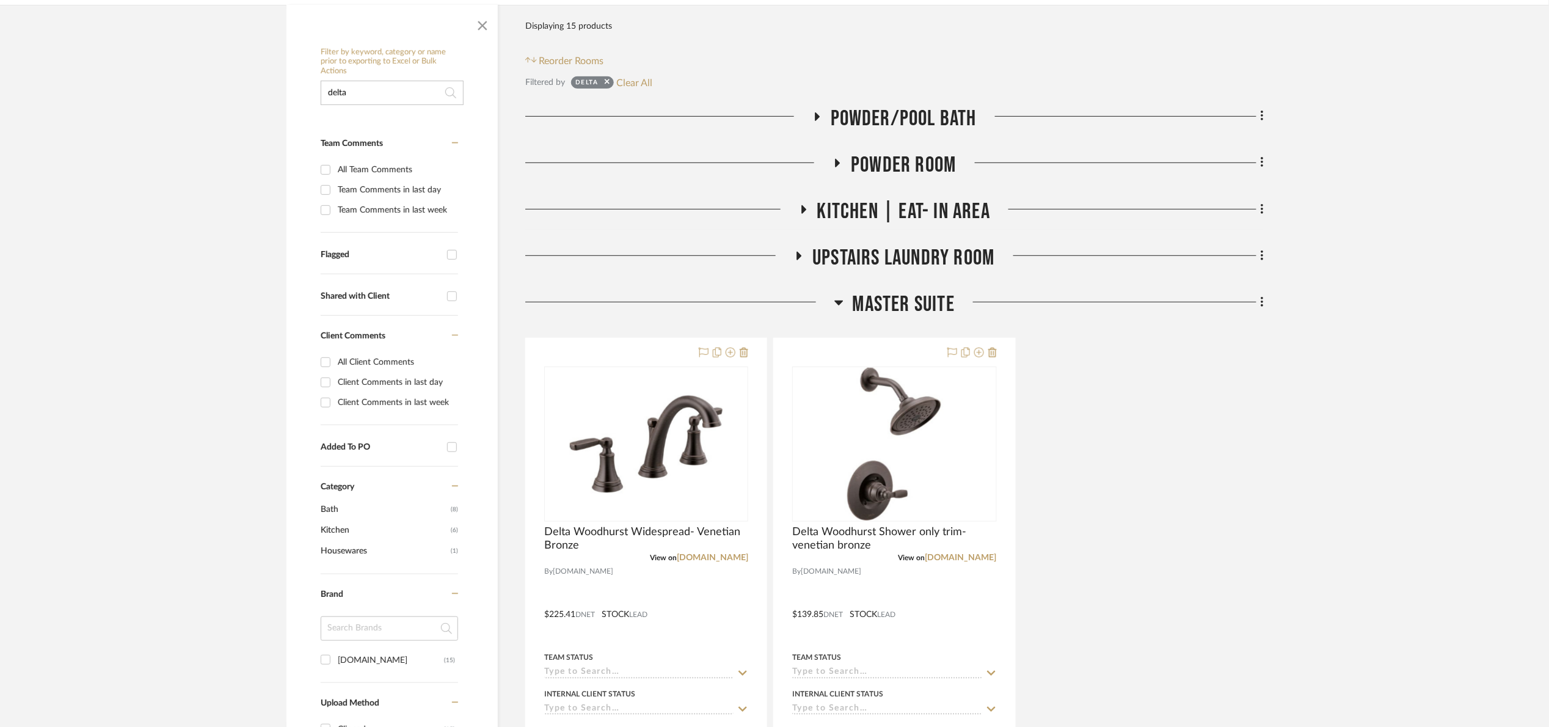
scroll to position [275, 0]
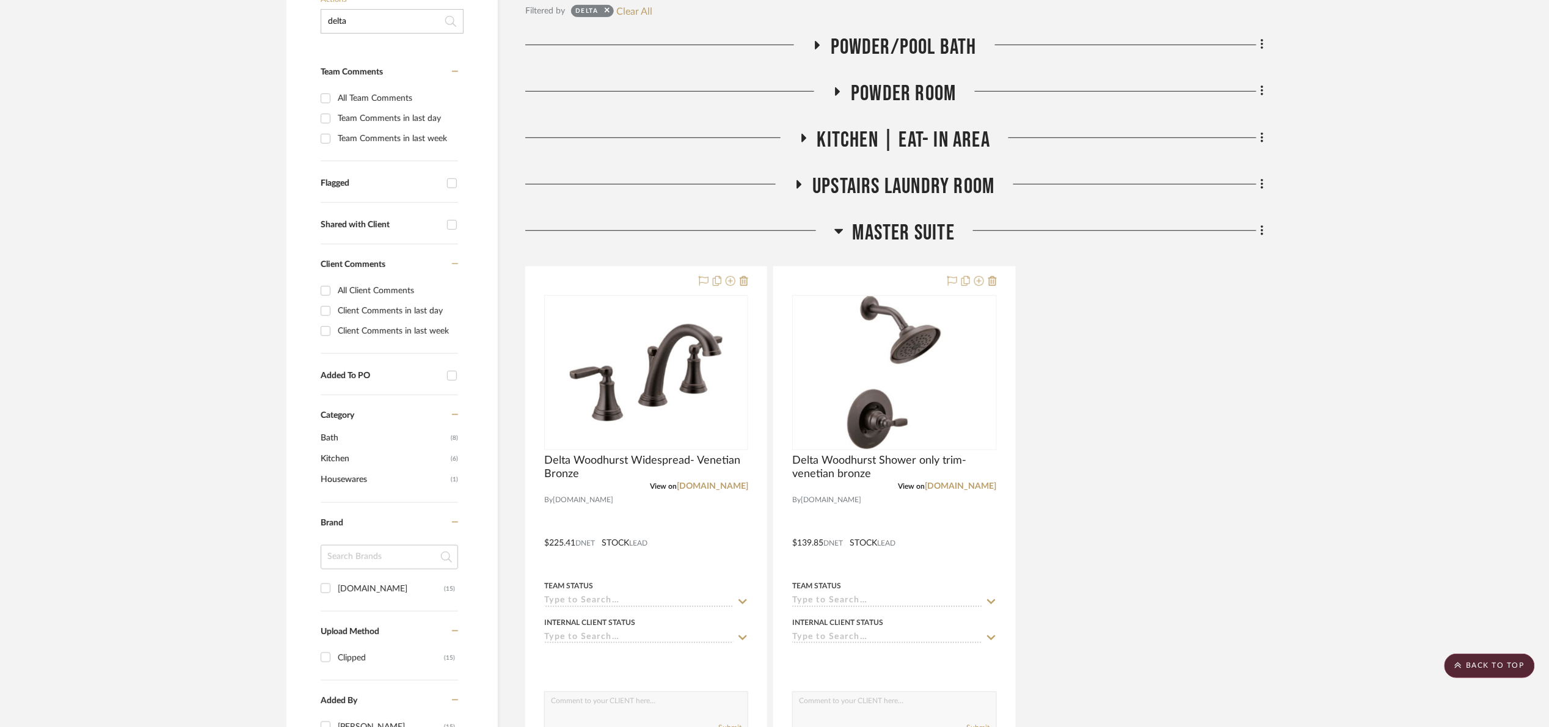
type input "delta"
click at [870, 42] on span "Powder/Pool Bath" at bounding box center [904, 47] width 146 height 26
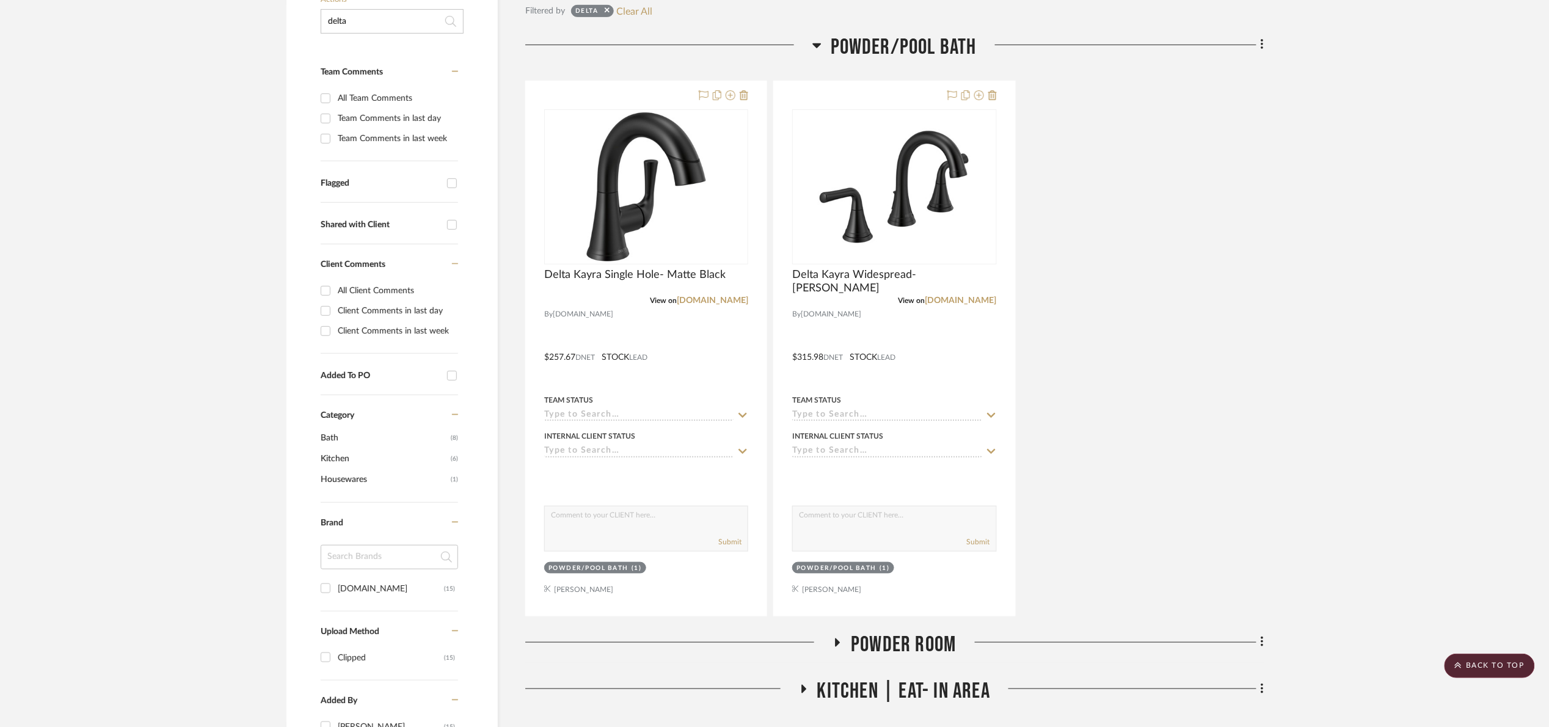
click at [870, 45] on span "Powder/Pool Bath" at bounding box center [904, 47] width 146 height 26
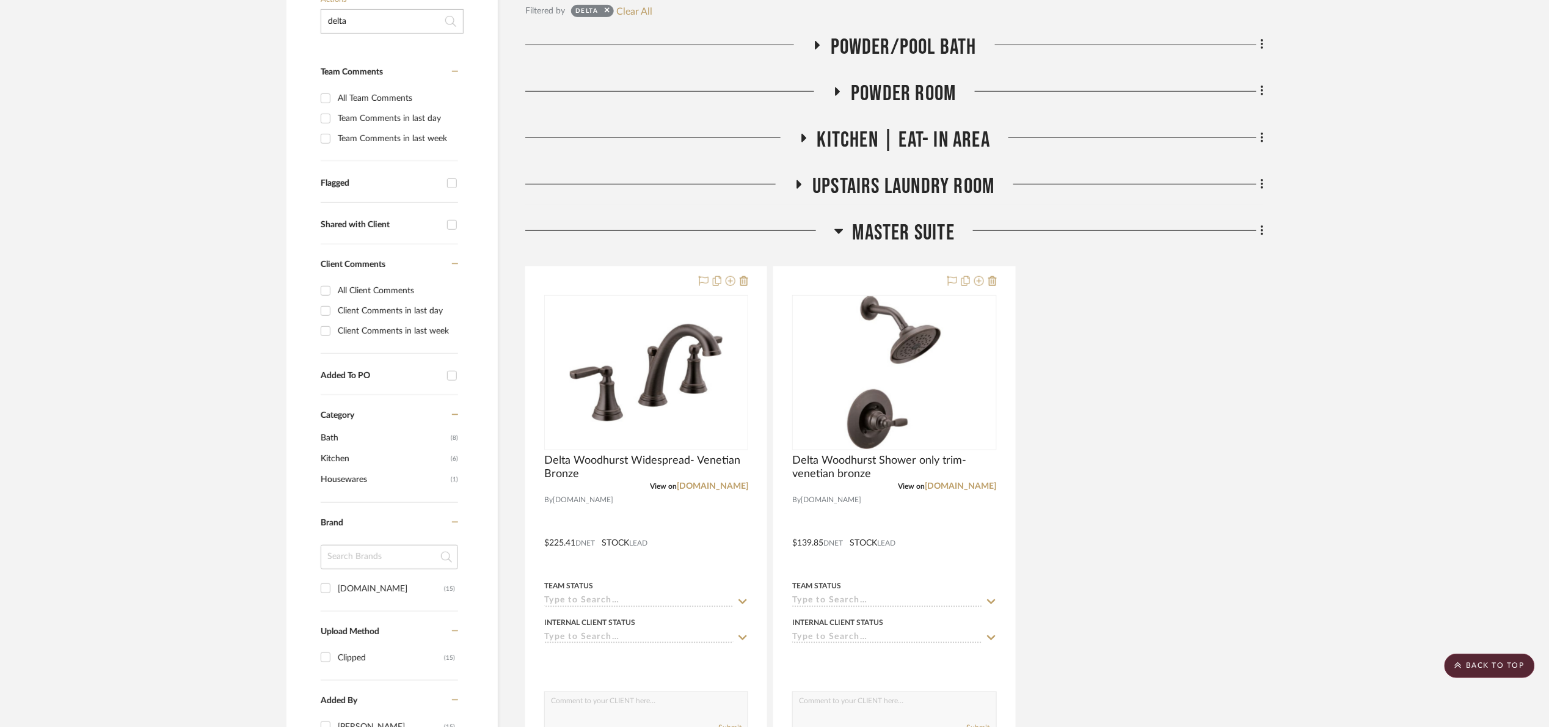
click at [927, 238] on span "Master Suite" at bounding box center [904, 233] width 102 height 26
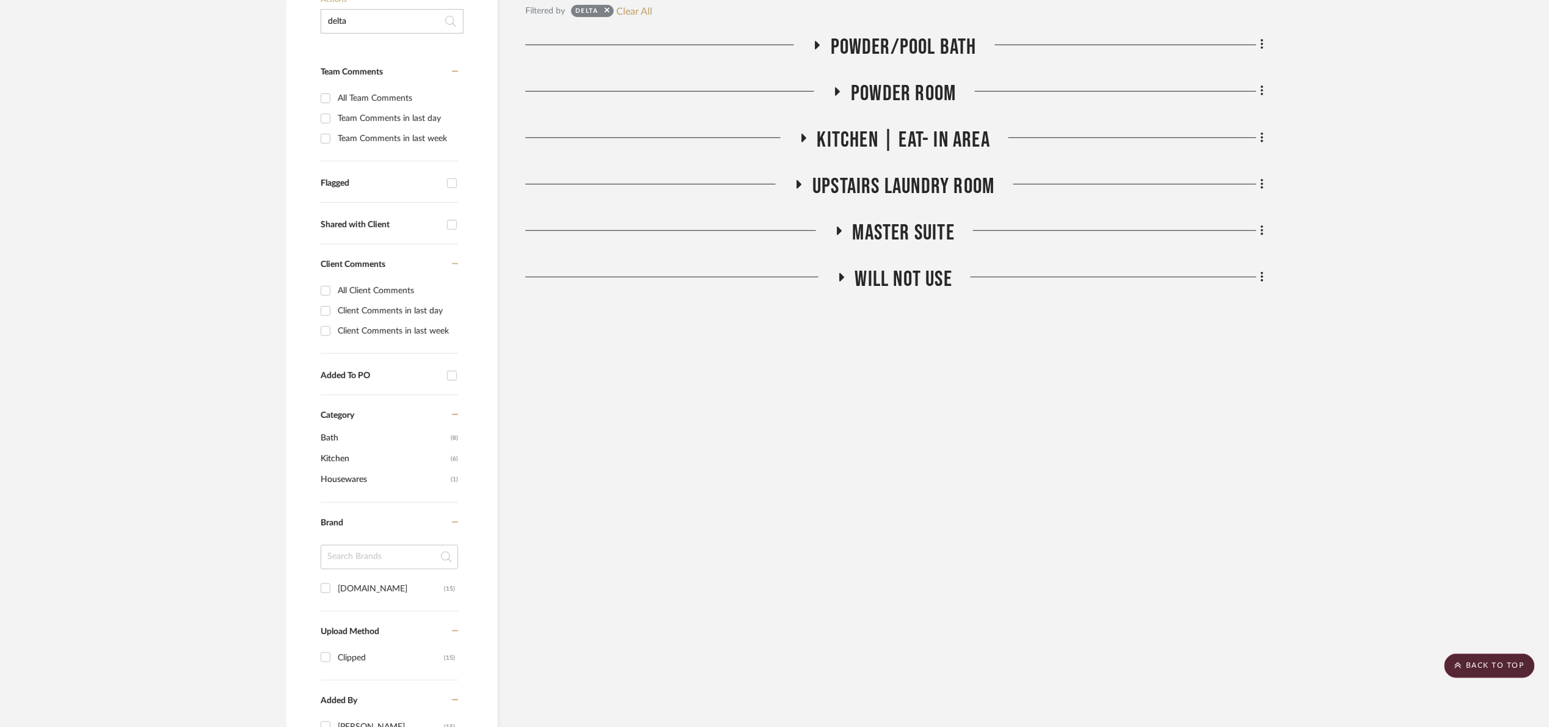
click at [915, 279] on span "Will Not Use" at bounding box center [903, 279] width 97 height 26
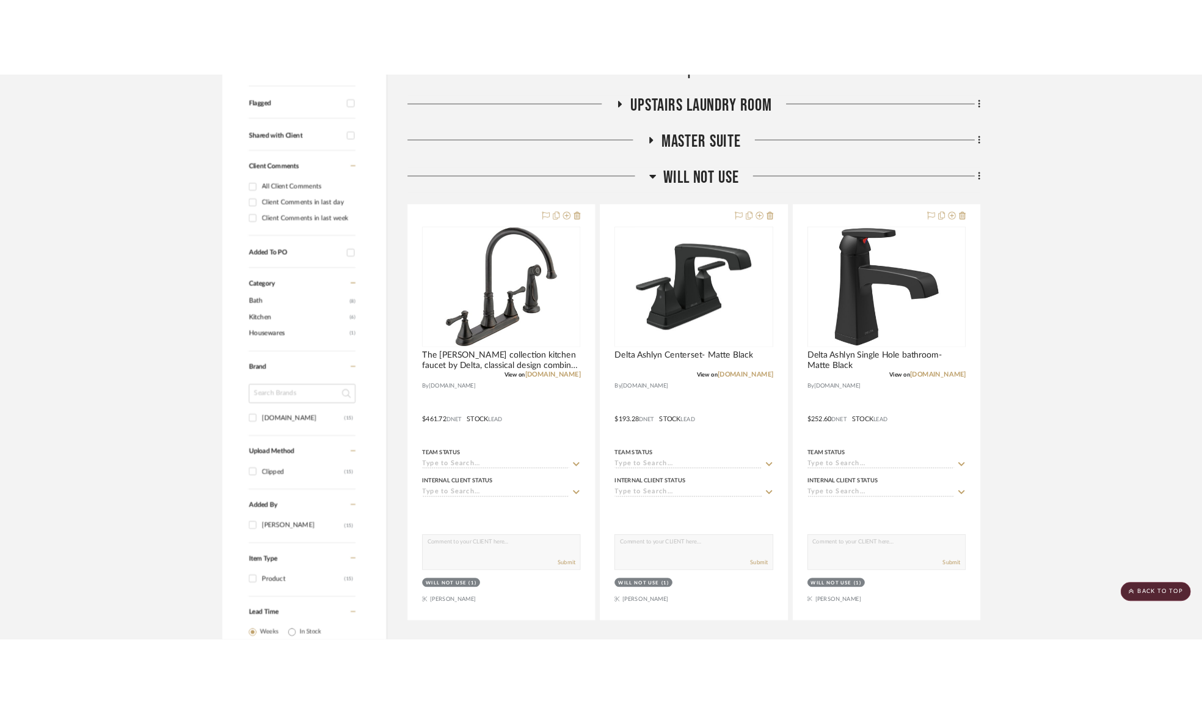
scroll to position [75, 0]
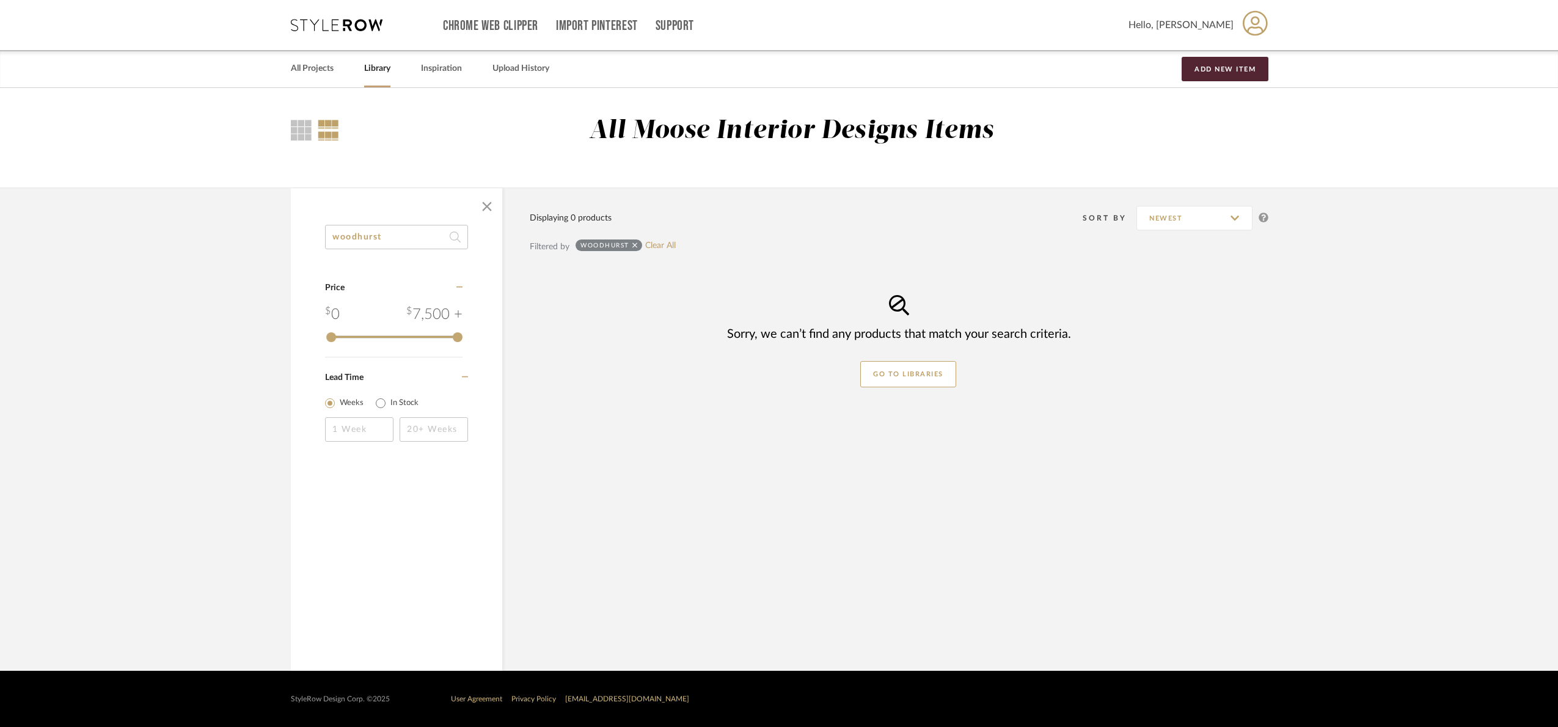
drag, startPoint x: 401, startPoint y: 241, endPoint x: 258, endPoint y: 260, distance: 144.8
click at [261, 260] on library-search-items "woodhurst Category Price 0 7,500 + 0 7500 Lead Time Weeks In Stock Displaying 0…" at bounding box center [779, 429] width 1558 height 483
type input "delta"
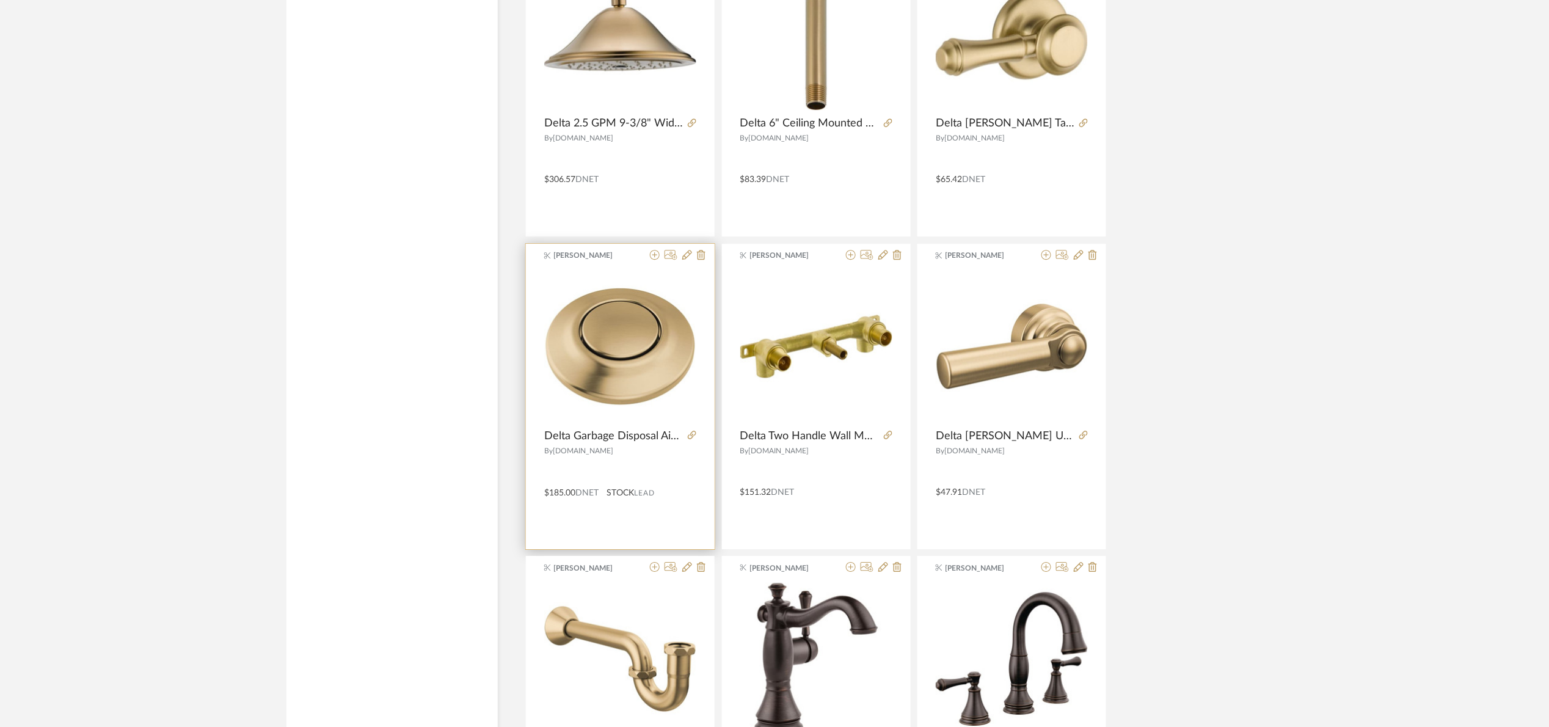
scroll to position [1128, 0]
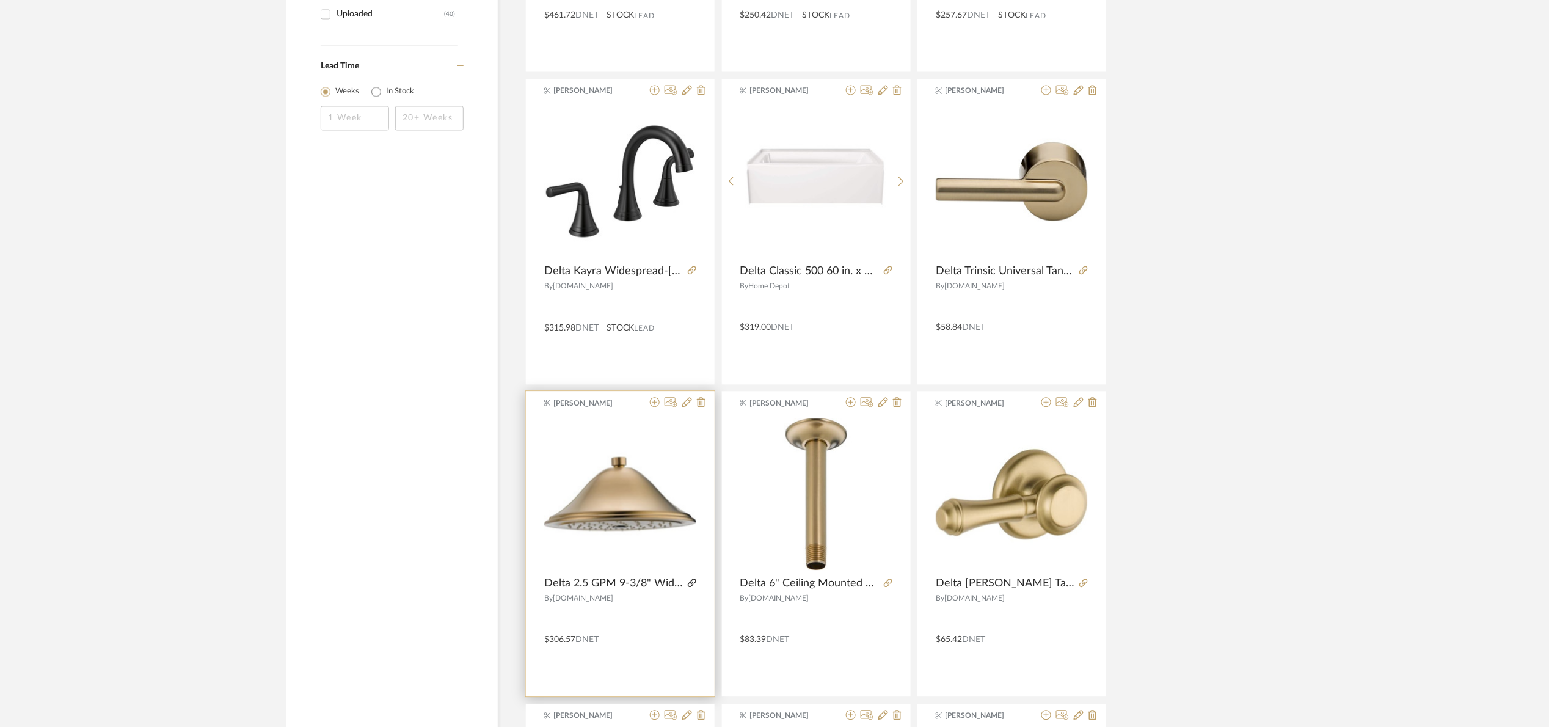
click at [695, 580] on icon at bounding box center [692, 583] width 9 height 9
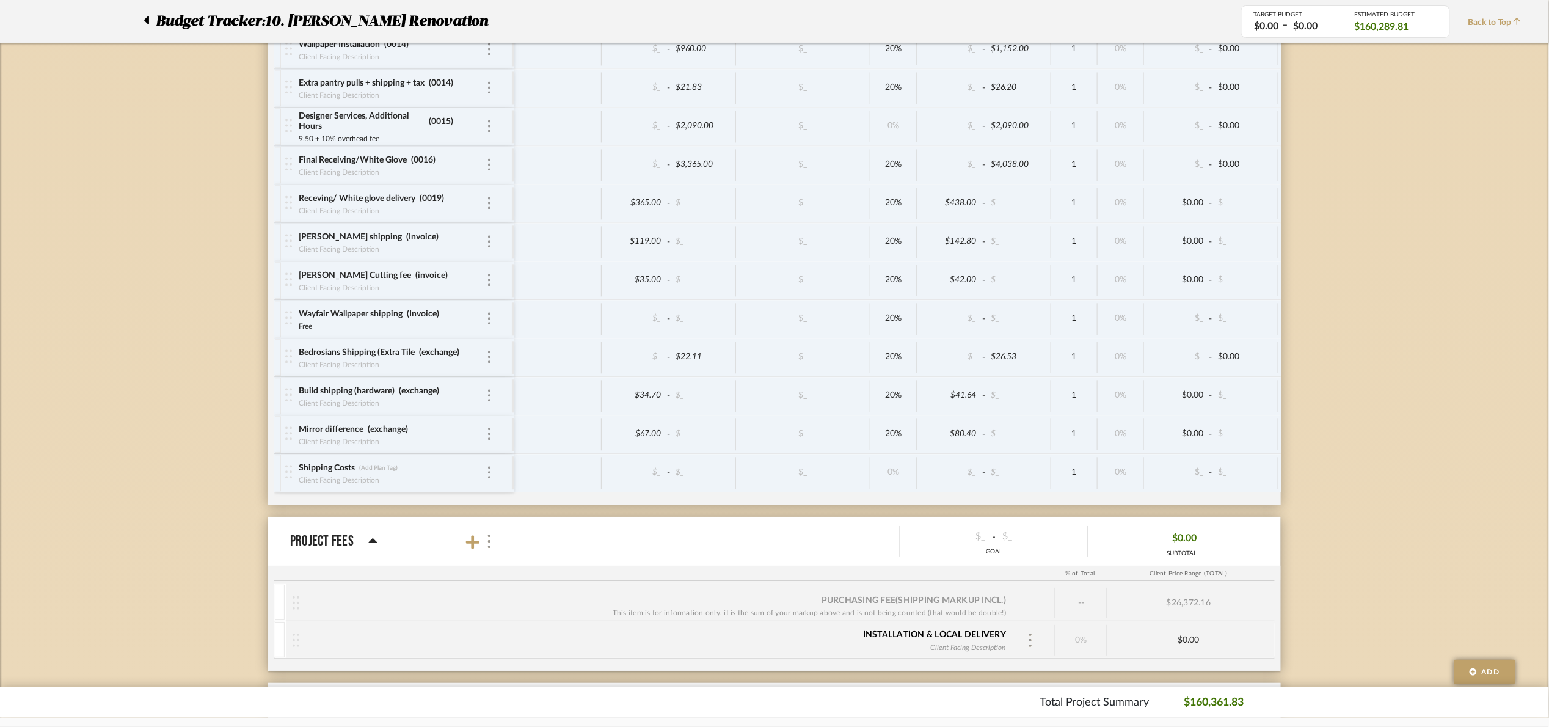
scroll to position [8221, 0]
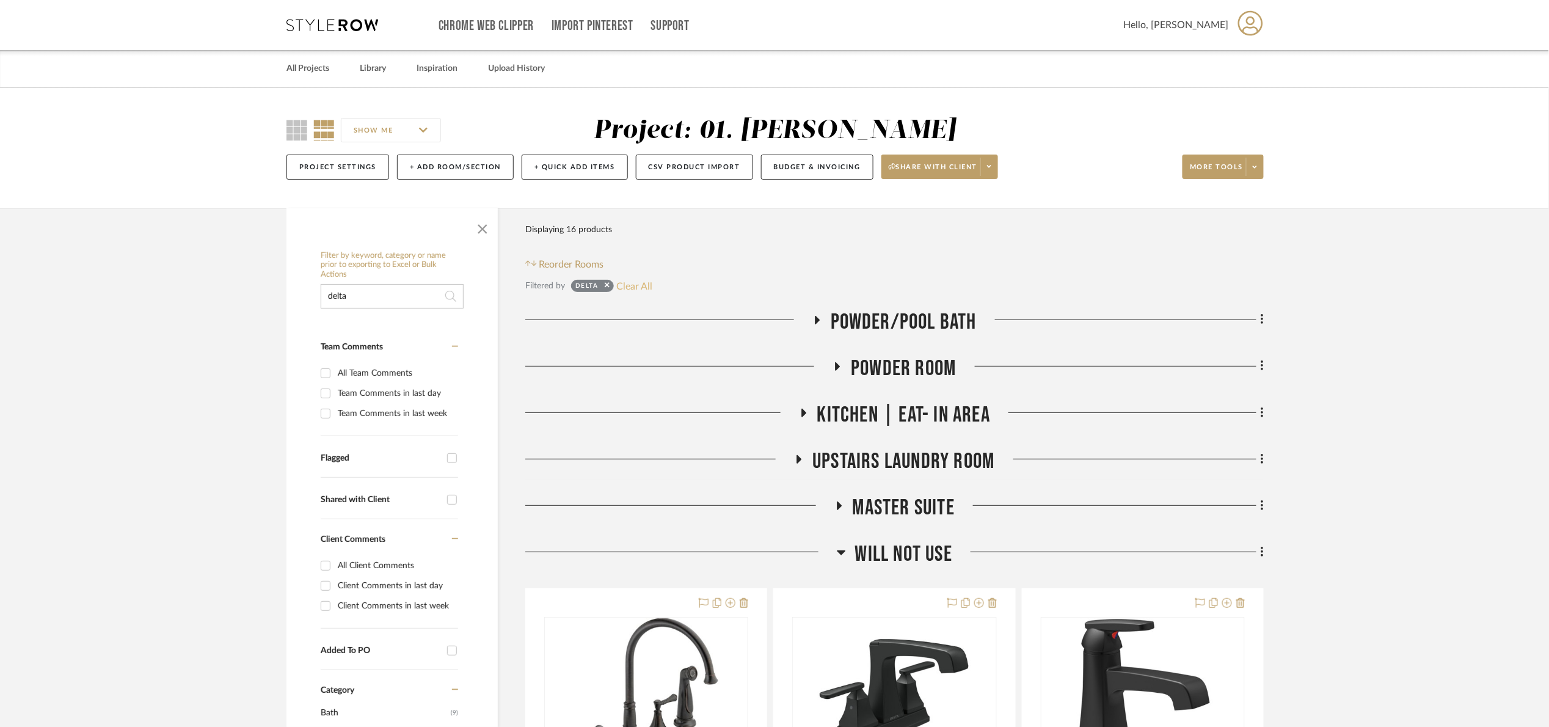
click at [639, 287] on button "Clear All" at bounding box center [635, 286] width 36 height 16
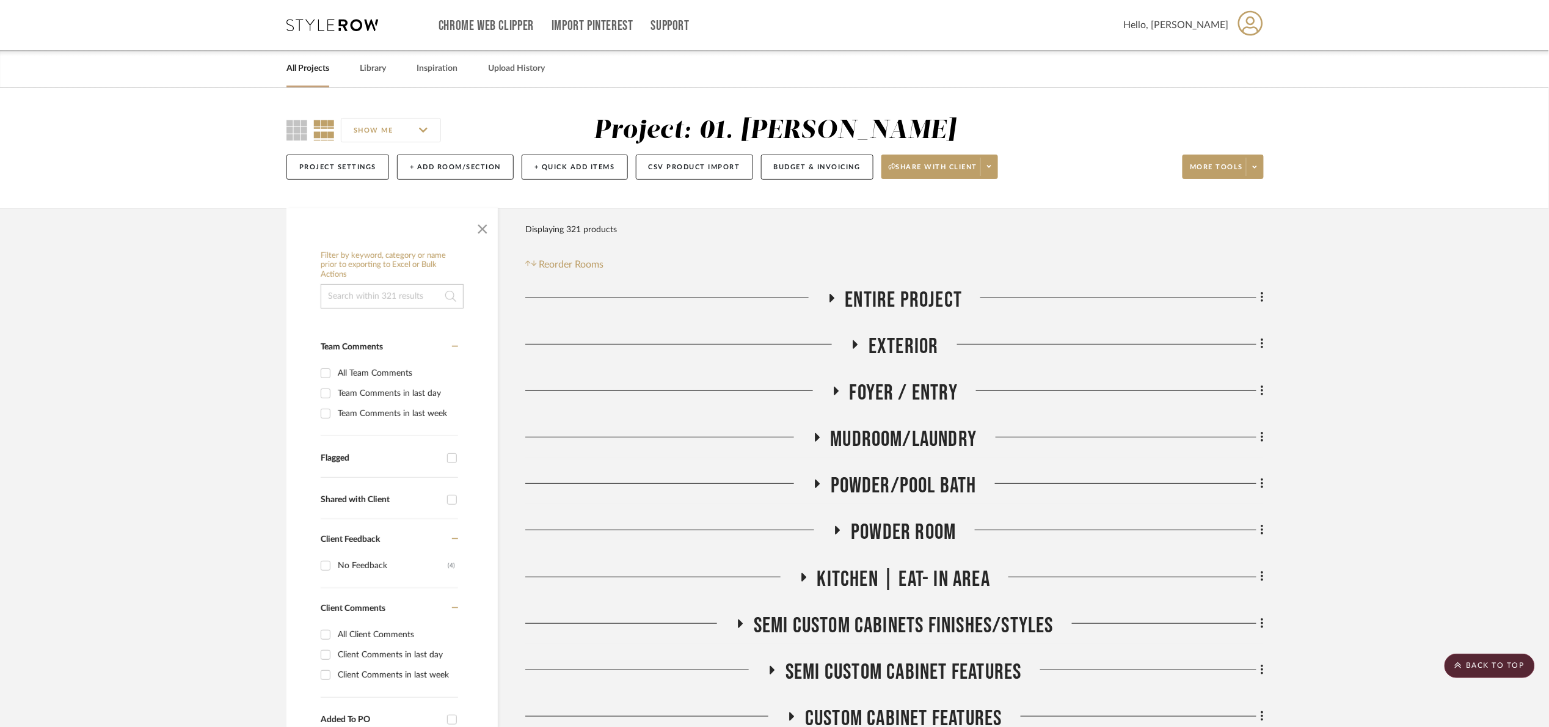
drag, startPoint x: 482, startPoint y: 227, endPoint x: 542, endPoint y: 244, distance: 62.7
click at [483, 228] on span "button" at bounding box center [482, 226] width 29 height 29
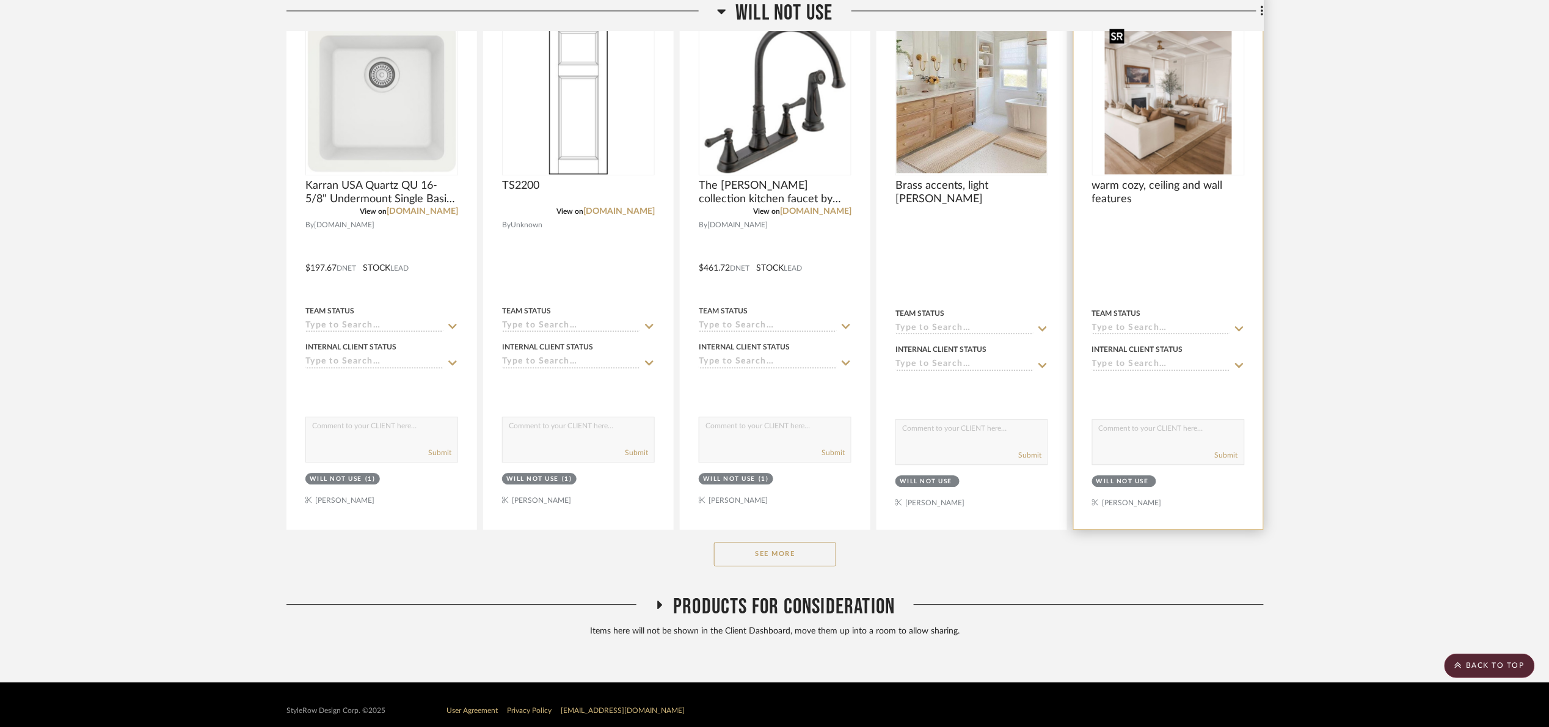
scroll to position [1283, 0]
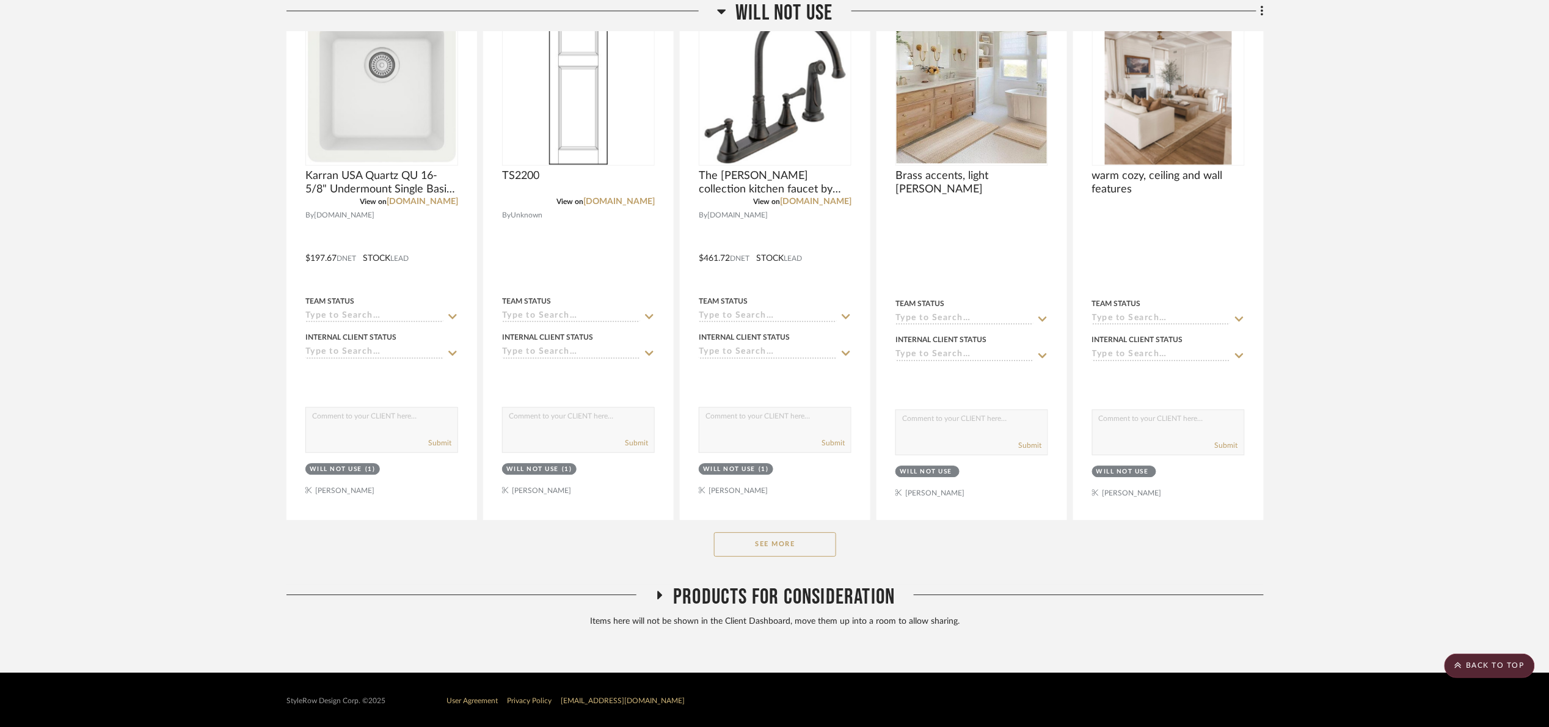
click at [798, 542] on button "See More" at bounding box center [775, 544] width 122 height 24
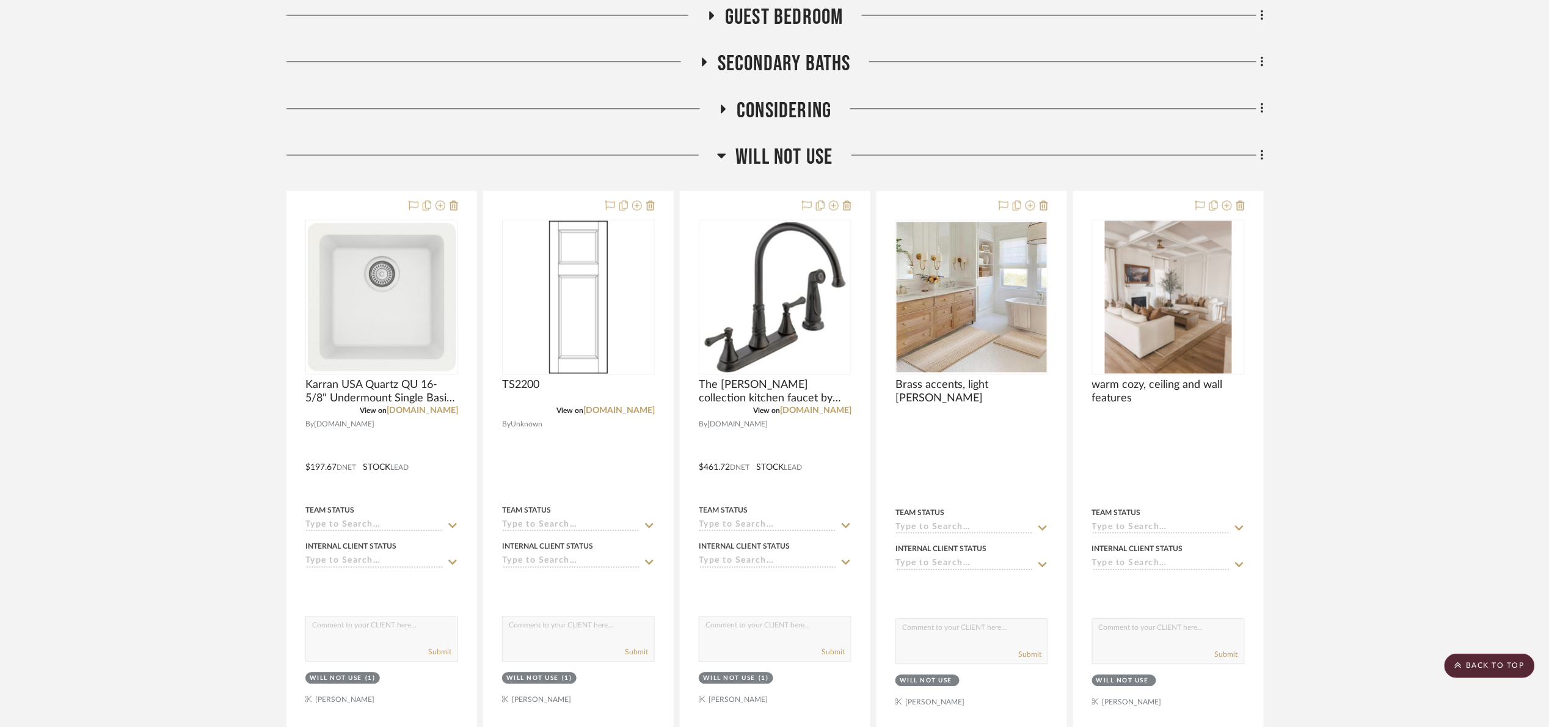
scroll to position [1008, 0]
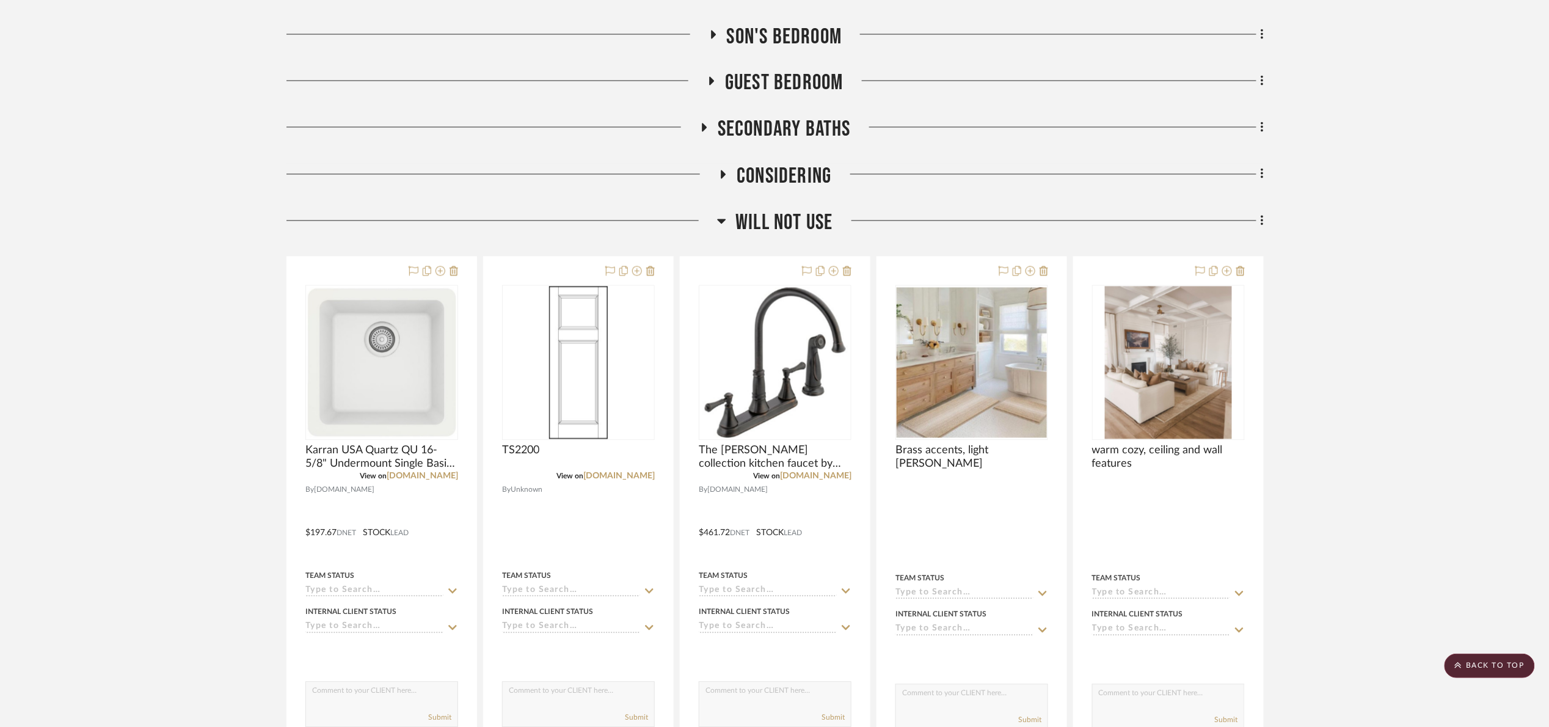
click at [786, 230] on span "Will Not Use" at bounding box center [784, 223] width 97 height 26
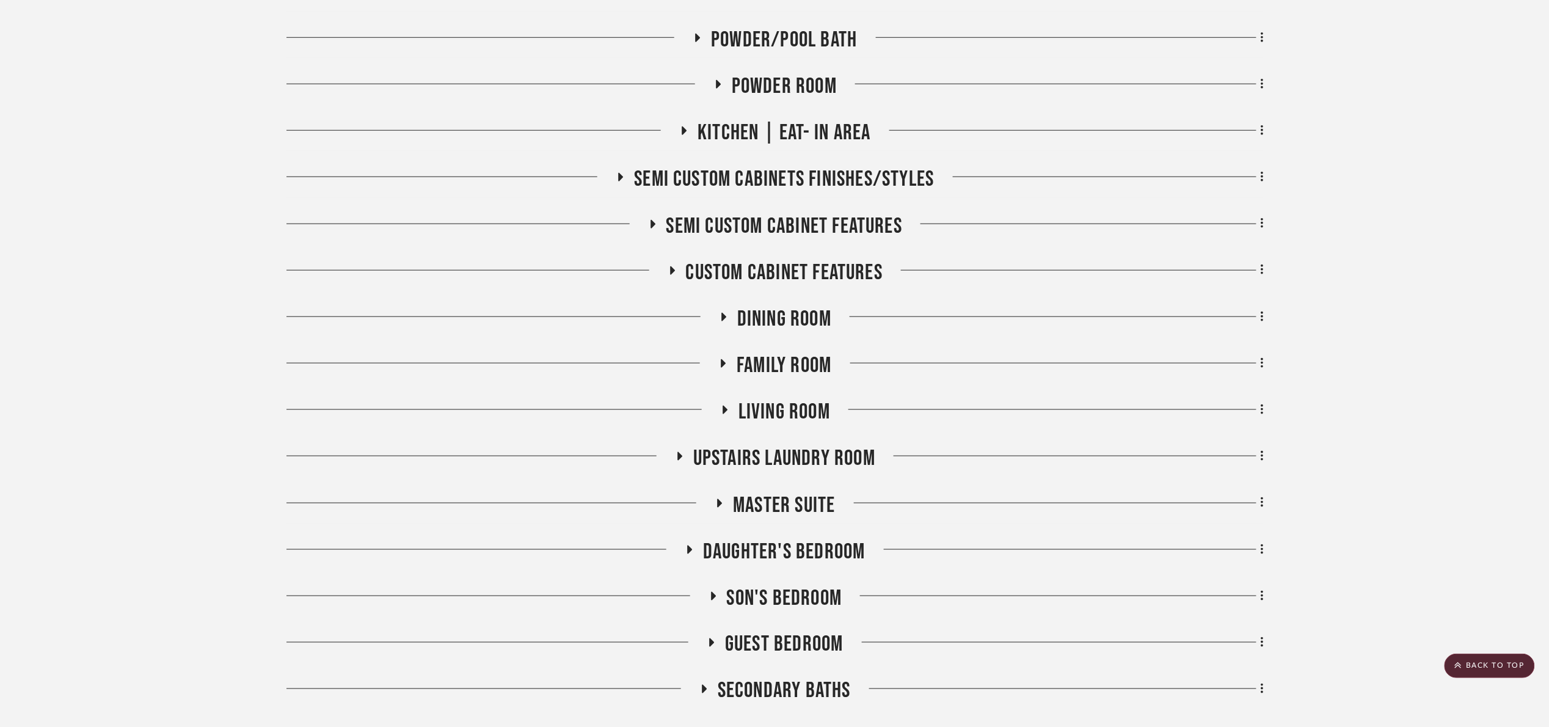
scroll to position [499, 0]
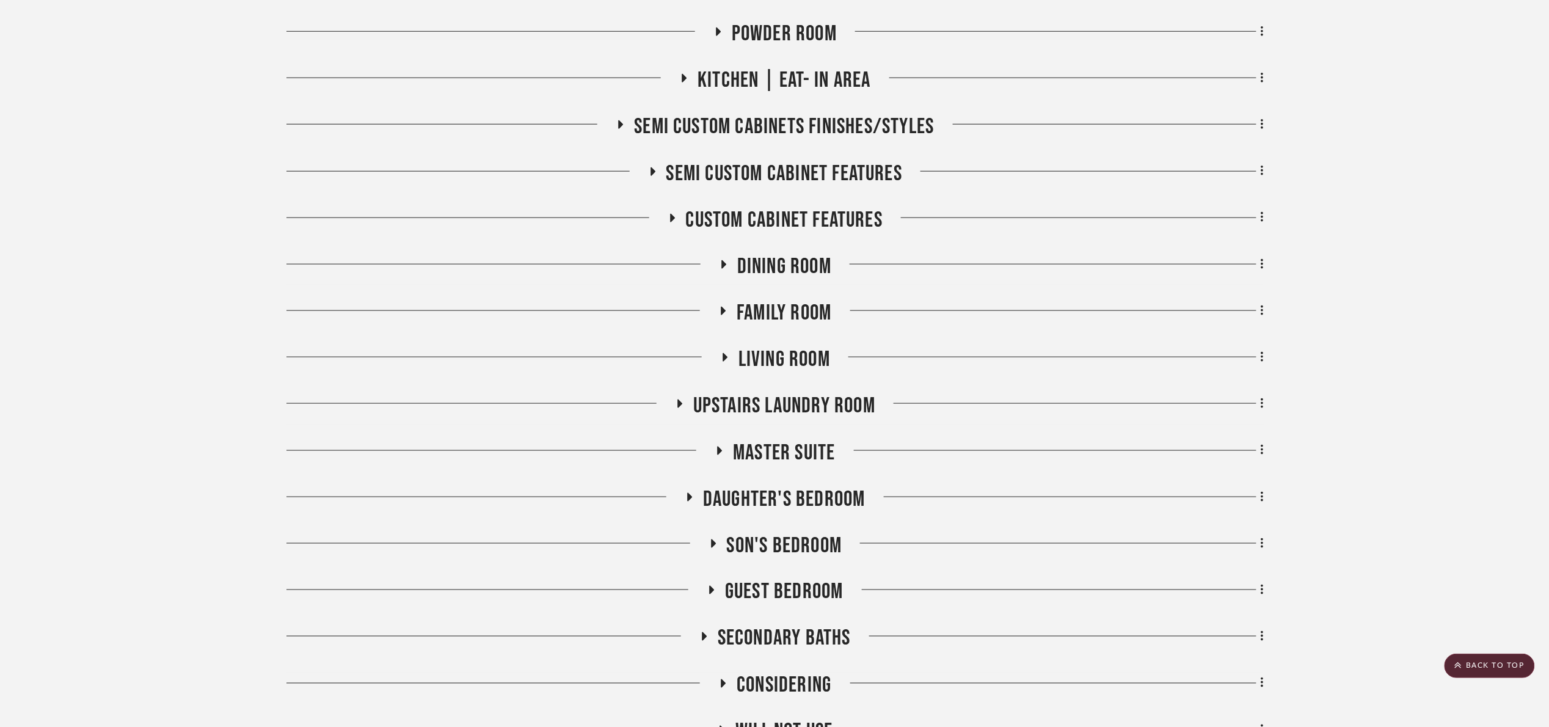
drag, startPoint x: 762, startPoint y: 454, endPoint x: 820, endPoint y: 436, distance: 60.9
click at [763, 453] on span "Master Suite" at bounding box center [784, 453] width 102 height 26
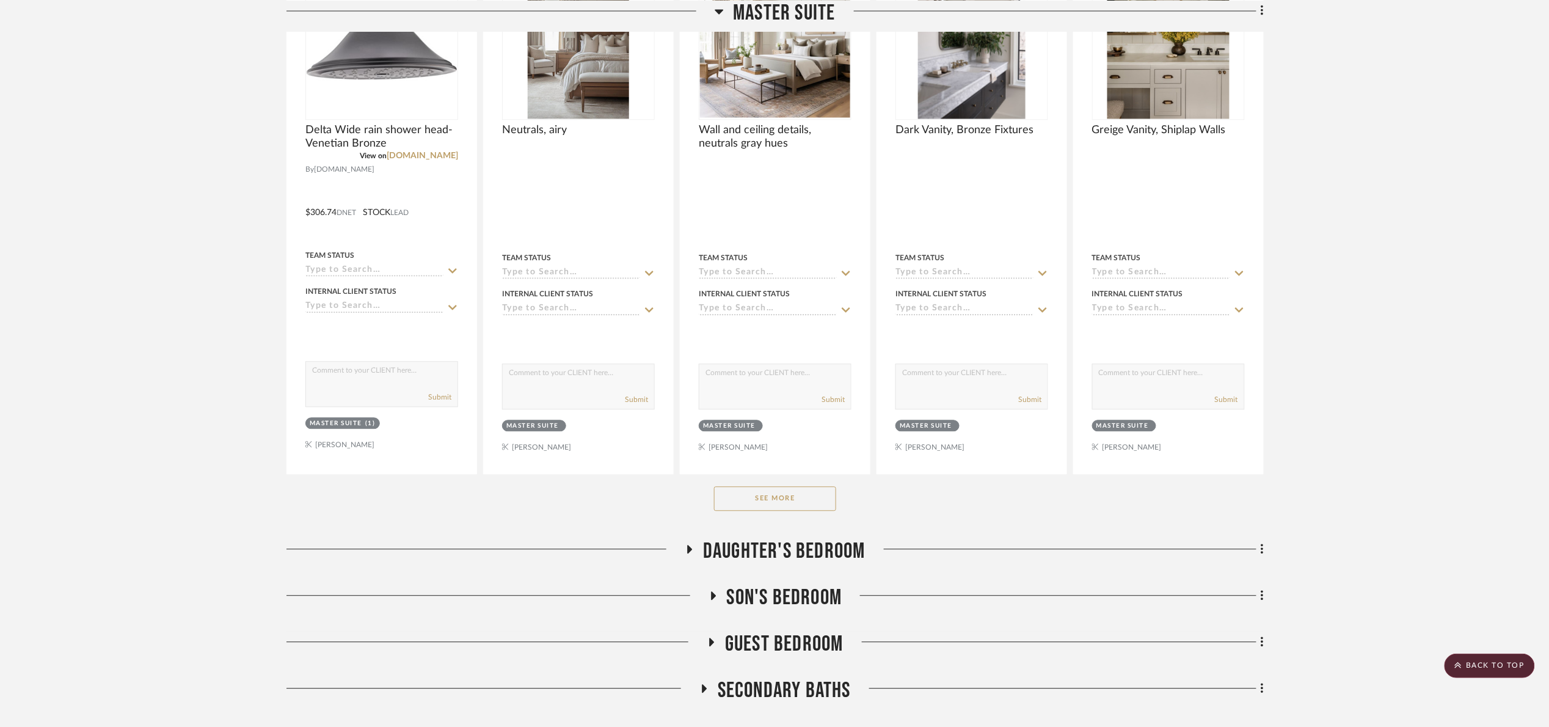
click at [806, 500] on button "See More" at bounding box center [775, 499] width 122 height 24
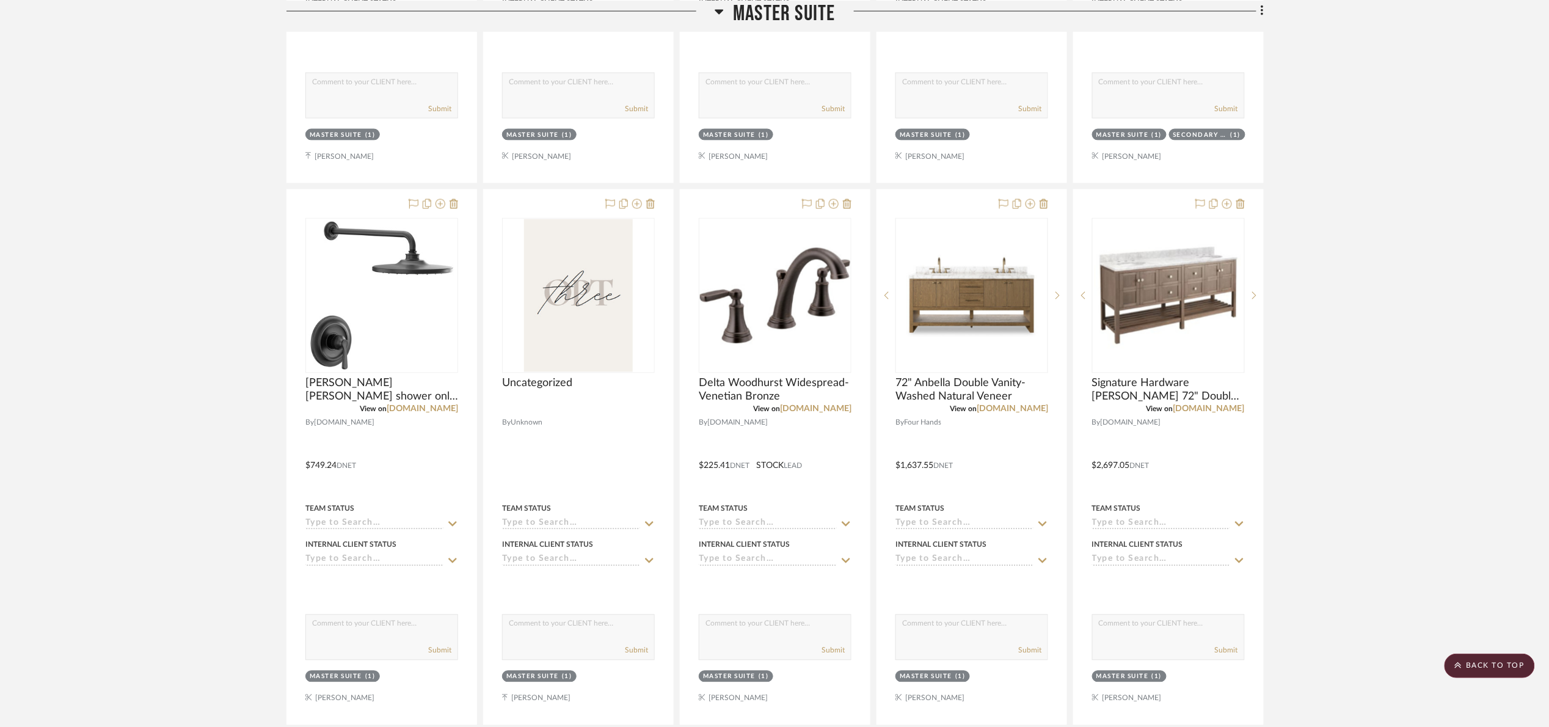
scroll to position [2884, 0]
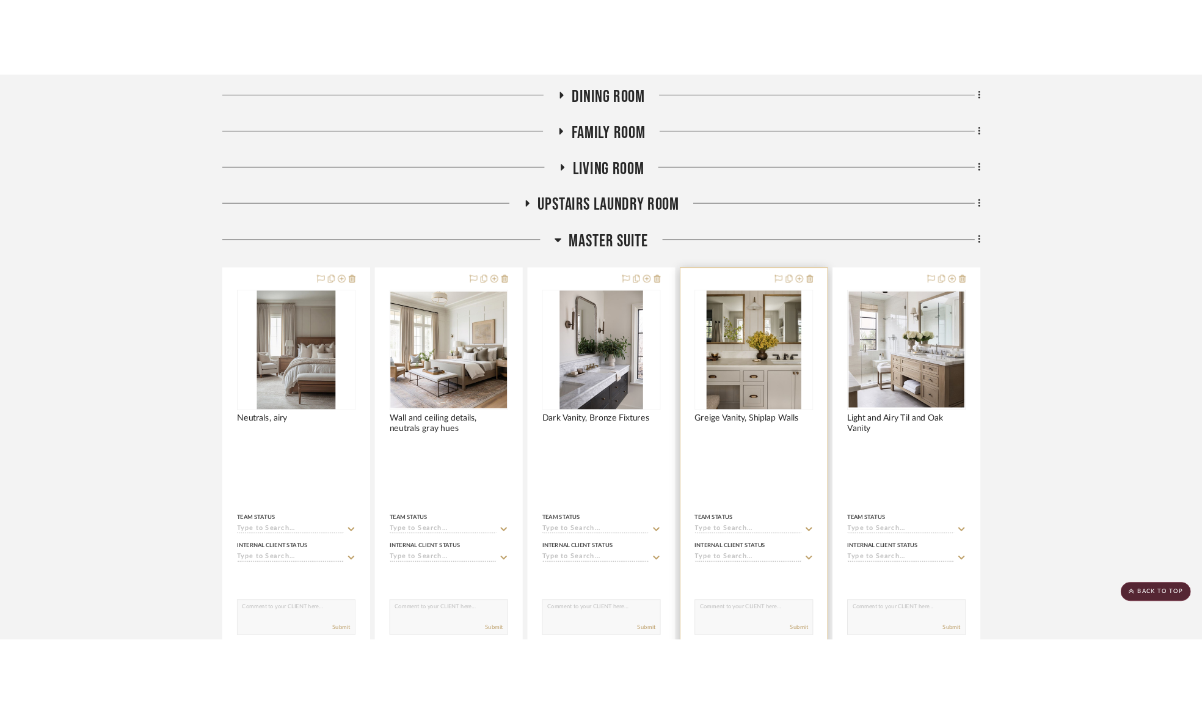
scroll to position [736, 0]
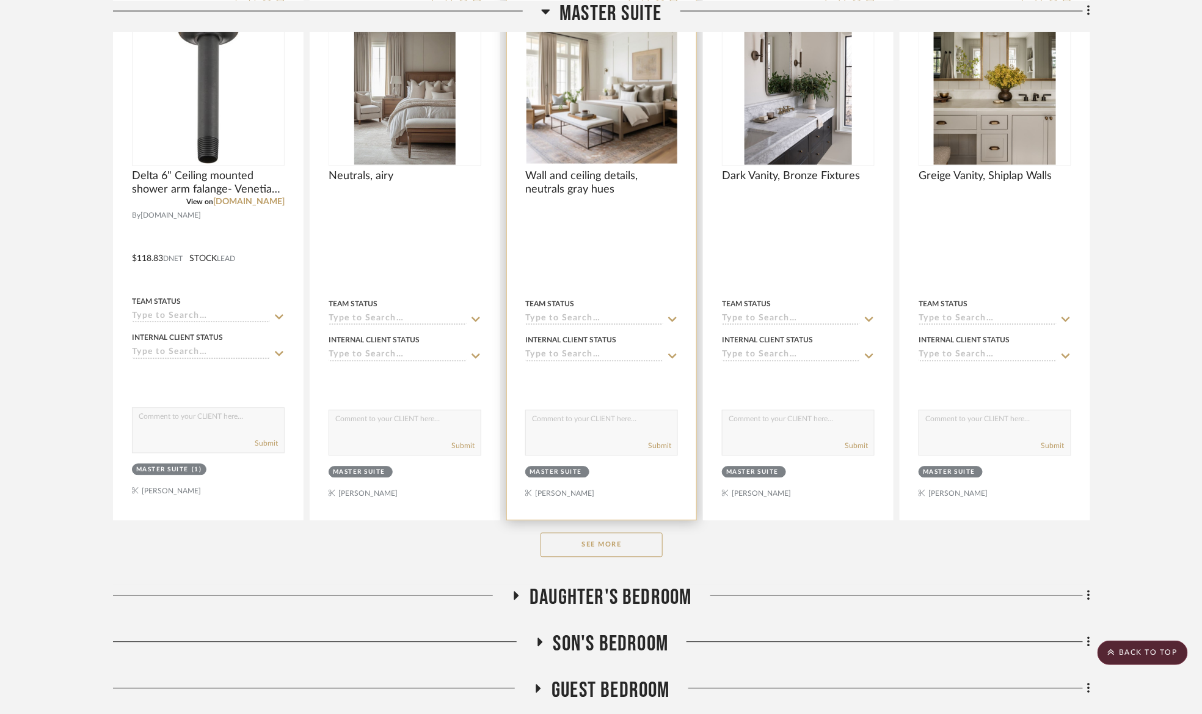
scroll to position [1008, 0]
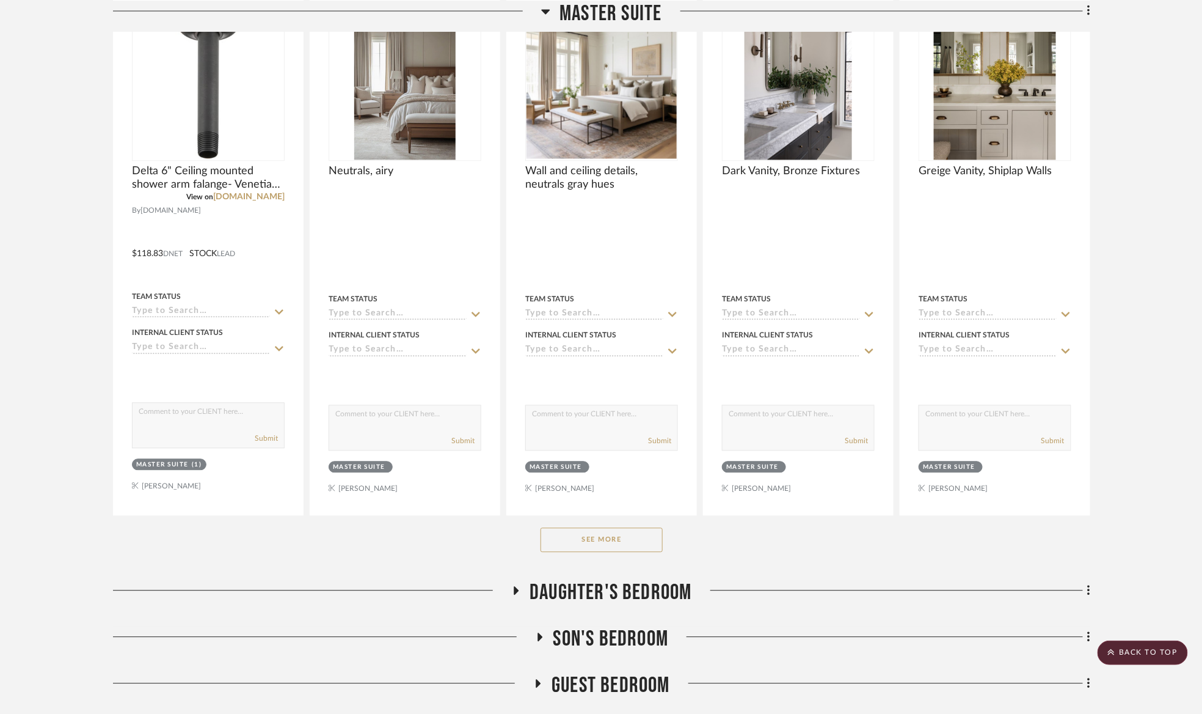
click at [627, 533] on button "See More" at bounding box center [602, 540] width 122 height 24
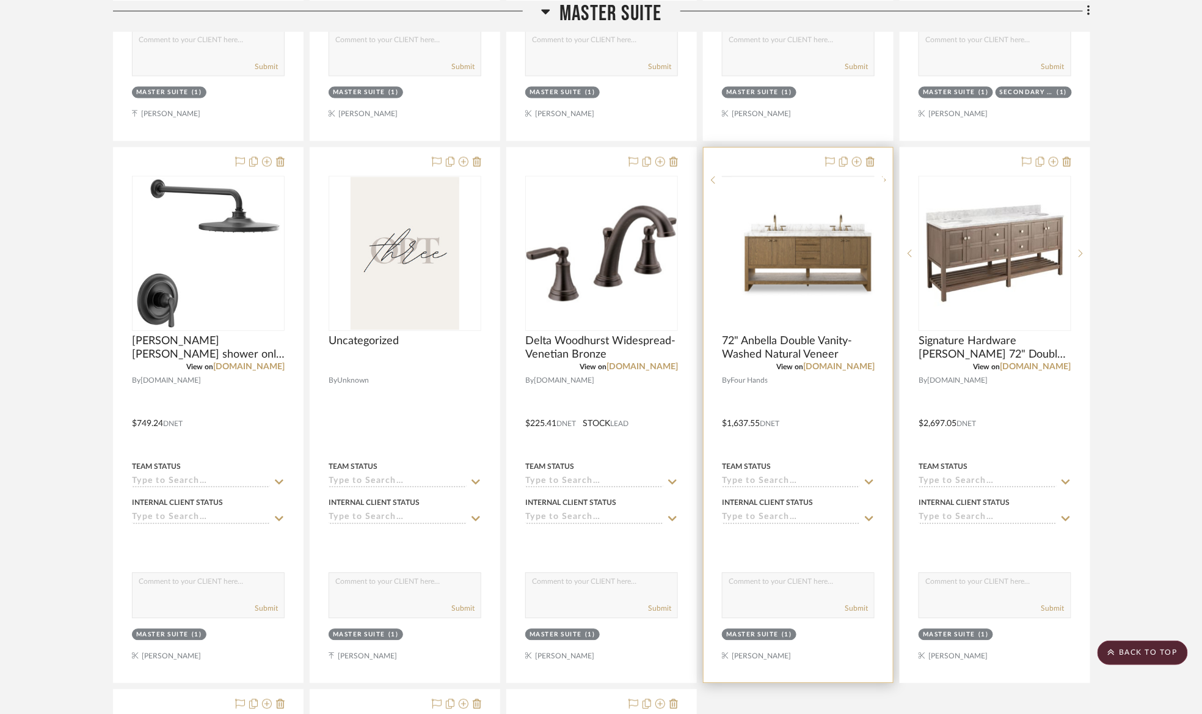
scroll to position [2939, 0]
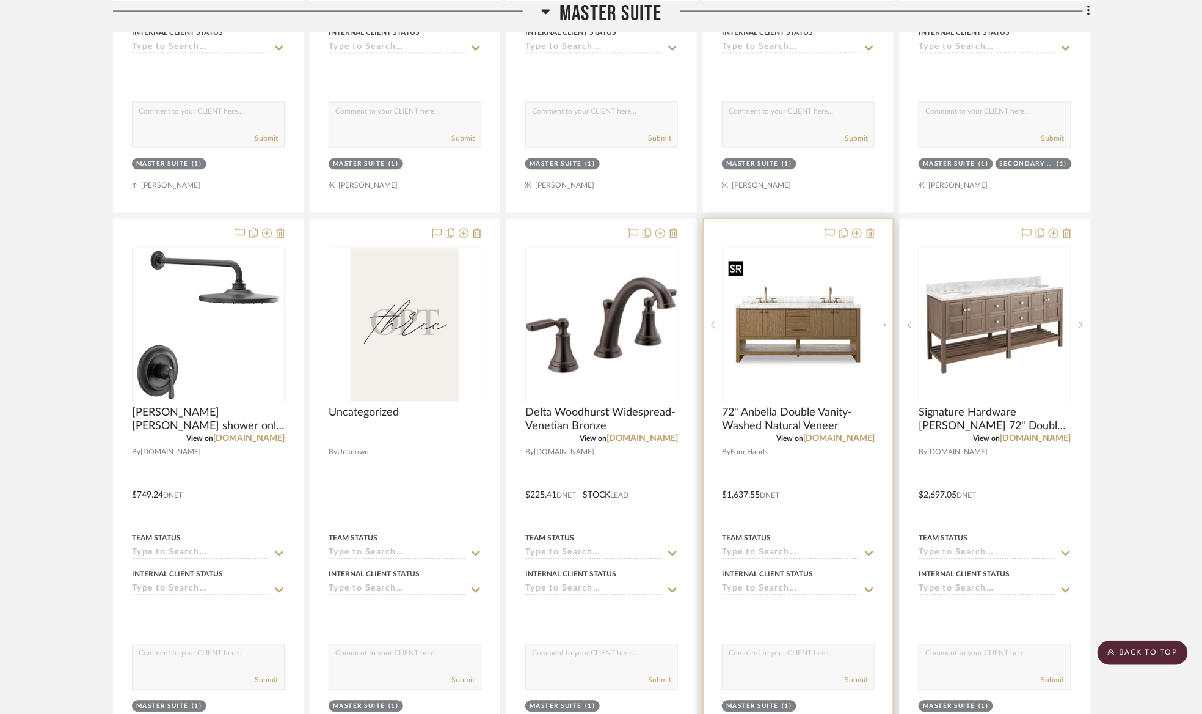
click at [831, 320] on img "0" at bounding box center [808, 325] width 153 height 153
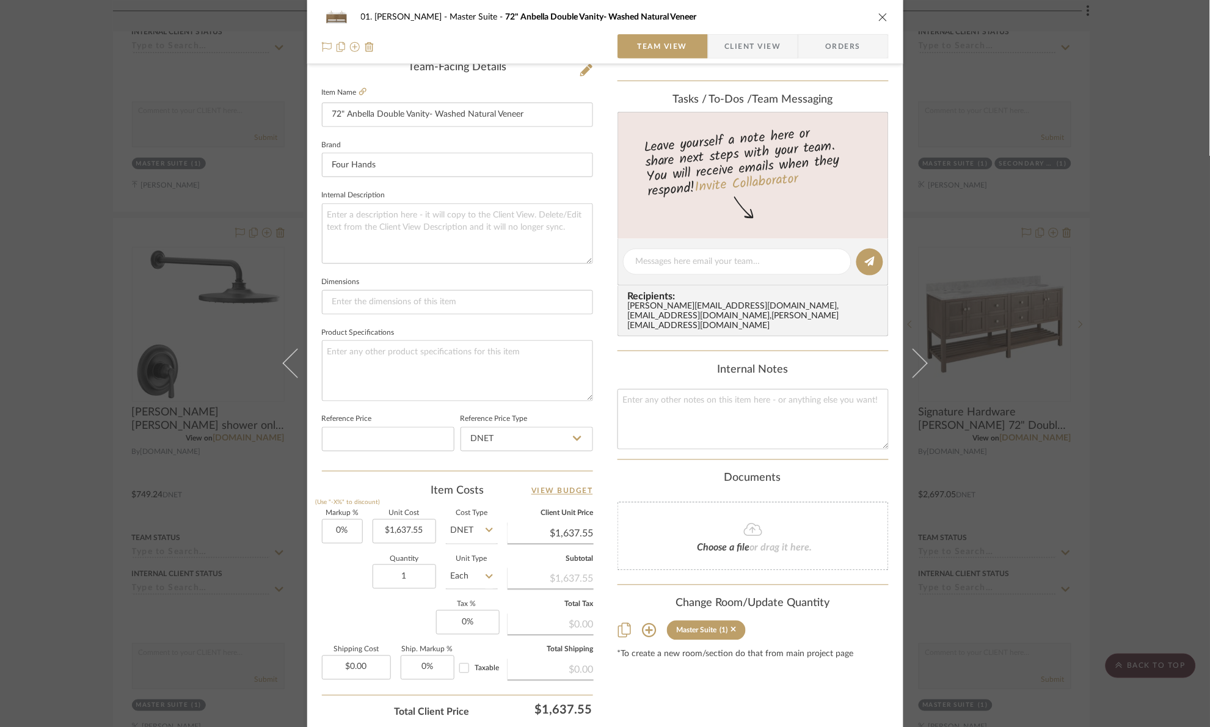
scroll to position [45, 0]
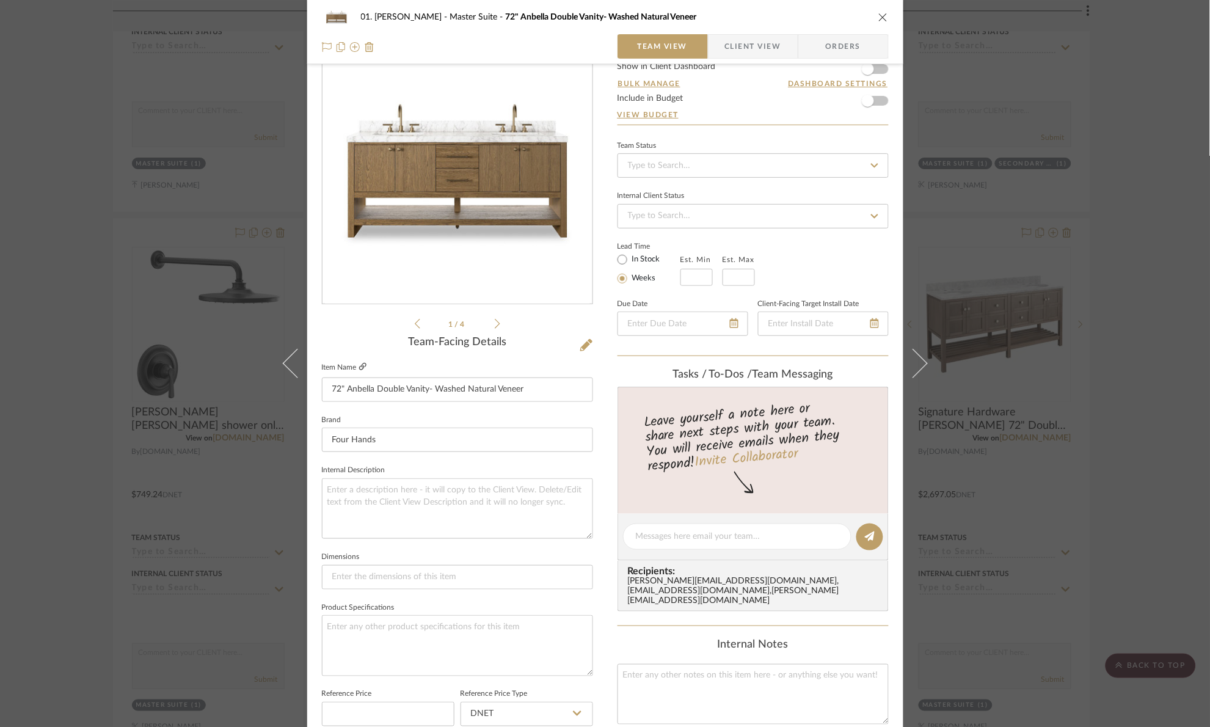
click at [362, 366] on icon at bounding box center [362, 366] width 7 height 7
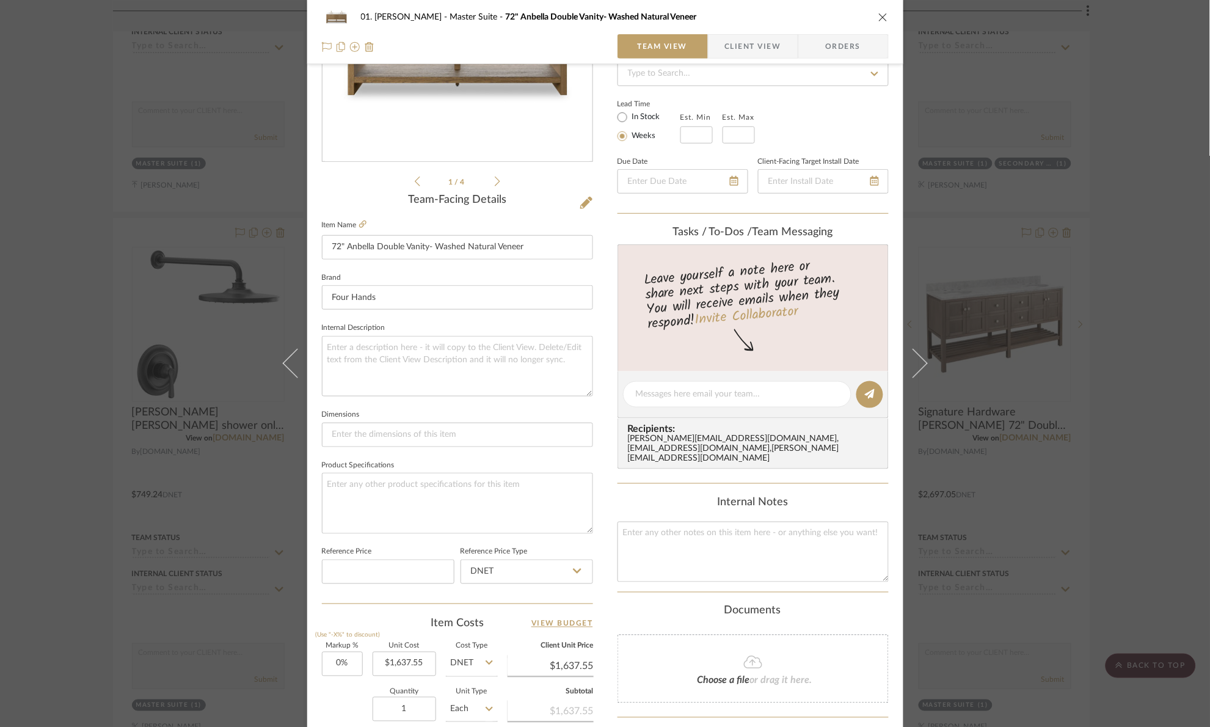
scroll to position [412, 0]
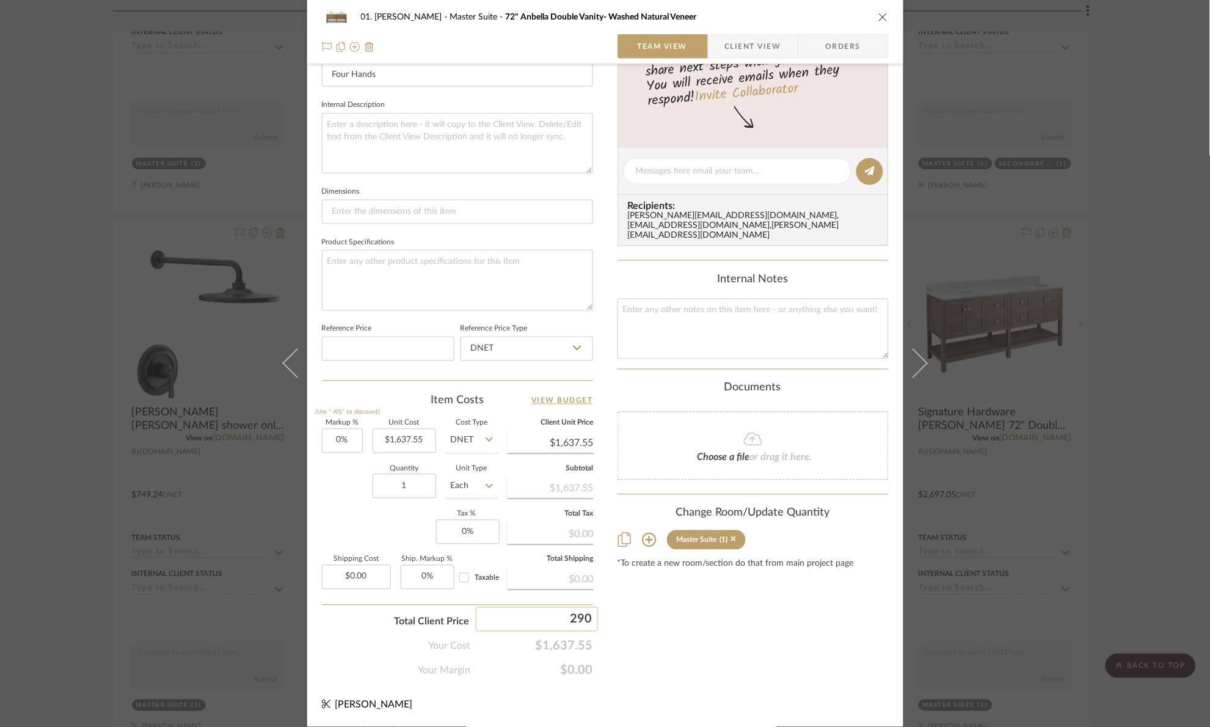
type input "2900"
click at [637, 637] on div "01. [PERSON_NAME] Master Suite 72" Anbella Double Vanity- Washed Natural Veneer…" at bounding box center [605, 363] width 1210 height 727
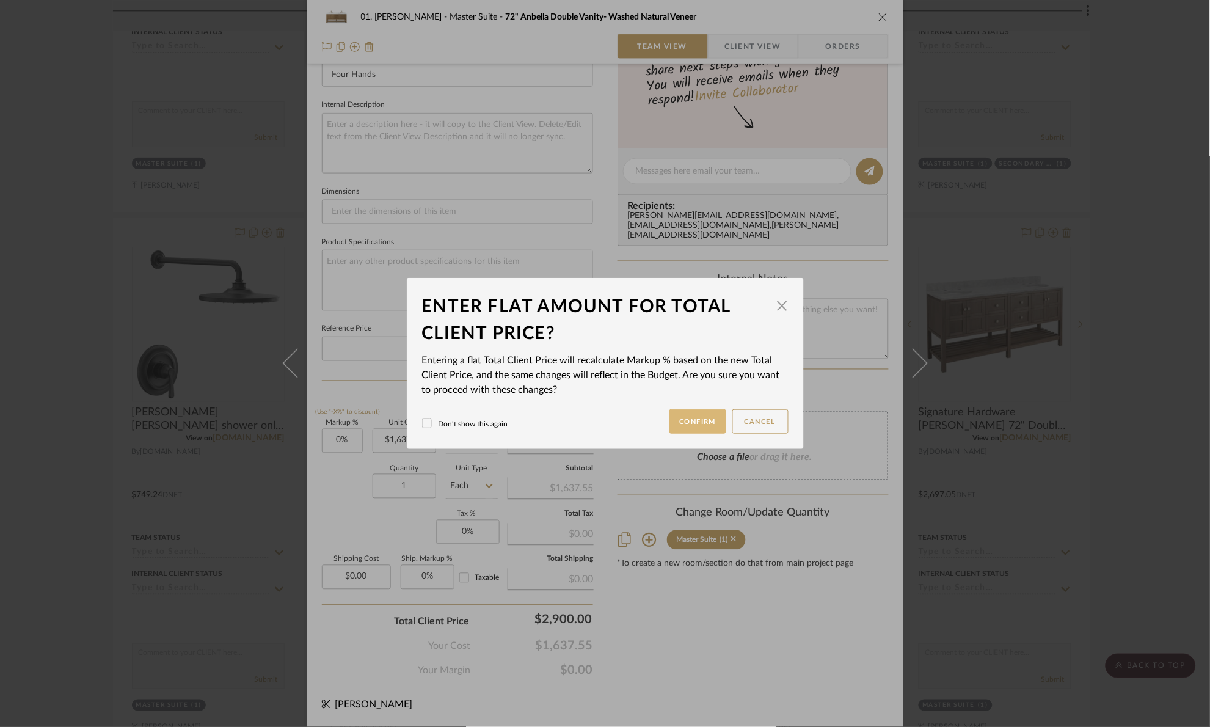
click at [676, 425] on button "Confirm" at bounding box center [698, 421] width 57 height 24
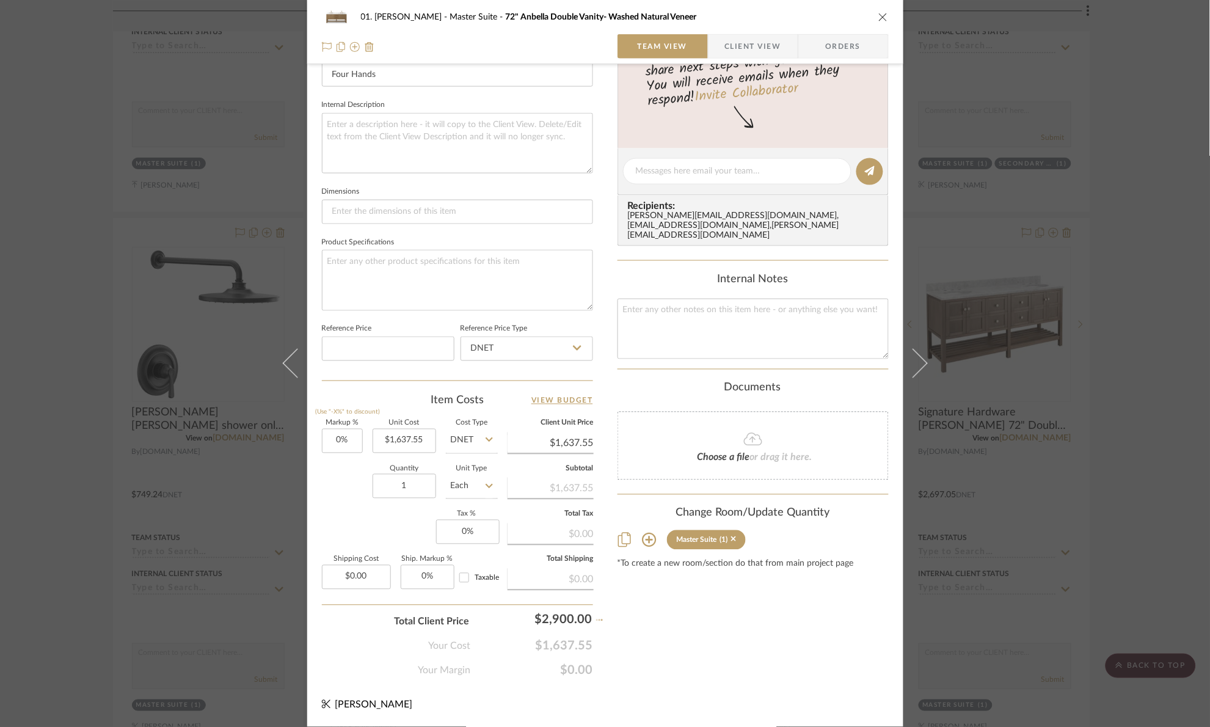
type input "77.09%"
type input "$2,900.00"
click at [1143, 417] on div "01. [PERSON_NAME] Master Suite 72" Anbella Double Vanity- Washed Natural Veneer…" at bounding box center [605, 363] width 1210 height 727
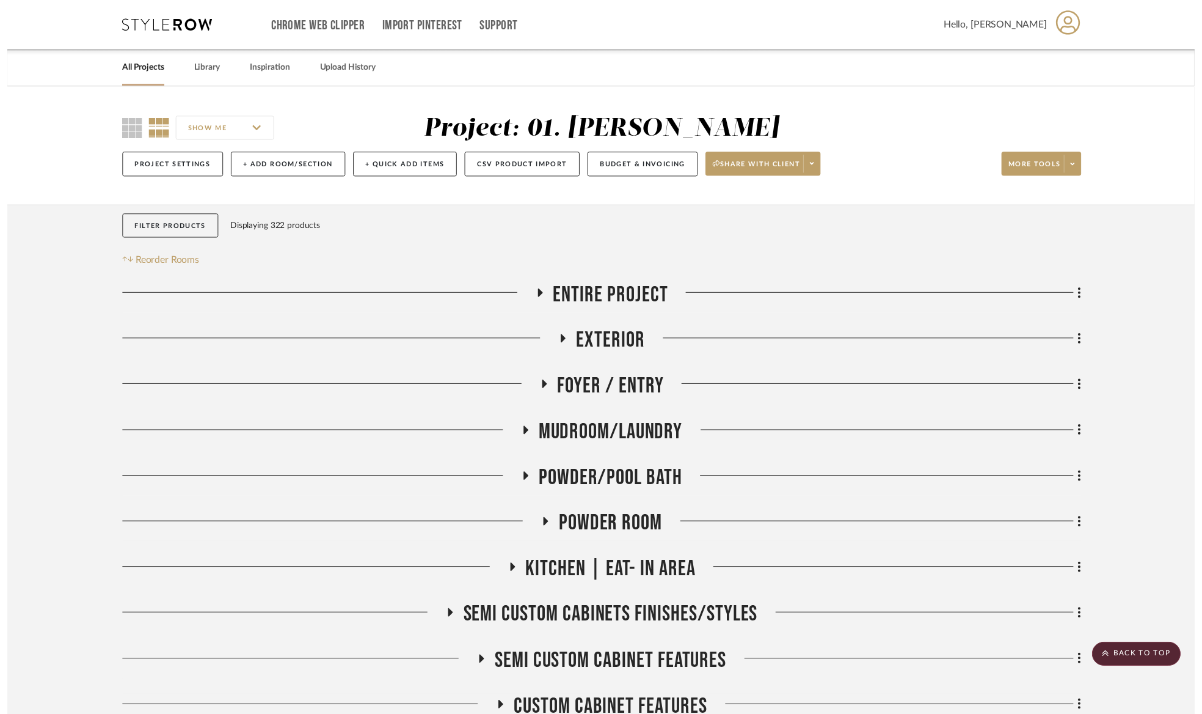
scroll to position [2939, 0]
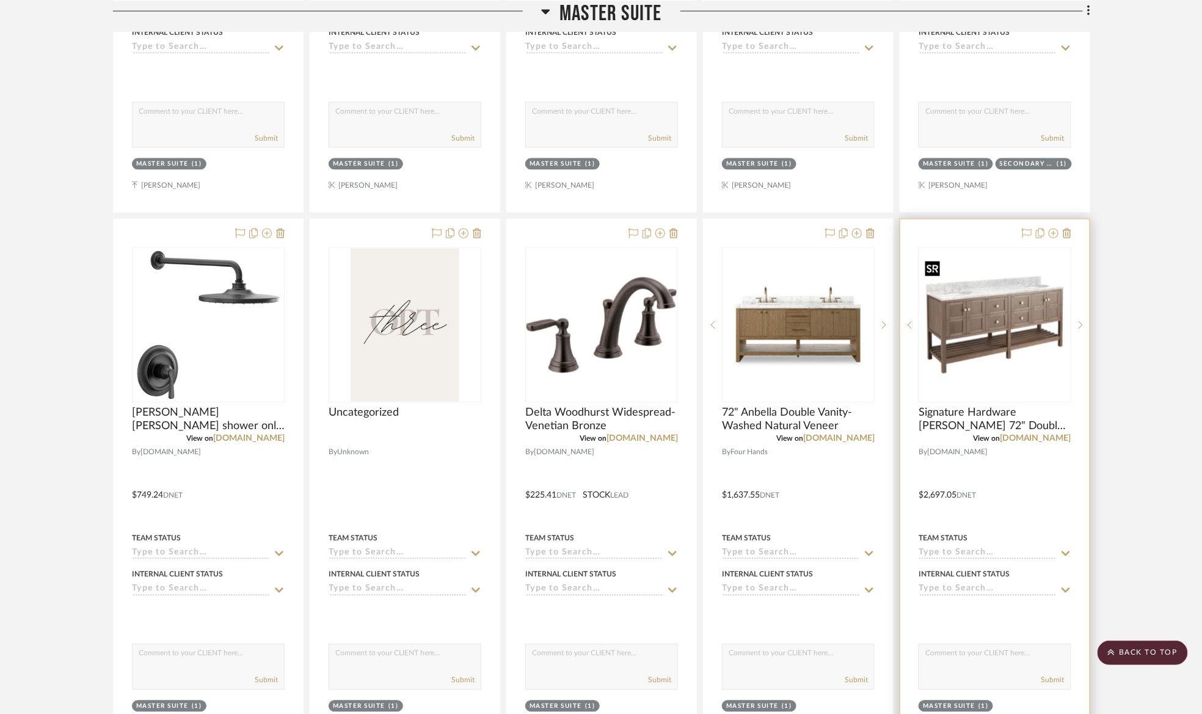
click at [0, 0] on img at bounding box center [0, 0] width 0 height 0
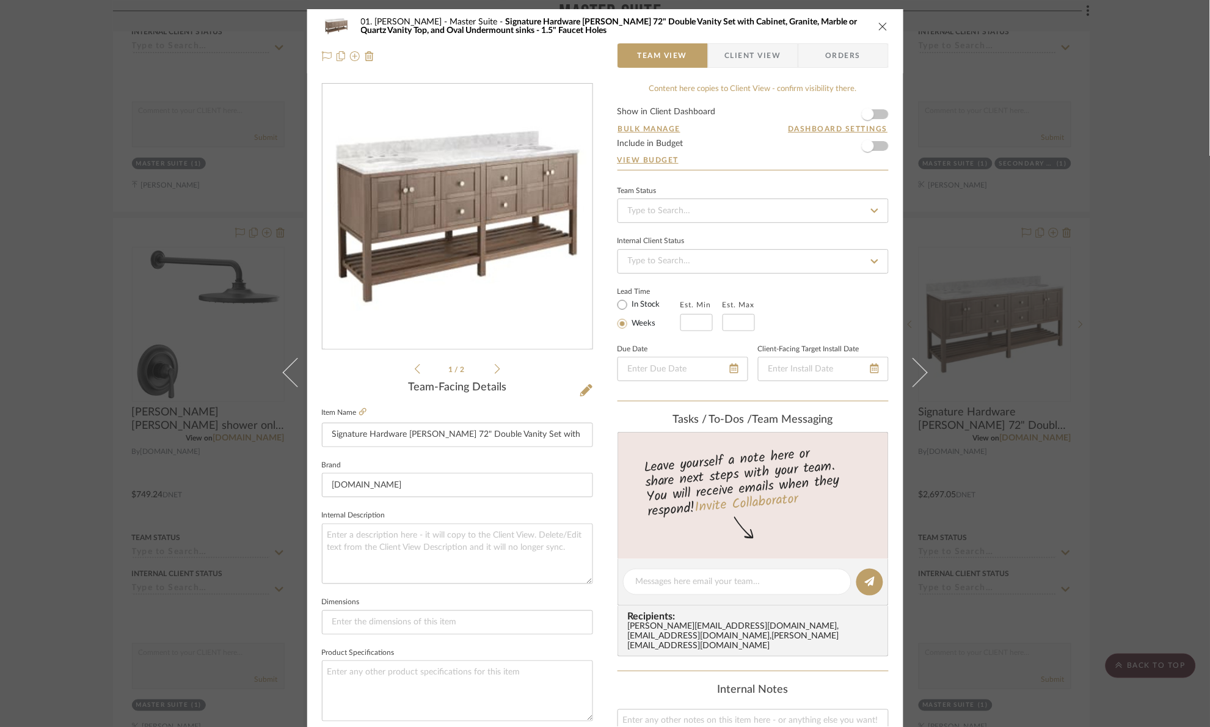
scroll to position [412, 0]
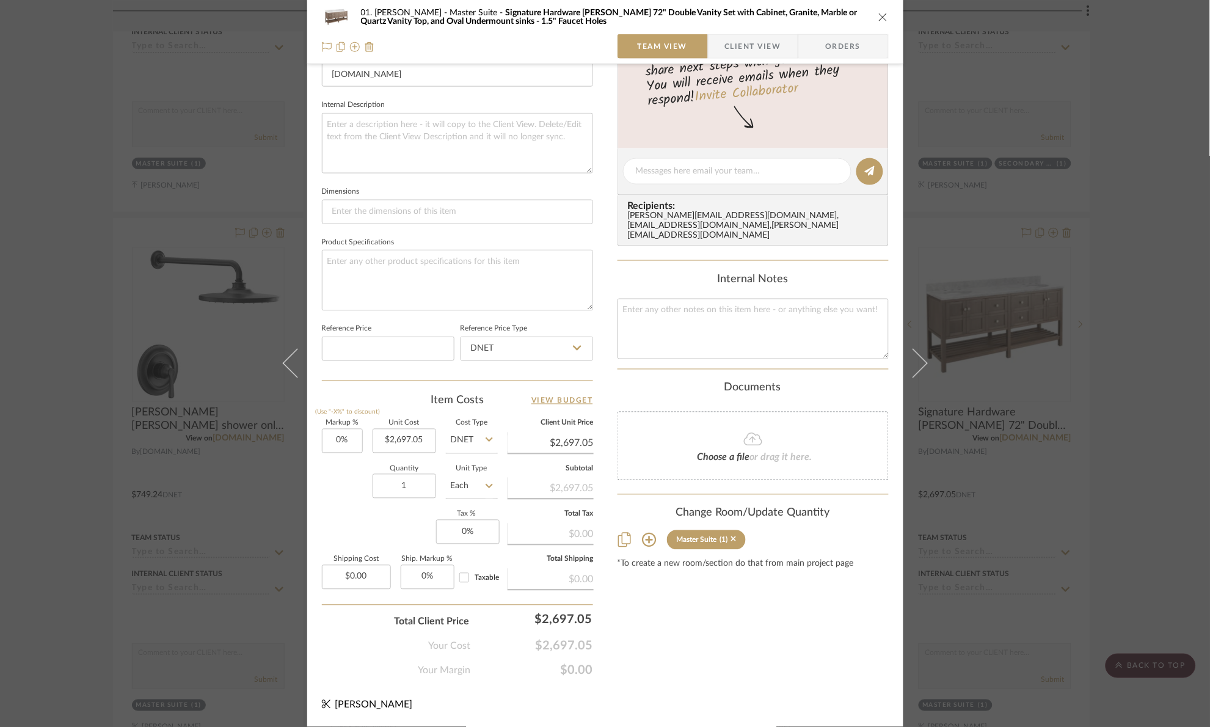
click at [1116, 269] on div "01. [PERSON_NAME] Master Suite Signature Hardware [PERSON_NAME] 72" Double Vani…" at bounding box center [605, 363] width 1210 height 727
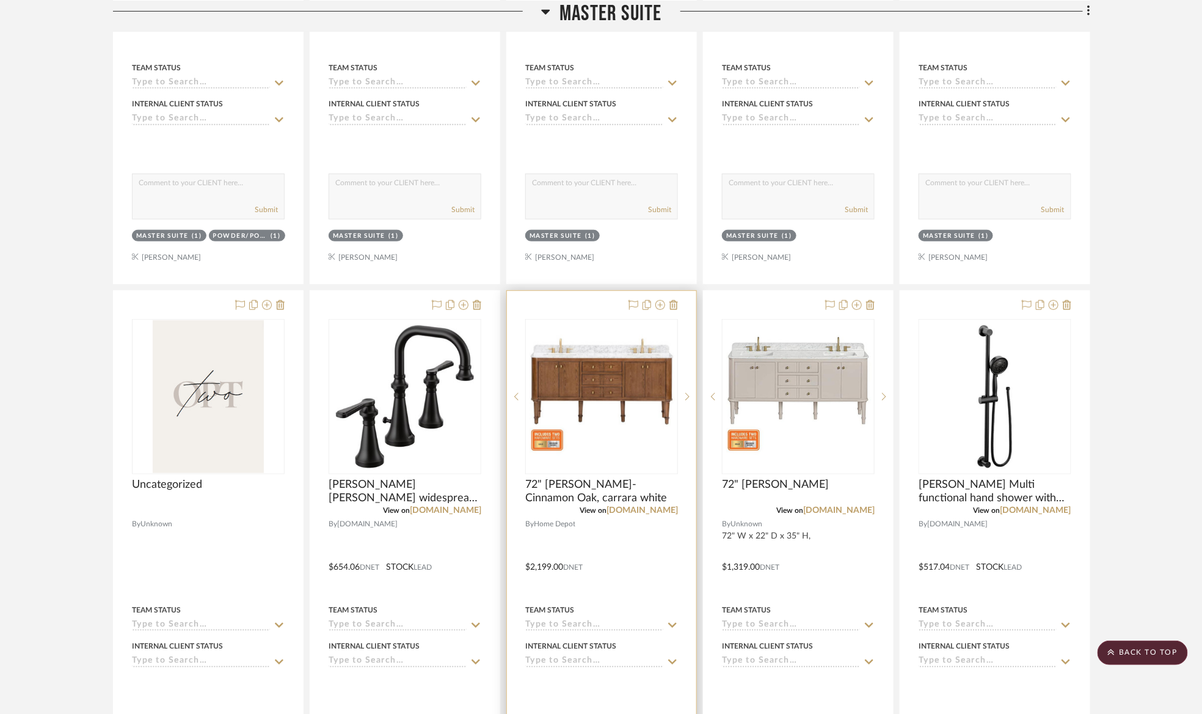
scroll to position [2206, 0]
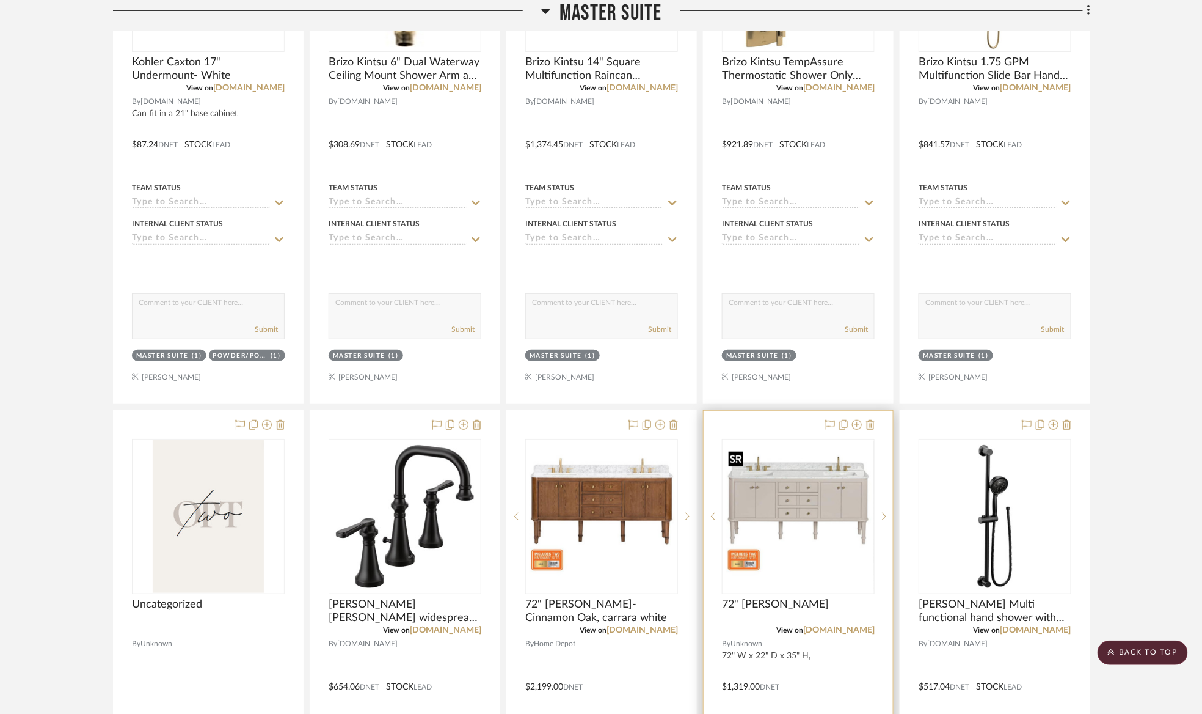
click at [0, 0] on img at bounding box center [0, 0] width 0 height 0
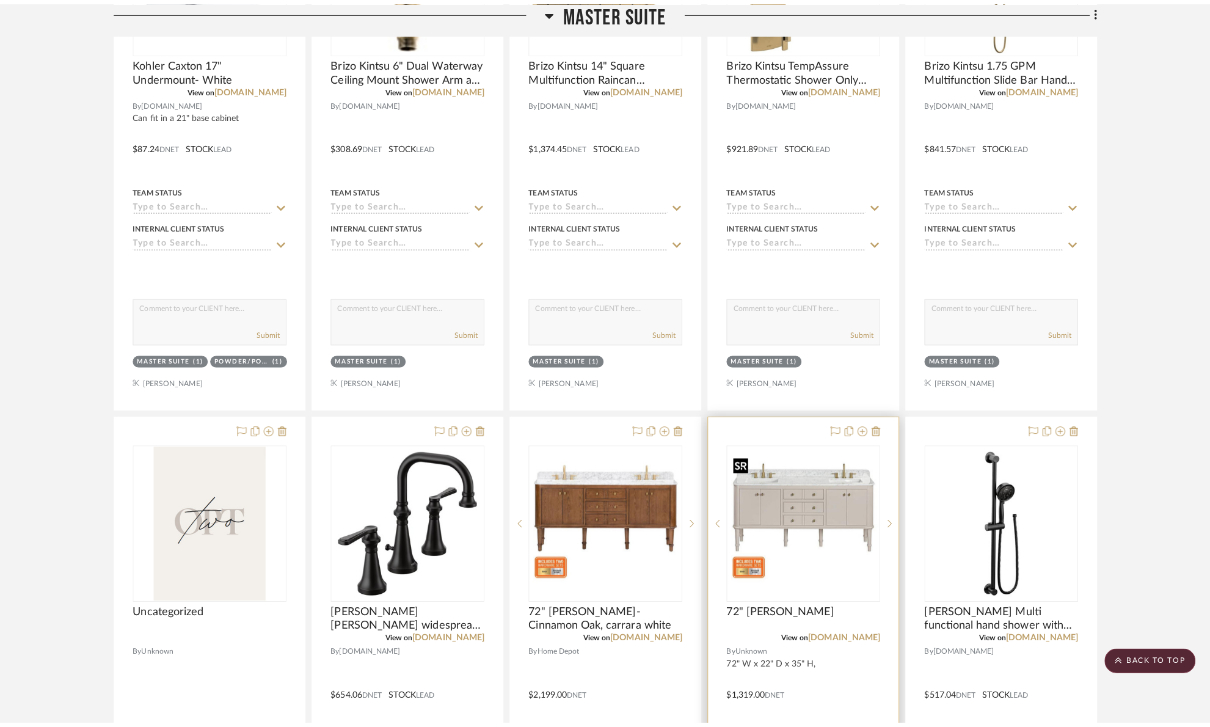
scroll to position [0, 0]
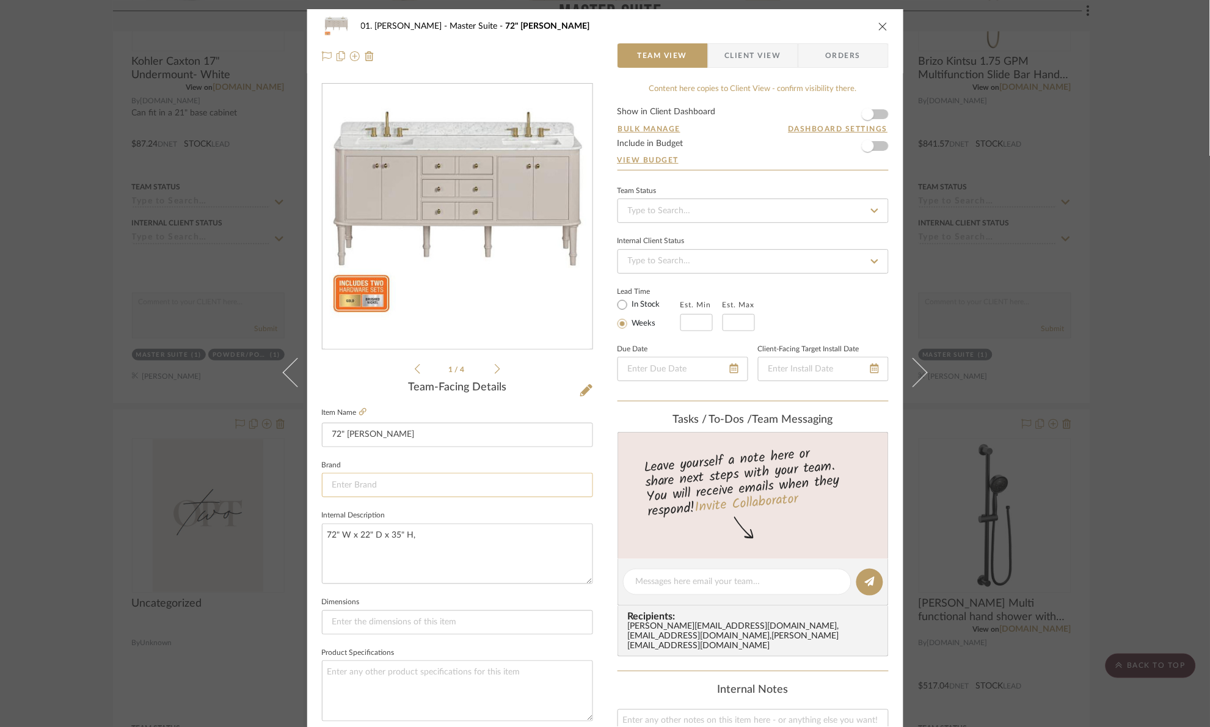
click at [362, 489] on input at bounding box center [457, 485] width 271 height 24
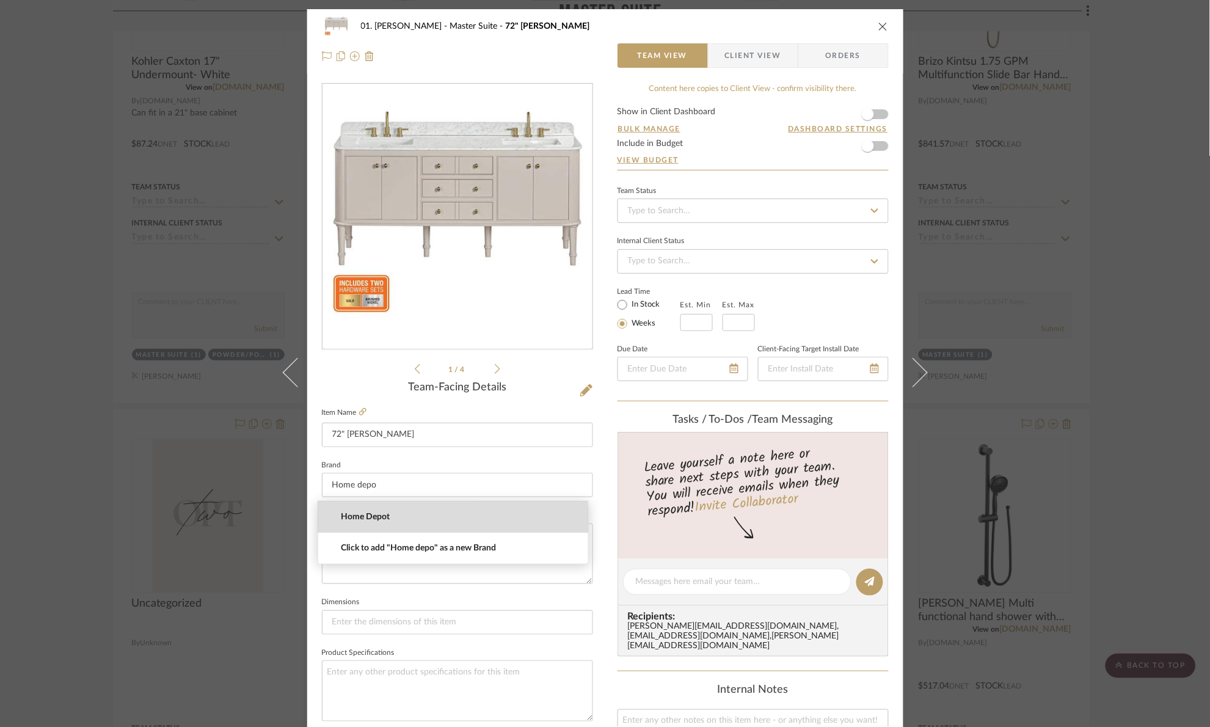
click at [378, 520] on span "Home Depot" at bounding box center [458, 517] width 235 height 10
type input "Home Depot"
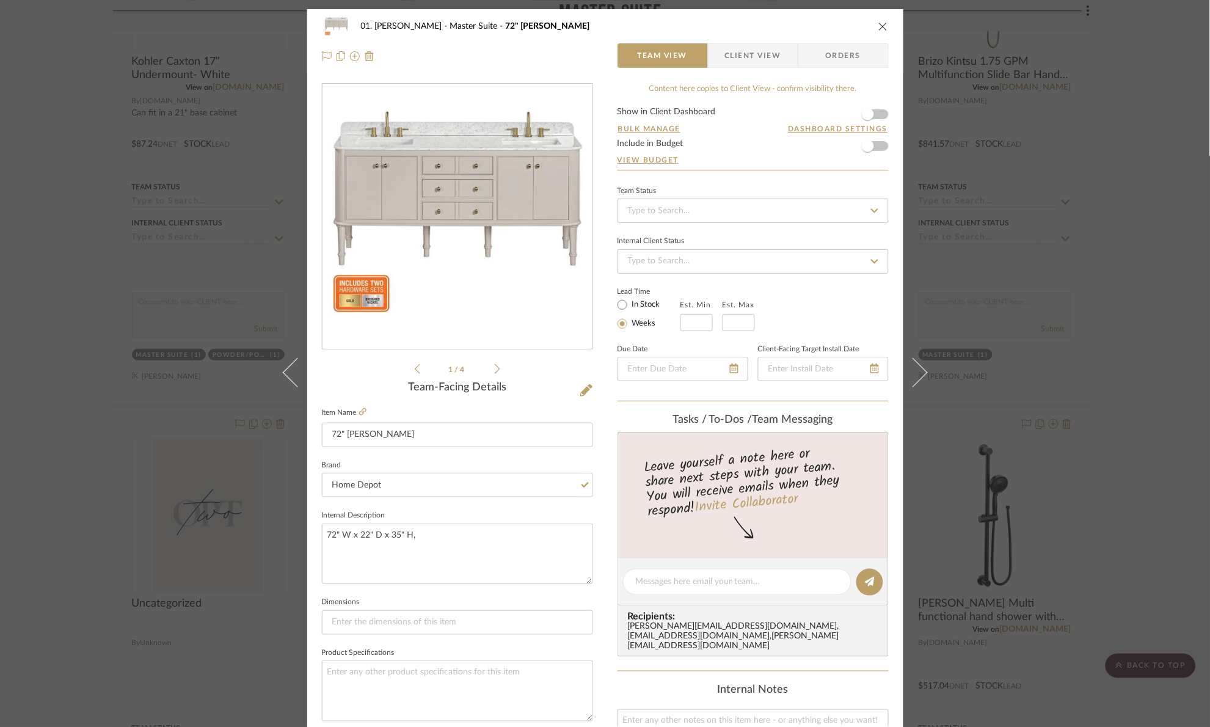
click at [402, 461] on fieldset "Brand Home Depot" at bounding box center [457, 477] width 271 height 41
click at [1136, 359] on div "01. [PERSON_NAME] Master Suite 72" [PERSON_NAME] Team View Client View Orders 1…" at bounding box center [605, 363] width 1210 height 727
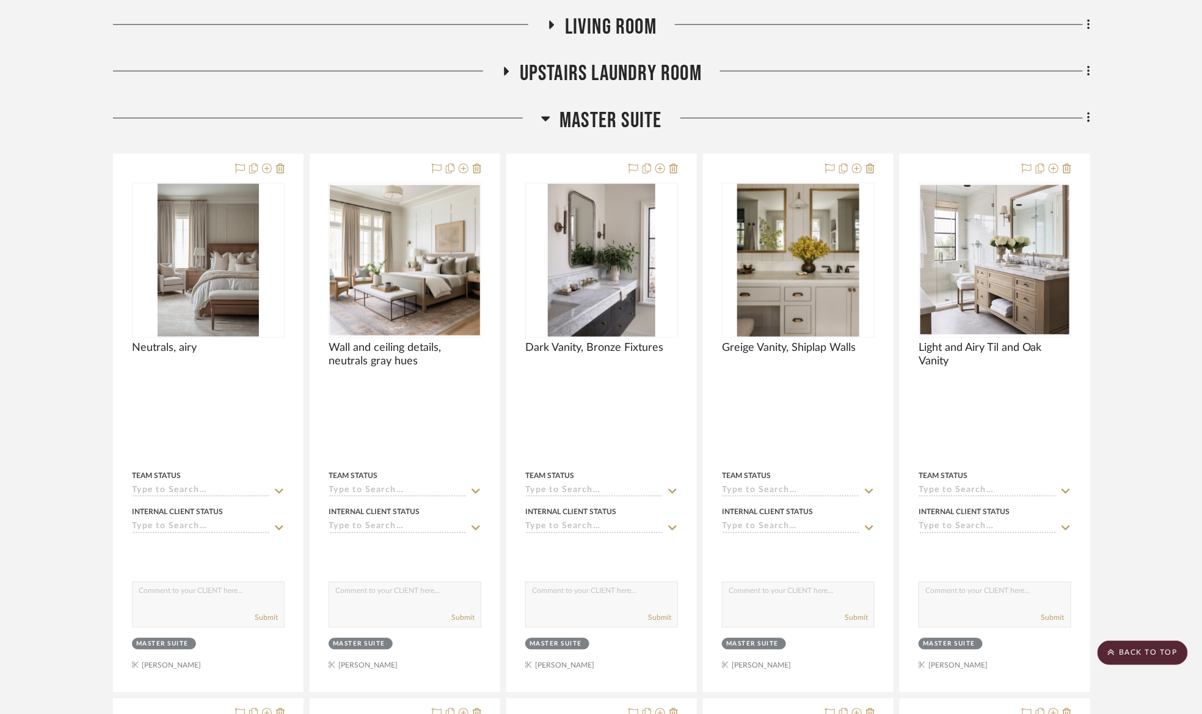
click at [593, 123] on span "Master Suite" at bounding box center [611, 121] width 102 height 26
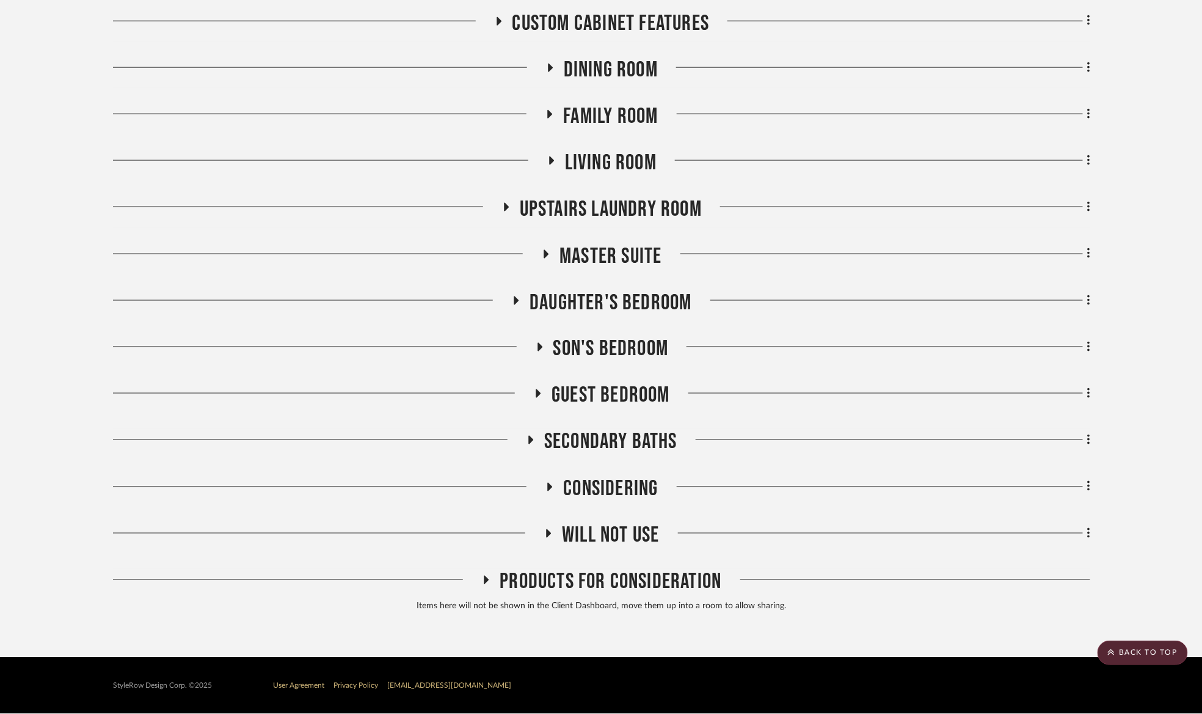
click at [618, 394] on span "Guest Bedroom" at bounding box center [611, 395] width 119 height 26
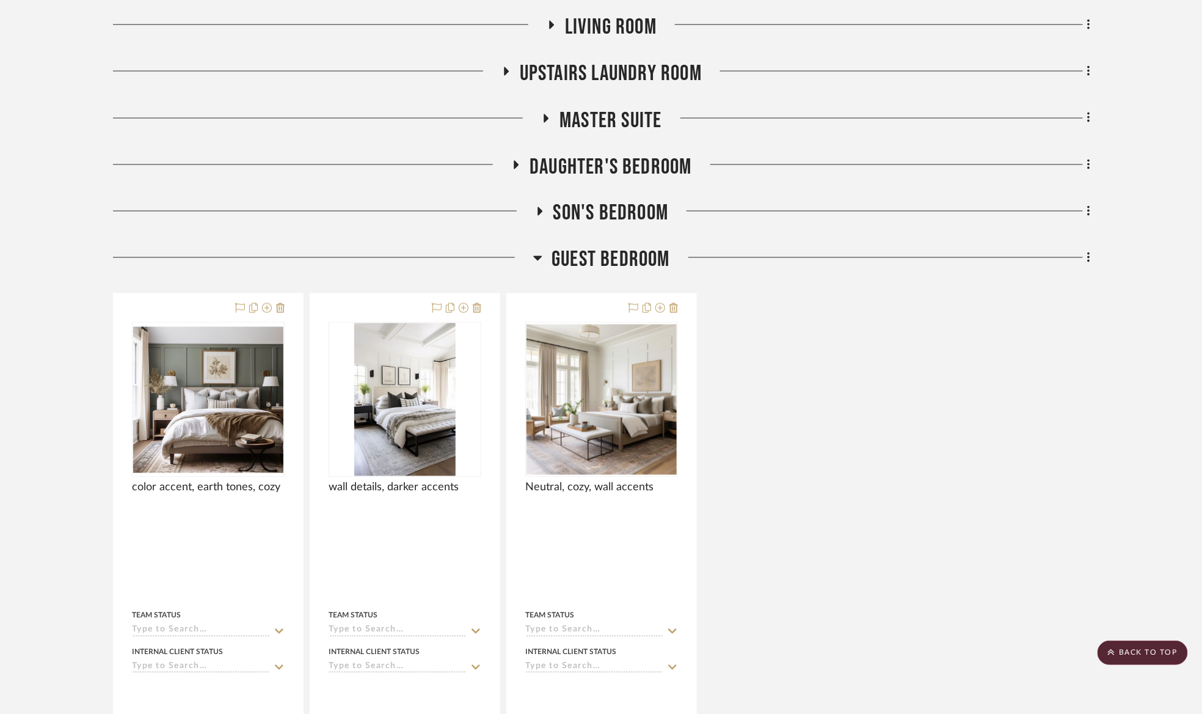
click at [594, 255] on span "Guest Bedroom" at bounding box center [611, 260] width 119 height 26
